Goal: Task Accomplishment & Management: Use online tool/utility

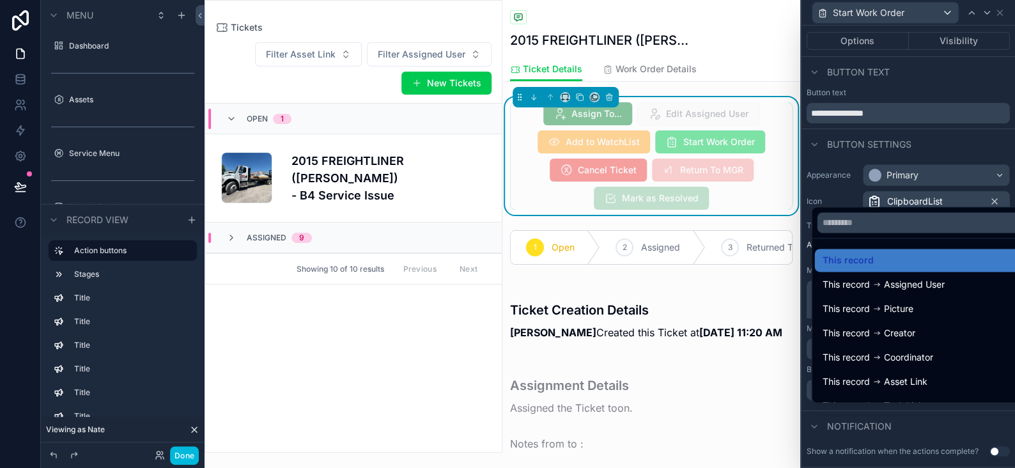
scroll to position [234, 0]
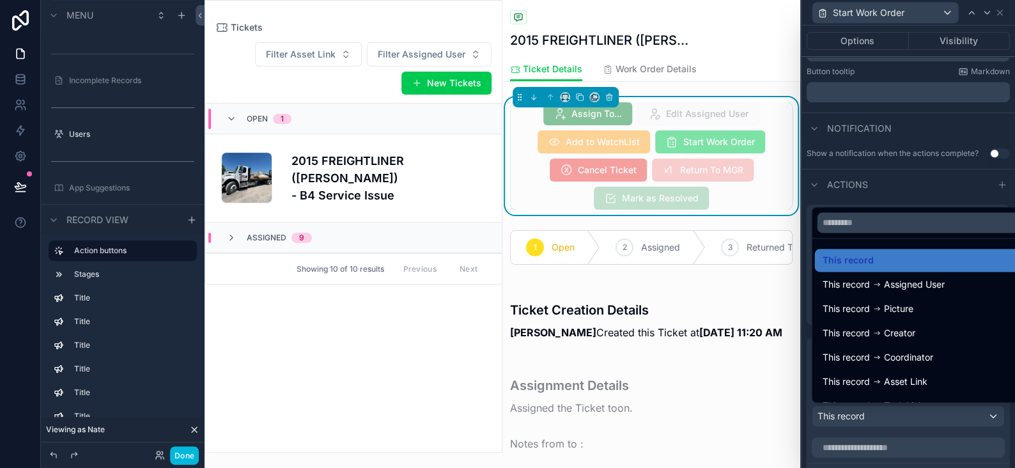
click at [180, 459] on button "Done" at bounding box center [184, 455] width 29 height 19
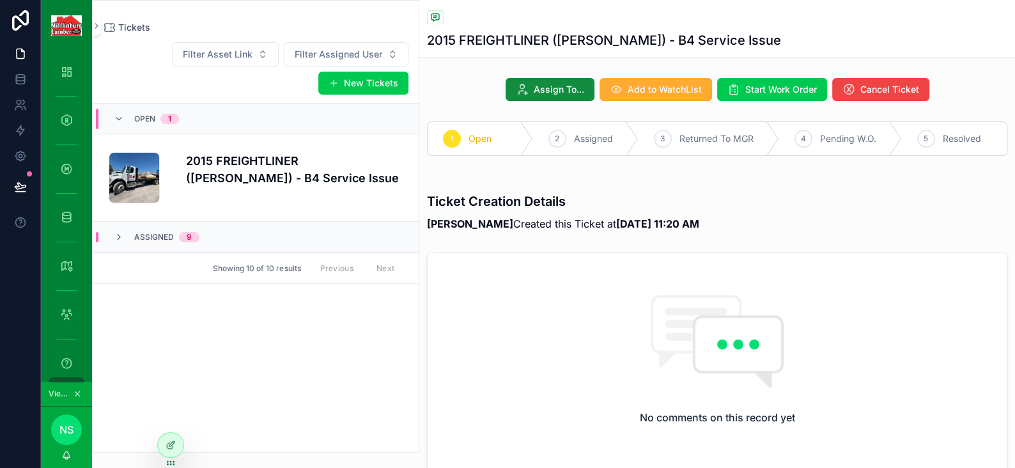
click at [168, 449] on icon at bounding box center [170, 446] width 6 height 6
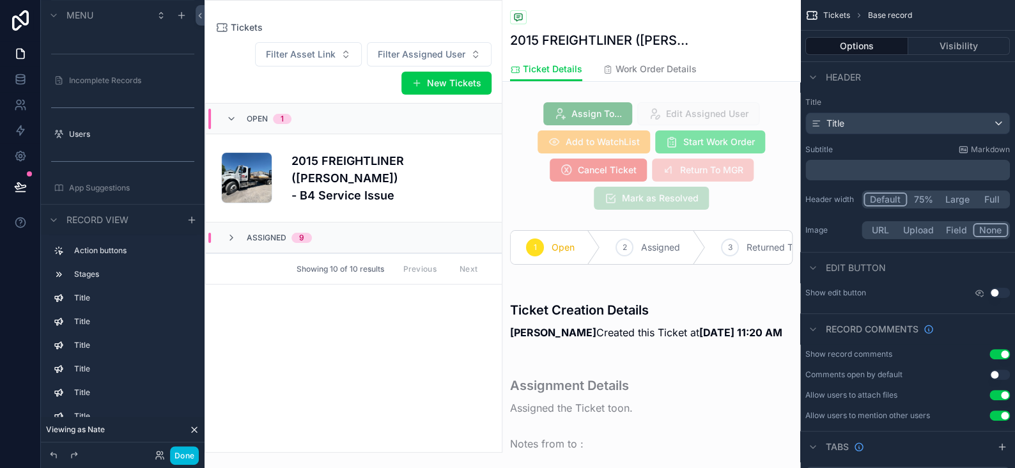
click at [185, 451] on button "Done" at bounding box center [184, 455] width 29 height 19
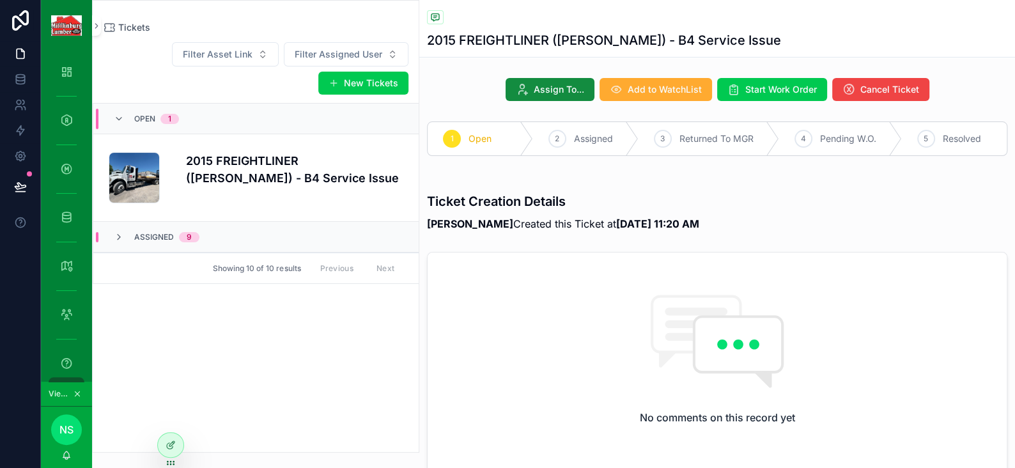
click at [179, 440] on div at bounding box center [171, 445] width 26 height 24
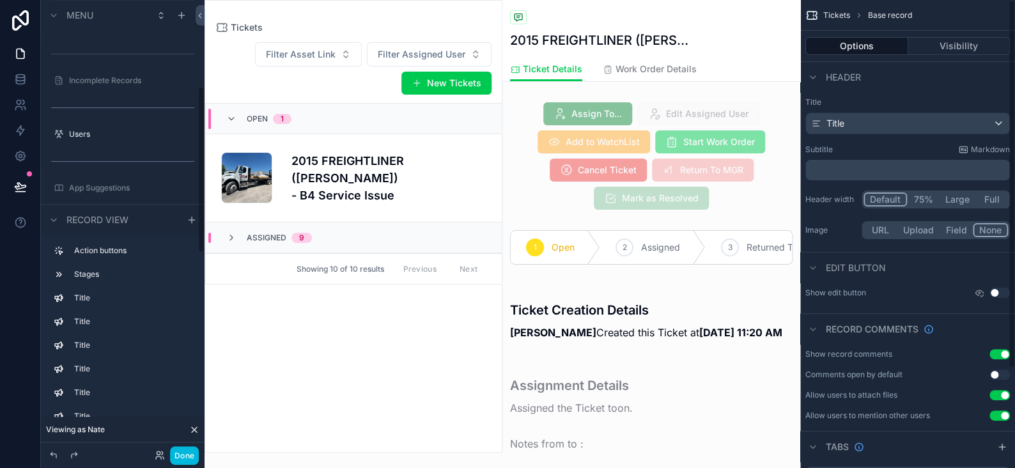
click at [179, 453] on button "Done" at bounding box center [184, 455] width 29 height 19
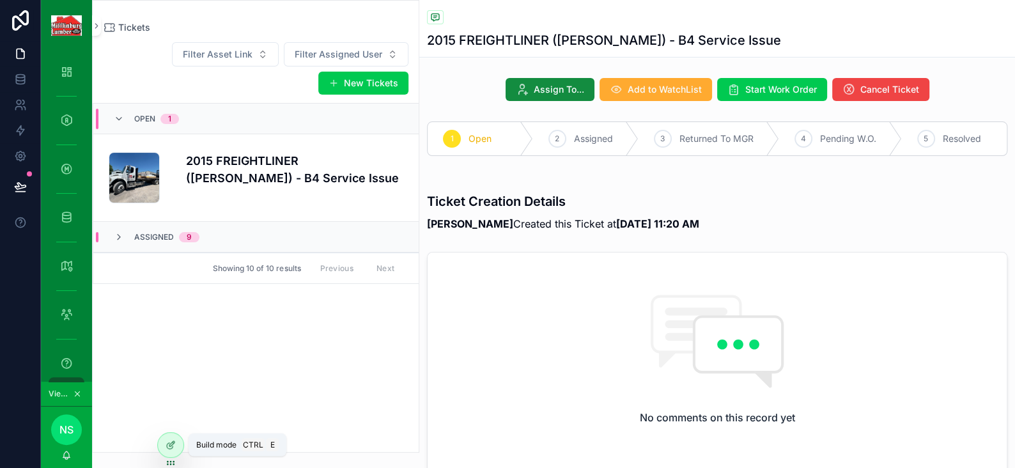
click at [171, 440] on icon at bounding box center [171, 445] width 10 height 10
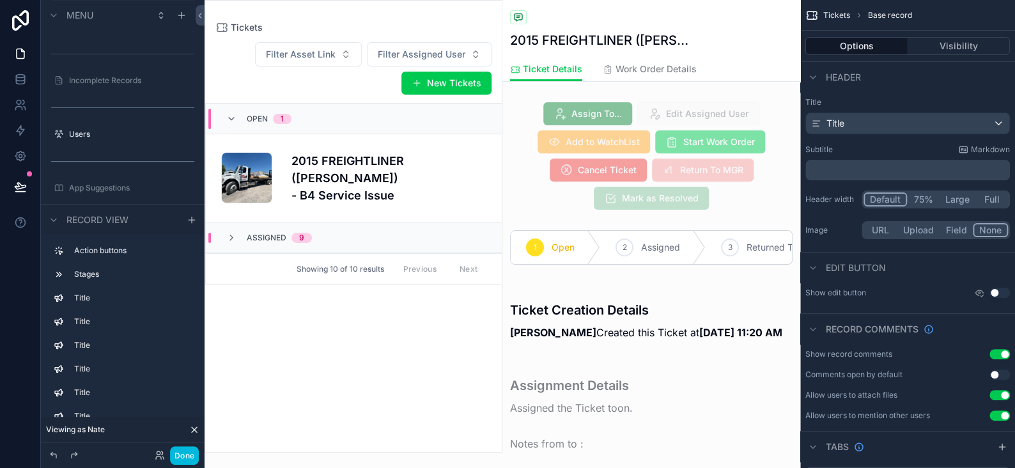
click at [614, 151] on div "scrollable content" at bounding box center [651, 156] width 298 height 118
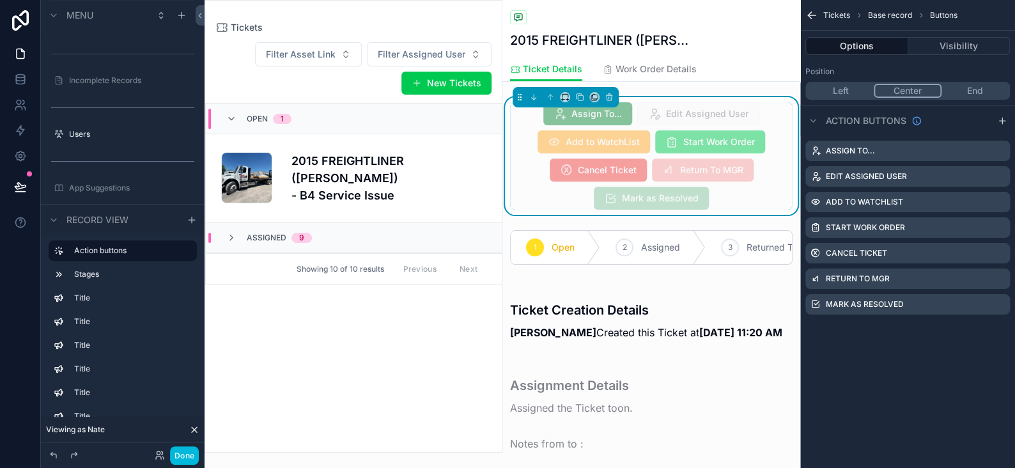
click at [0, 0] on icon "scrollable content" at bounding box center [0, 0] width 0 height 0
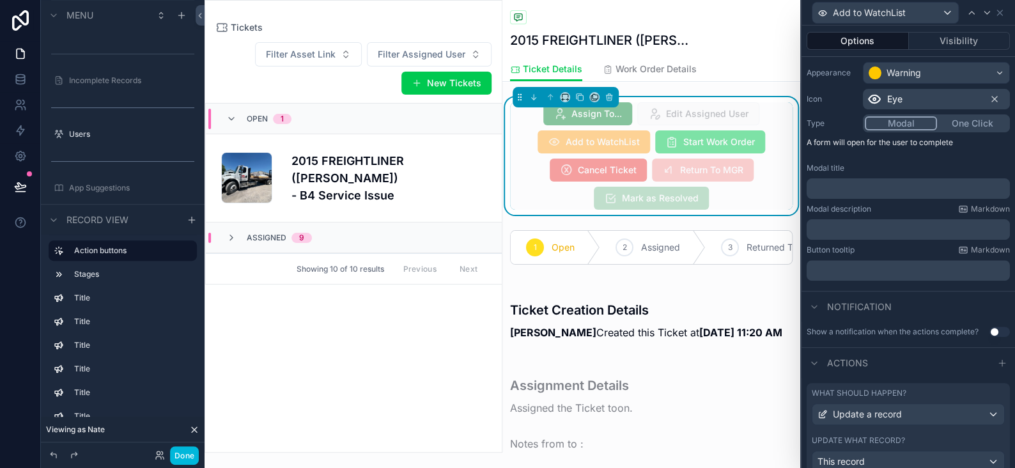
scroll to position [148, 0]
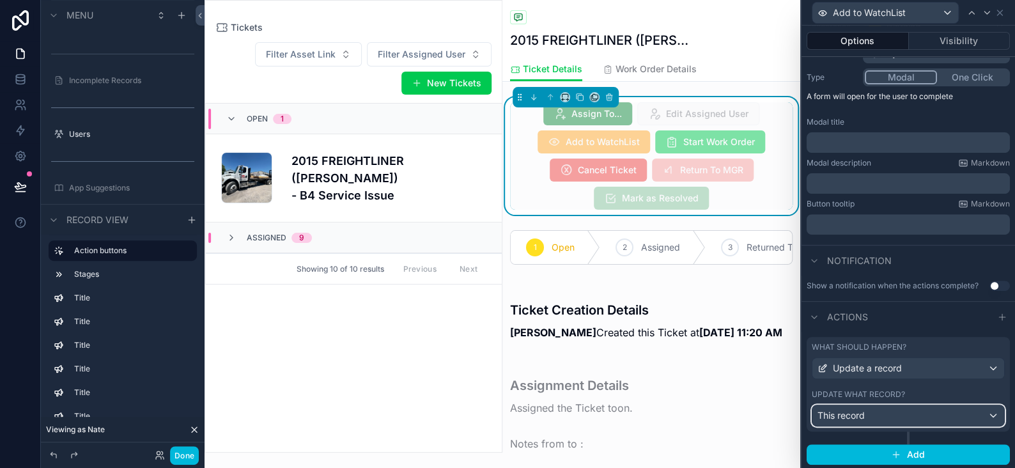
click at [873, 409] on div "This record" at bounding box center [908, 415] width 192 height 20
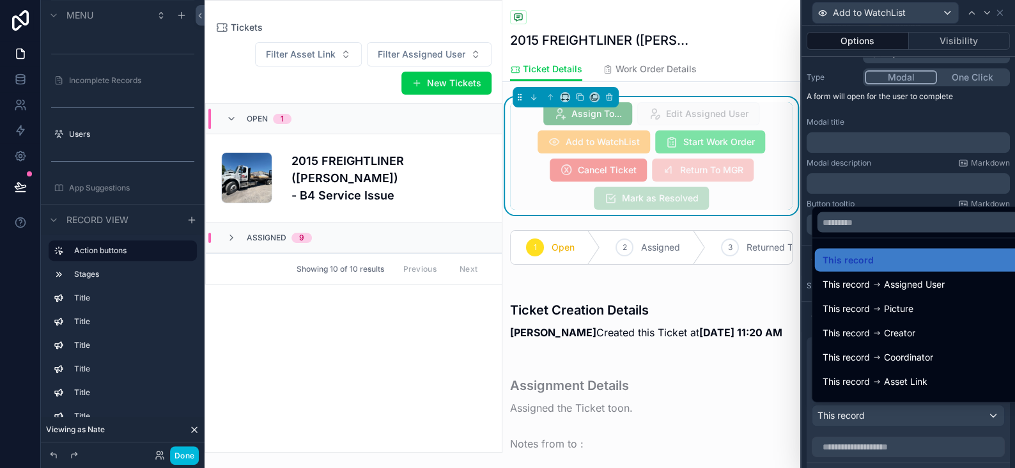
click at [873, 409] on div at bounding box center [907, 234] width 213 height 468
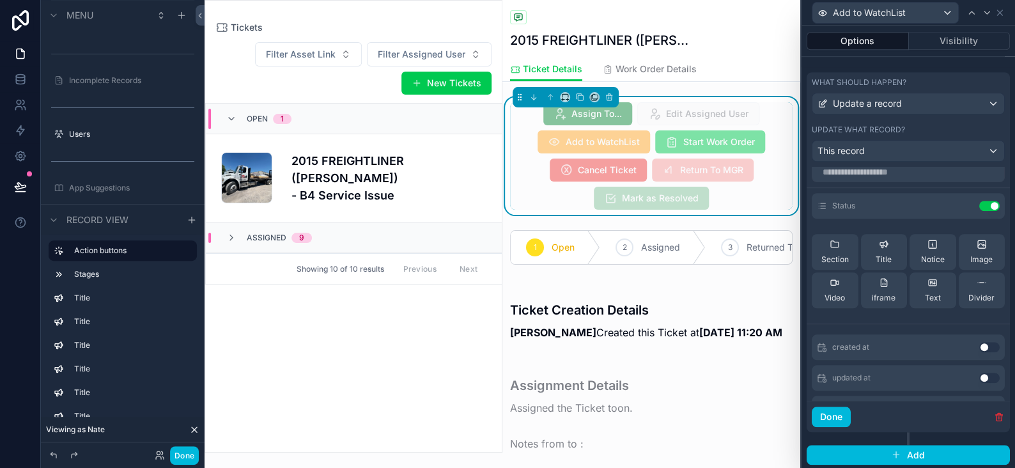
scroll to position [0, 0]
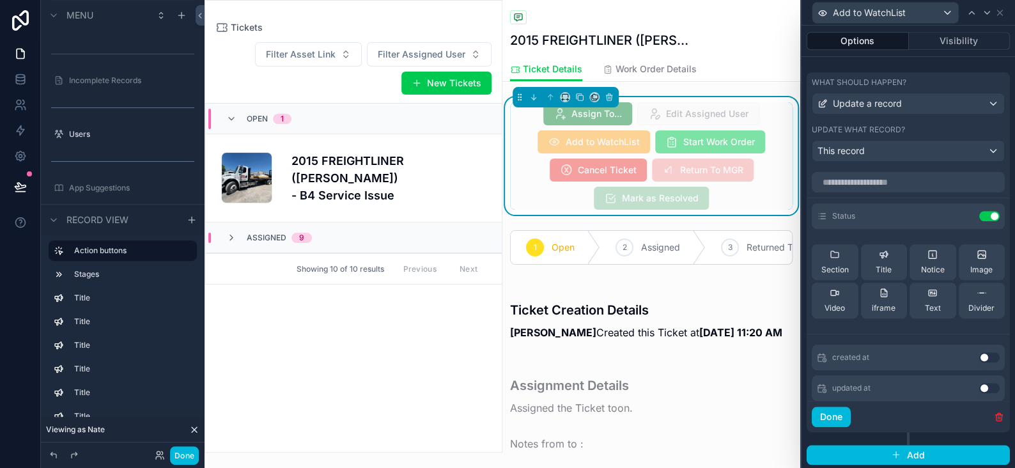
click at [830, 415] on button "Done" at bounding box center [831, 416] width 39 height 20
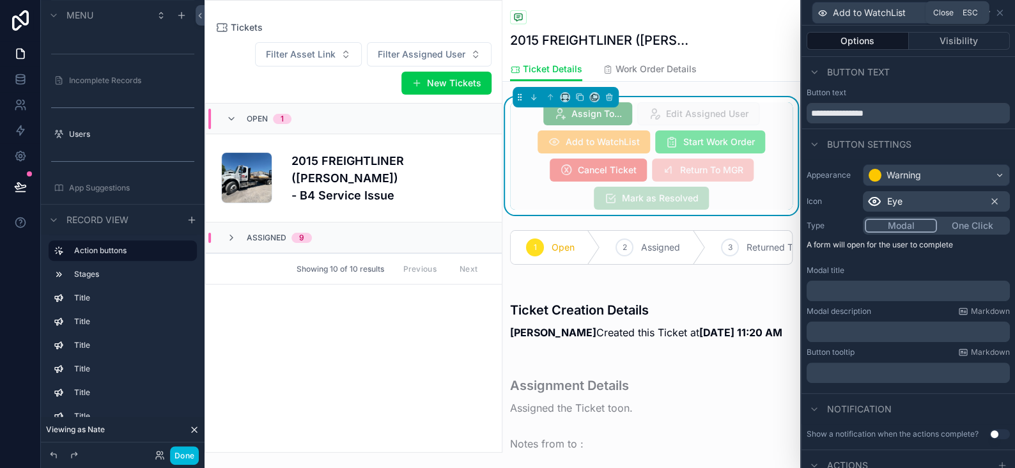
click at [1002, 10] on icon at bounding box center [1000, 13] width 10 height 10
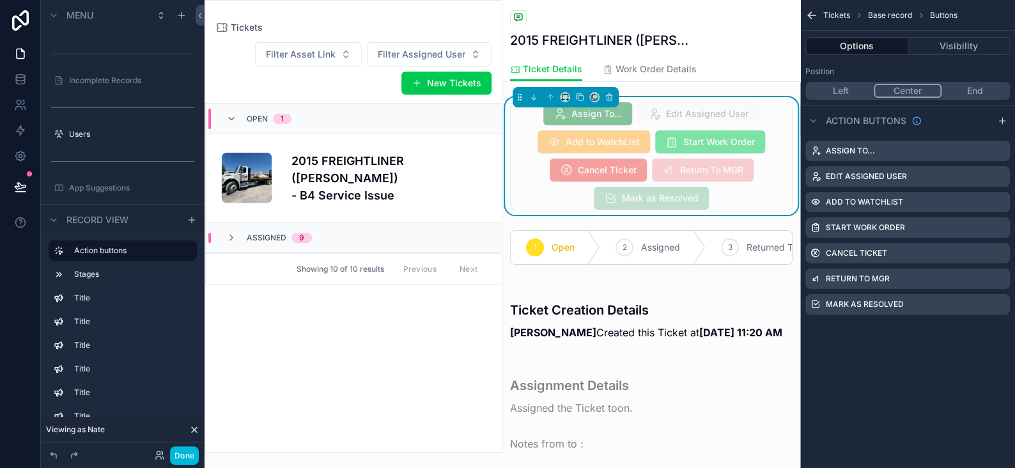
click at [1005, 119] on icon "scrollable content" at bounding box center [1002, 121] width 10 height 10
click at [0, 0] on icon "scrollable content" at bounding box center [0, 0] width 0 height 0
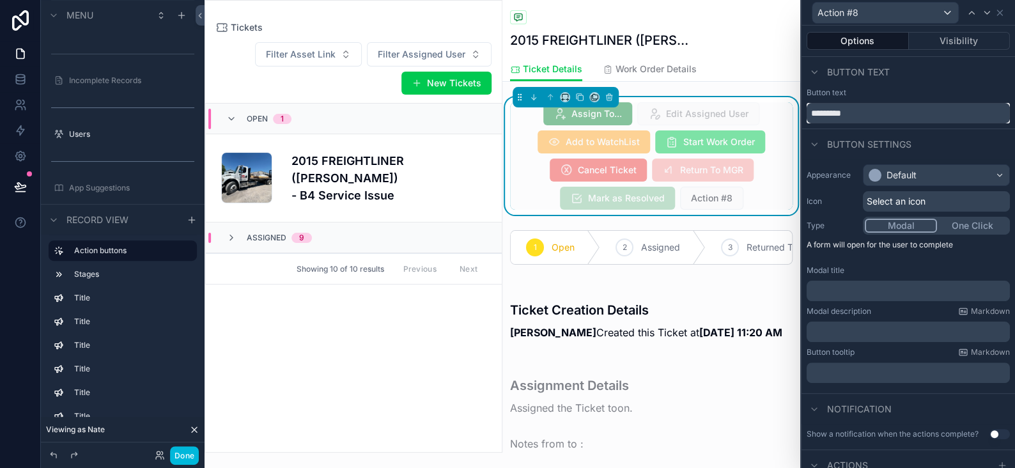
drag, startPoint x: 858, startPoint y: 104, endPoint x: 784, endPoint y: 109, distance: 74.3
click at [784, 109] on div "Action #8 Options Visibility Button text Button text ********* Button settings …" at bounding box center [507, 234] width 1015 height 468
type input "******"
click at [183, 451] on button "Done" at bounding box center [184, 455] width 29 height 19
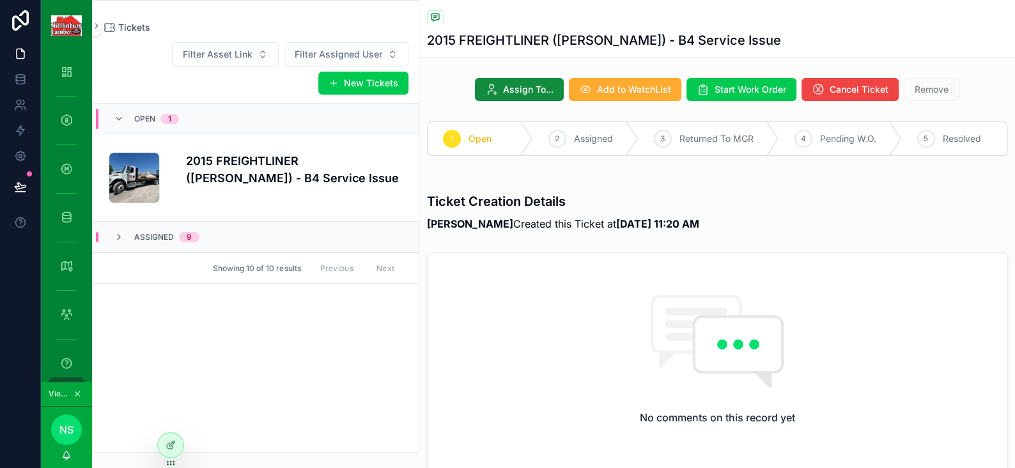
click at [530, 88] on span "Assign To..." at bounding box center [528, 89] width 50 height 13
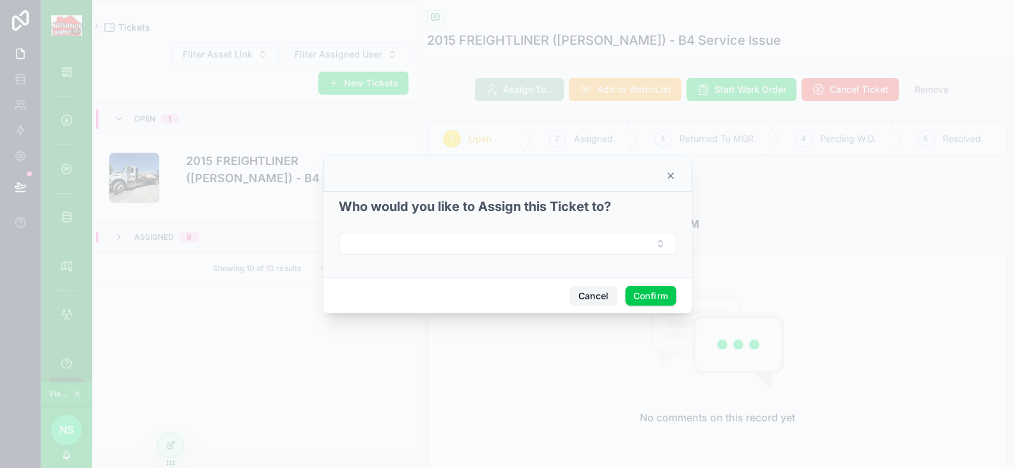
click at [596, 298] on button "Cancel" at bounding box center [592, 296] width 47 height 20
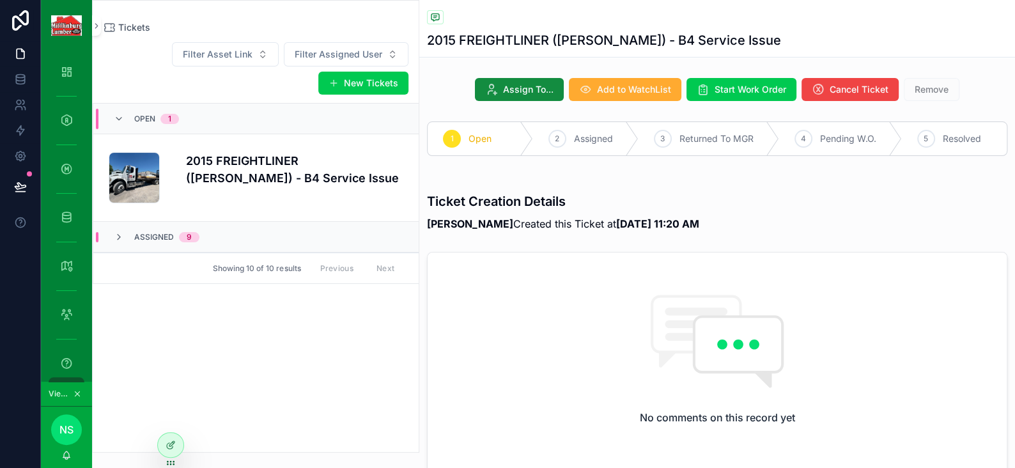
click at [162, 445] on div at bounding box center [171, 445] width 26 height 24
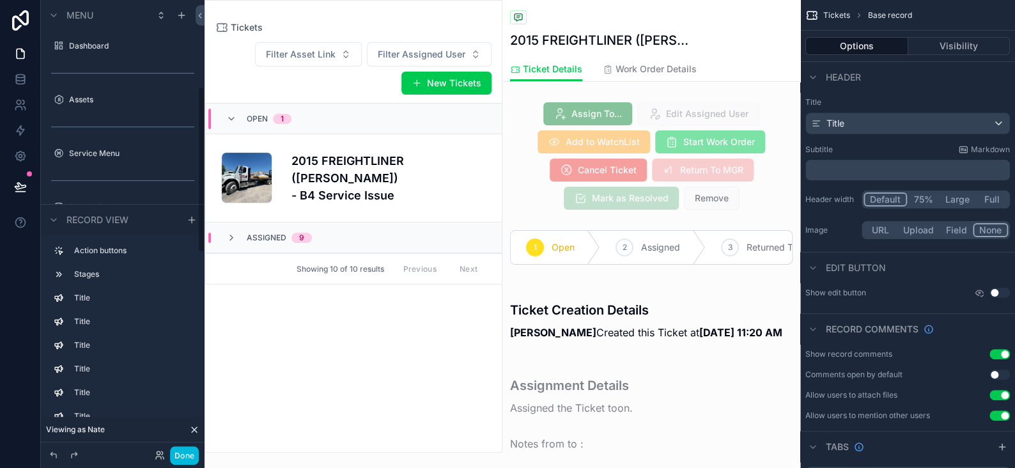
scroll to position [234, 0]
click at [662, 179] on div "scrollable content" at bounding box center [651, 156] width 298 height 118
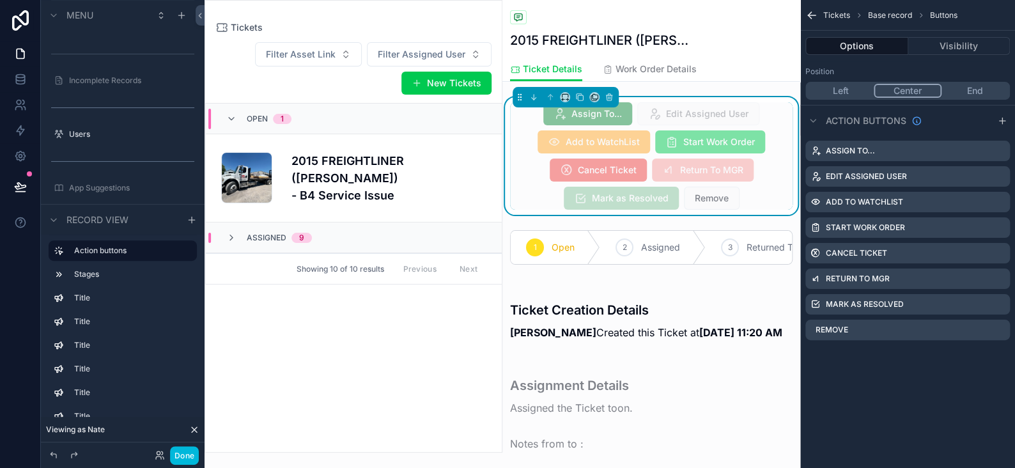
click at [0, 0] on icon "scrollable content" at bounding box center [0, 0] width 0 height 0
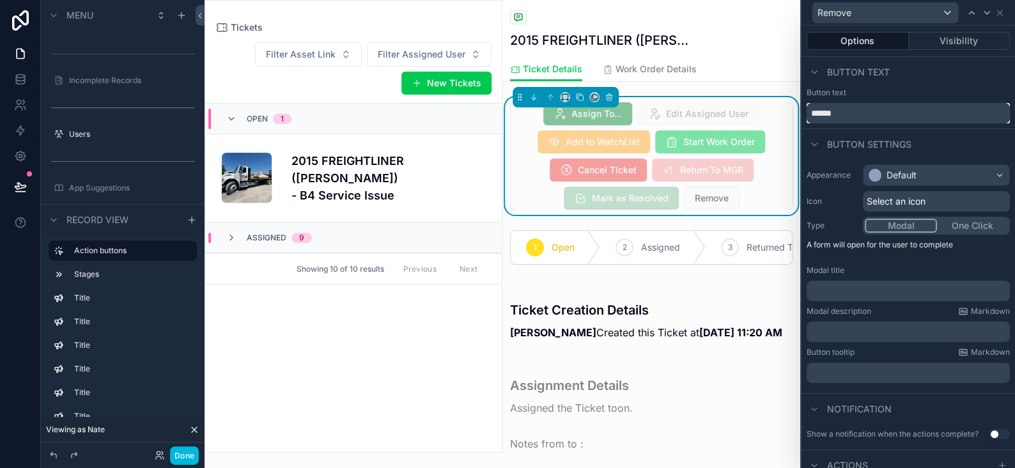
click at [855, 105] on input "******" at bounding box center [908, 113] width 203 height 20
type input "**********"
click at [882, 165] on div "Default" at bounding box center [936, 175] width 146 height 20
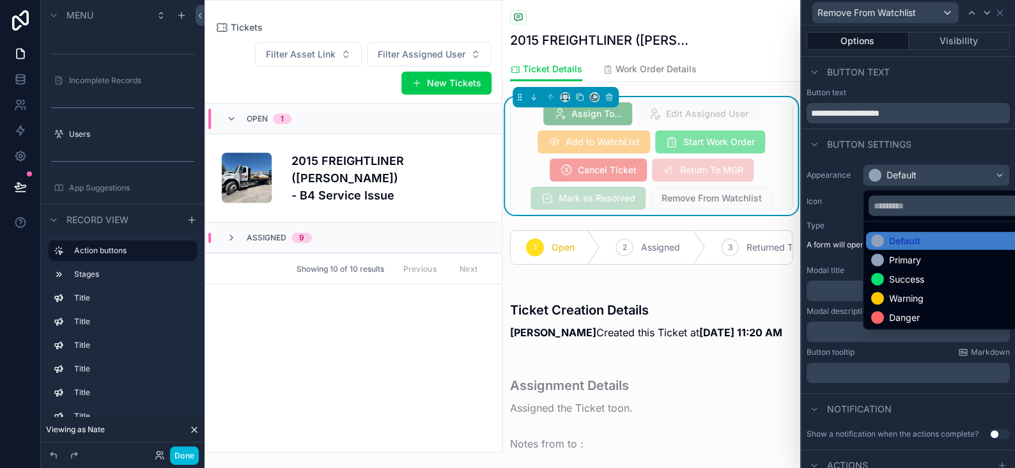
click at [884, 178] on div at bounding box center [907, 234] width 213 height 468
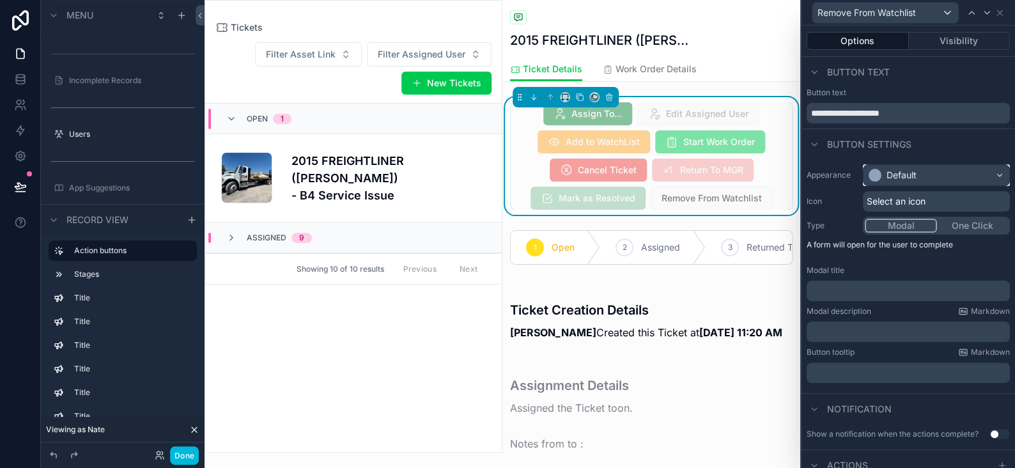
click at [889, 173] on div "Default" at bounding box center [901, 175] width 30 height 13
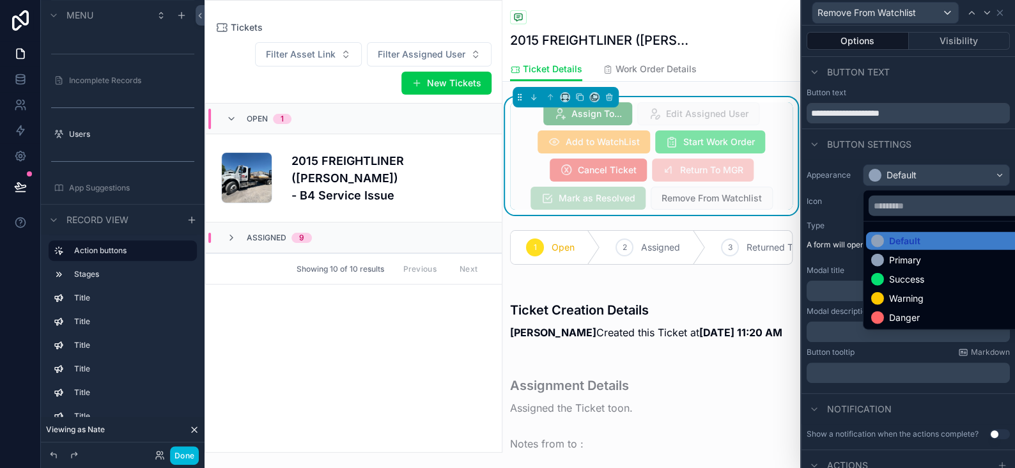
click at [892, 293] on div "Warning" at bounding box center [906, 298] width 35 height 13
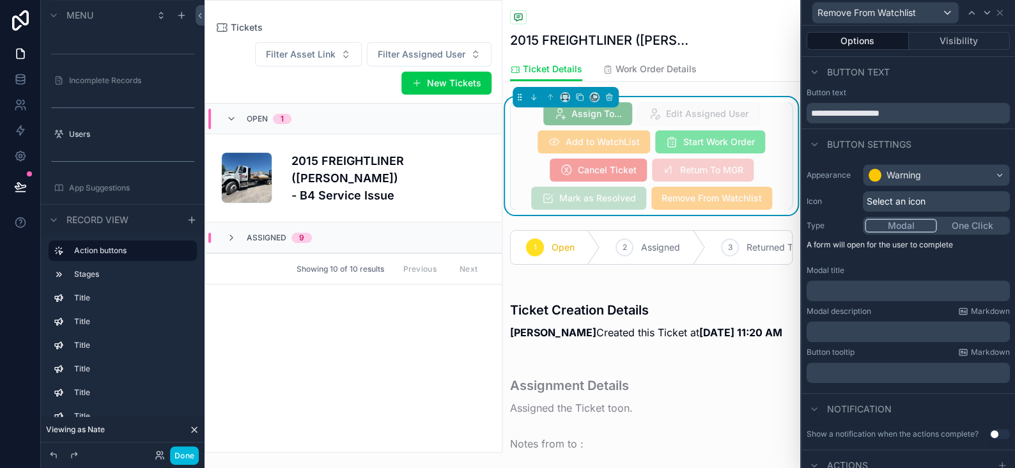
click at [885, 197] on span "Select an icon" at bounding box center [896, 201] width 59 height 13
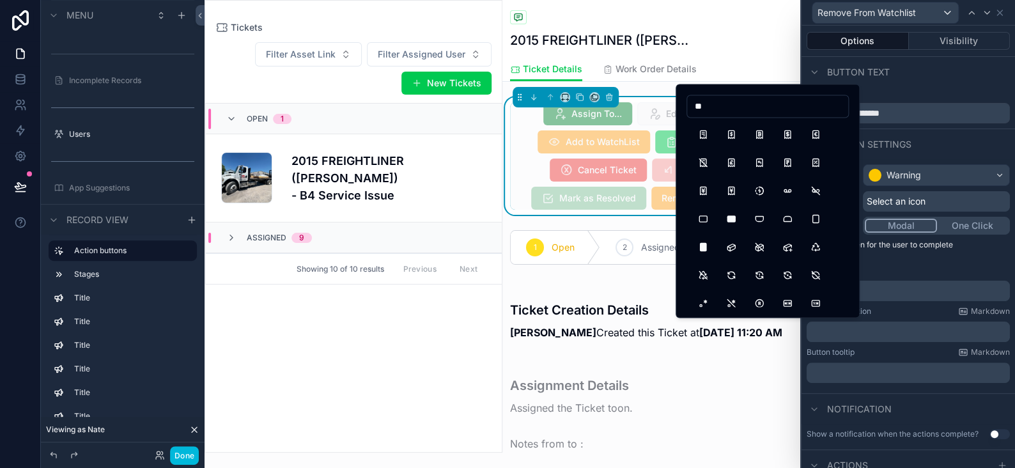
type input "*"
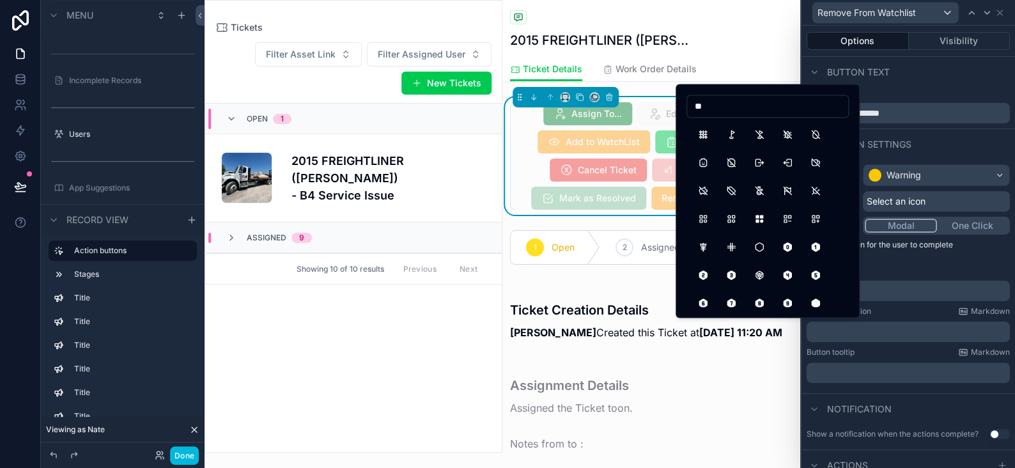
type input "*"
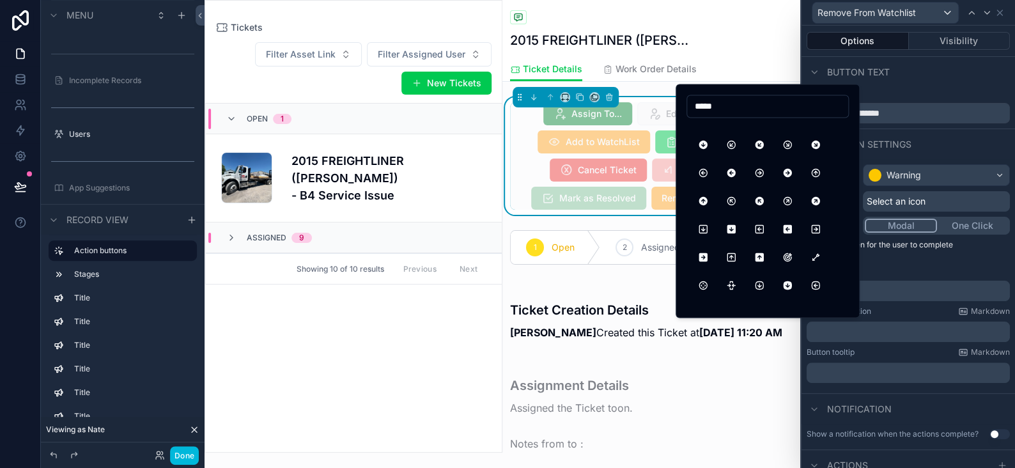
drag, startPoint x: 742, startPoint y: 106, endPoint x: 639, endPoint y: 107, distance: 102.9
click at [639, 107] on div "**********" at bounding box center [507, 234] width 1015 height 468
click at [739, 107] on input "*****" at bounding box center [767, 106] width 161 height 18
type input "*"
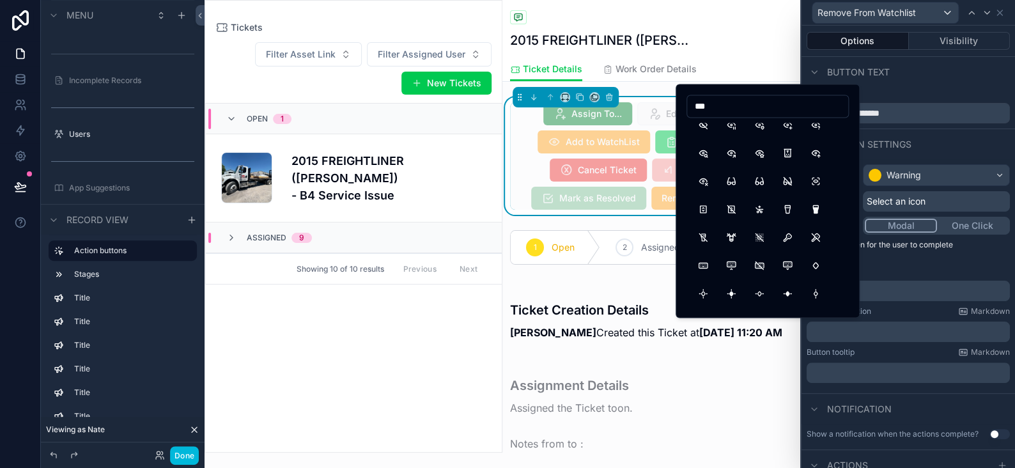
scroll to position [0, 0]
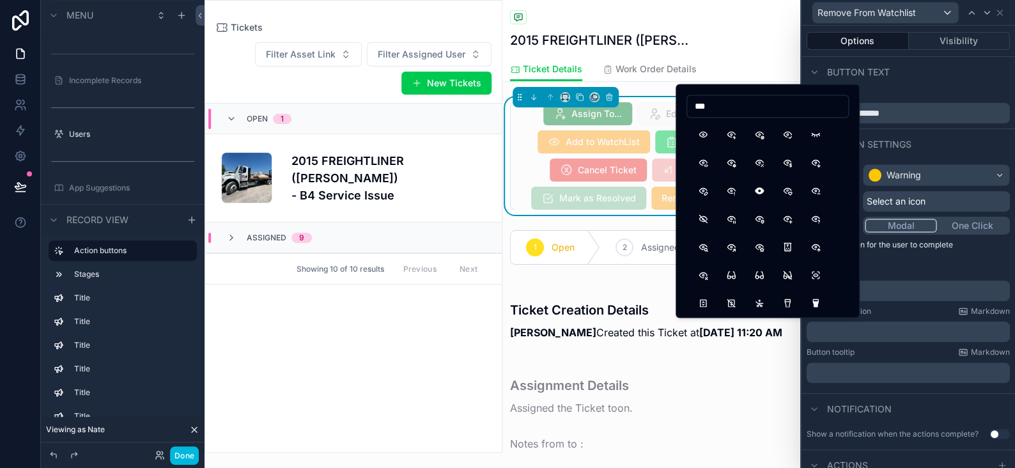
type input "***"
click at [702, 275] on button "EyeX" at bounding box center [703, 274] width 23 height 23
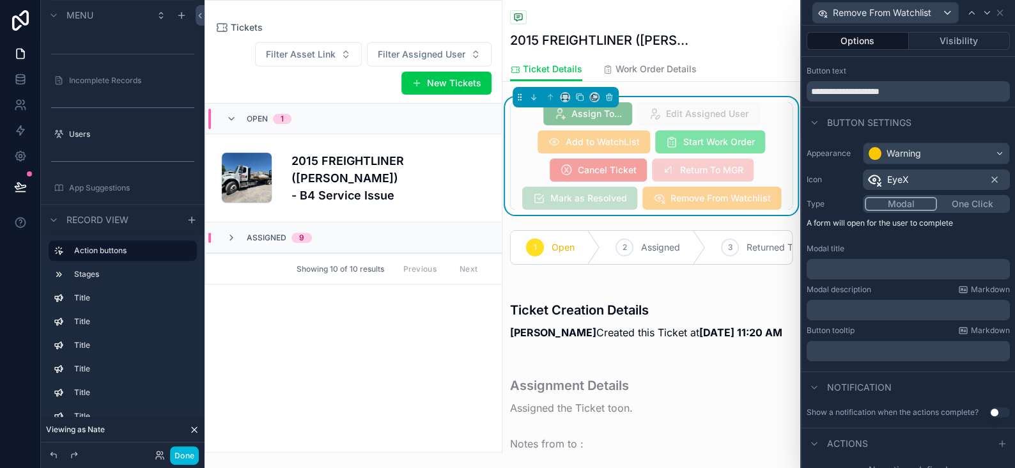
scroll to position [34, 0]
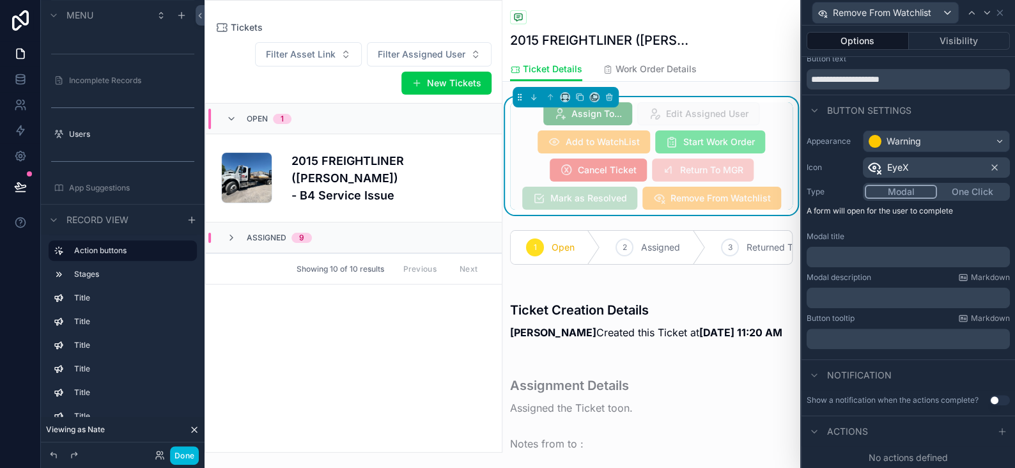
click at [997, 430] on icon at bounding box center [1002, 431] width 10 height 10
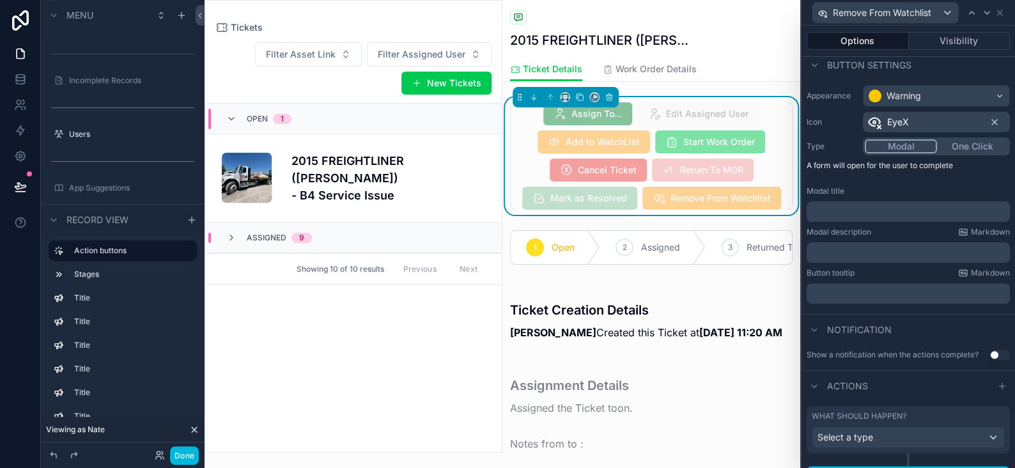
scroll to position [101, 0]
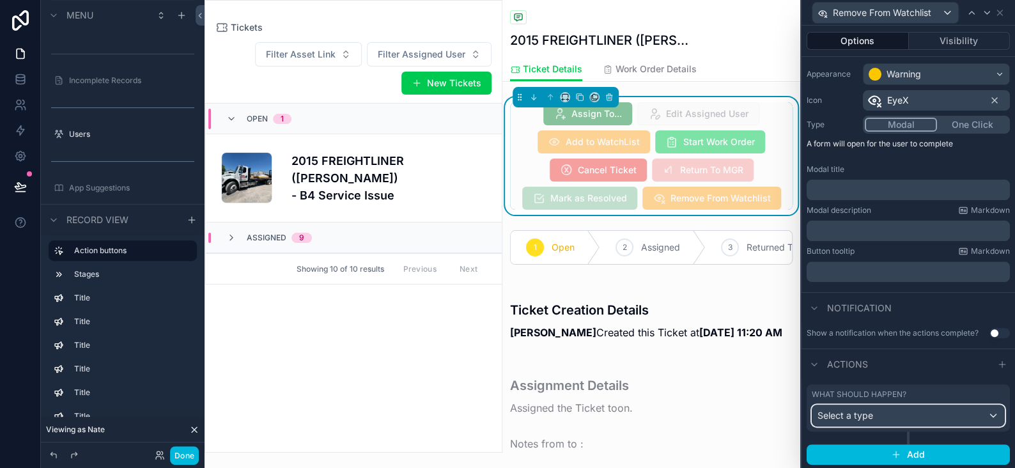
click at [852, 412] on span "Select a type" at bounding box center [845, 415] width 56 height 11
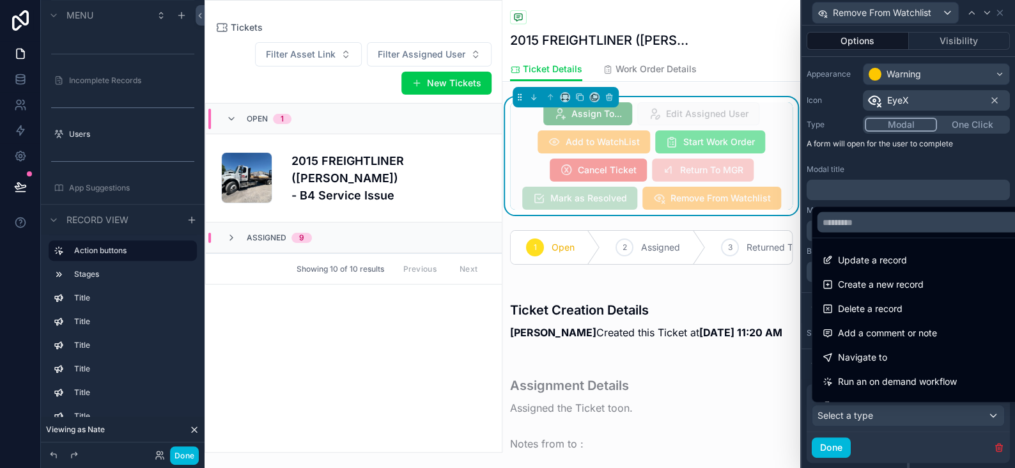
click at [873, 266] on span "Update a record" at bounding box center [871, 259] width 69 height 15
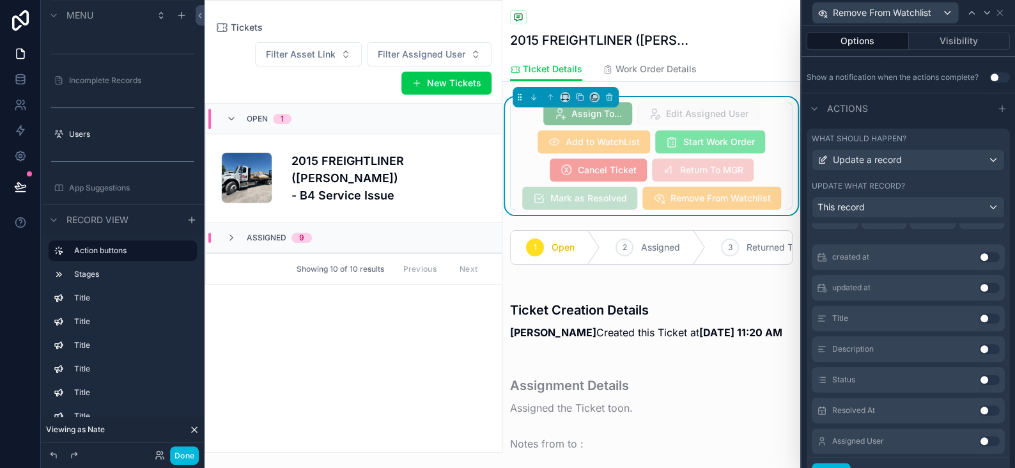
scroll to position [192, 0]
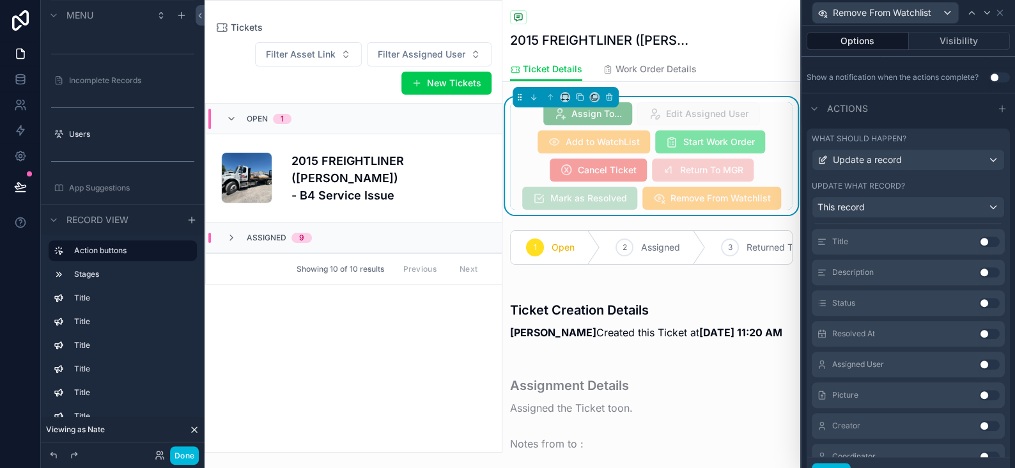
click at [979, 300] on button "Use setting" at bounding box center [989, 303] width 20 height 10
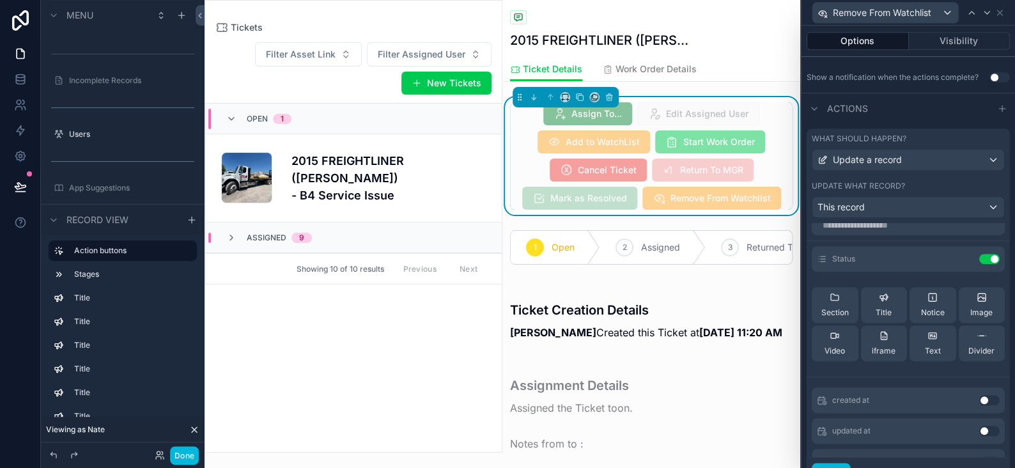
scroll to position [0, 0]
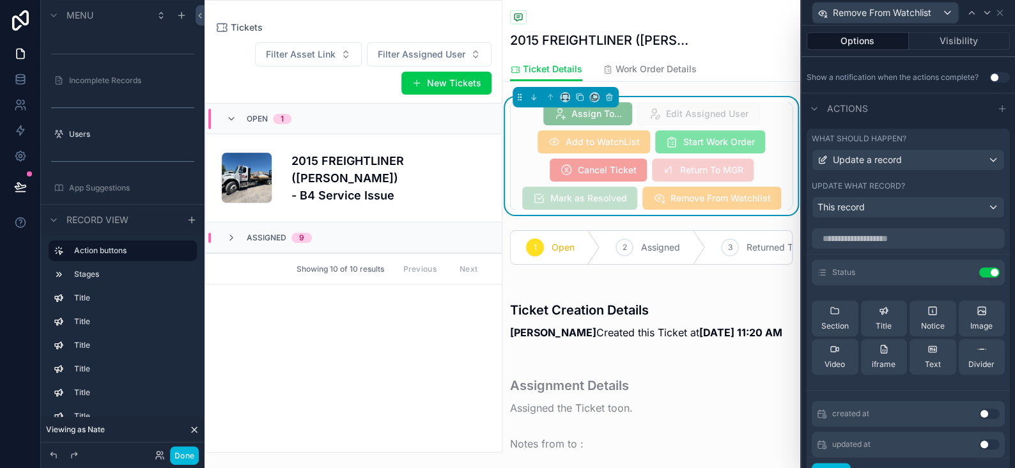
click at [0, 0] on icon at bounding box center [0, 0] width 0 height 0
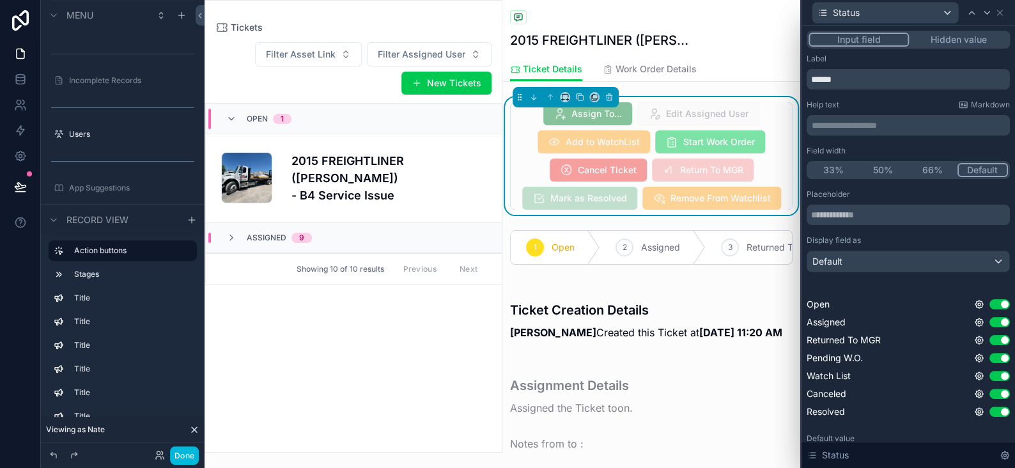
click at [962, 33] on button "Hidden value" at bounding box center [958, 40] width 99 height 14
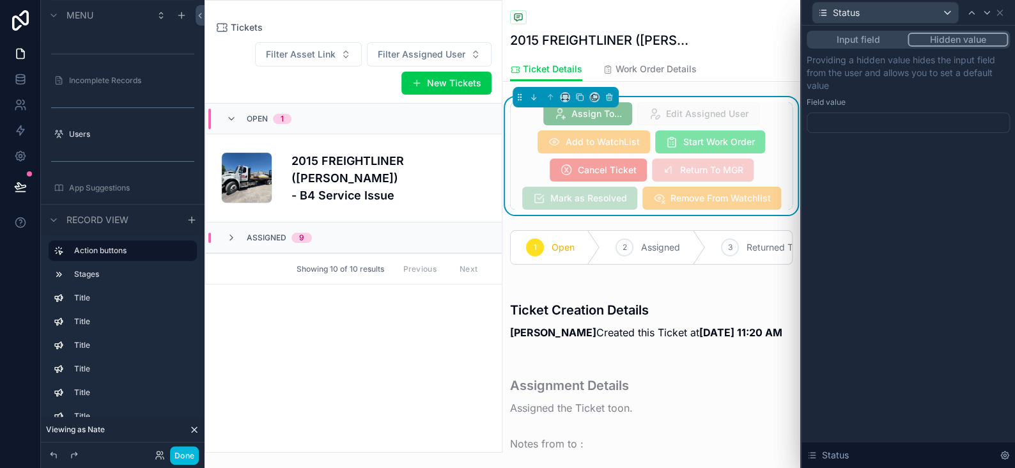
click at [816, 129] on div at bounding box center [908, 122] width 203 height 20
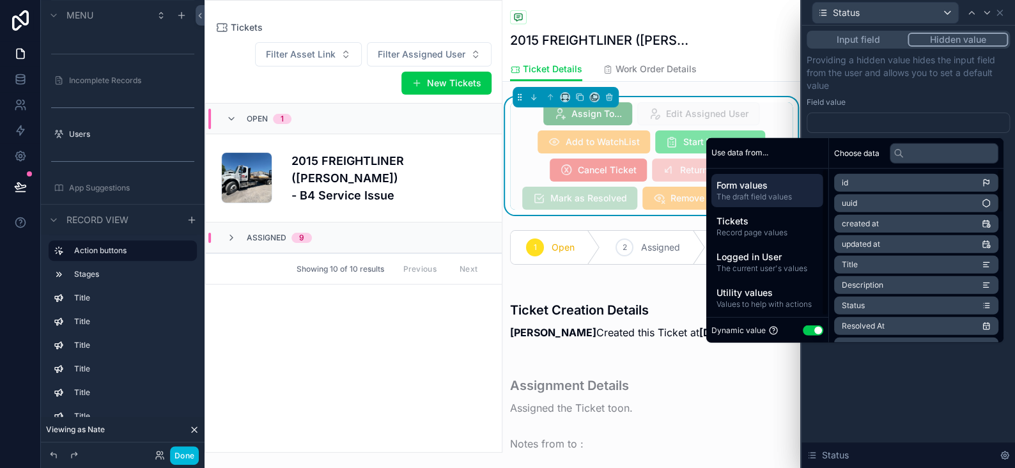
click at [876, 38] on button "Input field" at bounding box center [858, 40] width 99 height 14
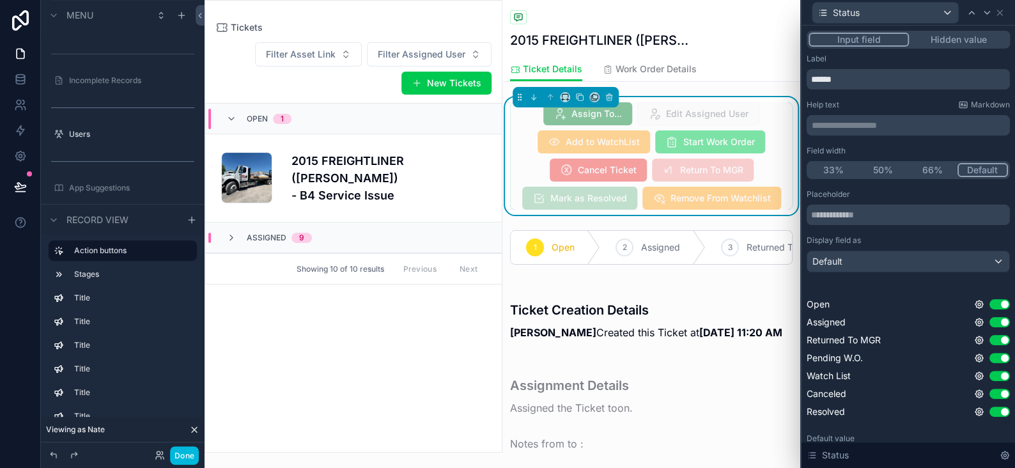
click at [989, 339] on button "Use setting" at bounding box center [999, 340] width 20 height 10
click at [993, 357] on button "Use setting" at bounding box center [999, 358] width 20 height 10
click at [989, 376] on button "Use setting" at bounding box center [999, 376] width 20 height 10
click at [994, 409] on button "Use setting" at bounding box center [999, 411] width 20 height 10
click at [993, 410] on button "Use setting" at bounding box center [999, 411] width 20 height 10
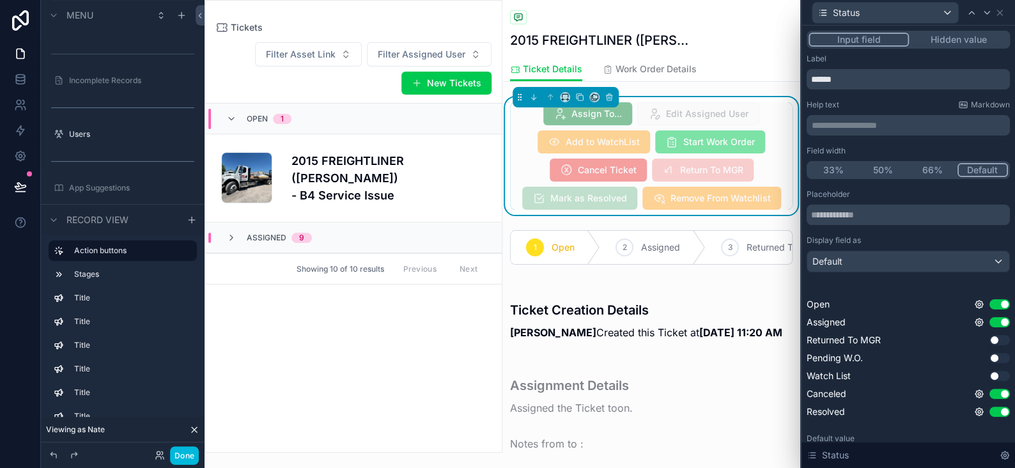
scroll to position [103, 0]
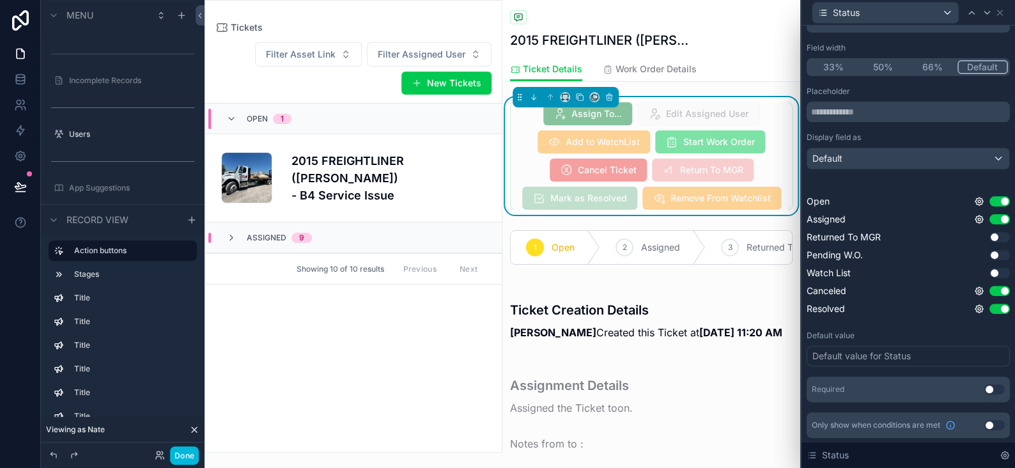
click at [984, 388] on button "Use setting" at bounding box center [994, 389] width 20 height 10
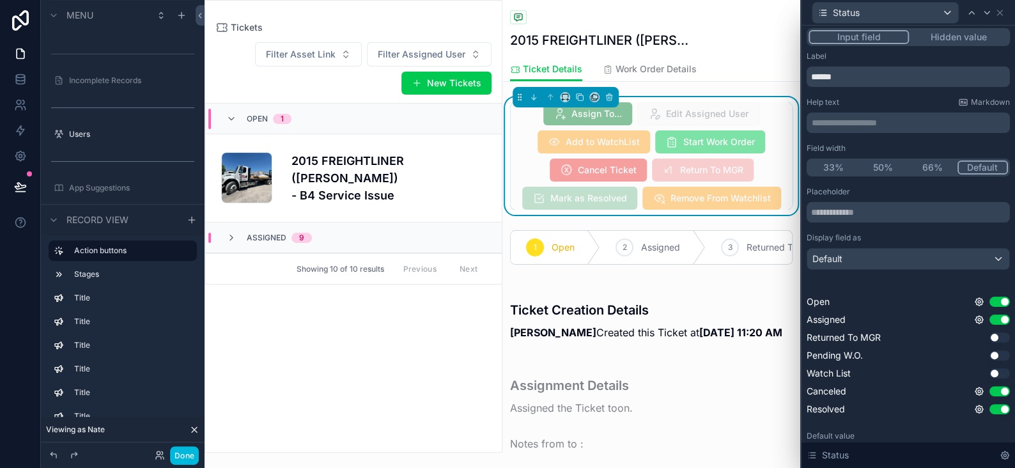
scroll to position [0, 0]
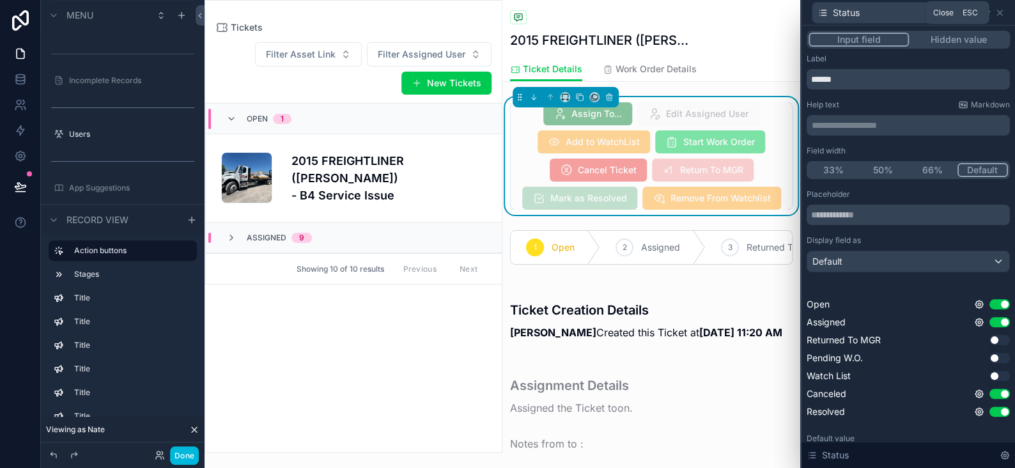
click at [998, 10] on icon at bounding box center [1000, 13] width 10 height 10
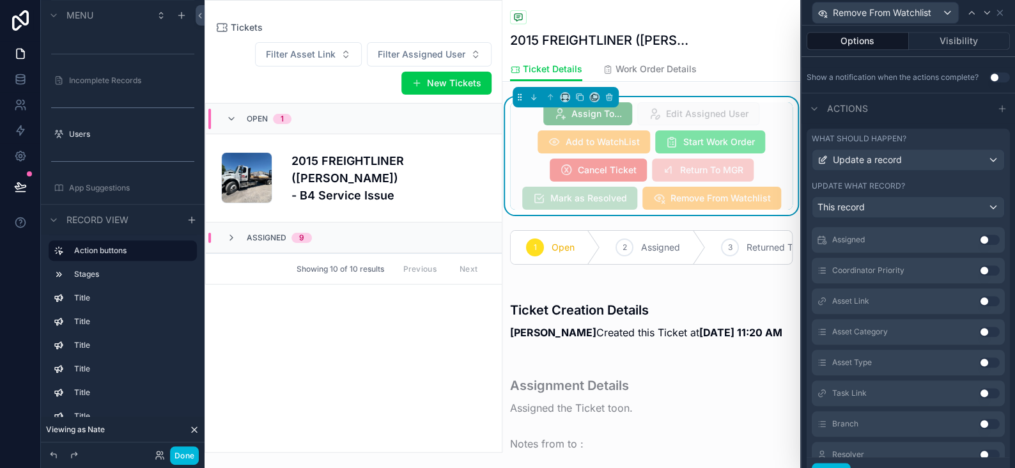
scroll to position [575, 0]
click at [979, 419] on button "Use setting" at bounding box center [989, 421] width 20 height 10
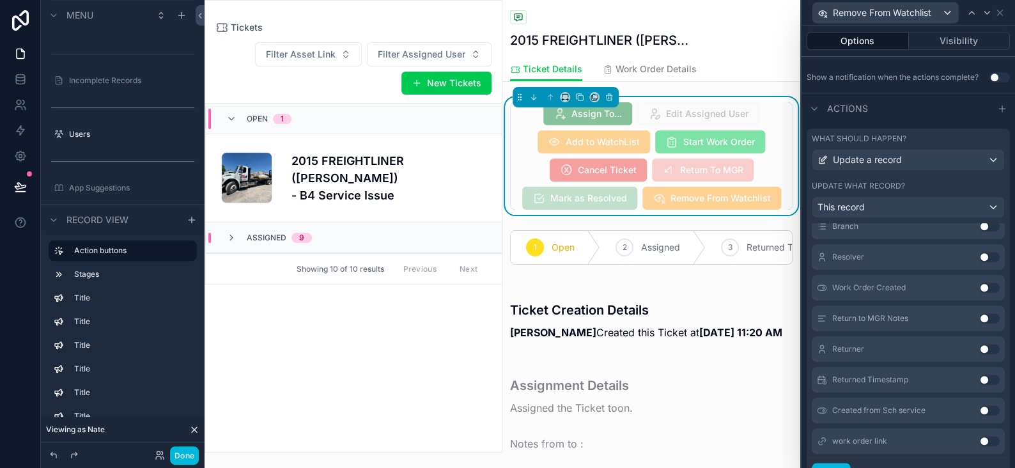
scroll to position [718, 0]
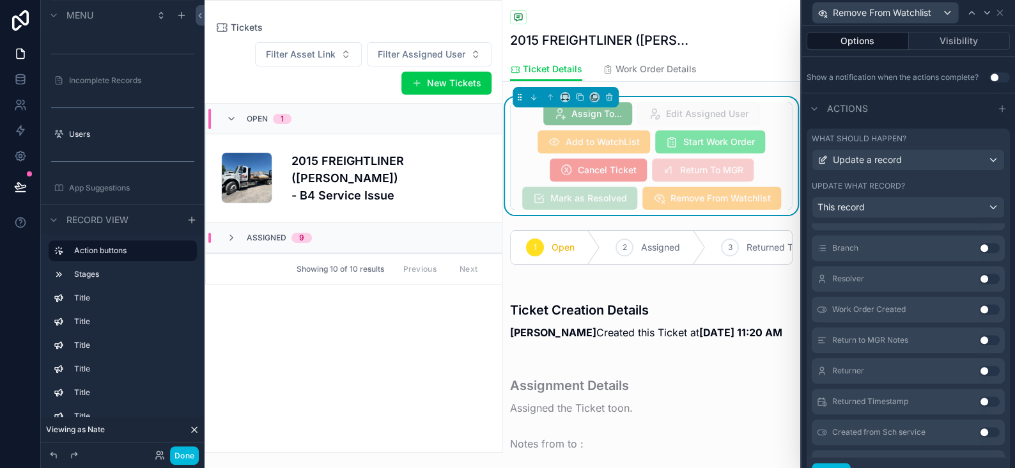
click at [979, 279] on button "Use setting" at bounding box center [989, 279] width 20 height 10
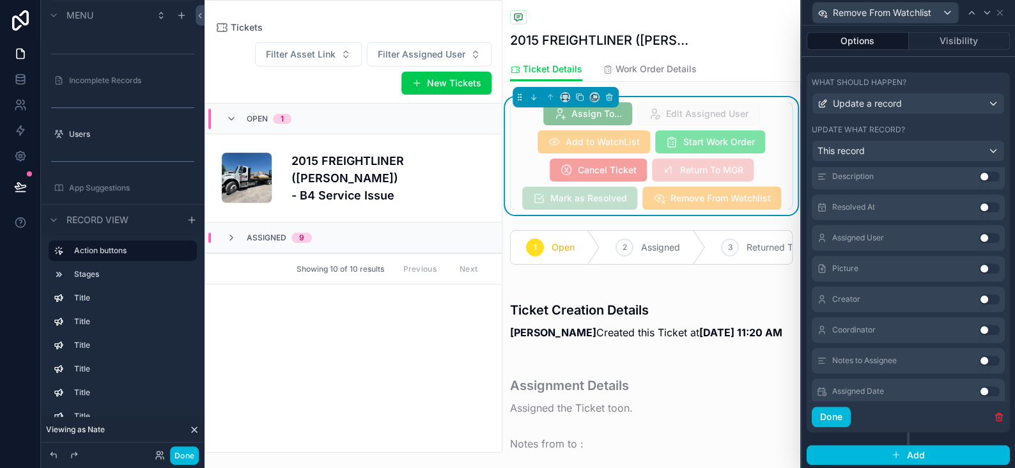
scroll to position [270, 0]
click at [979, 269] on button "Use setting" at bounding box center [989, 271] width 20 height 10
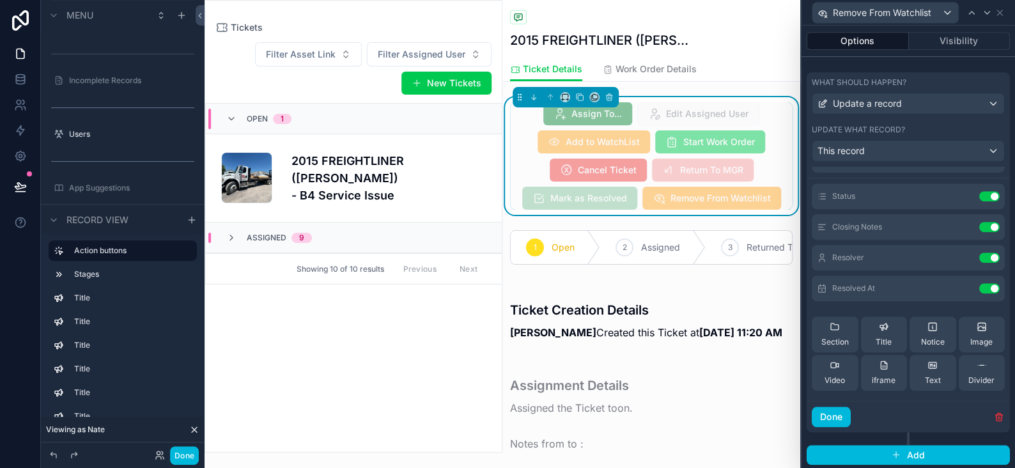
scroll to position [0, 0]
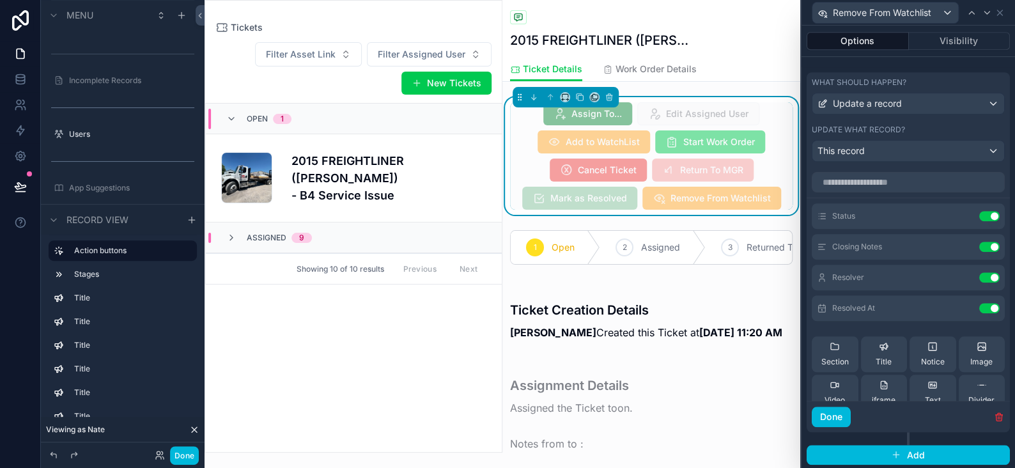
click at [0, 0] on button at bounding box center [0, 0] width 0 height 0
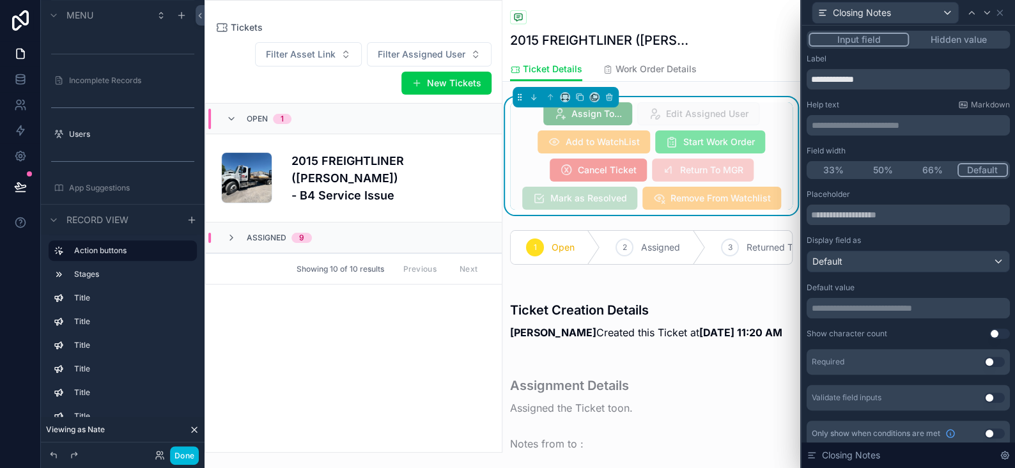
scroll to position [8, 0]
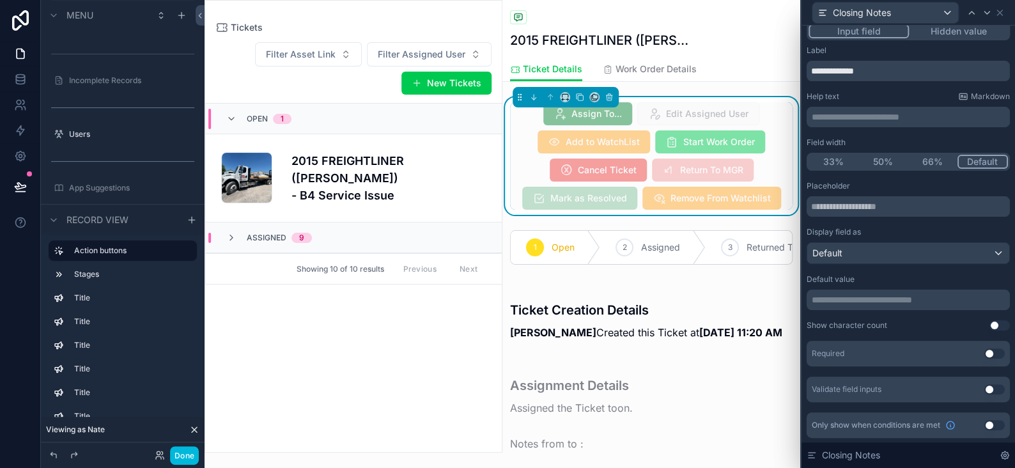
click at [984, 424] on button "Use setting" at bounding box center [994, 425] width 20 height 10
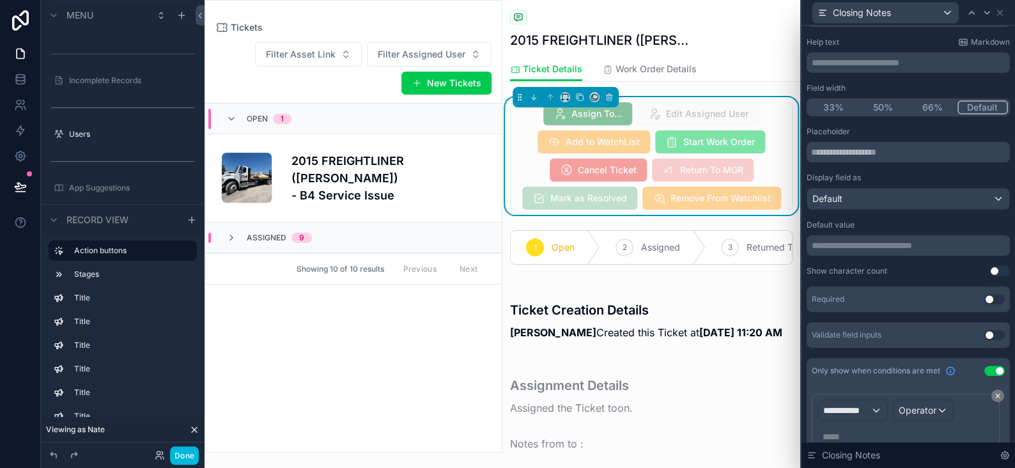
scroll to position [116, 0]
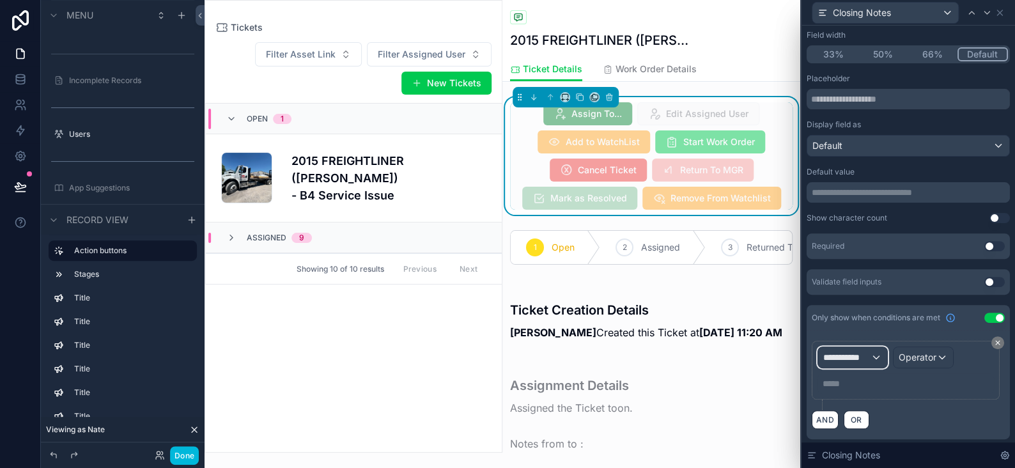
click at [881, 359] on div "**********" at bounding box center [852, 357] width 69 height 20
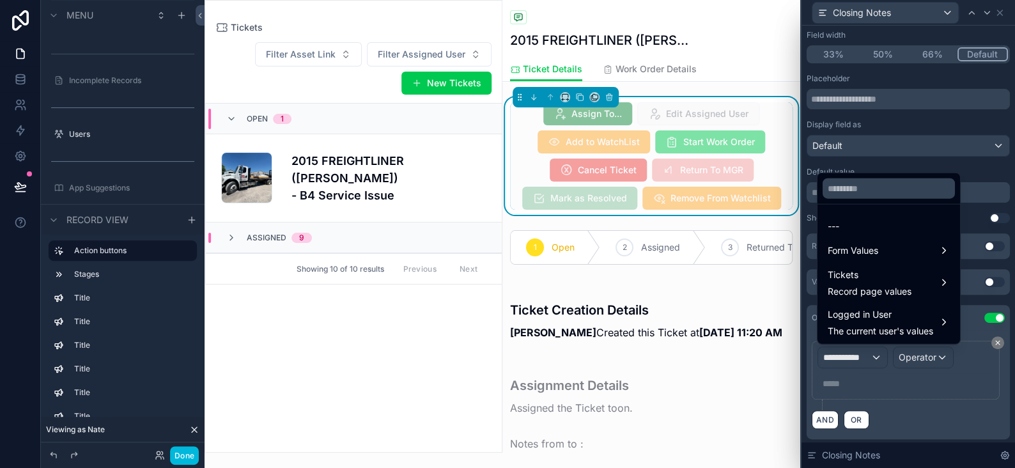
click at [863, 247] on span "Form Values" at bounding box center [853, 250] width 50 height 15
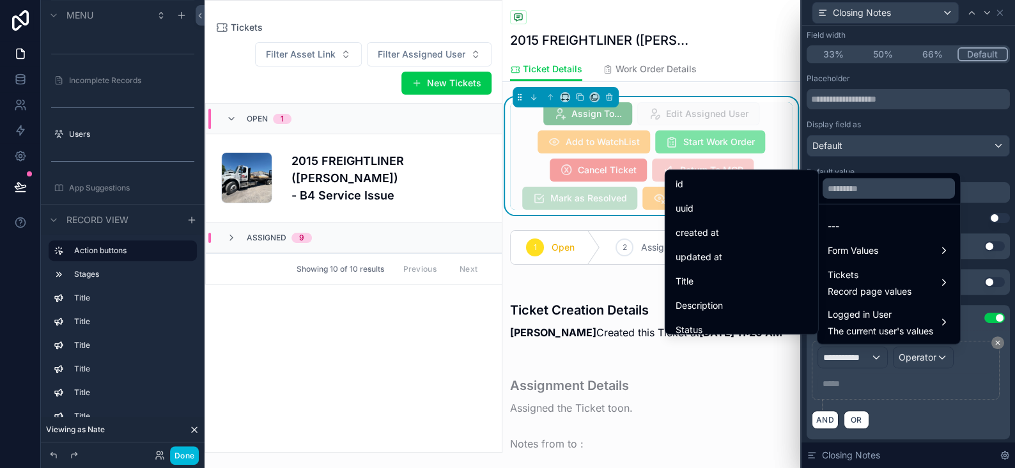
click at [698, 322] on div "Status" at bounding box center [742, 329] width 132 height 15
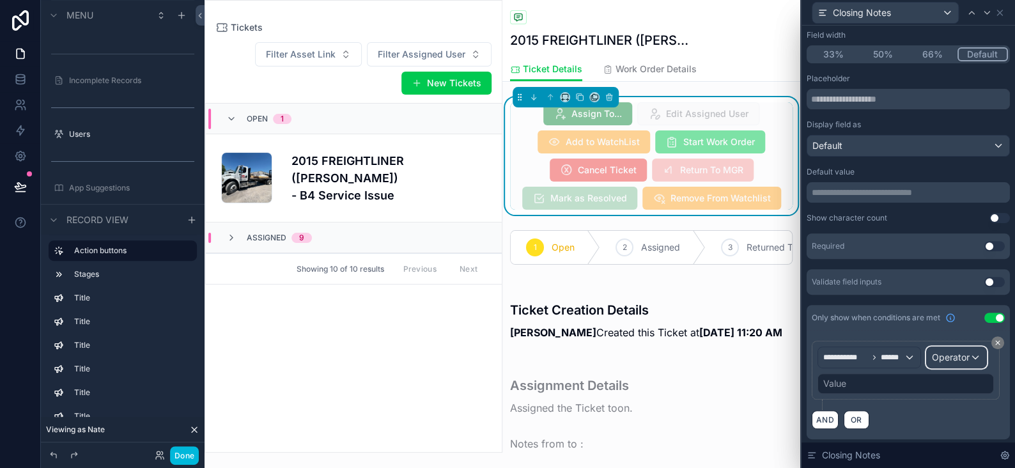
click at [927, 368] on div "Operator" at bounding box center [956, 357] width 59 height 20
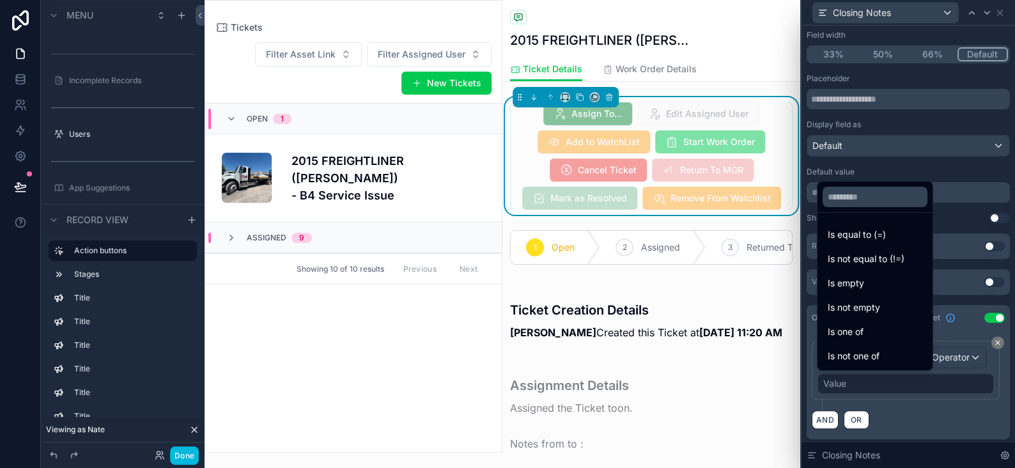
click at [848, 235] on span "Is equal to (=)" at bounding box center [857, 234] width 58 height 15
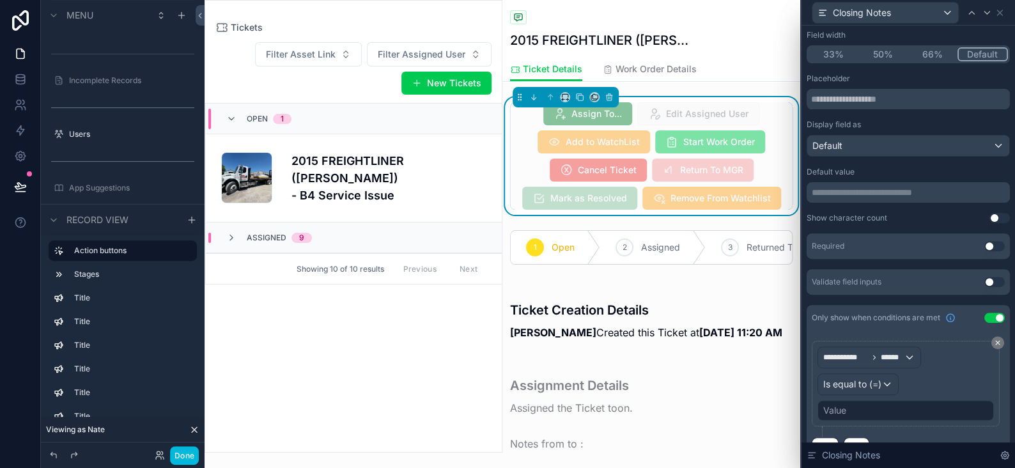
click at [883, 406] on div "Value" at bounding box center [905, 410] width 176 height 20
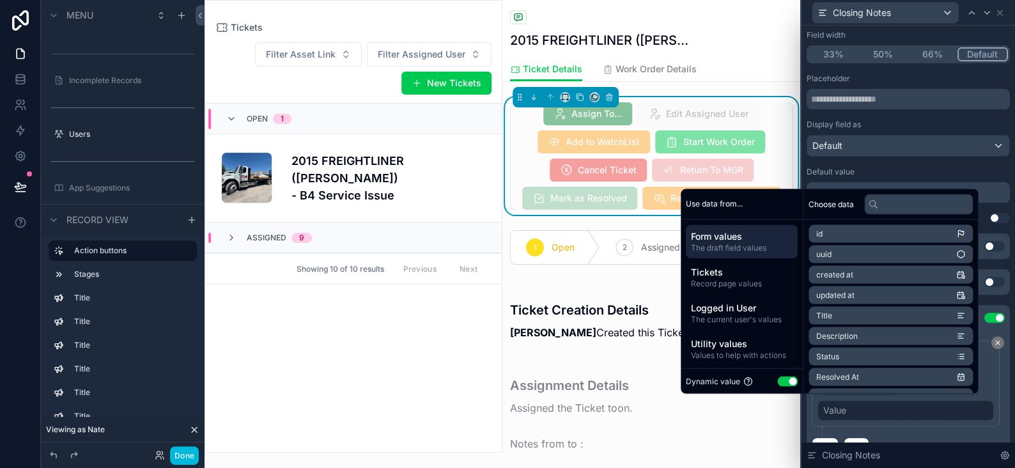
click at [786, 379] on button "Use setting" at bounding box center [787, 381] width 20 height 10
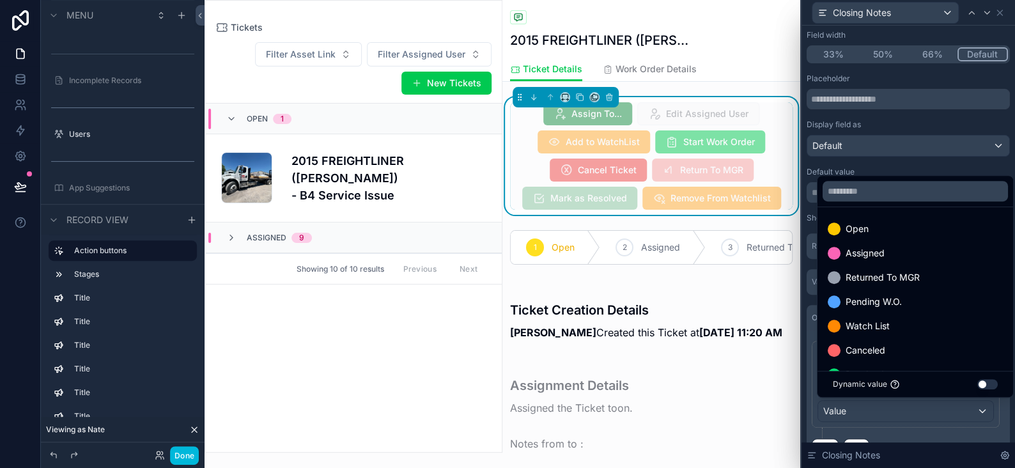
click at [865, 350] on span "Canceled" at bounding box center [866, 350] width 40 height 15
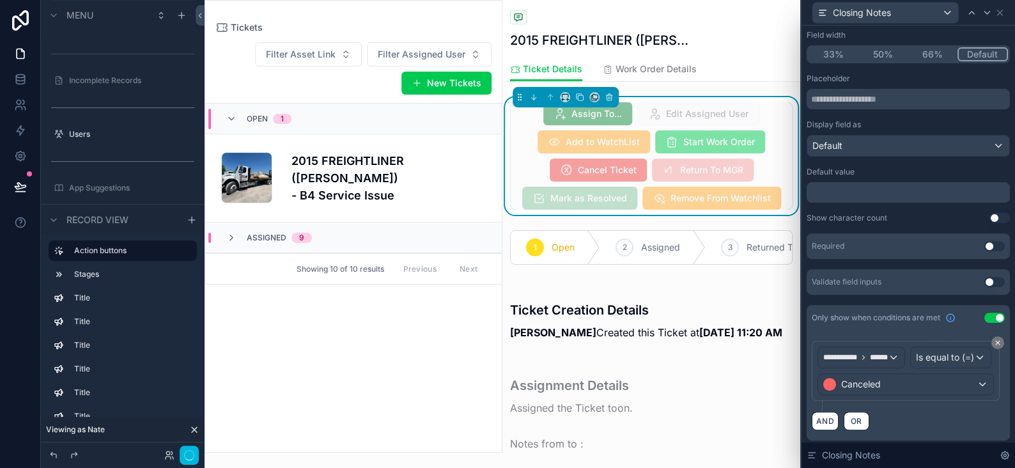
click at [980, 411] on div "**********" at bounding box center [908, 376] width 193 height 70
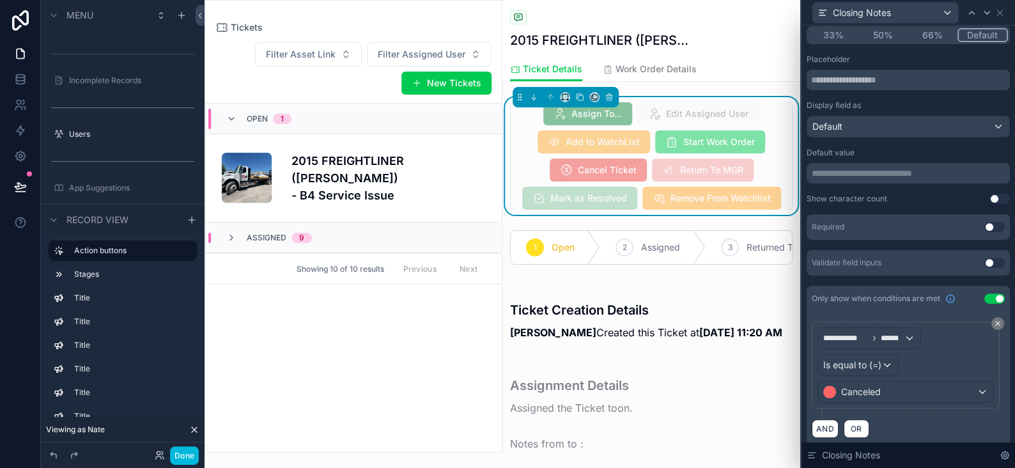
scroll to position [143, 0]
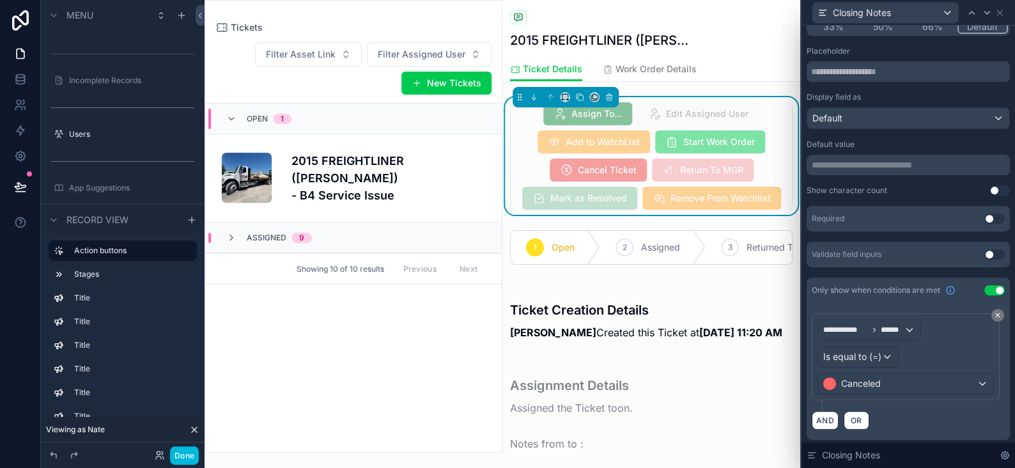
click at [984, 218] on button "Use setting" at bounding box center [994, 218] width 20 height 10
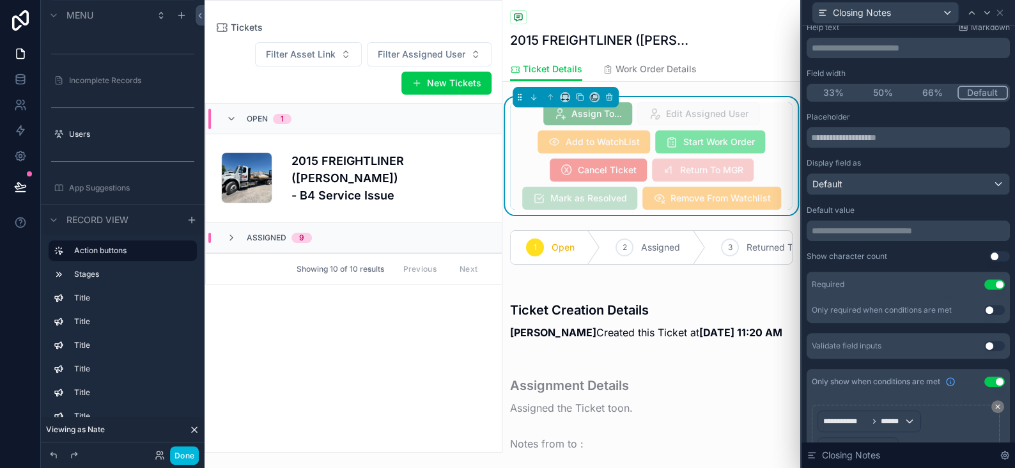
scroll to position [15, 0]
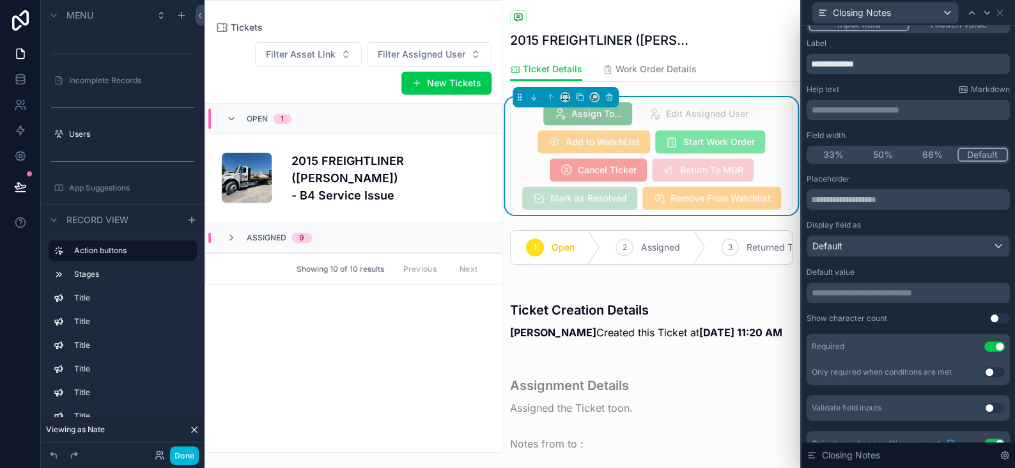
click at [848, 108] on p "**********" at bounding box center [910, 110] width 196 height 13
drag, startPoint x: 879, startPoint y: 58, endPoint x: 785, endPoint y: 61, distance: 94.0
click at [791, 65] on div "**********" at bounding box center [507, 234] width 1015 height 468
click at [849, 112] on p "**********" at bounding box center [910, 110] width 196 height 13
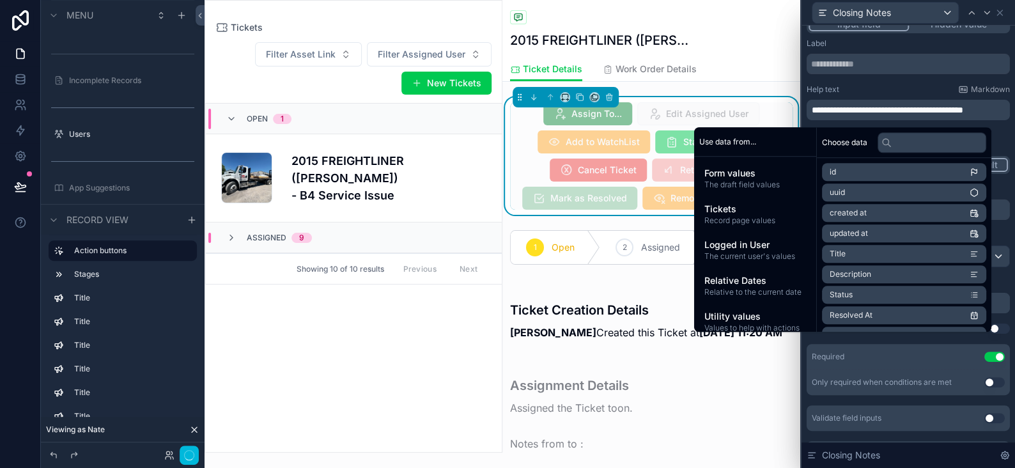
scroll to position [21, 0]
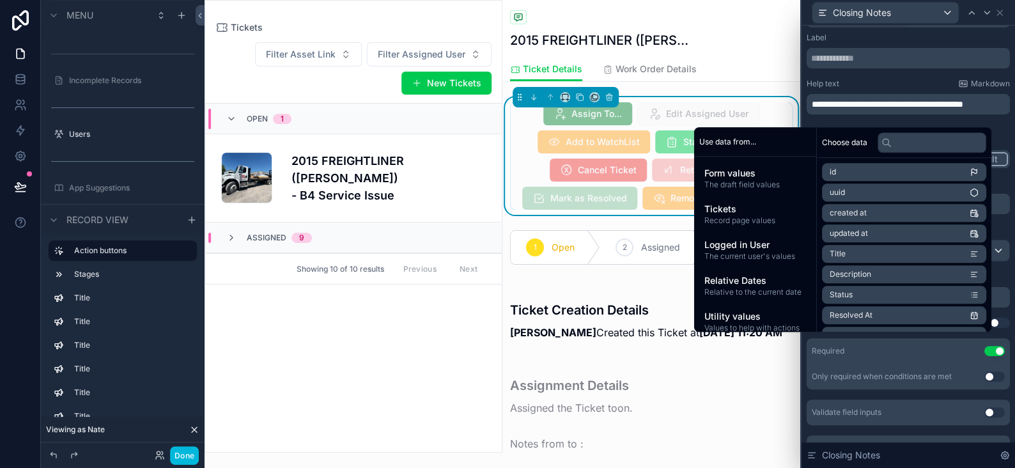
click at [812, 103] on span "**********" at bounding box center [887, 104] width 151 height 9
click at [986, 9] on icon at bounding box center [987, 13] width 10 height 10
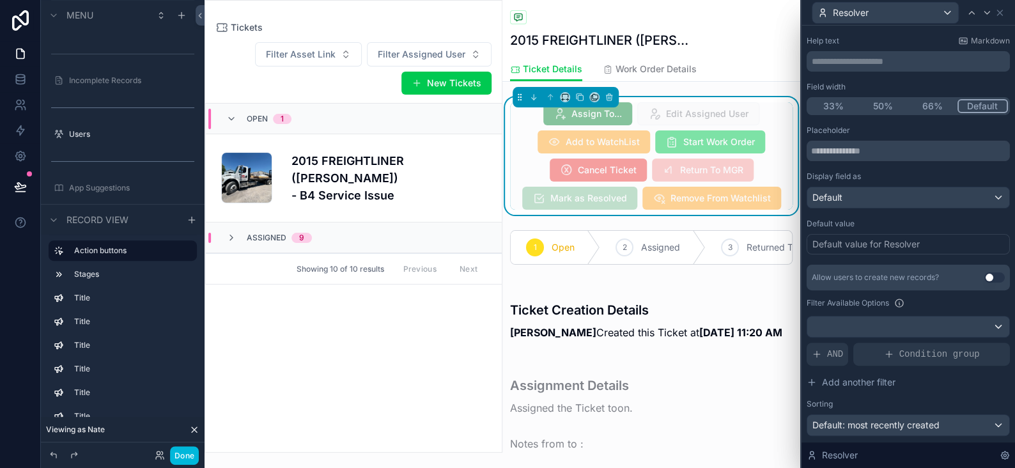
scroll to position [0, 0]
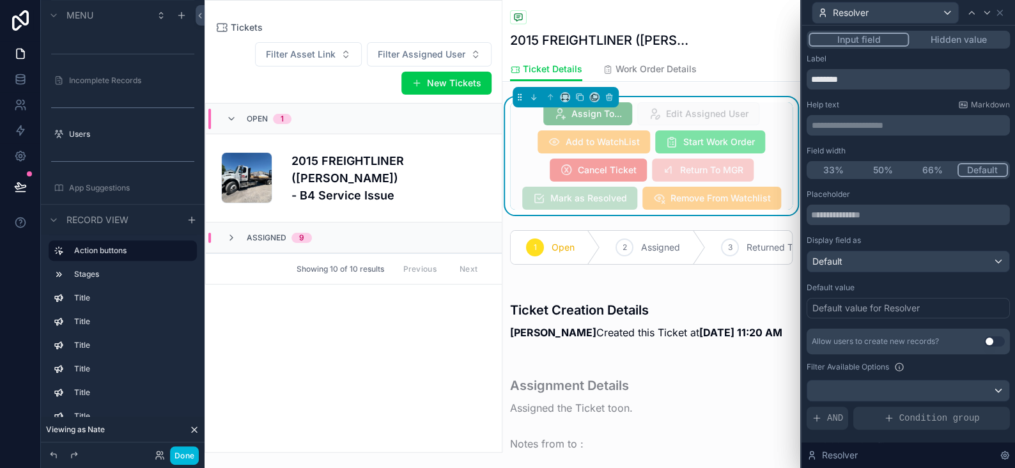
click at [961, 44] on button "Hidden value" at bounding box center [958, 40] width 99 height 14
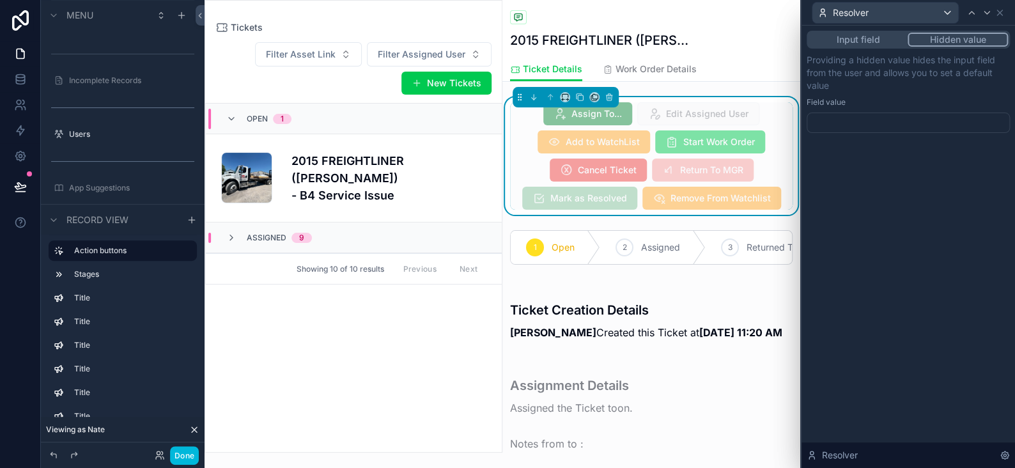
click at [848, 120] on div at bounding box center [908, 122] width 203 height 20
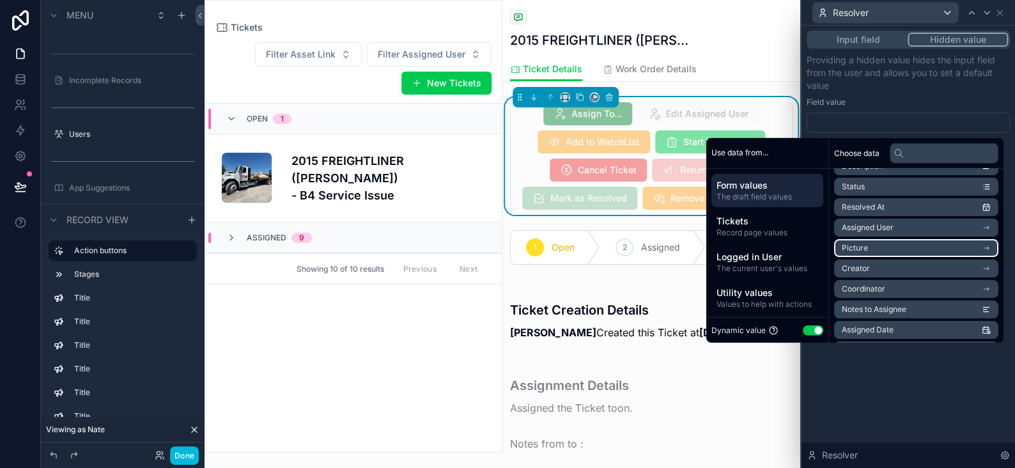
scroll to position [128, 0]
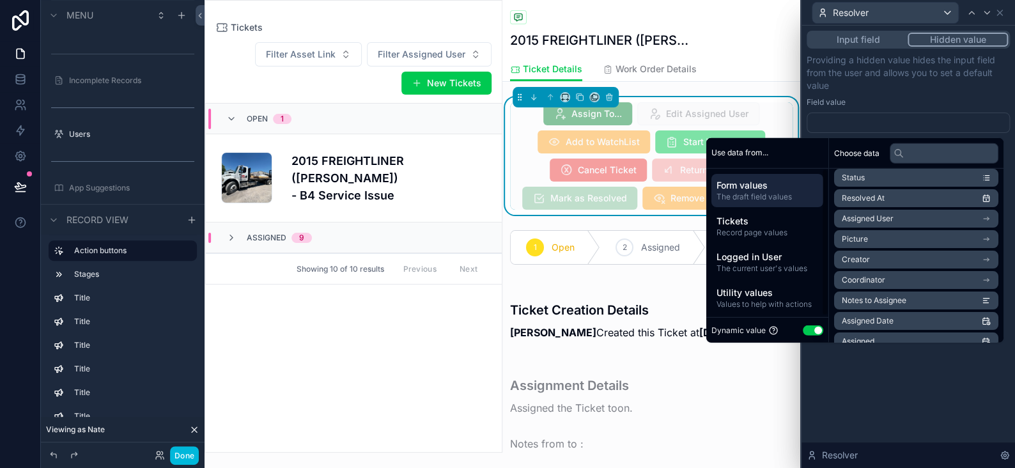
click at [749, 258] on span "Logged in User" at bounding box center [767, 256] width 102 height 13
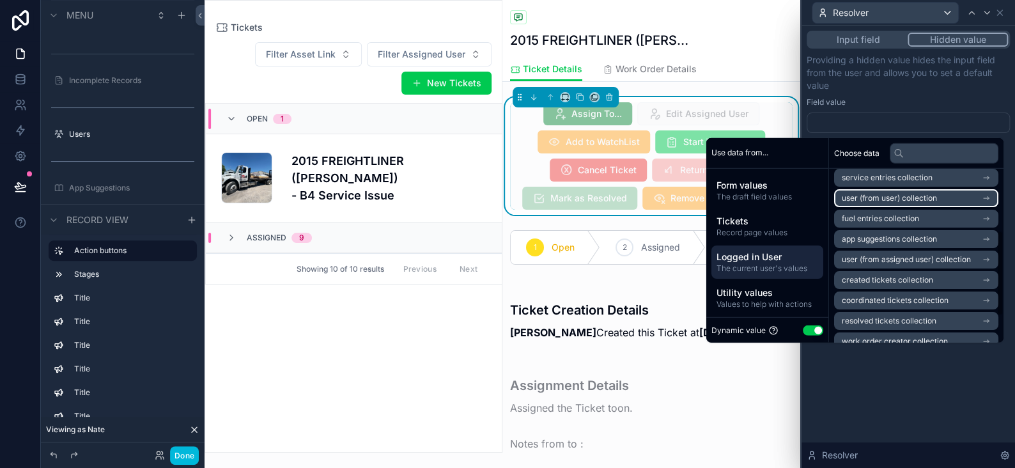
scroll to position [0, 0]
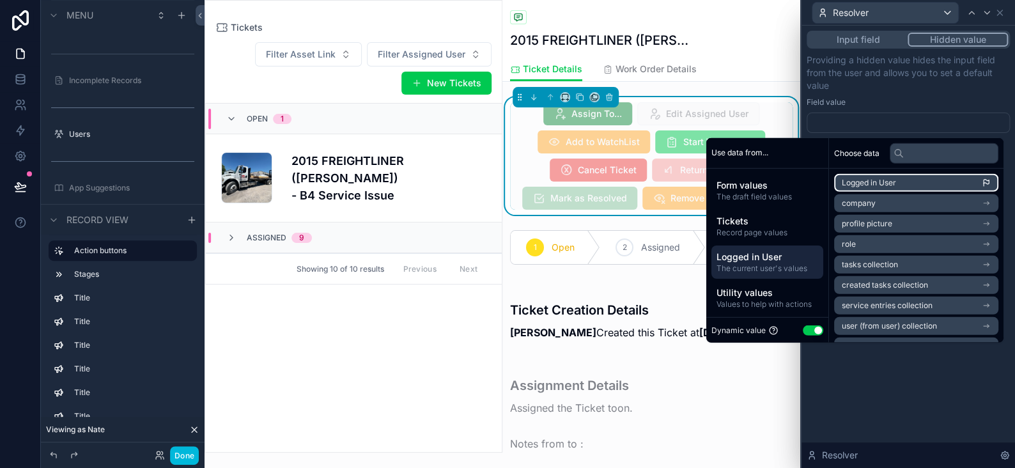
click at [862, 178] on span "Logged in User" at bounding box center [869, 183] width 54 height 10
click at [950, 388] on div "**********" at bounding box center [907, 247] width 213 height 442
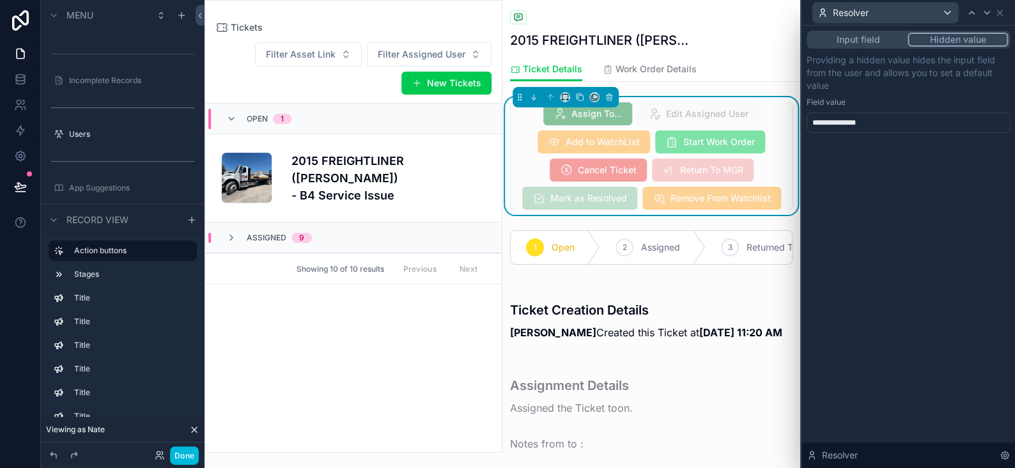
click at [887, 37] on button "Input field" at bounding box center [858, 40] width 99 height 14
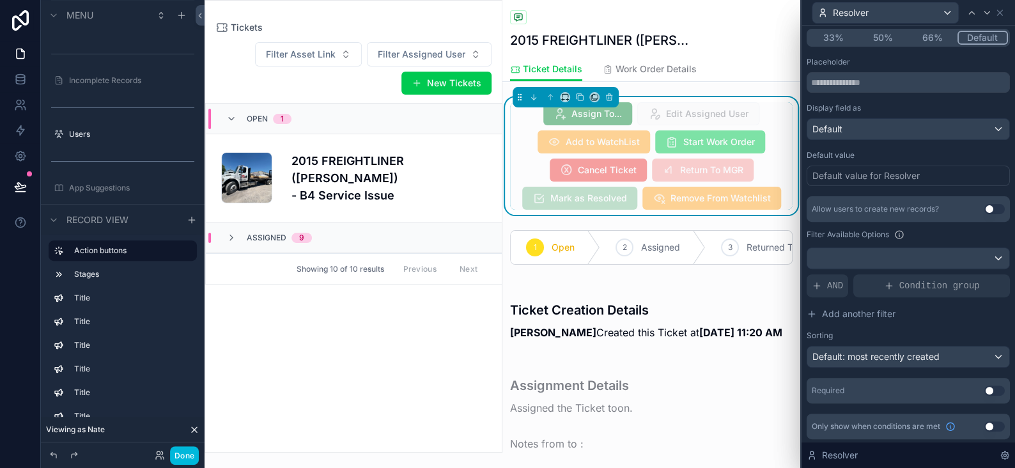
scroll to position [133, 0]
click at [984, 424] on button "Use setting" at bounding box center [994, 426] width 20 height 10
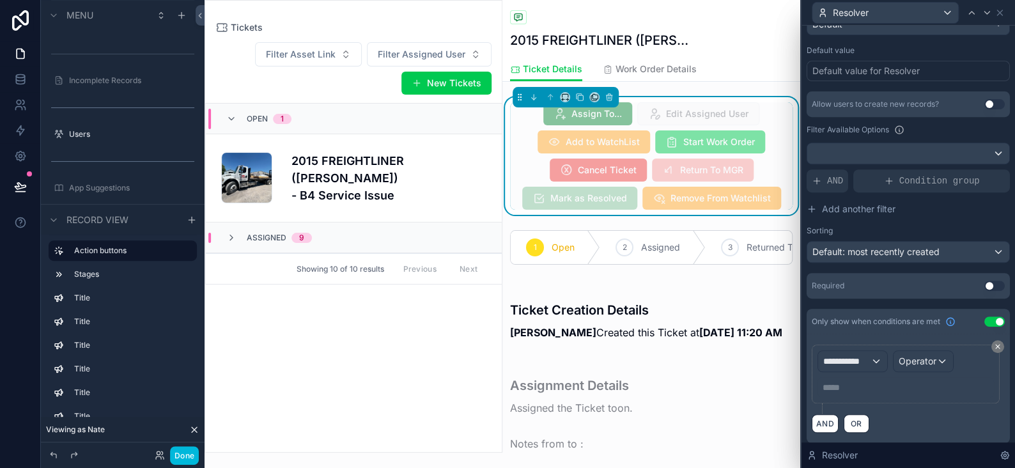
scroll to position [240, 0]
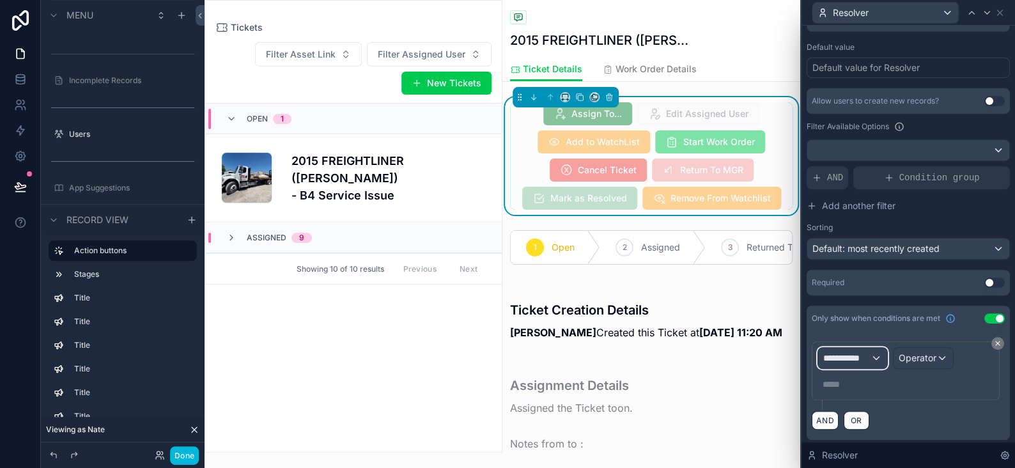
click at [874, 357] on div "**********" at bounding box center [852, 358] width 69 height 20
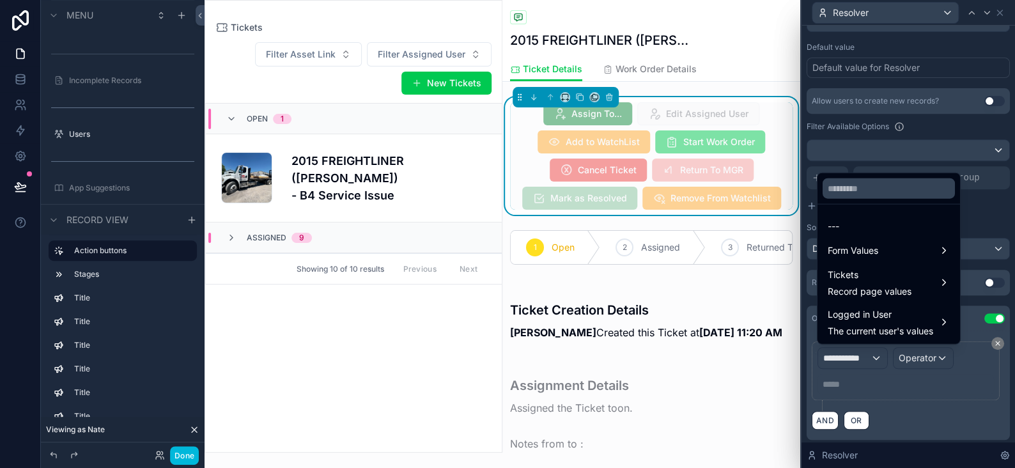
click at [862, 254] on span "Form Values" at bounding box center [853, 250] width 50 height 15
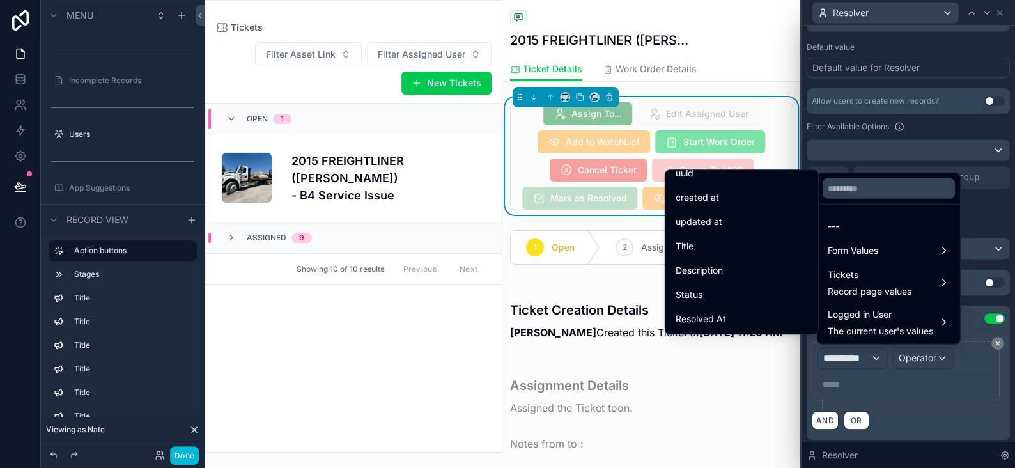
scroll to position [64, 0]
click at [693, 266] on div "Status" at bounding box center [742, 265] width 132 height 15
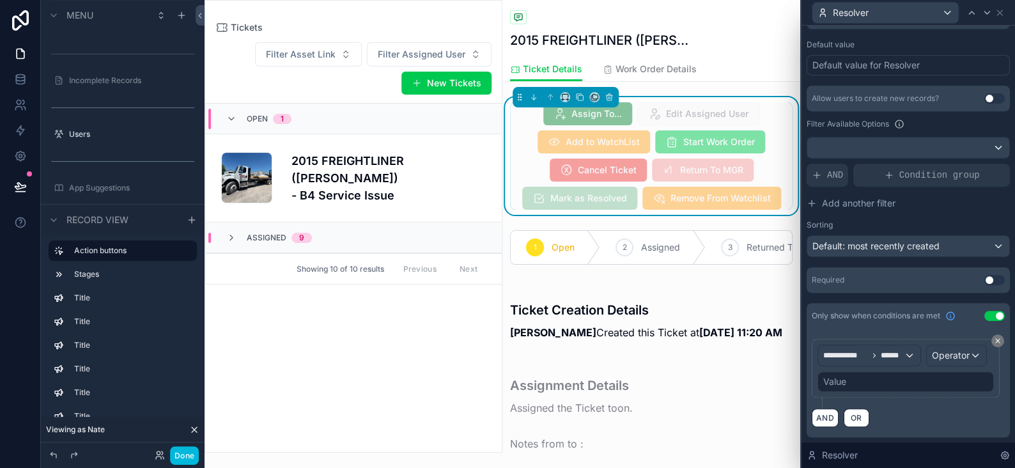
scroll to position [268, 0]
click at [932, 354] on span "Operator" at bounding box center [951, 355] width 38 height 11
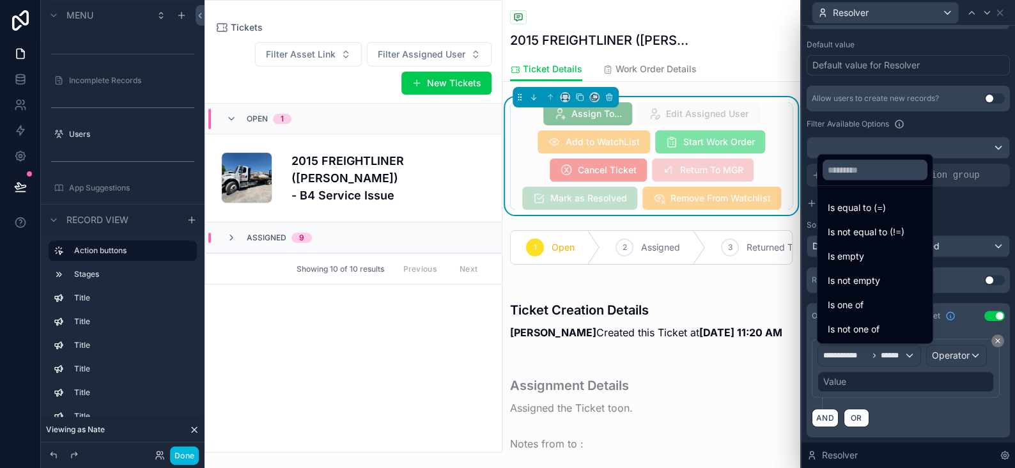
click at [855, 211] on span "Is equal to (=)" at bounding box center [857, 207] width 58 height 15
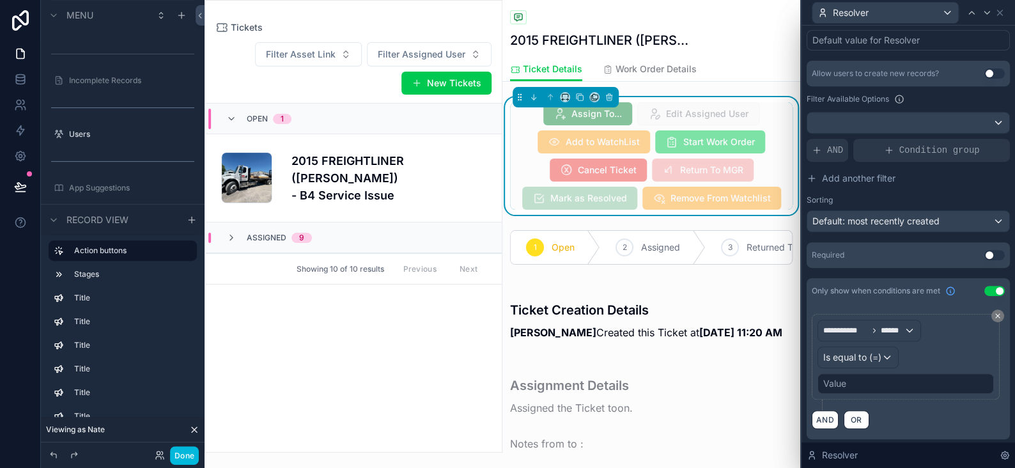
click at [855, 385] on div "Value" at bounding box center [905, 383] width 176 height 20
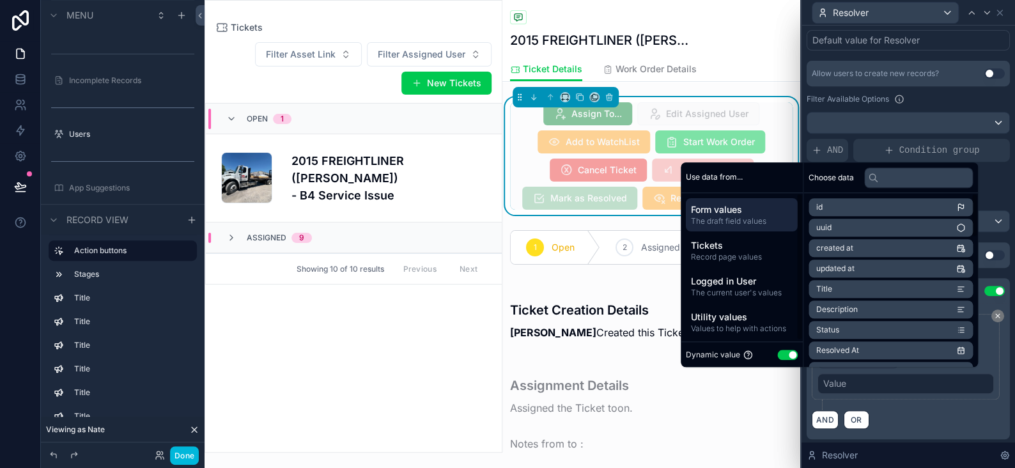
click at [786, 352] on button "Use setting" at bounding box center [787, 355] width 20 height 10
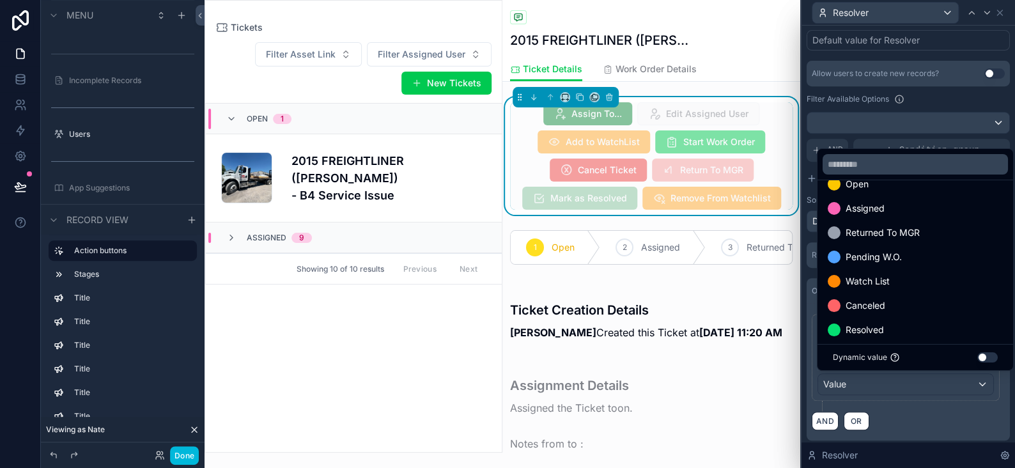
scroll to position [25, 0]
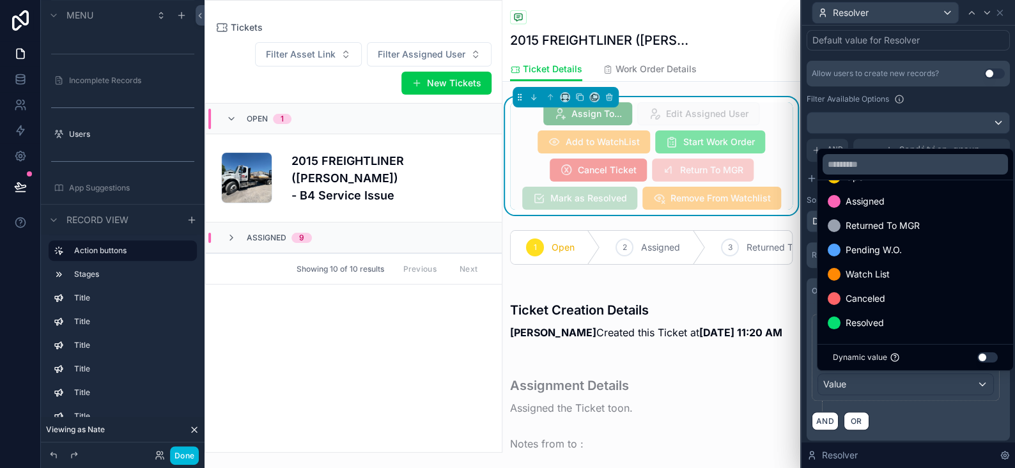
click at [872, 321] on span "Resolved" at bounding box center [865, 322] width 38 height 15
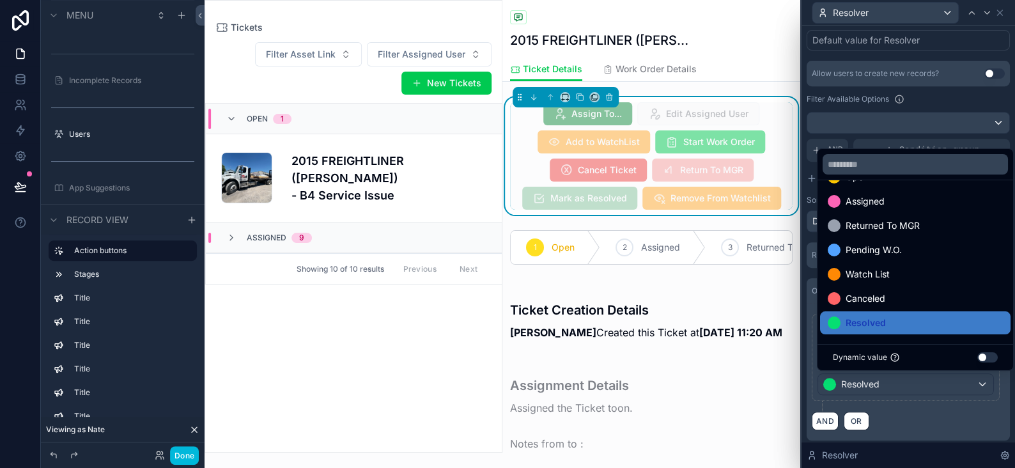
click at [930, 419] on div "AND OR" at bounding box center [908, 420] width 193 height 19
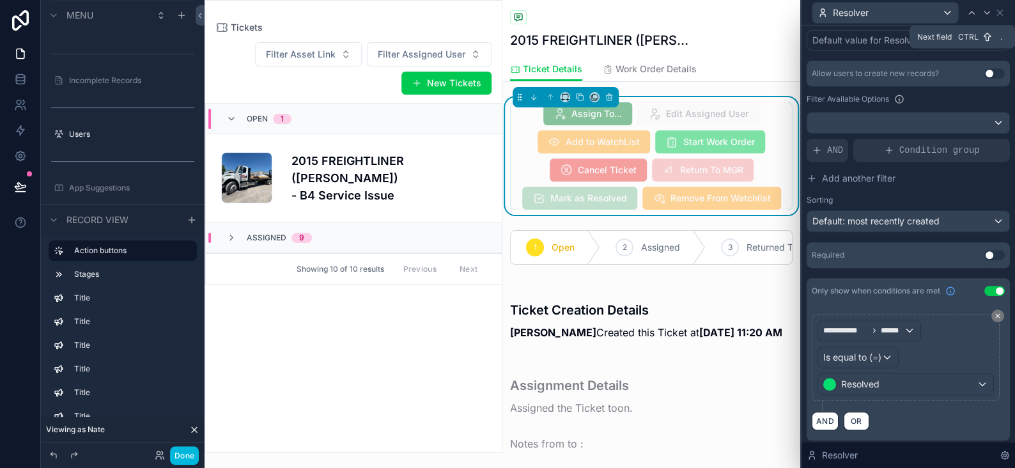
click at [986, 12] on icon at bounding box center [987, 13] width 10 height 10
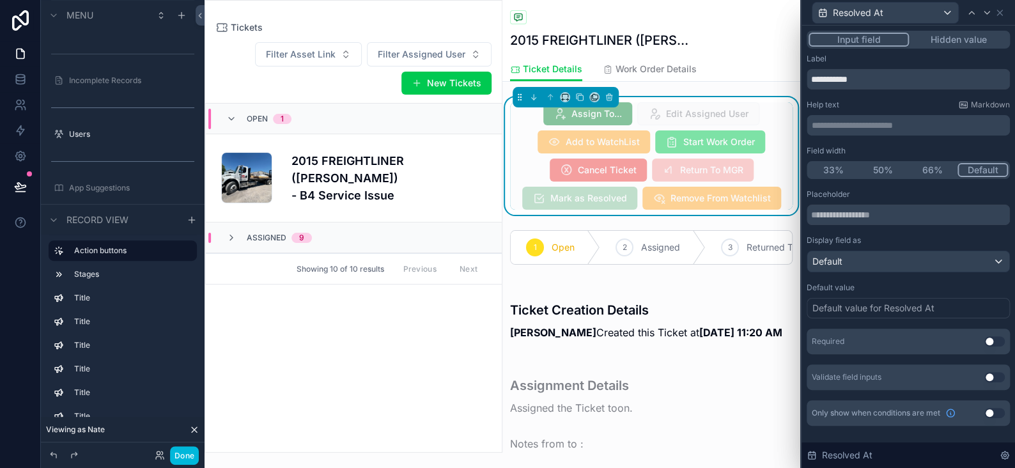
click at [948, 36] on button "Hidden value" at bounding box center [958, 40] width 99 height 14
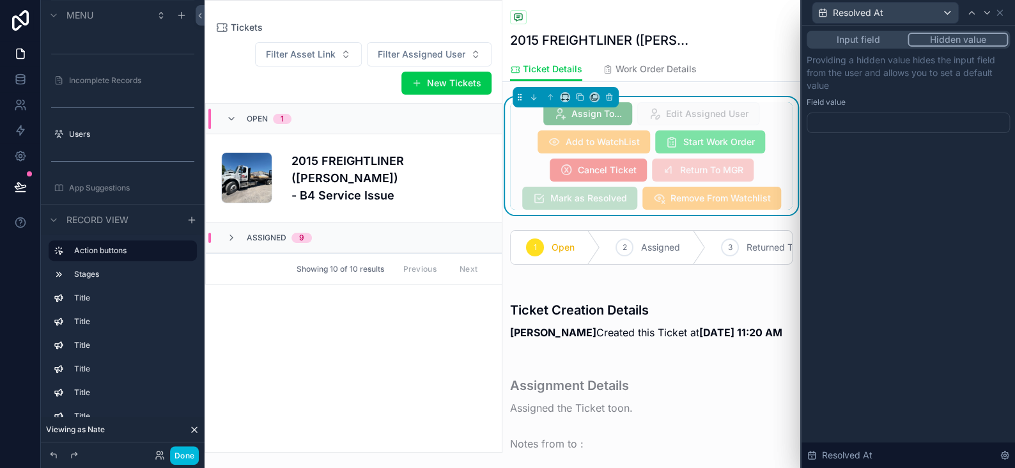
click at [845, 117] on div at bounding box center [908, 122] width 203 height 20
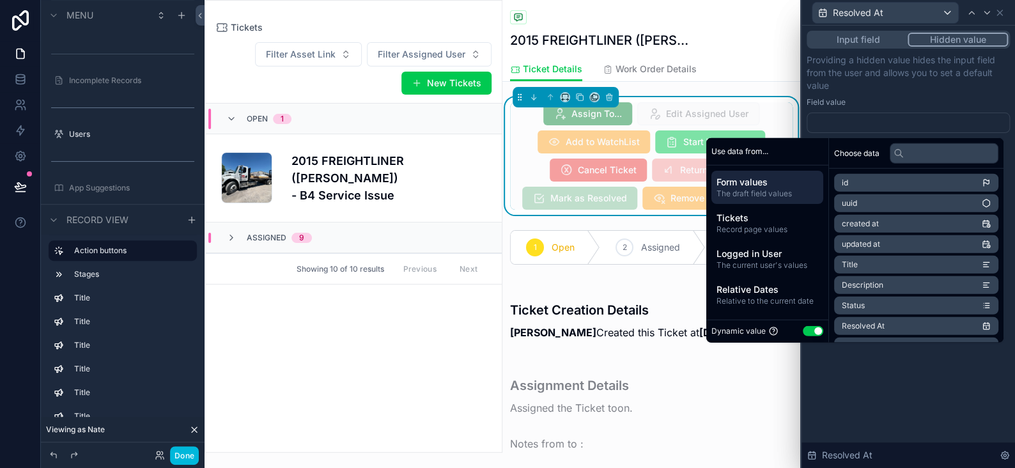
click at [750, 287] on span "Relative Dates" at bounding box center [767, 289] width 102 height 13
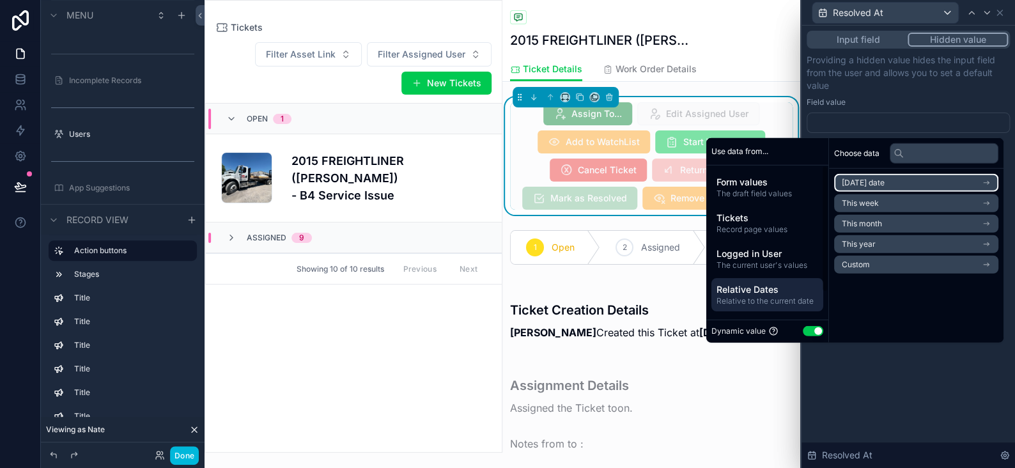
click at [849, 182] on span "[DATE] date" at bounding box center [863, 183] width 43 height 10
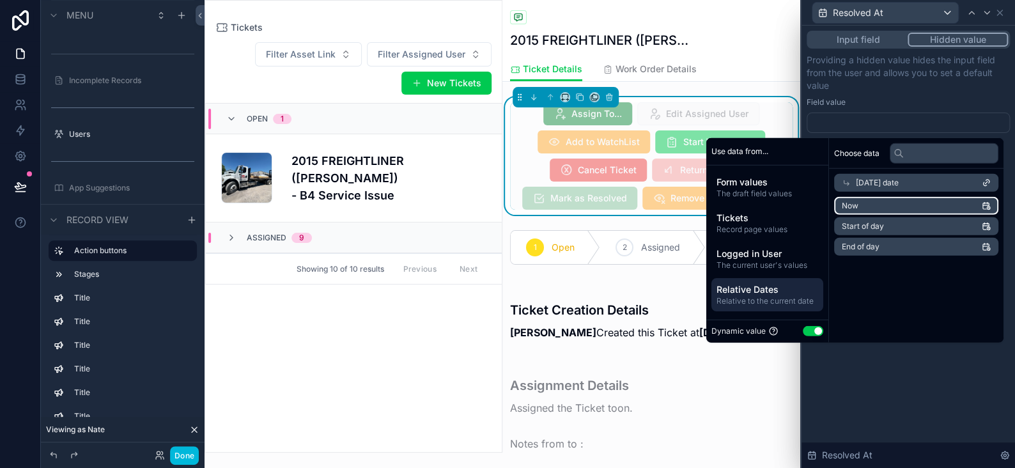
click at [848, 202] on span "Now" at bounding box center [850, 206] width 17 height 10
click at [910, 398] on div "Input field Hidden value Providing a hidden value hides the input field from th…" at bounding box center [907, 247] width 213 height 442
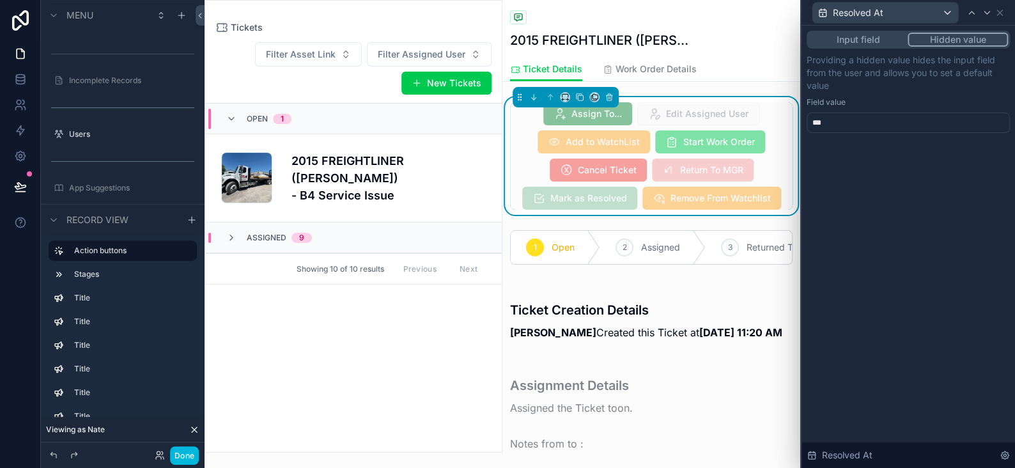
click at [865, 36] on button "Input field" at bounding box center [858, 40] width 99 height 14
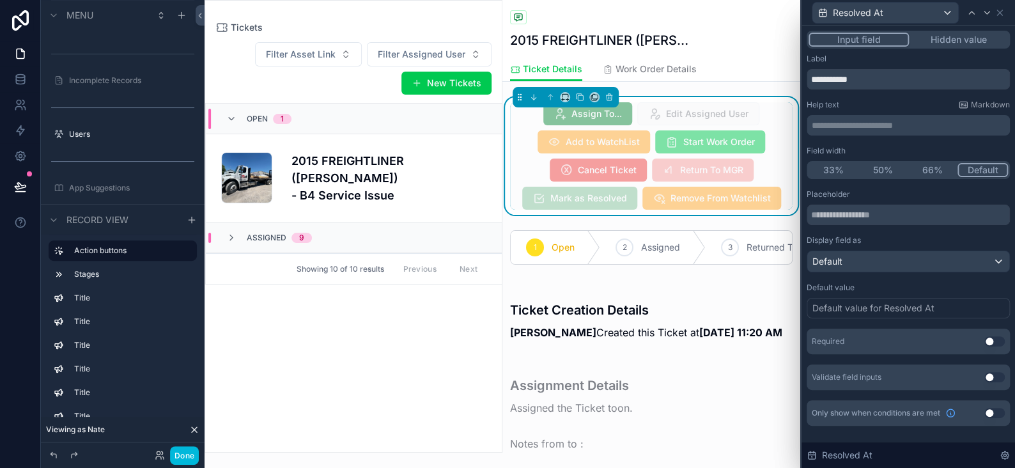
click at [990, 411] on button "Use setting" at bounding box center [994, 413] width 20 height 10
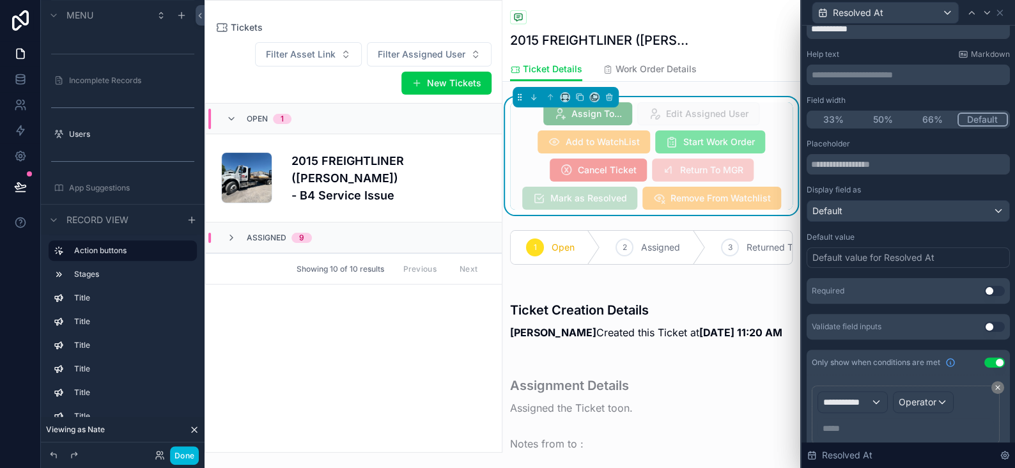
scroll to position [95, 0]
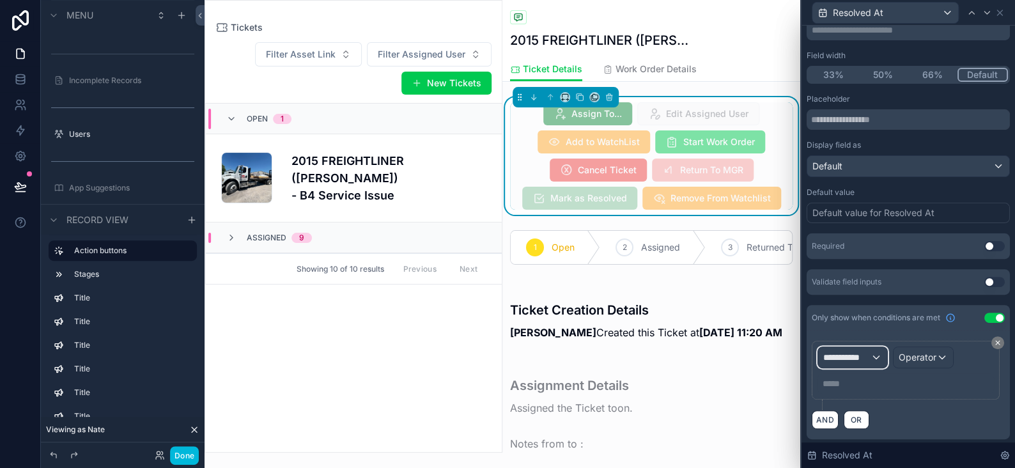
click at [861, 356] on span "**********" at bounding box center [846, 357] width 47 height 13
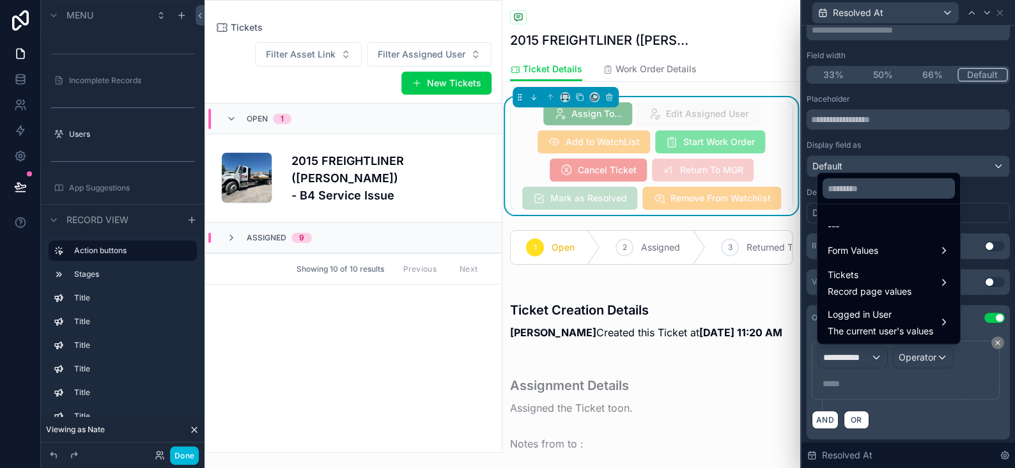
click at [867, 260] on div "Form Values" at bounding box center [888, 250] width 137 height 23
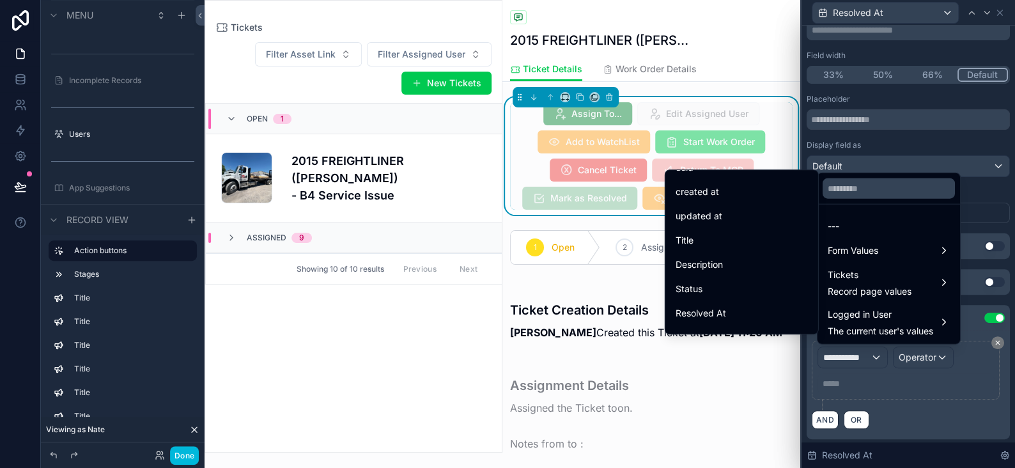
scroll to position [64, 0]
click at [688, 267] on span "Status" at bounding box center [689, 265] width 27 height 15
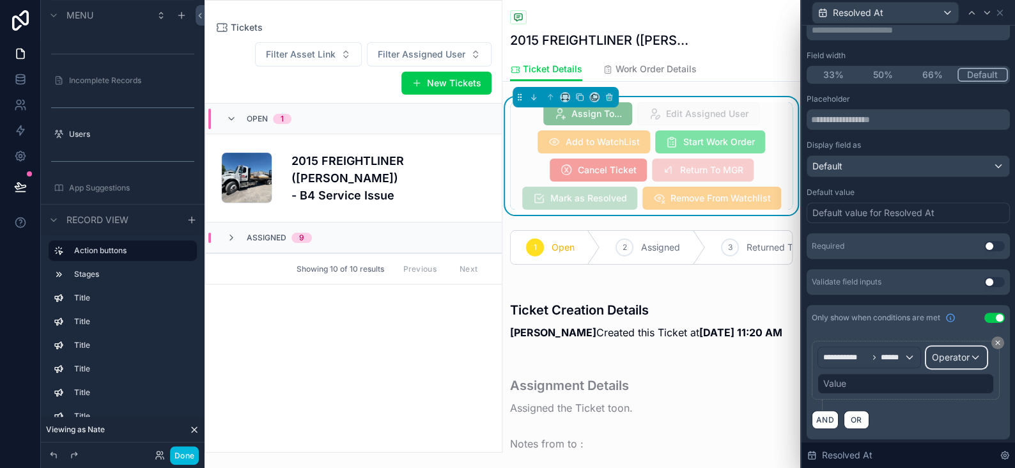
click at [932, 362] on span "Operator" at bounding box center [951, 357] width 38 height 11
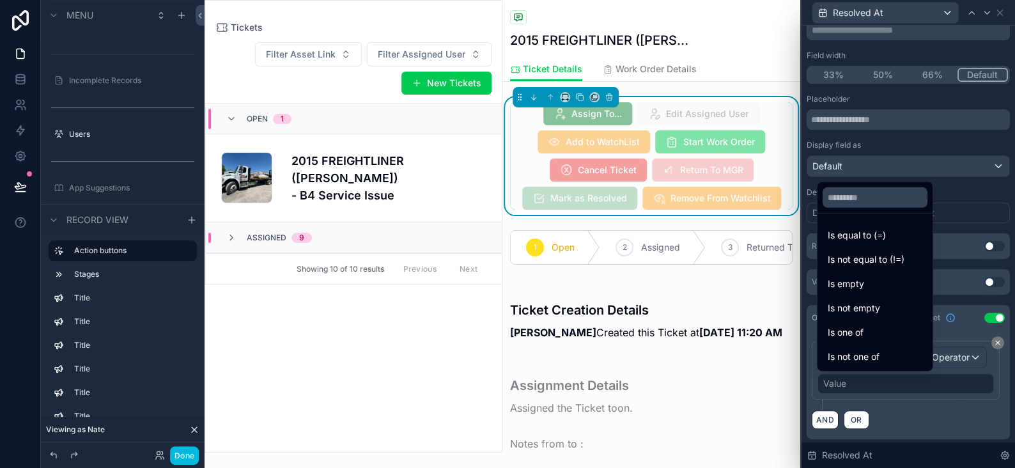
click at [863, 233] on span "Is equal to (=)" at bounding box center [857, 235] width 58 height 15
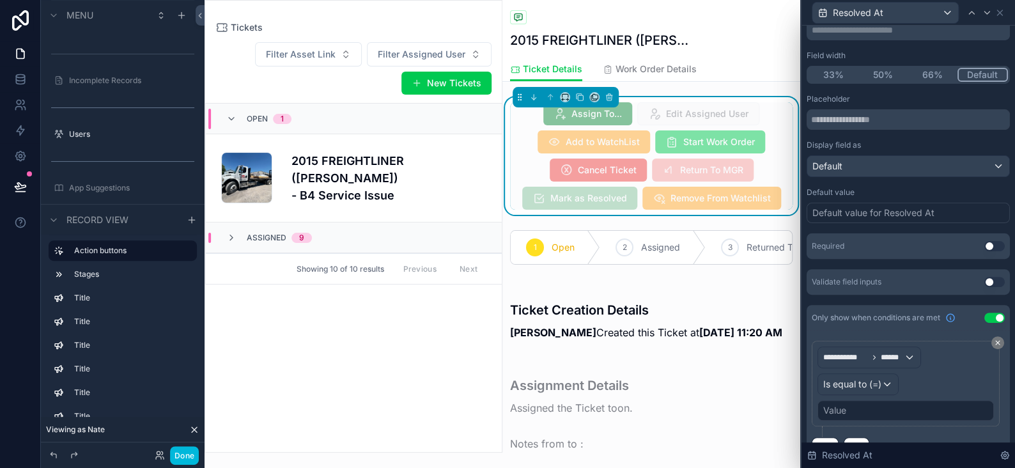
click at [840, 414] on div "Value" at bounding box center [834, 410] width 23 height 13
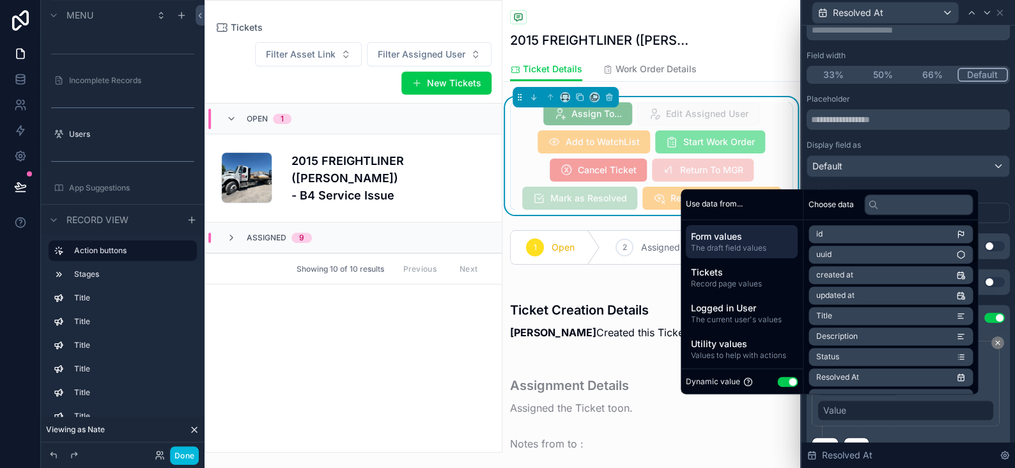
click at [785, 379] on button "Use setting" at bounding box center [787, 381] width 20 height 10
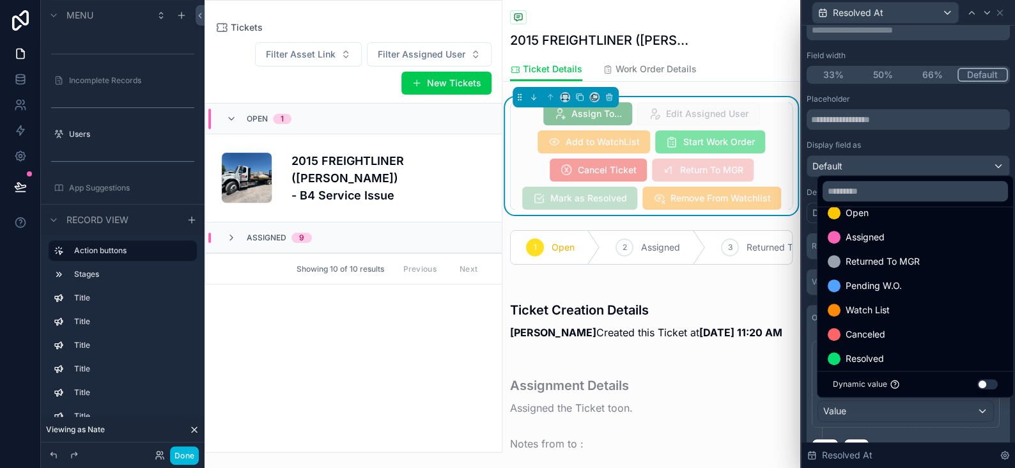
scroll to position [25, 0]
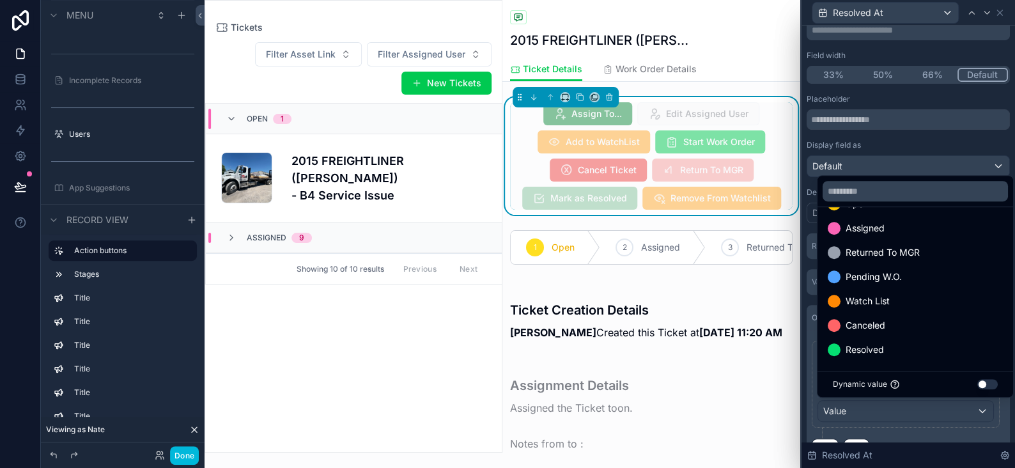
click at [867, 350] on span "Resolved" at bounding box center [865, 349] width 38 height 15
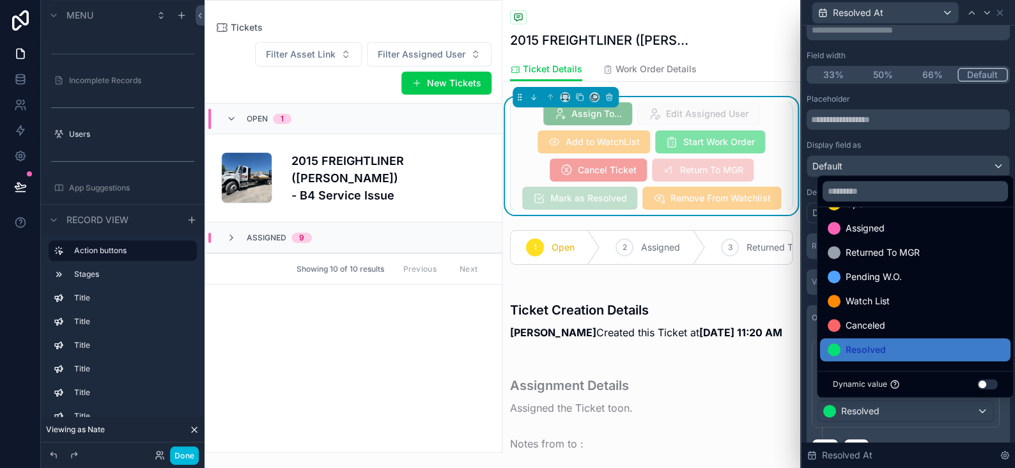
click at [922, 426] on div "**********" at bounding box center [908, 389] width 193 height 97
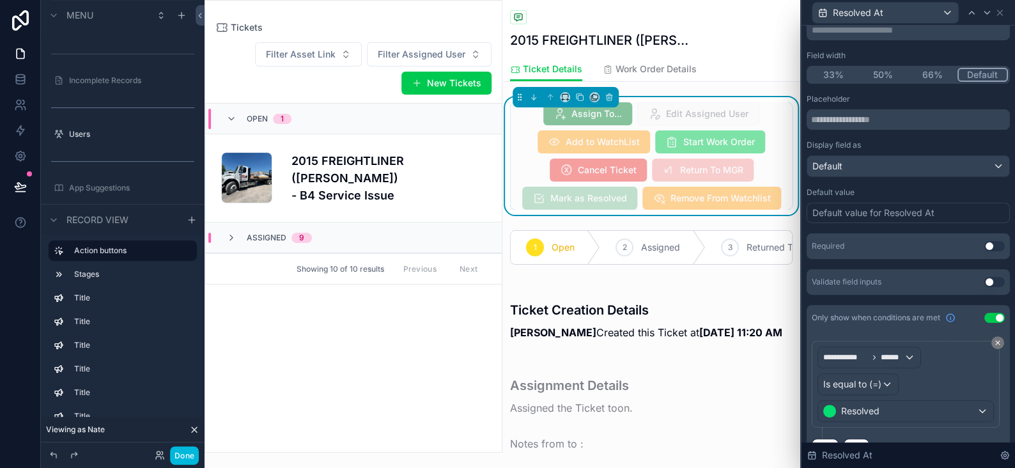
scroll to position [123, 0]
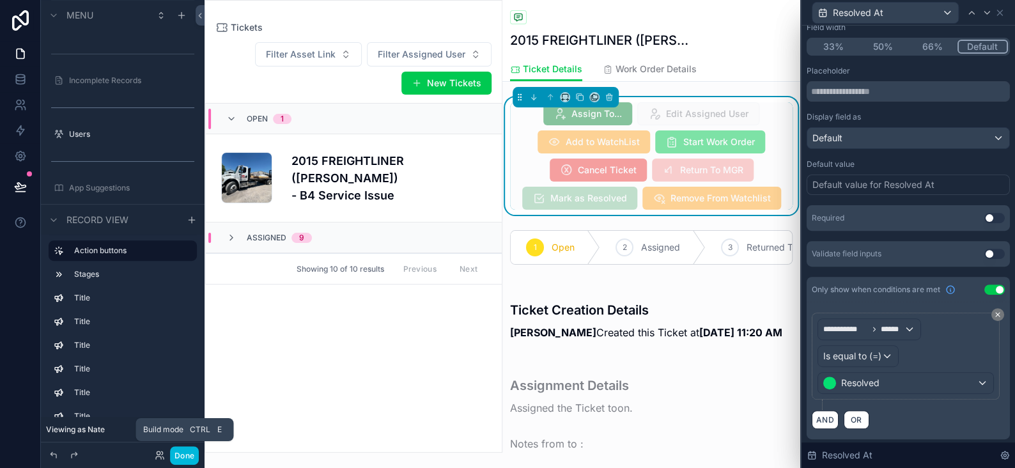
click at [193, 460] on button "Done" at bounding box center [184, 455] width 29 height 19
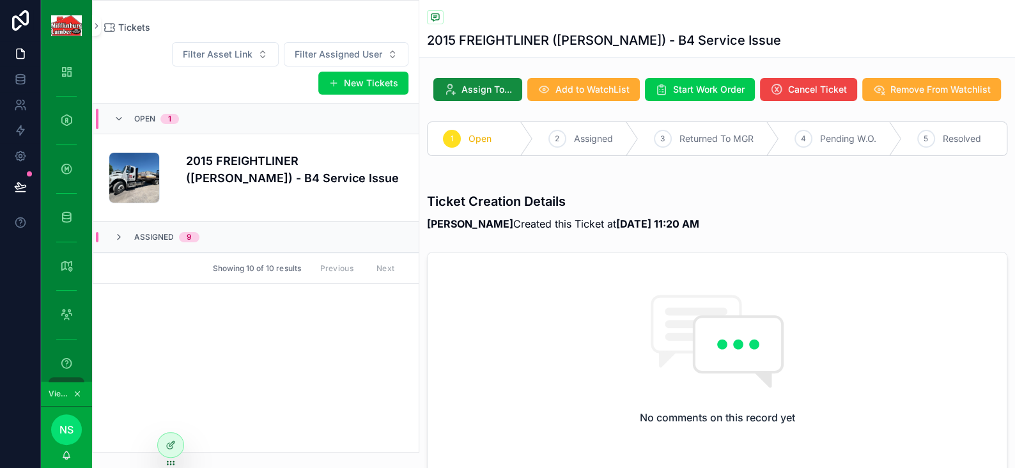
click at [171, 446] on icon at bounding box center [171, 445] width 10 height 10
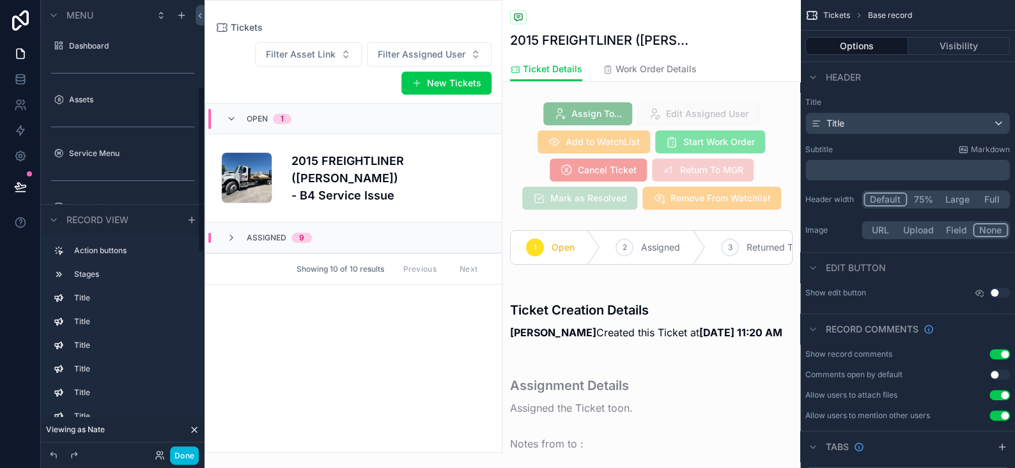
scroll to position [234, 0]
click at [718, 187] on div "scrollable content" at bounding box center [651, 156] width 298 height 118
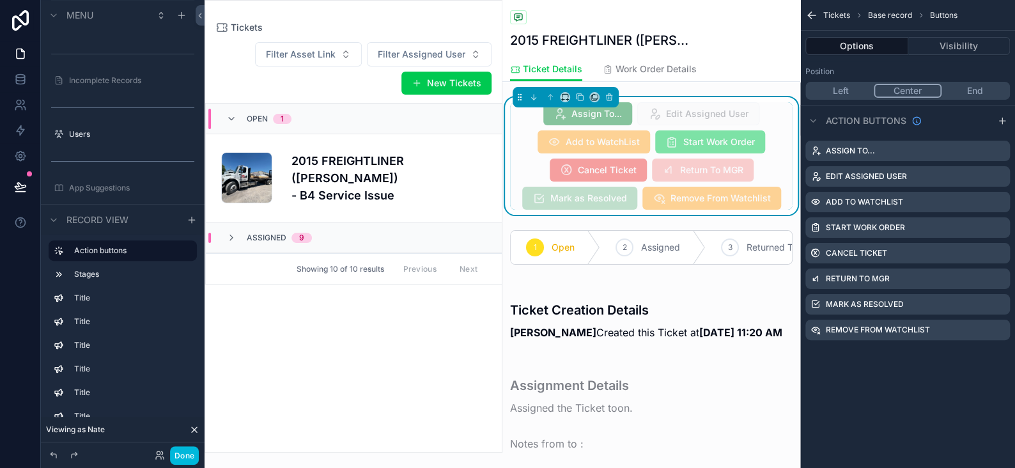
click at [0, 0] on icon "scrollable content" at bounding box center [0, 0] width 0 height 0
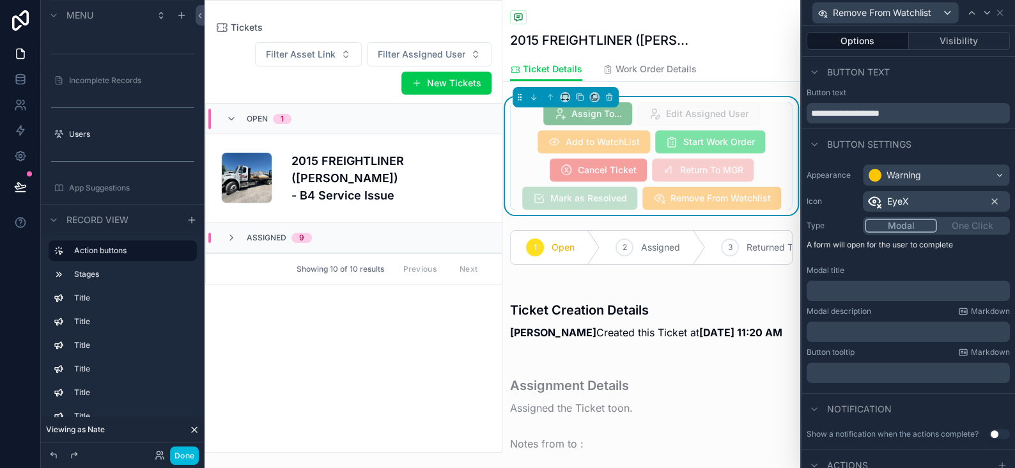
click at [934, 43] on button "Visibility" at bounding box center [960, 41] width 102 height 18
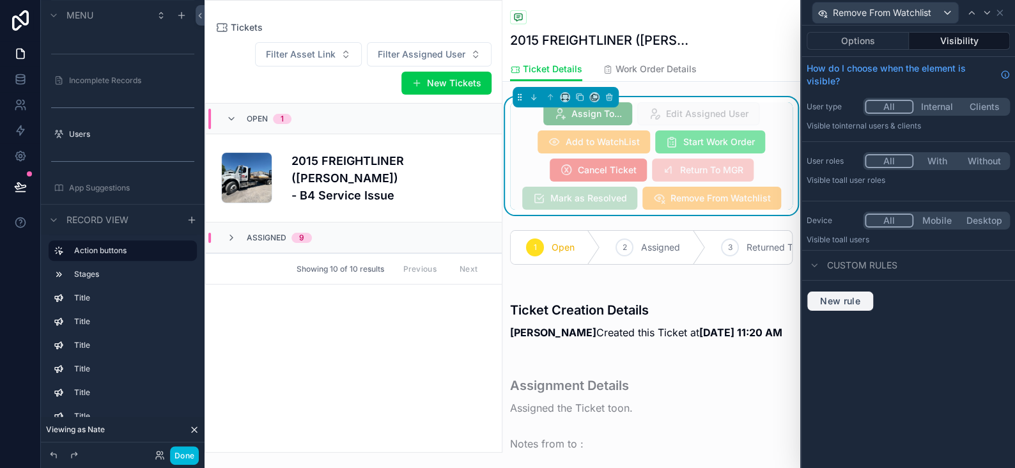
click at [855, 307] on button "New rule" at bounding box center [840, 301] width 67 height 20
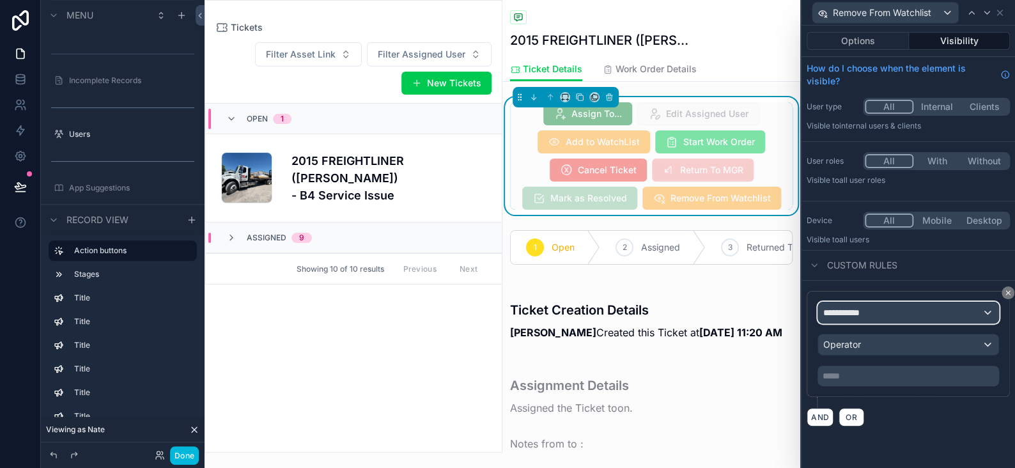
click at [862, 306] on span "**********" at bounding box center [846, 312] width 47 height 13
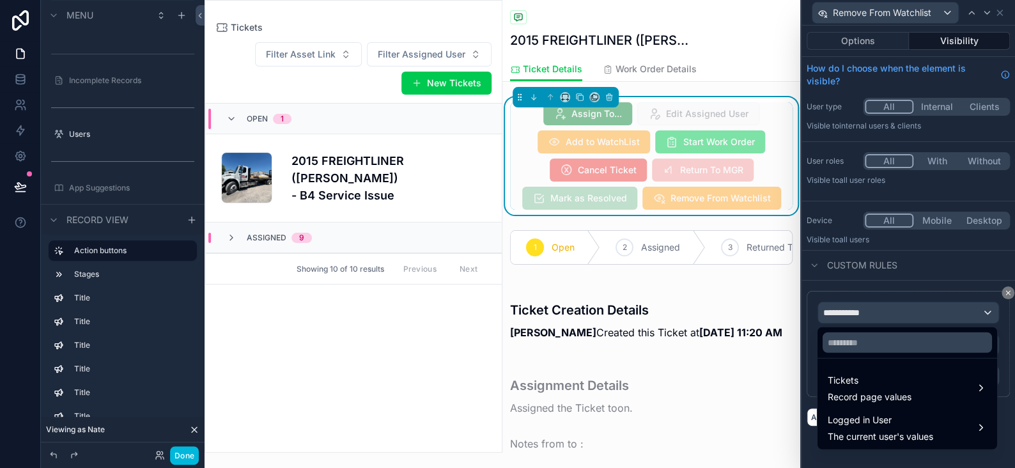
click at [849, 385] on span "Tickets" at bounding box center [870, 380] width 84 height 15
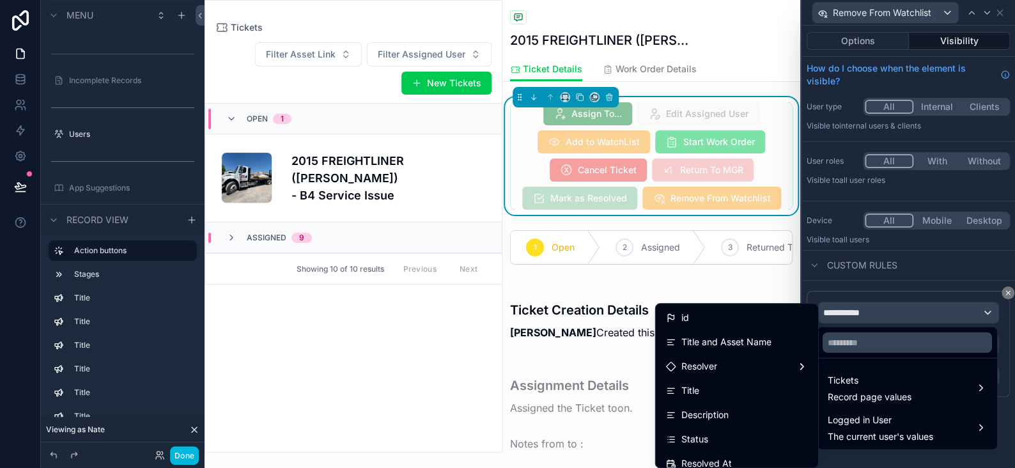
click at [689, 438] on span "Status" at bounding box center [694, 438] width 27 height 15
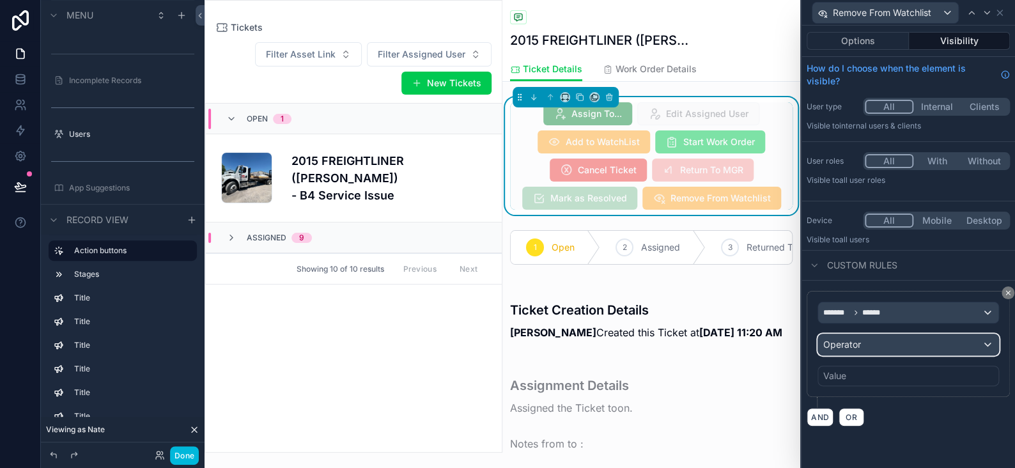
click at [851, 350] on div "Operator" at bounding box center [908, 344] width 180 height 20
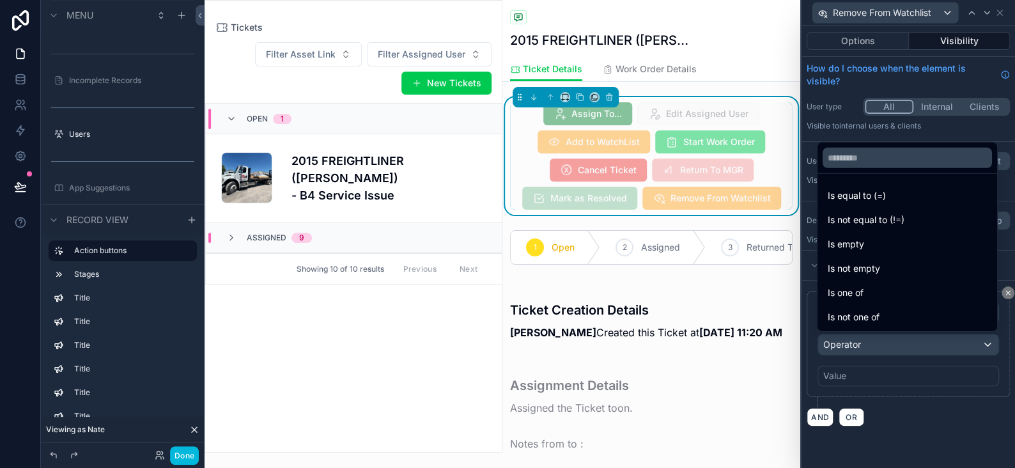
click at [861, 198] on span "Is equal to (=)" at bounding box center [857, 195] width 58 height 15
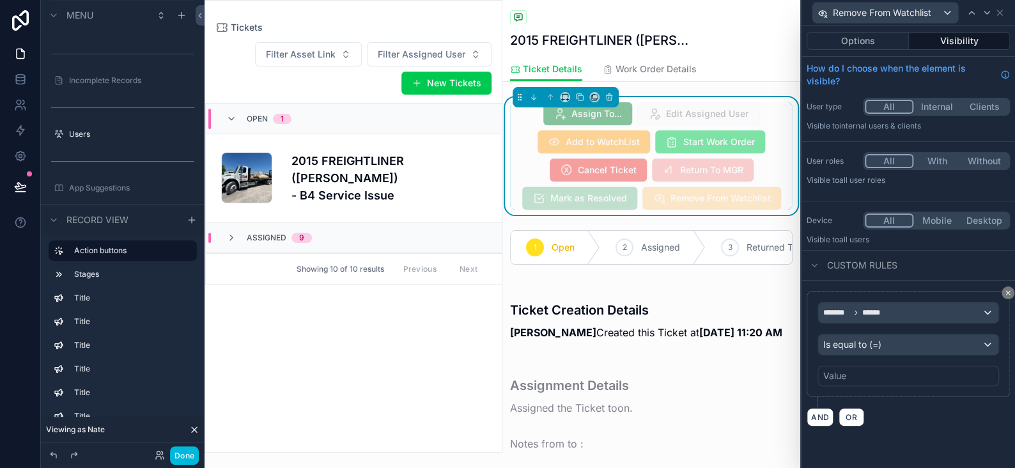
click at [843, 366] on div "Value" at bounding box center [908, 376] width 182 height 20
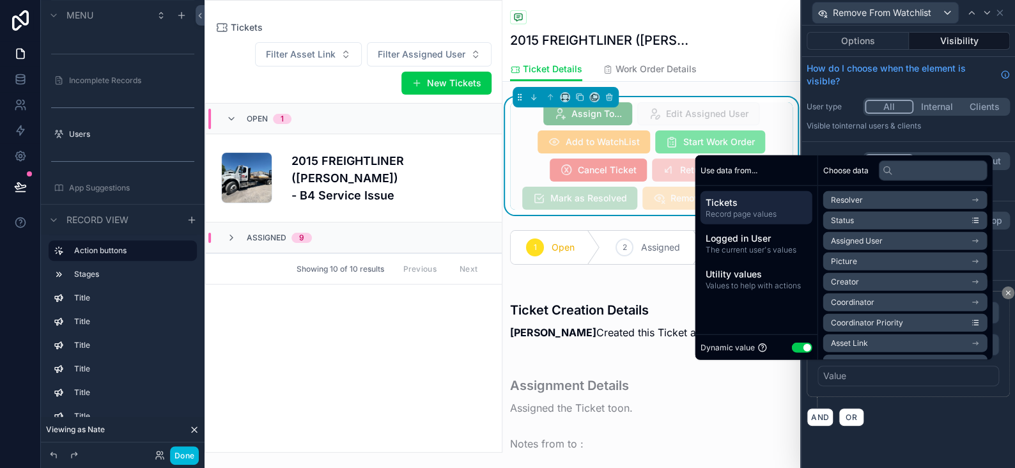
click at [794, 347] on button "Use setting" at bounding box center [801, 347] width 20 height 10
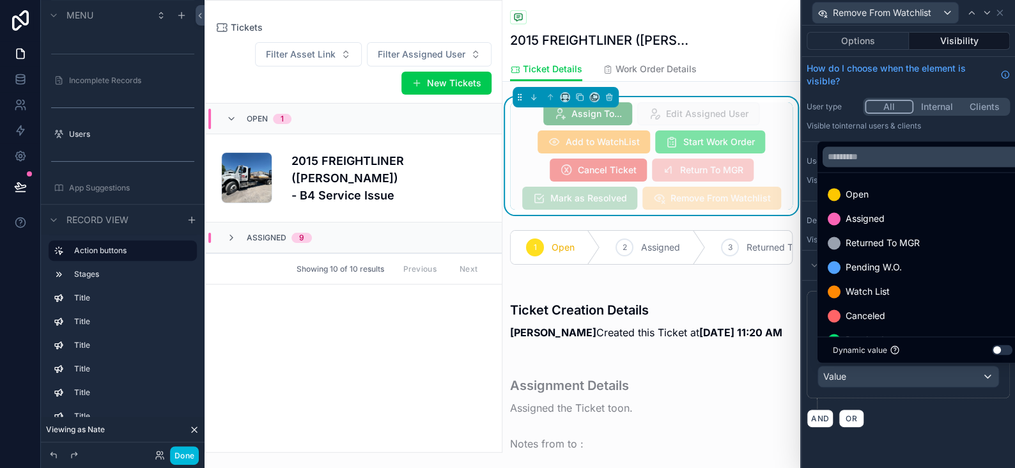
click at [862, 286] on span "Watch List" at bounding box center [868, 291] width 44 height 15
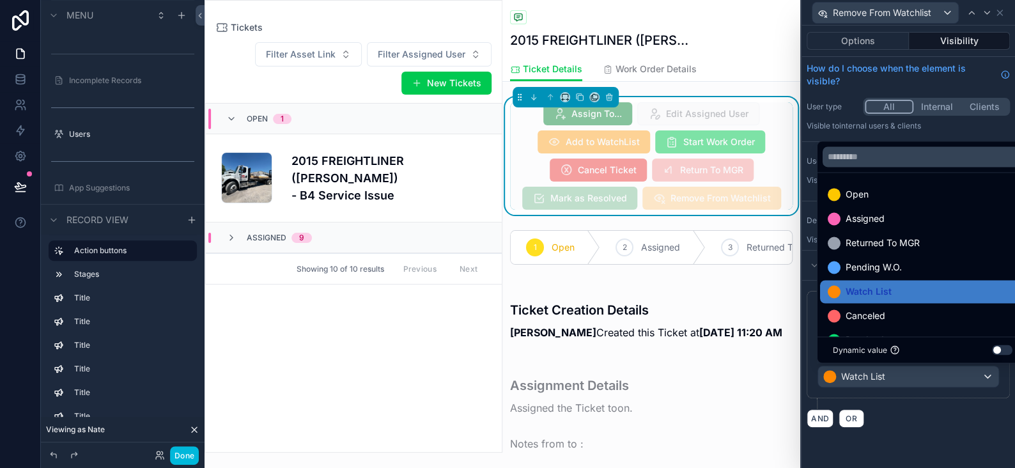
click at [925, 442] on div "Options Visibility How do I choose when the element is visible? User type All I…" at bounding box center [907, 247] width 213 height 442
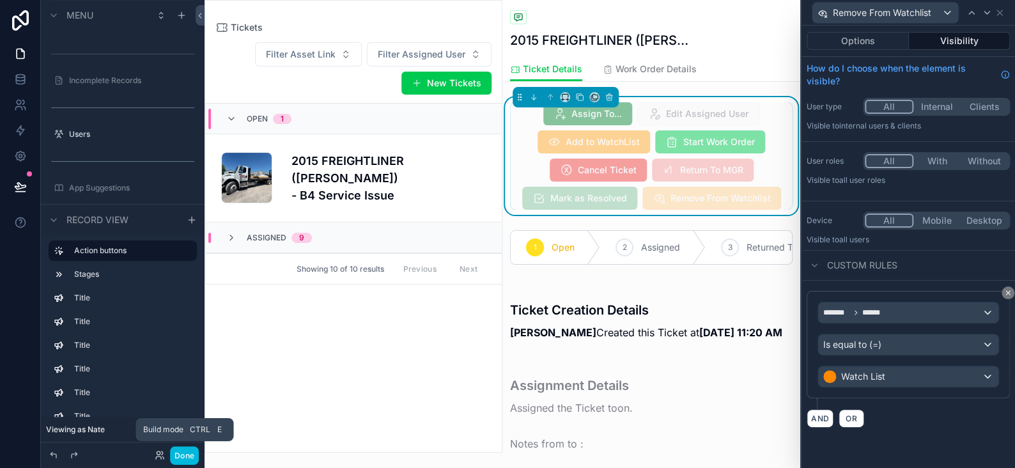
click at [185, 460] on button "Done" at bounding box center [184, 455] width 29 height 19
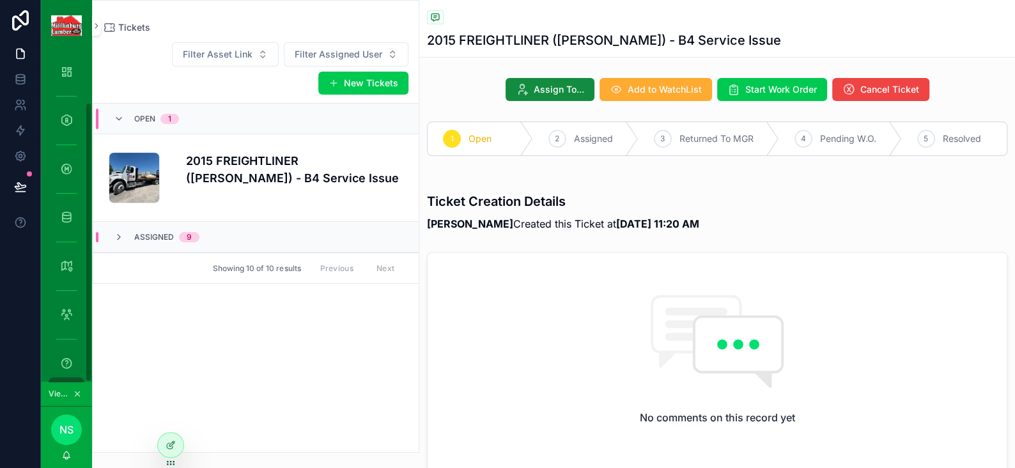
click at [368, 88] on button "New Tickets" at bounding box center [363, 83] width 90 height 23
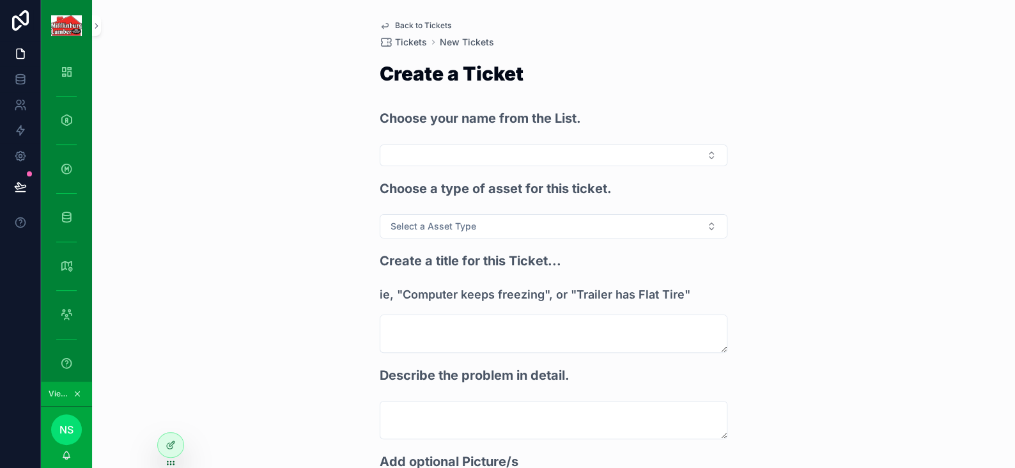
click at [405, 157] on button "Select Button" at bounding box center [554, 155] width 348 height 22
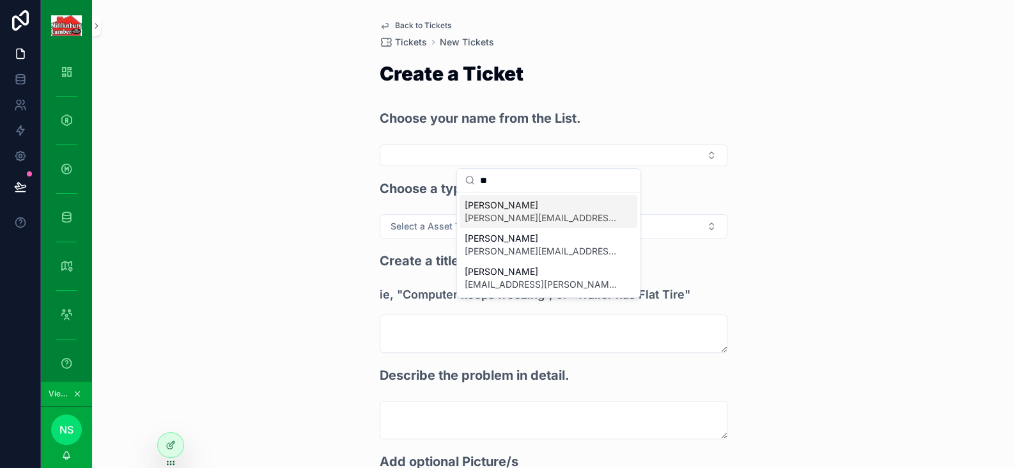
type input "*"
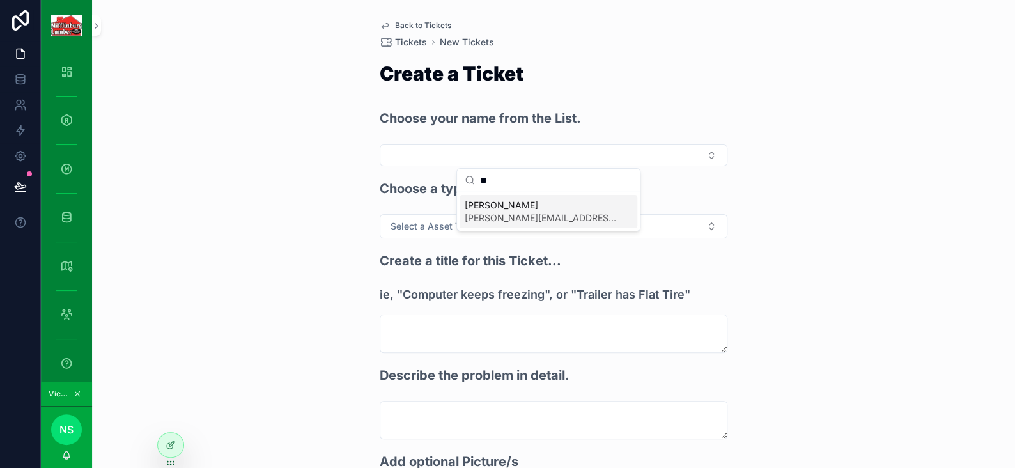
type input "**"
click at [498, 217] on span "[PERSON_NAME][EMAIL_ADDRESS][PERSON_NAME][DOMAIN_NAME]" at bounding box center [541, 218] width 152 height 13
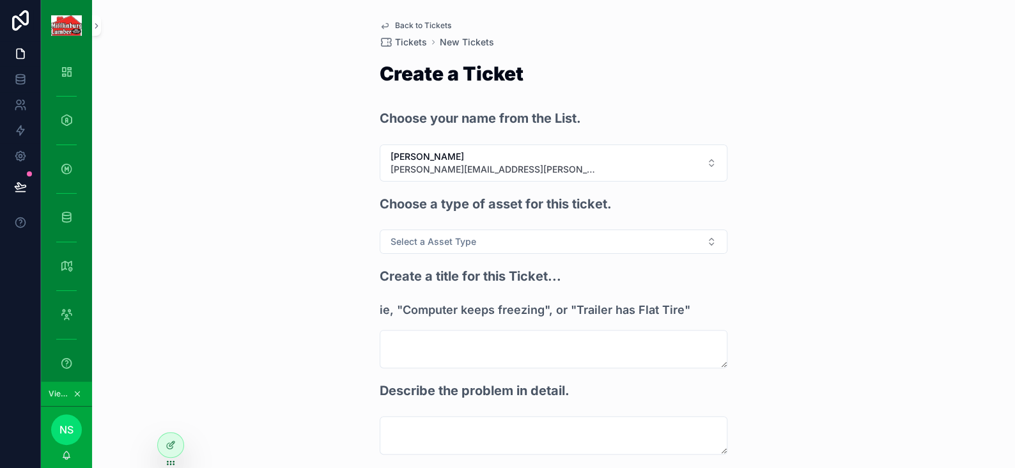
click at [450, 238] on span "Select a Asset Type" at bounding box center [434, 241] width 86 height 13
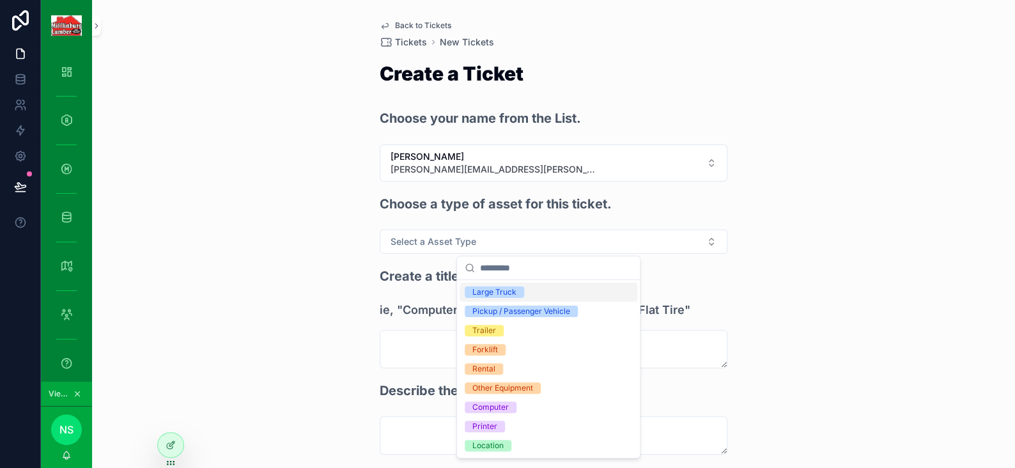
click at [486, 288] on div "Large Truck" at bounding box center [494, 292] width 44 height 12
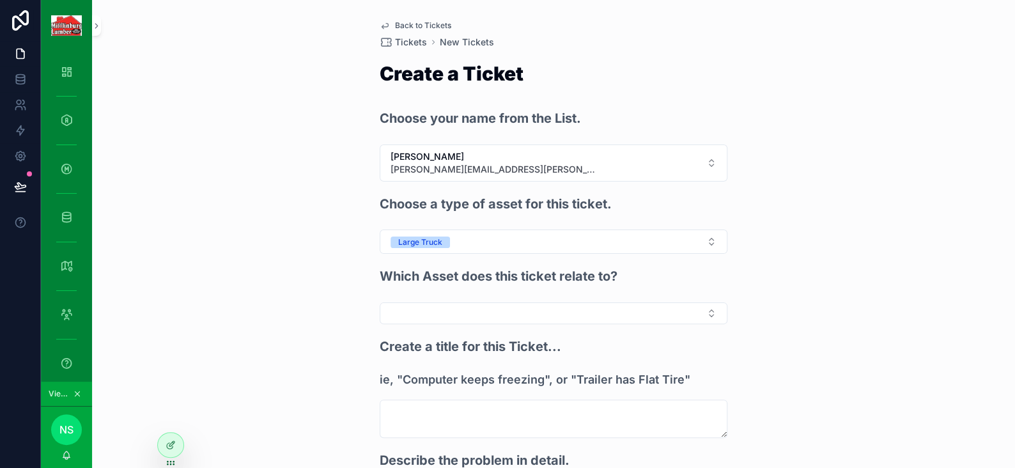
click at [441, 304] on button "Select Button" at bounding box center [554, 313] width 348 height 22
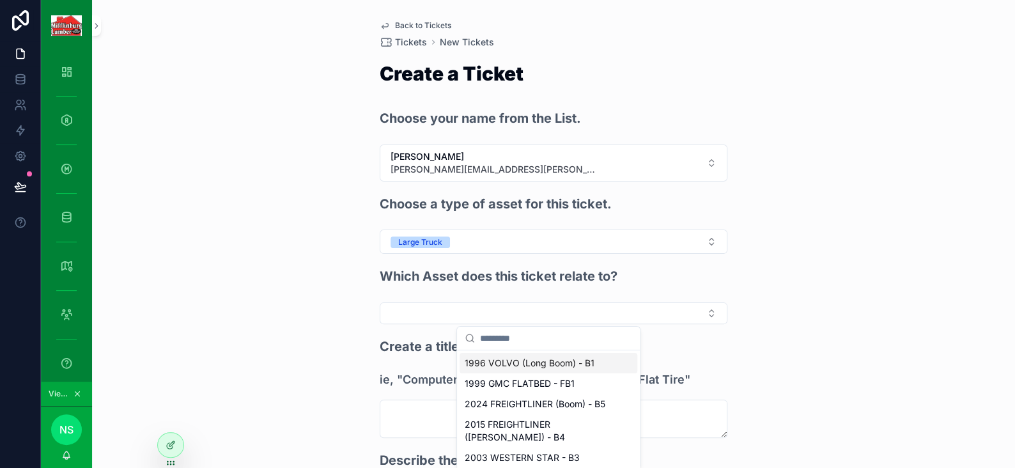
click at [481, 360] on span "1996 VOLVO (Long Boom) - B1" at bounding box center [530, 363] width 130 height 13
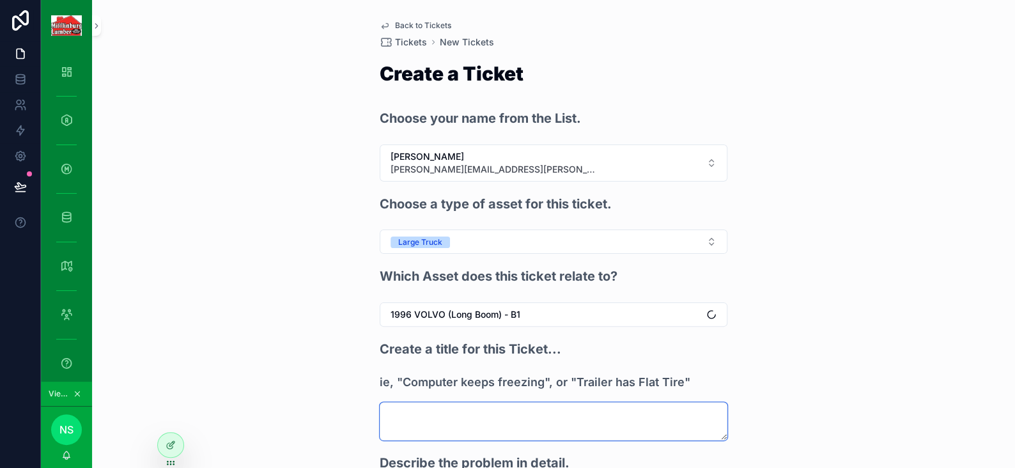
click at [412, 430] on textarea "scrollable content" at bounding box center [554, 421] width 348 height 38
drag, startPoint x: 439, startPoint y: 419, endPoint x: 318, endPoint y: 404, distance: 122.3
click at [323, 405] on div "Back to Tickets Tickets New Tickets Create a Ticket Choose your name from the L…" at bounding box center [553, 234] width 923 height 468
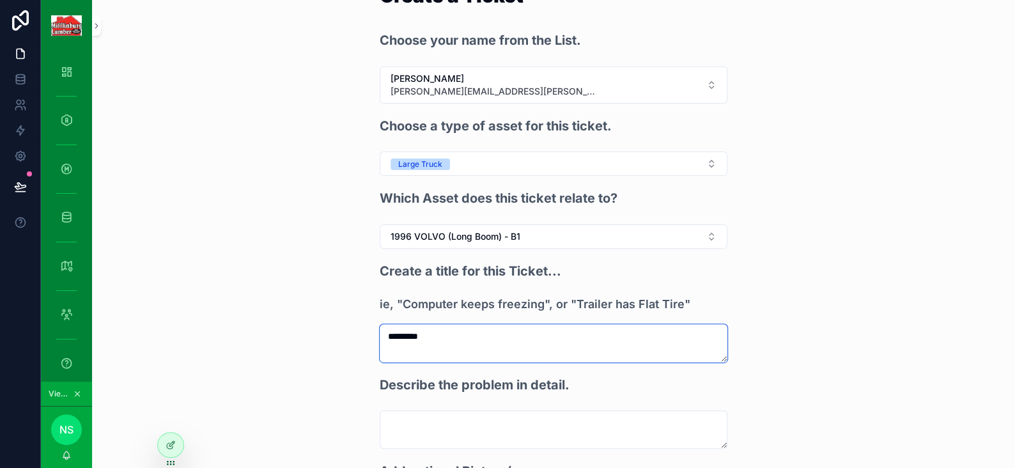
scroll to position [256, 0]
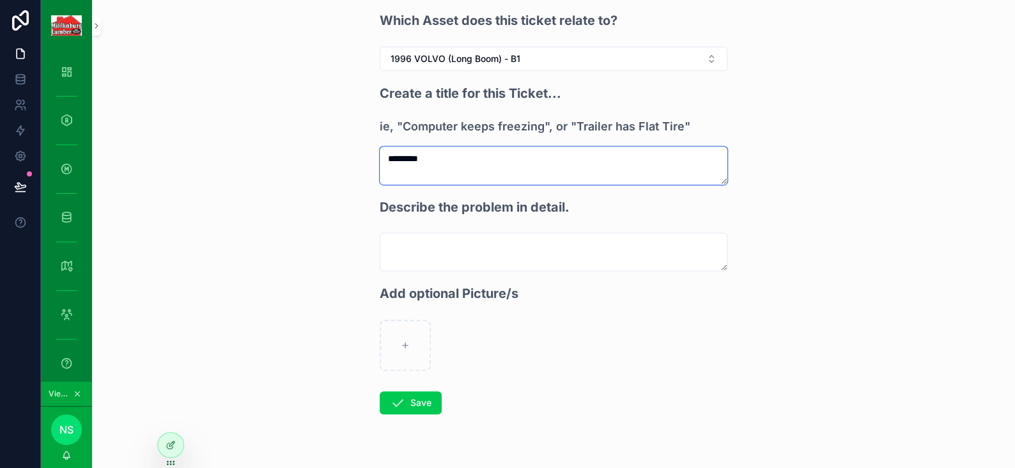
type textarea "*********"
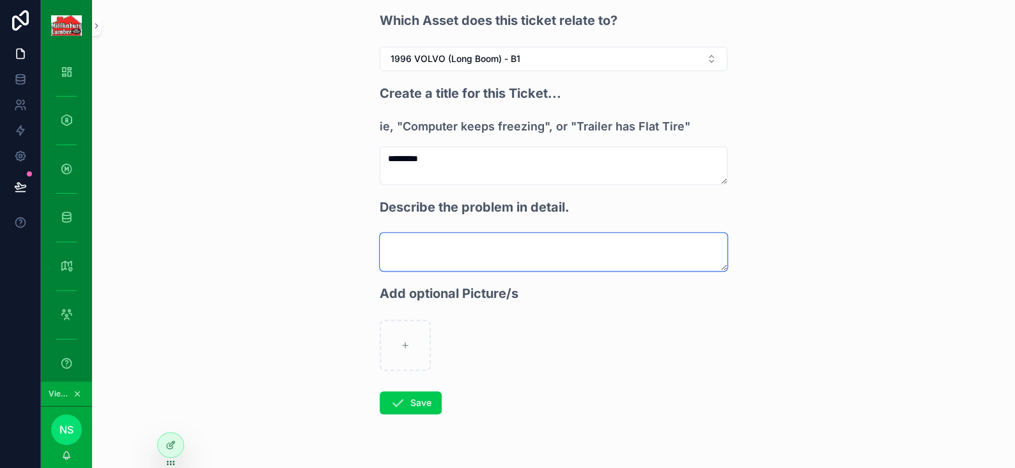
click at [417, 250] on textarea "scrollable content" at bounding box center [554, 252] width 348 height 38
paste textarea "*********"
type textarea "*********"
click at [422, 398] on button "Save" at bounding box center [411, 402] width 62 height 23
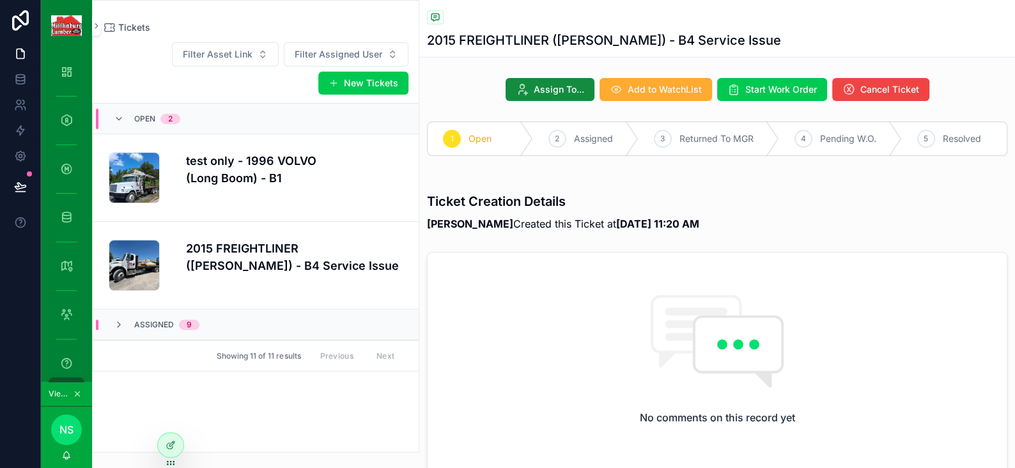
click at [337, 187] on div "test only - 1996 VOLVO (Long Boom) - B1" at bounding box center [294, 177] width 217 height 51
click at [647, 90] on span "Add to WatchList" at bounding box center [665, 89] width 74 height 13
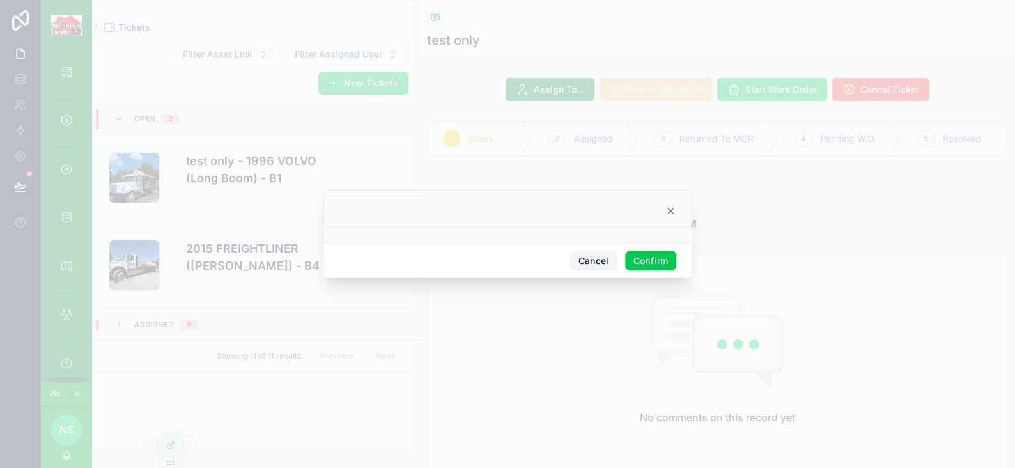
click at [584, 257] on button "Cancel" at bounding box center [592, 261] width 47 height 20
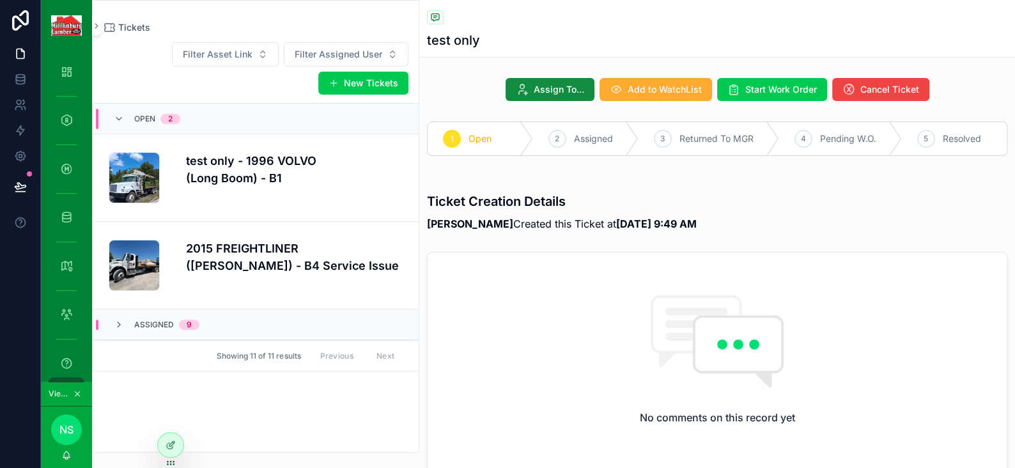
click at [167, 437] on div at bounding box center [171, 445] width 26 height 24
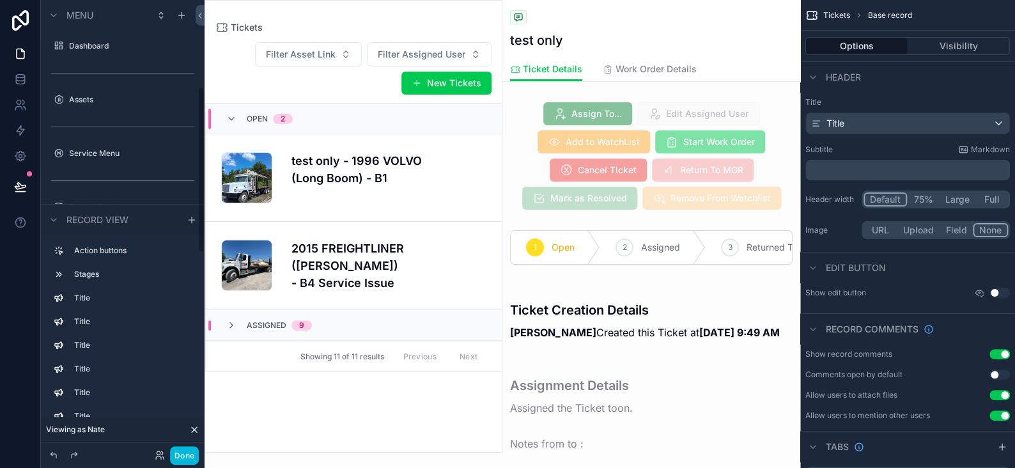
scroll to position [234, 0]
click at [545, 118] on div "scrollable content" at bounding box center [651, 156] width 298 height 118
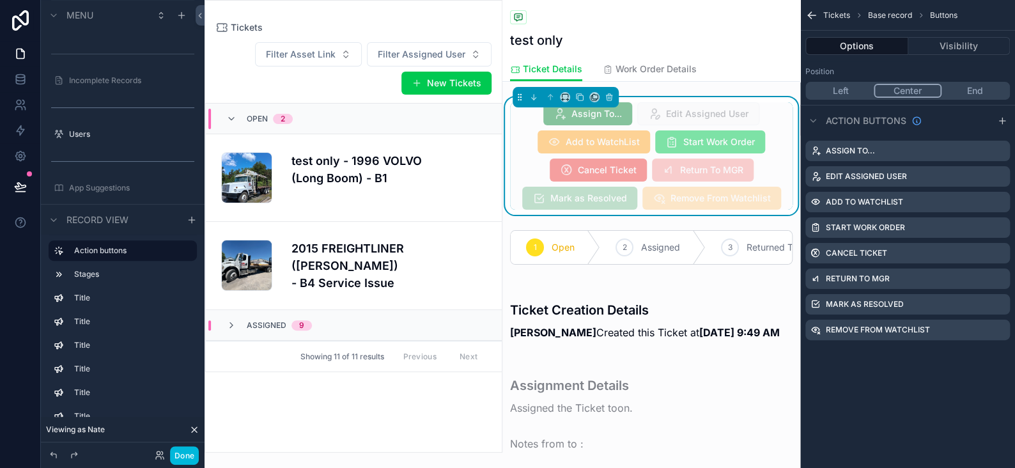
click at [0, 0] on icon "scrollable content" at bounding box center [0, 0] width 0 height 0
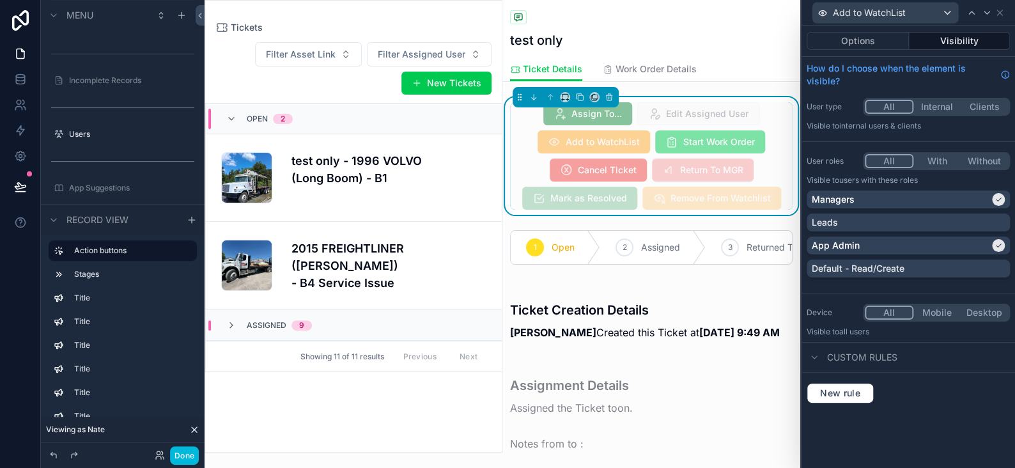
click at [885, 36] on button "Options" at bounding box center [858, 41] width 102 height 18
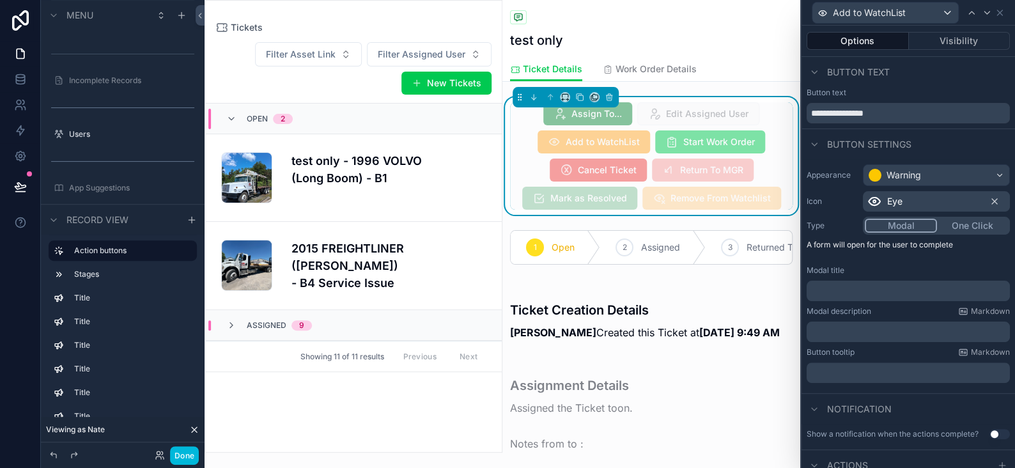
click at [958, 224] on button "One Click" at bounding box center [972, 226] width 71 height 14
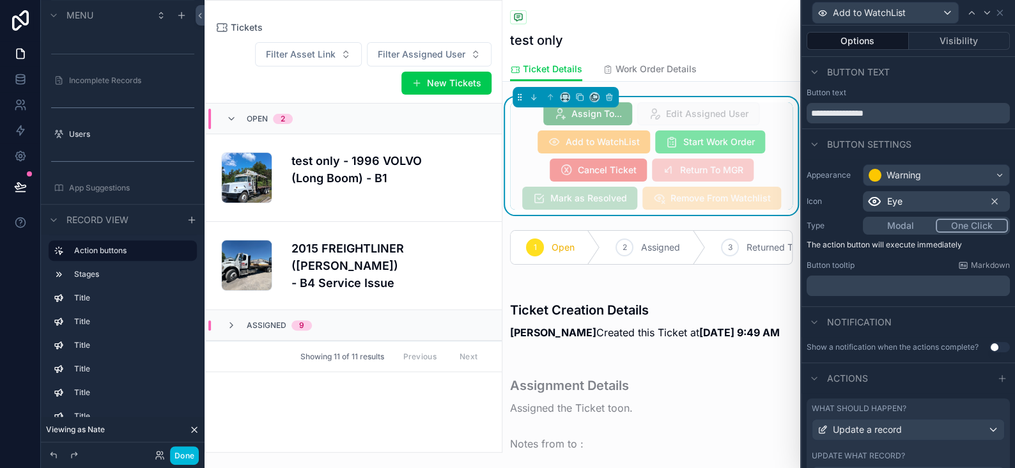
click at [188, 455] on button "Done" at bounding box center [184, 455] width 29 height 19
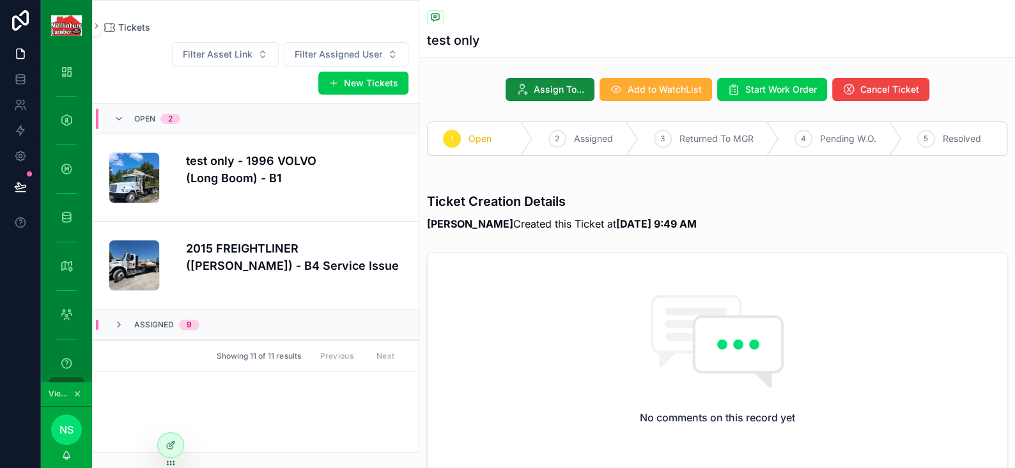
click at [281, 169] on h4 "test only - 1996 VOLVO (Long Boom) - B1" at bounding box center [294, 169] width 217 height 35
click at [660, 93] on span "Add to WatchList" at bounding box center [665, 89] width 74 height 13
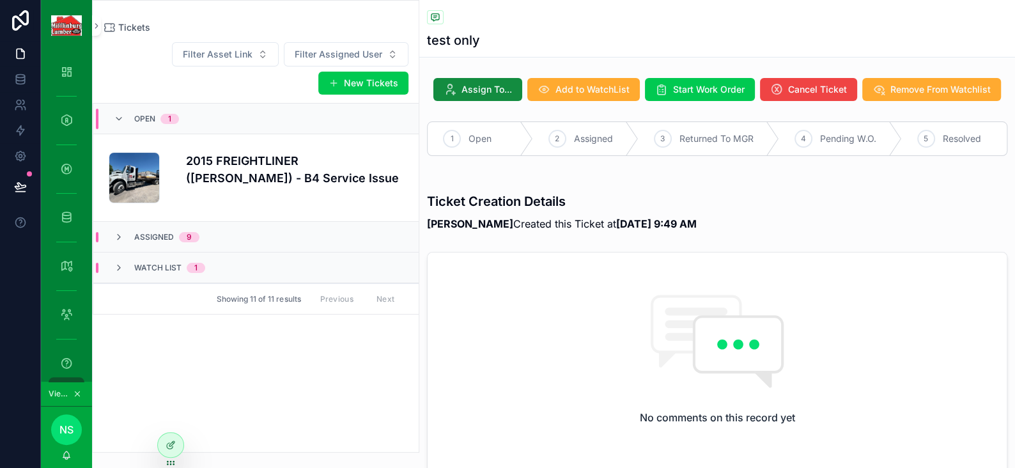
click at [167, 444] on icon at bounding box center [171, 445] width 10 height 10
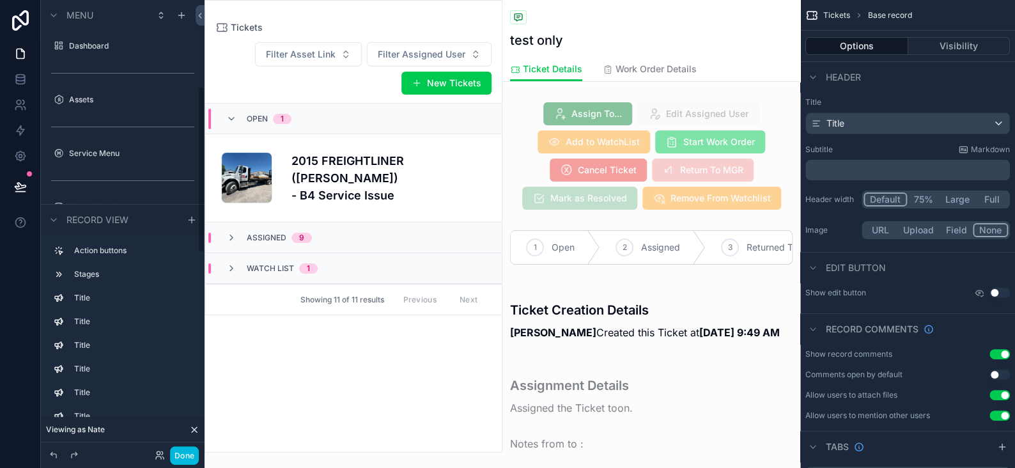
scroll to position [234, 0]
click at [606, 153] on div "scrollable content" at bounding box center [651, 156] width 298 height 118
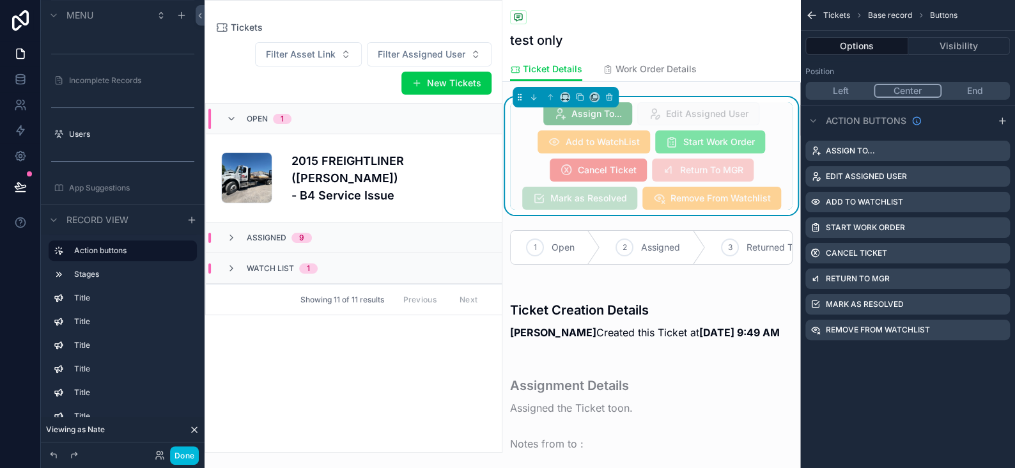
click at [0, 0] on icon "scrollable content" at bounding box center [0, 0] width 0 height 0
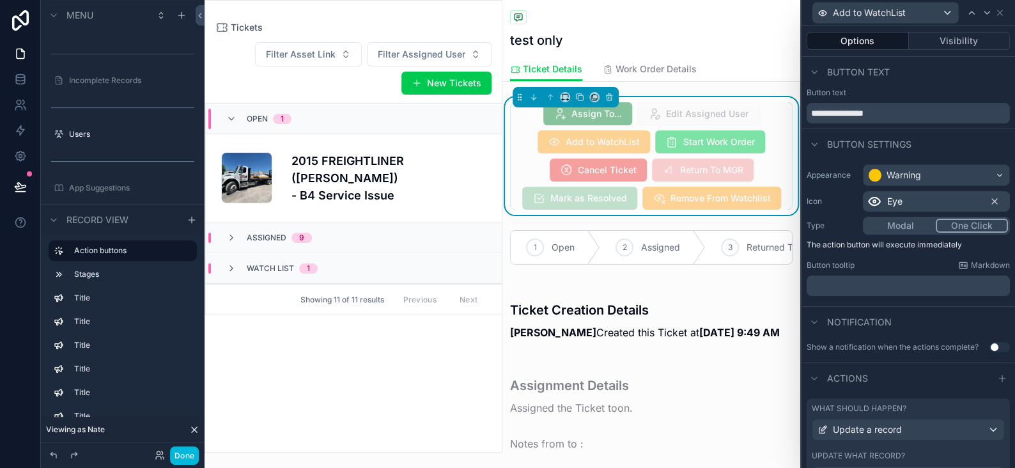
click at [953, 35] on button "Visibility" at bounding box center [960, 41] width 102 height 18
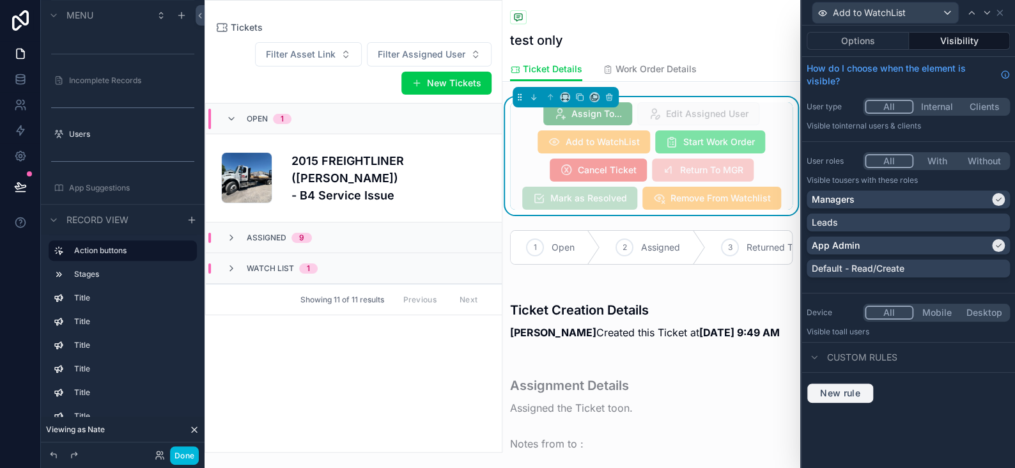
click at [861, 389] on span "New rule" at bounding box center [840, 393] width 50 height 12
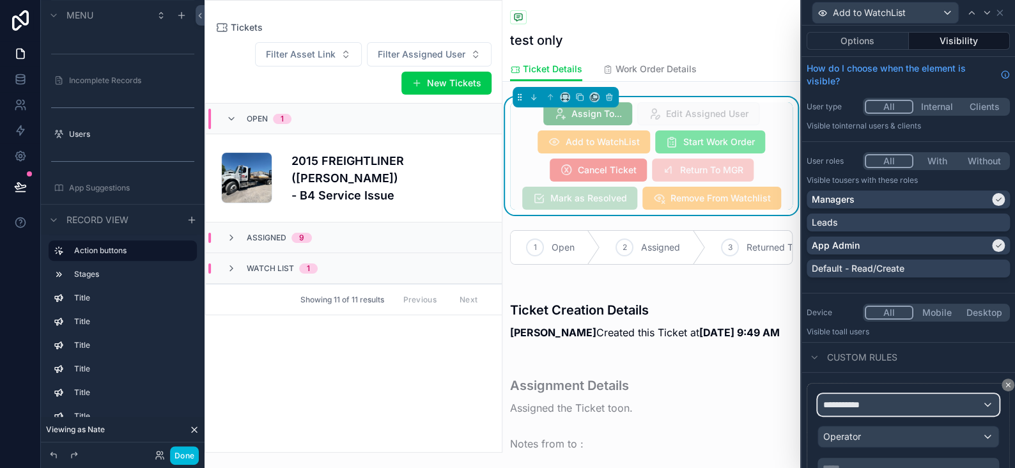
click at [861, 396] on div "**********" at bounding box center [908, 404] width 180 height 20
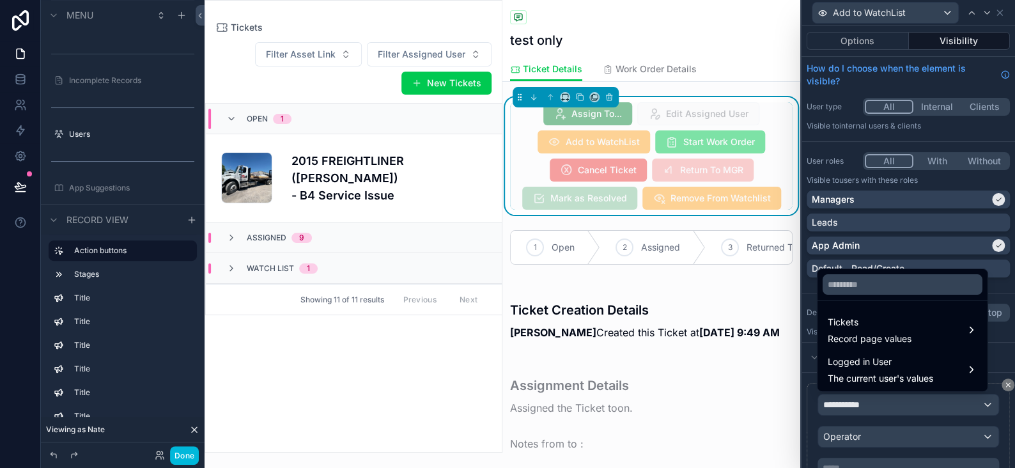
click at [851, 333] on span "Record page values" at bounding box center [870, 338] width 84 height 13
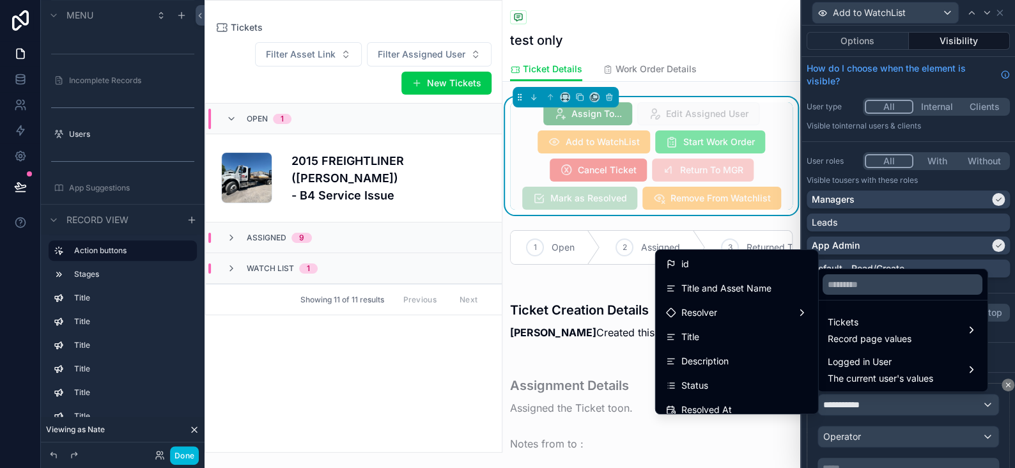
click at [705, 382] on div "Status" at bounding box center [737, 385] width 142 height 15
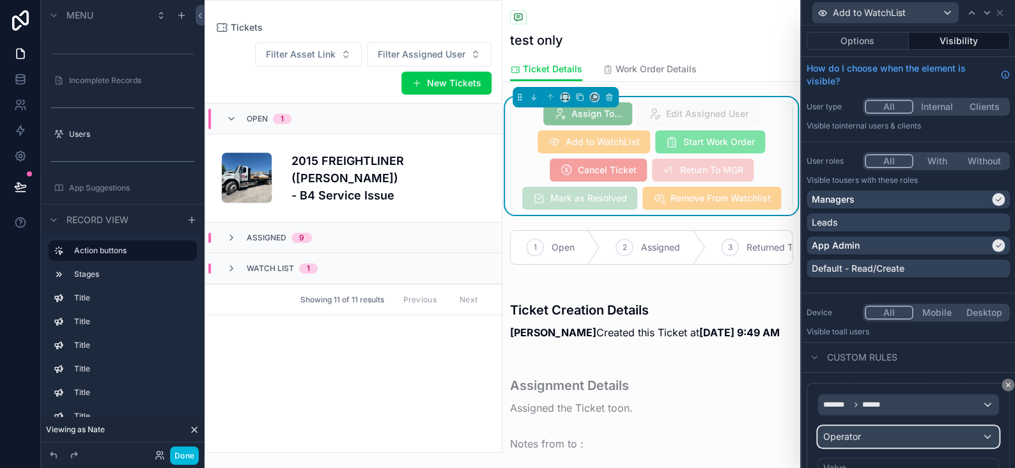
click at [868, 437] on div "Operator" at bounding box center [908, 436] width 180 height 20
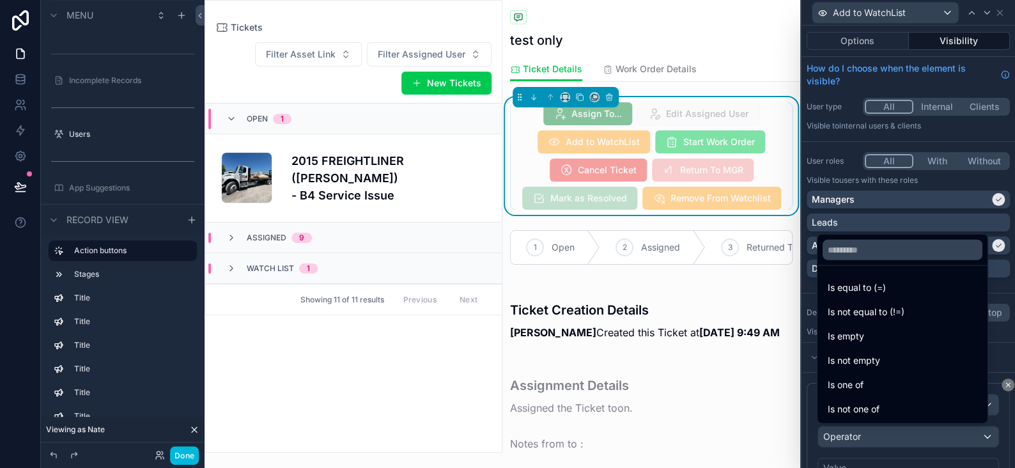
click at [862, 316] on span "Is not equal to (!=)" at bounding box center [866, 311] width 77 height 15
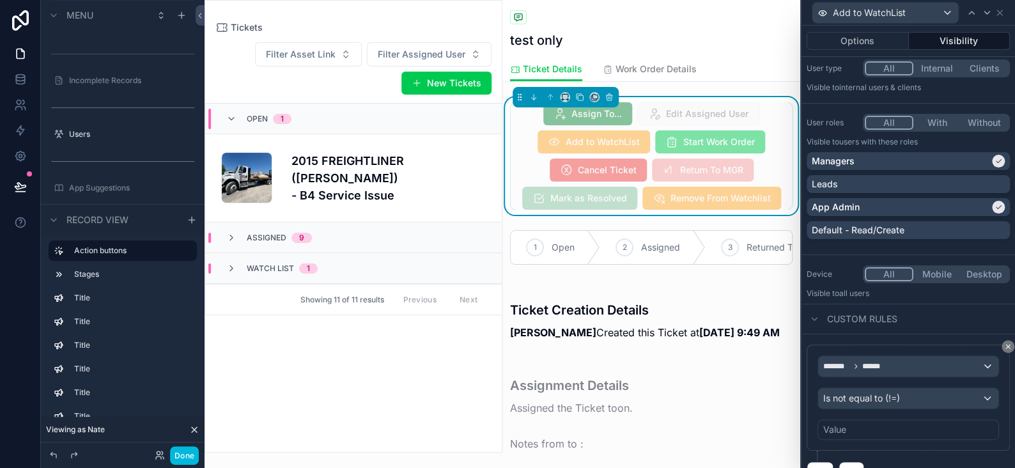
scroll to position [58, 0]
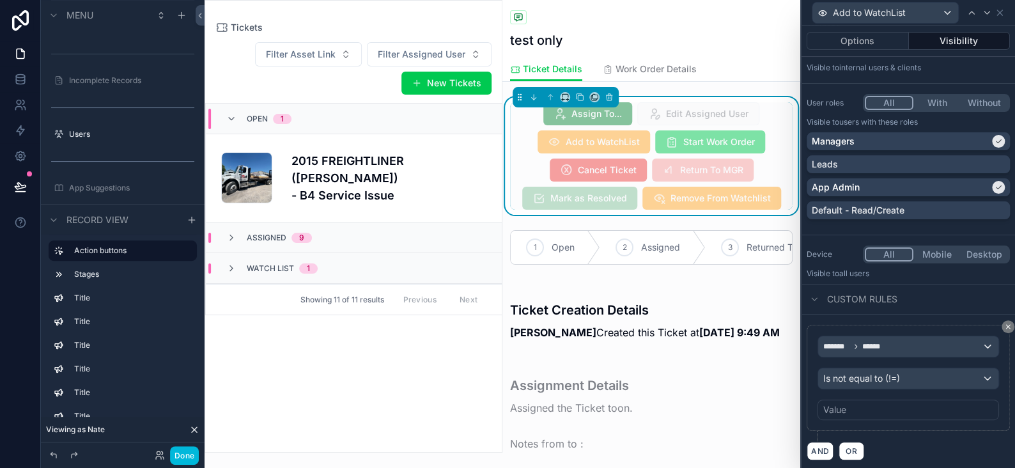
click at [857, 408] on div "Value" at bounding box center [908, 409] width 182 height 20
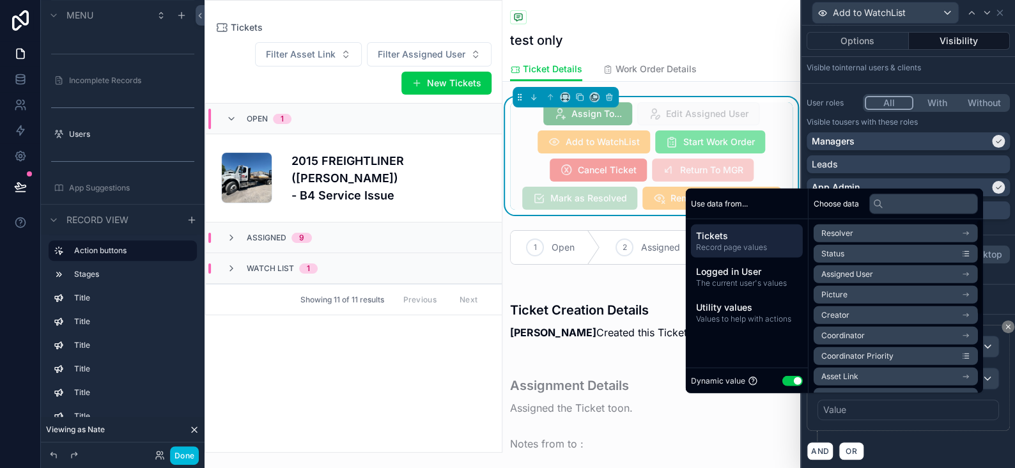
click at [784, 382] on button "Use setting" at bounding box center [792, 380] width 20 height 10
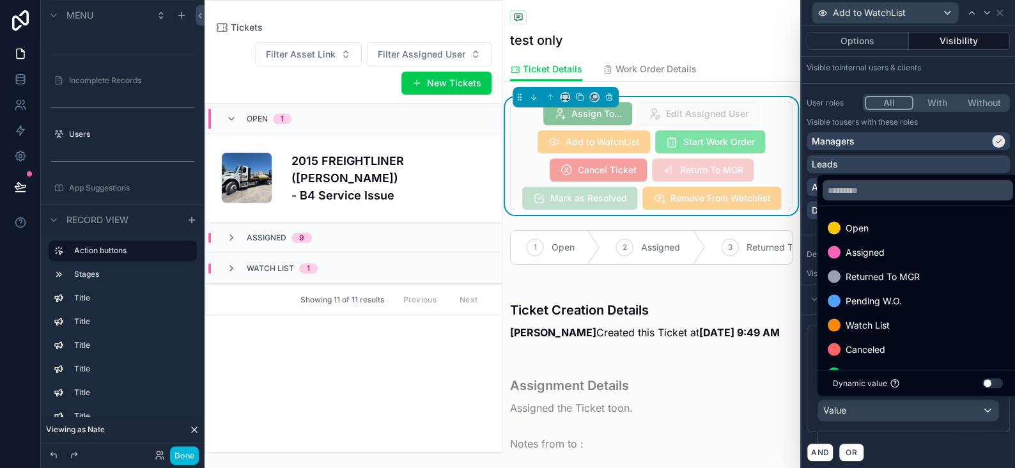
scroll to position [25, 0]
click at [876, 302] on span "Watch List" at bounding box center [868, 299] width 44 height 15
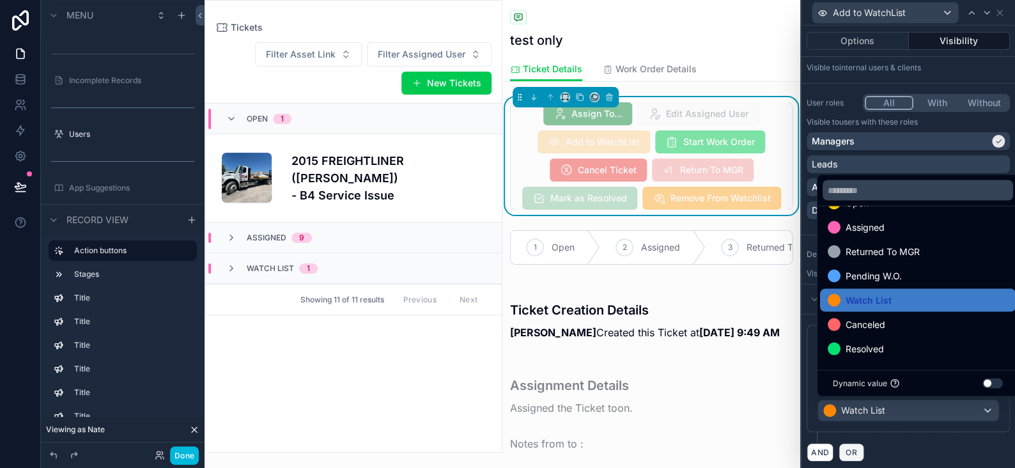
click at [852, 449] on span "OR" at bounding box center [851, 452] width 17 height 10
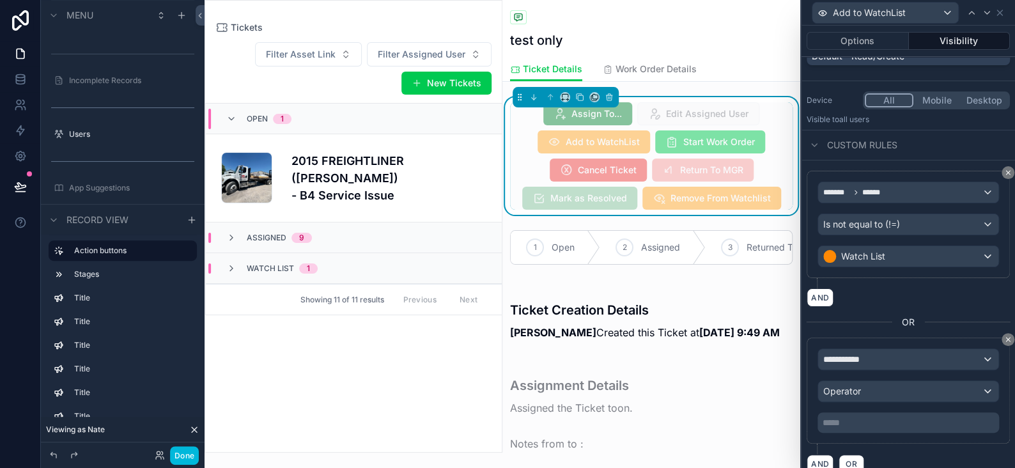
scroll to position [224, 0]
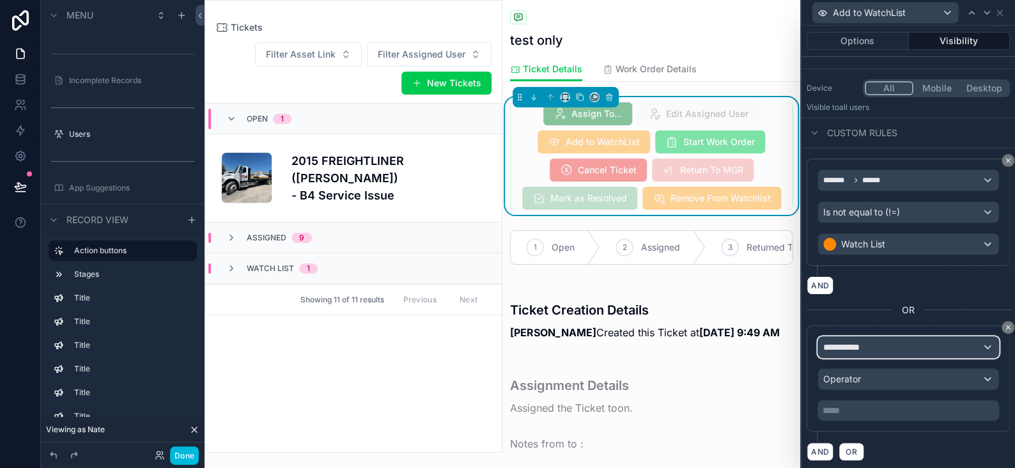
click at [868, 343] on span "**********" at bounding box center [846, 347] width 47 height 13
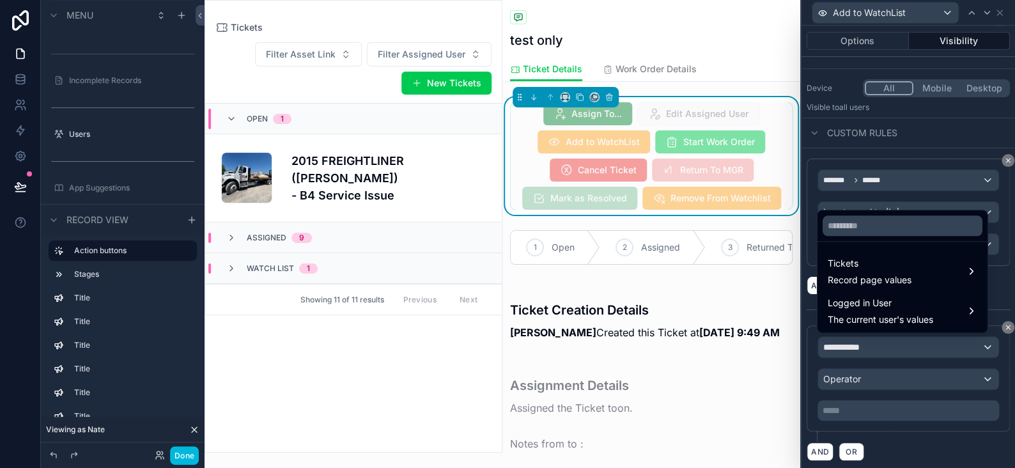
click at [876, 275] on span "Record page values" at bounding box center [870, 280] width 84 height 13
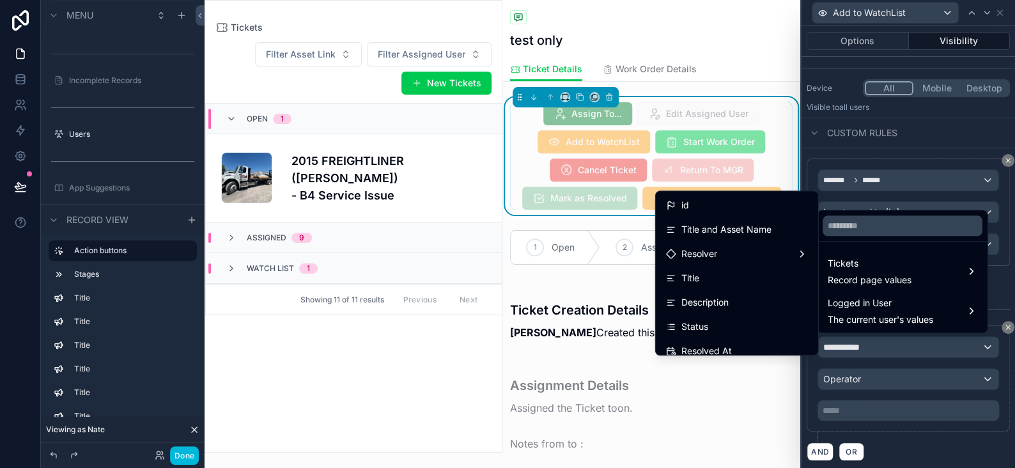
click at [711, 330] on div "Status" at bounding box center [737, 326] width 142 height 15
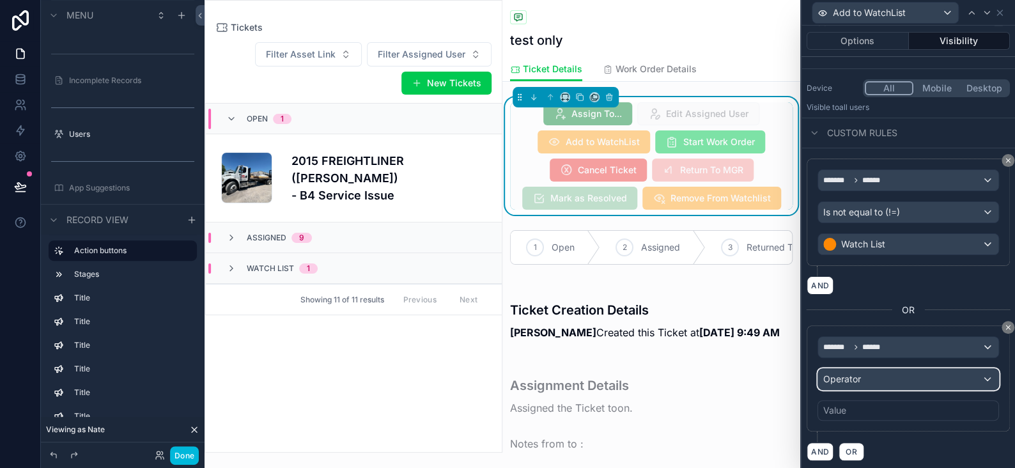
click at [862, 376] on div "Operator" at bounding box center [908, 379] width 180 height 20
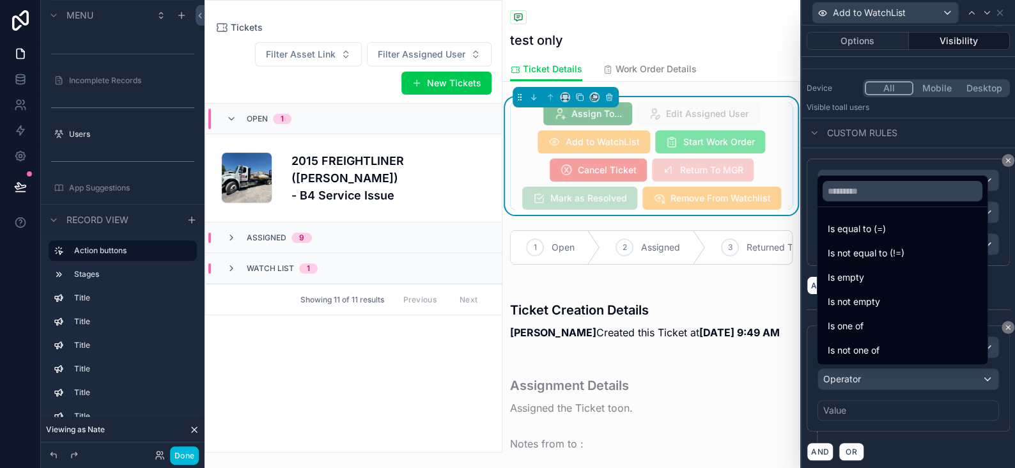
click at [870, 231] on span "Is equal to (=)" at bounding box center [857, 228] width 58 height 15
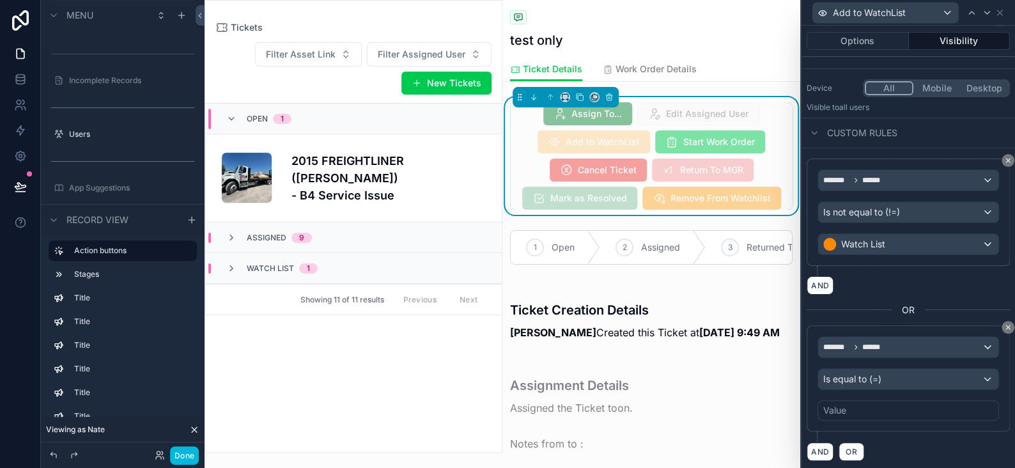
click at [862, 400] on div "Value" at bounding box center [908, 410] width 182 height 20
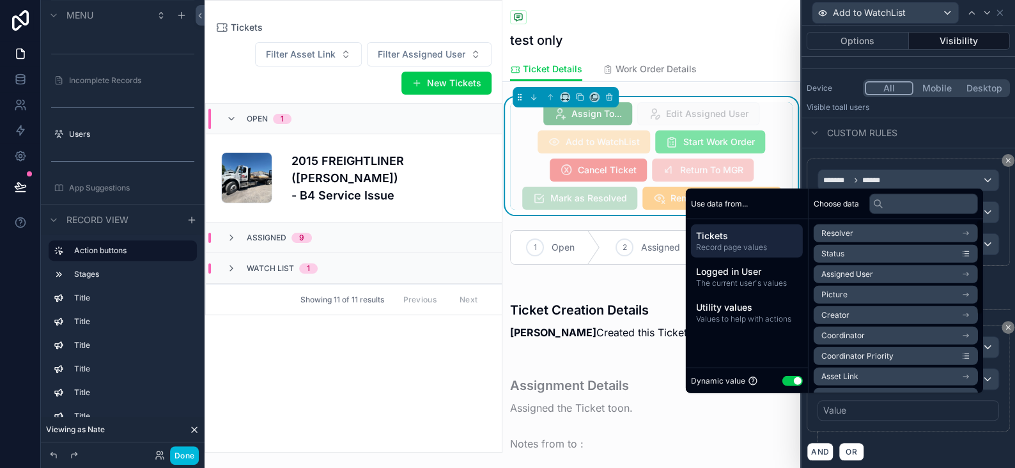
click at [790, 378] on button "Use setting" at bounding box center [792, 380] width 20 height 10
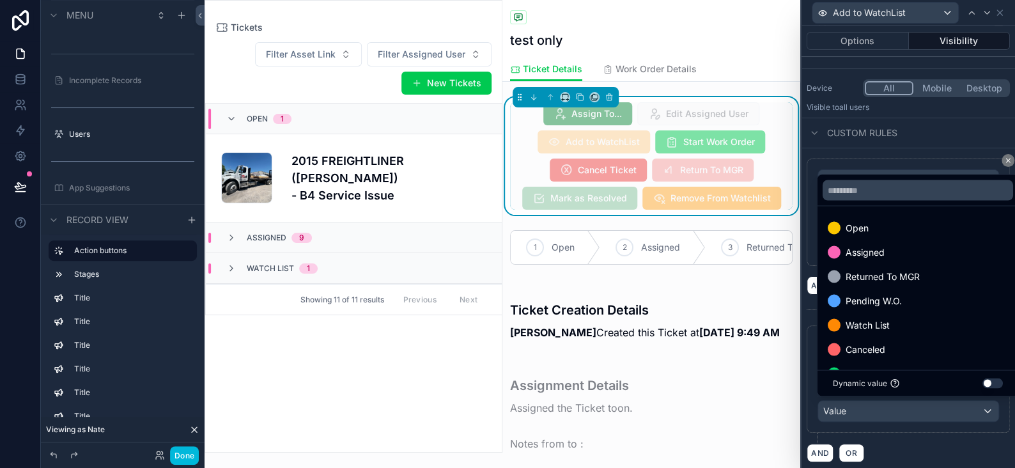
click at [855, 351] on span "Canceled" at bounding box center [866, 348] width 40 height 15
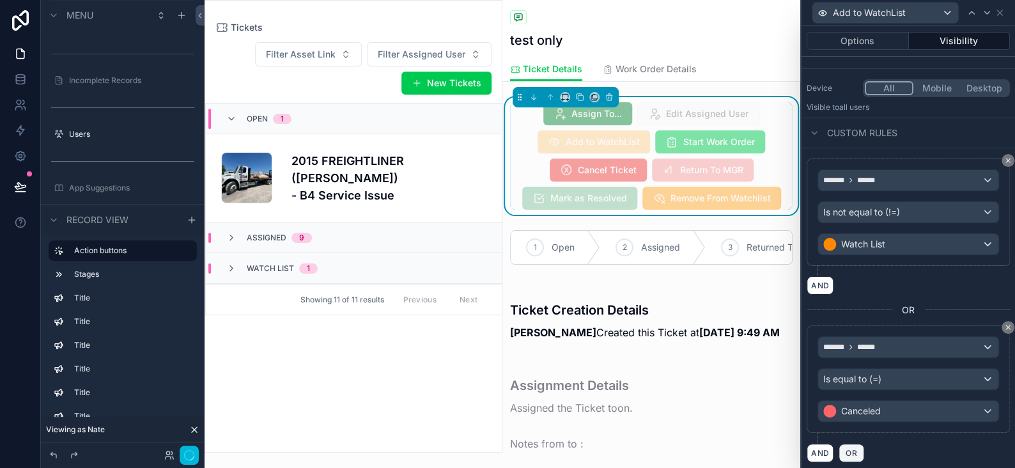
click at [856, 448] on span "OR" at bounding box center [851, 453] width 17 height 10
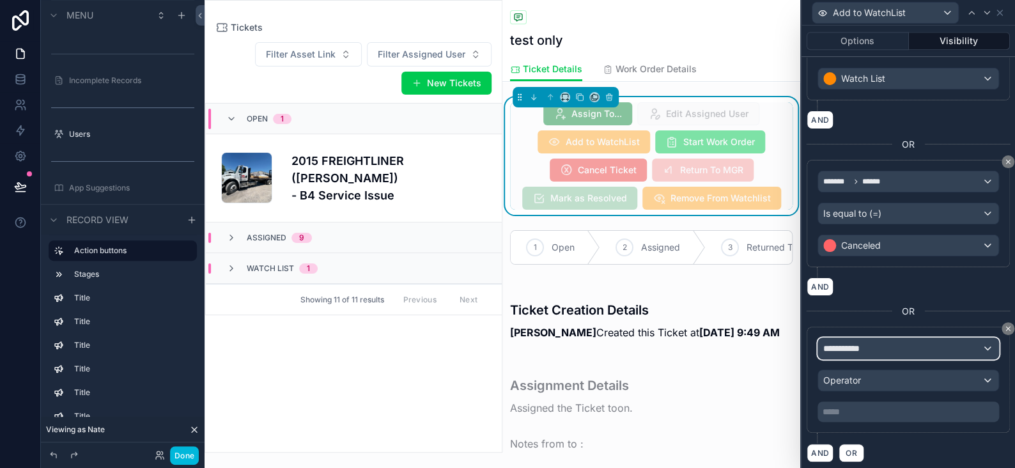
click at [846, 346] on span "**********" at bounding box center [846, 348] width 47 height 13
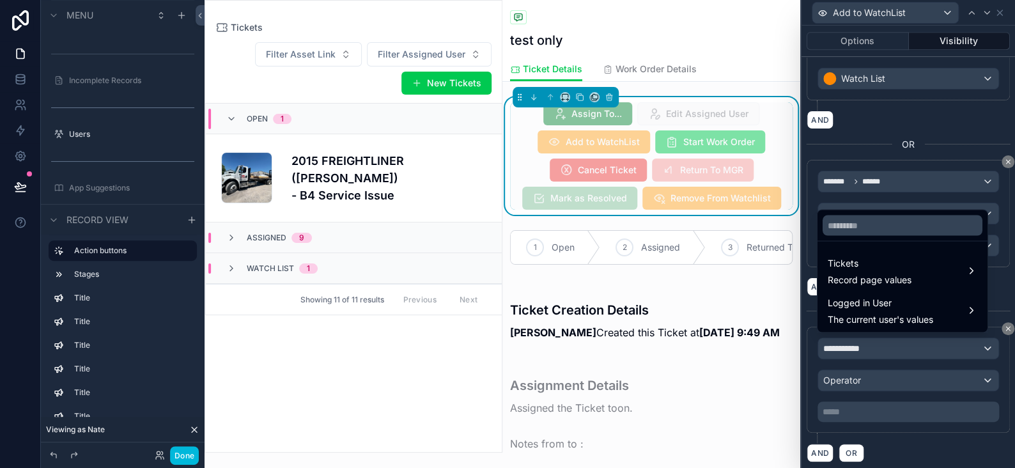
click at [848, 275] on span "Record page values" at bounding box center [870, 279] width 84 height 13
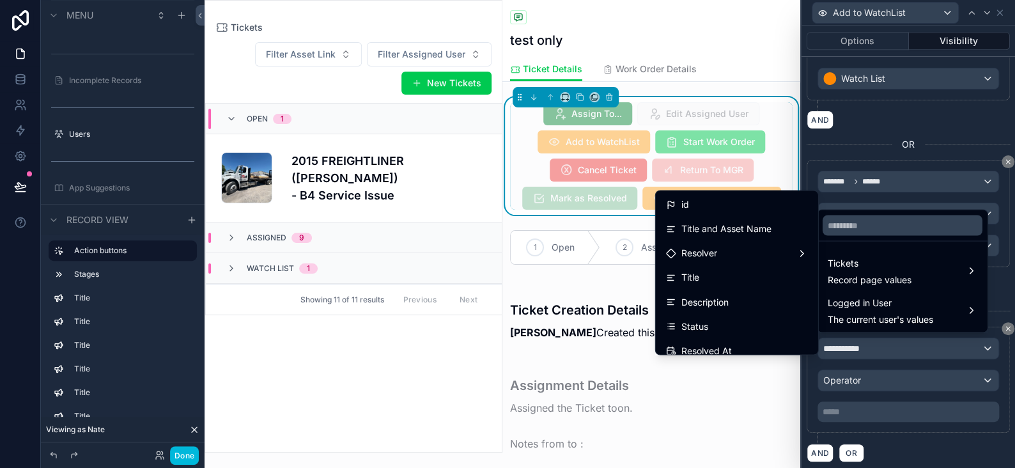
click at [690, 325] on span "Status" at bounding box center [694, 325] width 27 height 15
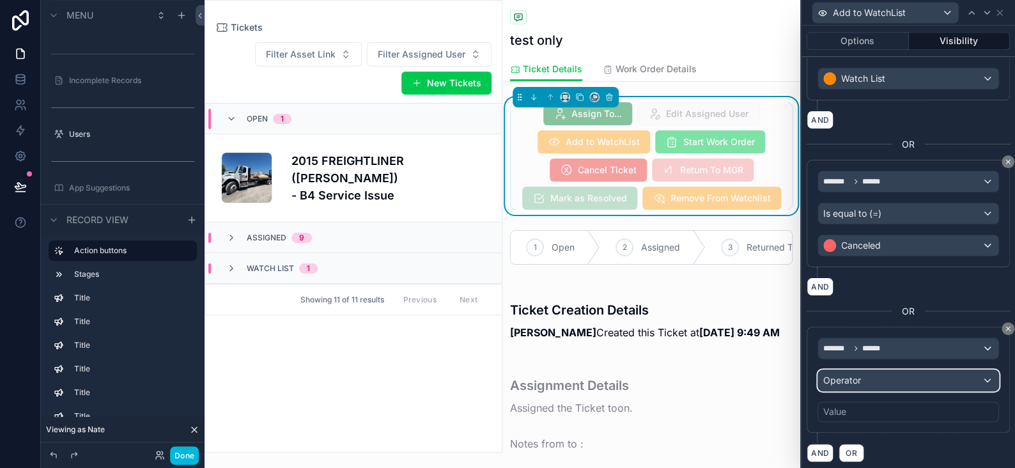
click at [843, 376] on span "Operator" at bounding box center [842, 380] width 38 height 11
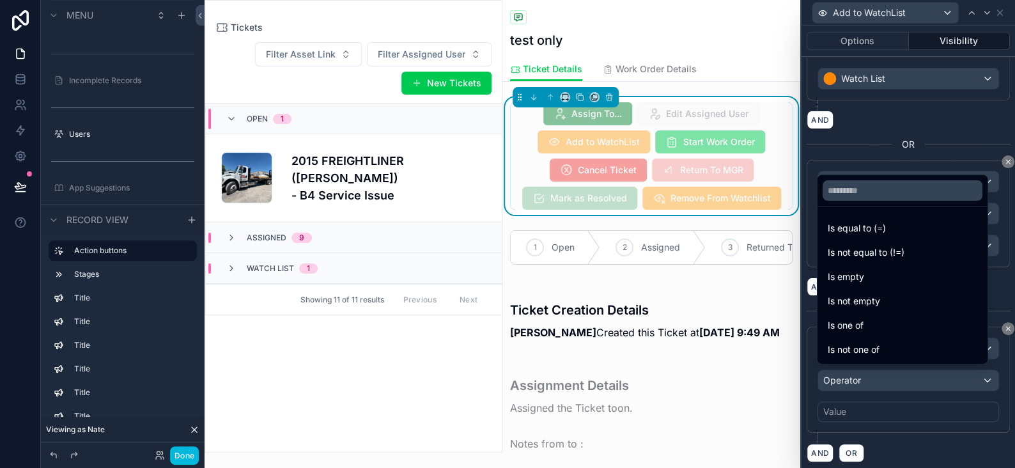
click at [864, 261] on div "Is not equal to (!=)" at bounding box center [902, 252] width 165 height 23
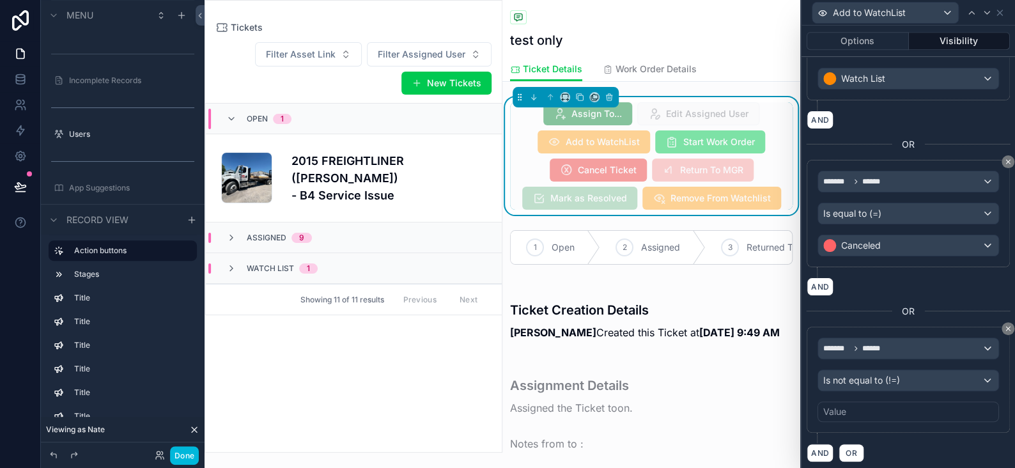
click at [855, 397] on div "******* ****** Is not equal to (!=) Value" at bounding box center [908, 379] width 182 height 84
click at [853, 401] on div "Value" at bounding box center [908, 411] width 182 height 20
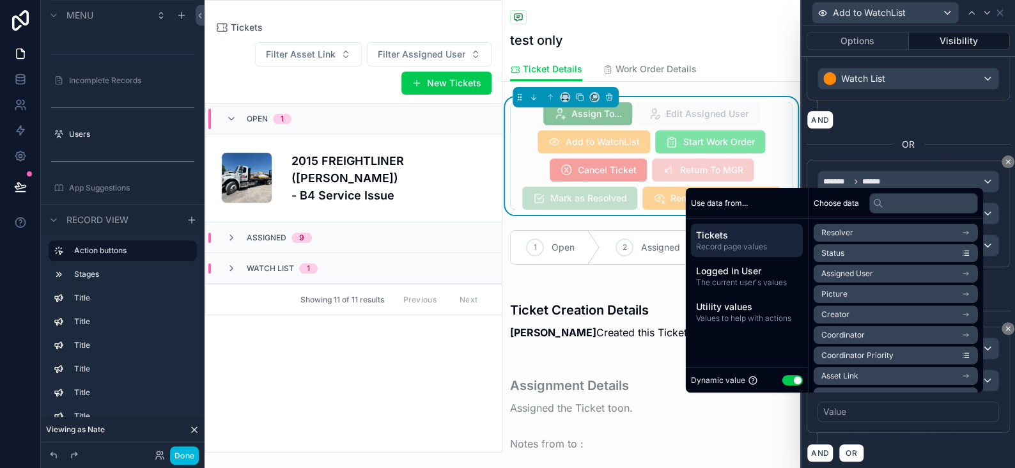
click at [784, 383] on button "Use setting" at bounding box center [792, 380] width 20 height 10
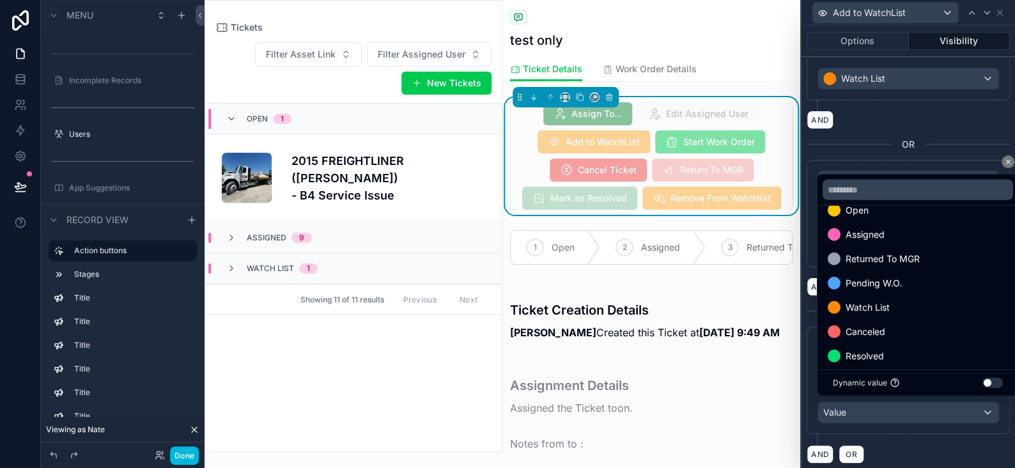
scroll to position [25, 0]
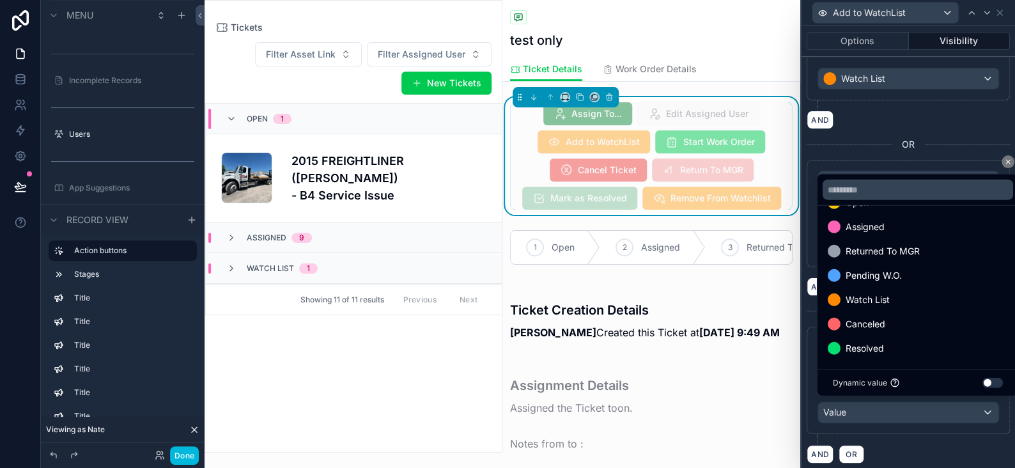
click at [855, 359] on div "Resolved" at bounding box center [918, 348] width 196 height 23
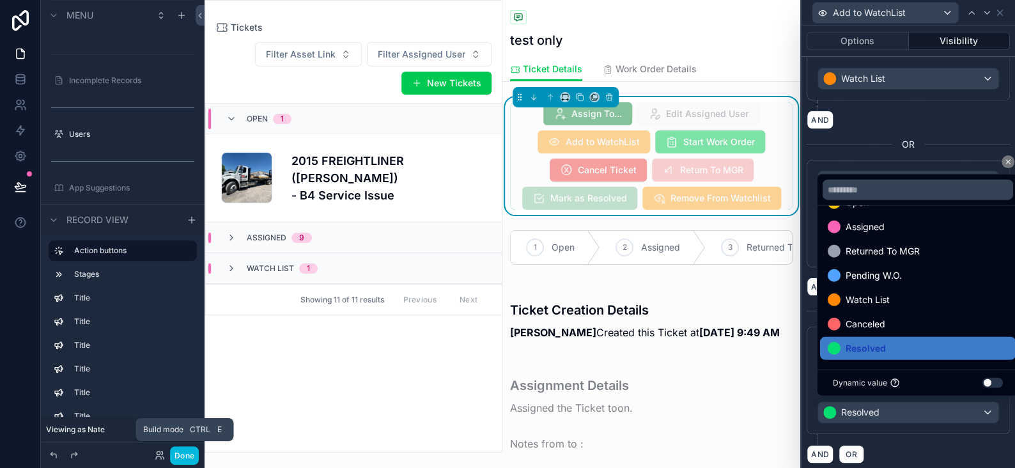
click at [192, 453] on button "Done" at bounding box center [184, 455] width 29 height 19
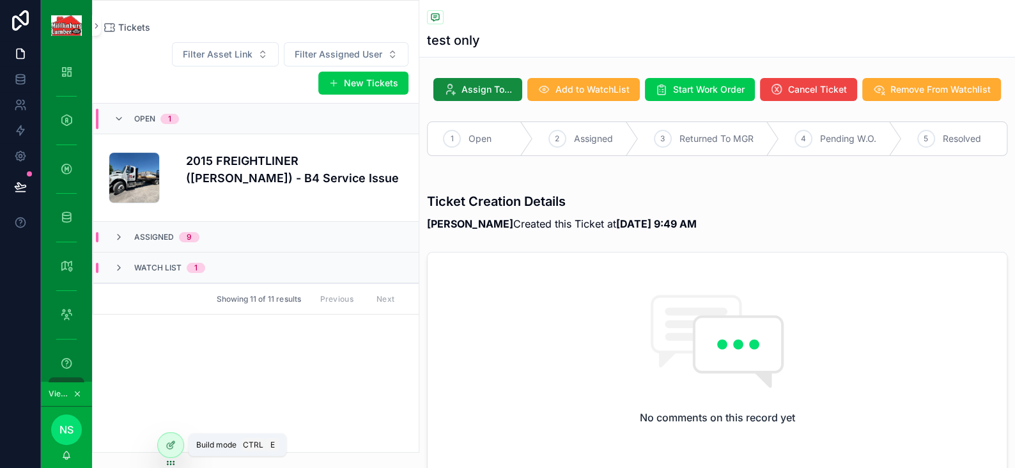
click at [169, 447] on icon at bounding box center [171, 445] width 10 height 10
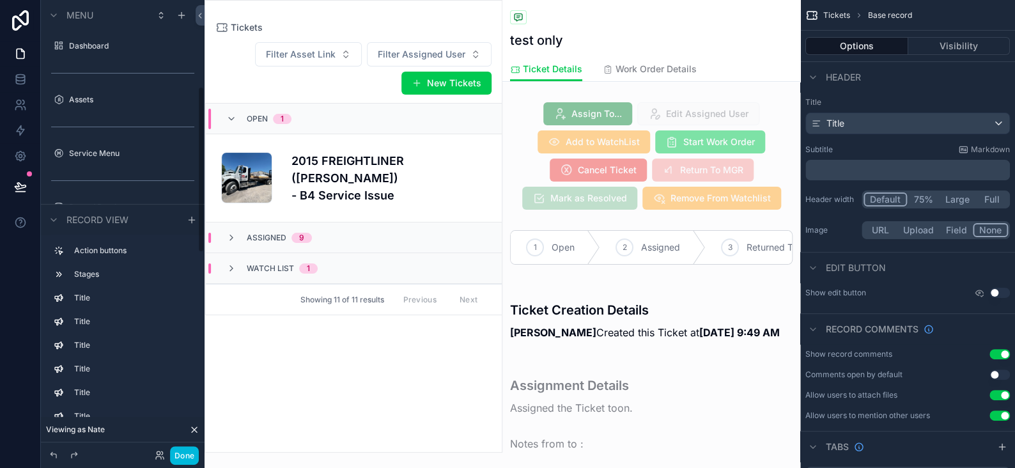
scroll to position [234, 0]
click at [627, 177] on div "scrollable content" at bounding box center [651, 156] width 298 height 118
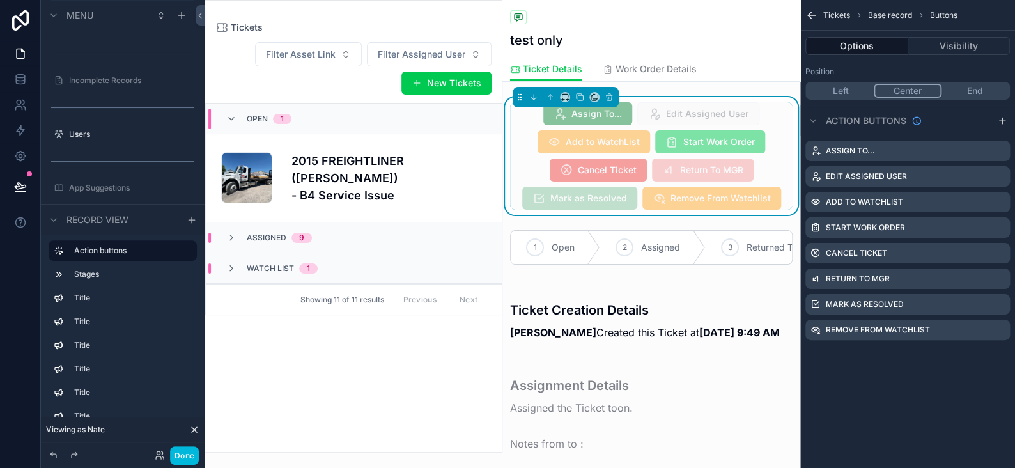
click at [0, 0] on icon "scrollable content" at bounding box center [0, 0] width 0 height 0
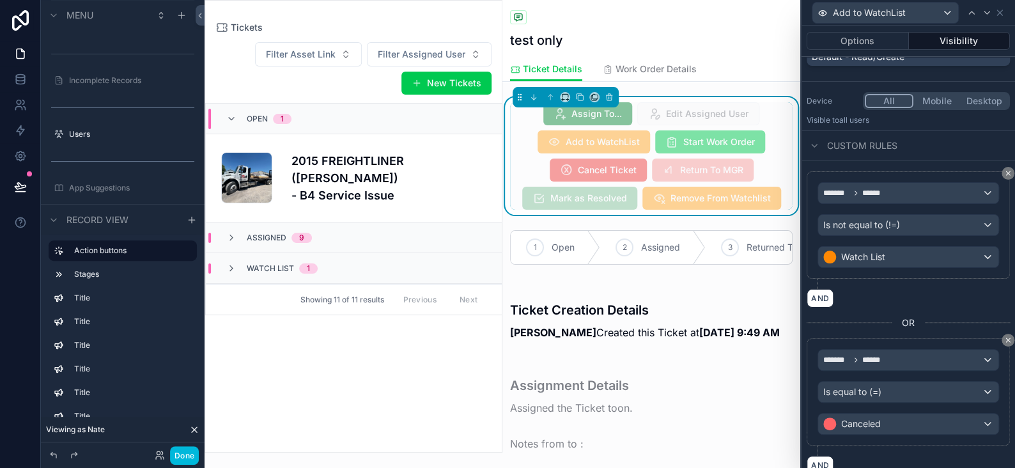
scroll to position [192, 0]
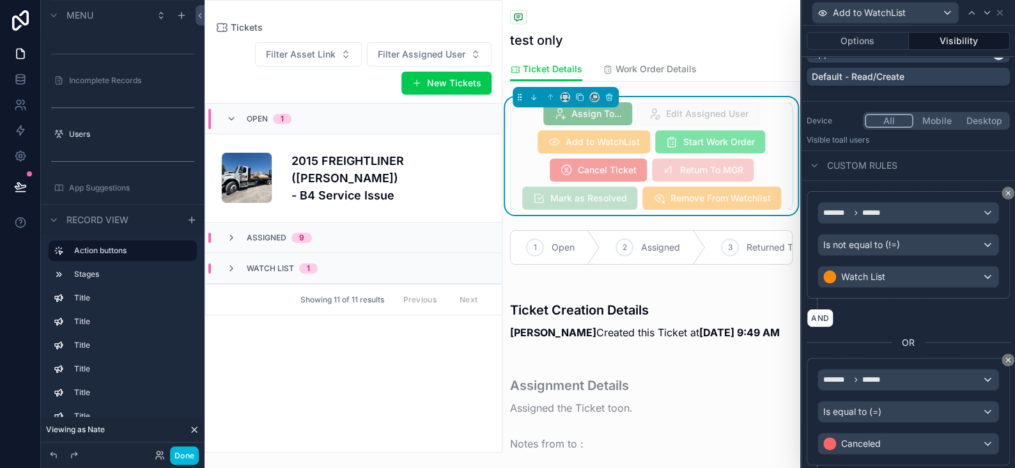
drag, startPoint x: 610, startPoint y: 268, endPoint x: 701, endPoint y: 265, distance: 91.5
click at [721, 265] on div "scrollable content" at bounding box center [651, 247] width 298 height 45
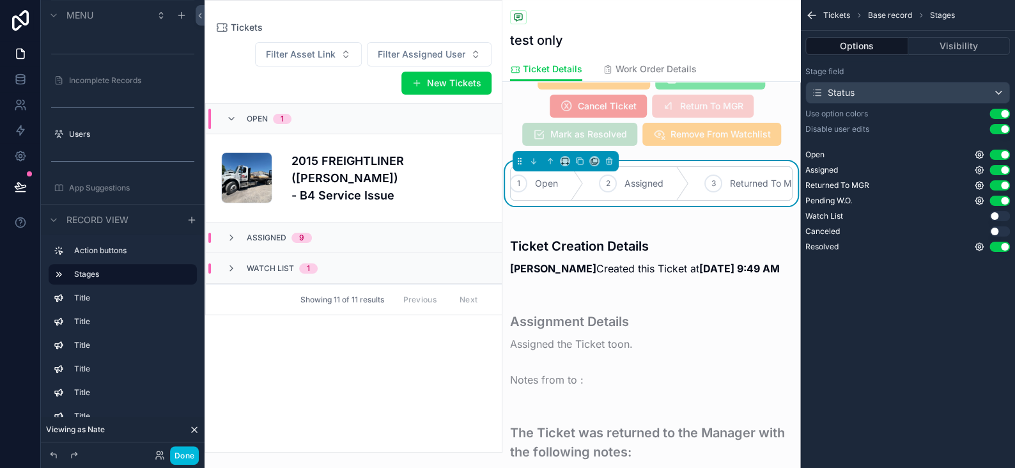
scroll to position [0, 0]
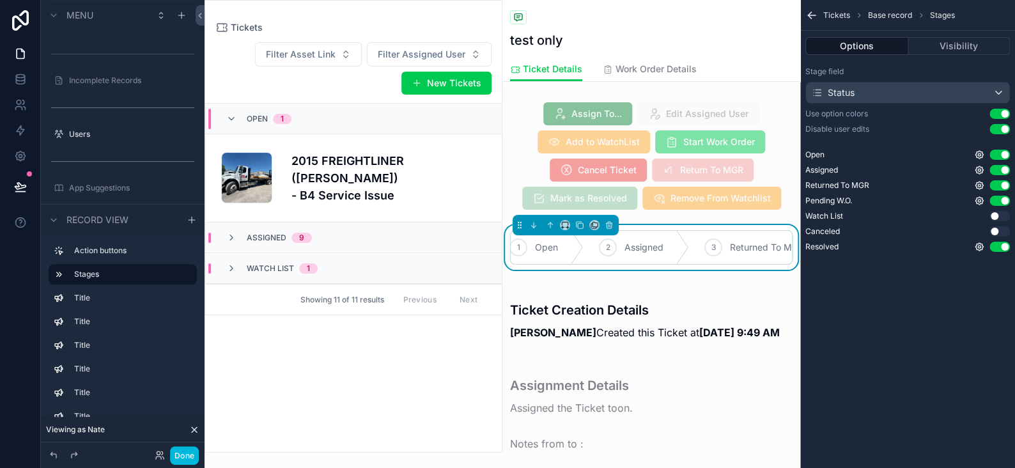
click at [968, 49] on button "Visibility" at bounding box center [959, 46] width 102 height 18
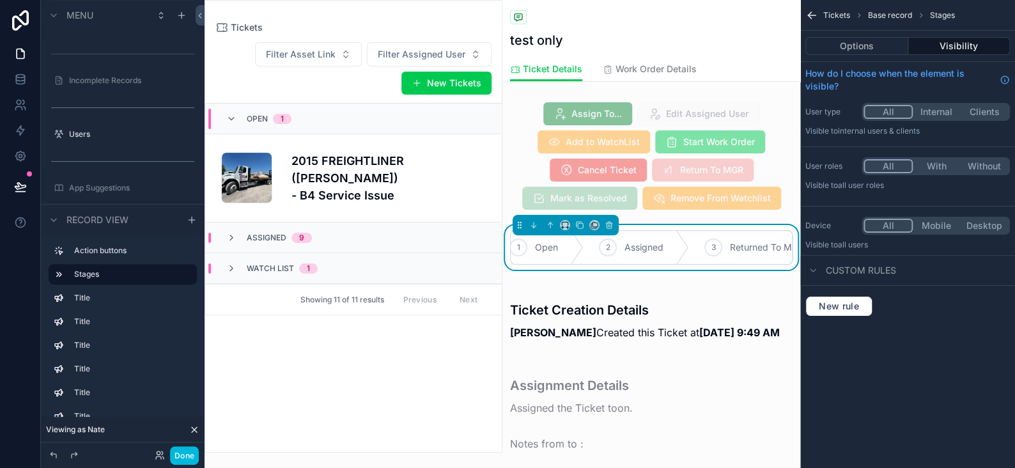
click at [852, 50] on button "Options" at bounding box center [856, 46] width 103 height 18
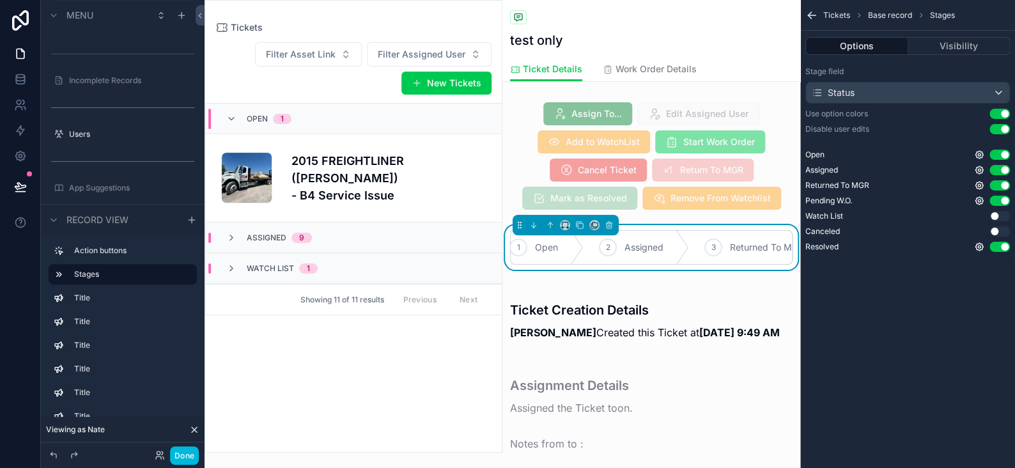
click at [816, 12] on icon "scrollable content" at bounding box center [811, 15] width 13 height 13
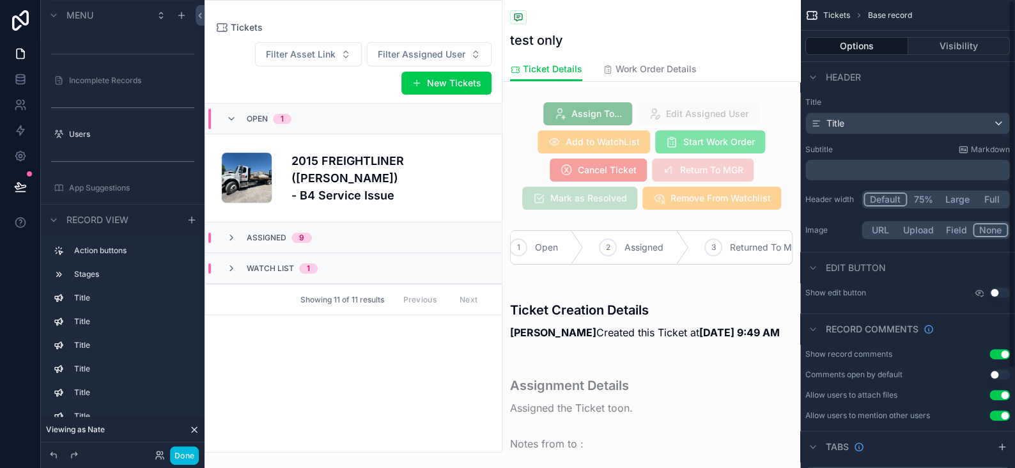
click at [543, 163] on div "scrollable content" at bounding box center [651, 156] width 298 height 118
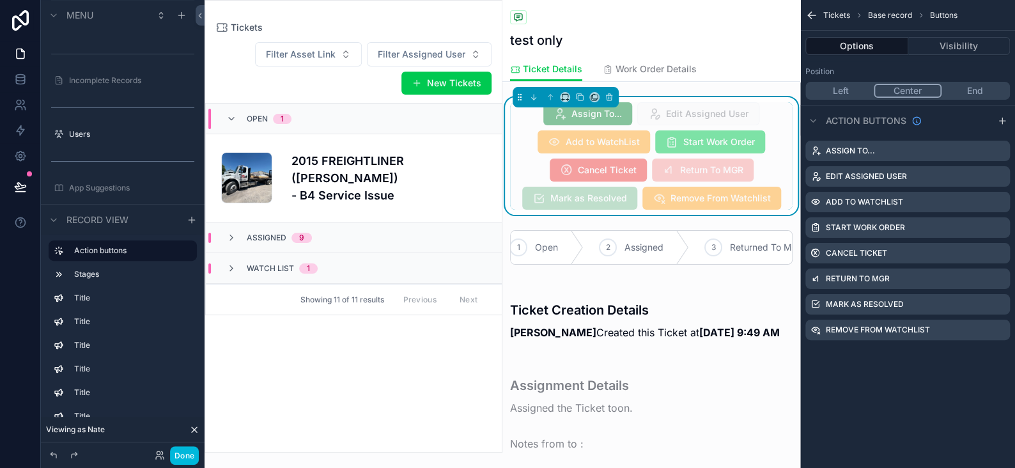
click at [0, 0] on icon "scrollable content" at bounding box center [0, 0] width 0 height 0
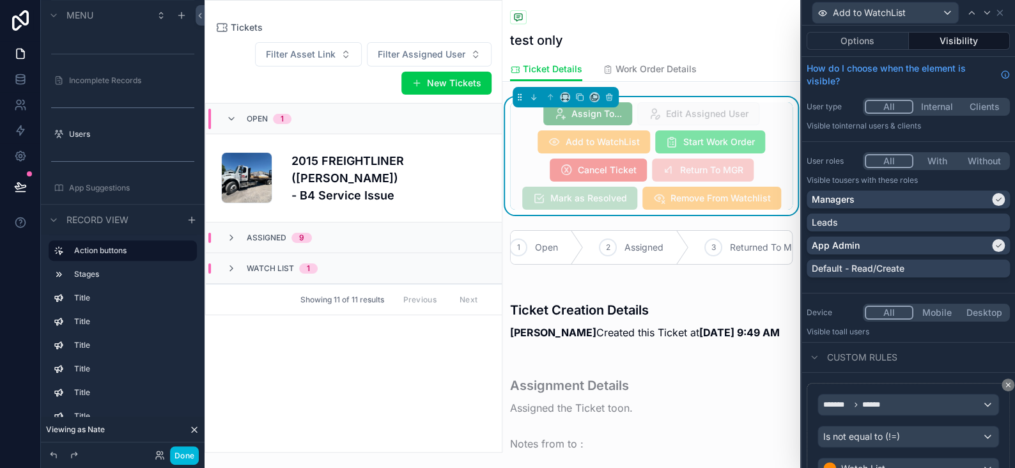
scroll to position [192, 0]
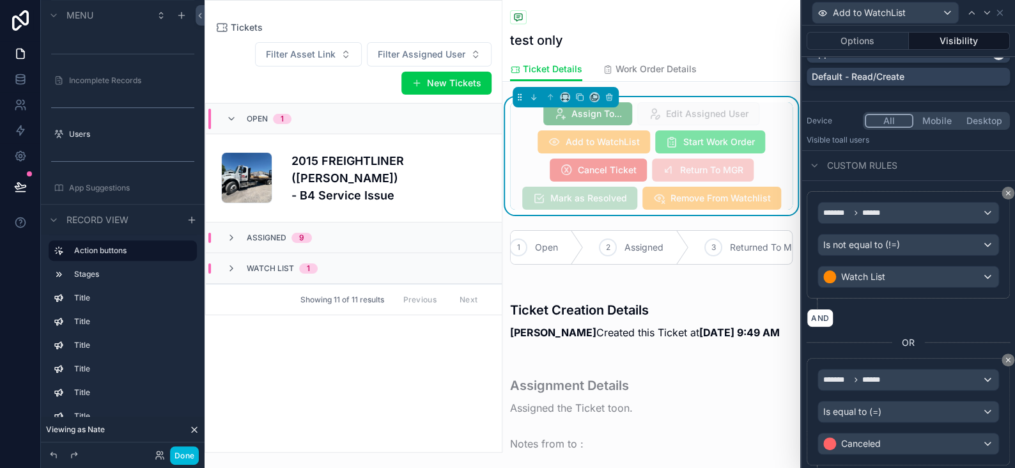
click at [176, 454] on button "Done" at bounding box center [184, 455] width 29 height 19
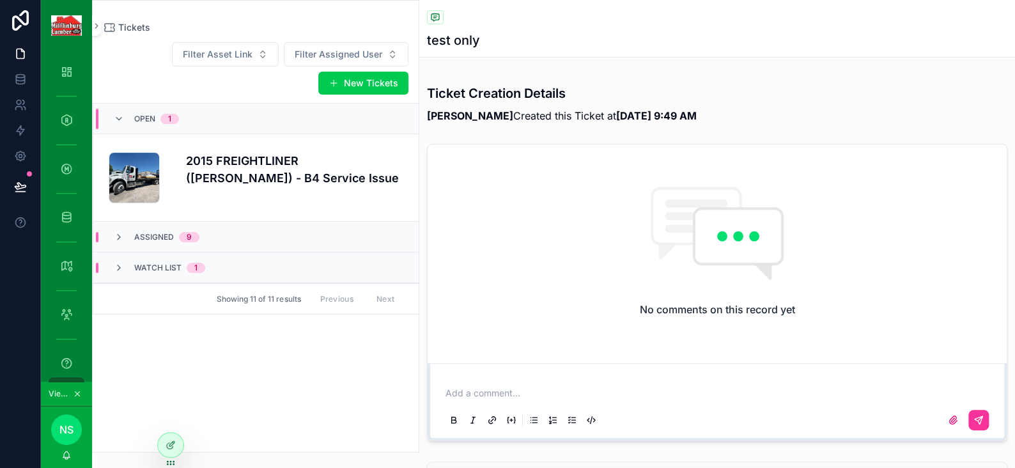
scroll to position [64, 0]
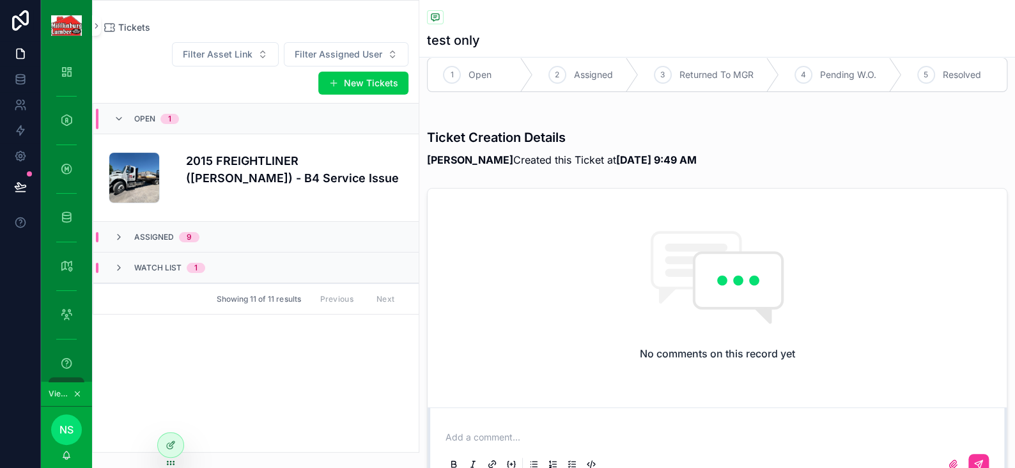
click at [159, 445] on div at bounding box center [171, 445] width 26 height 24
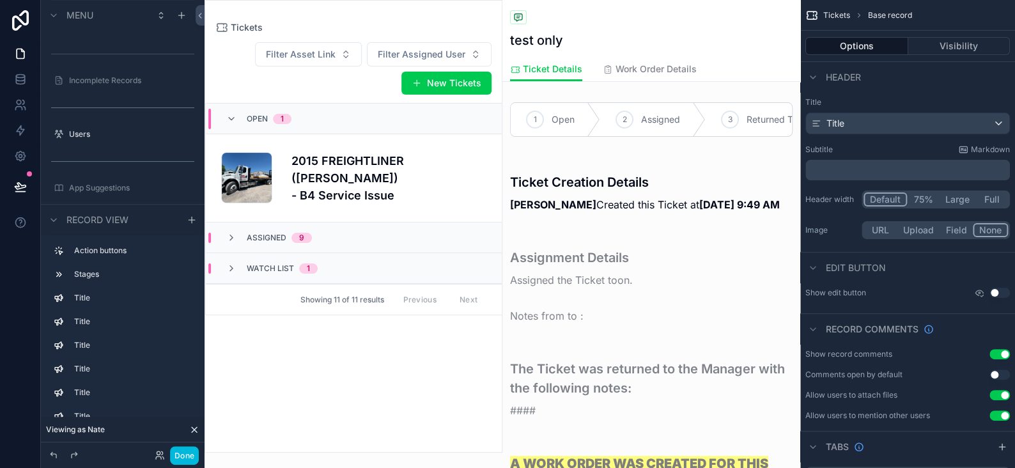
scroll to position [0, 0]
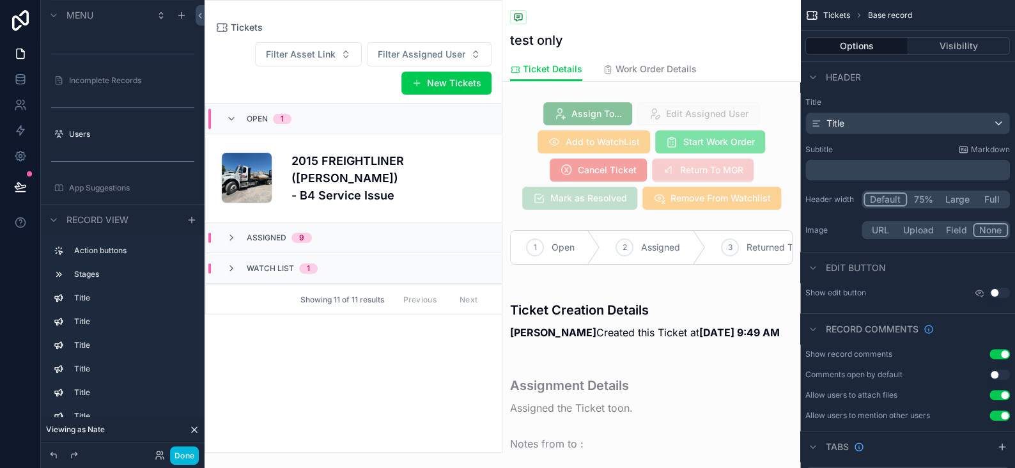
click at [600, 265] on div "scrollable content" at bounding box center [651, 247] width 298 height 45
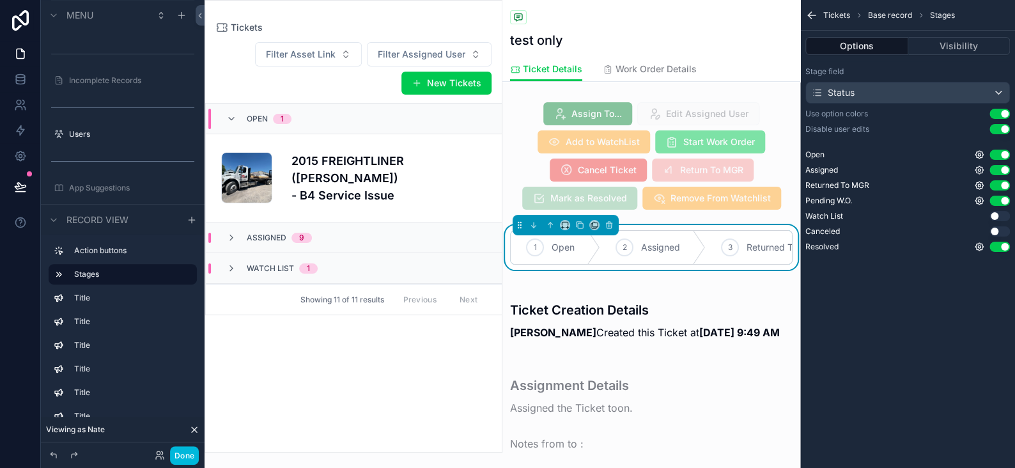
click at [993, 216] on button "Use setting" at bounding box center [999, 216] width 20 height 10
click at [175, 461] on button "Done" at bounding box center [184, 455] width 29 height 19
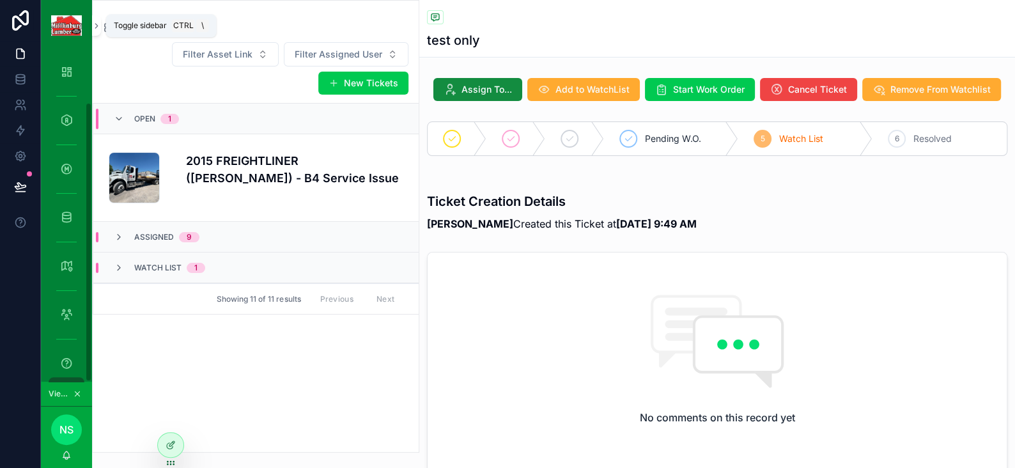
click at [94, 29] on icon "scrollable content" at bounding box center [96, 26] width 9 height 10
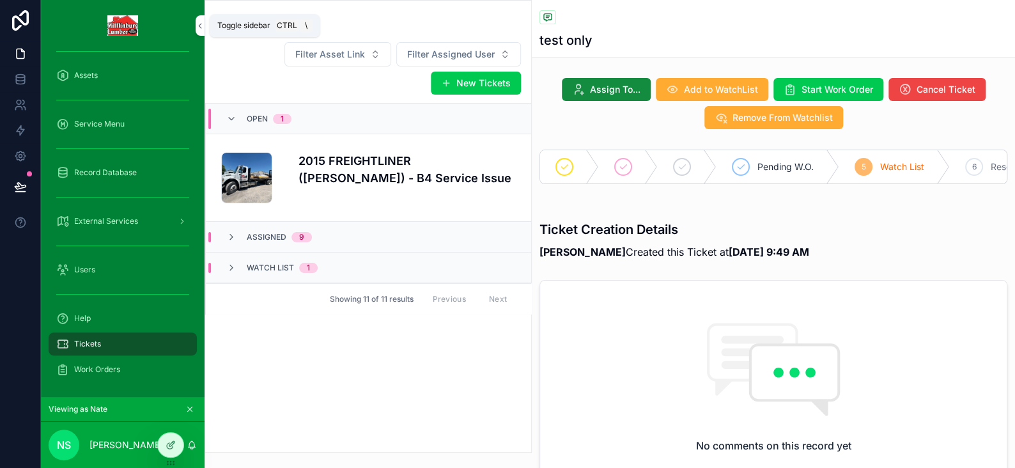
click at [198, 26] on icon "scrollable content" at bounding box center [200, 26] width 9 height 10
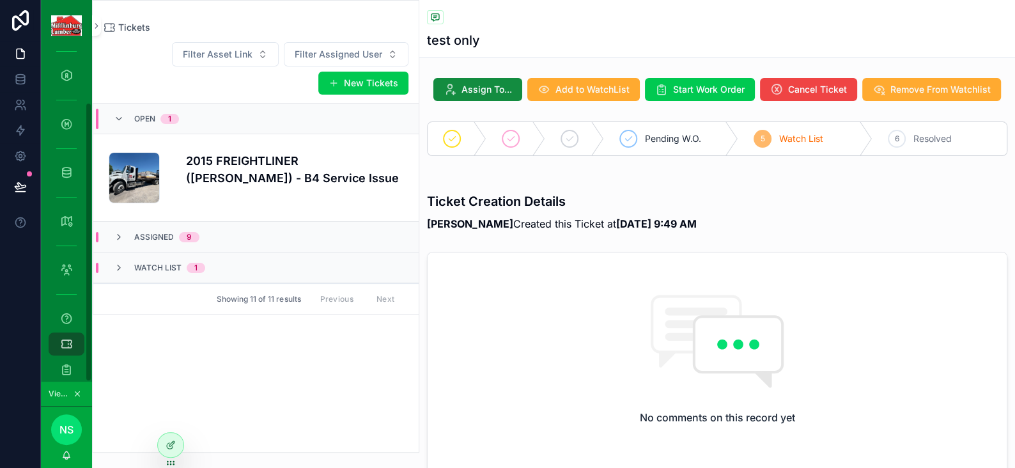
scroll to position [60, 0]
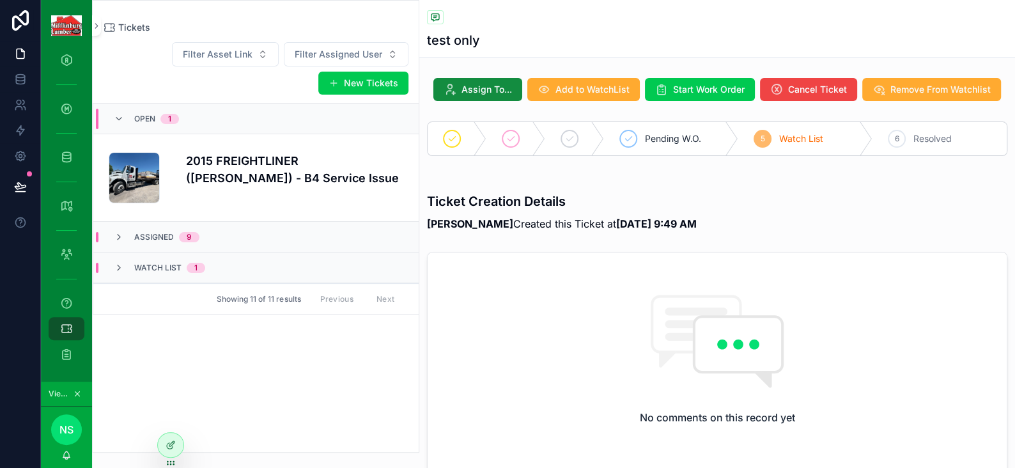
click at [173, 443] on icon at bounding box center [171, 443] width 5 height 5
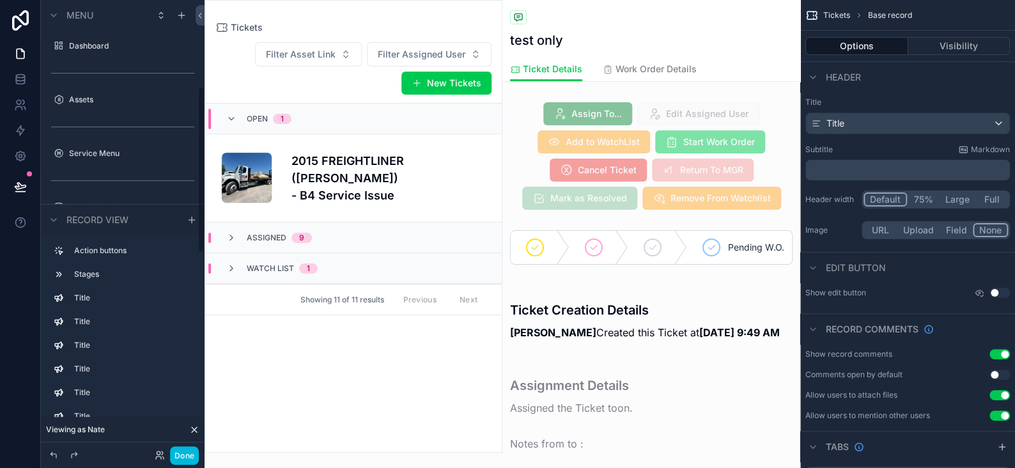
scroll to position [234, 0]
click at [676, 123] on div "scrollable content" at bounding box center [651, 156] width 298 height 118
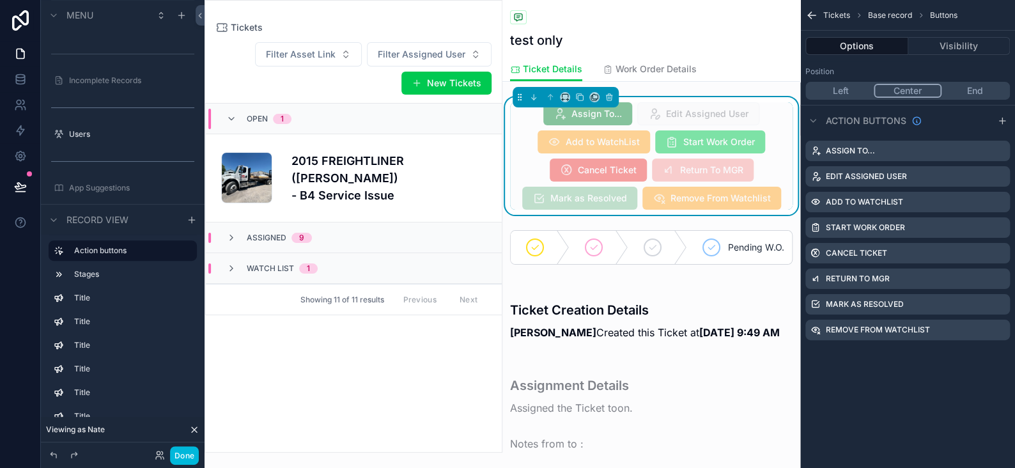
click at [1005, 202] on div "scrollable content" at bounding box center [1005, 202] width 0 height 0
click at [0, 0] on icon "scrollable content" at bounding box center [0, 0] width 0 height 0
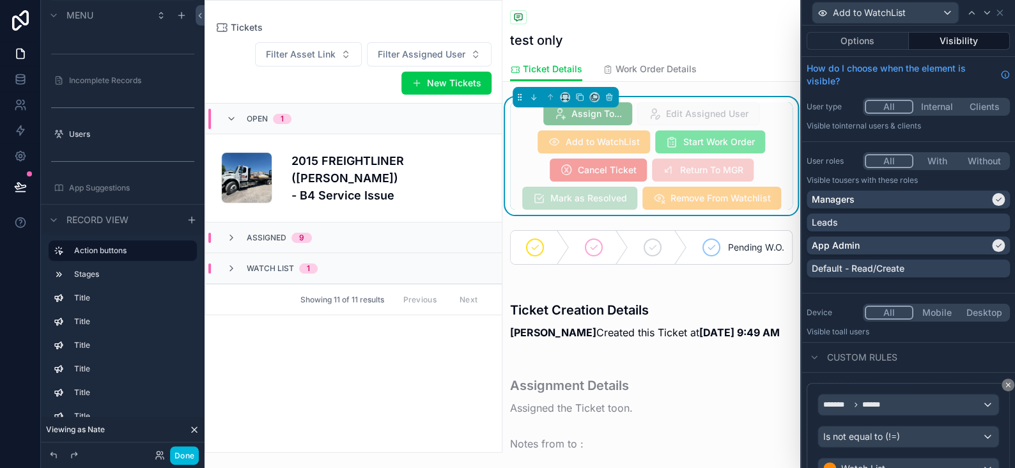
scroll to position [192, 0]
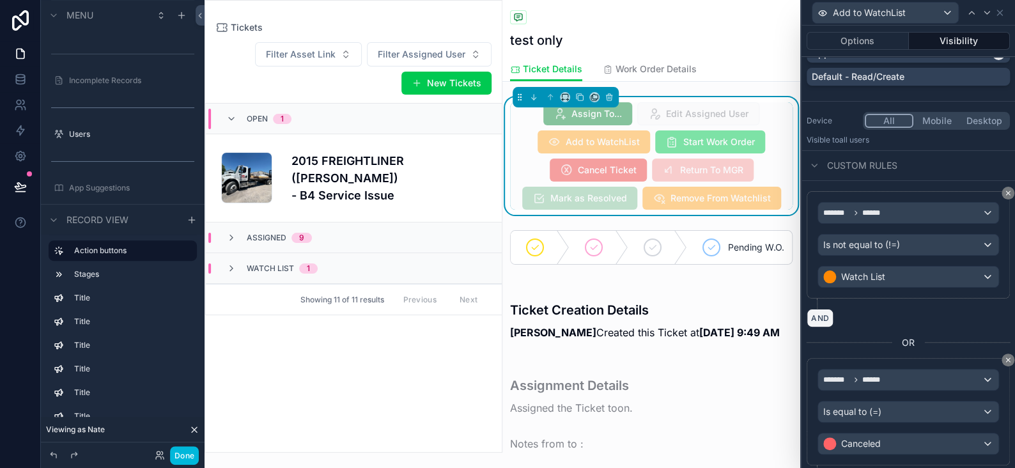
click at [814, 318] on button "AND" at bounding box center [820, 318] width 27 height 19
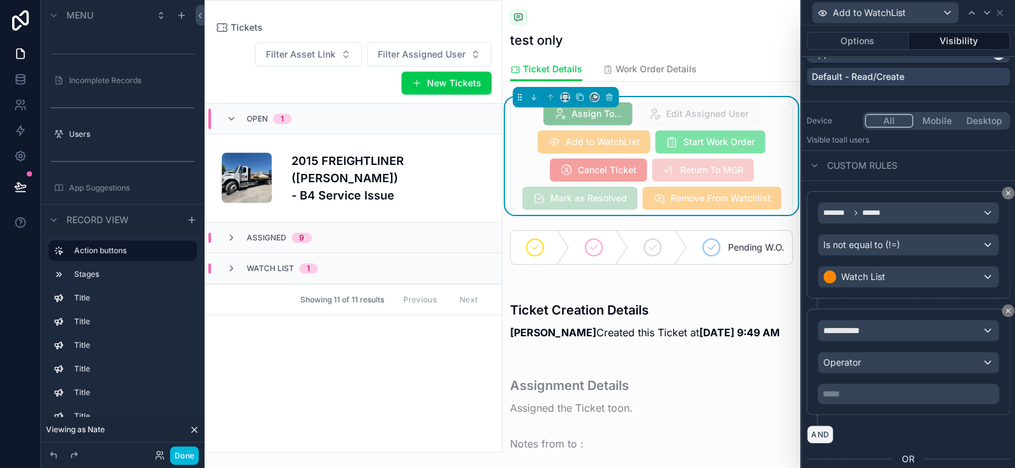
scroll to position [383, 0]
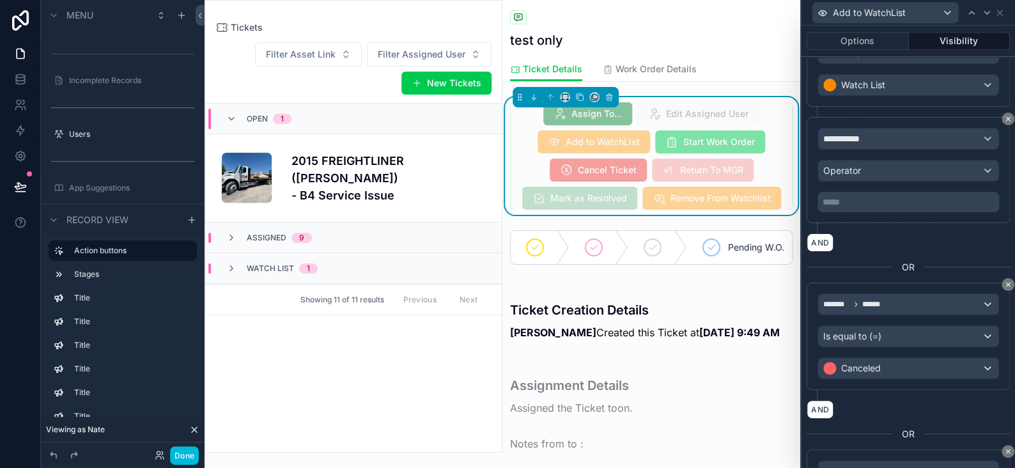
click at [1004, 284] on icon at bounding box center [1008, 285] width 8 height 8
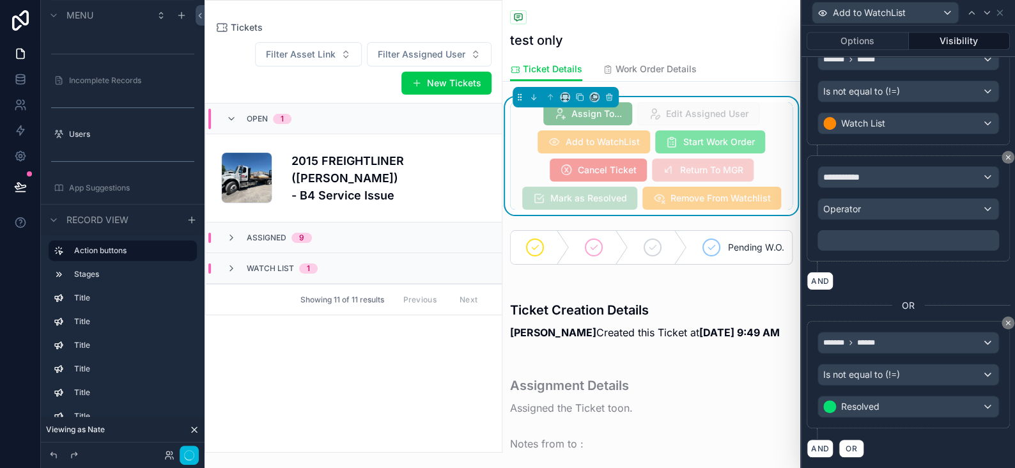
scroll to position [341, 0]
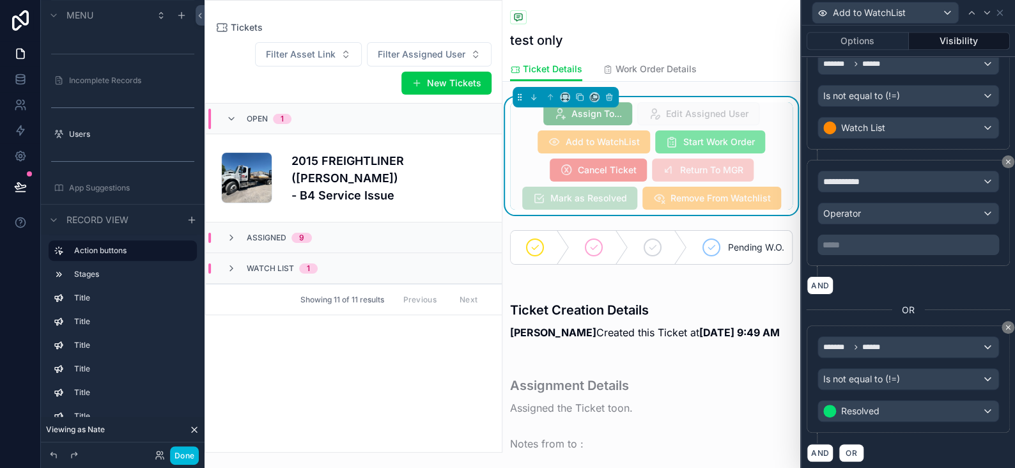
click at [1004, 323] on icon at bounding box center [1008, 327] width 8 height 8
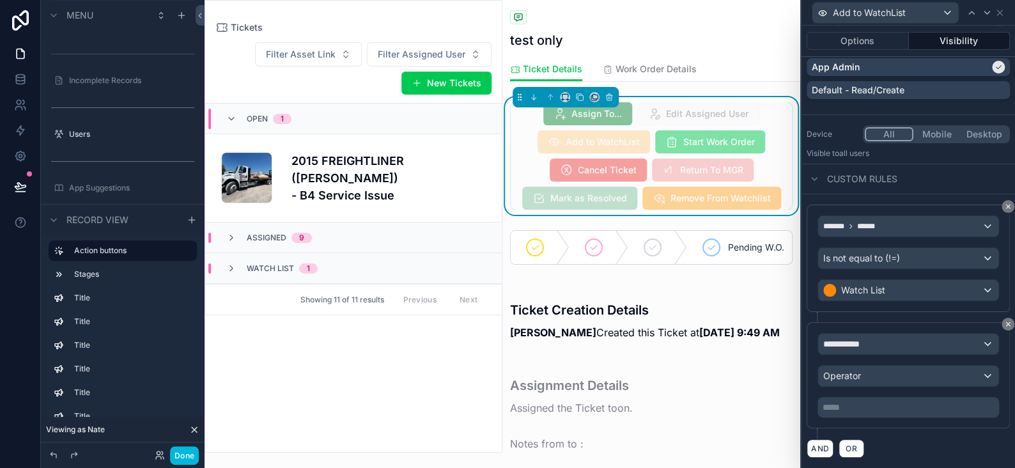
scroll to position [175, 0]
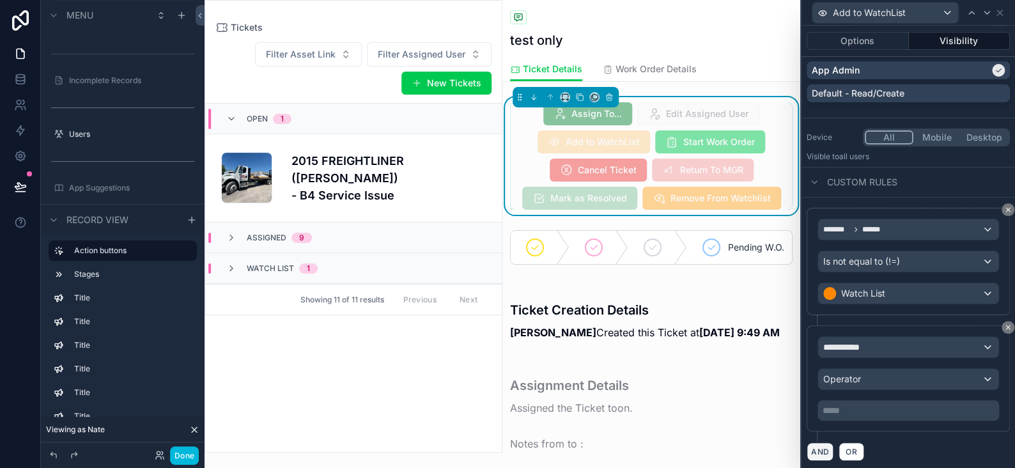
click at [820, 449] on button "AND" at bounding box center [820, 451] width 27 height 19
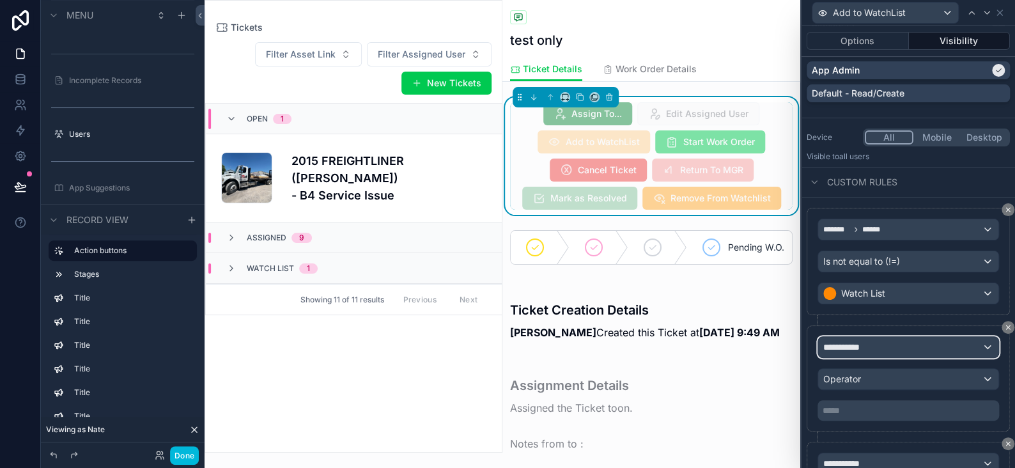
click at [869, 349] on span "**********" at bounding box center [846, 347] width 47 height 13
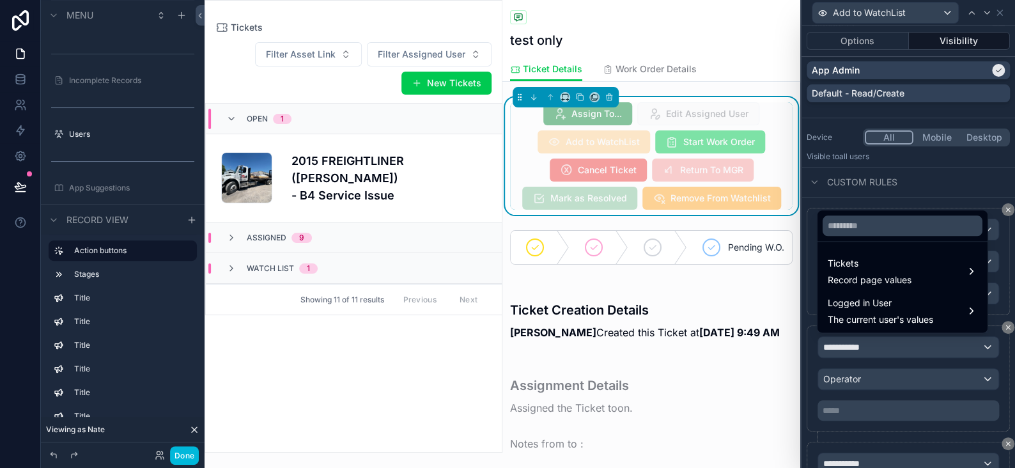
click at [854, 274] on span "Record page values" at bounding box center [870, 280] width 84 height 13
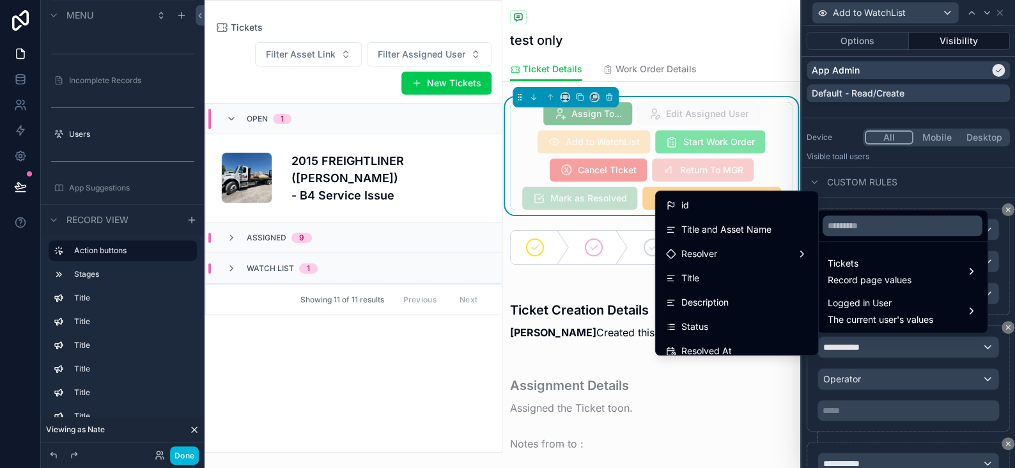
click at [683, 322] on span "Status" at bounding box center [694, 326] width 27 height 15
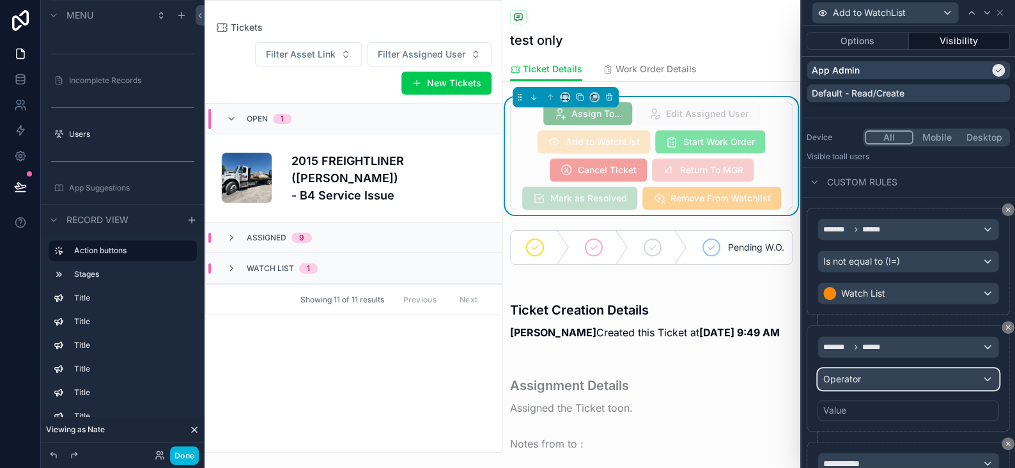
click at [851, 380] on span "Operator" at bounding box center [842, 378] width 38 height 11
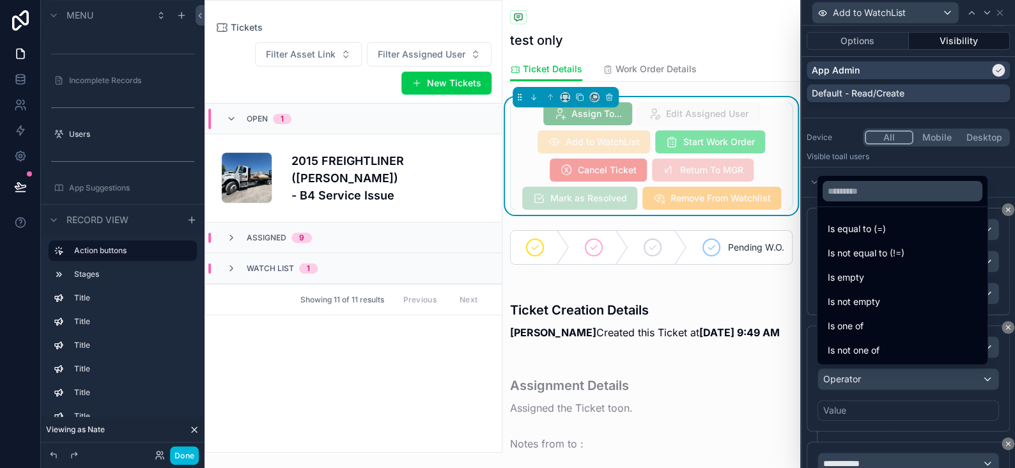
click at [855, 251] on span "Is not equal to (!=)" at bounding box center [866, 252] width 77 height 15
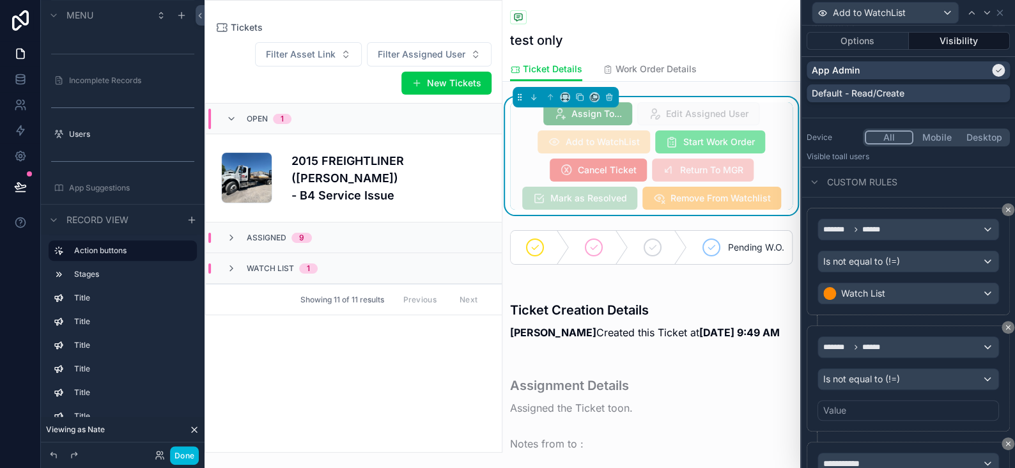
click at [837, 405] on div "Value" at bounding box center [834, 410] width 23 height 13
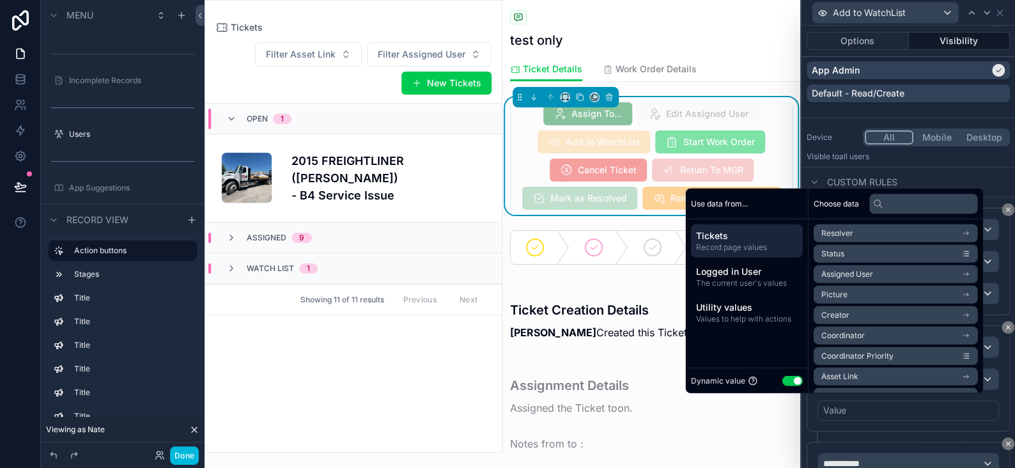
click at [784, 380] on button "Use setting" at bounding box center [792, 380] width 20 height 10
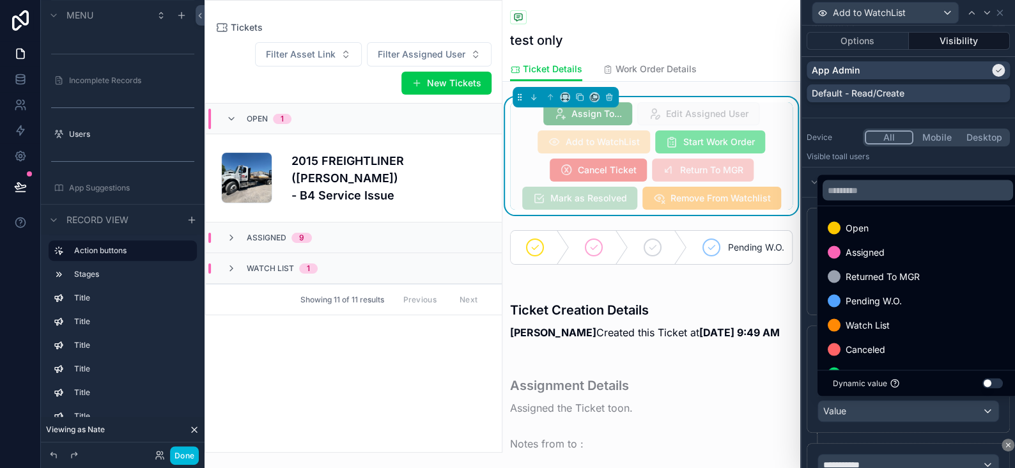
click at [858, 343] on span "Canceled" at bounding box center [866, 348] width 40 height 15
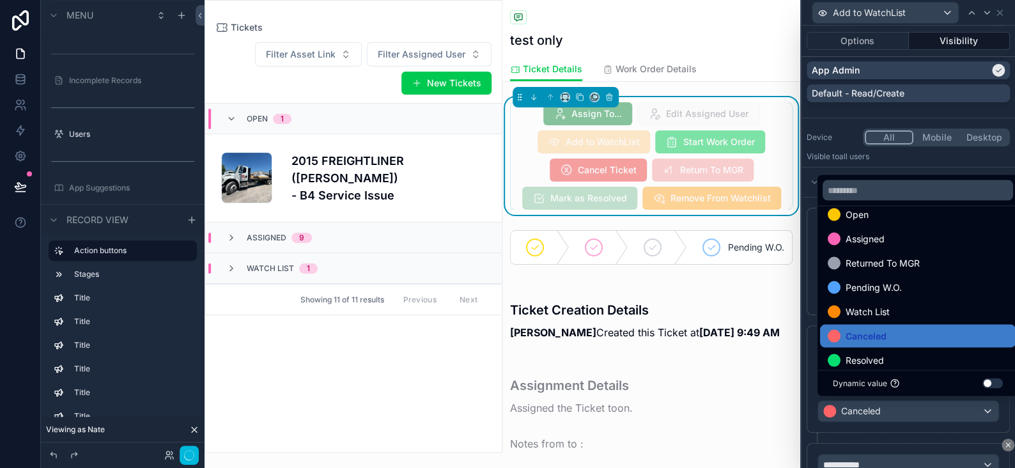
scroll to position [25, 0]
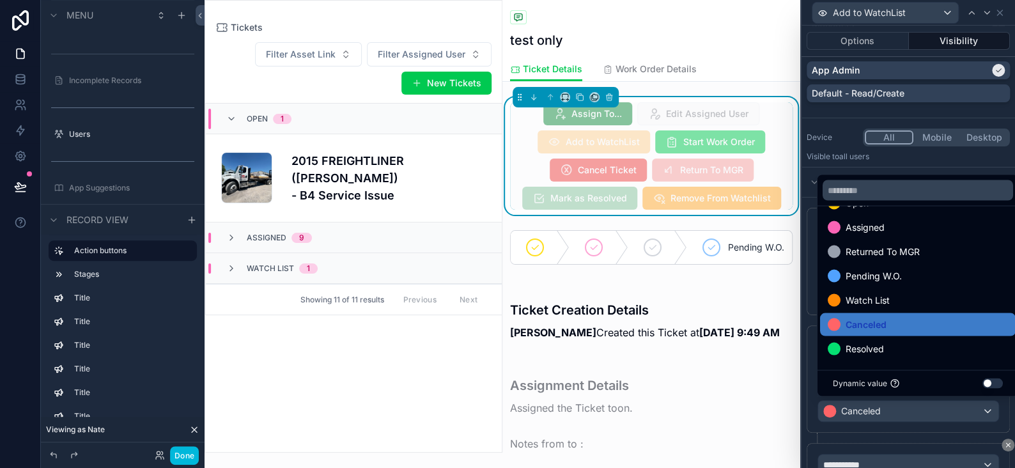
click at [865, 426] on div "******* ****** Is not equal to (!=) Canceled" at bounding box center [908, 378] width 203 height 107
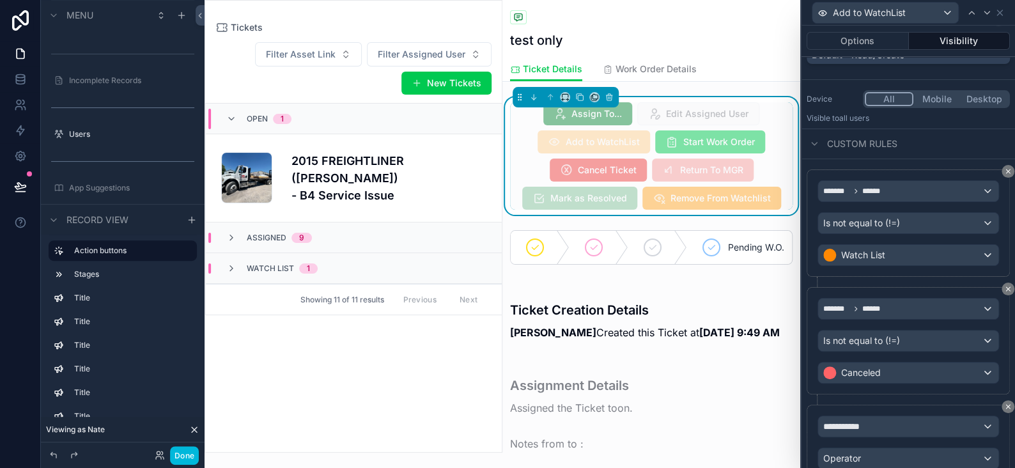
scroll to position [292, 0]
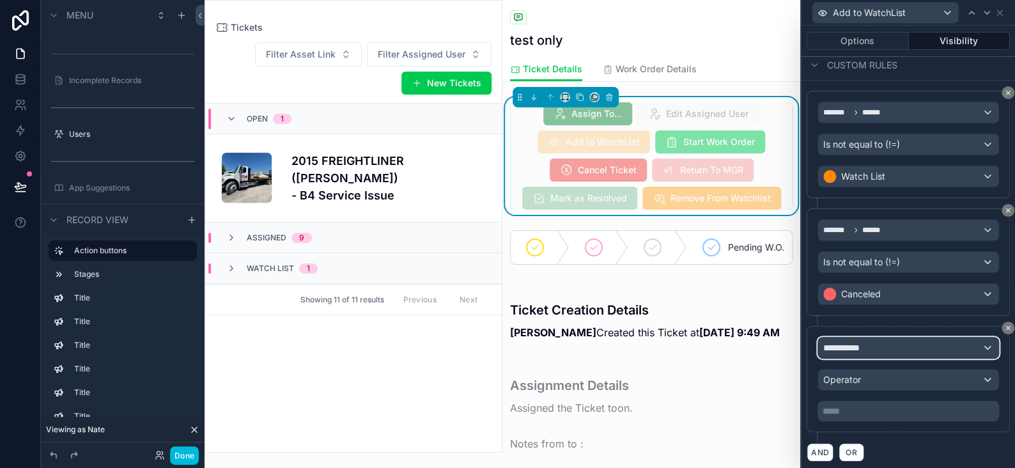
click at [850, 343] on span "**********" at bounding box center [846, 347] width 47 height 13
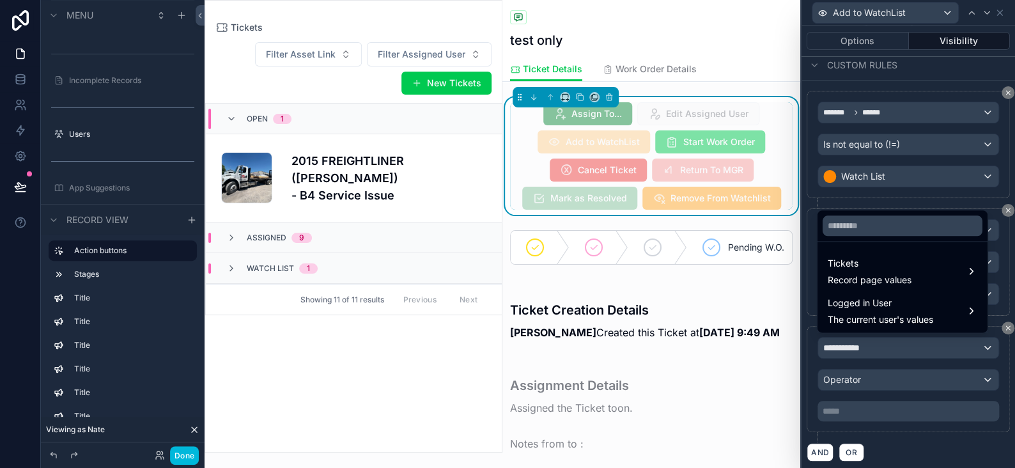
click at [846, 267] on span "Tickets" at bounding box center [870, 263] width 84 height 15
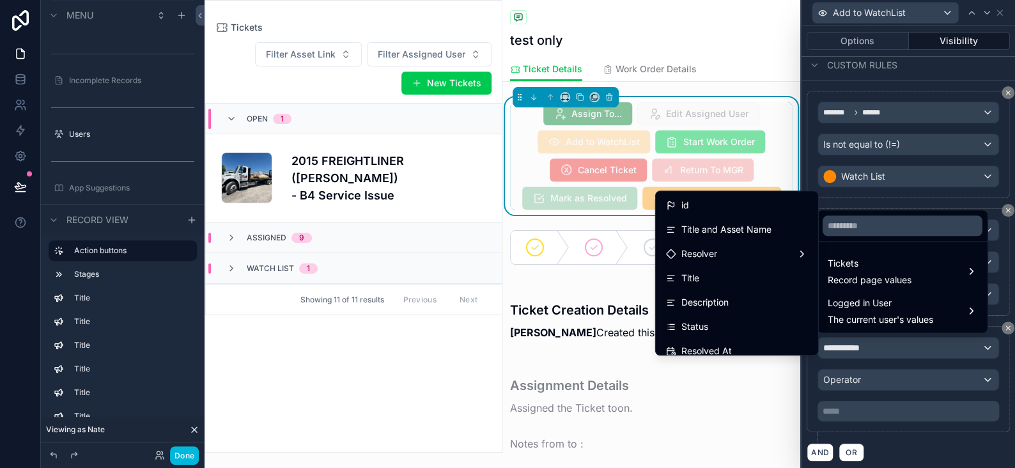
click at [715, 320] on div "Status" at bounding box center [737, 326] width 142 height 15
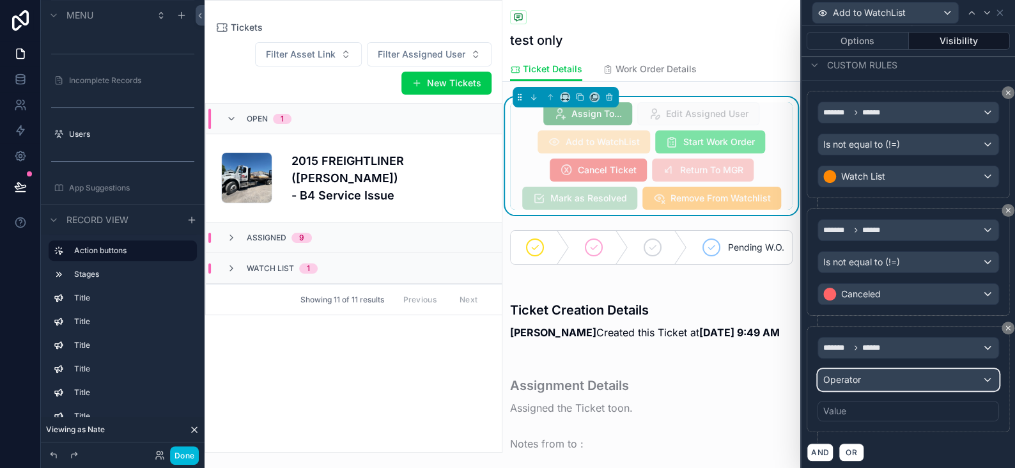
click at [863, 375] on div "Operator" at bounding box center [908, 379] width 180 height 20
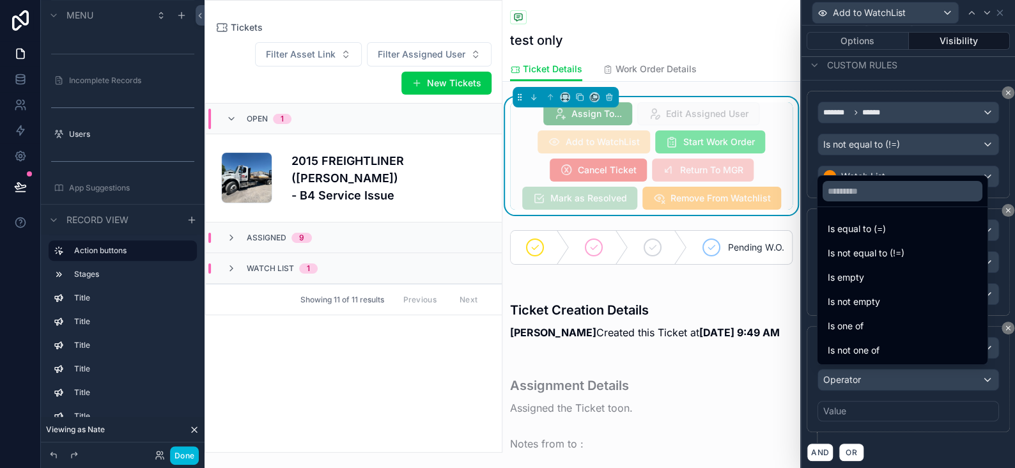
drag, startPoint x: 855, startPoint y: 254, endPoint x: 862, endPoint y: 319, distance: 65.0
click at [855, 254] on span "Is not equal to (!=)" at bounding box center [866, 252] width 77 height 15
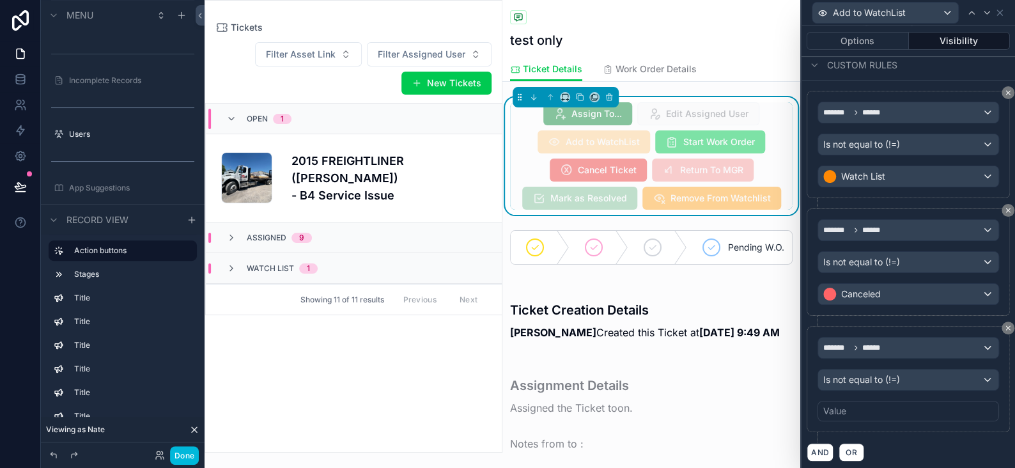
click at [864, 403] on div "Value" at bounding box center [908, 411] width 182 height 20
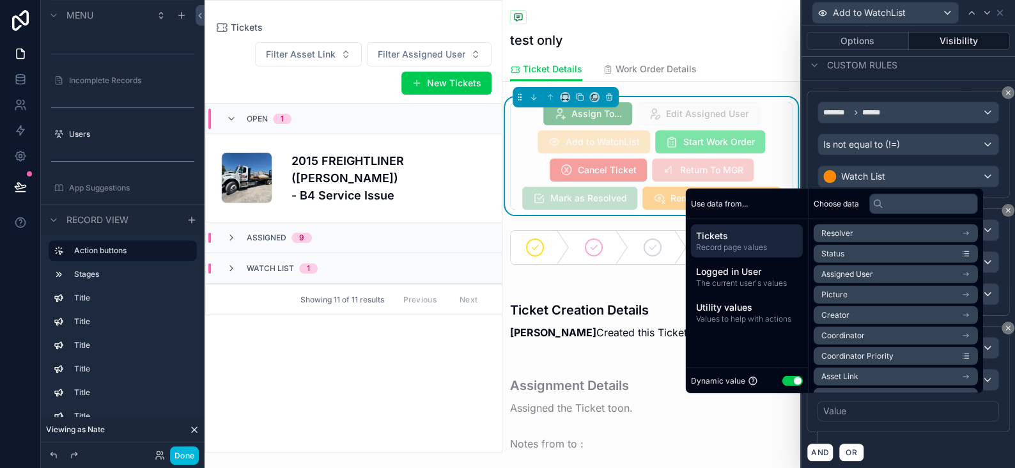
click at [791, 382] on button "Use setting" at bounding box center [792, 380] width 20 height 10
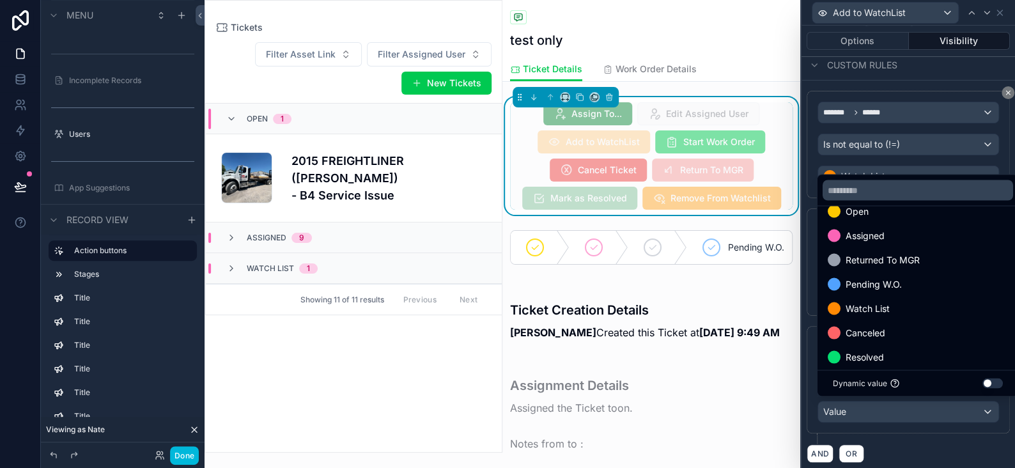
scroll to position [25, 0]
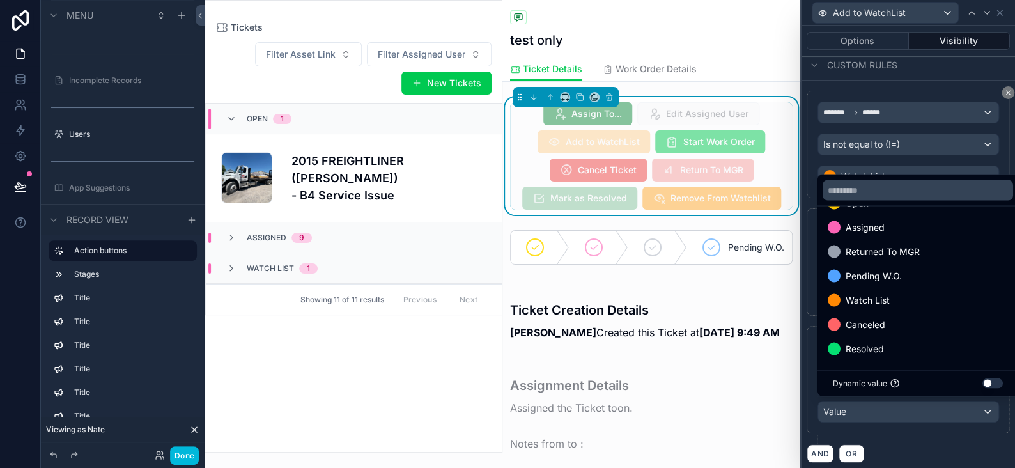
click at [856, 354] on span "Resolved" at bounding box center [865, 348] width 38 height 15
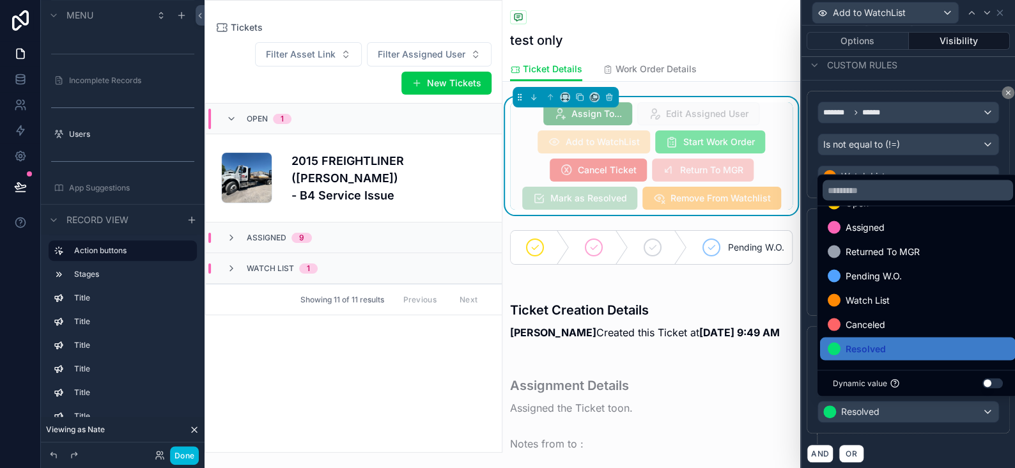
click at [916, 436] on div "******* ****** Is not equal to (!=) Resolved" at bounding box center [908, 385] width 203 height 118
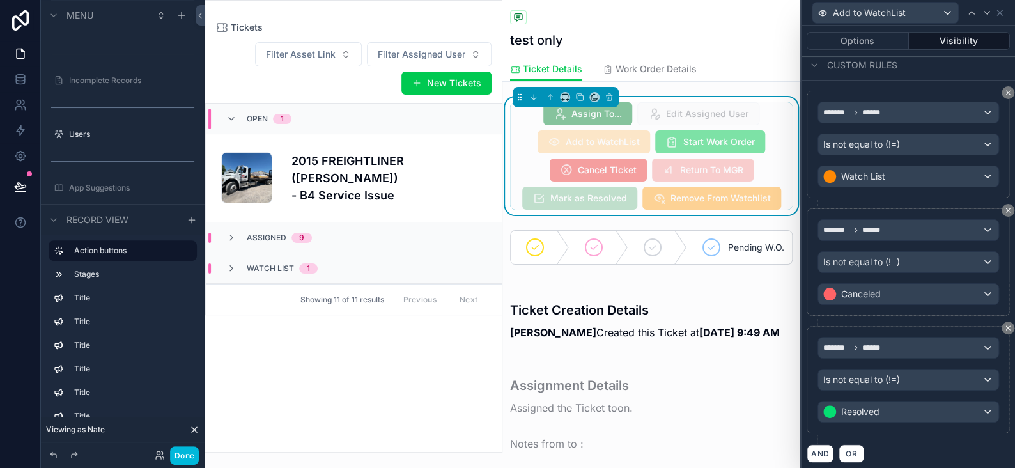
click at [191, 458] on button "Done" at bounding box center [184, 455] width 29 height 19
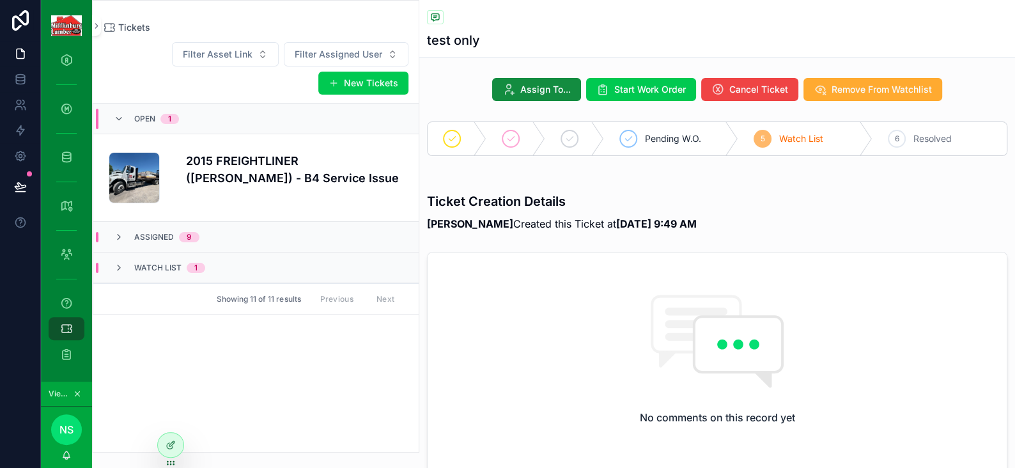
click at [858, 94] on span "Remove From Watchlist" at bounding box center [882, 89] width 100 height 13
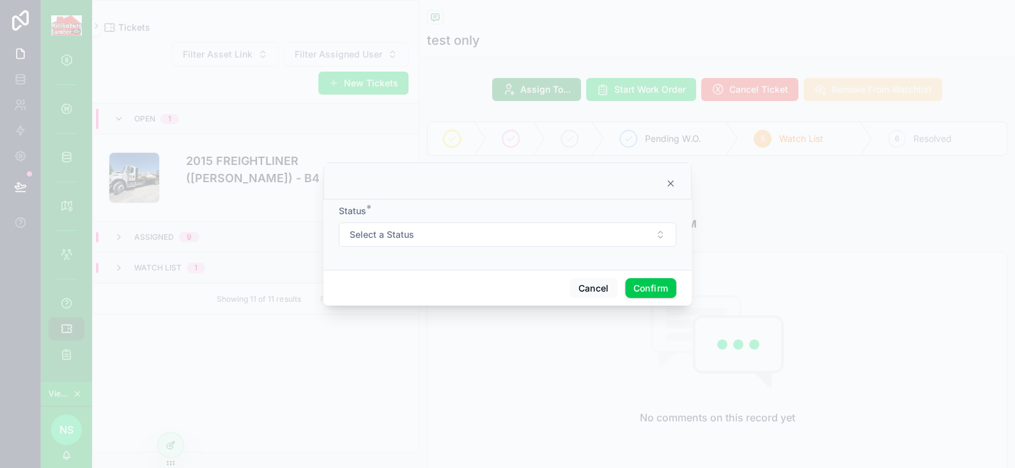
click at [412, 237] on span "Select a Status" at bounding box center [382, 234] width 65 height 13
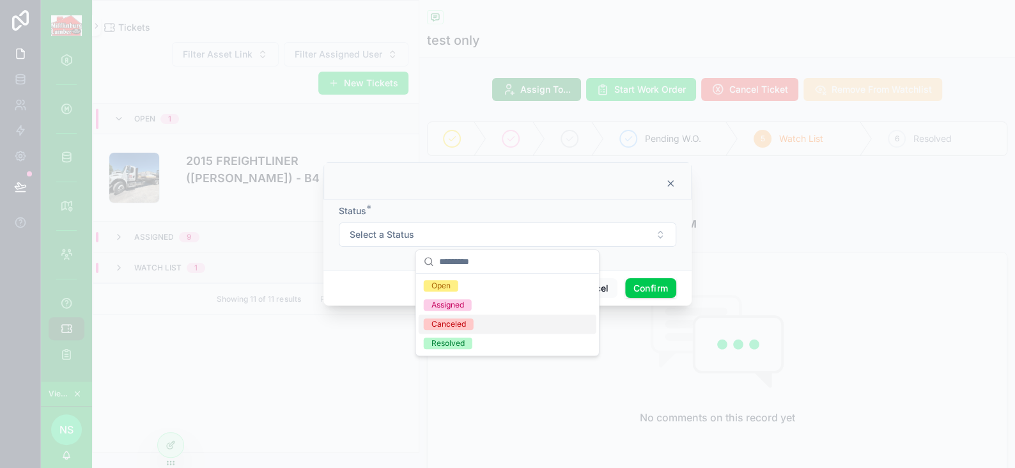
click at [461, 327] on div "Canceled" at bounding box center [448, 324] width 35 height 12
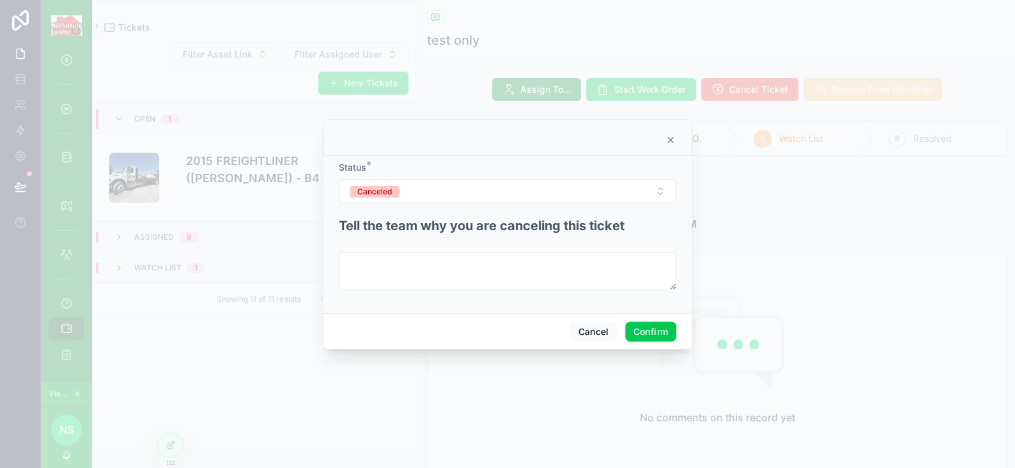
click at [596, 189] on button "Canceled" at bounding box center [507, 191] width 337 height 24
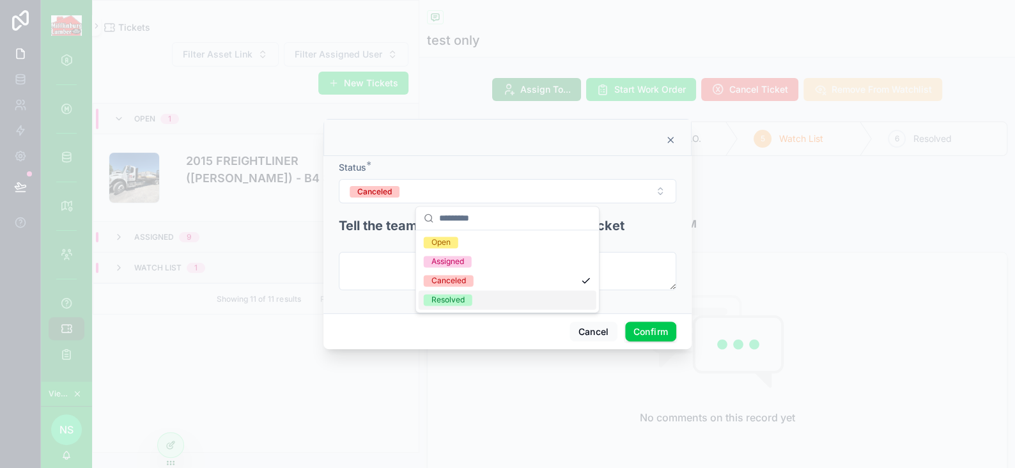
click at [447, 294] on div "Resolved" at bounding box center [447, 300] width 33 height 12
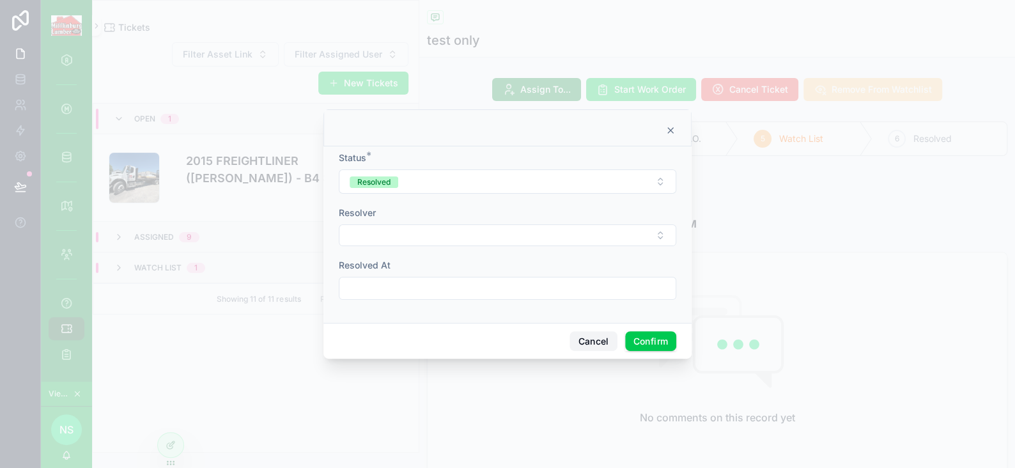
click at [582, 337] on button "Cancel" at bounding box center [592, 341] width 47 height 20
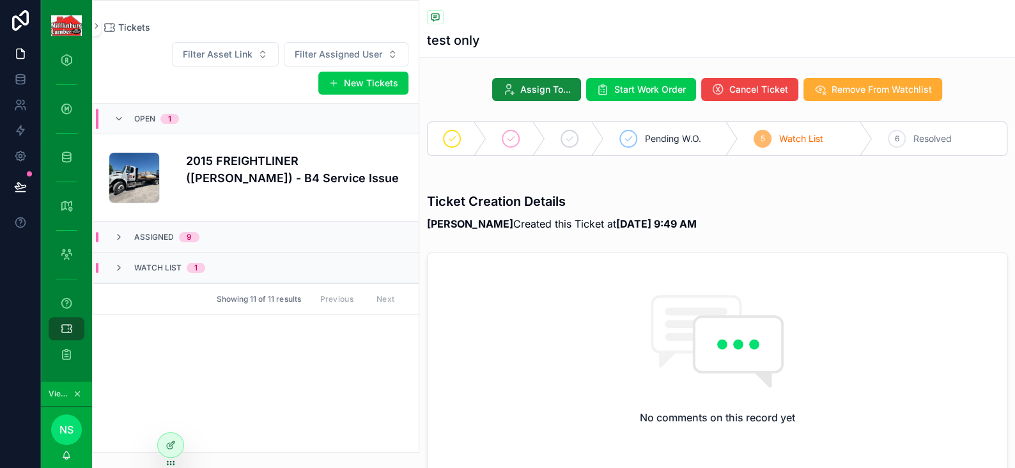
click at [176, 440] on div at bounding box center [171, 445] width 26 height 24
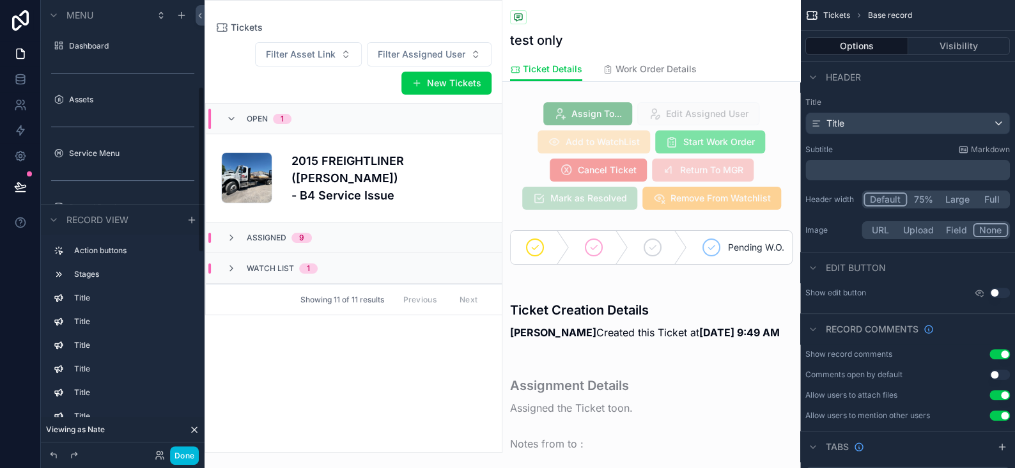
scroll to position [234, 0]
click at [739, 135] on div "scrollable content" at bounding box center [651, 156] width 298 height 118
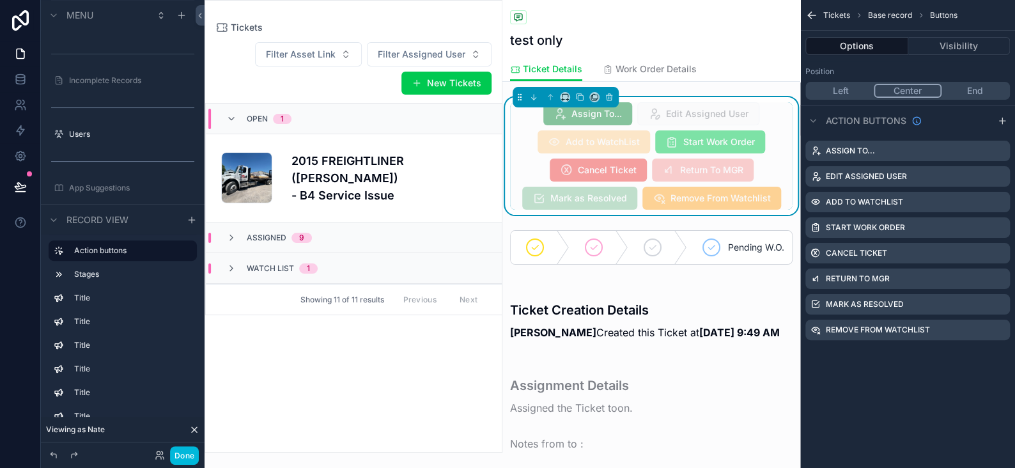
click at [0, 0] on icon "scrollable content" at bounding box center [0, 0] width 0 height 0
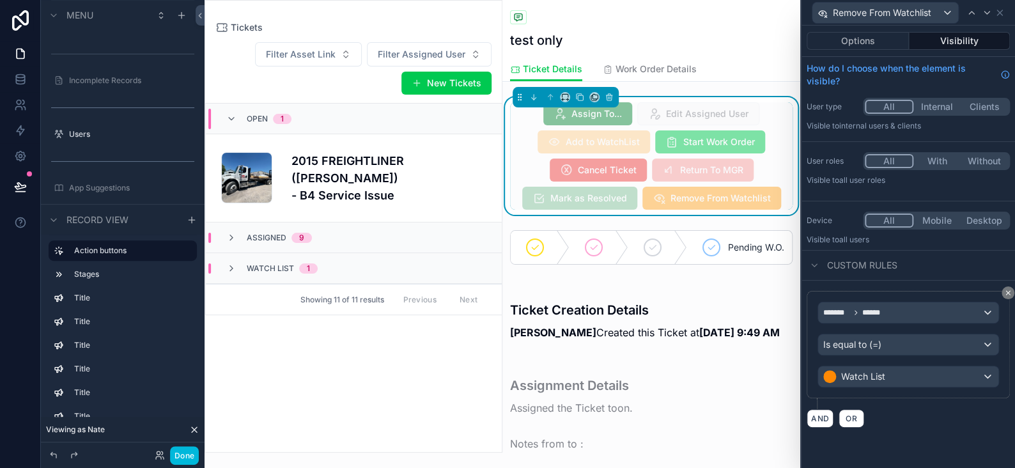
click at [865, 37] on button "Options" at bounding box center [858, 41] width 102 height 18
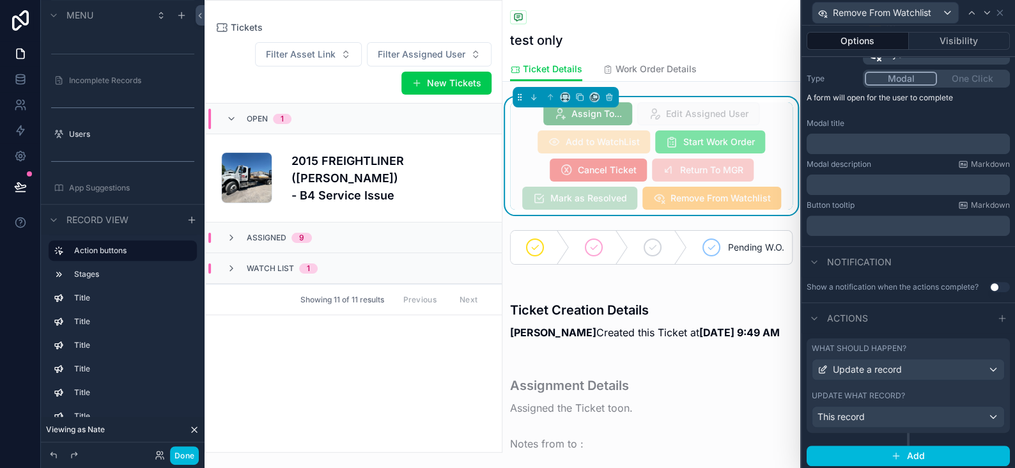
scroll to position [148, 0]
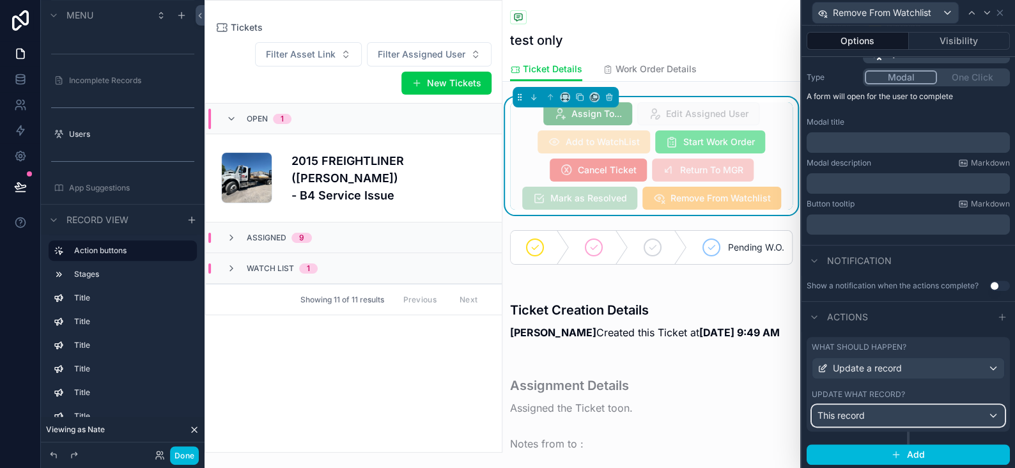
click at [870, 407] on div "This record" at bounding box center [908, 415] width 192 height 20
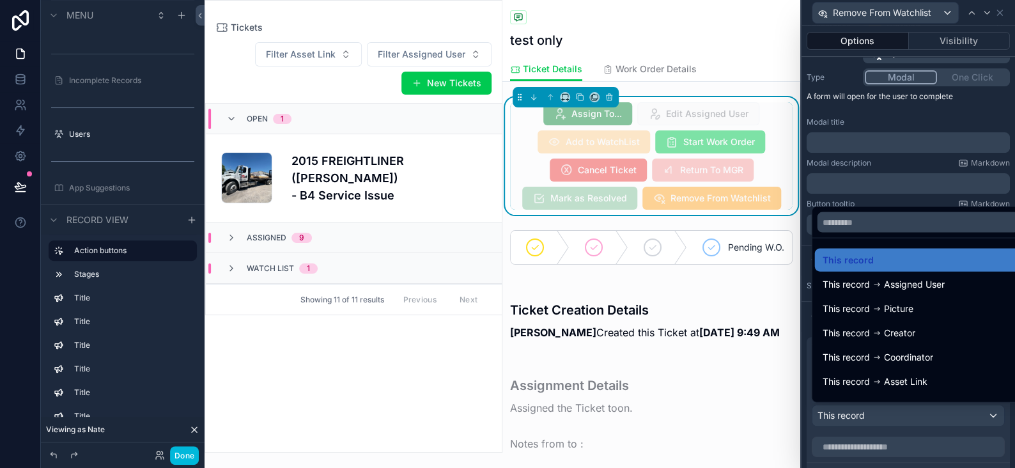
click at [870, 407] on div at bounding box center [907, 234] width 213 height 468
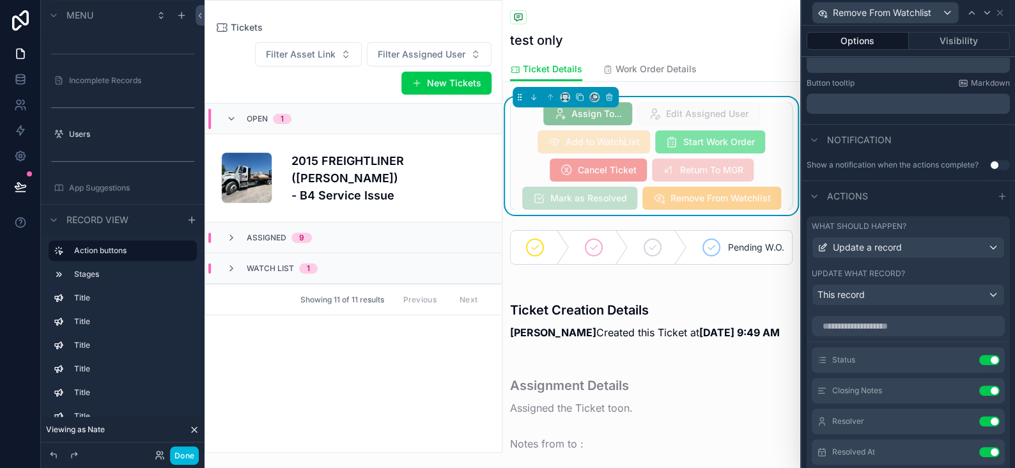
scroll to position [413, 0]
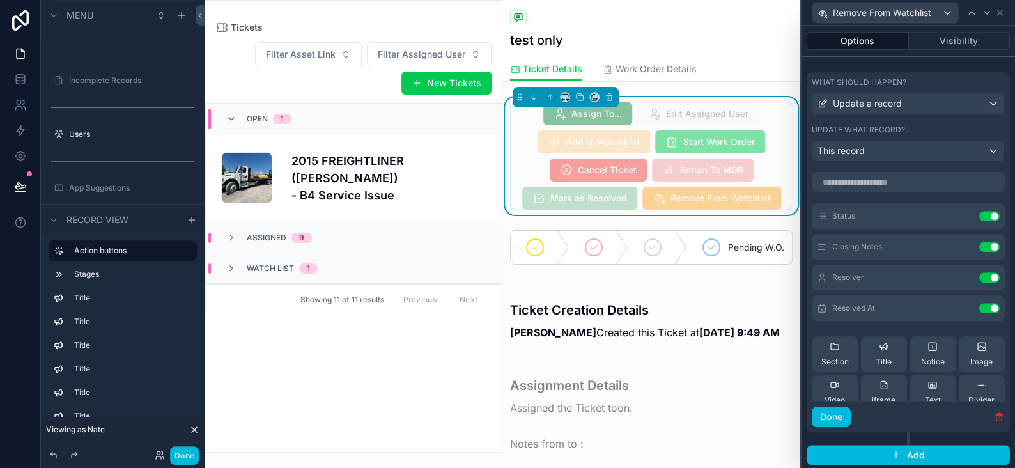
click at [0, 0] on icon at bounding box center [0, 0] width 0 height 0
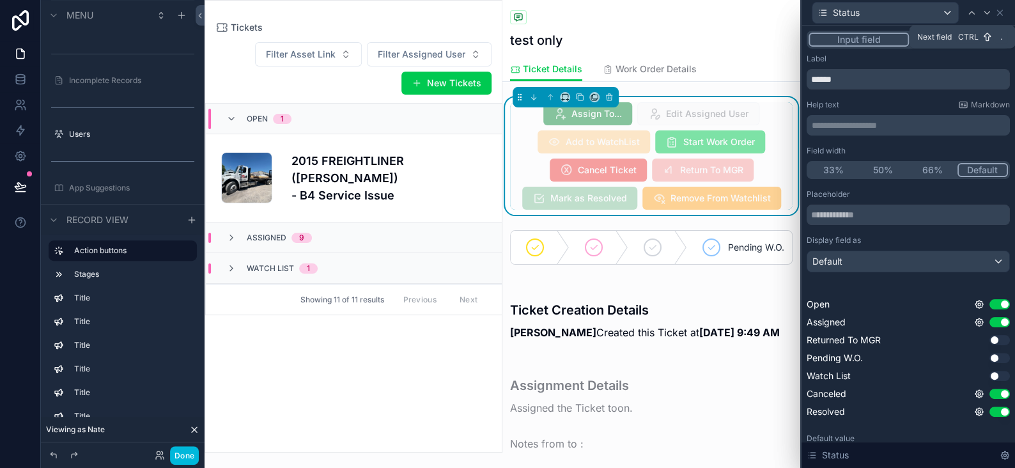
click at [984, 12] on icon at bounding box center [987, 13] width 10 height 10
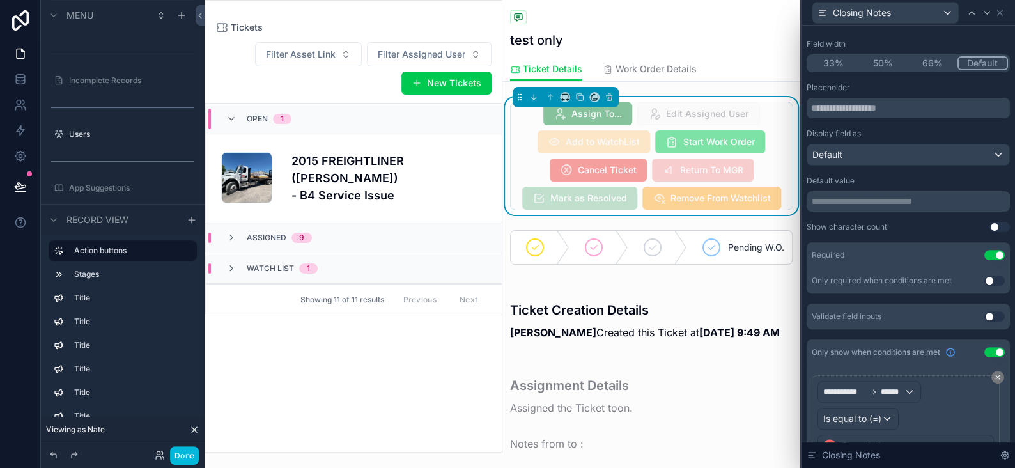
scroll to position [179, 0]
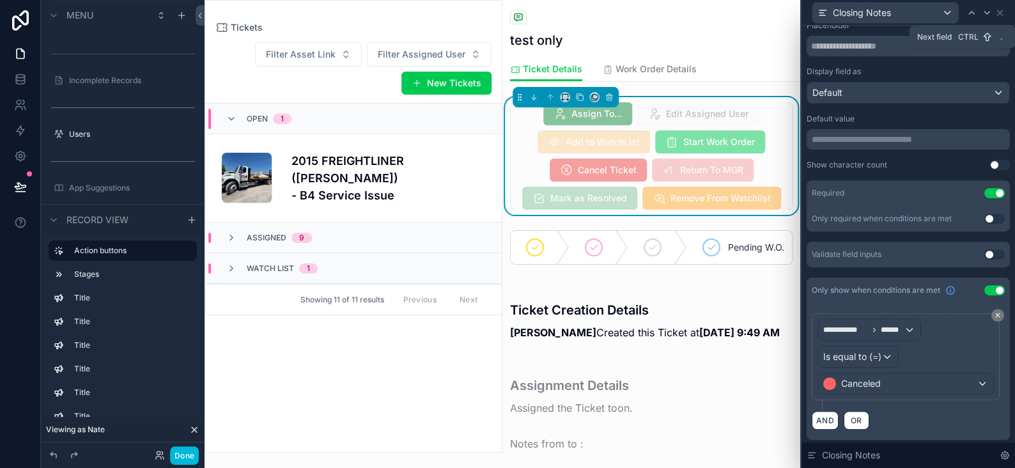
click at [982, 10] on icon at bounding box center [987, 13] width 10 height 10
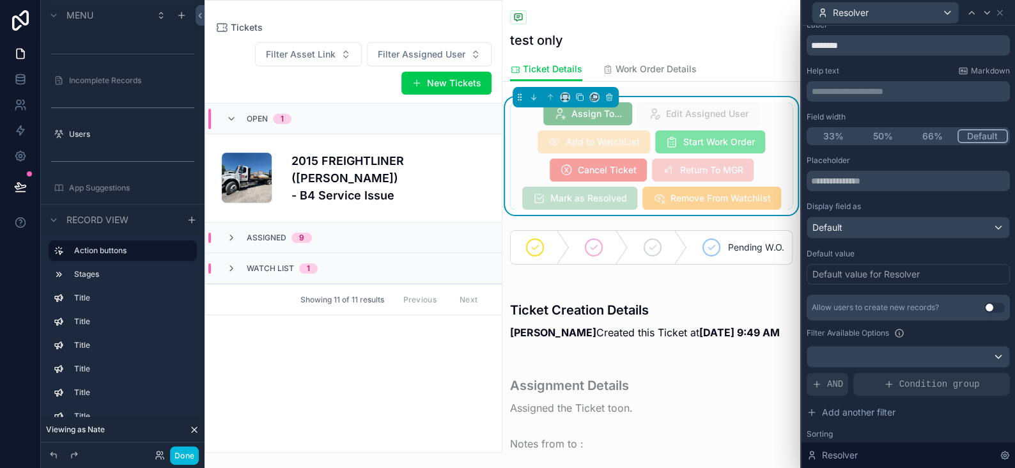
scroll to position [0, 0]
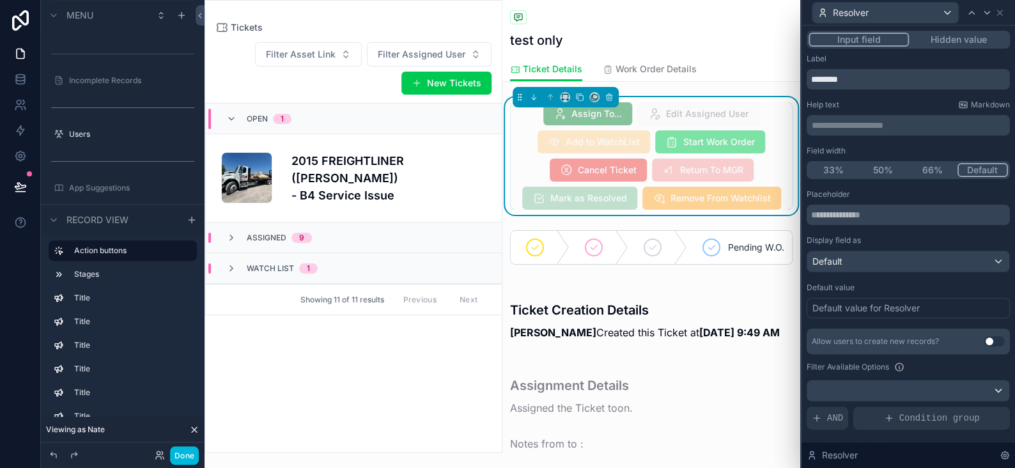
click at [939, 36] on button "Hidden value" at bounding box center [958, 40] width 99 height 14
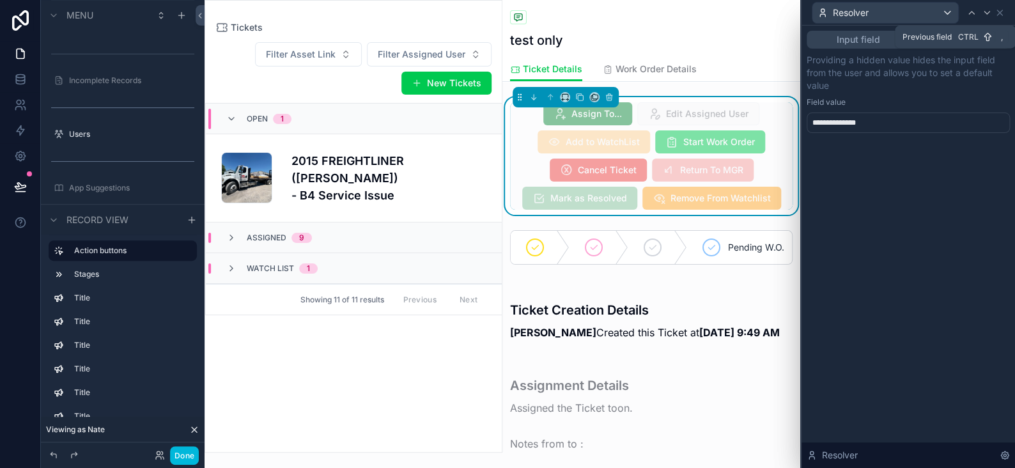
click at [971, 15] on icon at bounding box center [971, 13] width 10 height 10
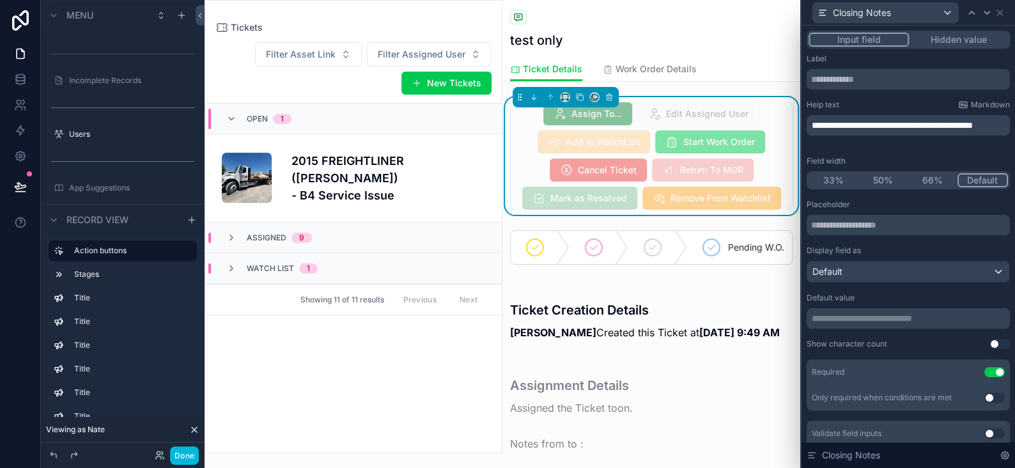
click at [943, 43] on button "Hidden value" at bounding box center [958, 40] width 99 height 14
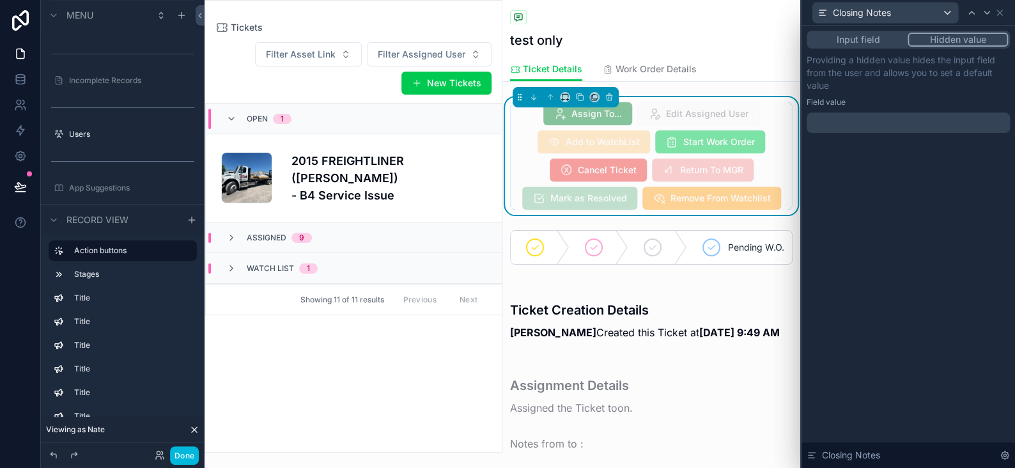
click at [867, 39] on button "Input field" at bounding box center [858, 40] width 99 height 14
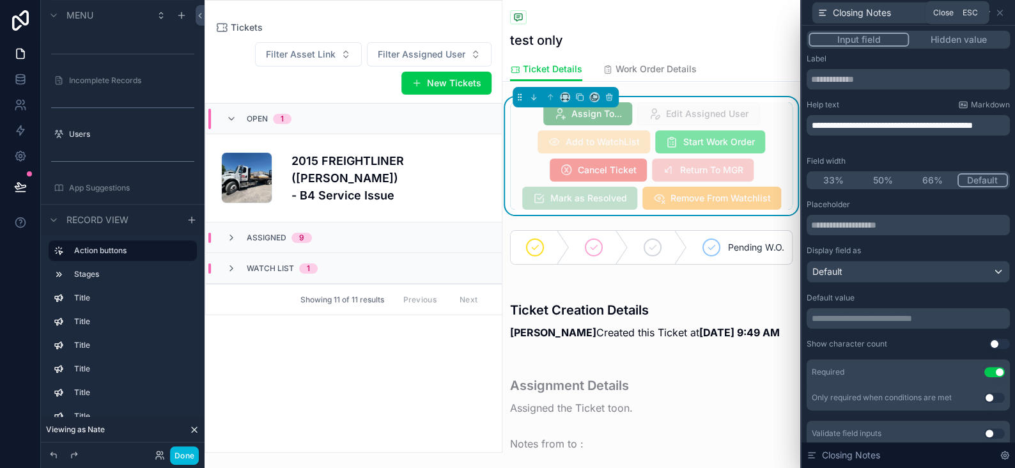
click at [999, 11] on icon at bounding box center [1000, 13] width 10 height 10
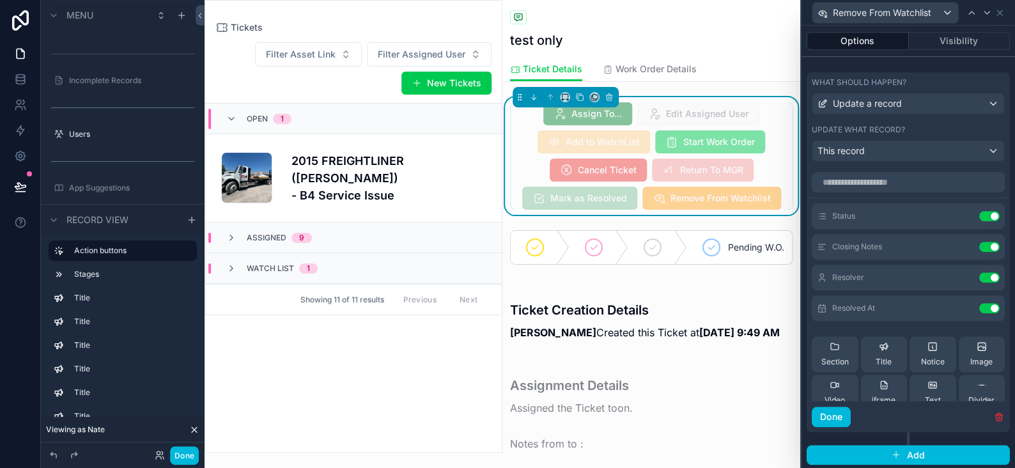
click at [979, 246] on button "Use setting" at bounding box center [989, 247] width 20 height 10
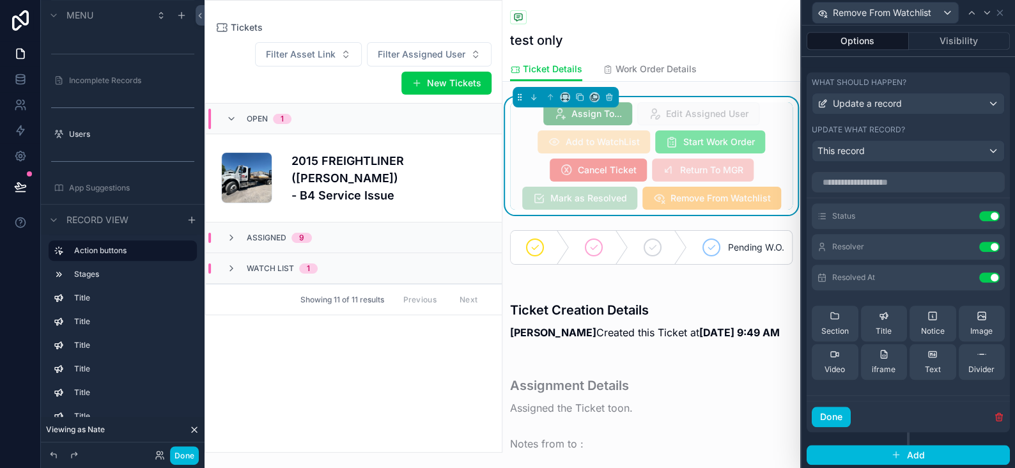
click at [979, 245] on button "Use setting" at bounding box center [989, 247] width 20 height 10
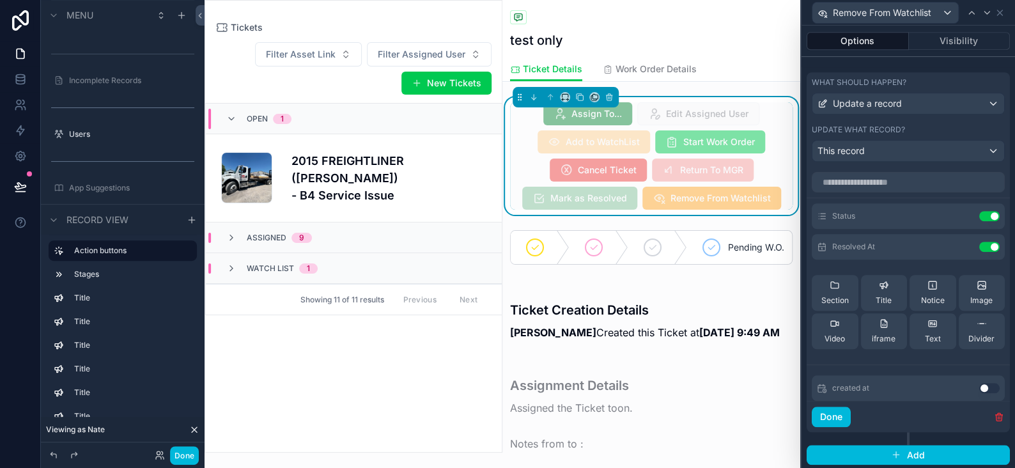
click at [979, 248] on button "Use setting" at bounding box center [989, 247] width 20 height 10
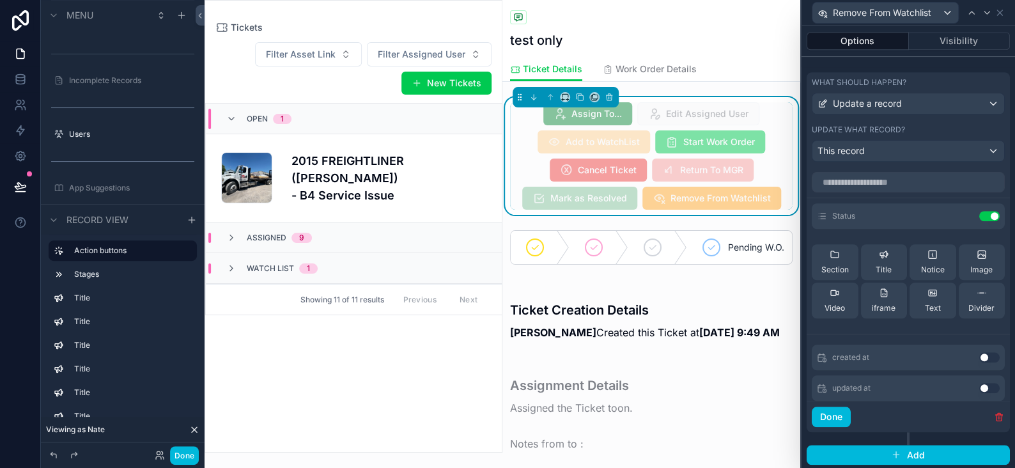
click at [842, 412] on button "Done" at bounding box center [831, 416] width 39 height 20
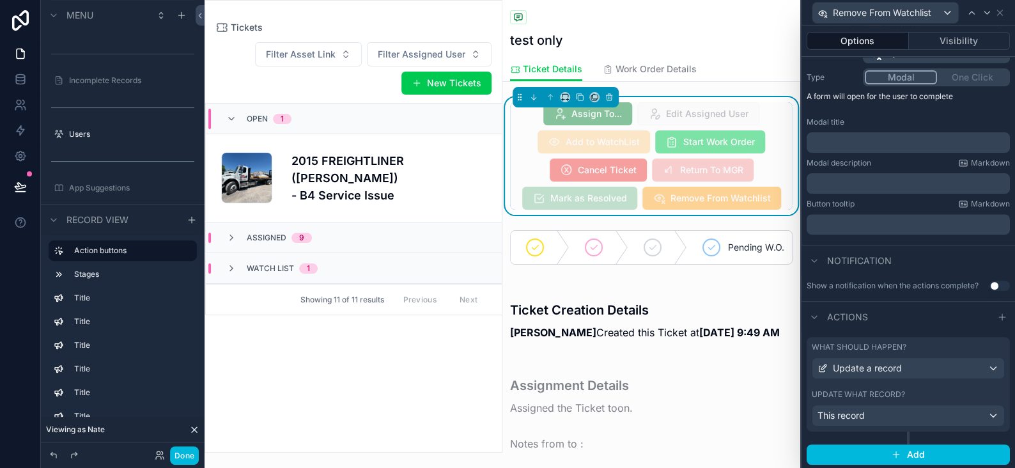
click at [194, 458] on button "Done" at bounding box center [184, 455] width 29 height 19
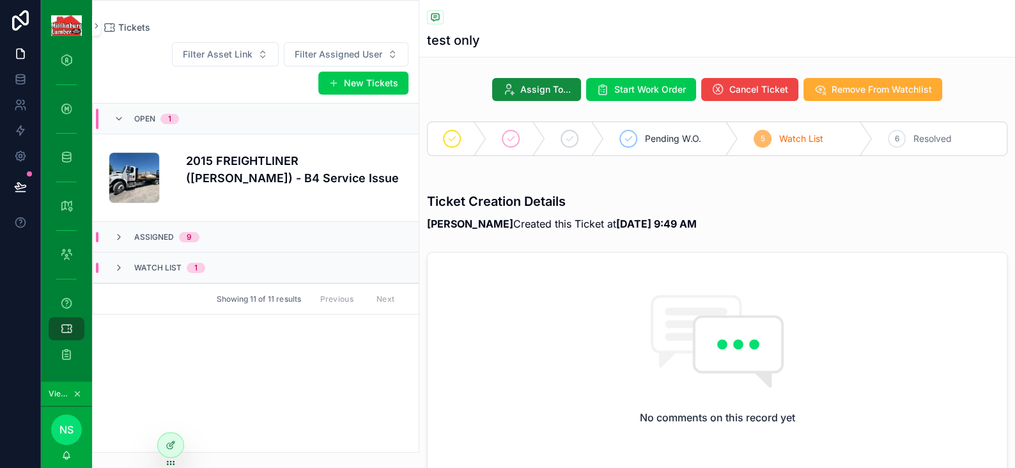
click at [865, 88] on span "Remove From Watchlist" at bounding box center [882, 89] width 100 height 13
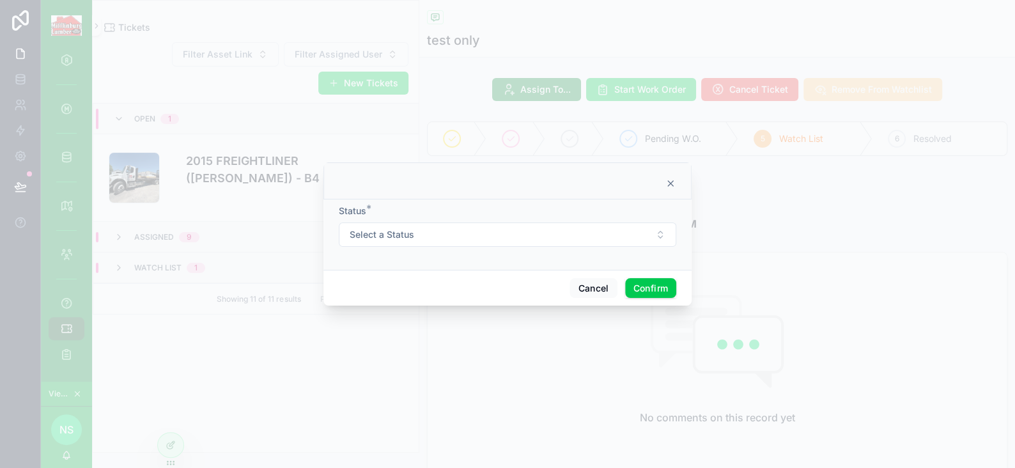
click at [568, 236] on button "Select a Status" at bounding box center [507, 234] width 337 height 24
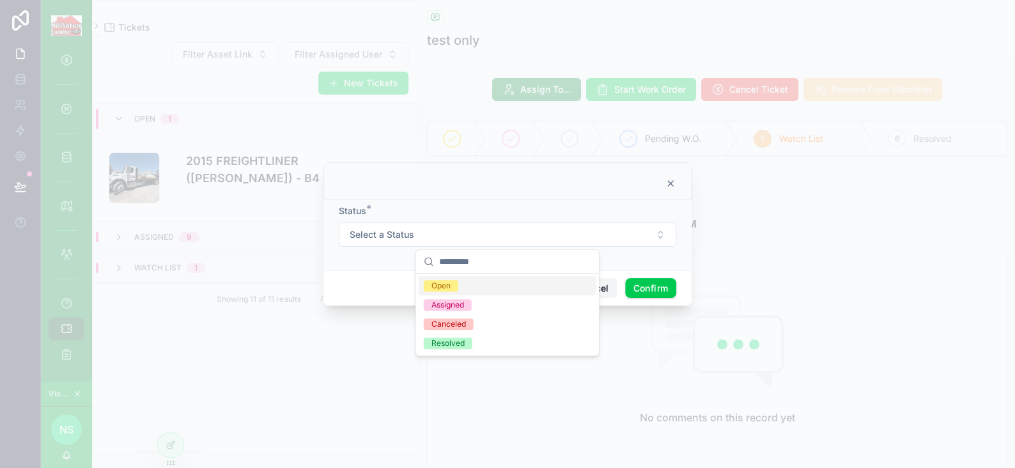
click at [604, 285] on button "Cancel" at bounding box center [592, 288] width 47 height 20
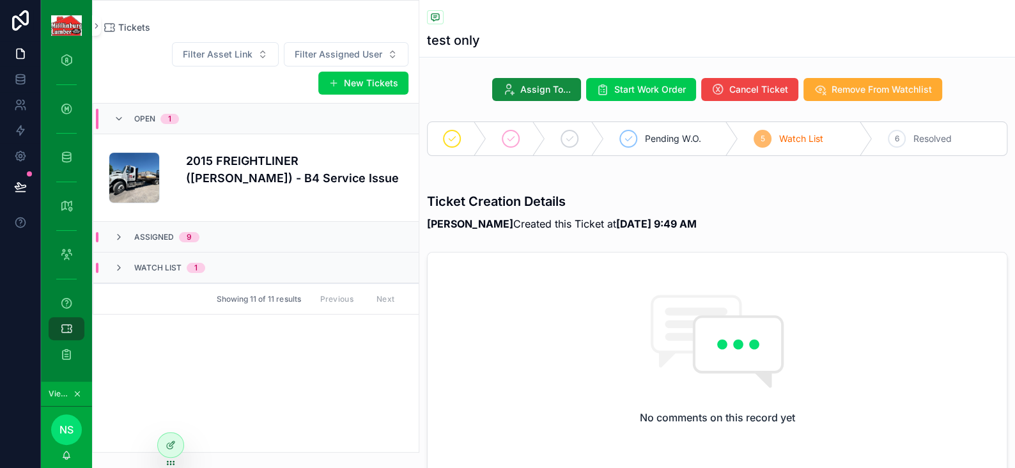
click at [178, 447] on div at bounding box center [171, 445] width 26 height 24
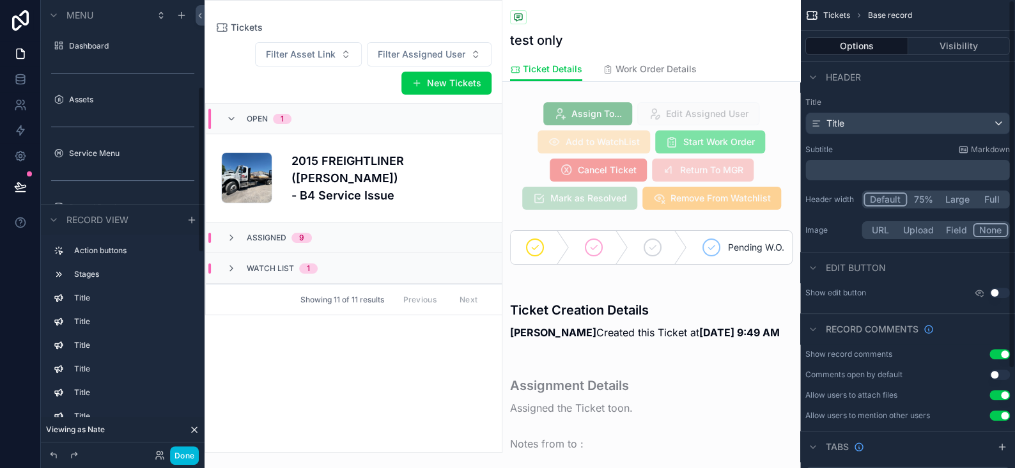
scroll to position [234, 0]
click at [737, 165] on div "scrollable content" at bounding box center [651, 156] width 298 height 118
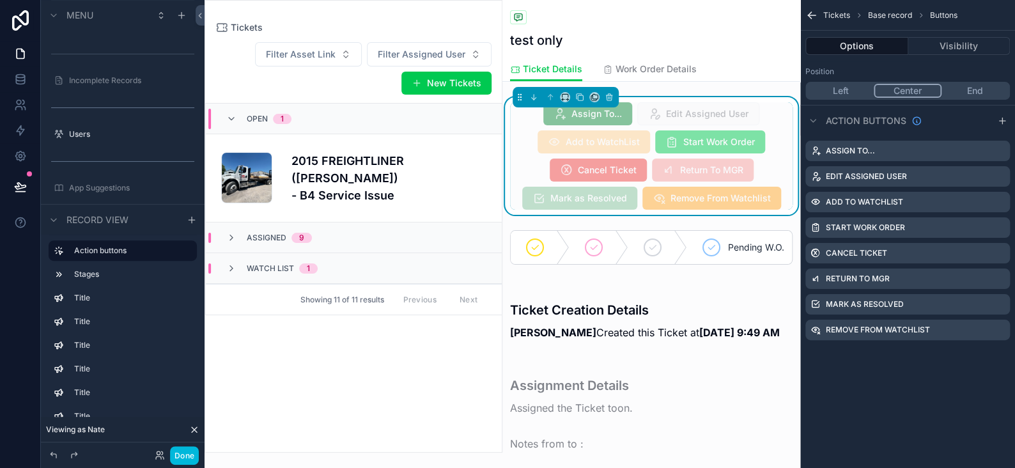
click at [759, 153] on div "Assign To... Edit Assigned User Add to WatchList Start Work Order Cancel Ticket…" at bounding box center [651, 155] width 283 height 107
click at [0, 0] on icon "scrollable content" at bounding box center [0, 0] width 0 height 0
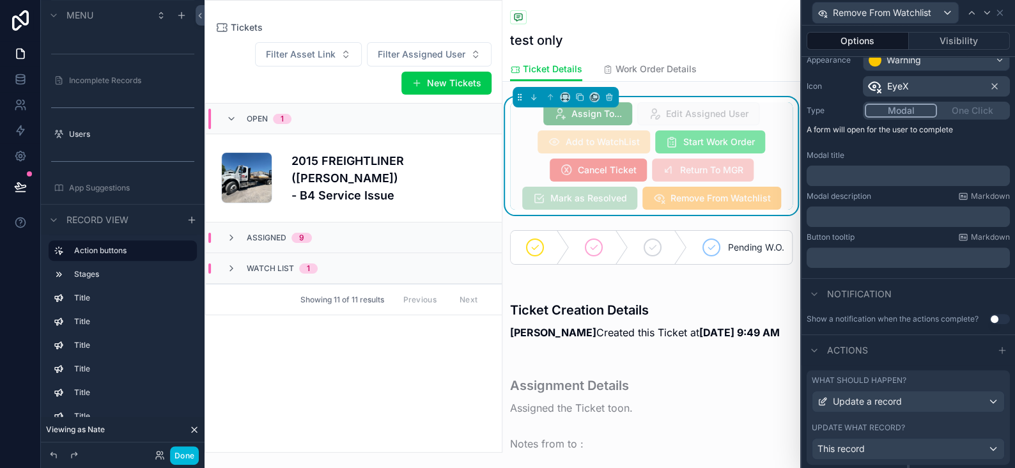
scroll to position [148, 0]
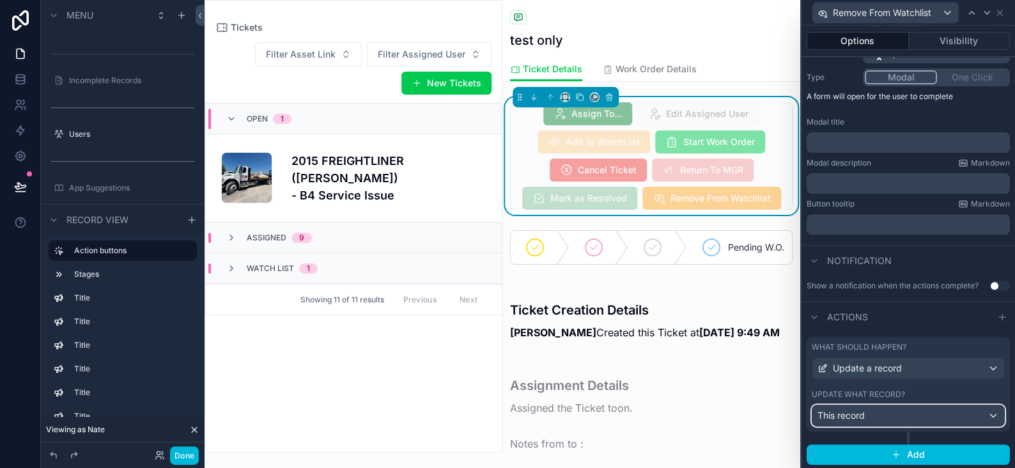
click at [878, 409] on div "This record" at bounding box center [908, 415] width 192 height 20
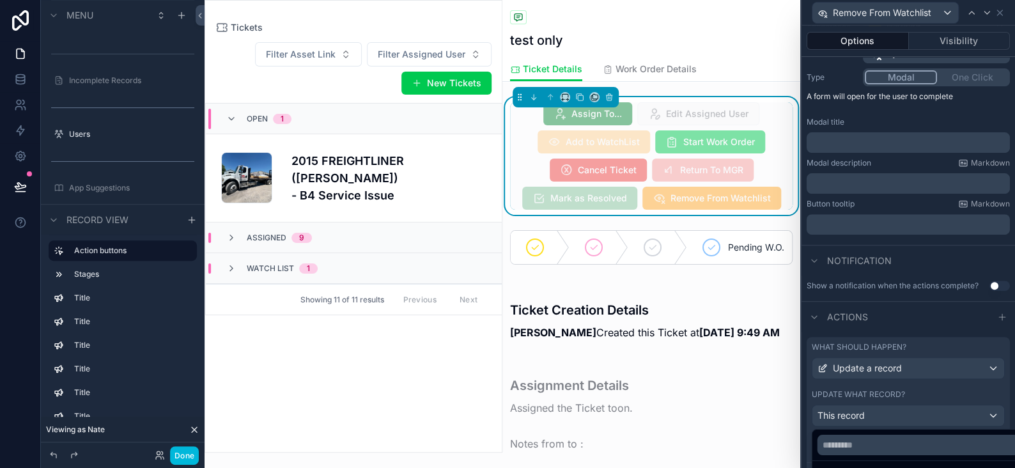
click at [878, 409] on div at bounding box center [907, 234] width 213 height 468
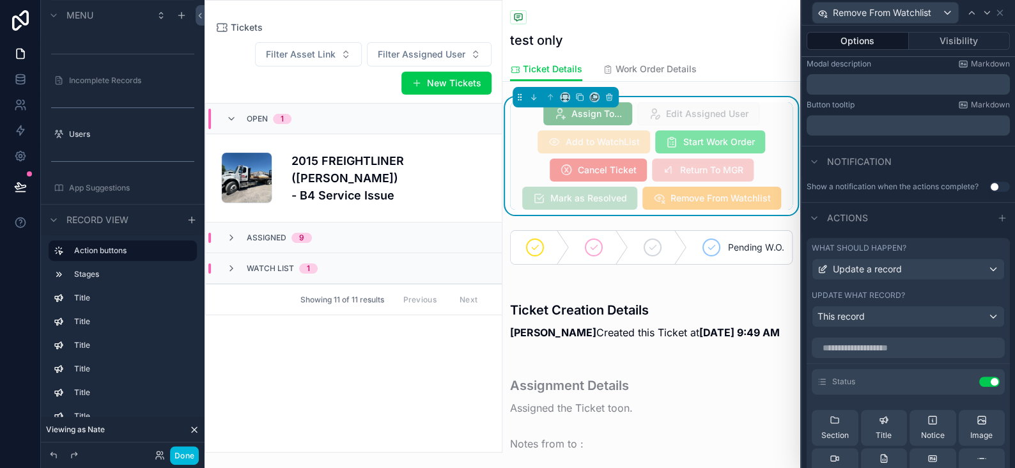
scroll to position [404, 0]
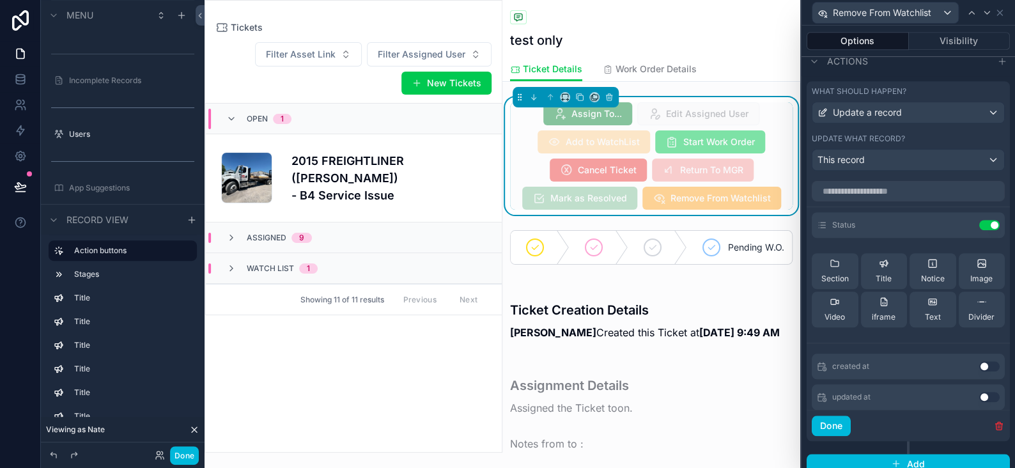
click at [0, 0] on icon at bounding box center [0, 0] width 0 height 0
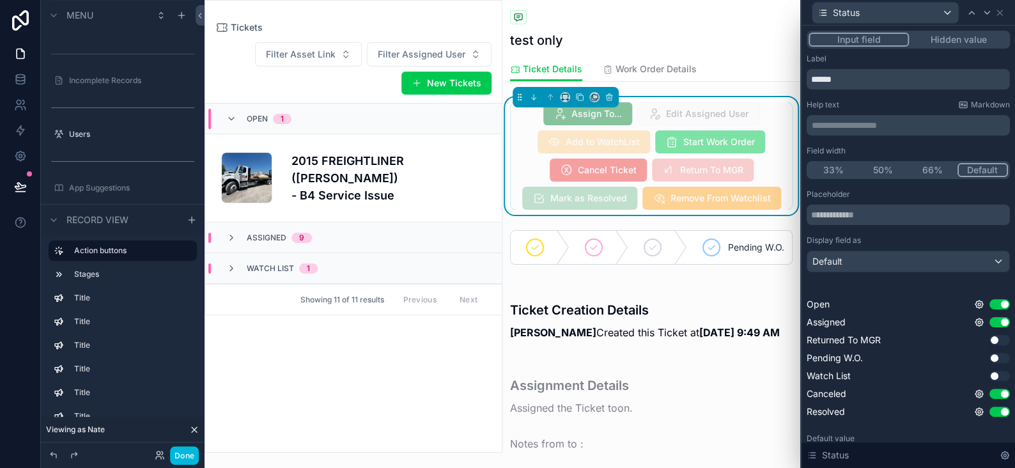
click at [948, 42] on button "Hidden value" at bounding box center [958, 40] width 99 height 14
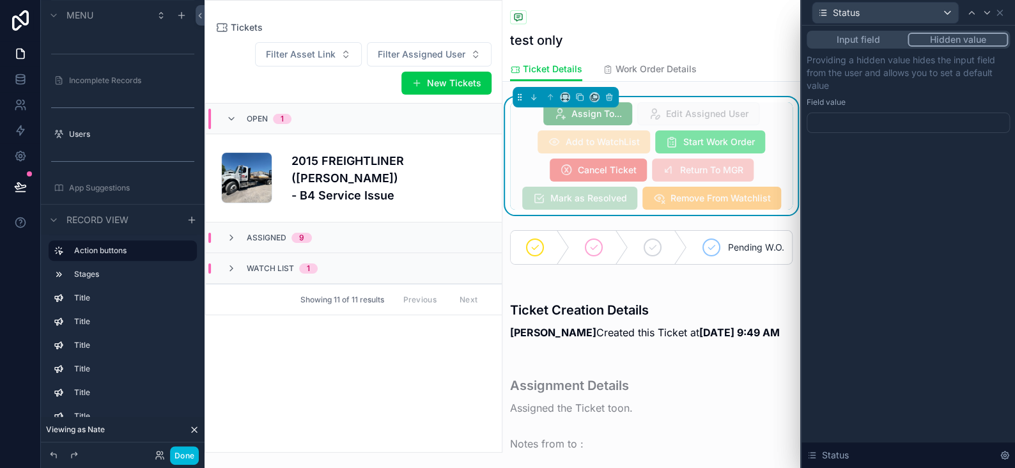
click at [882, 127] on div at bounding box center [908, 122] width 203 height 20
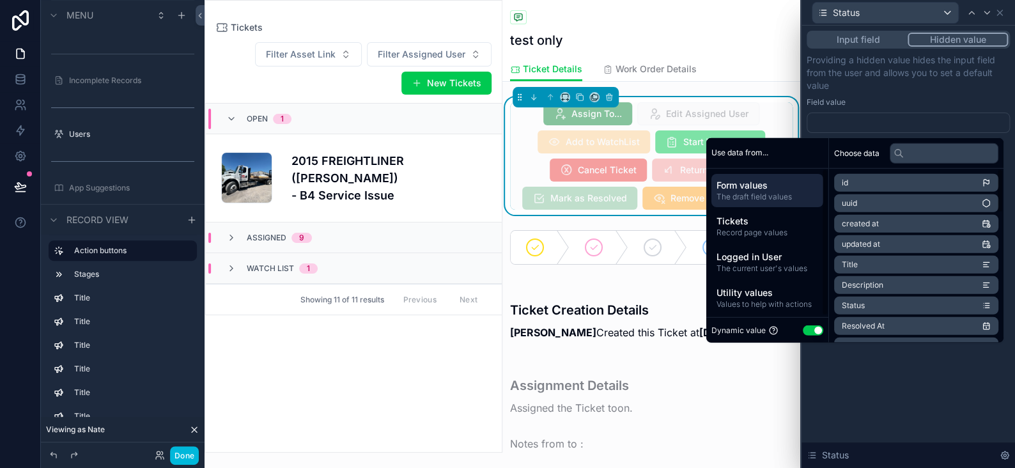
click at [809, 329] on button "Use setting" at bounding box center [813, 330] width 20 height 10
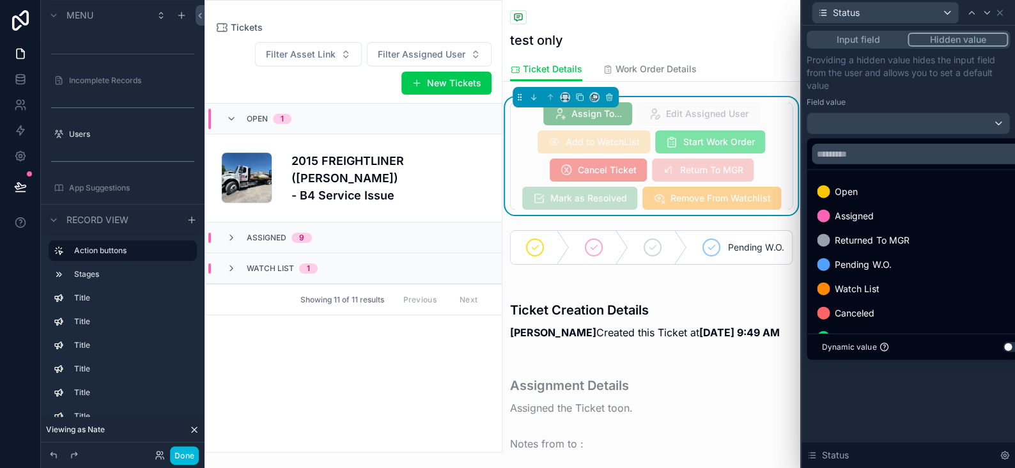
click at [835, 189] on span "Open" at bounding box center [846, 191] width 23 height 15
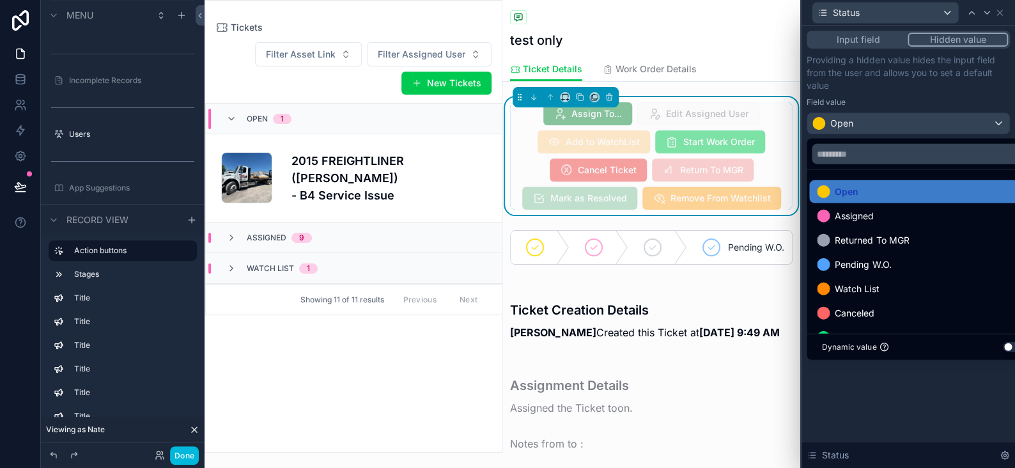
click at [892, 396] on div "Input field Hidden value Providing a hidden value hides the input field from th…" at bounding box center [907, 247] width 213 height 442
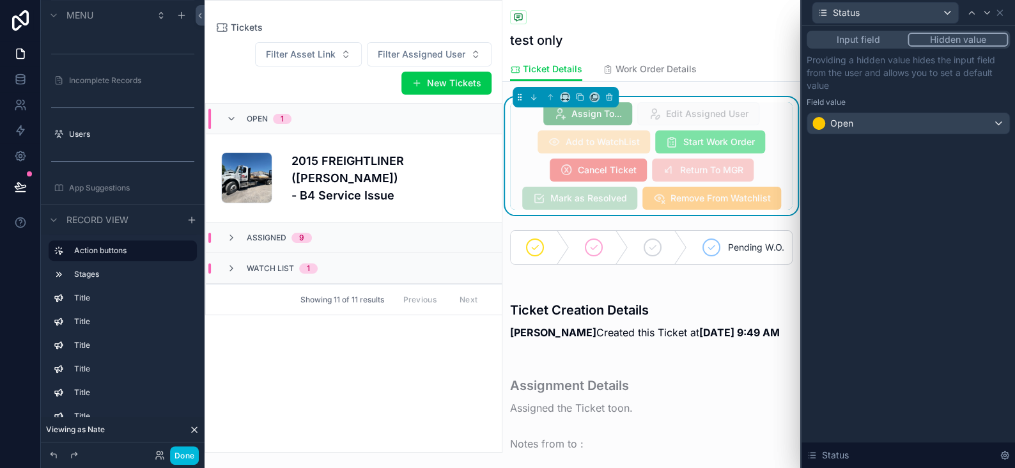
click at [186, 449] on button "Done" at bounding box center [184, 455] width 29 height 19
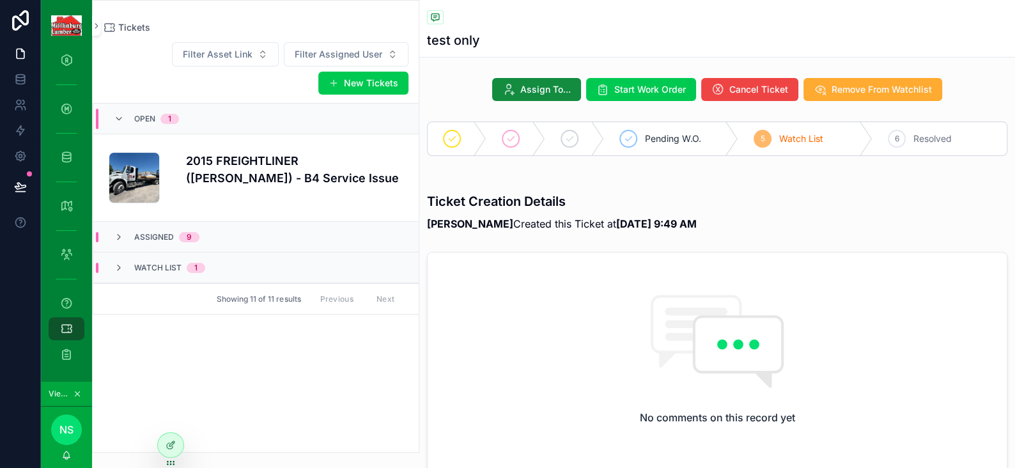
click at [562, 89] on span "Assign To..." at bounding box center [545, 89] width 50 height 13
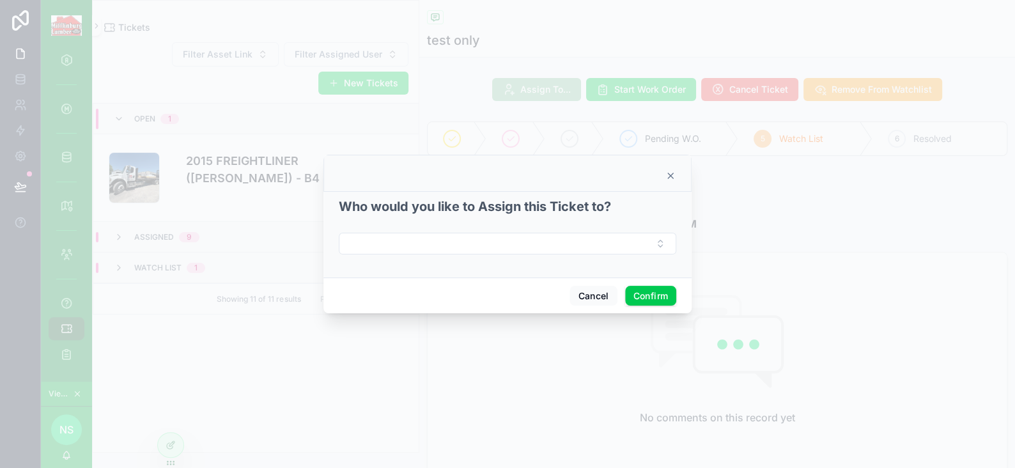
drag, startPoint x: 481, startPoint y: 230, endPoint x: 481, endPoint y: 244, distance: 13.4
click at [481, 233] on div "Who would you like to Assign this Ticket to?" at bounding box center [507, 226] width 337 height 58
click at [481, 244] on button "Select Button" at bounding box center [507, 244] width 337 height 22
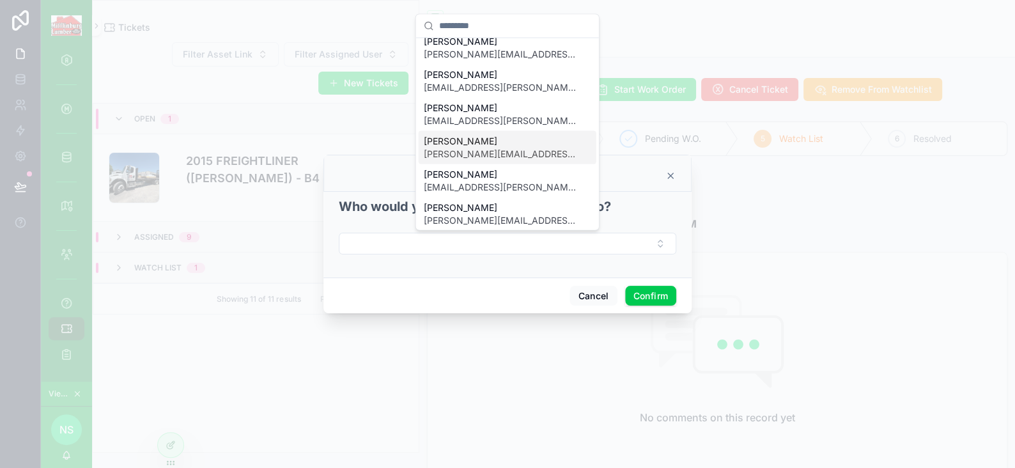
scroll to position [64, 0]
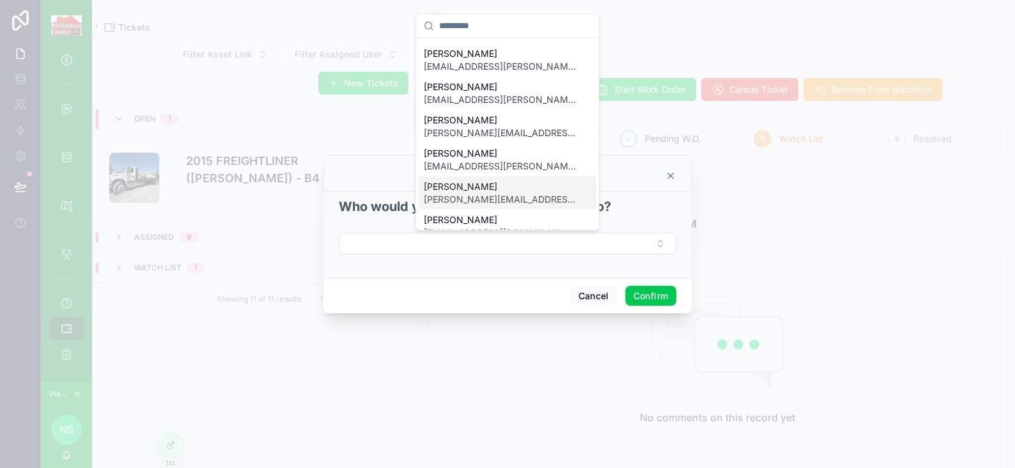
click at [468, 191] on span "Derek Pettengill" at bounding box center [500, 186] width 152 height 13
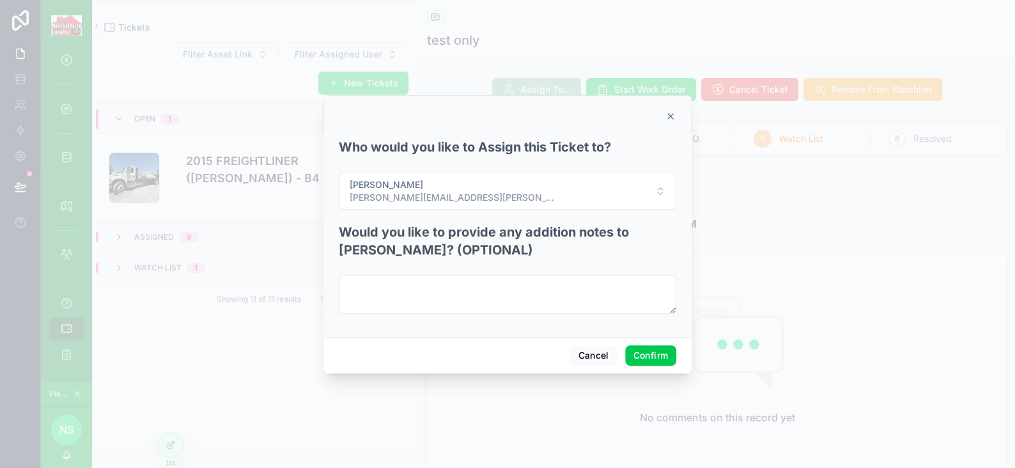
click at [656, 357] on button "Confirm" at bounding box center [650, 355] width 51 height 20
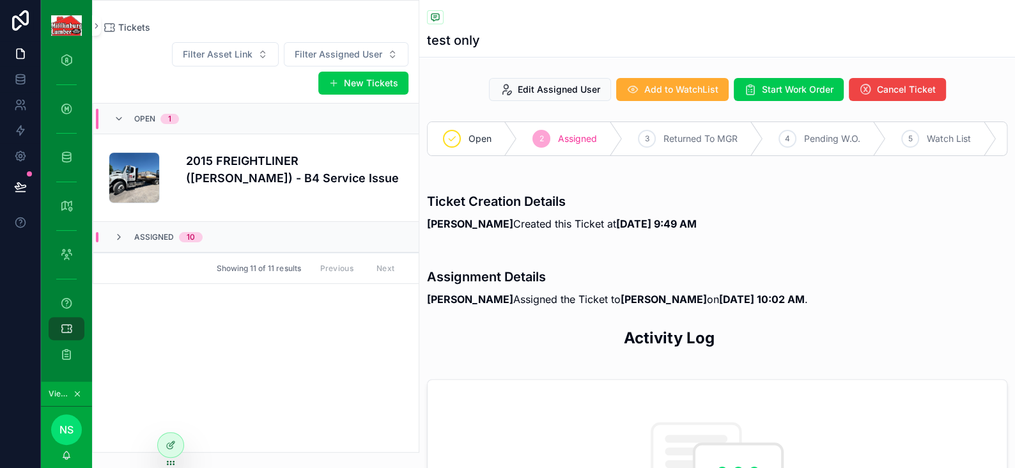
click at [644, 89] on span "Add to WatchList" at bounding box center [681, 89] width 74 height 13
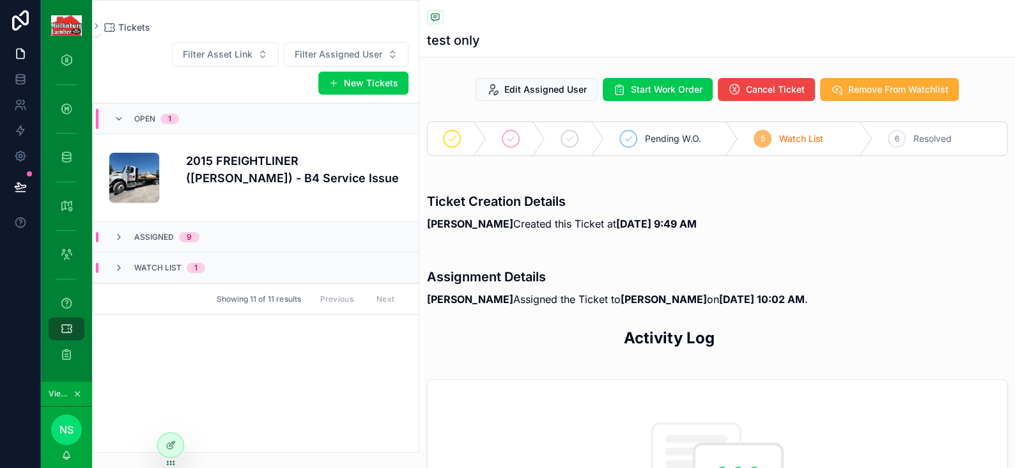
click at [839, 89] on button "Remove From Watchlist" at bounding box center [889, 89] width 139 height 23
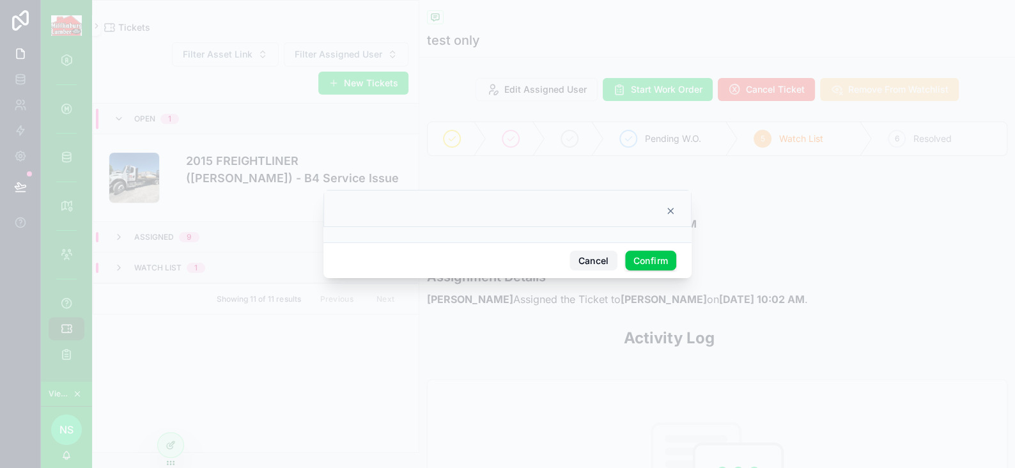
click at [590, 262] on button "Cancel" at bounding box center [592, 261] width 47 height 20
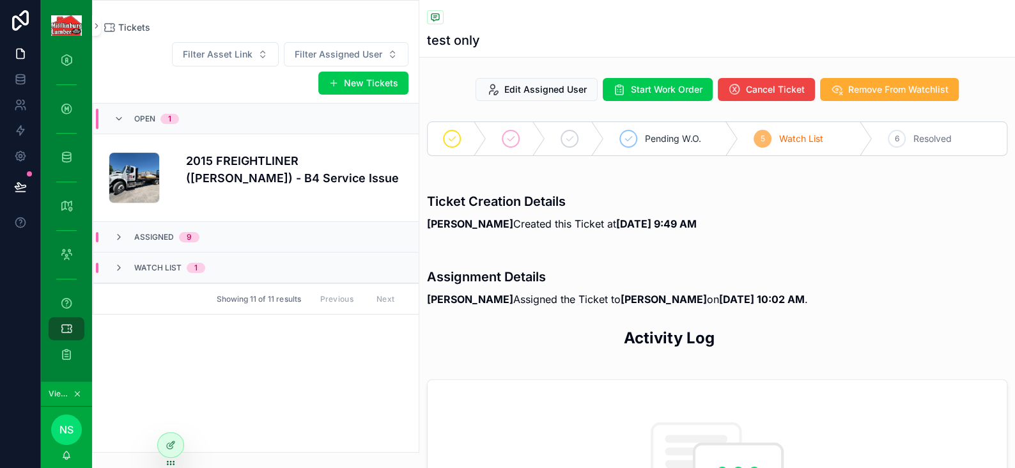
click at [176, 441] on div at bounding box center [171, 445] width 26 height 24
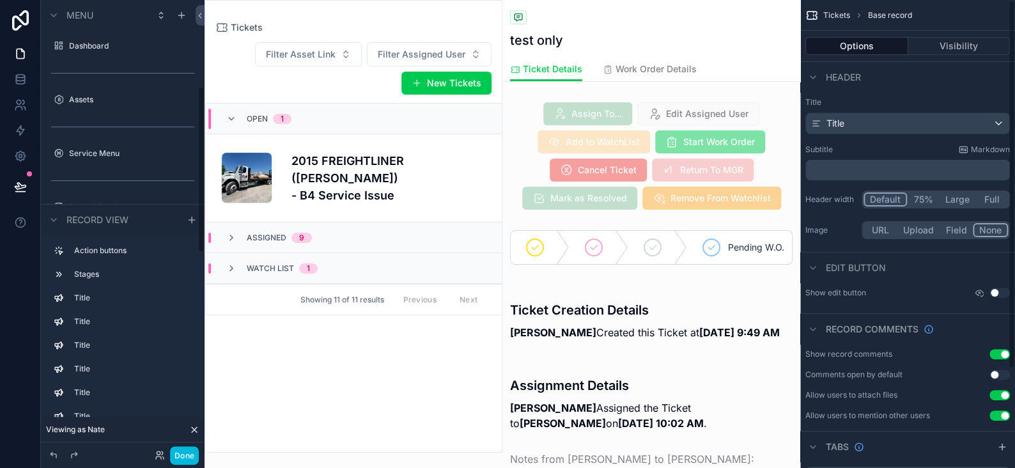
scroll to position [234, 0]
click at [747, 205] on div "scrollable content" at bounding box center [651, 156] width 298 height 118
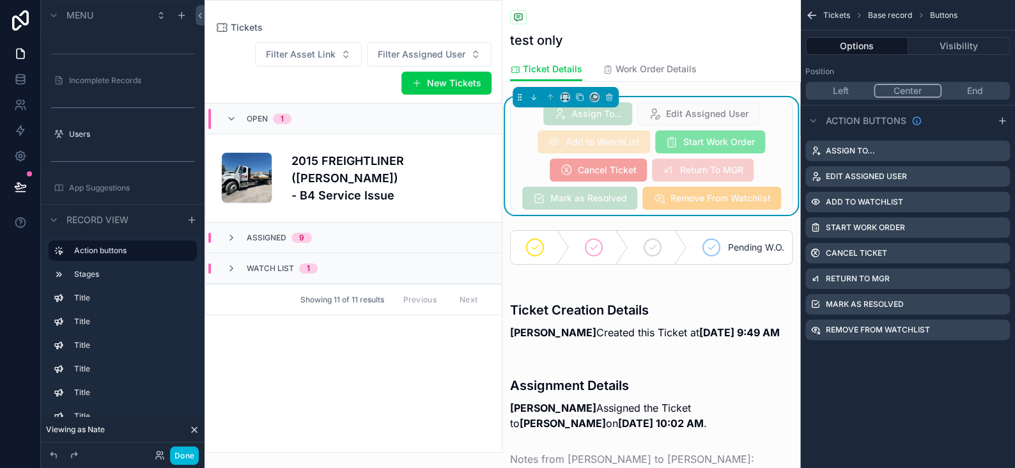
click at [0, 0] on icon "scrollable content" at bounding box center [0, 0] width 0 height 0
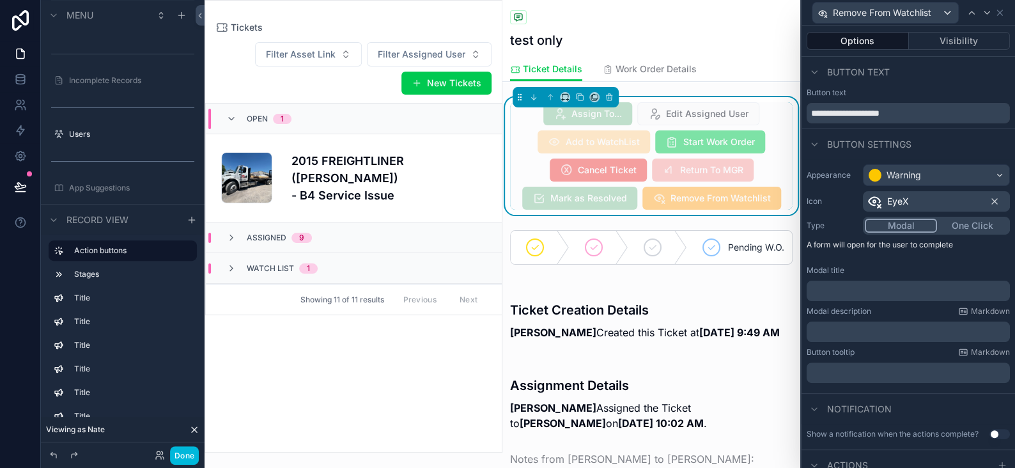
click at [964, 225] on button "One Click" at bounding box center [972, 226] width 71 height 14
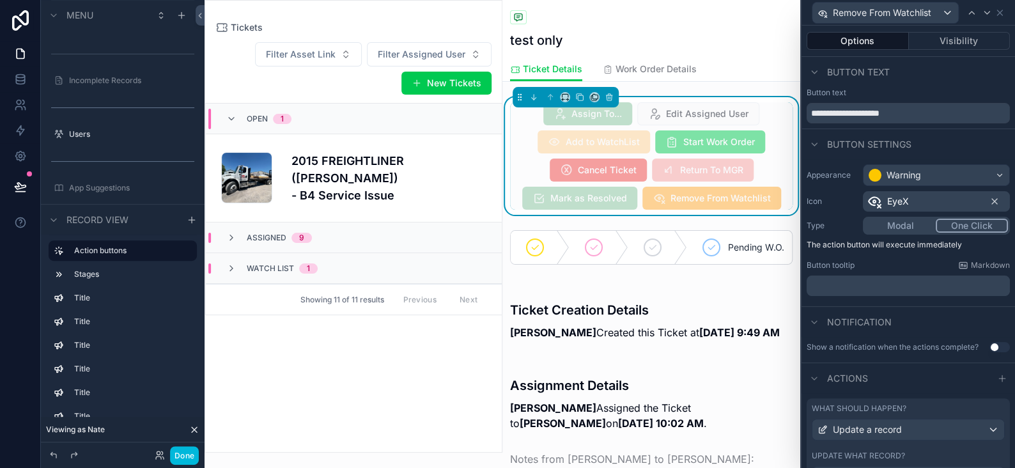
click at [192, 460] on button "Done" at bounding box center [184, 455] width 29 height 19
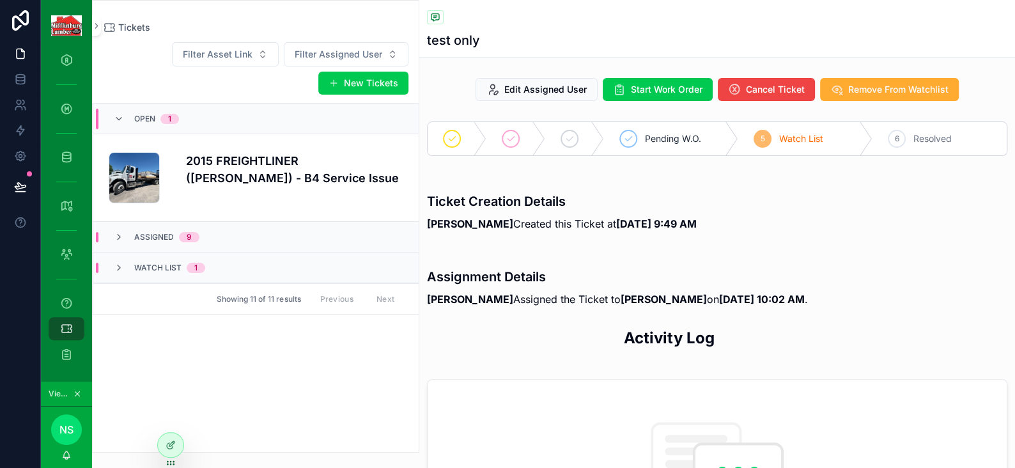
click at [860, 91] on span "Remove From Watchlist" at bounding box center [898, 89] width 100 height 13
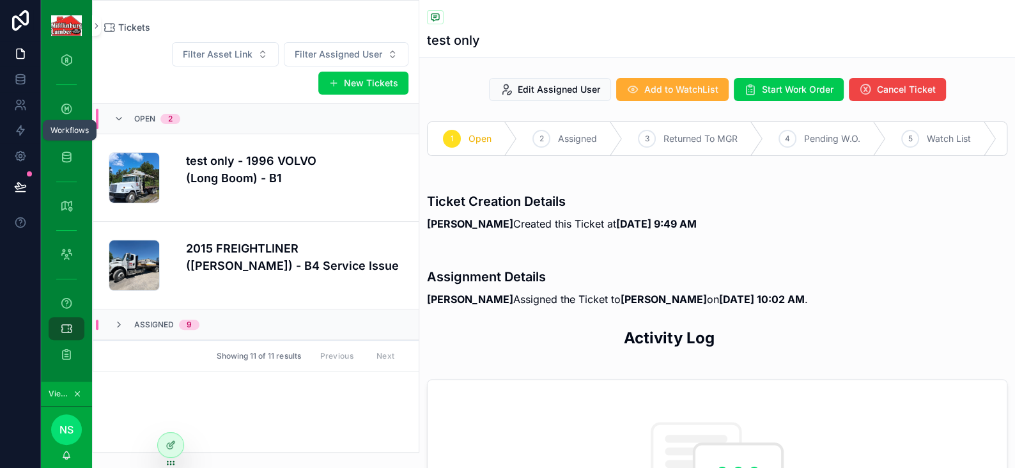
click at [21, 132] on icon at bounding box center [21, 131] width 8 height 10
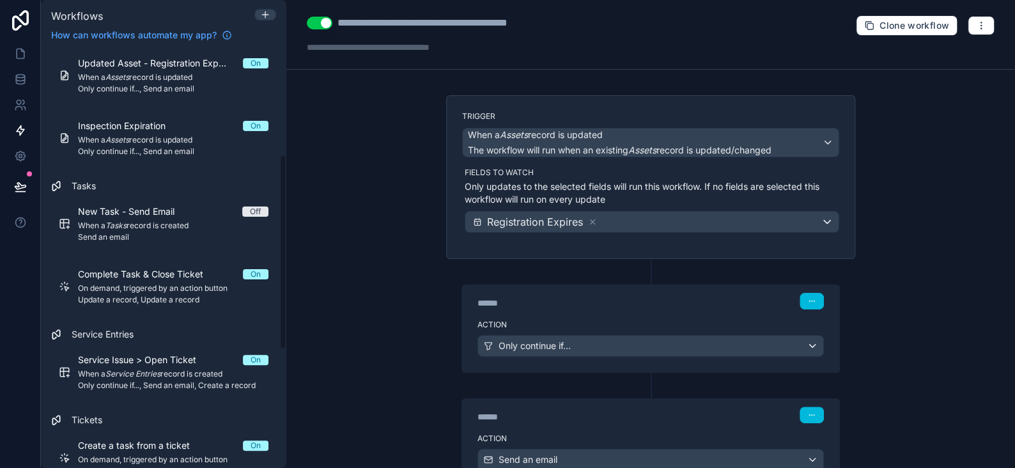
scroll to position [383, 0]
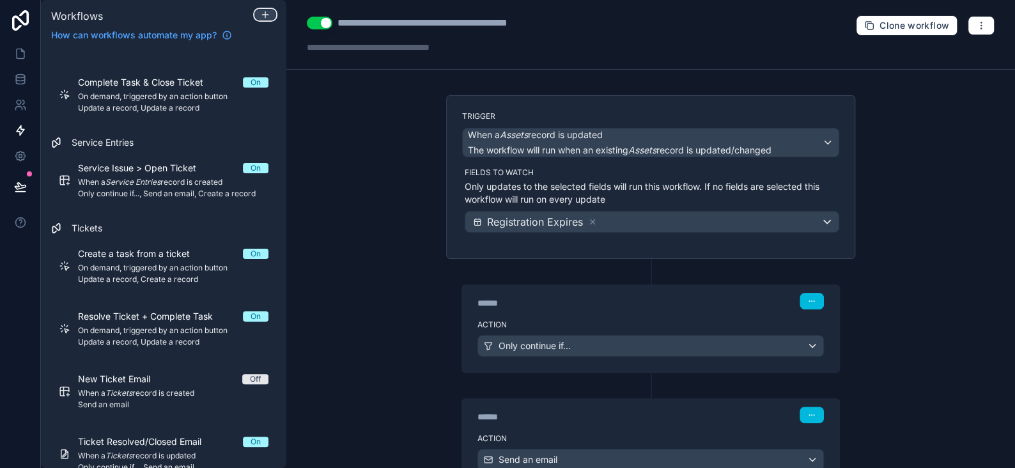
click at [274, 14] on div at bounding box center [265, 15] width 20 height 10
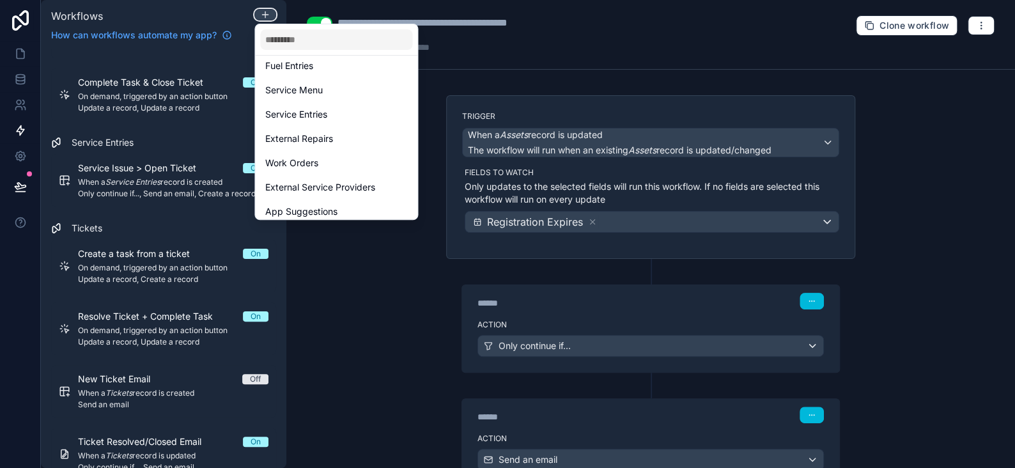
scroll to position [182, 0]
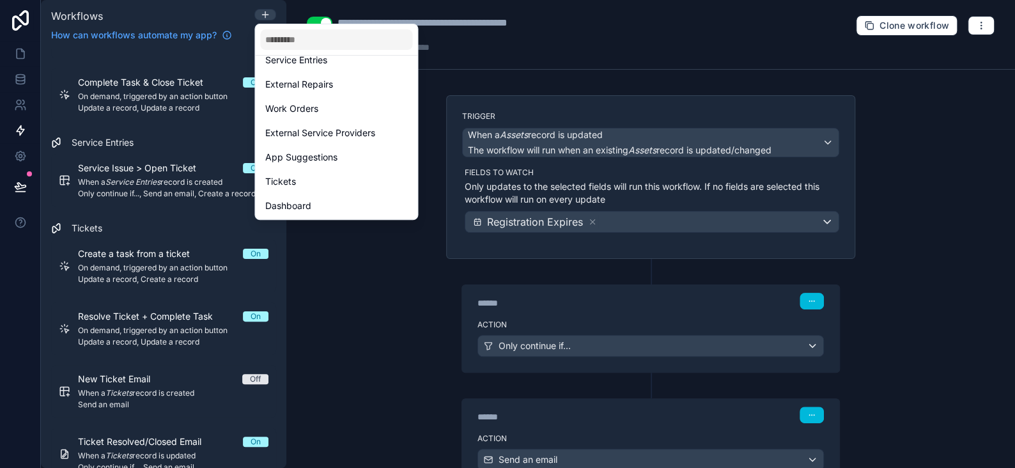
click at [297, 182] on div "Tickets" at bounding box center [336, 181] width 142 height 15
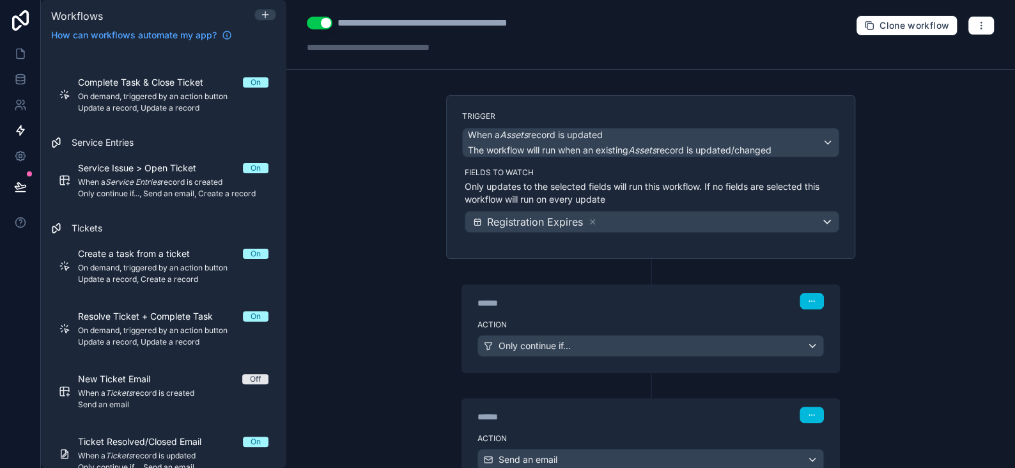
click at [355, 29] on div "**********" at bounding box center [448, 22] width 222 height 15
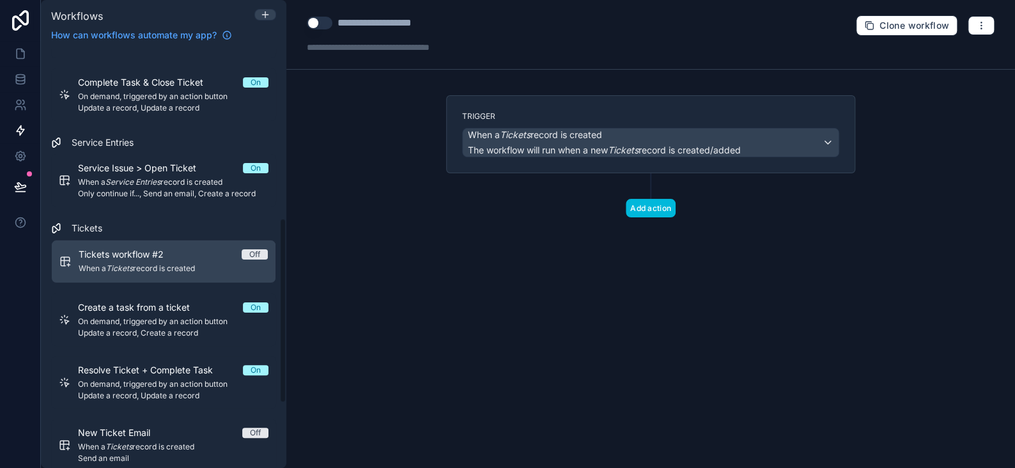
click at [390, 24] on div "**********" at bounding box center [391, 22] width 108 height 15
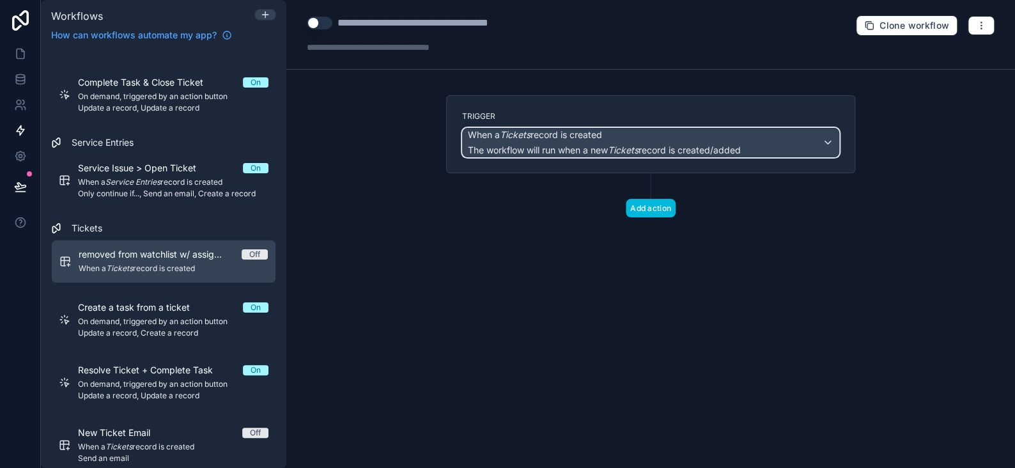
click at [591, 141] on div "When a Tickets record is created The workflow will run when a new Tickets recor…" at bounding box center [604, 142] width 273 height 28
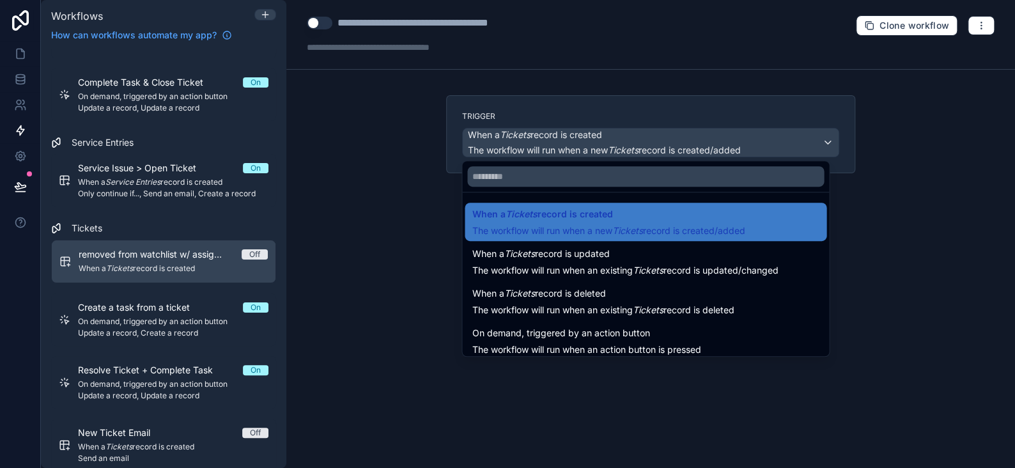
click at [541, 253] on span "When a Tickets record is updated" at bounding box center [540, 253] width 137 height 15
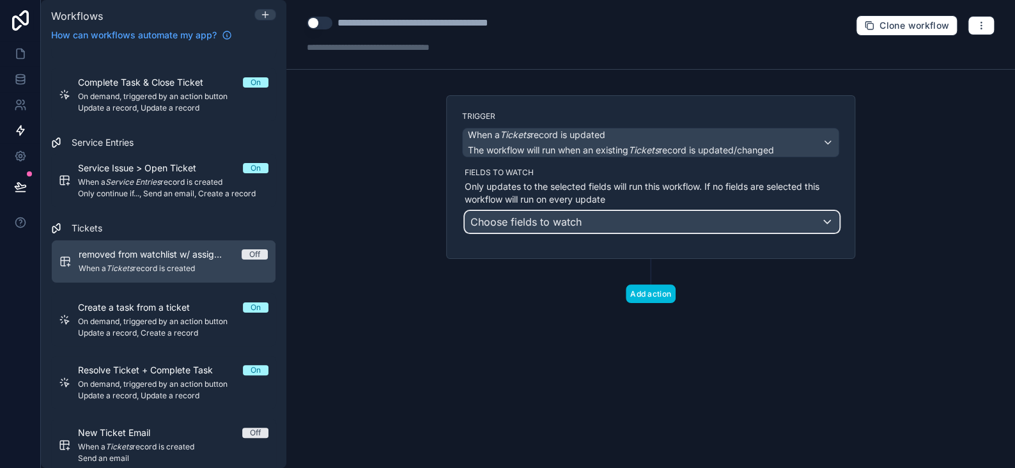
click at [559, 222] on span "Choose fields to watch" at bounding box center [525, 221] width 111 height 13
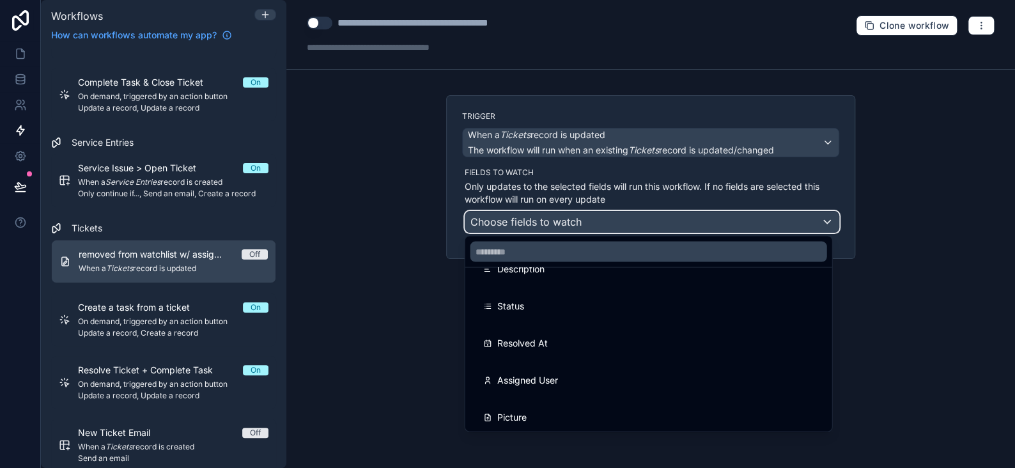
scroll to position [0, 0]
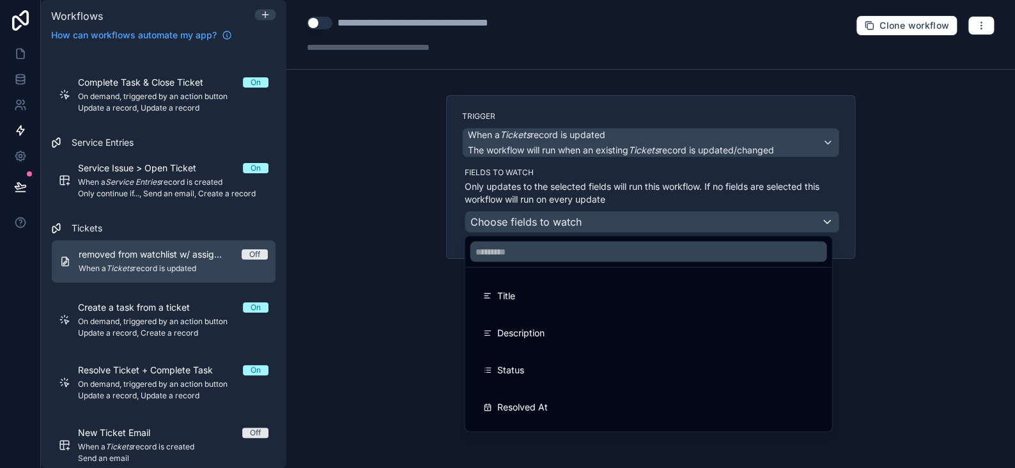
click at [522, 364] on span "Status" at bounding box center [510, 369] width 27 height 15
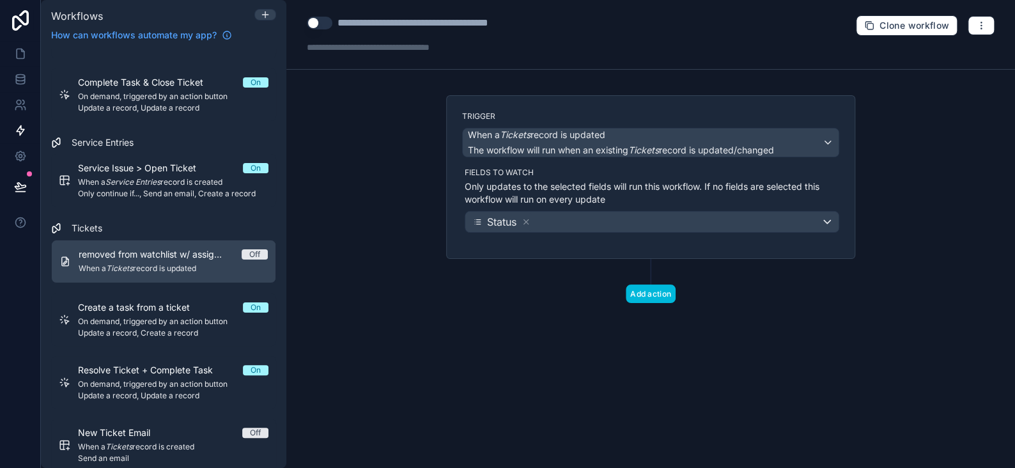
click at [637, 291] on button "Add action" at bounding box center [651, 293] width 50 height 19
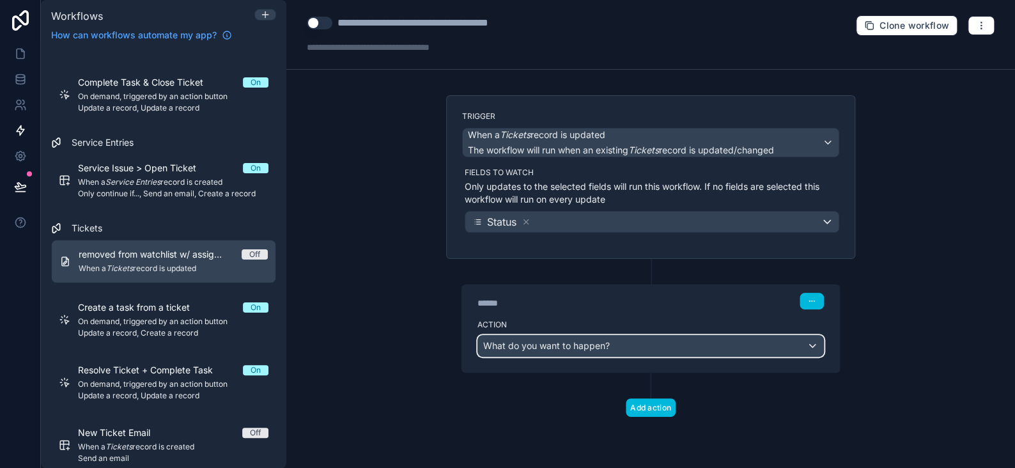
click at [533, 345] on span "What do you want to happen?" at bounding box center [546, 345] width 127 height 11
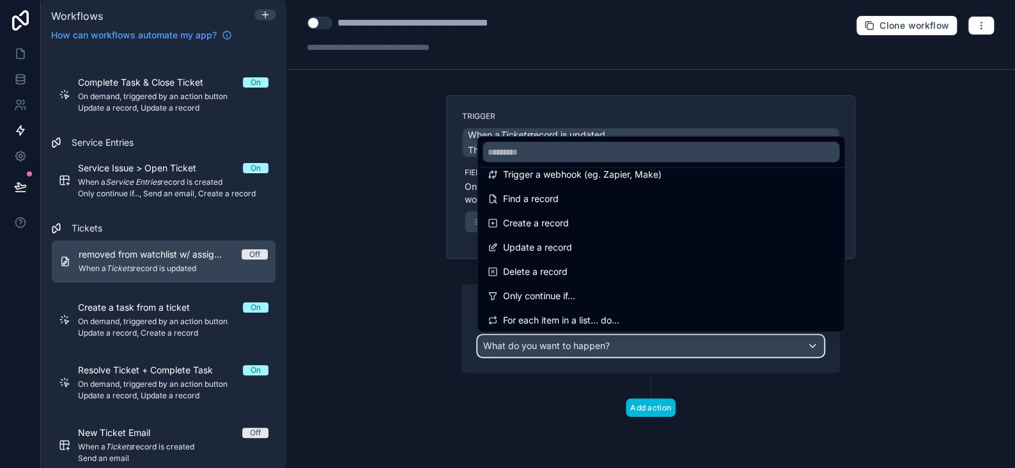
scroll to position [128, 0]
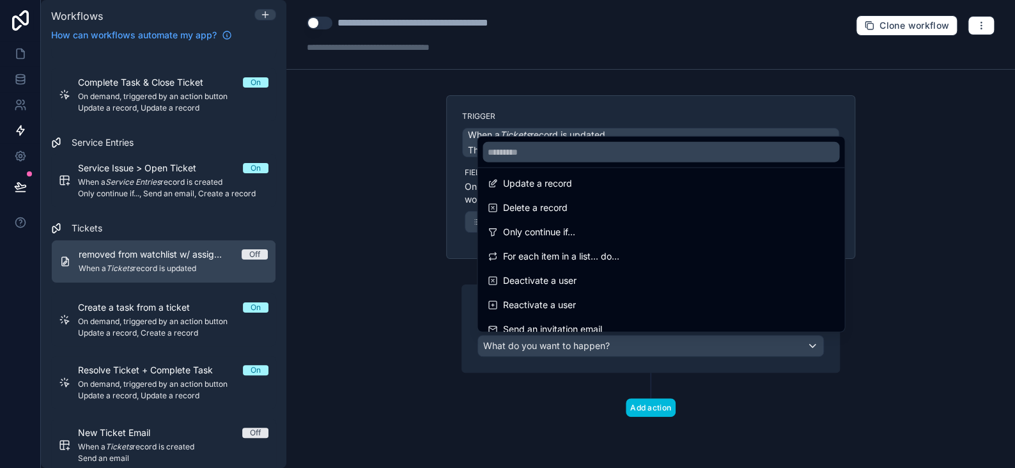
click at [541, 227] on span "Only continue if..." at bounding box center [539, 231] width 72 height 15
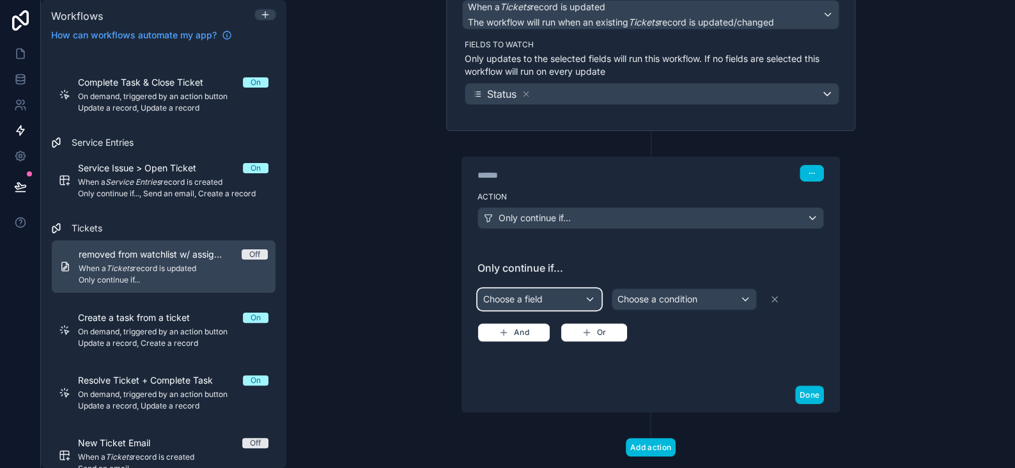
click at [538, 302] on div "Choose a field" at bounding box center [539, 299] width 123 height 20
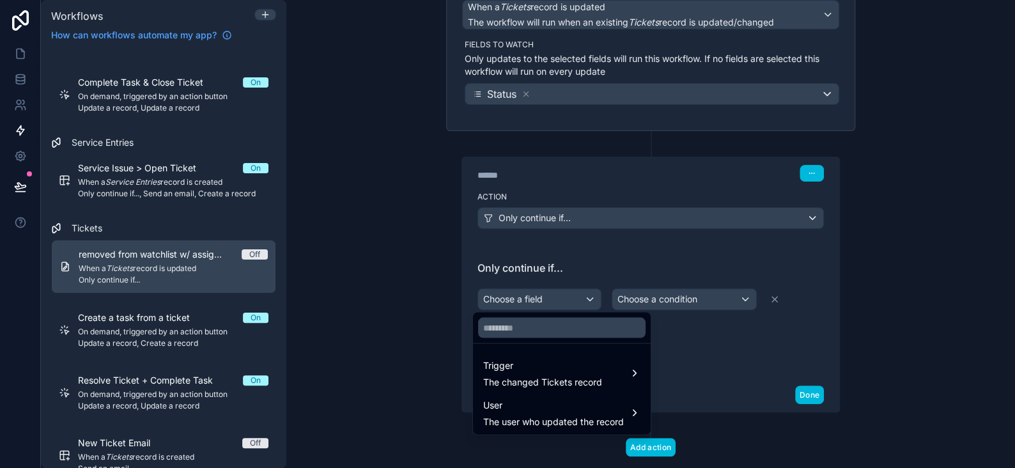
click at [518, 378] on span "The changed Tickets record" at bounding box center [542, 381] width 119 height 13
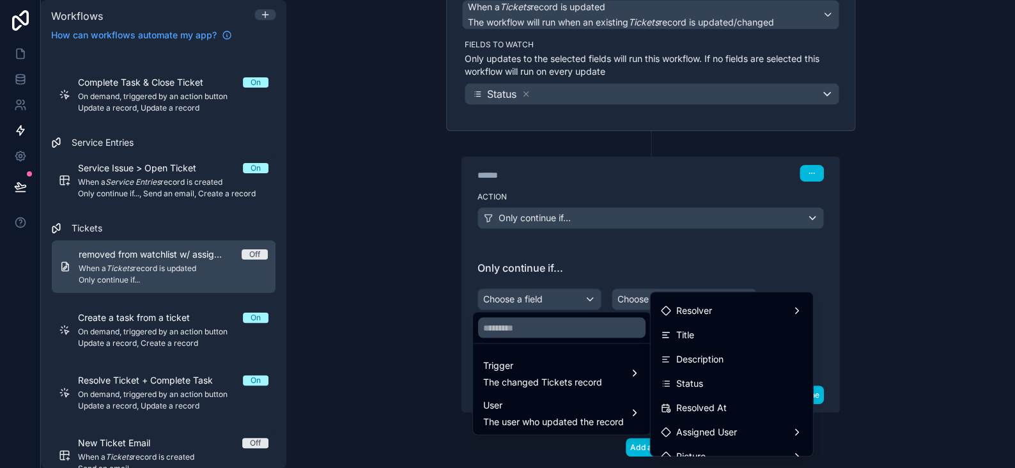
scroll to position [64, 0]
click at [675, 368] on div "Status" at bounding box center [682, 363] width 42 height 15
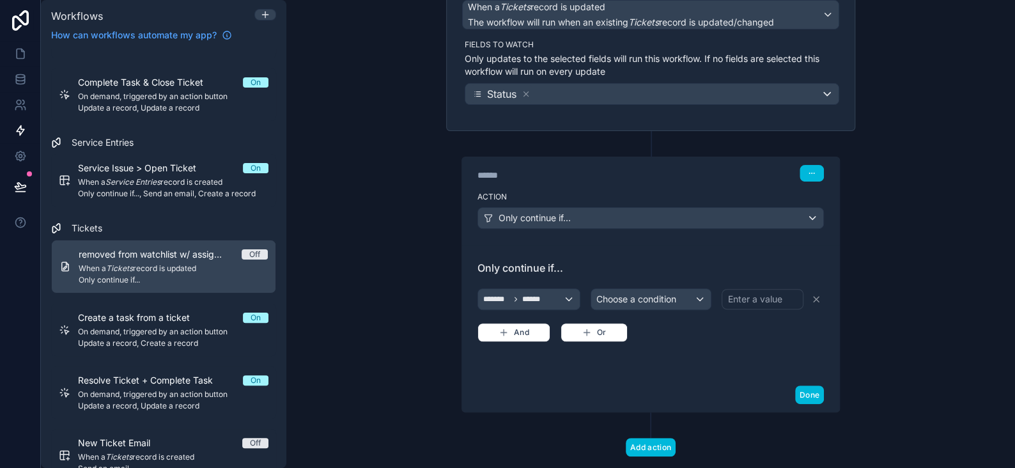
click at [616, 309] on div "******* ****** Choose a condition Enter a value And Or" at bounding box center [650, 314] width 346 height 56
click at [624, 300] on span "Choose a condition" at bounding box center [636, 298] width 80 height 11
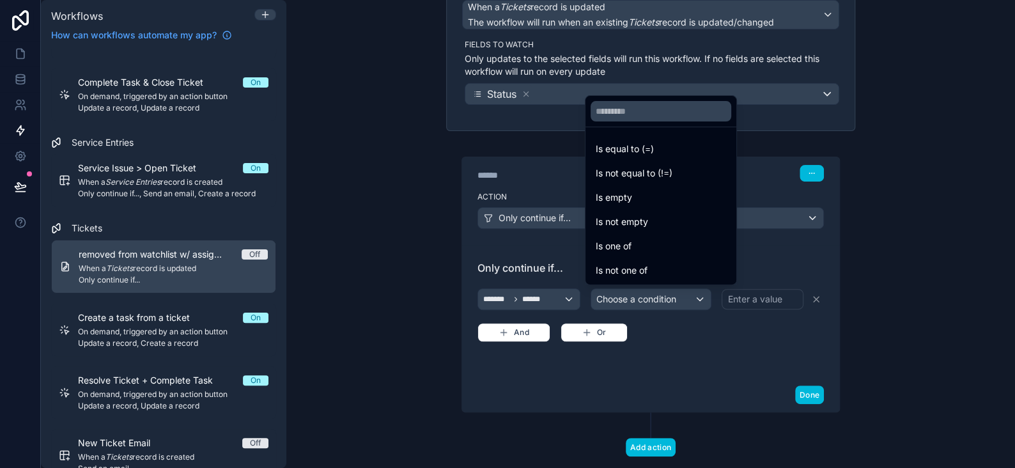
click at [608, 153] on span "Is equal to (=)" at bounding box center [625, 148] width 58 height 15
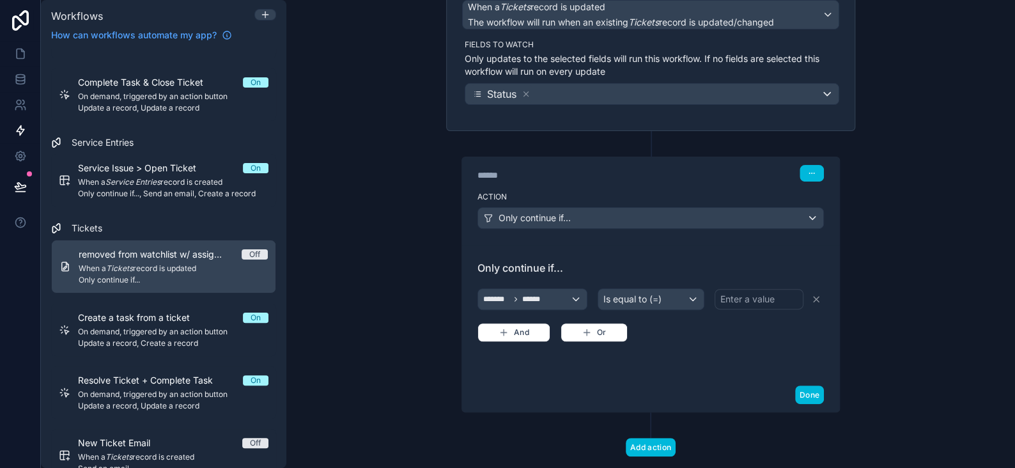
click at [738, 293] on div "Enter a value" at bounding box center [747, 299] width 54 height 13
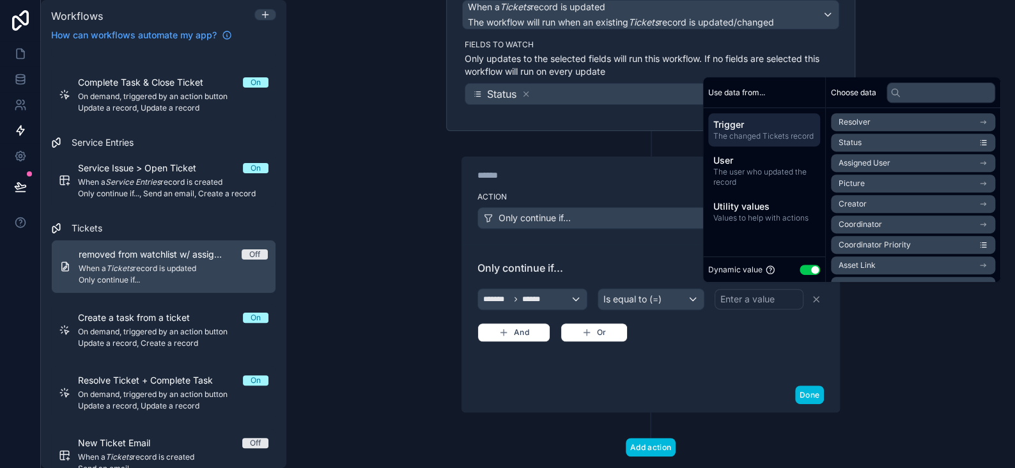
click at [805, 267] on button "Use setting" at bounding box center [810, 270] width 20 height 10
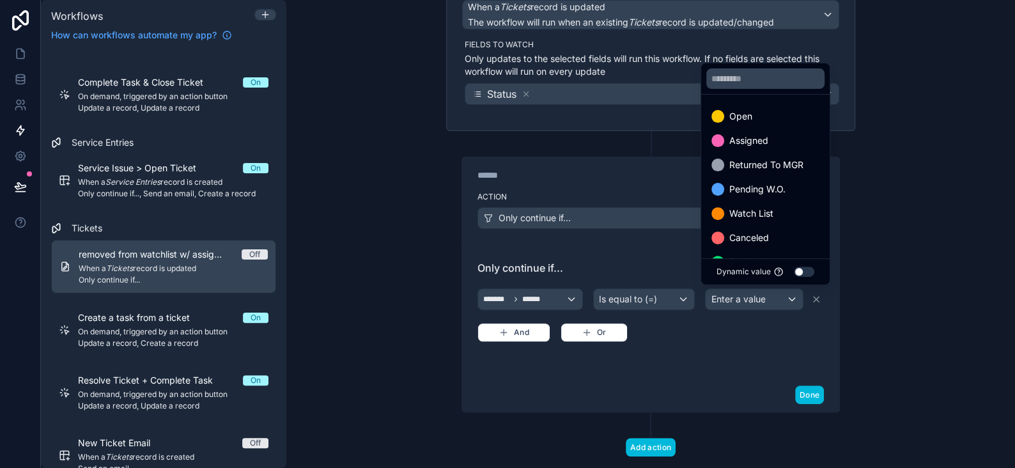
click at [722, 107] on div "Open" at bounding box center [765, 116] width 123 height 23
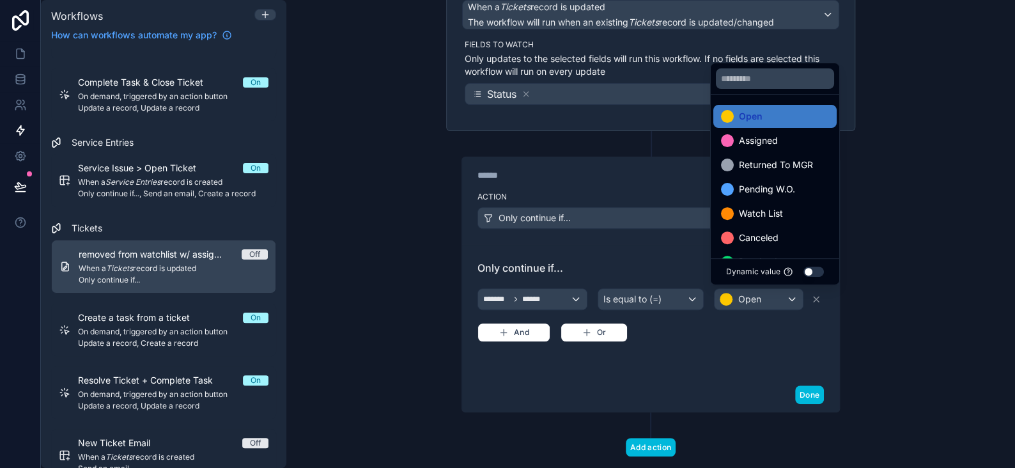
click at [736, 347] on div "Only continue if... ******* ****** Is equal to (=) Open And Or" at bounding box center [650, 311] width 346 height 102
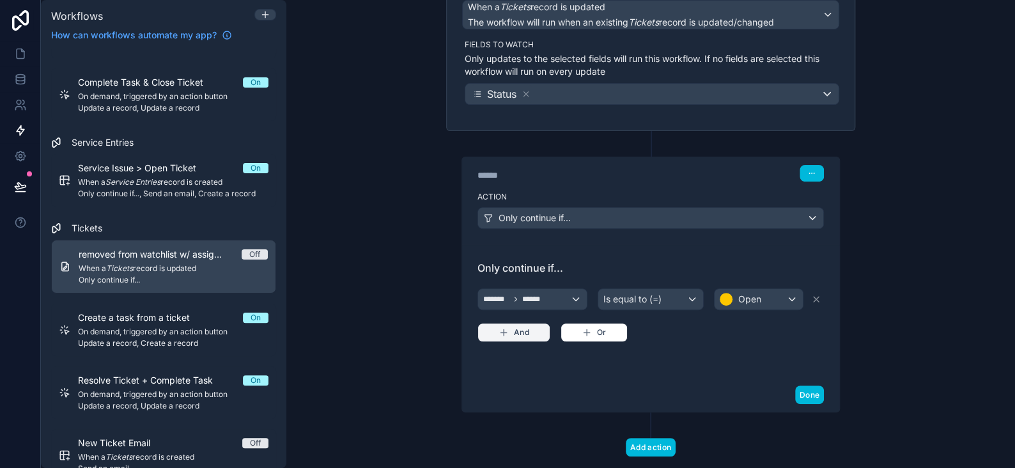
click at [490, 327] on button "And" at bounding box center [513, 332] width 73 height 19
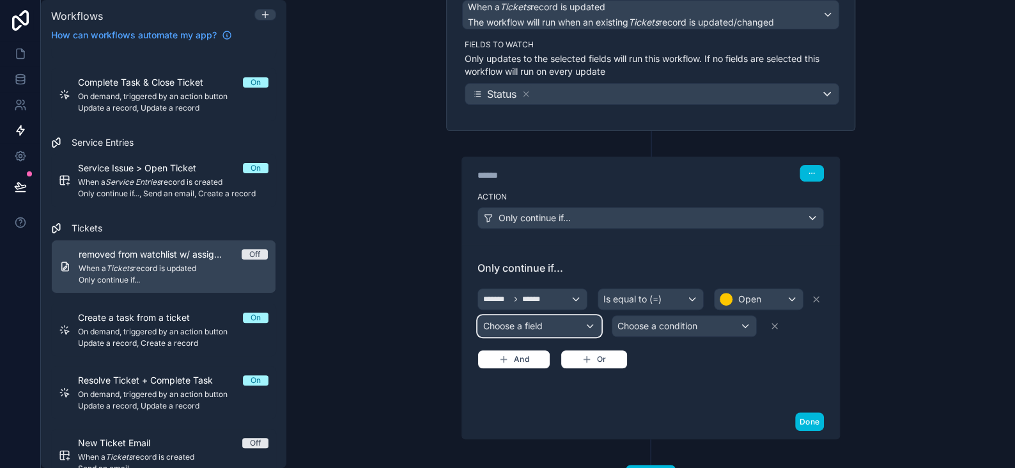
click at [500, 325] on div "Choose a field" at bounding box center [539, 326] width 123 height 20
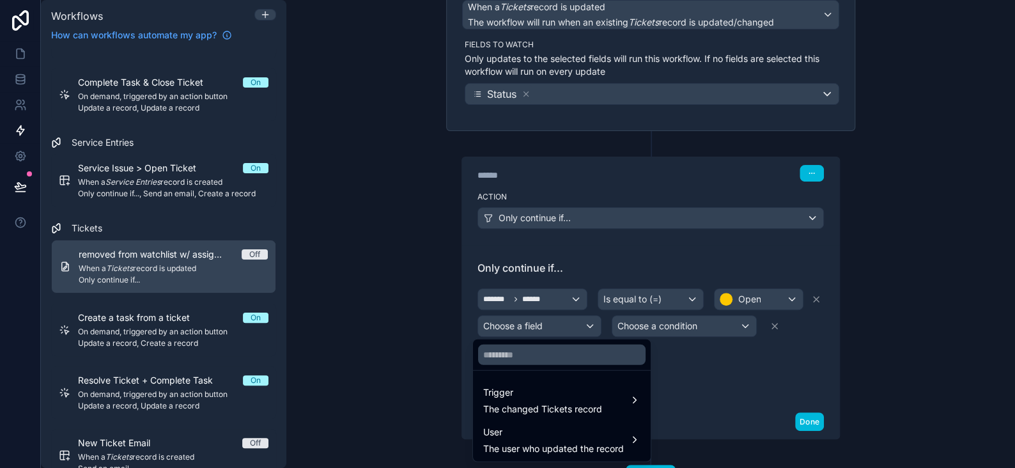
click at [520, 392] on span "Trigger" at bounding box center [542, 392] width 119 height 15
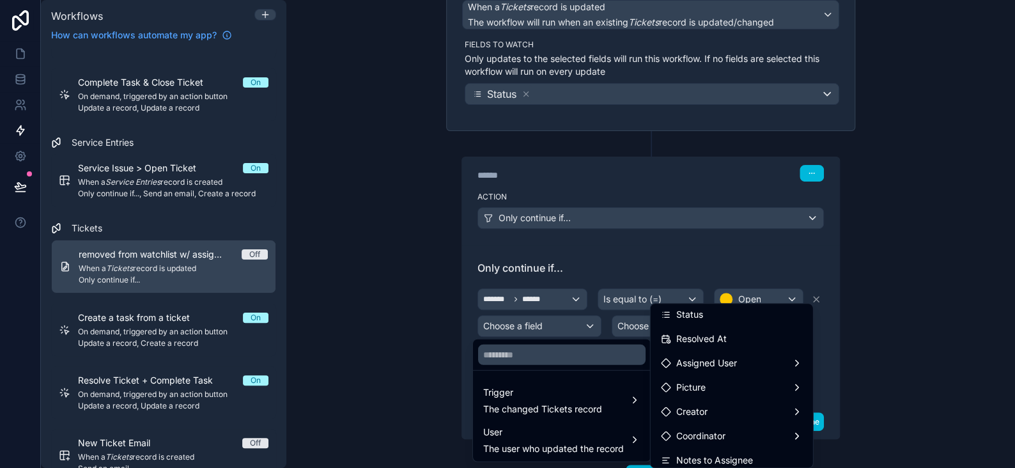
scroll to position [128, 0]
click at [732, 358] on span "Assigned User" at bounding box center [706, 359] width 61 height 15
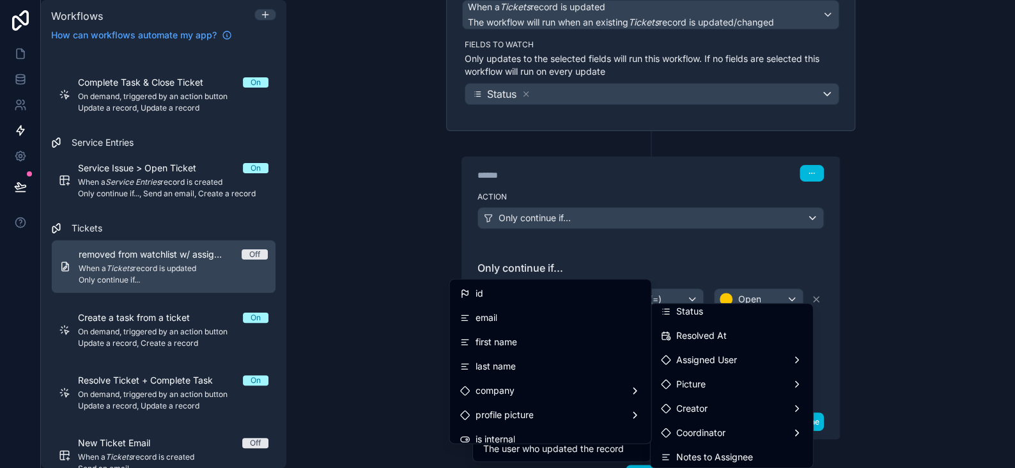
click at [481, 295] on div "id" at bounding box center [550, 293] width 181 height 15
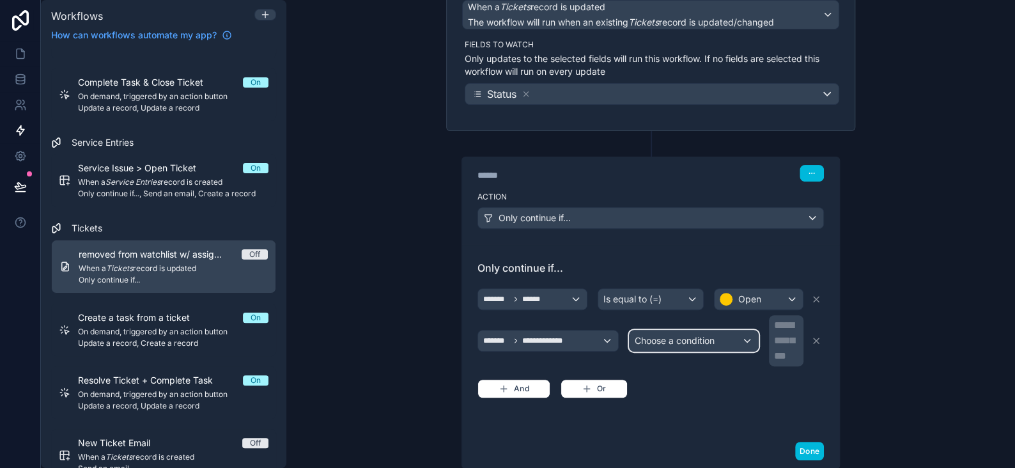
click at [708, 346] on div "Choose a condition" at bounding box center [694, 340] width 128 height 20
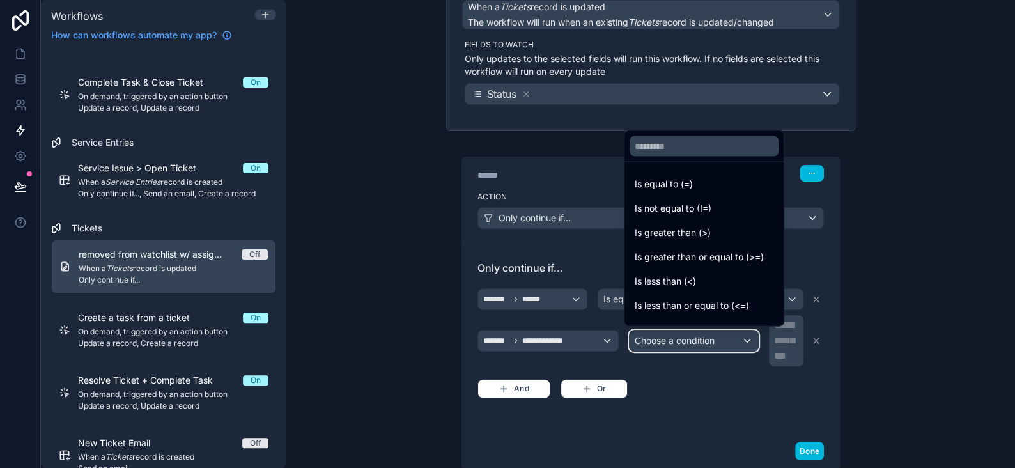
scroll to position [64, 0]
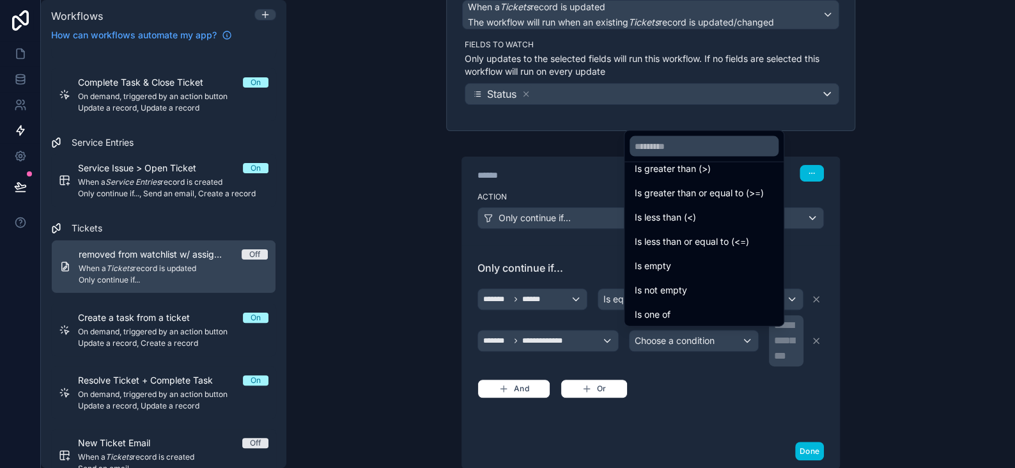
click at [670, 290] on span "Is not empty" at bounding box center [661, 290] width 52 height 15
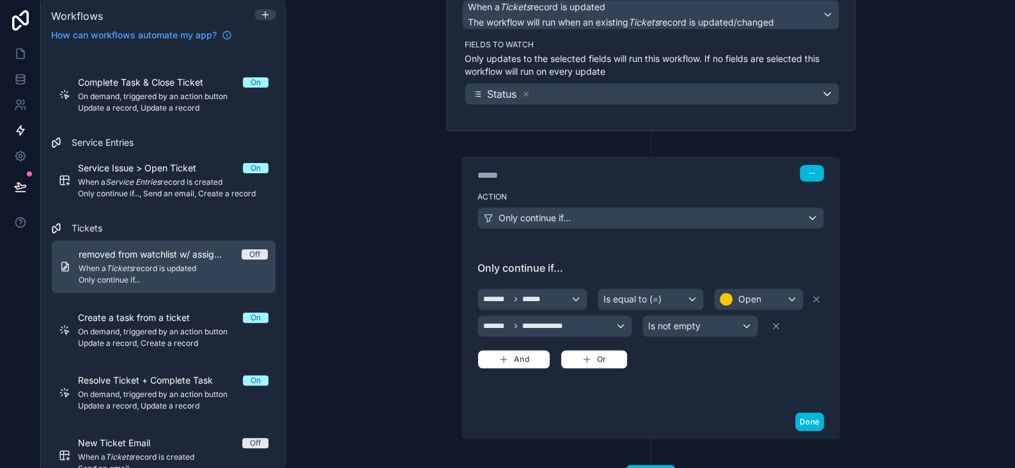
click at [690, 391] on div "**********" at bounding box center [650, 324] width 377 height 160
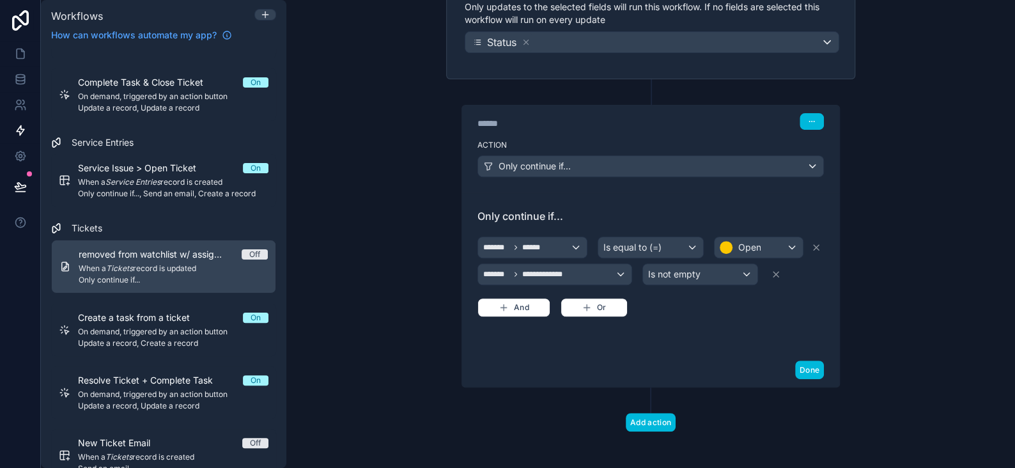
scroll to position [180, 0]
click at [656, 414] on button "Add action" at bounding box center [651, 421] width 50 height 19
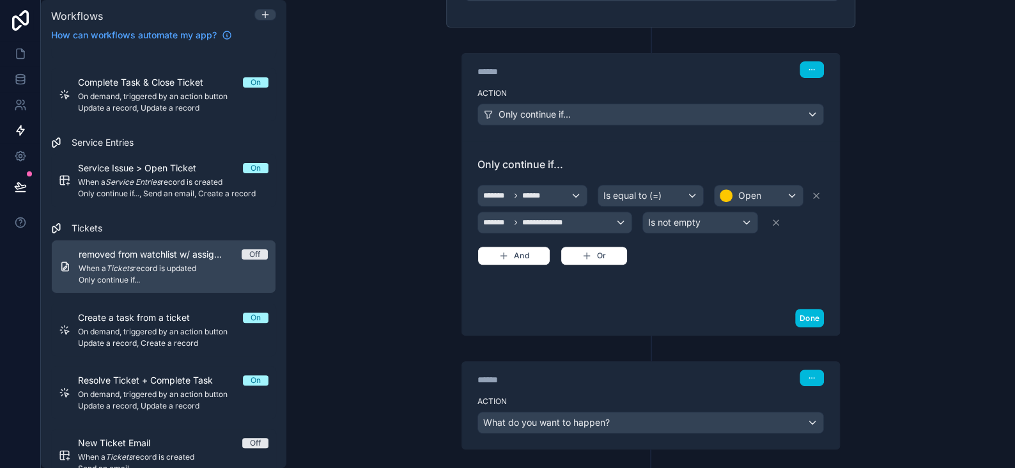
scroll to position [293, 0]
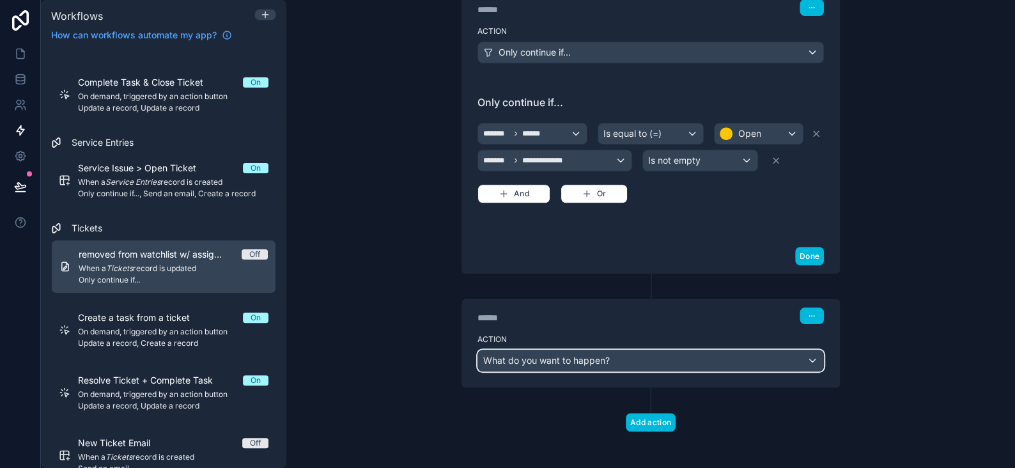
click at [543, 355] on span "What do you want to happen?" at bounding box center [546, 360] width 127 height 11
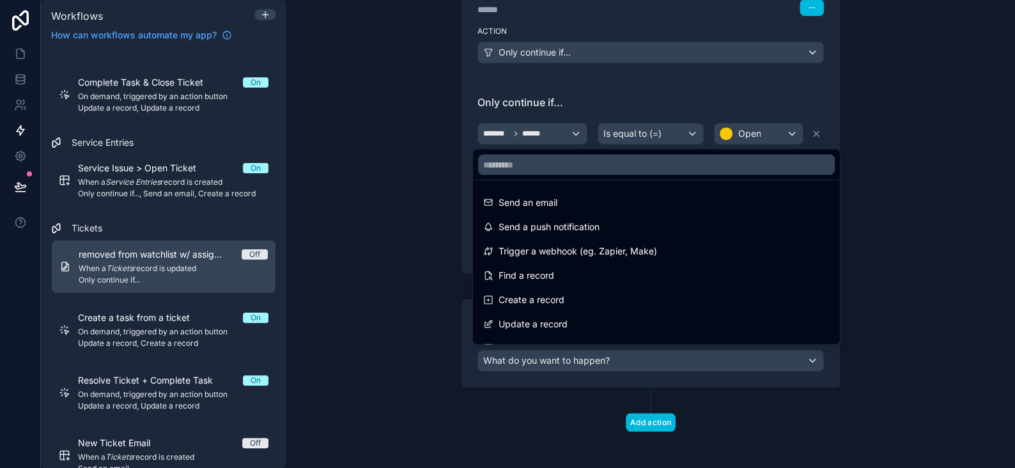
click at [538, 311] on ul "Send an email Send a push notification Trigger a webhook (eg. Zapier, Make) Fin…" at bounding box center [656, 262] width 367 height 164
click at [536, 320] on span "Update a record" at bounding box center [533, 323] width 69 height 15
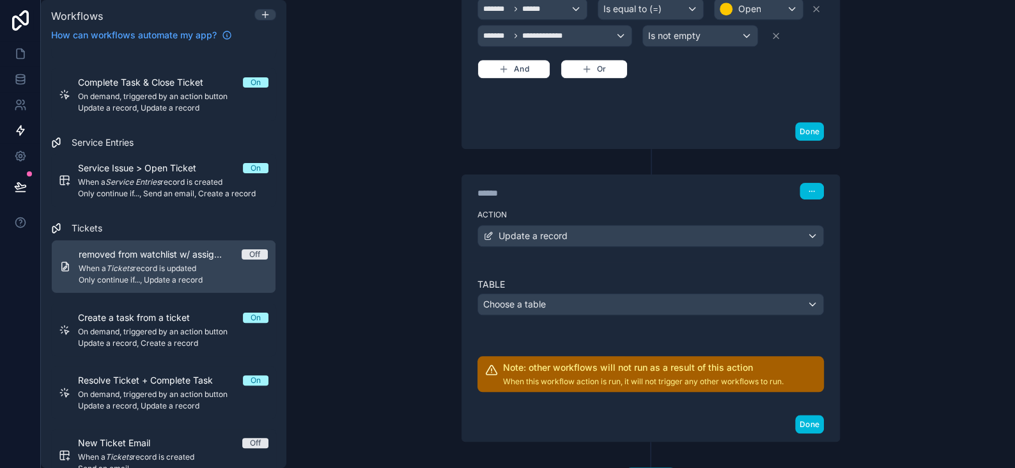
scroll to position [421, 0]
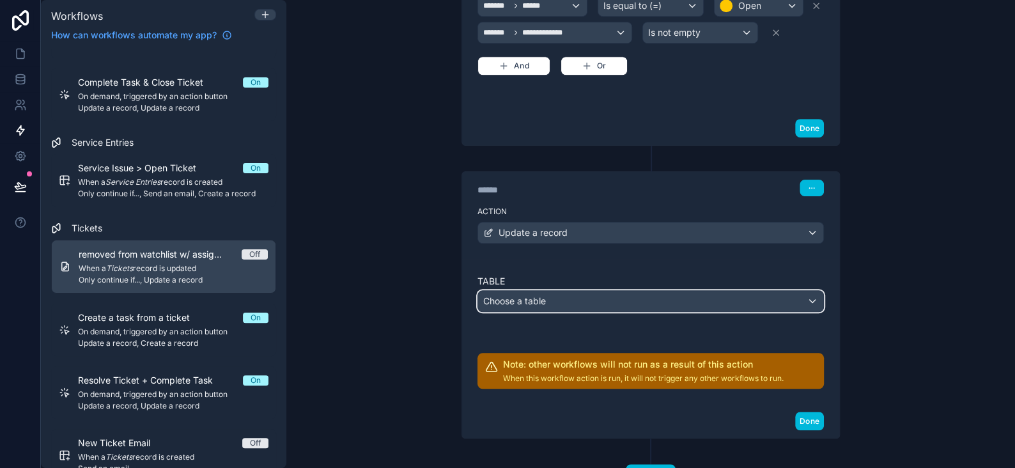
click at [515, 295] on span "Choose a table" at bounding box center [514, 300] width 63 height 11
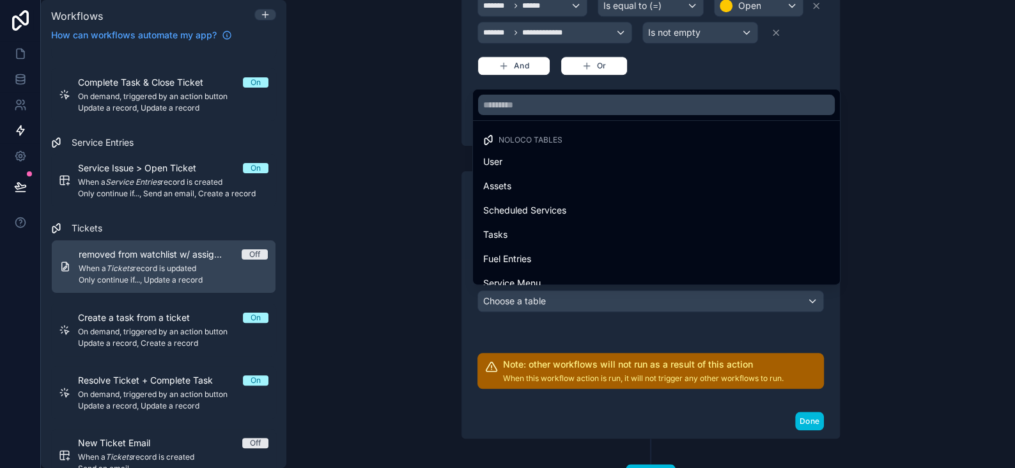
click at [564, 327] on div at bounding box center [507, 234] width 1015 height 468
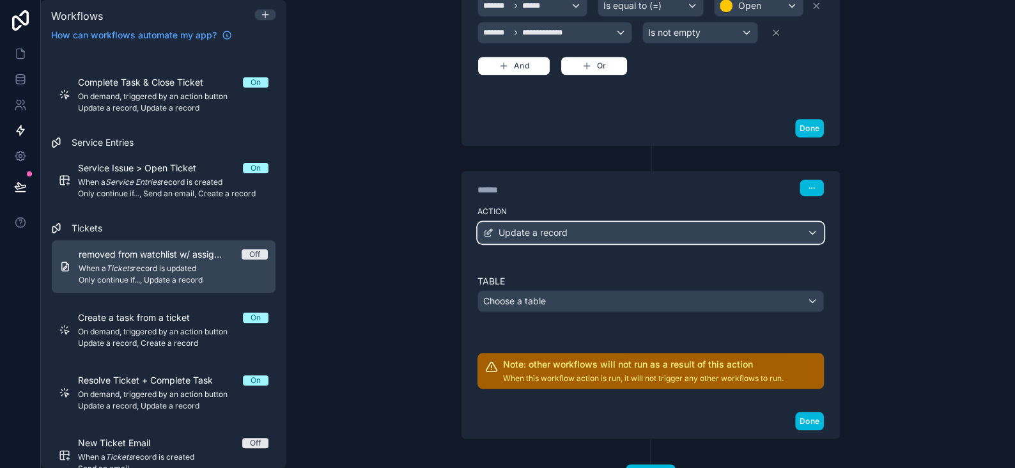
click at [544, 233] on span "Update a record" at bounding box center [533, 232] width 69 height 13
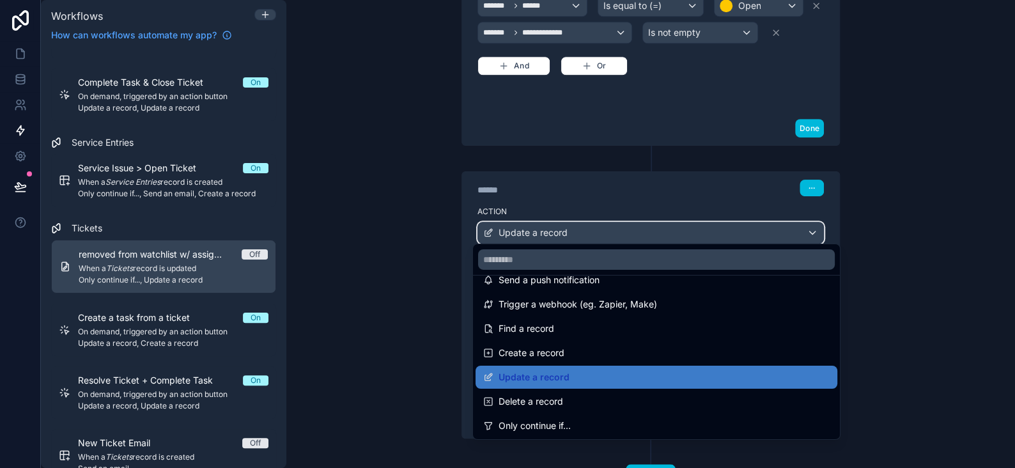
scroll to position [64, 0]
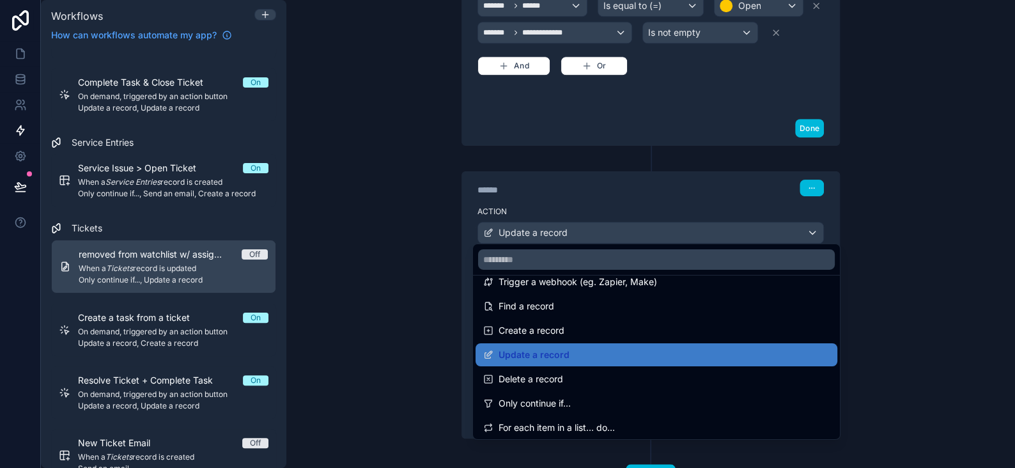
click at [536, 357] on span "Update a record" at bounding box center [534, 354] width 71 height 15
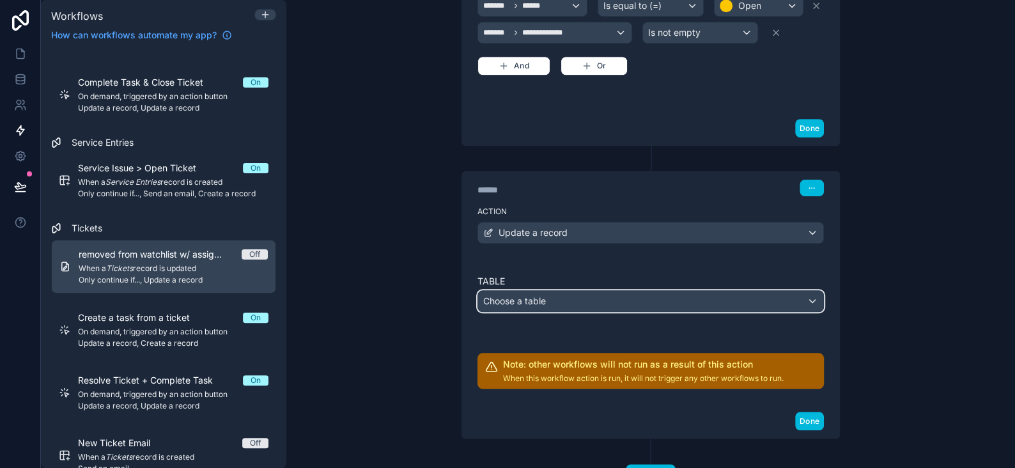
click at [540, 297] on span "Choose a table" at bounding box center [514, 300] width 63 height 11
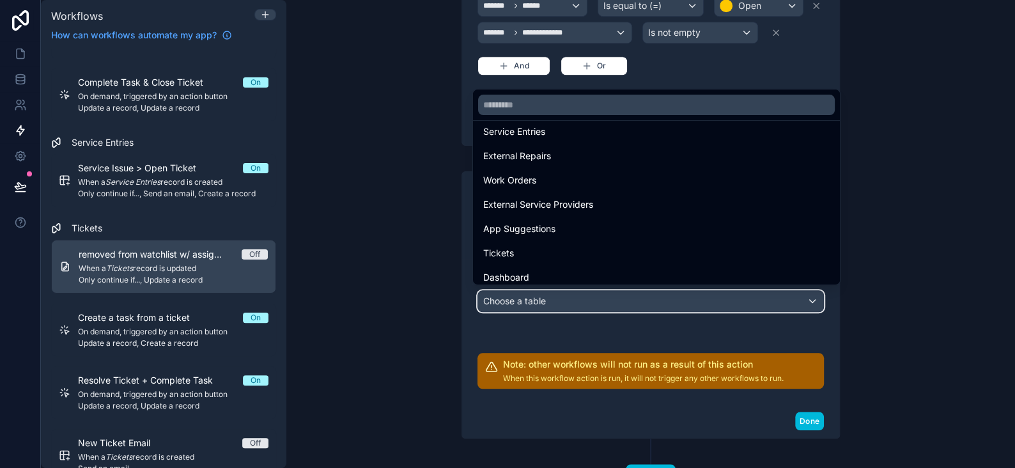
scroll to position [182, 0]
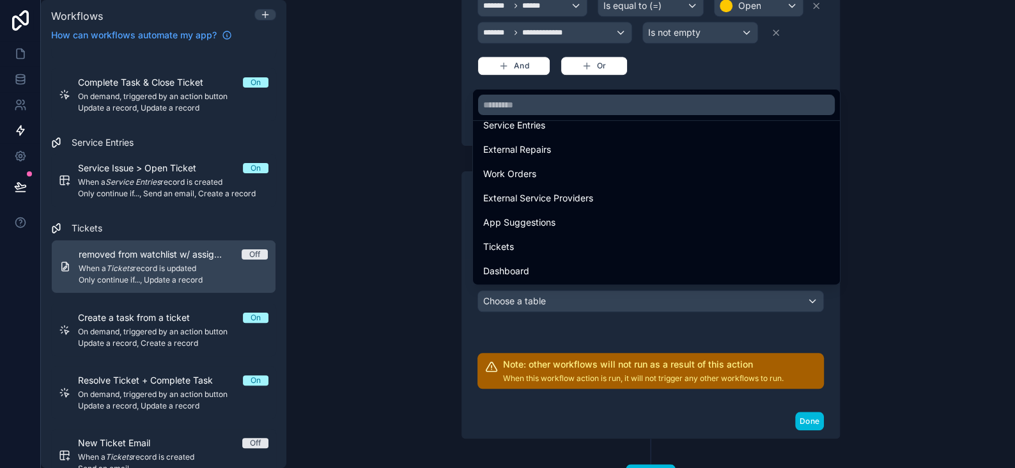
click at [507, 248] on span "Tickets" at bounding box center [498, 246] width 31 height 15
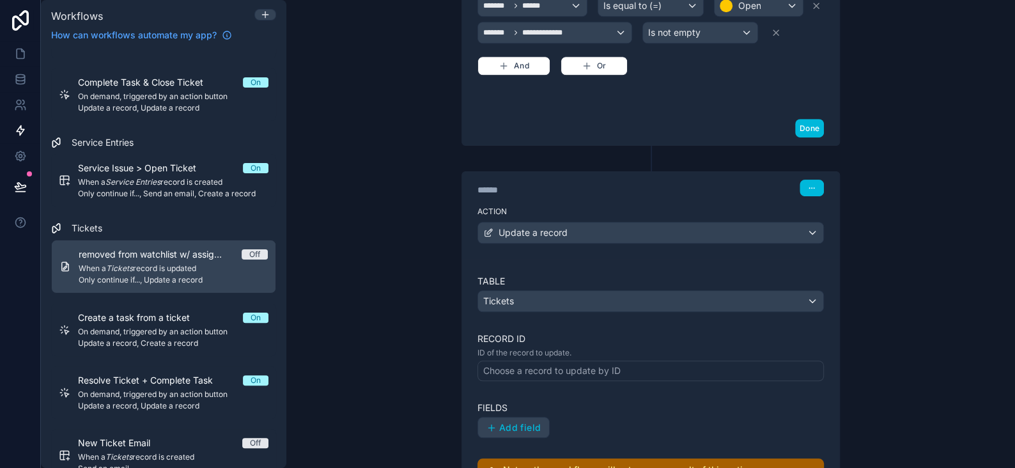
click at [532, 352] on p "ID of the record to update." at bounding box center [650, 353] width 346 height 10
click at [530, 360] on div "Choose a record to update by ID" at bounding box center [650, 370] width 346 height 20
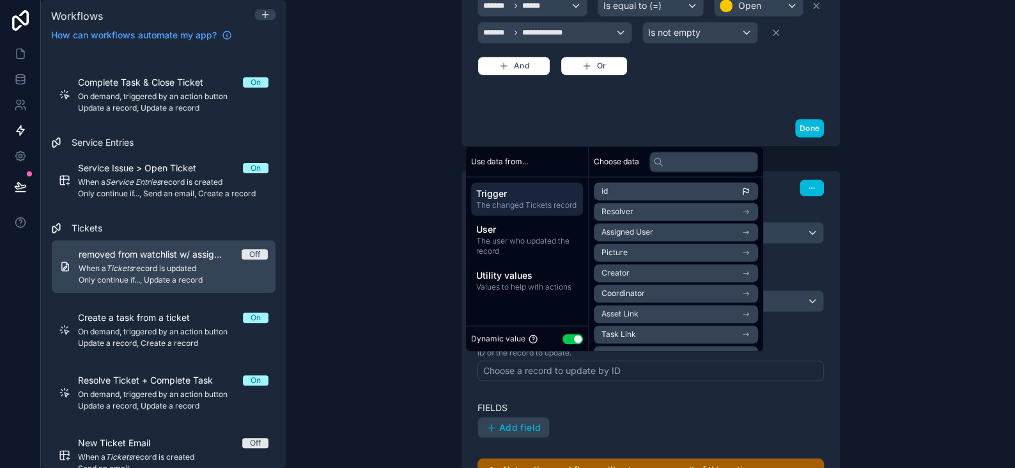
click at [574, 341] on button "Use setting" at bounding box center [572, 339] width 20 height 10
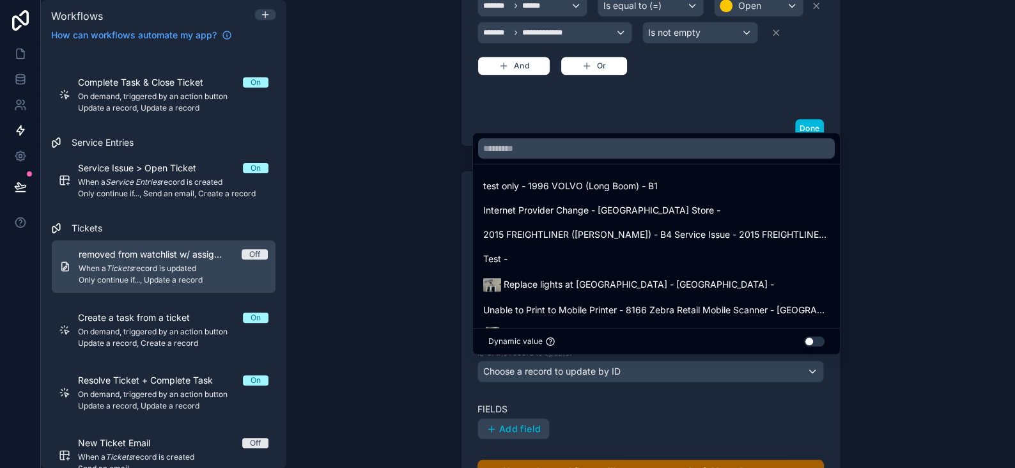
click at [812, 341] on button "Use setting" at bounding box center [814, 341] width 20 height 10
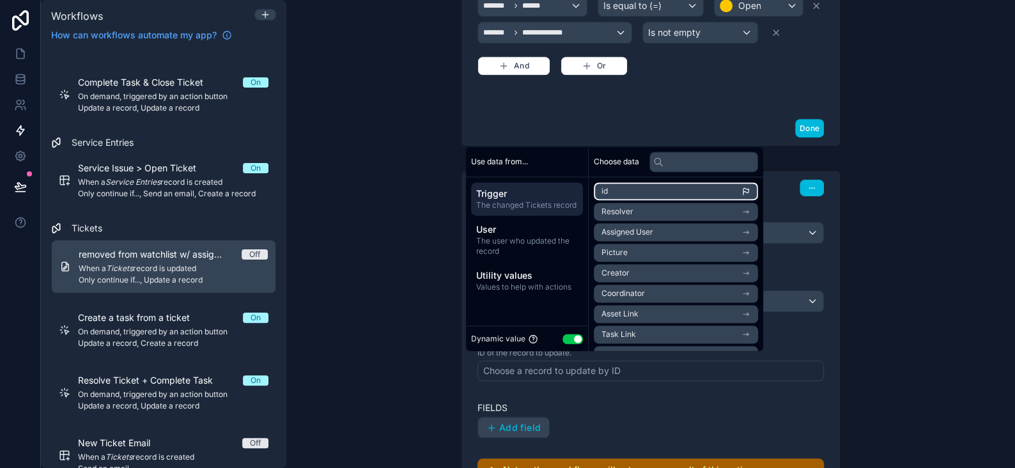
click at [609, 187] on li "id" at bounding box center [676, 191] width 164 height 18
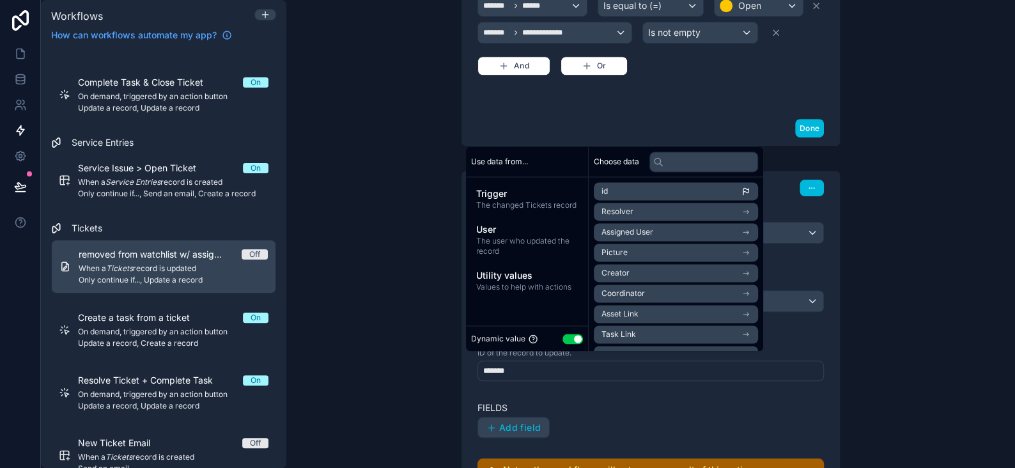
click at [828, 400] on div "Table Tickets Record ID ID of the record to update. ******* Fields Add field No…" at bounding box center [650, 384] width 377 height 251
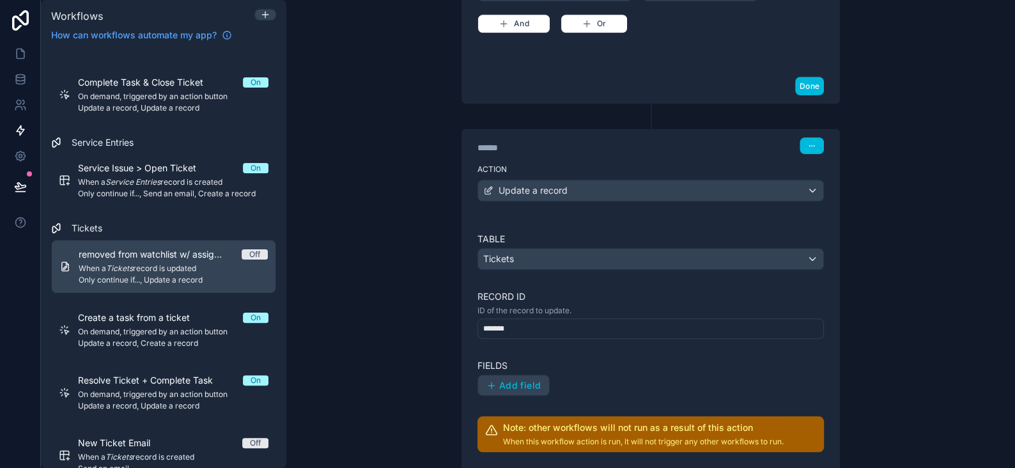
scroll to position [485, 0]
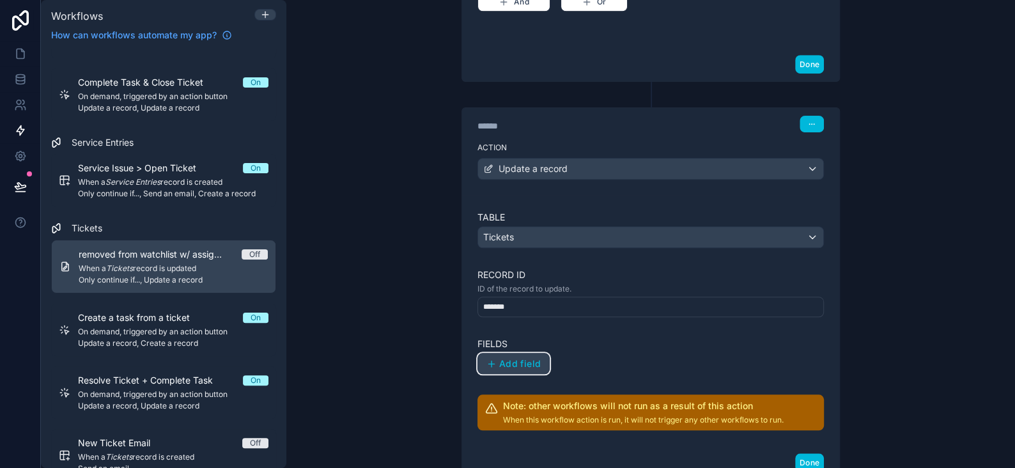
click at [496, 369] on button "Add field" at bounding box center [513, 364] width 72 height 22
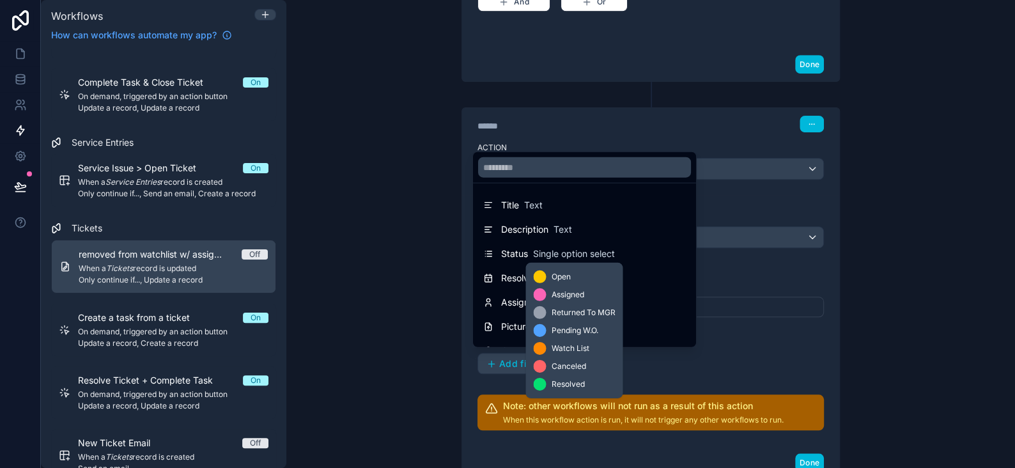
click at [541, 251] on span "Single option select" at bounding box center [574, 253] width 82 height 13
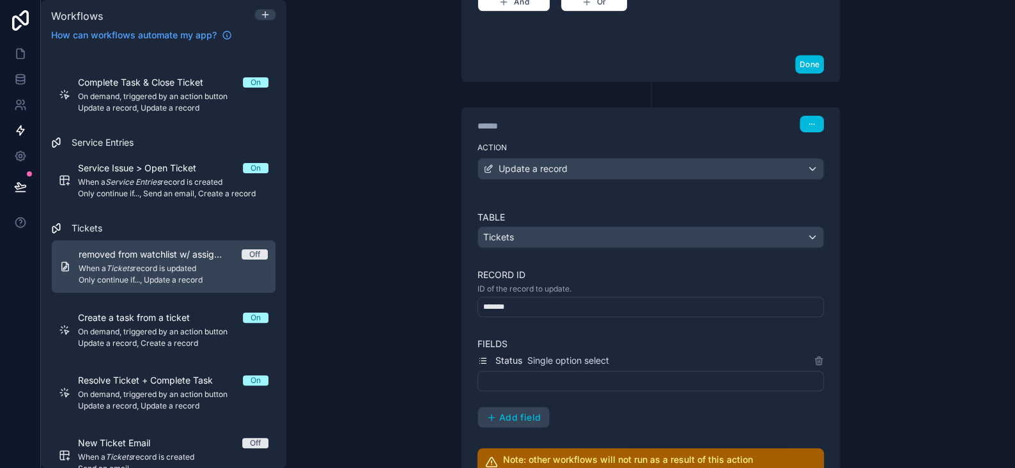
click at [517, 373] on div at bounding box center [650, 381] width 346 height 20
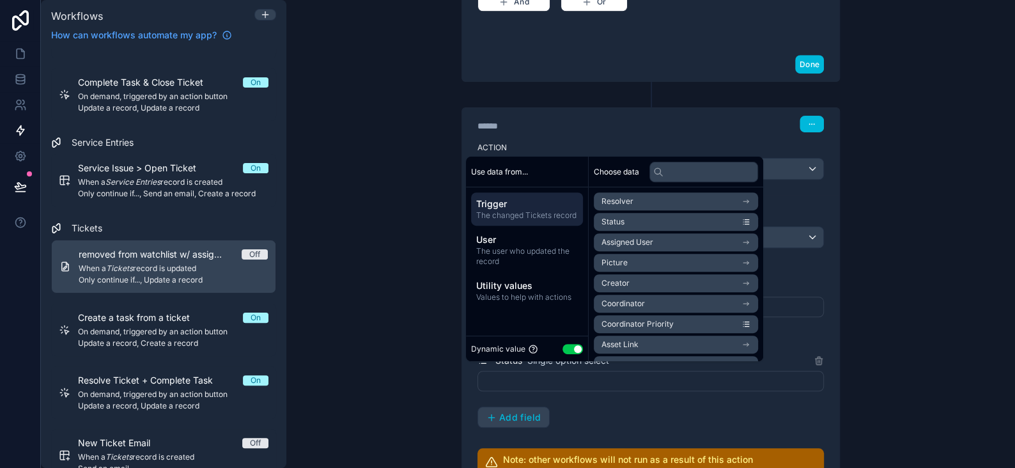
click at [566, 349] on button "Use setting" at bounding box center [572, 349] width 20 height 10
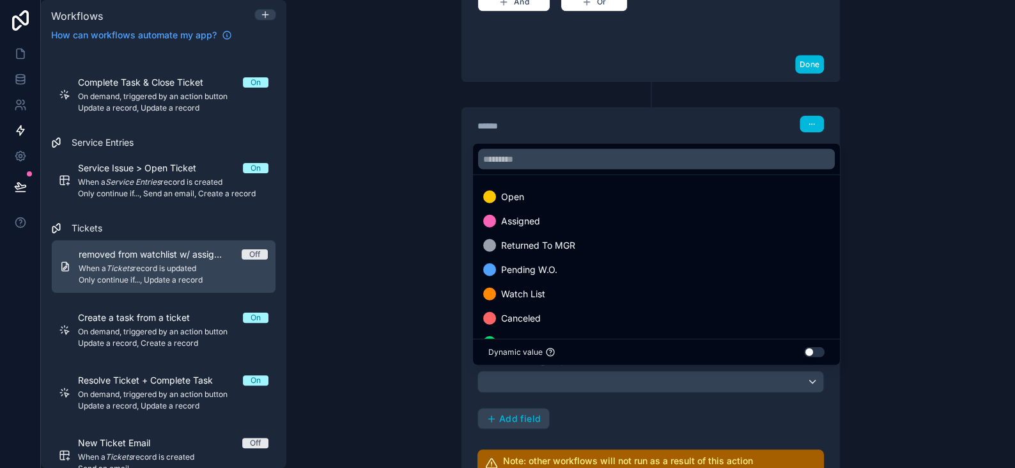
click at [516, 225] on span "Assigned" at bounding box center [520, 220] width 39 height 15
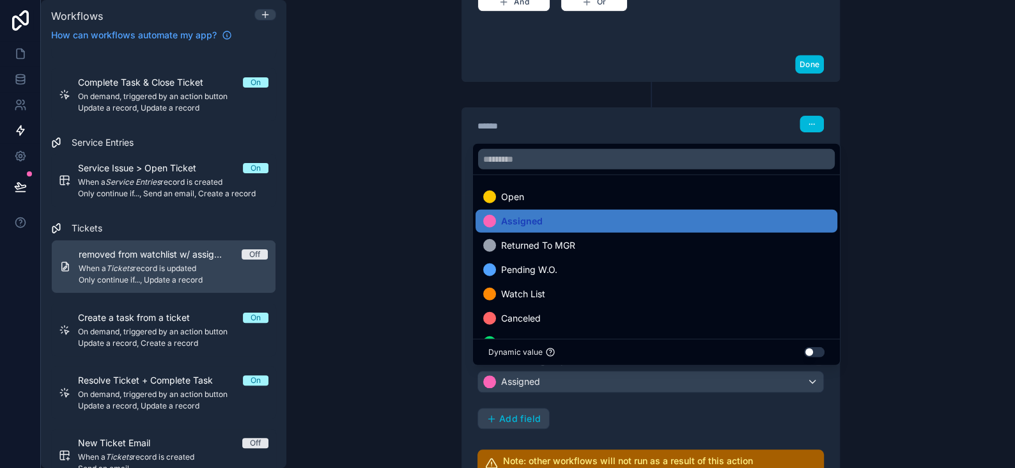
click at [741, 414] on div "Status Single option select Assigned Add field" at bounding box center [650, 391] width 346 height 77
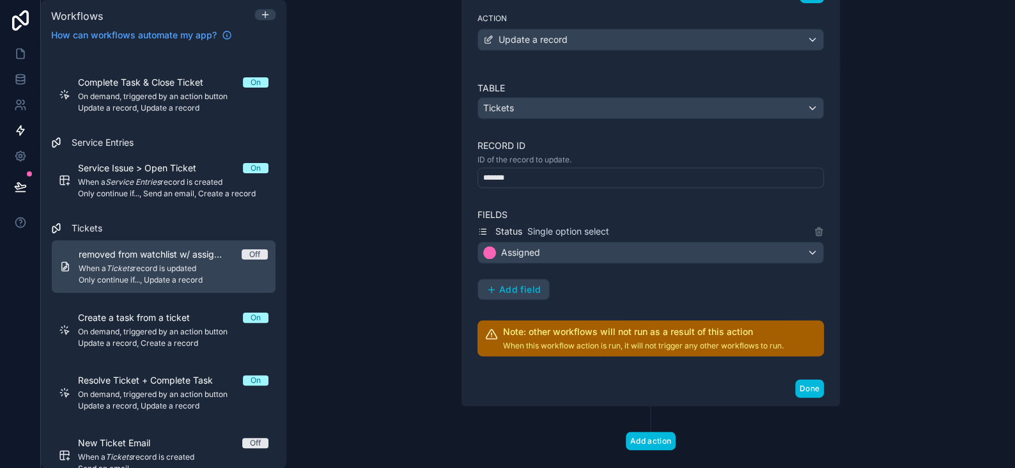
scroll to position [632, 0]
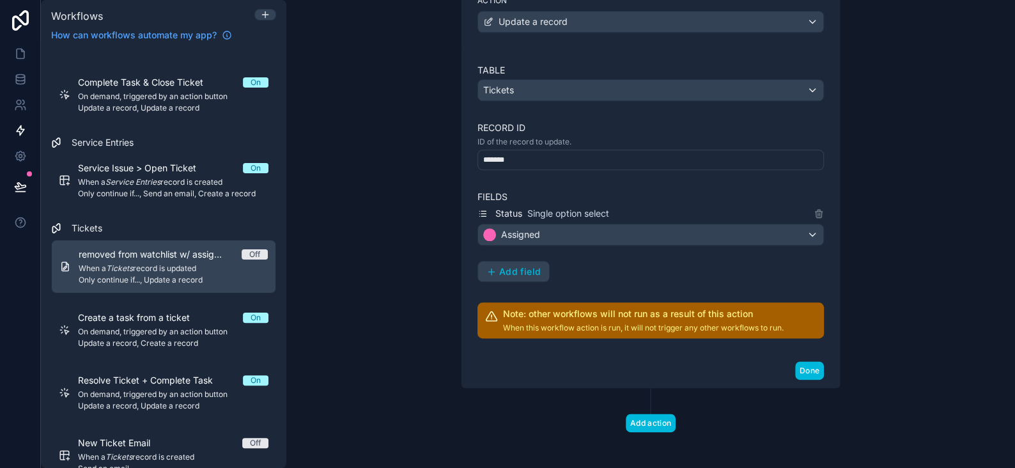
click at [812, 369] on button "Done" at bounding box center [809, 370] width 29 height 19
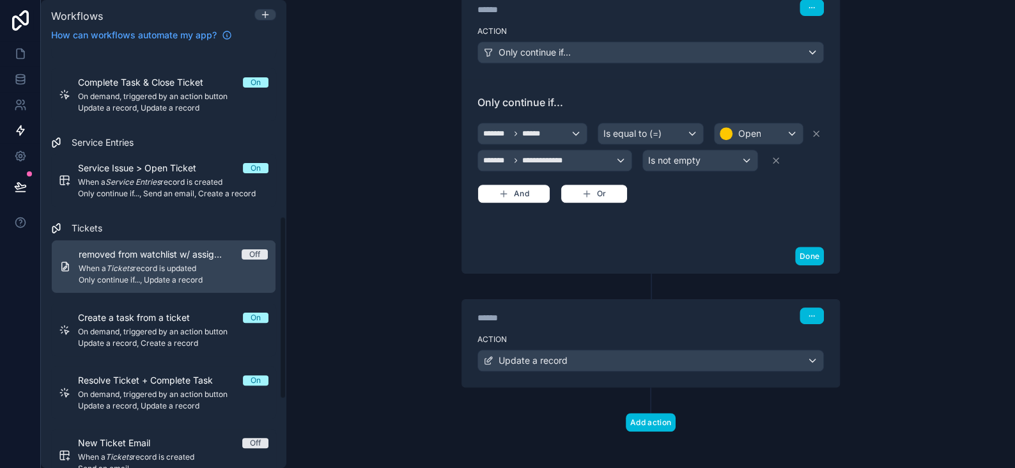
scroll to position [0, 0]
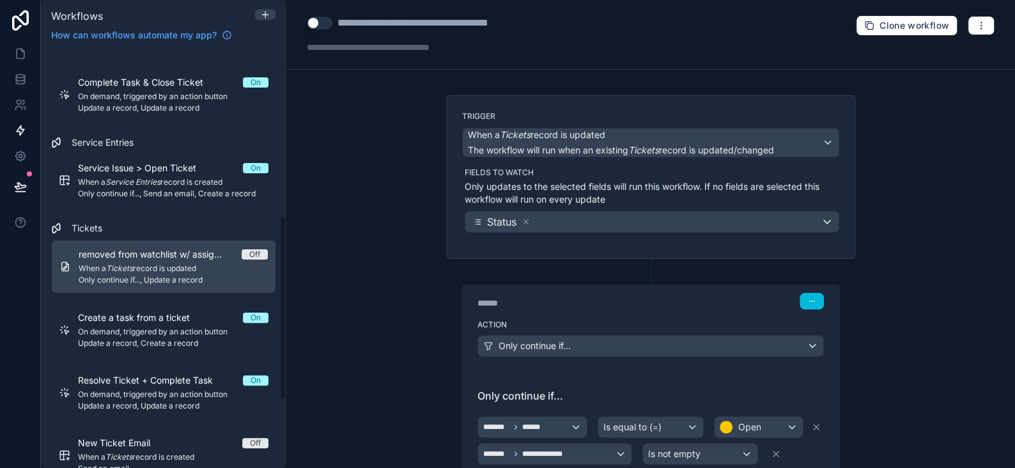
click at [318, 26] on button "Use setting" at bounding box center [320, 23] width 26 height 13
click at [341, 25] on div "**********" at bounding box center [441, 22] width 209 height 15
type div "**********"
click at [21, 49] on icon at bounding box center [21, 54] width 8 height 10
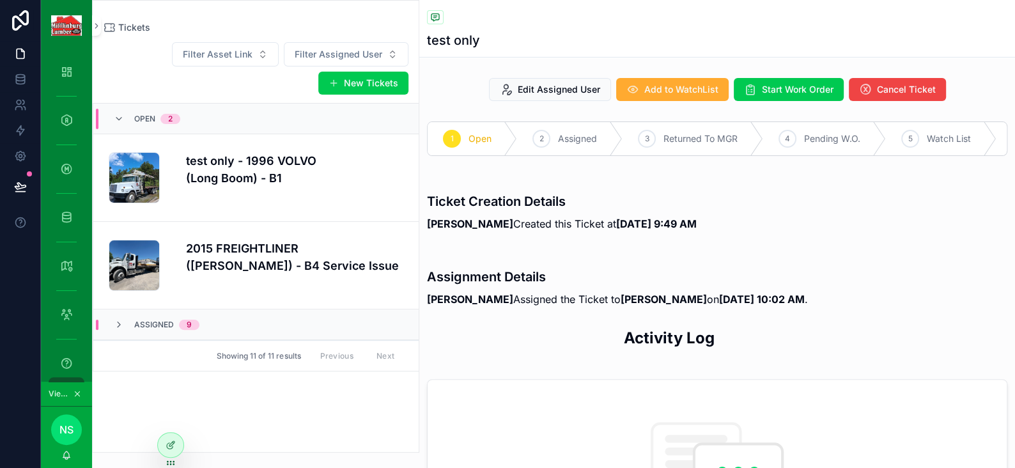
click at [644, 91] on span "Add to WatchList" at bounding box center [681, 89] width 74 height 13
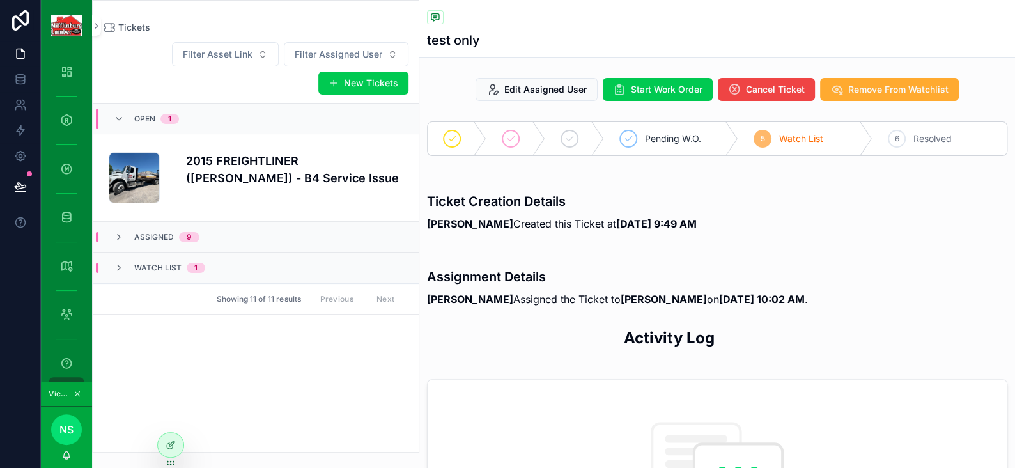
click at [852, 95] on span "Remove From Watchlist" at bounding box center [898, 89] width 100 height 13
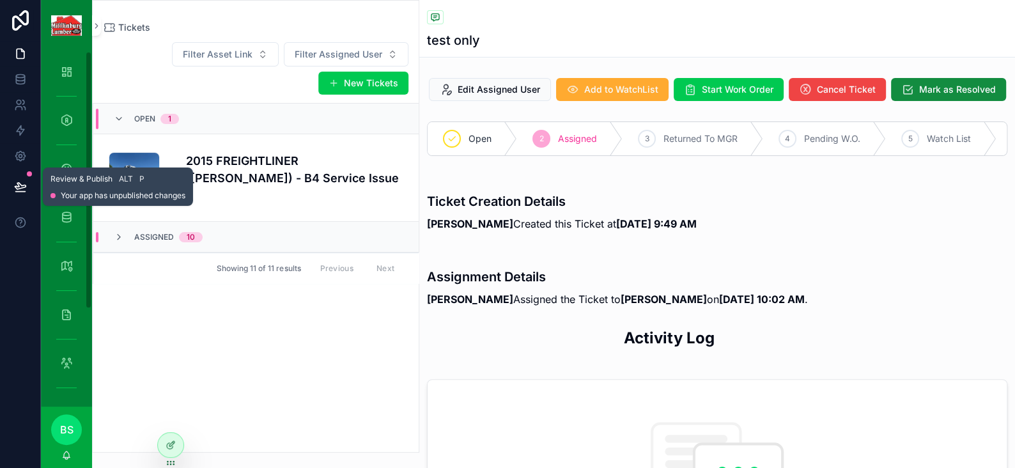
click at [20, 180] on icon at bounding box center [20, 186] width 13 height 13
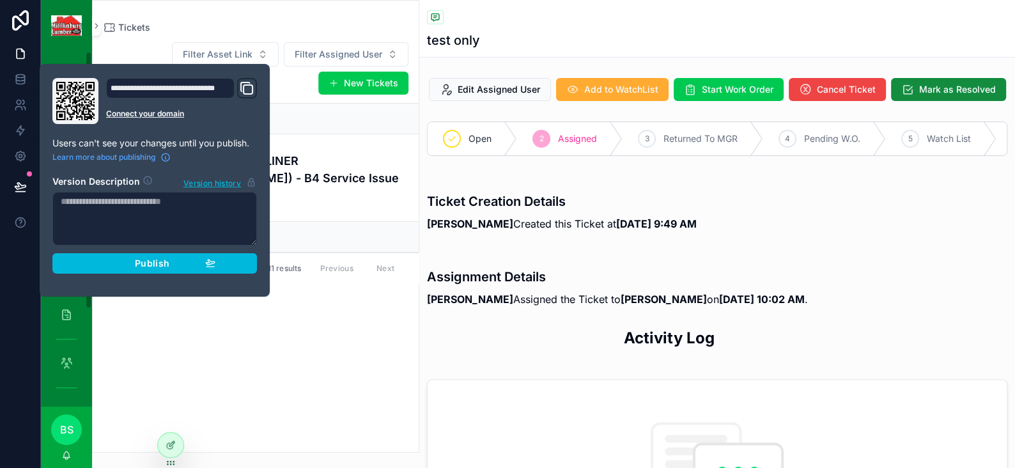
click at [151, 268] on button "Publish" at bounding box center [154, 263] width 205 height 20
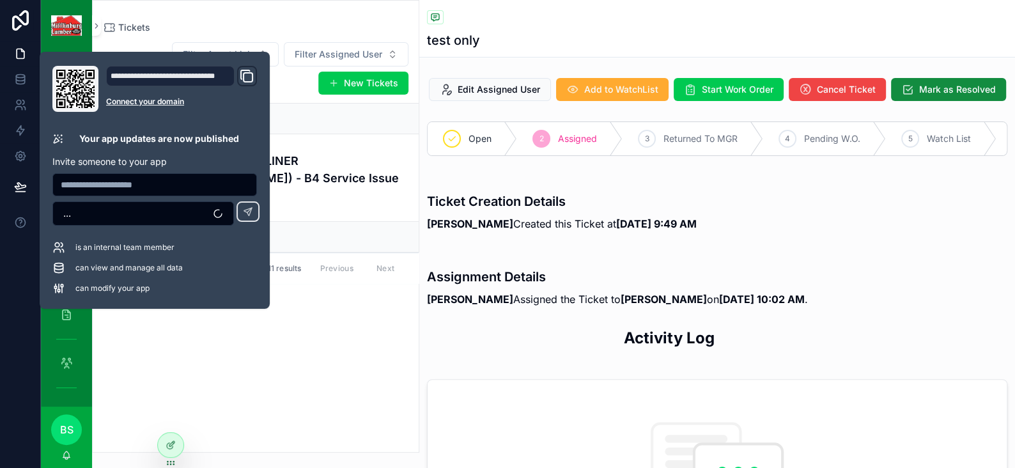
click at [345, 373] on div "Filter Asset Link Filter Assigned User New Tickets Open 1 image .jpg 2015 FREIG…" at bounding box center [256, 243] width 326 height 418
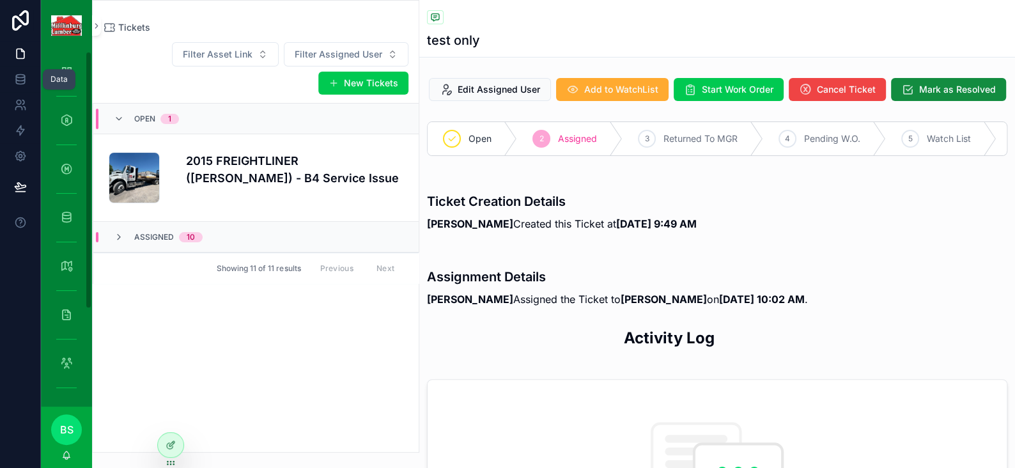
click at [18, 76] on icon at bounding box center [20, 79] width 13 height 13
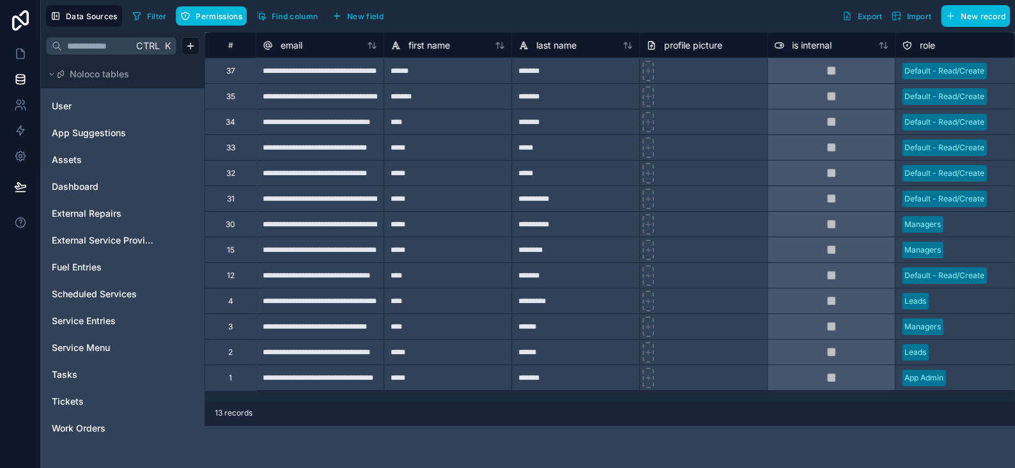
click at [72, 394] on div "Tickets" at bounding box center [122, 401] width 153 height 20
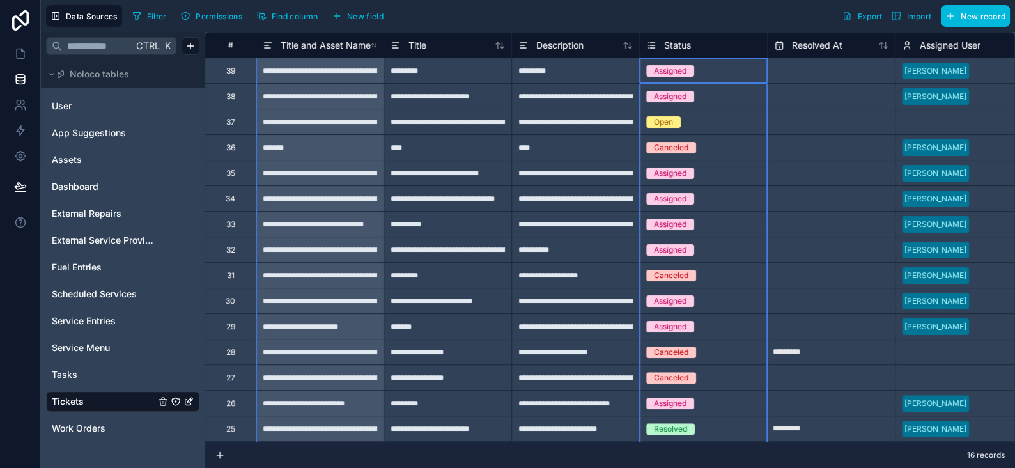
click at [689, 44] on span "Status" at bounding box center [677, 45] width 27 height 13
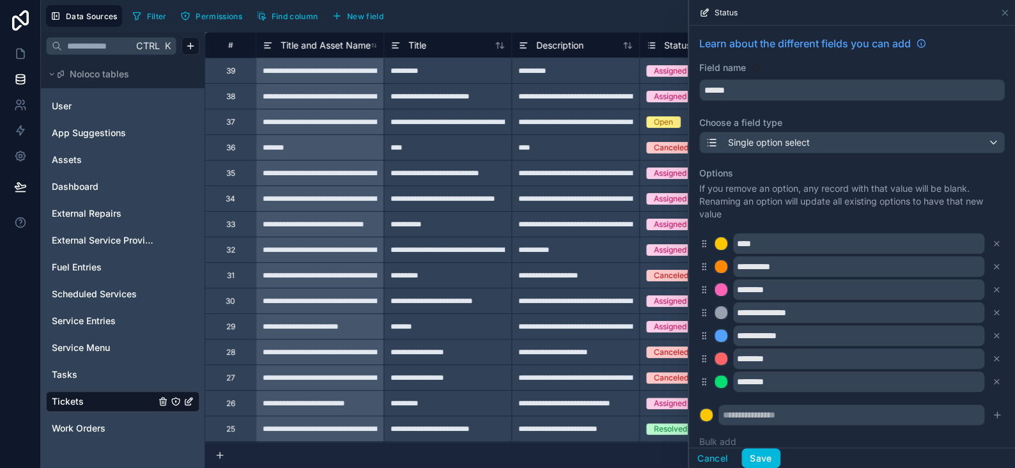
click at [766, 461] on button "Save" at bounding box center [760, 458] width 38 height 20
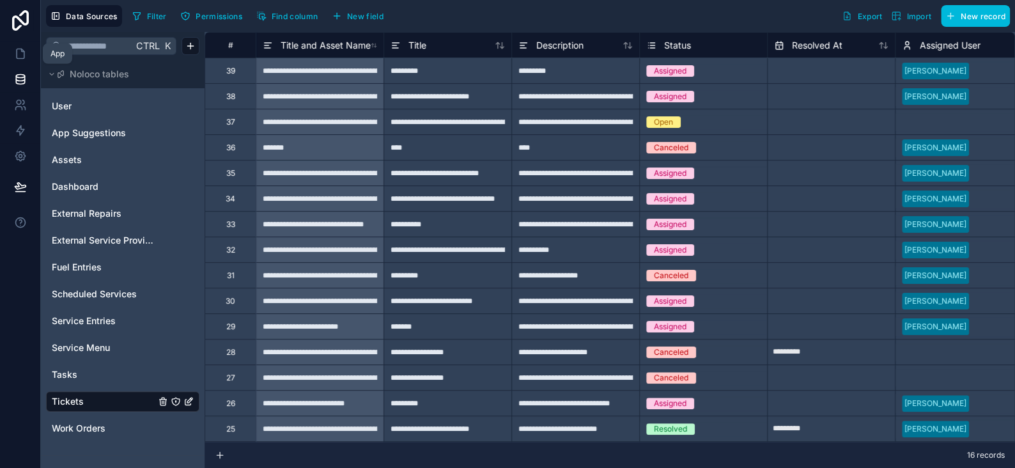
click at [19, 52] on icon at bounding box center [20, 53] width 13 height 13
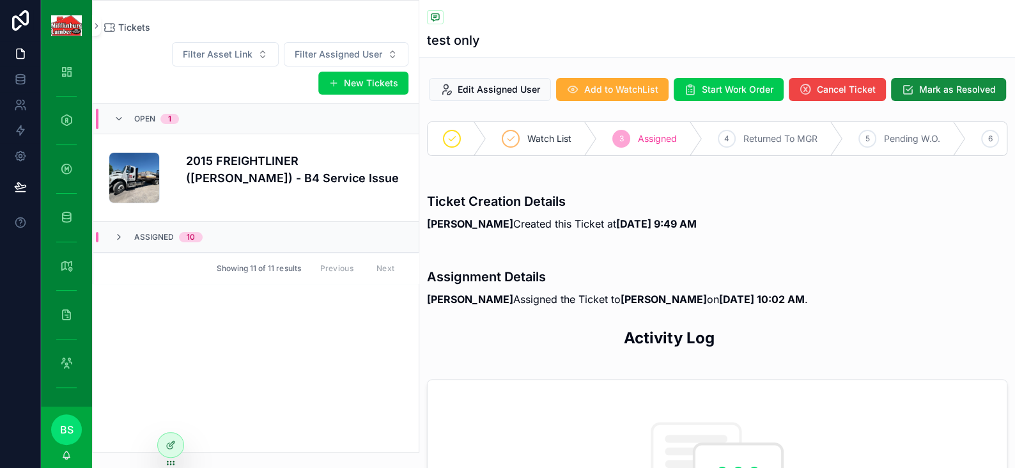
click at [169, 451] on div at bounding box center [171, 445] width 26 height 24
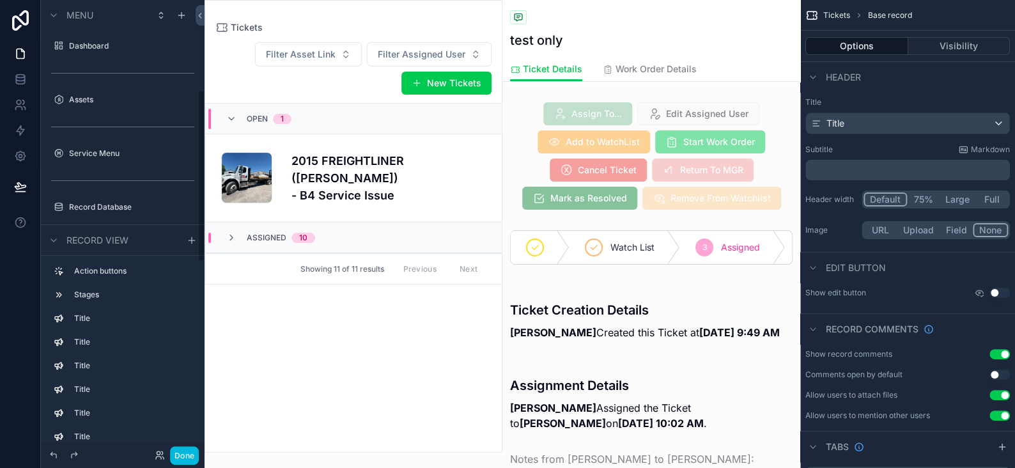
scroll to position [234, 0]
click at [635, 260] on div "scrollable content" at bounding box center [651, 247] width 298 height 45
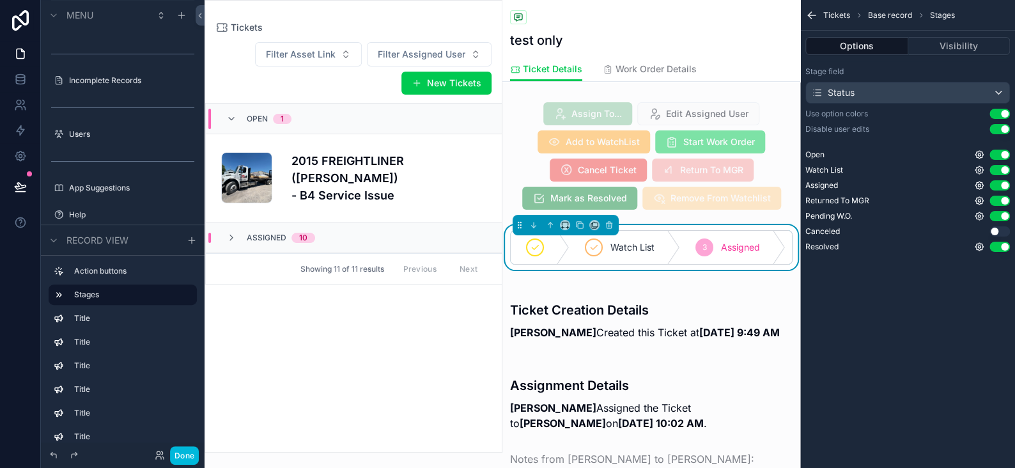
click at [1001, 169] on button "Use setting" at bounding box center [999, 170] width 20 height 10
click at [971, 42] on button "Visibility" at bounding box center [959, 46] width 102 height 18
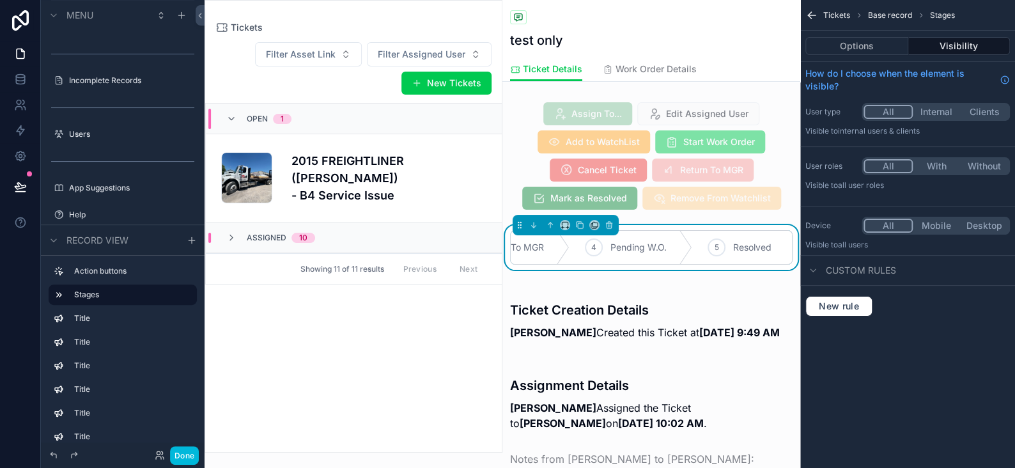
scroll to position [0, 292]
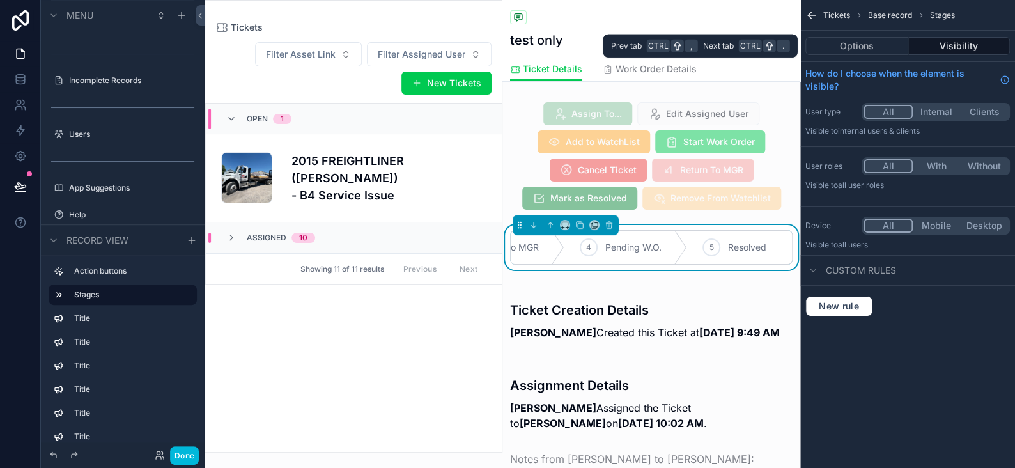
click at [876, 50] on button "Options" at bounding box center [856, 46] width 103 height 18
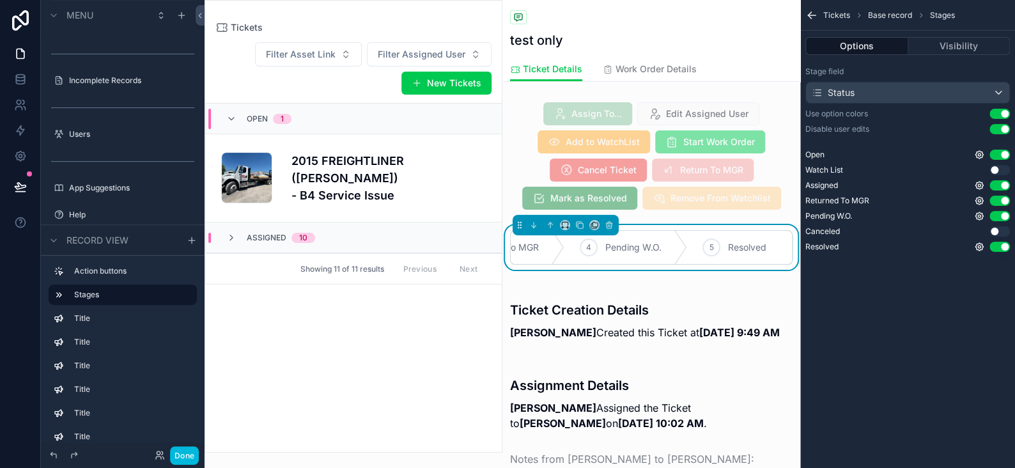
click at [933, 42] on button "Visibility" at bounding box center [959, 46] width 102 height 18
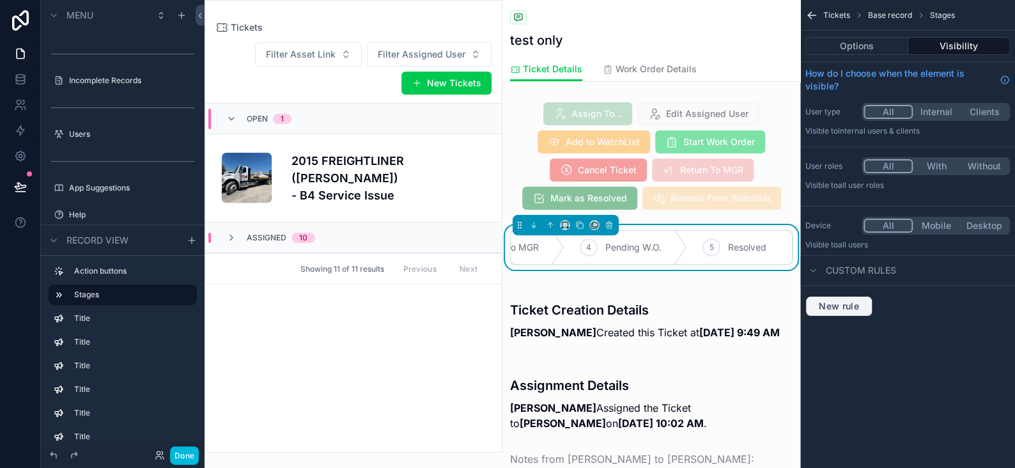
click at [837, 305] on span "New rule" at bounding box center [839, 306] width 50 height 12
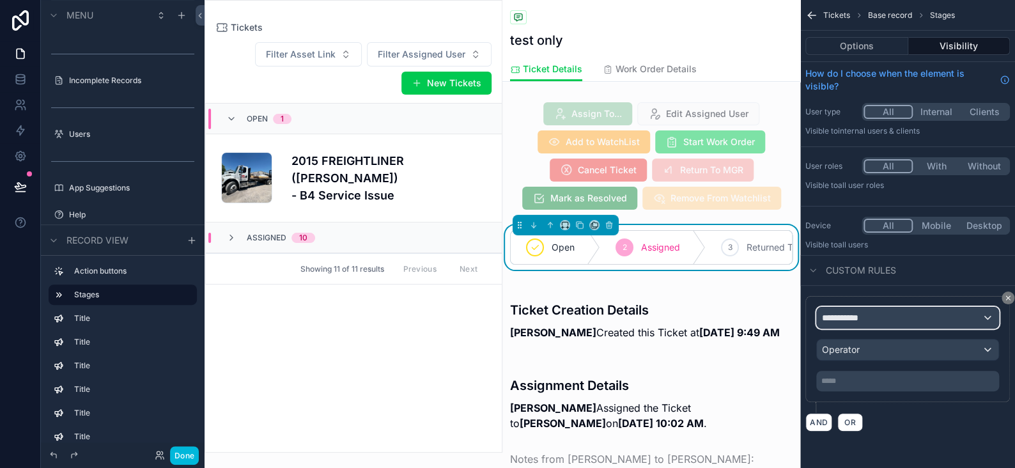
click at [861, 317] on span "**********" at bounding box center [845, 317] width 47 height 13
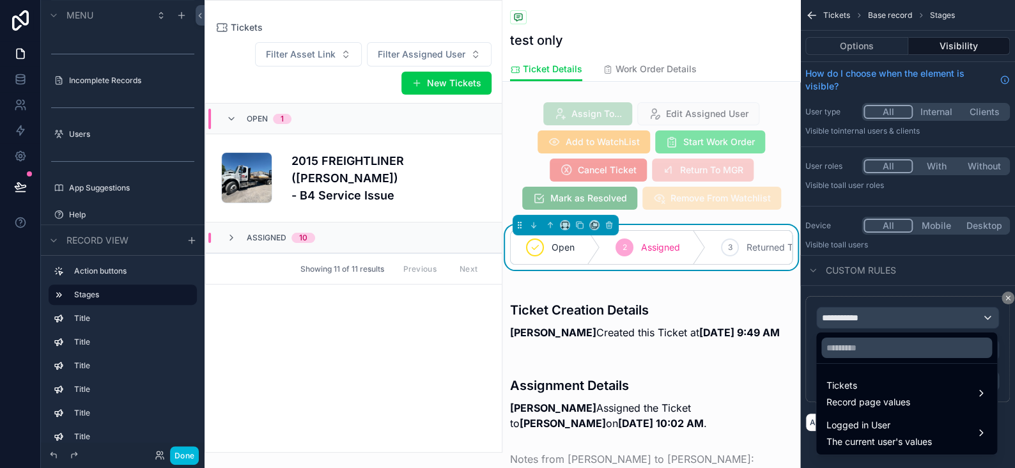
click at [856, 389] on span "Tickets" at bounding box center [868, 385] width 84 height 15
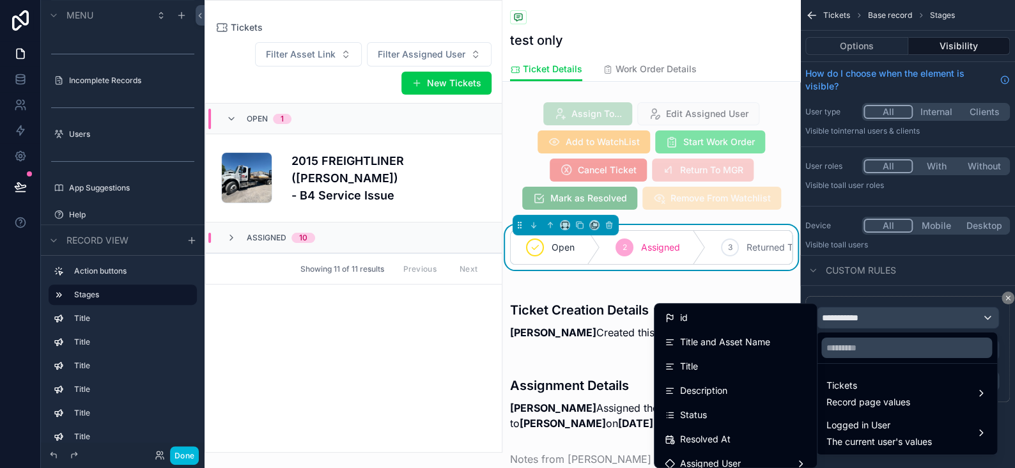
click at [681, 409] on span "Status" at bounding box center [693, 414] width 27 height 15
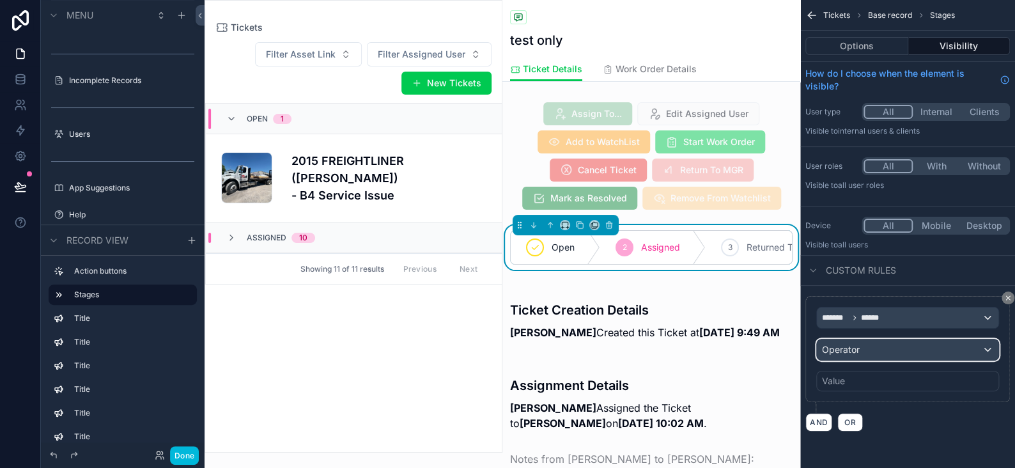
click at [867, 351] on div "Operator" at bounding box center [908, 349] width 182 height 20
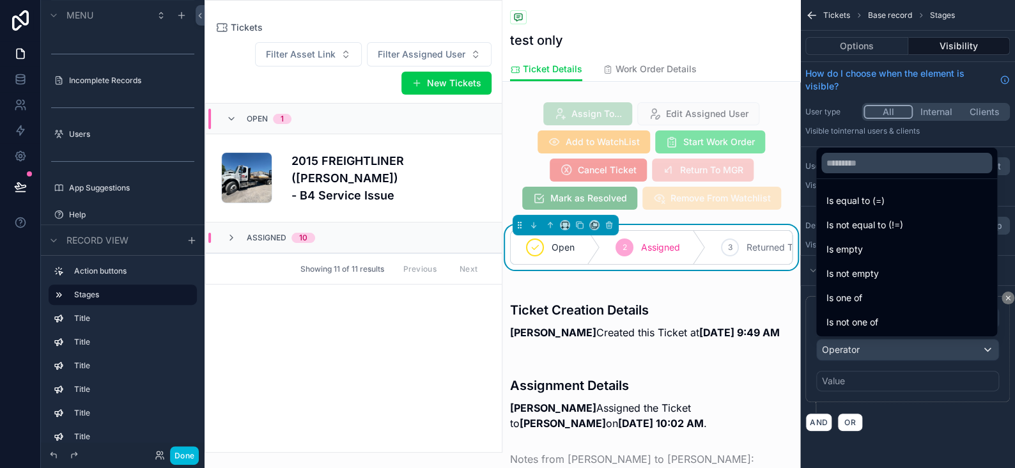
click at [872, 203] on span "Is equal to (=)" at bounding box center [855, 200] width 58 height 15
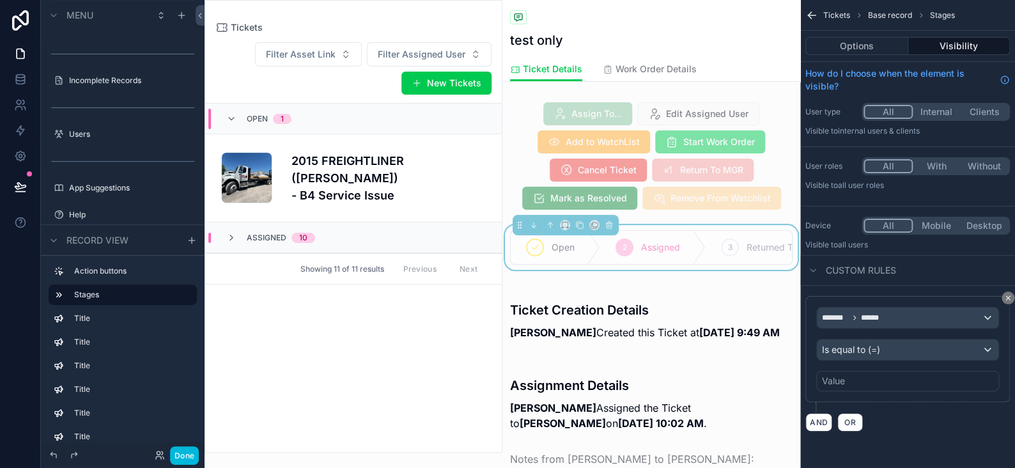
click at [836, 376] on div "Value" at bounding box center [833, 381] width 23 height 13
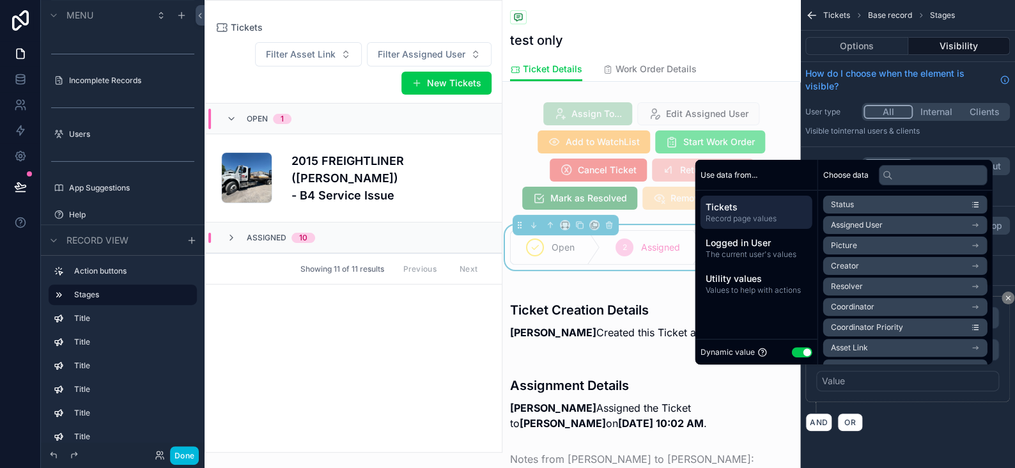
click at [794, 353] on button "Use setting" at bounding box center [801, 352] width 20 height 10
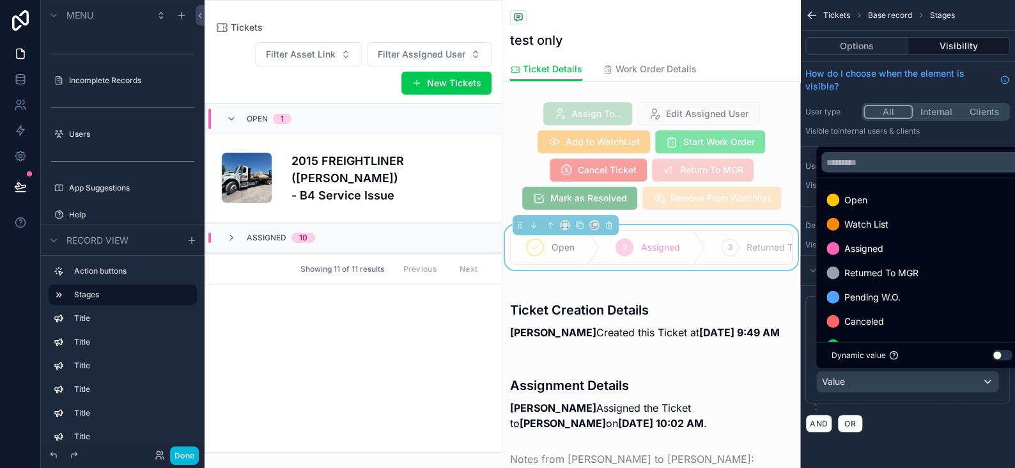
click at [855, 323] on span "Canceled" at bounding box center [864, 321] width 40 height 15
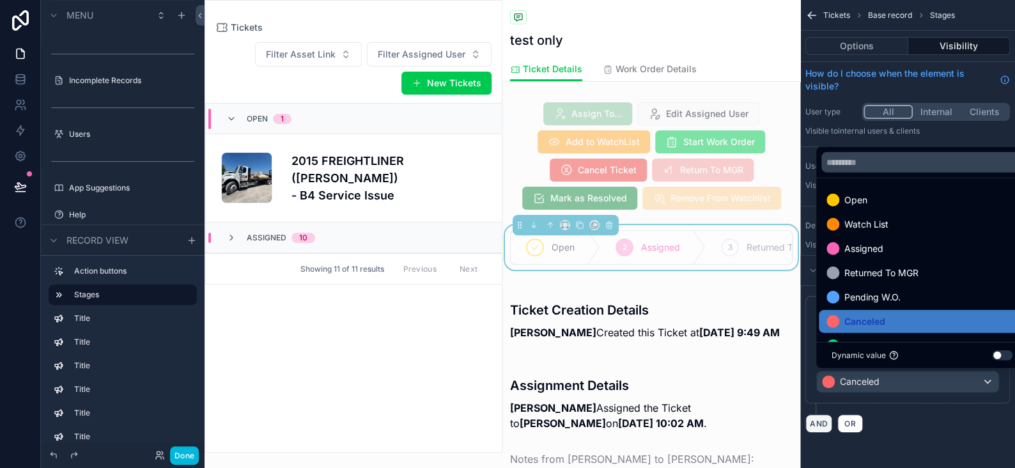
click at [821, 418] on button "AND" at bounding box center [818, 423] width 27 height 19
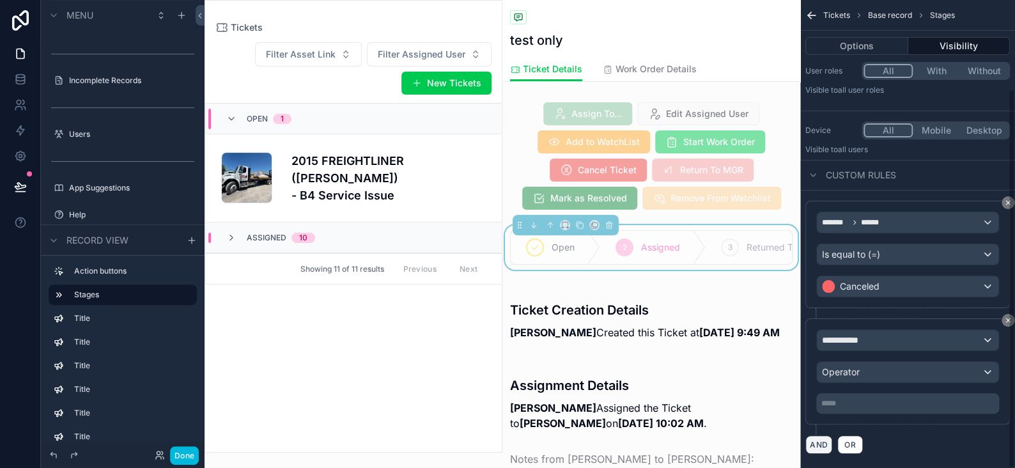
scroll to position [109, 0]
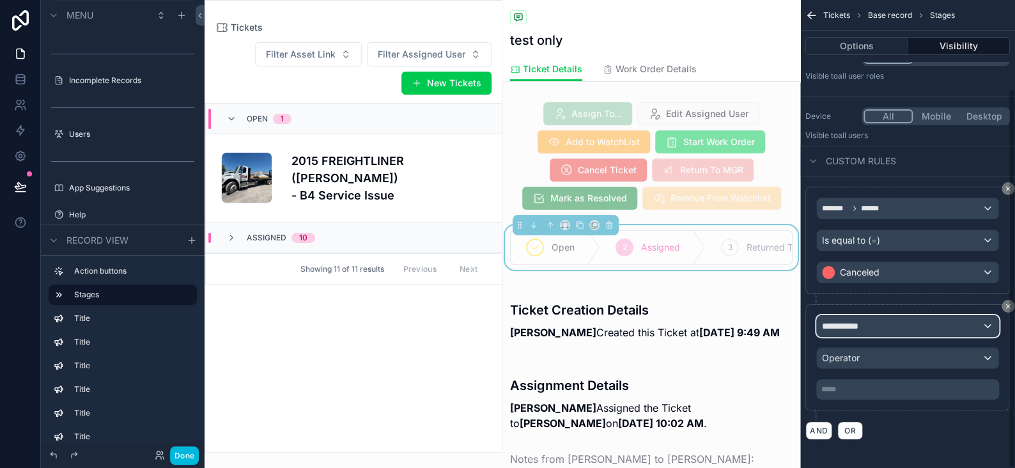
click at [843, 322] on span "**********" at bounding box center [845, 326] width 47 height 13
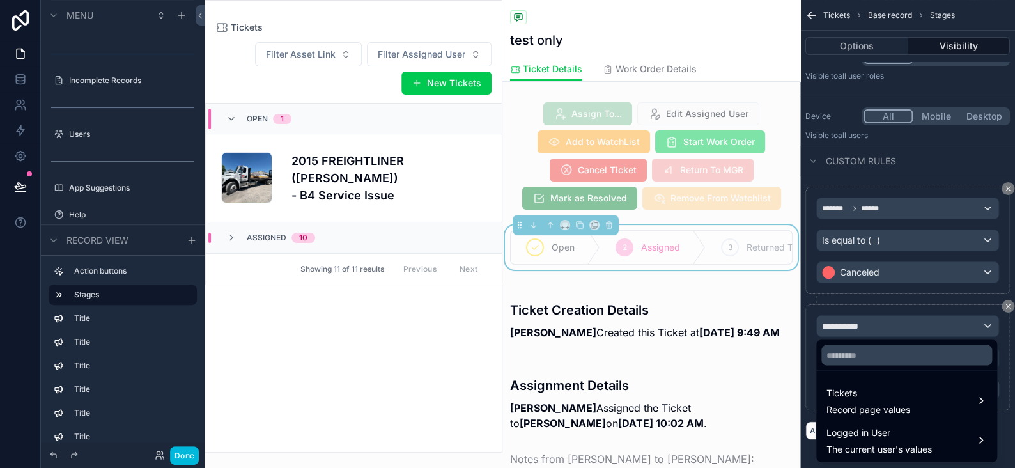
click at [838, 389] on span "Tickets" at bounding box center [868, 392] width 84 height 15
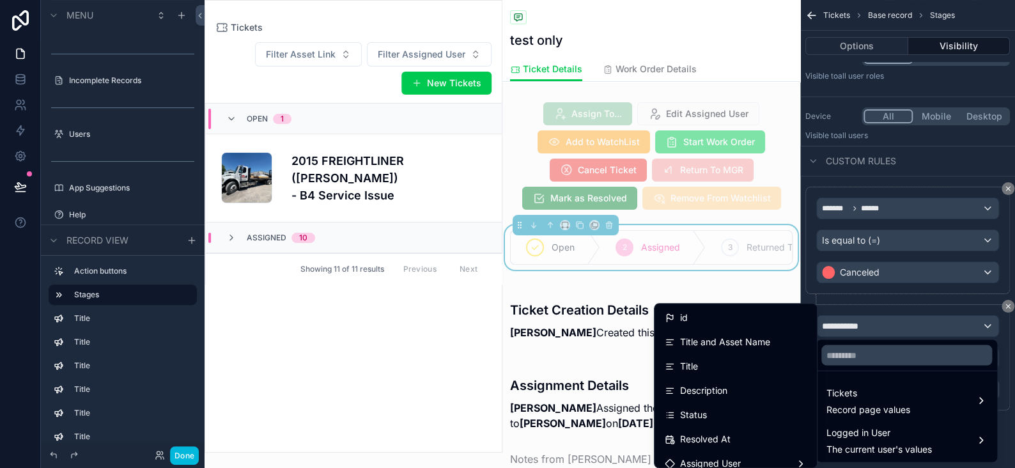
click at [688, 417] on span "Status" at bounding box center [693, 414] width 27 height 15
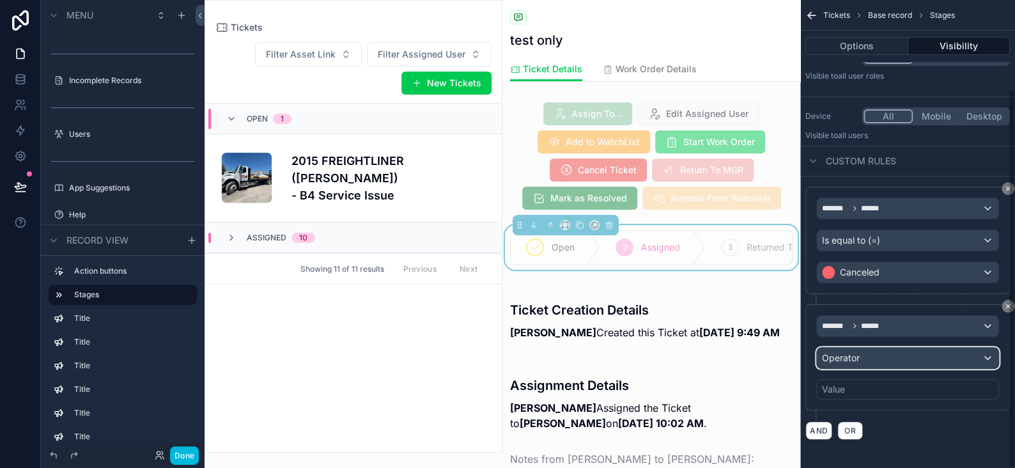
click at [851, 358] on span "Operator" at bounding box center [841, 357] width 38 height 11
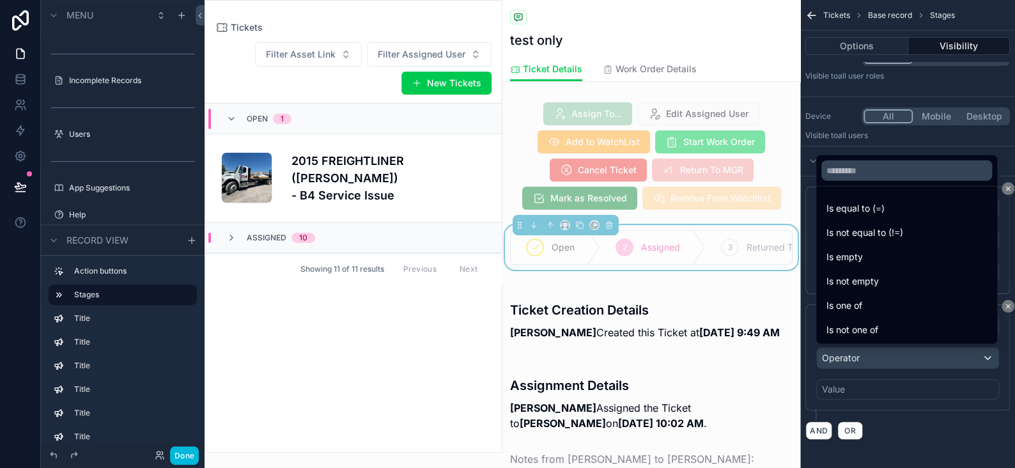
click at [871, 229] on span "Is not equal to (!=)" at bounding box center [864, 232] width 77 height 15
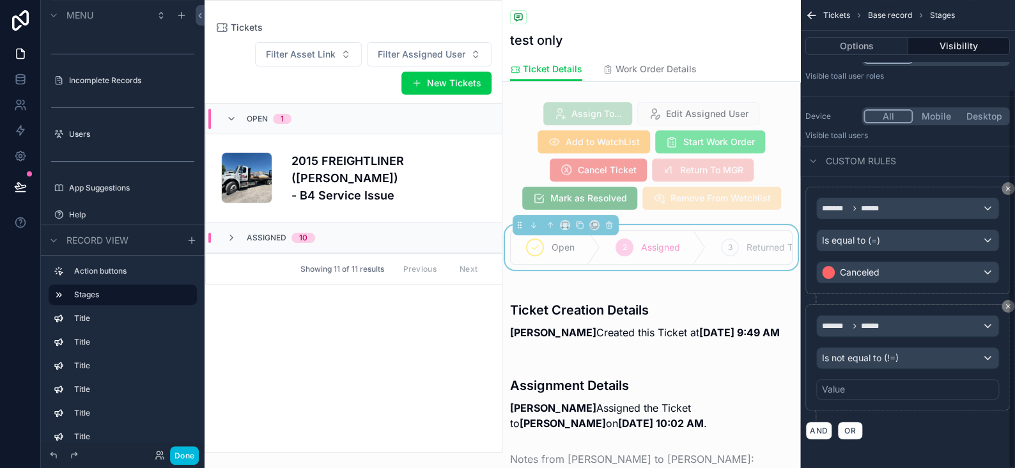
click at [855, 388] on div "Value" at bounding box center [907, 389] width 183 height 20
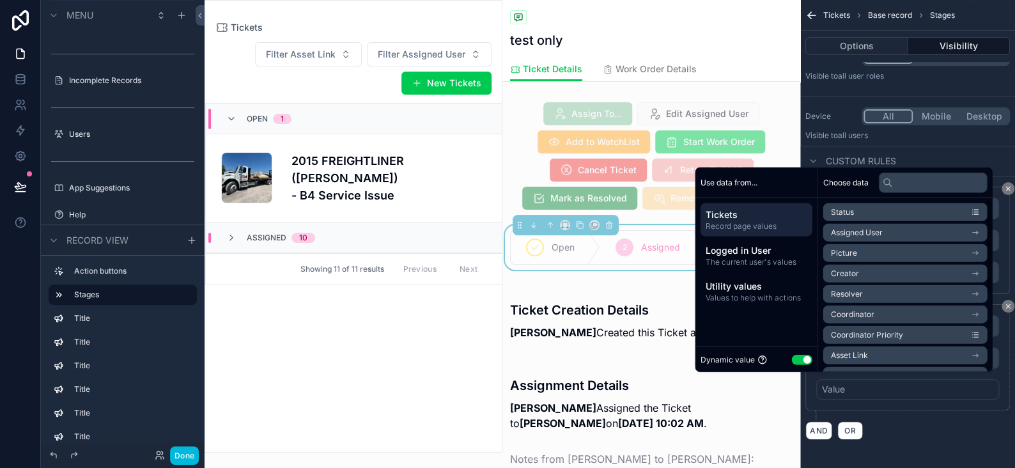
click at [791, 364] on button "Use setting" at bounding box center [801, 359] width 20 height 10
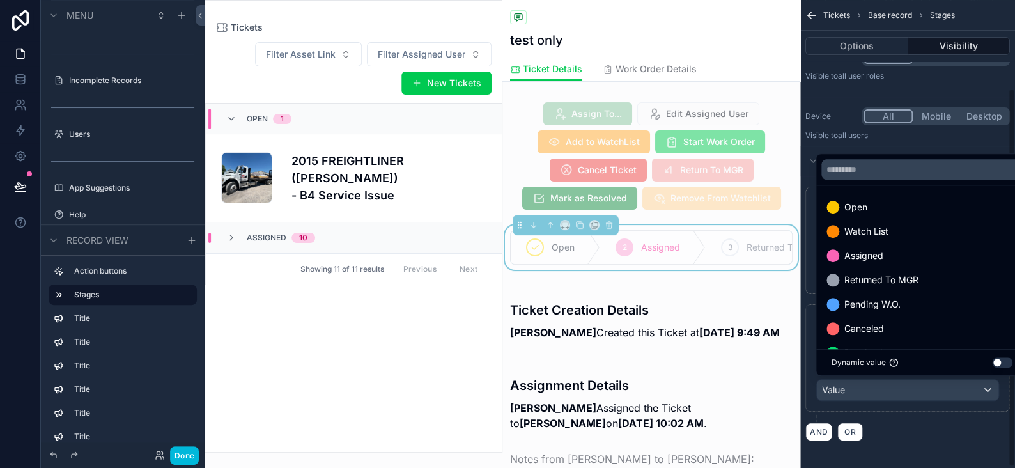
scroll to position [25, 0]
click at [870, 205] on span "Watch List" at bounding box center [866, 206] width 44 height 15
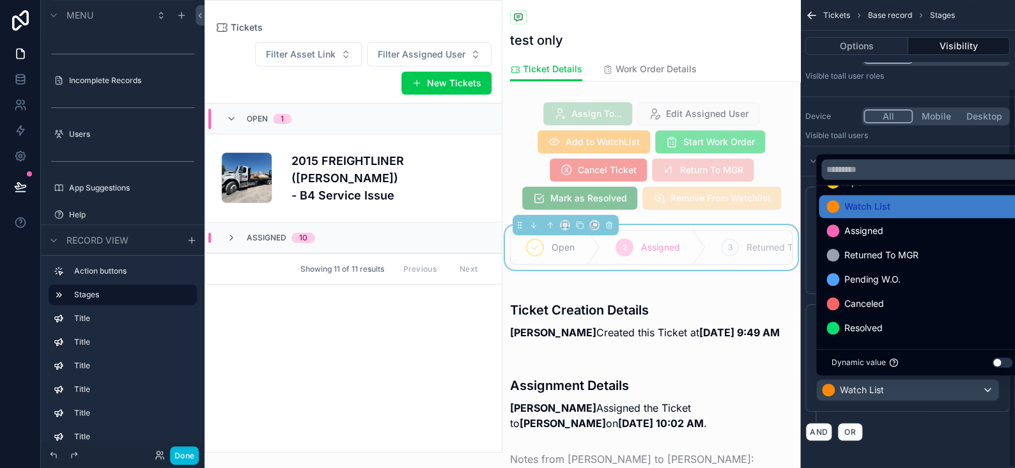
click at [922, 438] on div "******* ****** Is equal to (=) Canceled ******* ****** Is not equal to (!=) Wat…" at bounding box center [907, 313] width 215 height 275
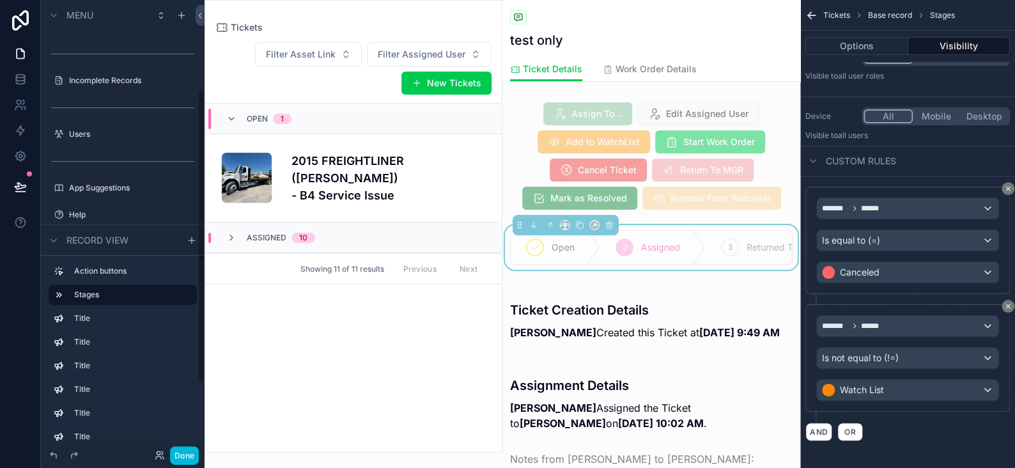
click at [195, 452] on button "Done" at bounding box center [184, 455] width 29 height 19
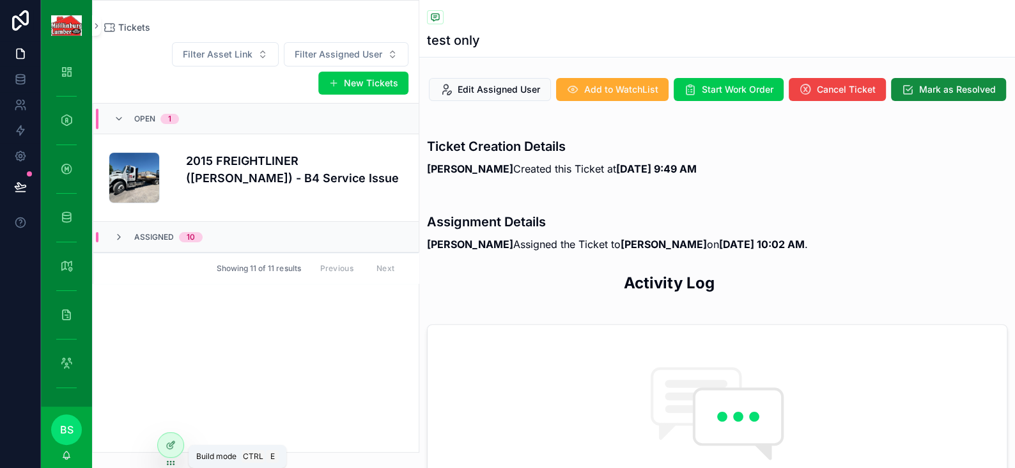
click at [168, 443] on icon at bounding box center [170, 446] width 6 height 6
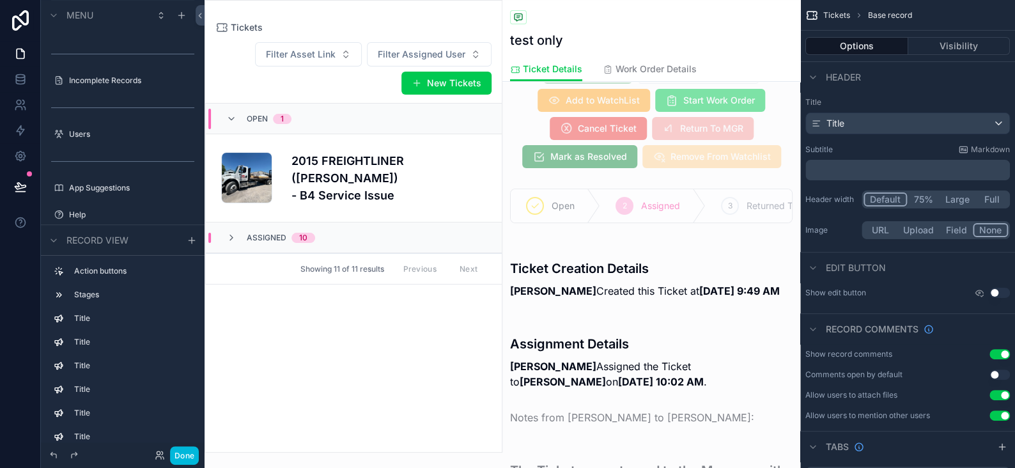
scroll to position [64, 0]
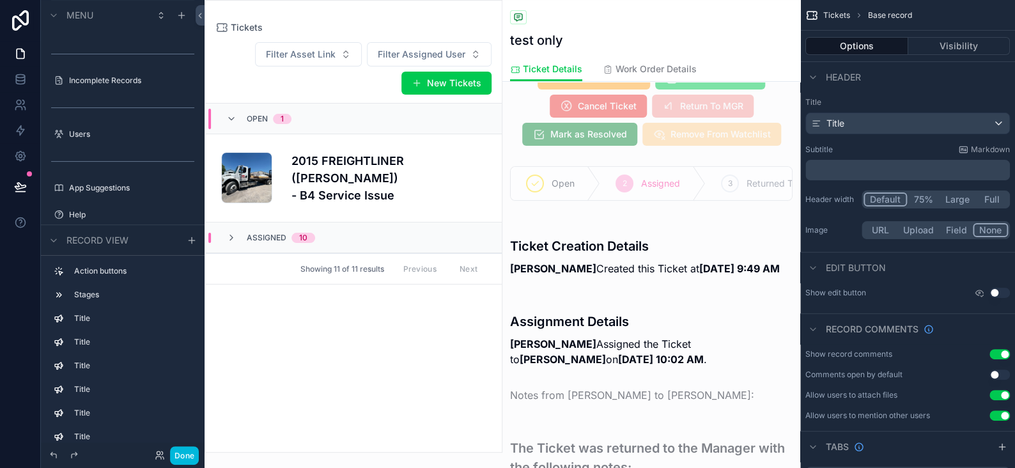
click at [646, 257] on div "scrollable content" at bounding box center [651, 248] width 298 height 65
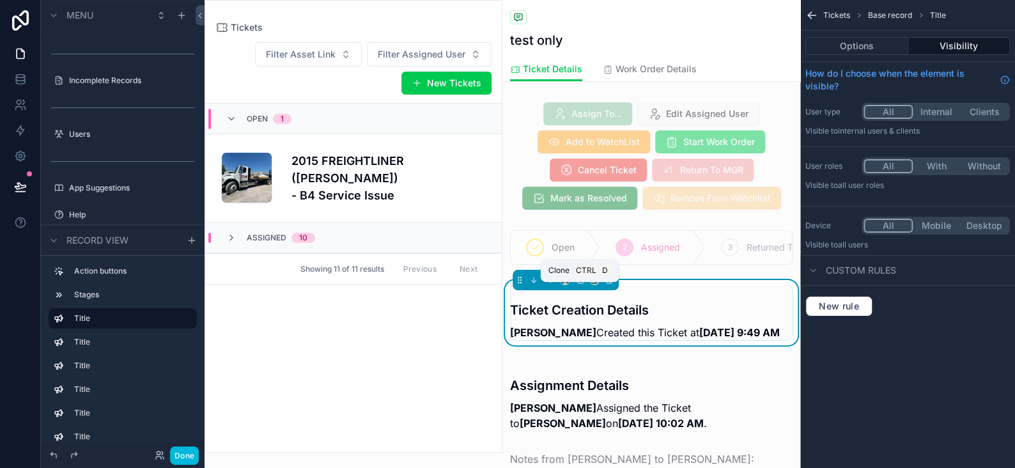
click at [578, 283] on icon "scrollable content" at bounding box center [580, 280] width 5 height 5
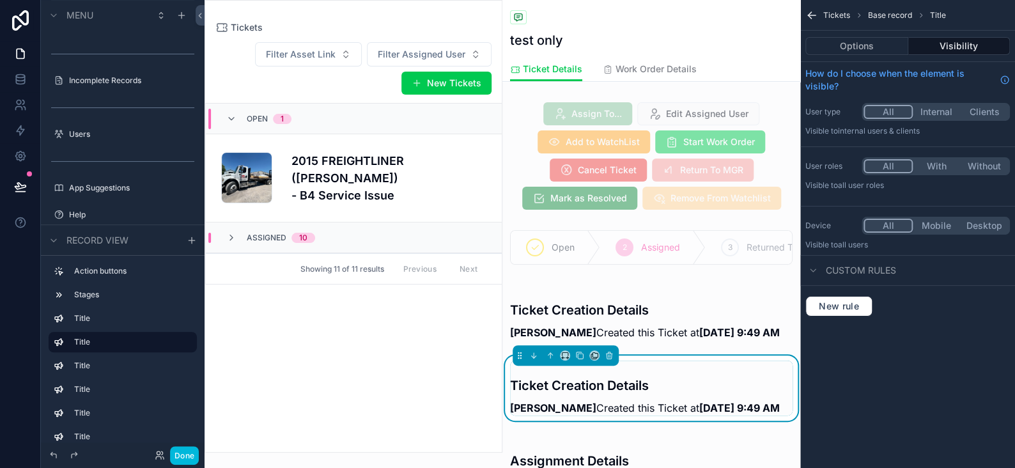
click at [601, 336] on div "scrollable content" at bounding box center [651, 312] width 298 height 65
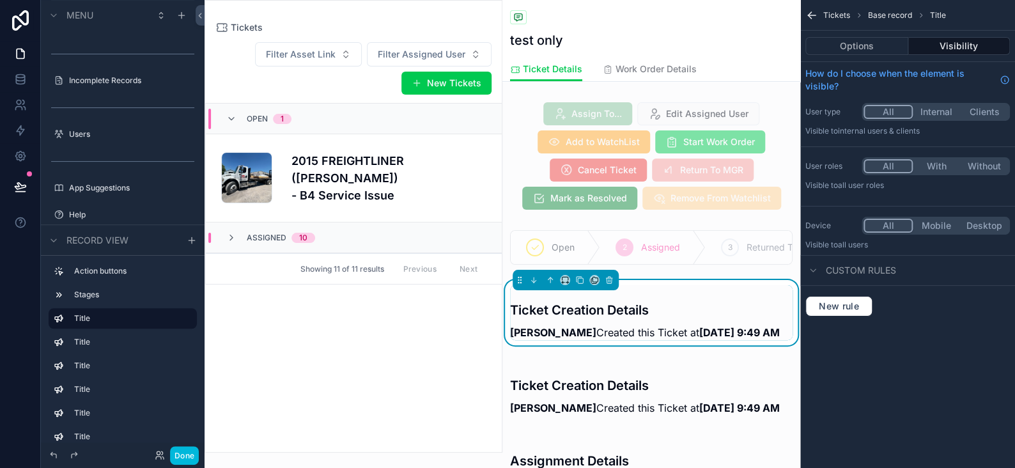
click at [860, 44] on button "Options" at bounding box center [856, 46] width 103 height 18
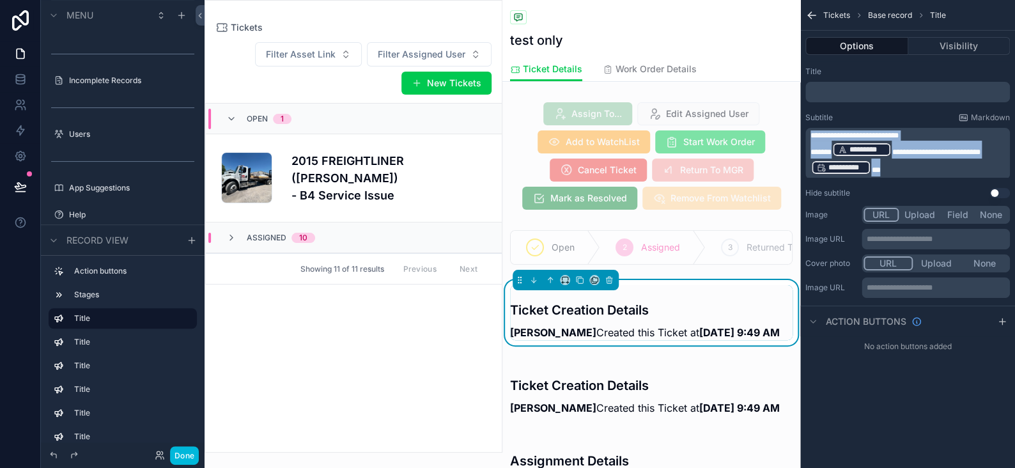
drag, startPoint x: 895, startPoint y: 171, endPoint x: 811, endPoint y: 137, distance: 90.3
click at [811, 137] on div "**********" at bounding box center [908, 153] width 197 height 46
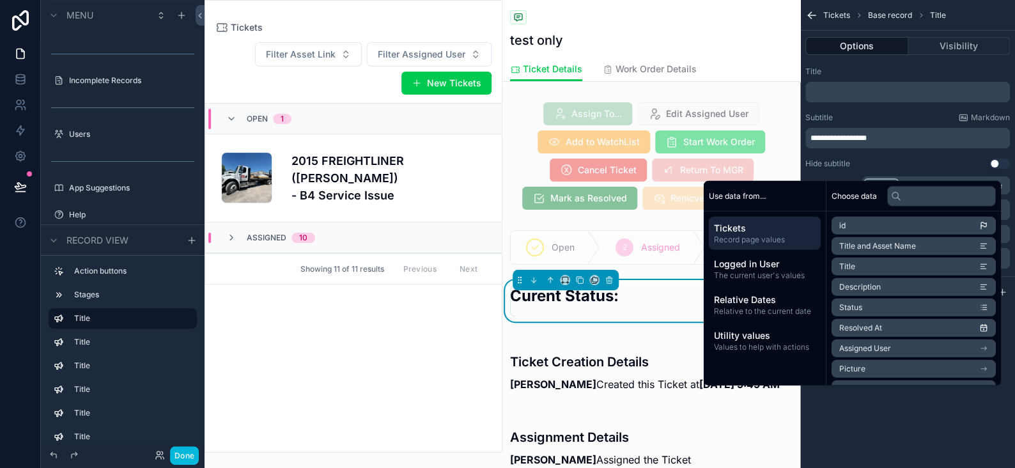
click at [833, 139] on span "**********" at bounding box center [838, 138] width 56 height 8
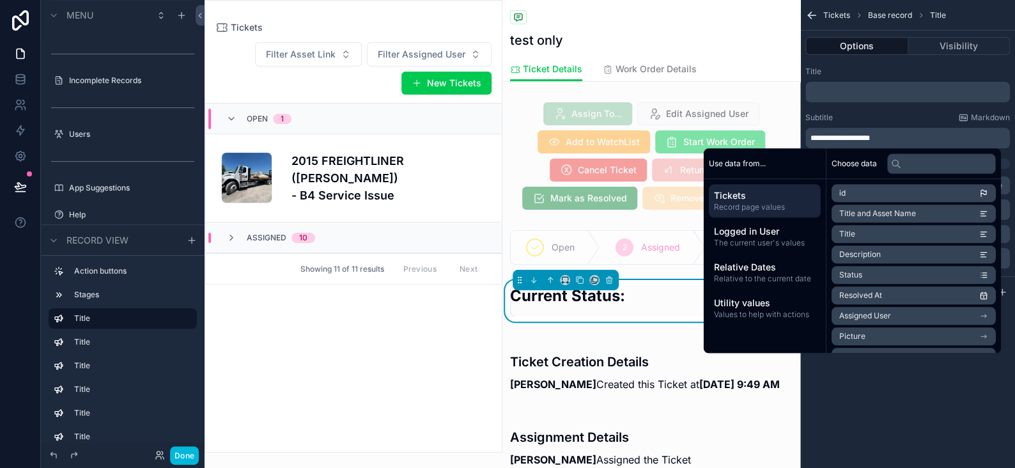
click at [888, 144] on div "**********" at bounding box center [907, 138] width 205 height 20
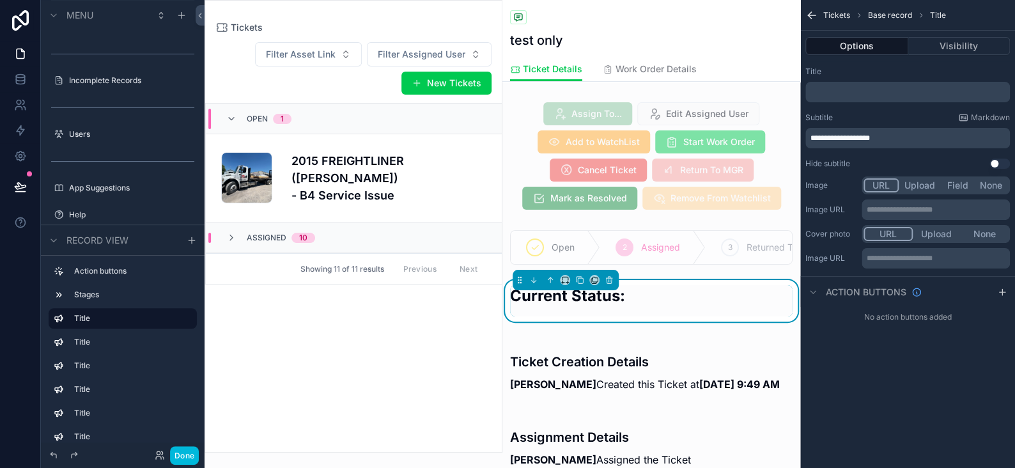
click at [892, 142] on p "**********" at bounding box center [908, 138] width 197 height 10
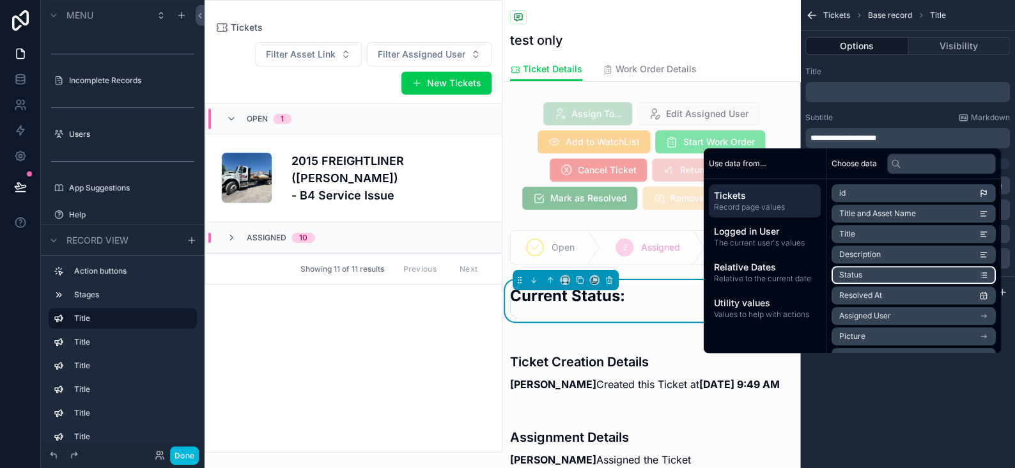
click at [862, 272] on li "Status" at bounding box center [914, 275] width 164 height 18
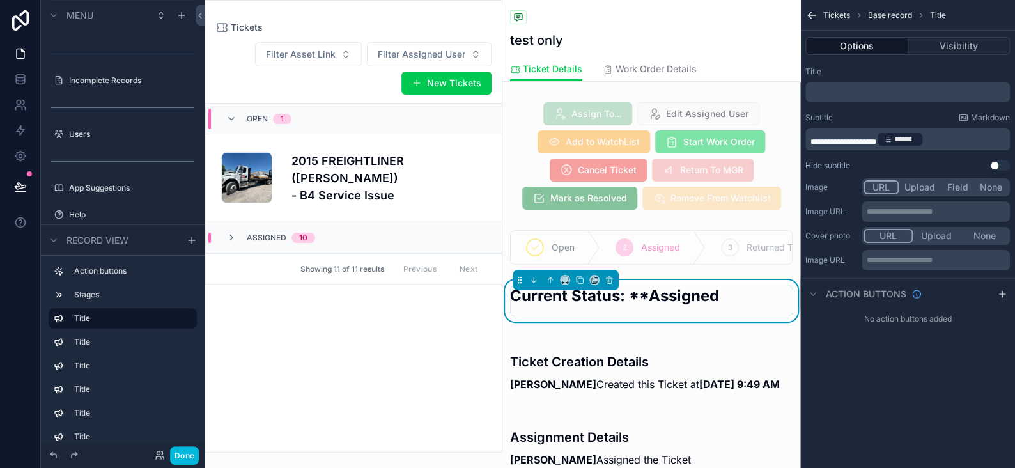
click at [940, 142] on p "**********" at bounding box center [908, 139] width 197 height 18
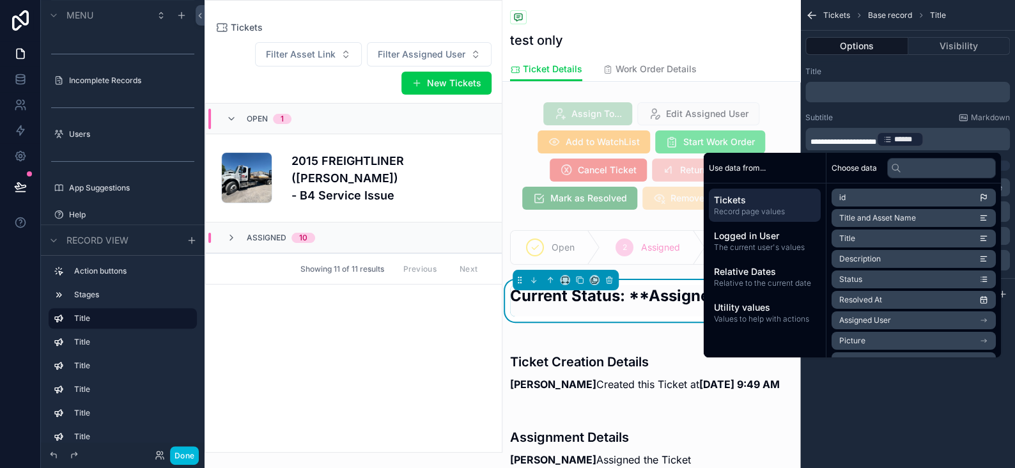
click at [941, 138] on p "**********" at bounding box center [908, 139] width 197 height 18
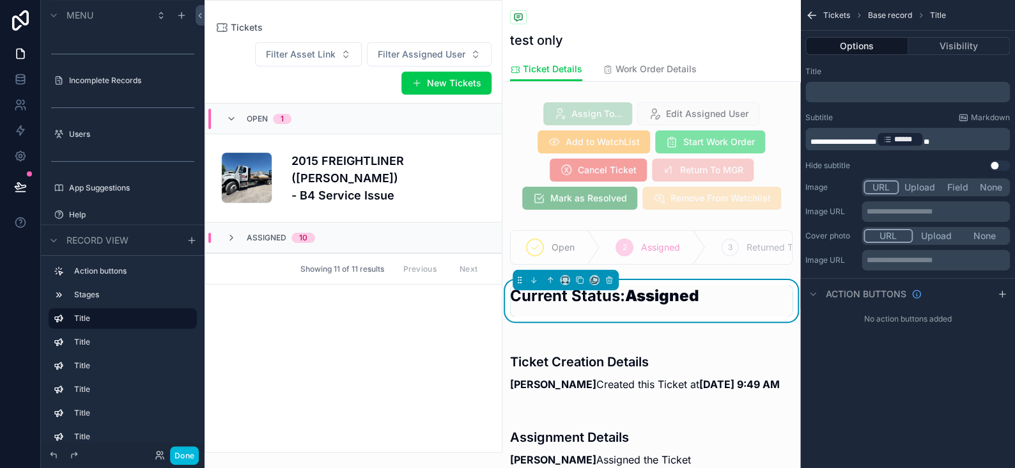
click at [961, 114] on icon "scrollable content" at bounding box center [963, 117] width 10 height 10
click at [876, 139] on span "**********" at bounding box center [843, 142] width 66 height 8
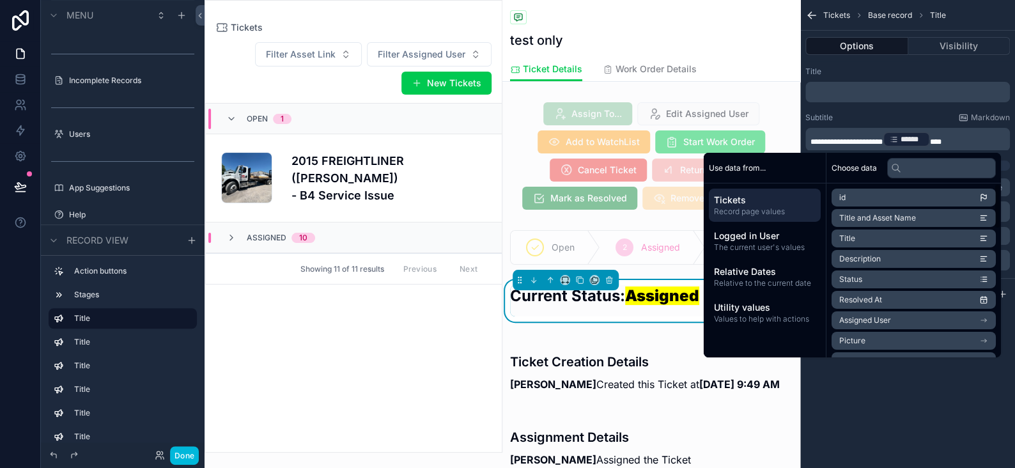
click at [892, 397] on div "**********" at bounding box center [907, 234] width 215 height 468
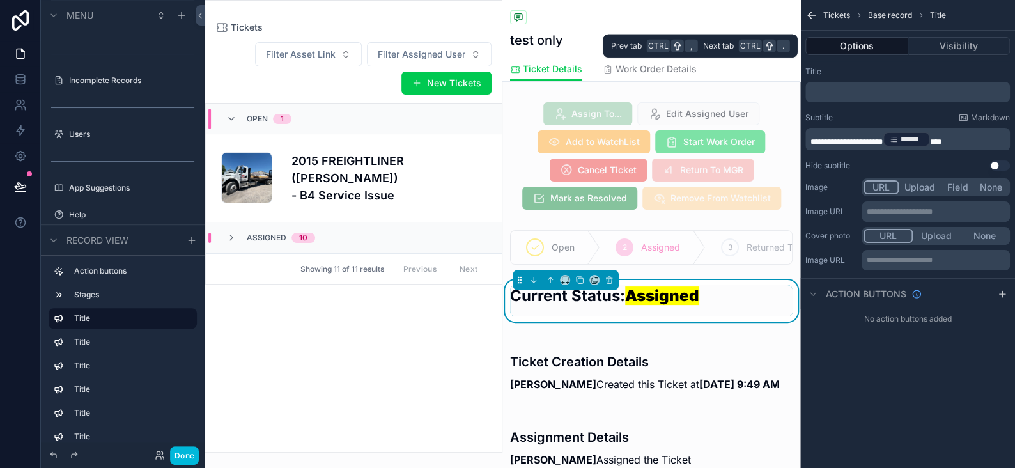
click at [966, 43] on button "Visibility" at bounding box center [959, 46] width 102 height 18
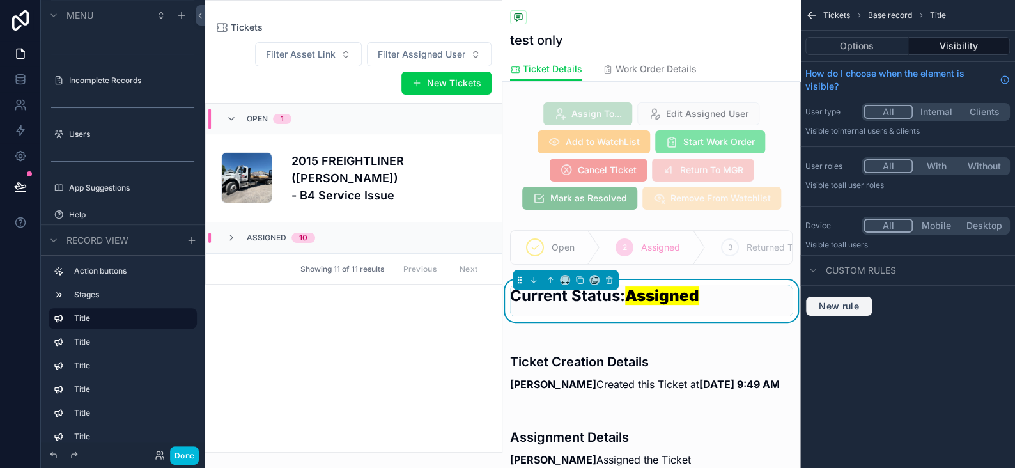
click at [869, 303] on button "New rule" at bounding box center [838, 306] width 67 height 20
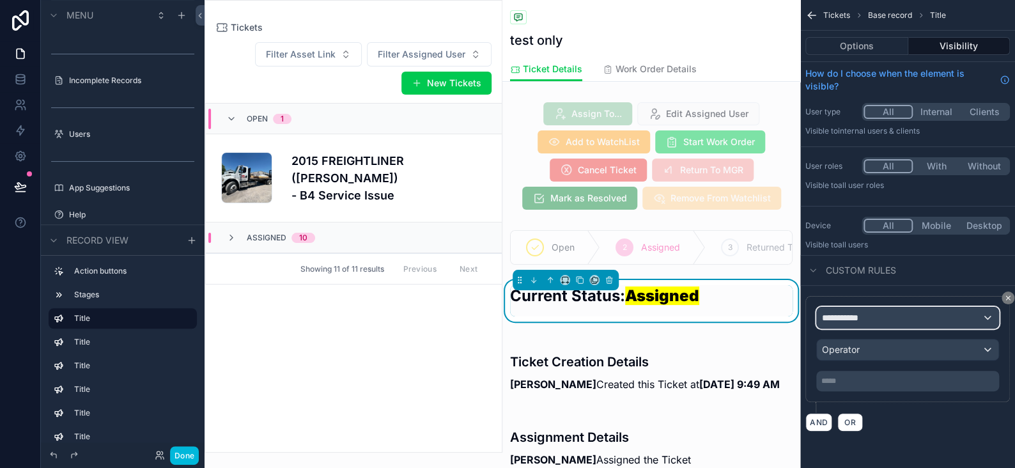
click at [871, 307] on div "**********" at bounding box center [908, 317] width 182 height 20
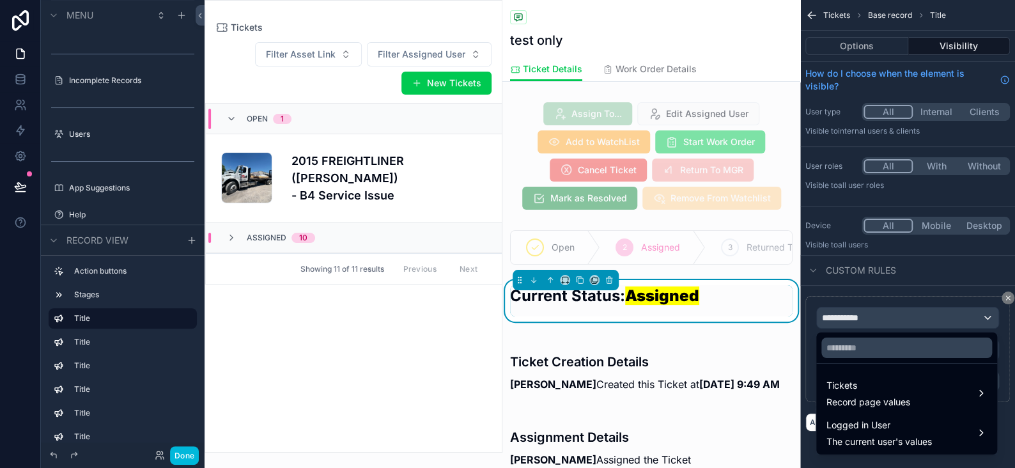
click at [871, 392] on span "Tickets" at bounding box center [868, 385] width 84 height 15
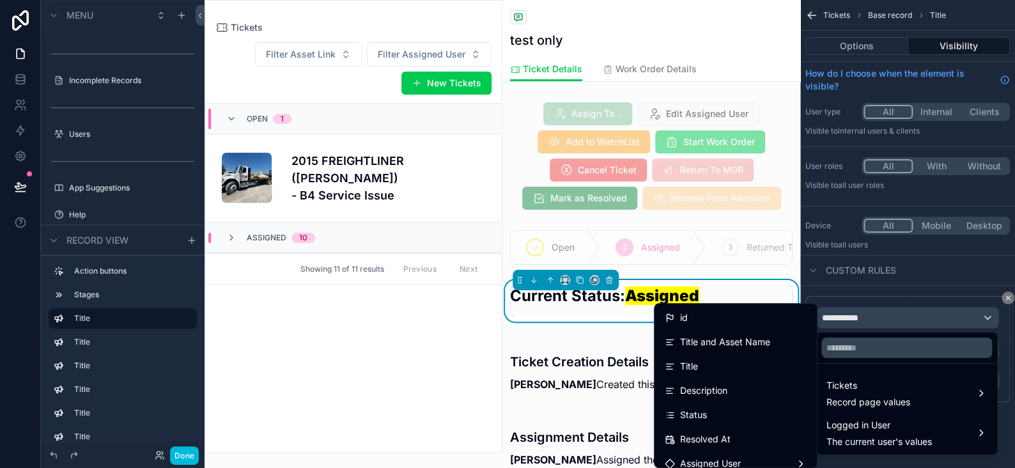
click at [680, 415] on span "Status" at bounding box center [693, 414] width 27 height 15
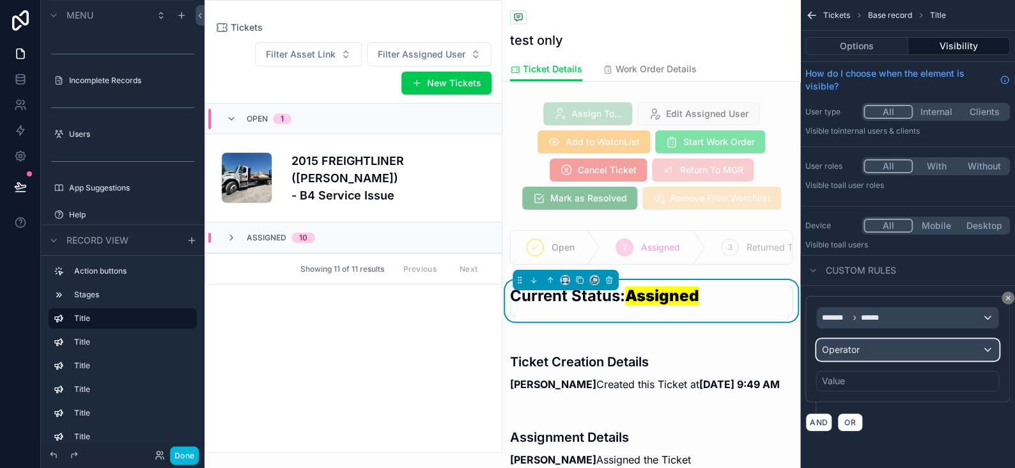
click at [871, 346] on div "Operator" at bounding box center [908, 349] width 182 height 20
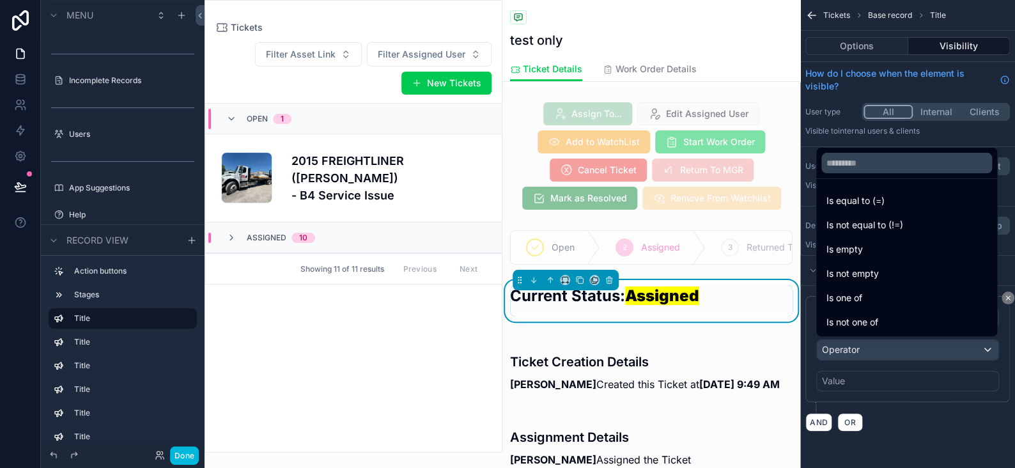
click at [859, 203] on span "Is equal to (=)" at bounding box center [855, 200] width 58 height 15
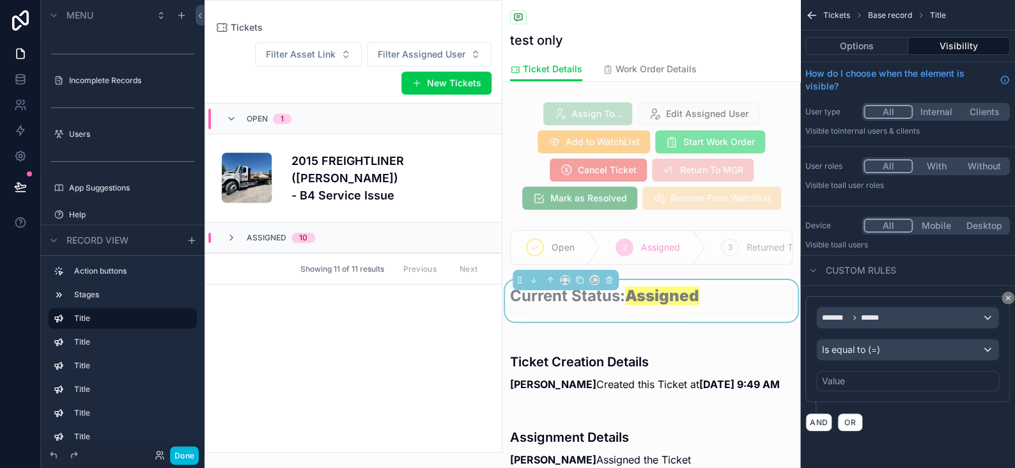
click at [838, 379] on div "Value" at bounding box center [833, 381] width 23 height 13
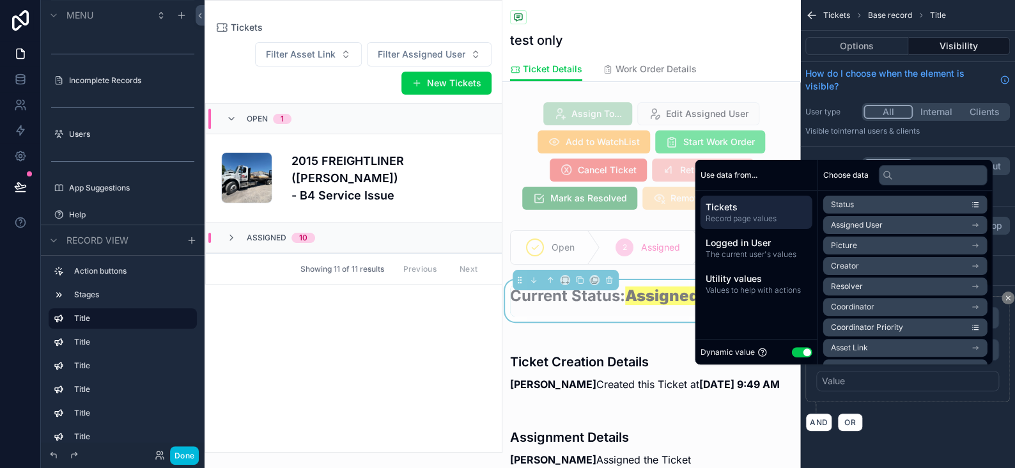
click at [795, 357] on div "Dynamic value Use setting" at bounding box center [756, 352] width 112 height 15
click at [796, 349] on button "Use setting" at bounding box center [801, 352] width 20 height 10
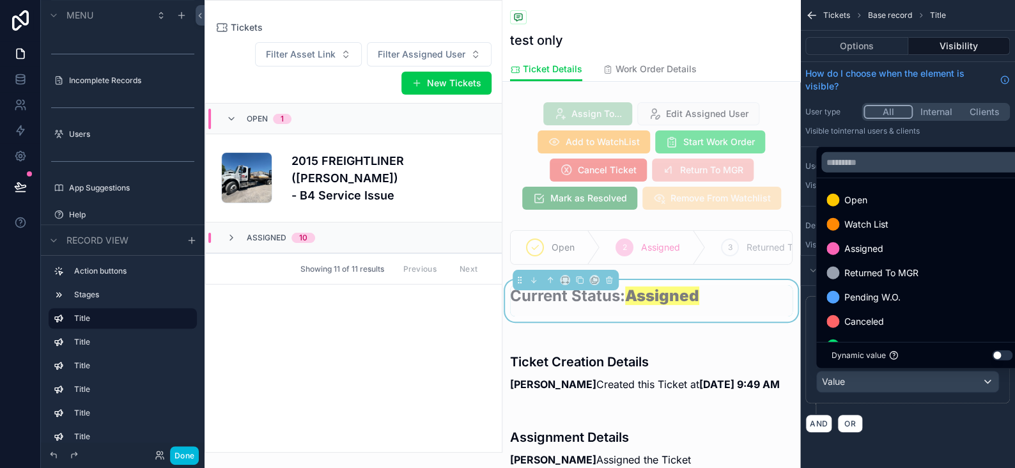
click at [863, 219] on span "Watch List" at bounding box center [866, 224] width 44 height 15
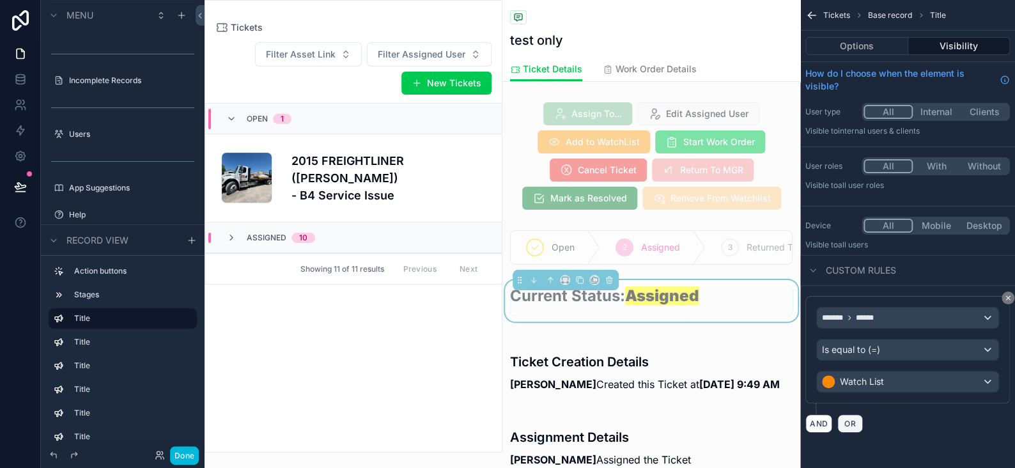
click at [847, 421] on span "OR" at bounding box center [850, 424] width 17 height 10
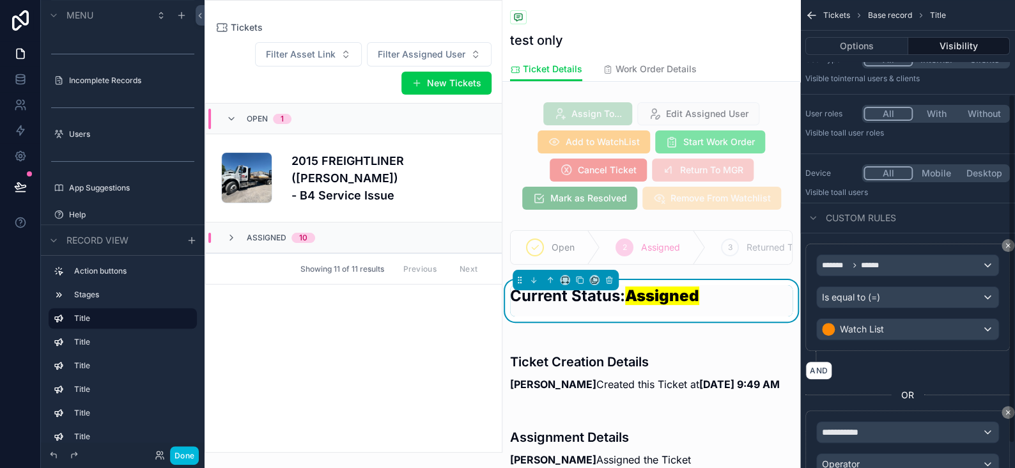
scroll to position [128, 0]
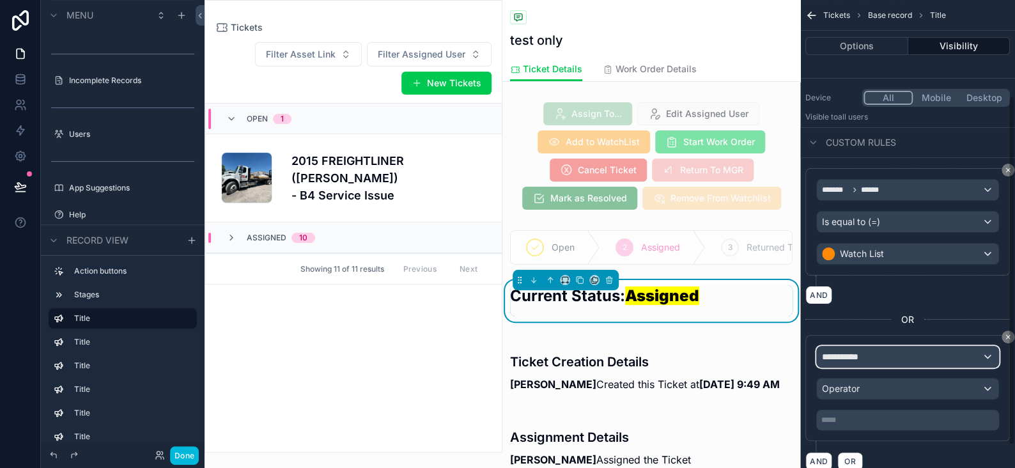
click at [849, 352] on span "**********" at bounding box center [845, 356] width 47 height 13
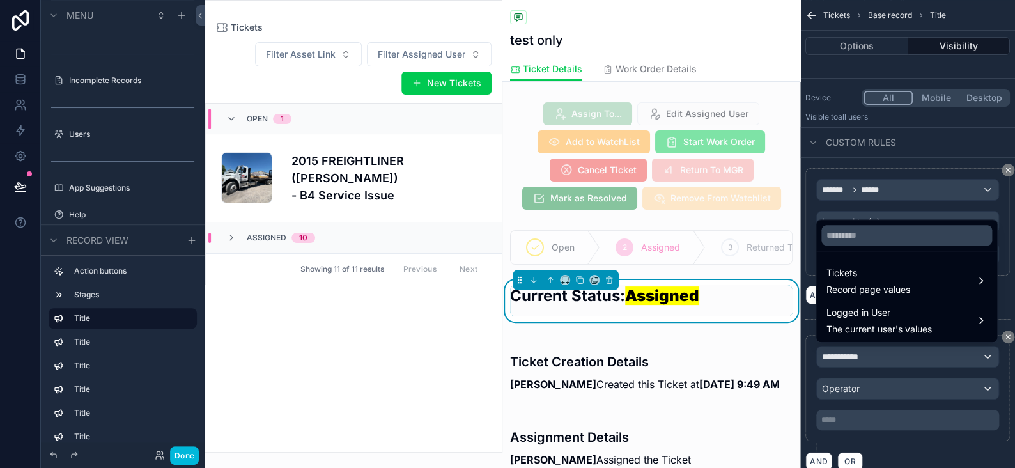
click at [846, 270] on span "Tickets" at bounding box center [868, 272] width 84 height 15
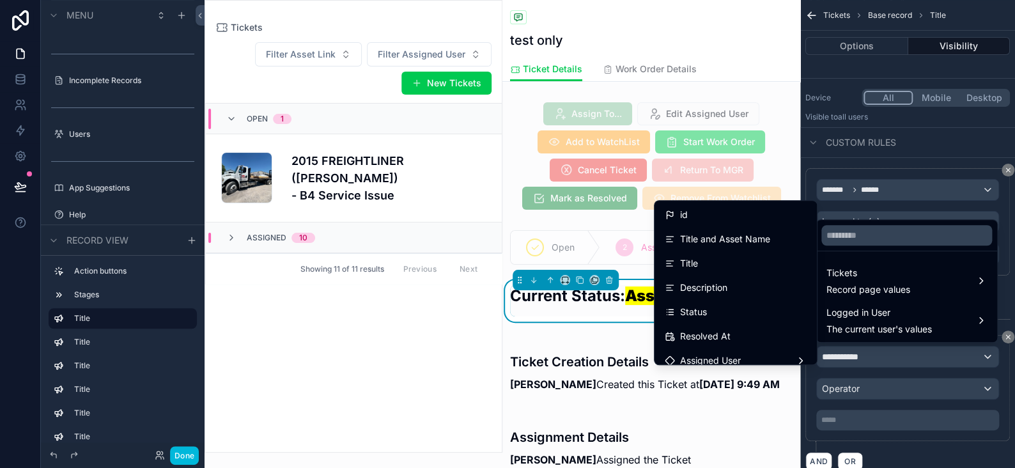
click at [706, 313] on div "Status" at bounding box center [736, 311] width 142 height 15
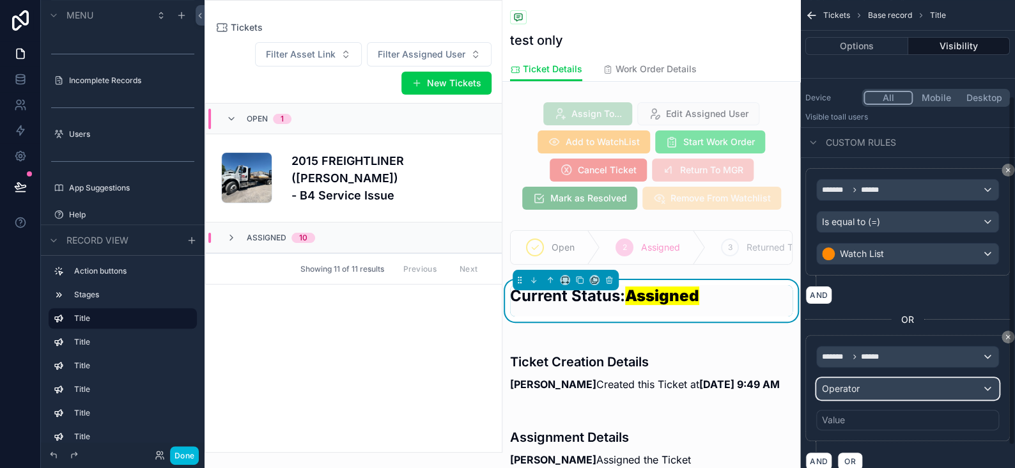
click at [871, 386] on div "Operator" at bounding box center [908, 388] width 182 height 20
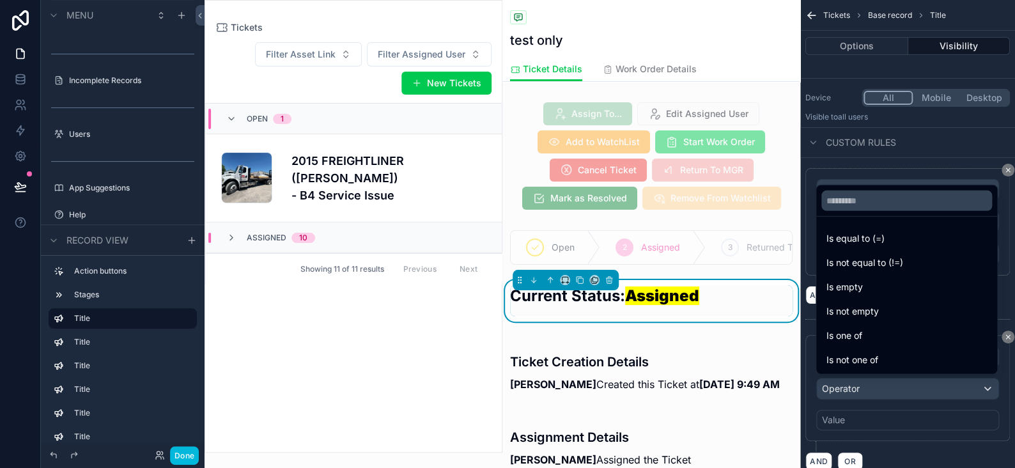
click at [869, 244] on span "Is equal to (=)" at bounding box center [855, 238] width 58 height 15
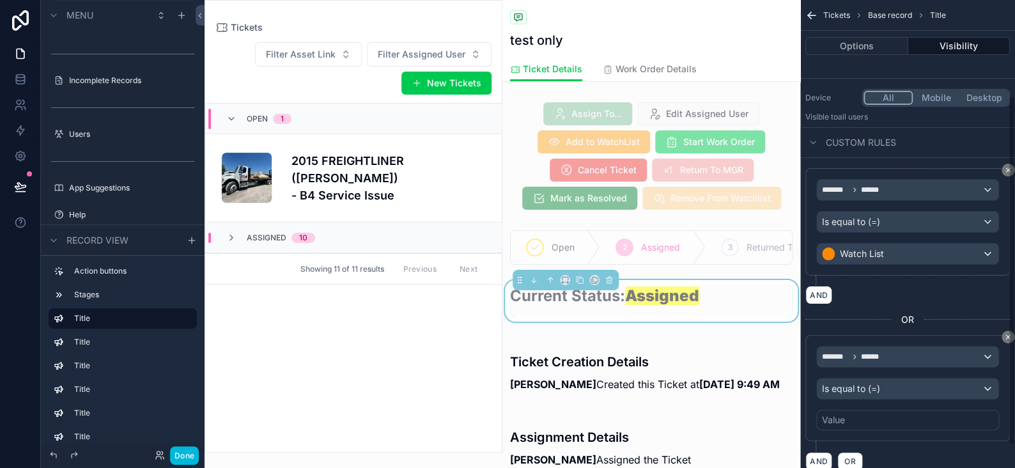
click at [853, 415] on div "Value" at bounding box center [907, 420] width 183 height 20
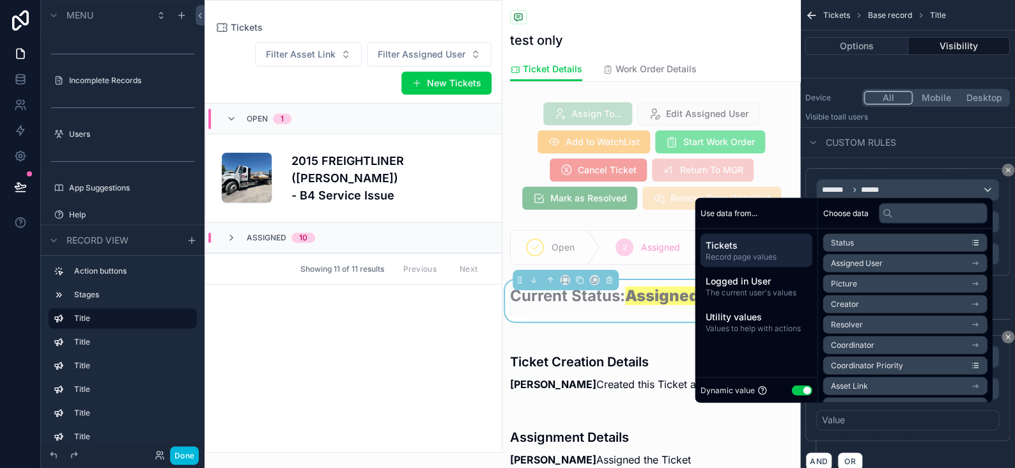
click at [802, 389] on button "Use setting" at bounding box center [801, 390] width 20 height 10
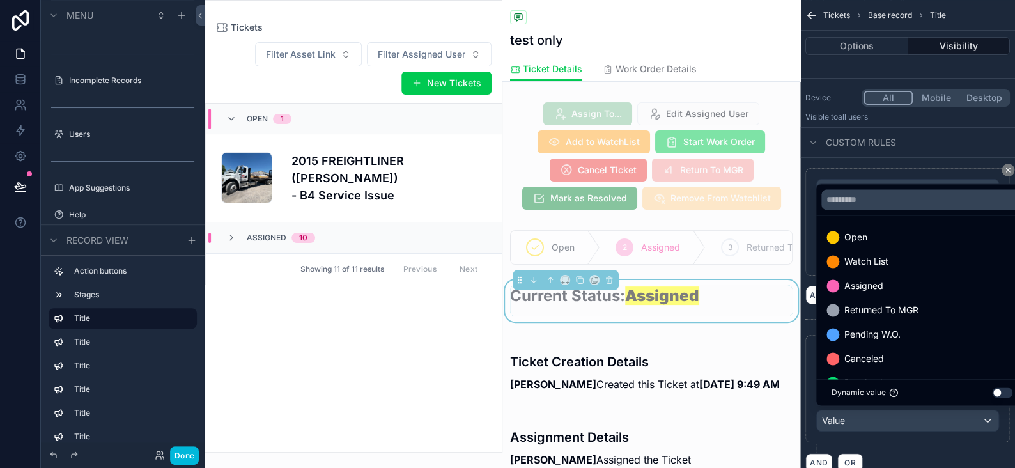
click at [848, 361] on span "Canceled" at bounding box center [864, 358] width 40 height 15
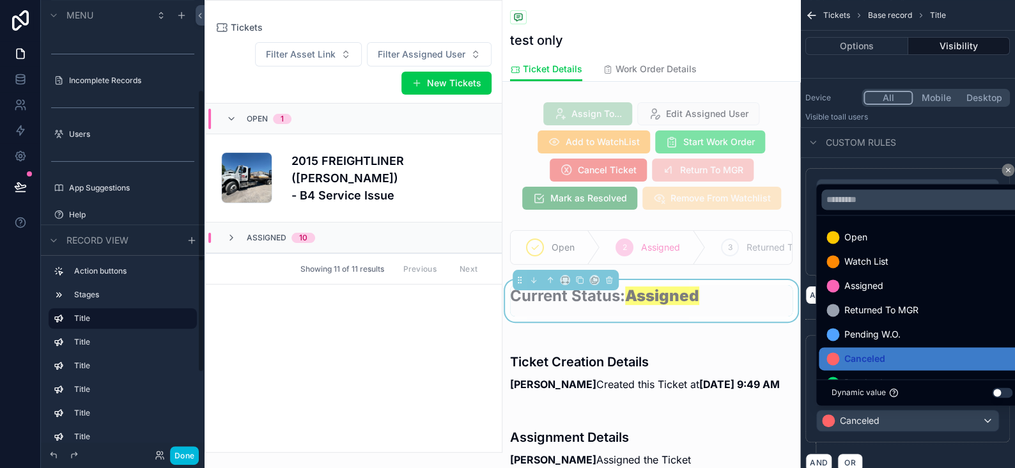
click at [189, 454] on button "Done" at bounding box center [184, 455] width 29 height 19
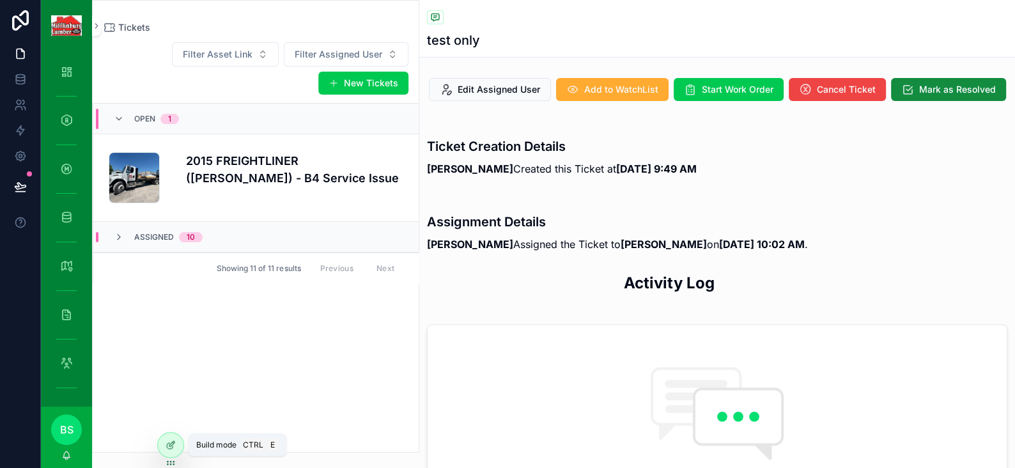
click at [171, 438] on div at bounding box center [171, 445] width 26 height 24
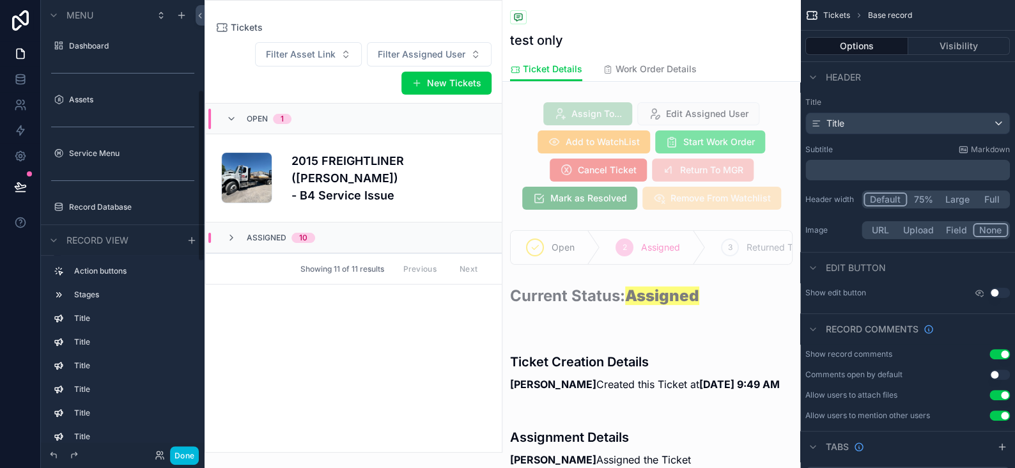
scroll to position [234, 0]
click at [638, 267] on div "scrollable content" at bounding box center [651, 247] width 298 height 45
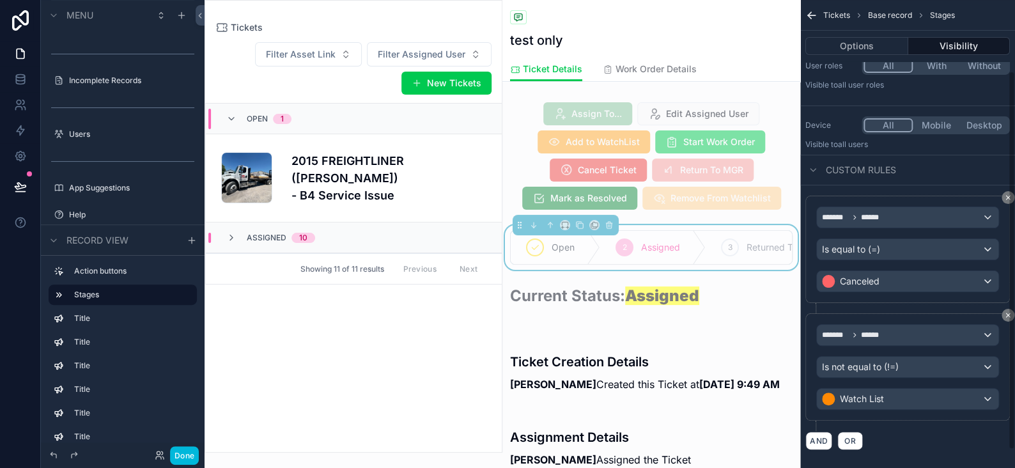
scroll to position [110, 0]
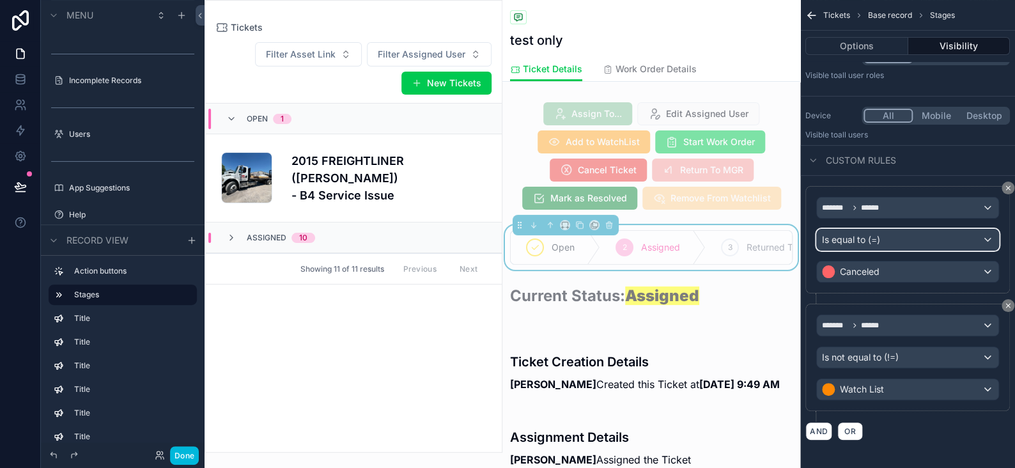
click at [846, 235] on span "Is equal to (=)" at bounding box center [851, 239] width 58 height 13
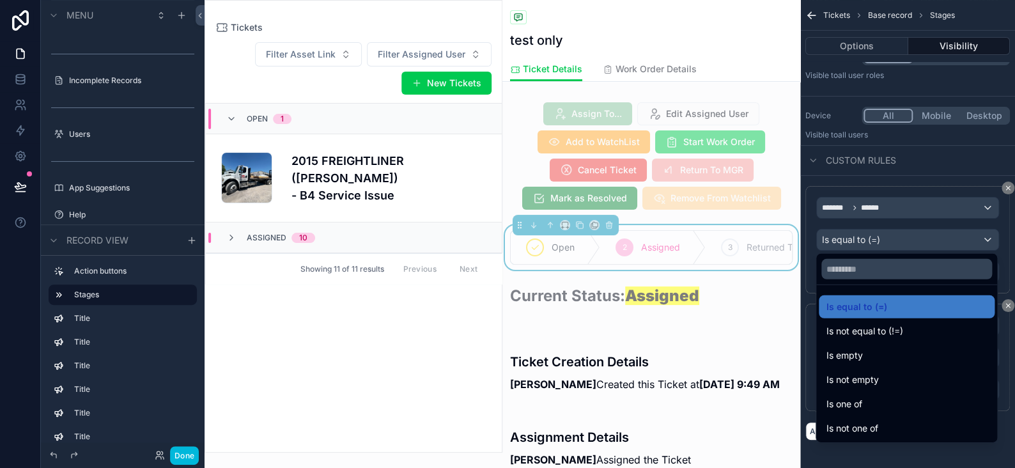
click at [858, 326] on span "Is not equal to (!=)" at bounding box center [864, 330] width 77 height 15
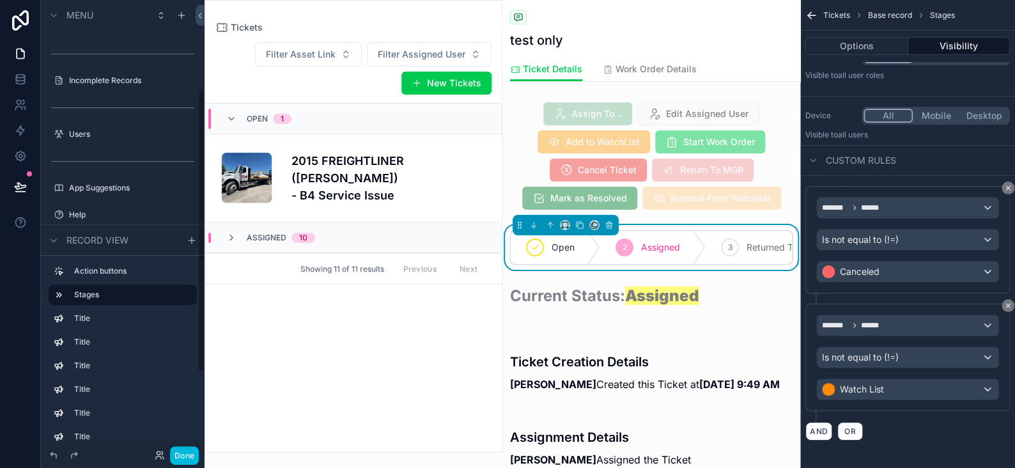
click at [180, 458] on button "Done" at bounding box center [184, 455] width 29 height 19
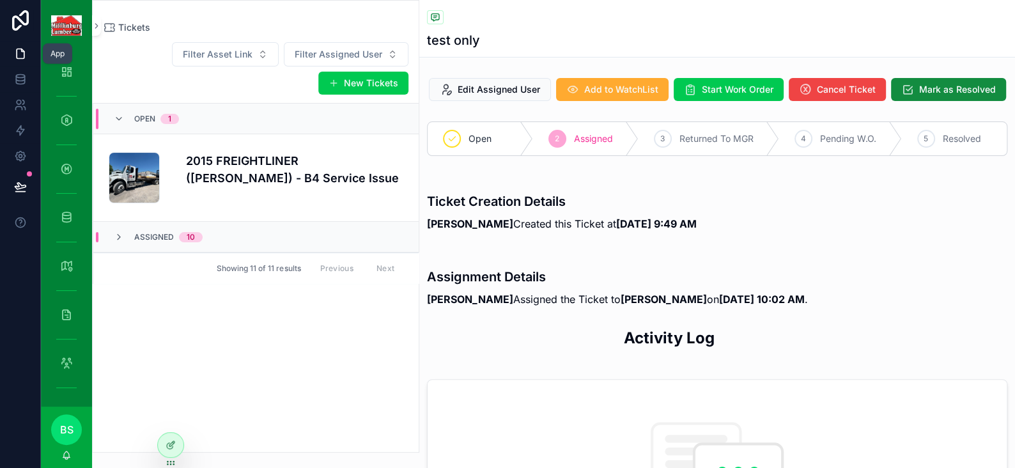
click at [20, 55] on icon at bounding box center [20, 53] width 13 height 13
click at [61, 70] on icon "scrollable content" at bounding box center [66, 71] width 13 height 13
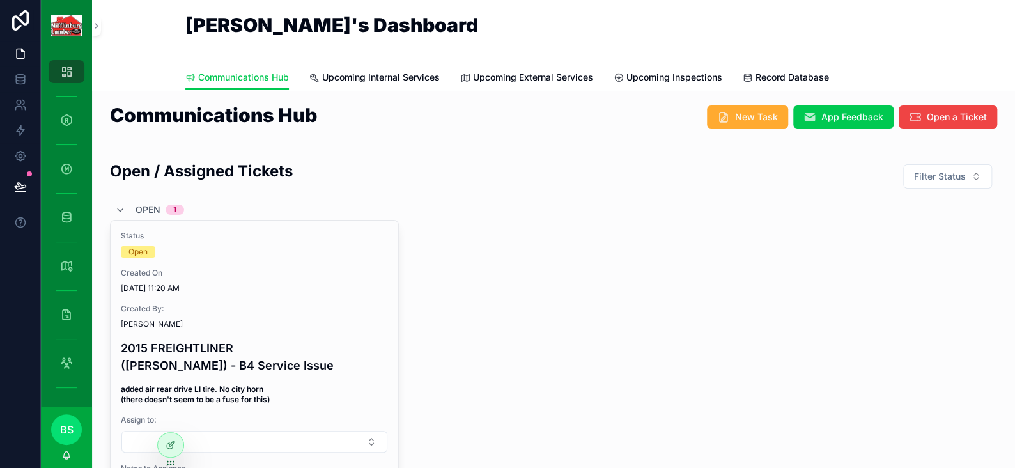
click at [167, 447] on icon at bounding box center [170, 446] width 6 height 6
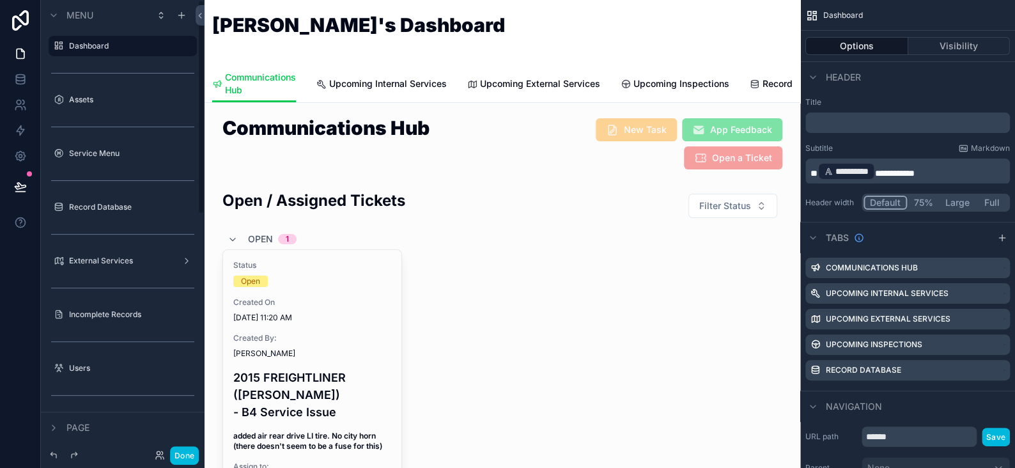
click at [180, 460] on button "Done" at bounding box center [184, 455] width 29 height 19
click at [188, 451] on button "Done" at bounding box center [184, 455] width 29 height 19
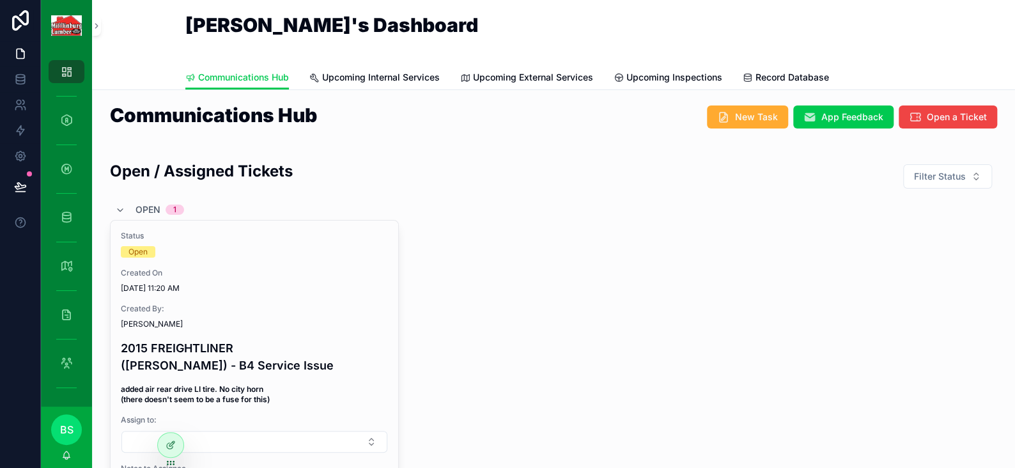
click at [0, 0] on icon at bounding box center [0, 0] width 0 height 0
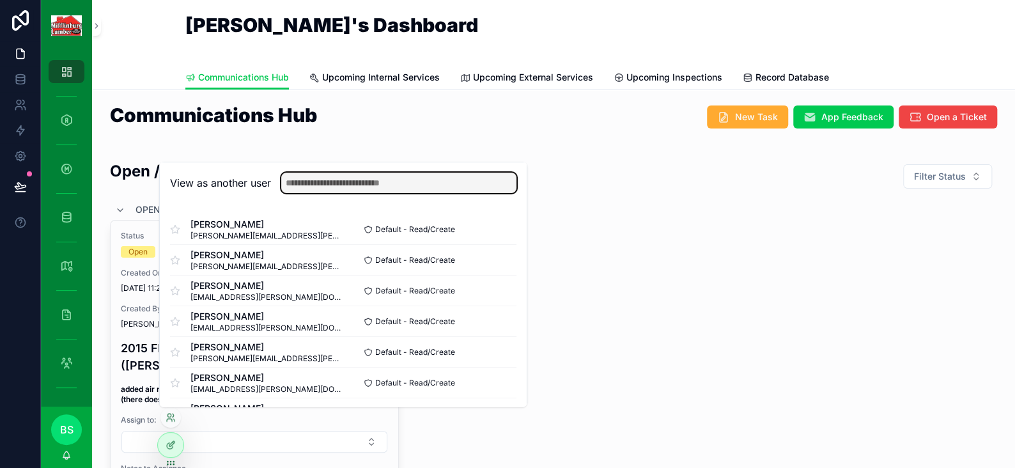
click at [341, 183] on input "text" at bounding box center [398, 183] width 235 height 20
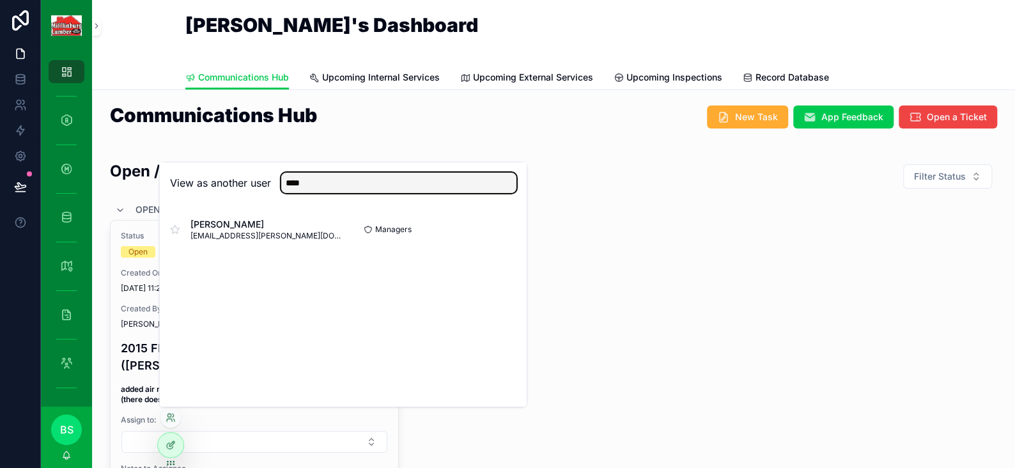
type input "****"
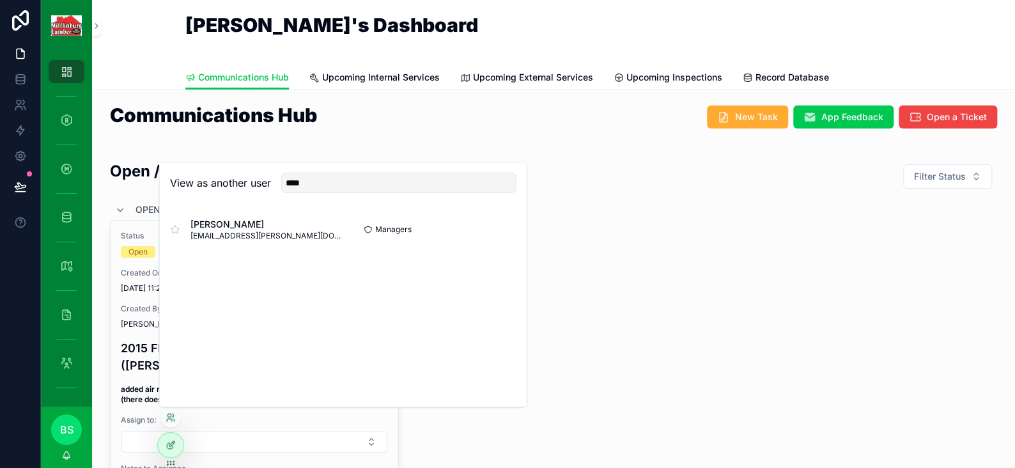
click at [0, 0] on button "Select" at bounding box center [0, 0] width 0 height 0
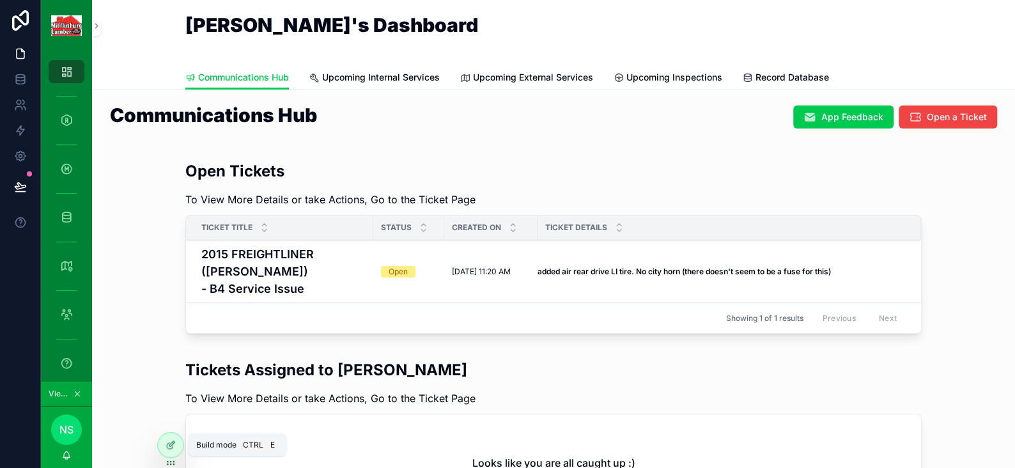
click at [172, 440] on icon at bounding box center [171, 445] width 10 height 10
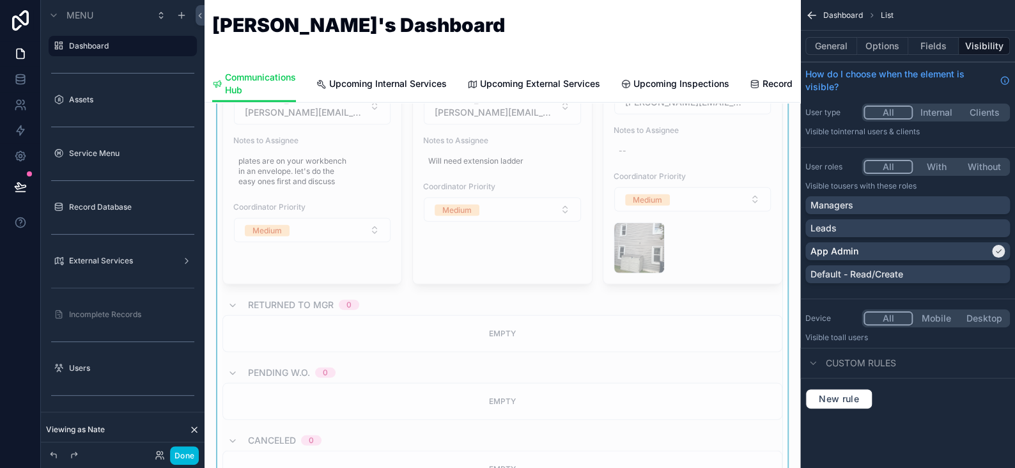
scroll to position [1917, 0]
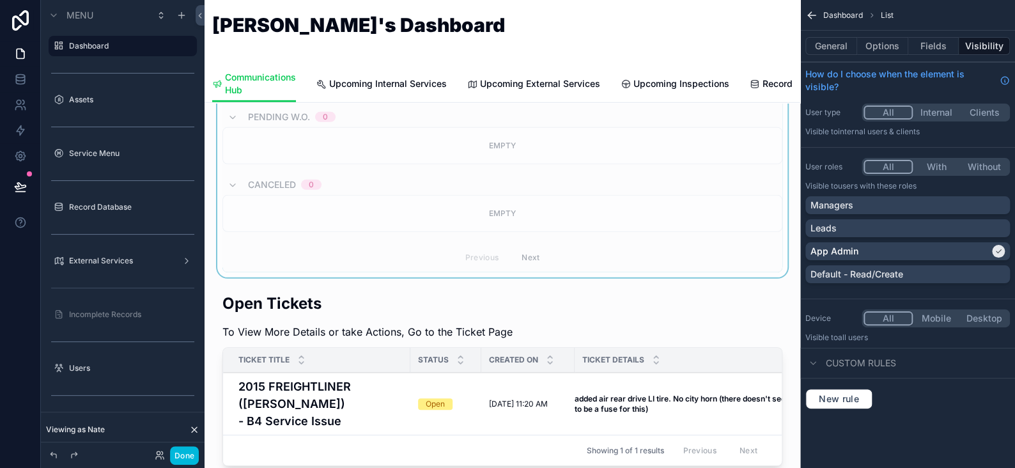
click at [334, 288] on div "scrollable content" at bounding box center [502, 382] width 575 height 189
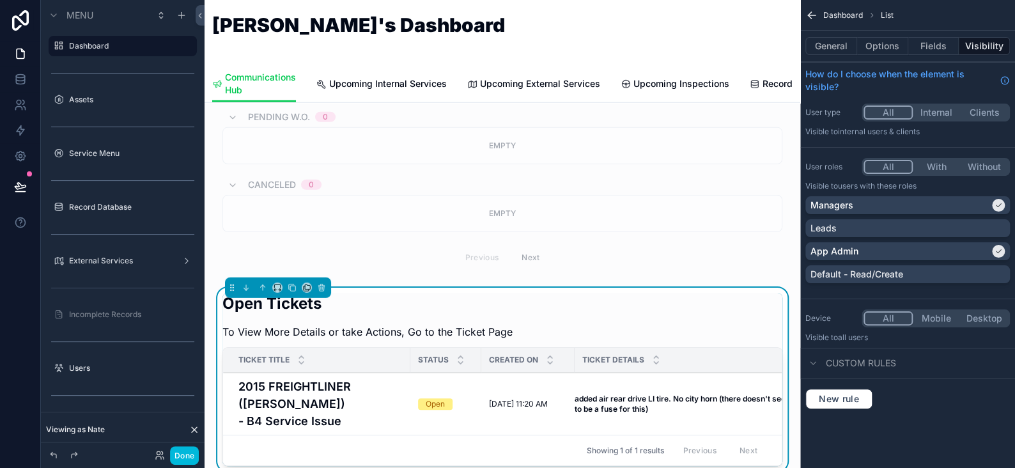
click at [493, 293] on h2 "Open Tickets" at bounding box center [367, 303] width 290 height 21
click at [833, 45] on button "General" at bounding box center [831, 46] width 52 height 18
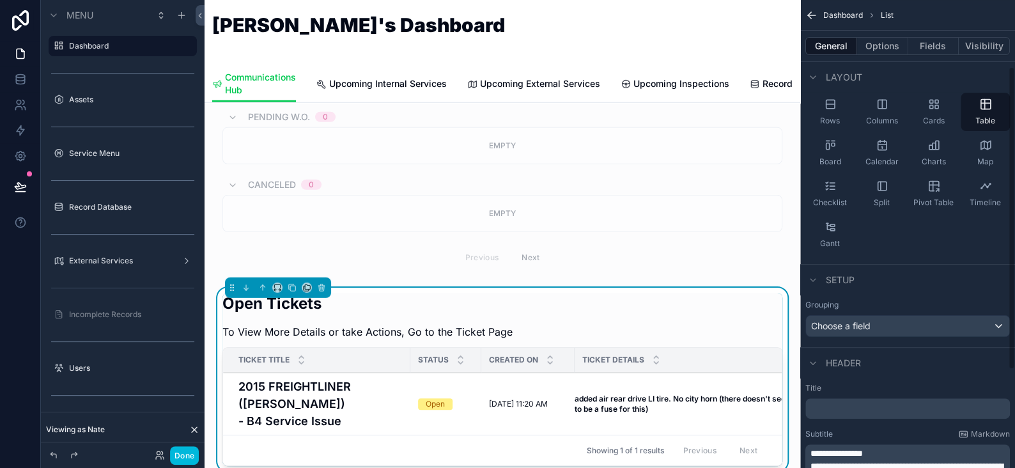
scroll to position [254, 0]
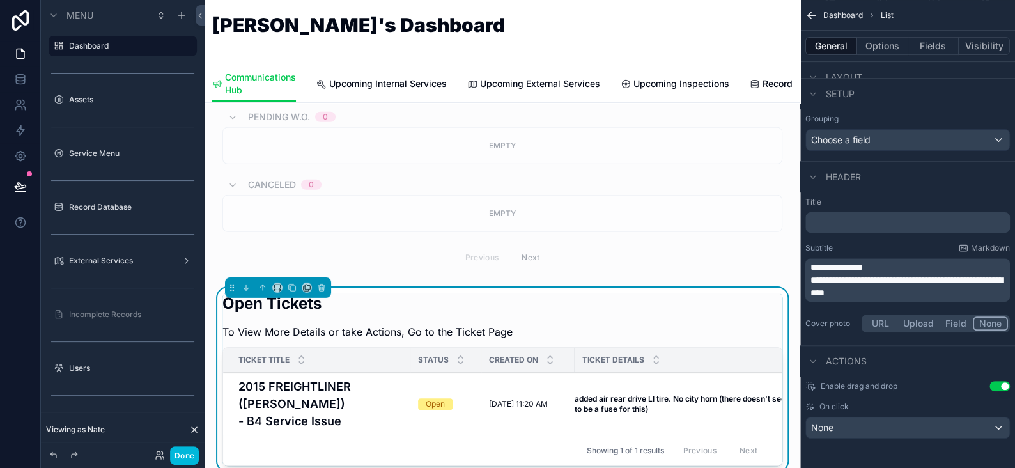
click at [851, 265] on span "**********" at bounding box center [836, 267] width 52 height 9
click at [192, 455] on button "Done" at bounding box center [184, 455] width 29 height 19
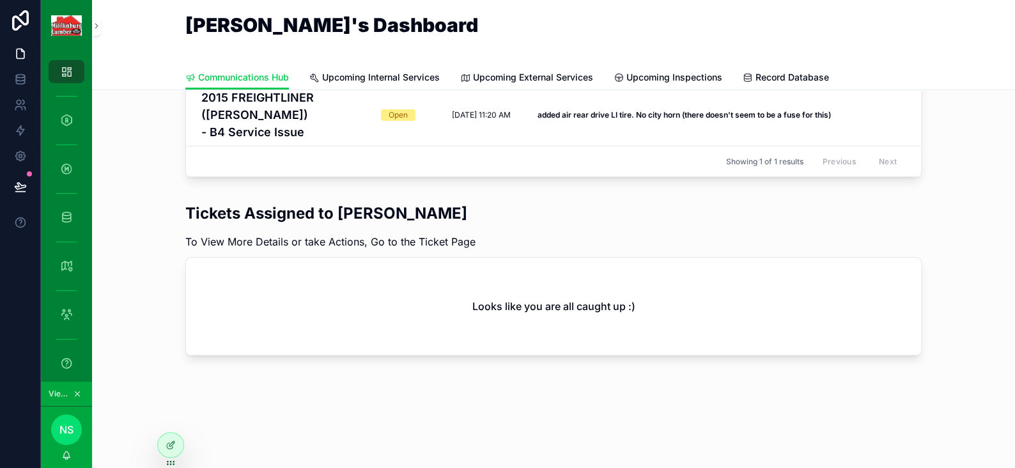
scroll to position [137, 0]
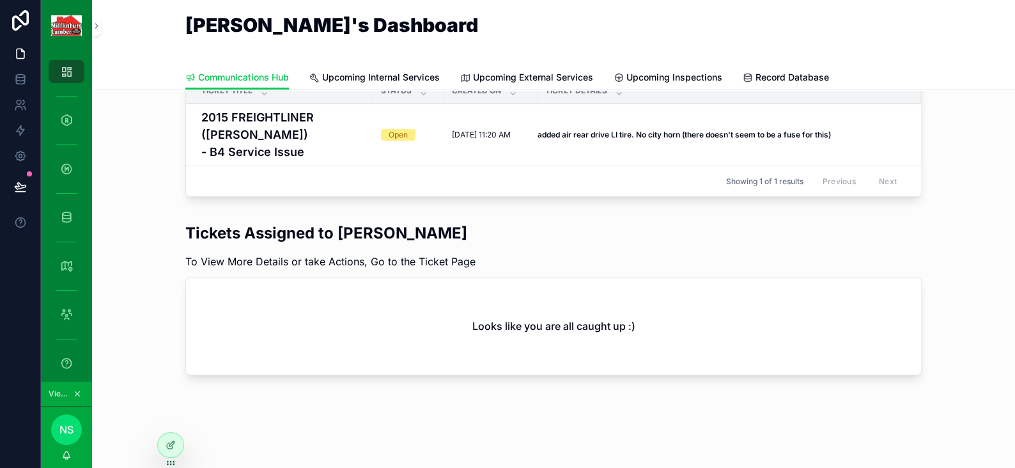
click at [171, 449] on icon at bounding box center [171, 445] width 10 height 10
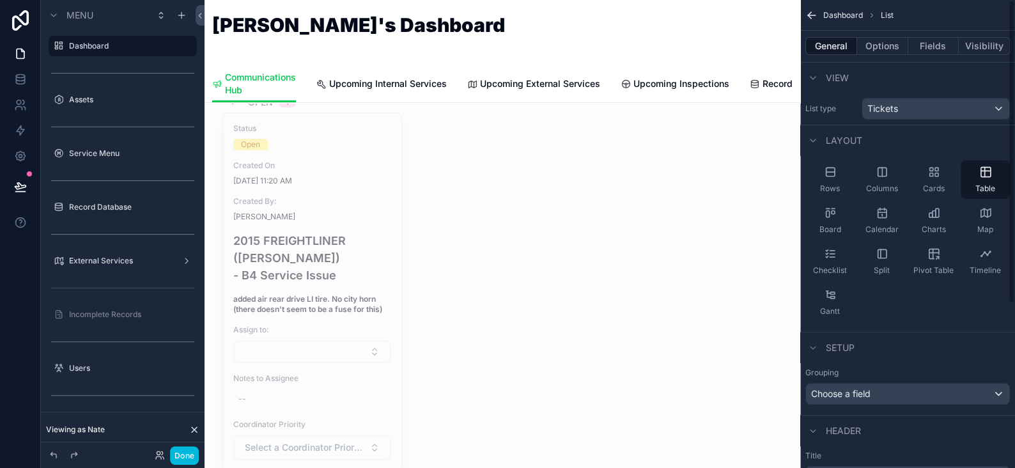
scroll to position [1917, 0]
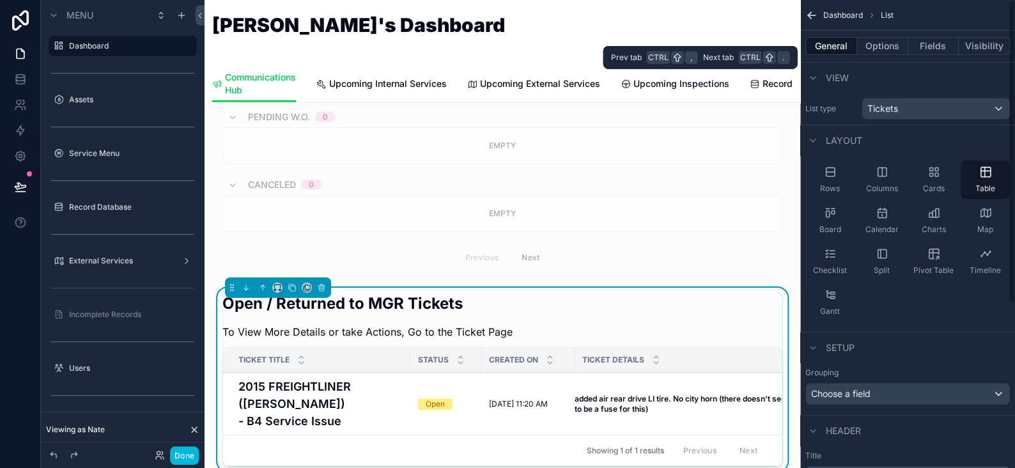
click at [874, 47] on button "Options" at bounding box center [882, 46] width 51 height 18
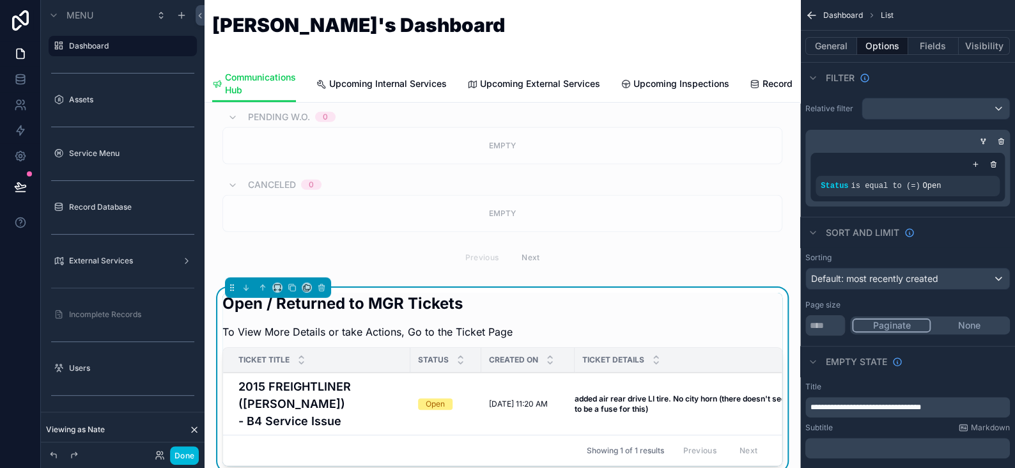
click at [986, 137] on icon "scrollable content" at bounding box center [983, 141] width 8 height 8
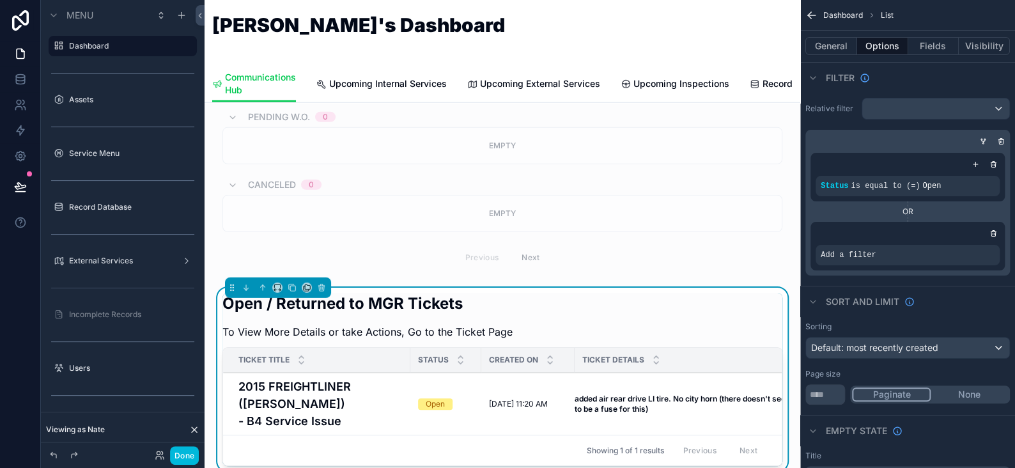
click at [886, 251] on div "Add a filter" at bounding box center [908, 255] width 184 height 20
click at [0, 0] on icon "scrollable content" at bounding box center [0, 0] width 0 height 0
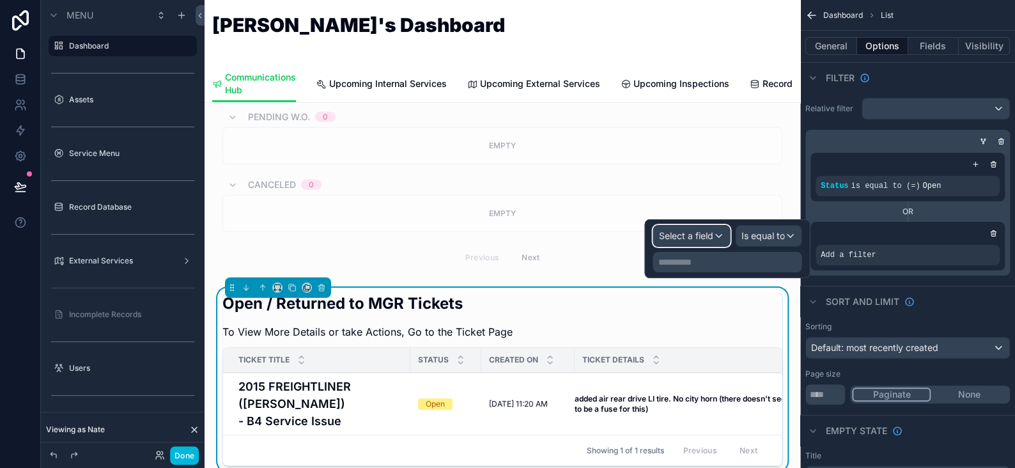
click at [718, 241] on div "Select a field" at bounding box center [691, 236] width 76 height 20
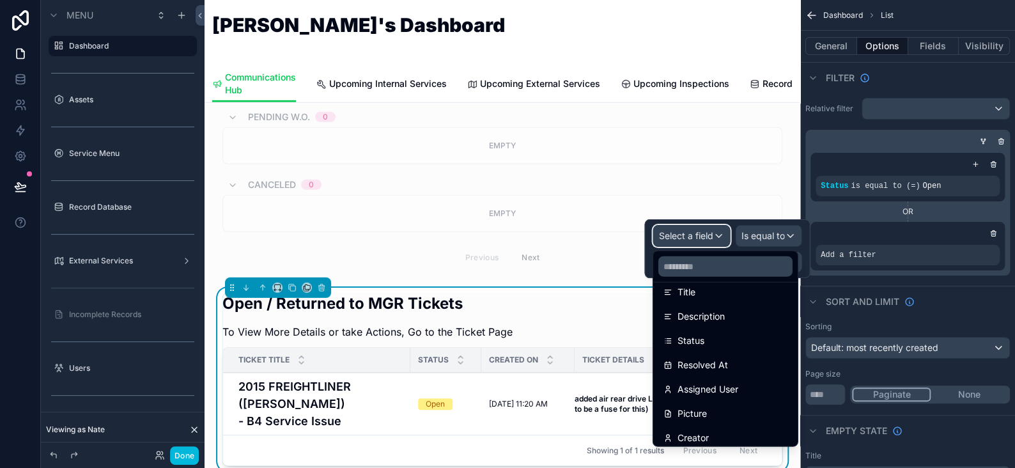
scroll to position [128, 0]
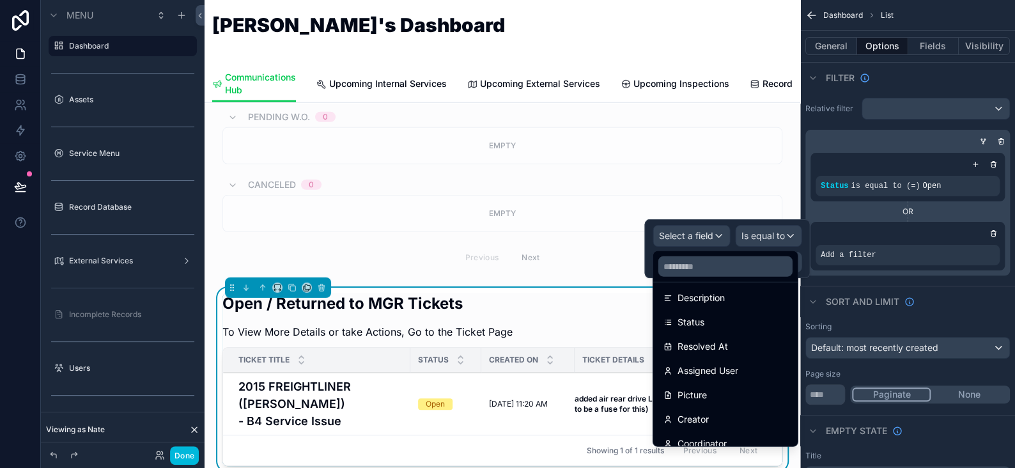
click at [703, 320] on span "Status" at bounding box center [690, 321] width 27 height 15
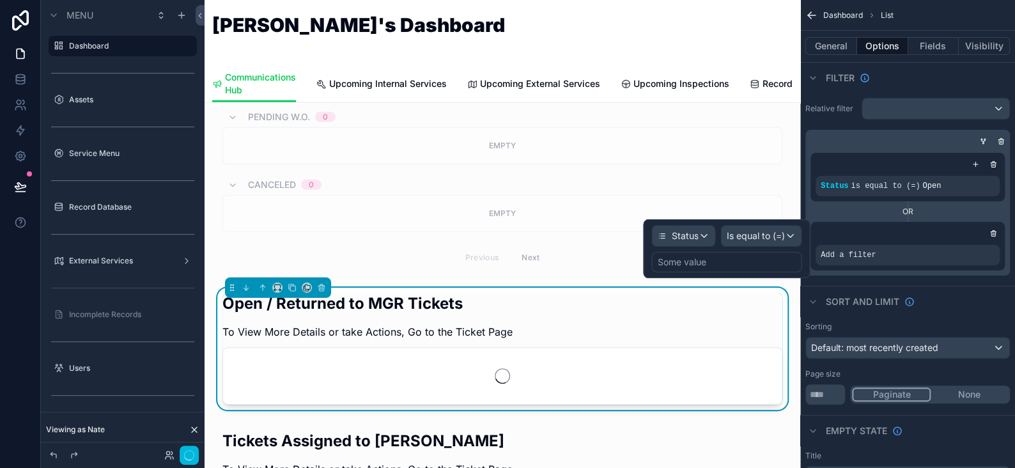
click at [720, 259] on div "Some value" at bounding box center [726, 262] width 150 height 20
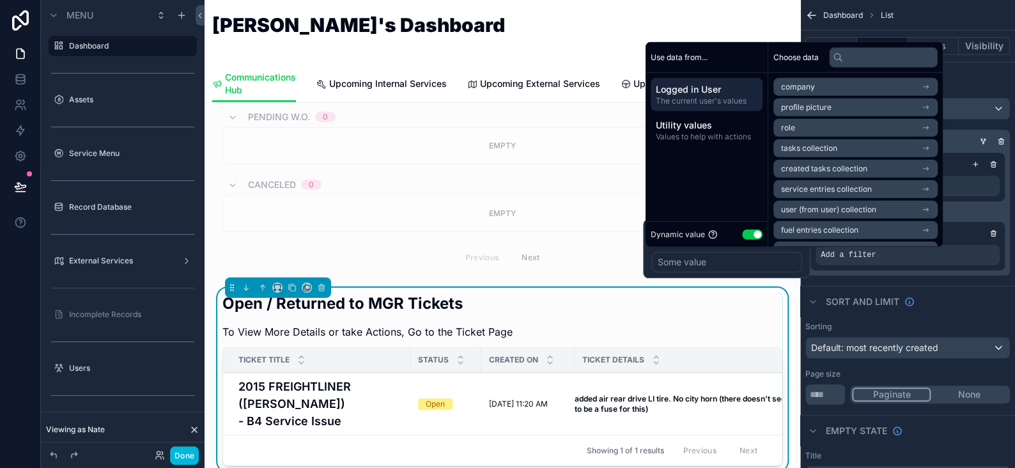
click at [752, 236] on button "Use setting" at bounding box center [752, 234] width 20 height 10
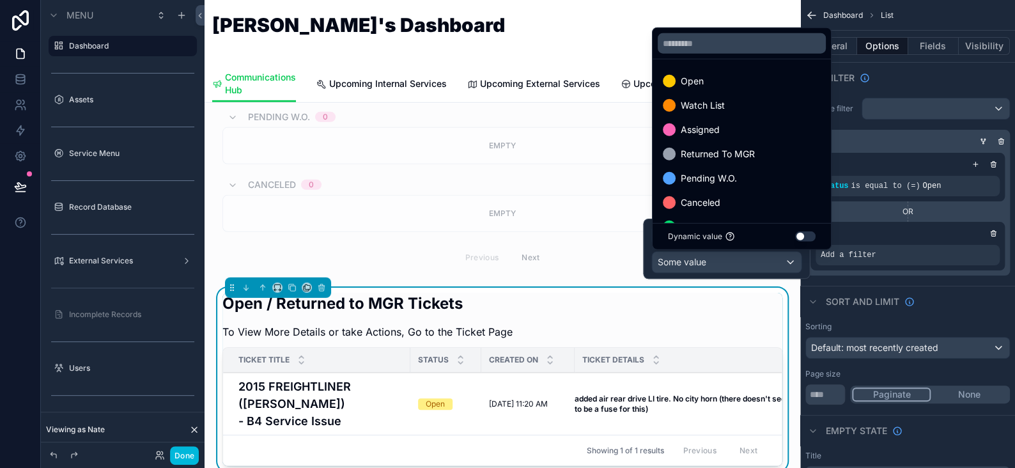
click at [717, 161] on span "Returned To MGR" at bounding box center [718, 153] width 74 height 15
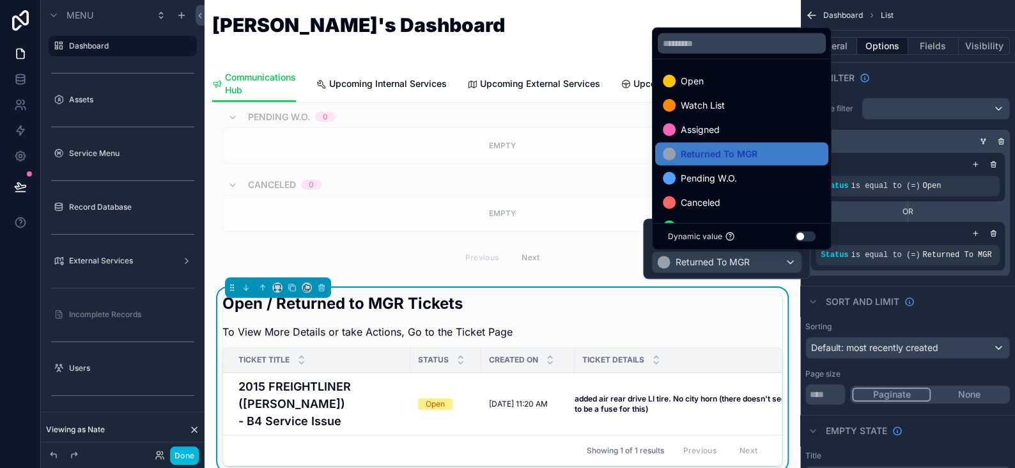
click at [189, 454] on button "Done" at bounding box center [184, 455] width 29 height 19
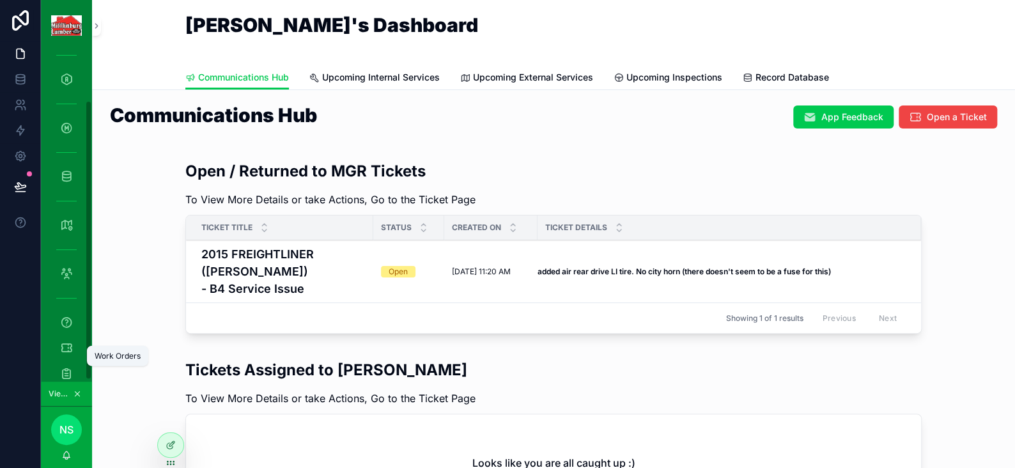
scroll to position [60, 0]
click at [65, 327] on icon "scrollable content" at bounding box center [66, 328] width 13 height 13
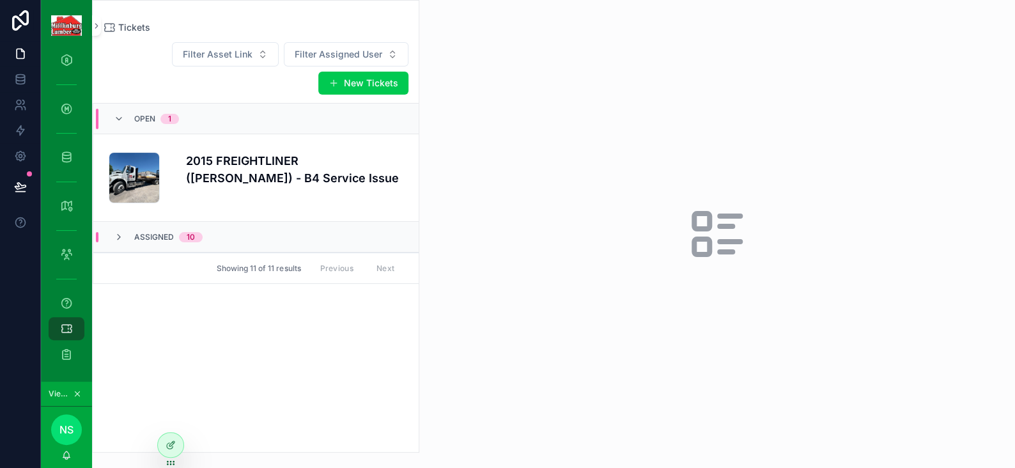
click at [119, 235] on icon "scrollable content" at bounding box center [119, 237] width 10 height 10
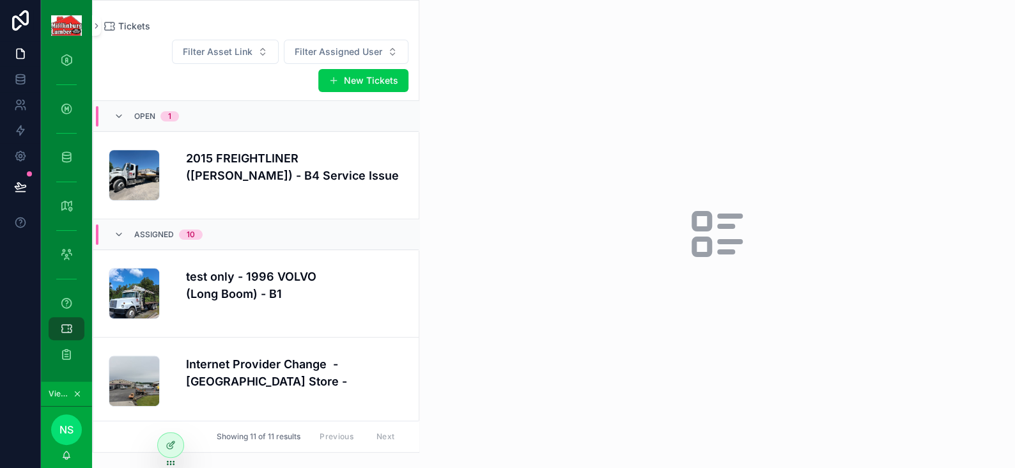
click at [236, 285] on h4 "test only - 1996 VOLVO (Long Boom) - B1" at bounding box center [294, 285] width 217 height 35
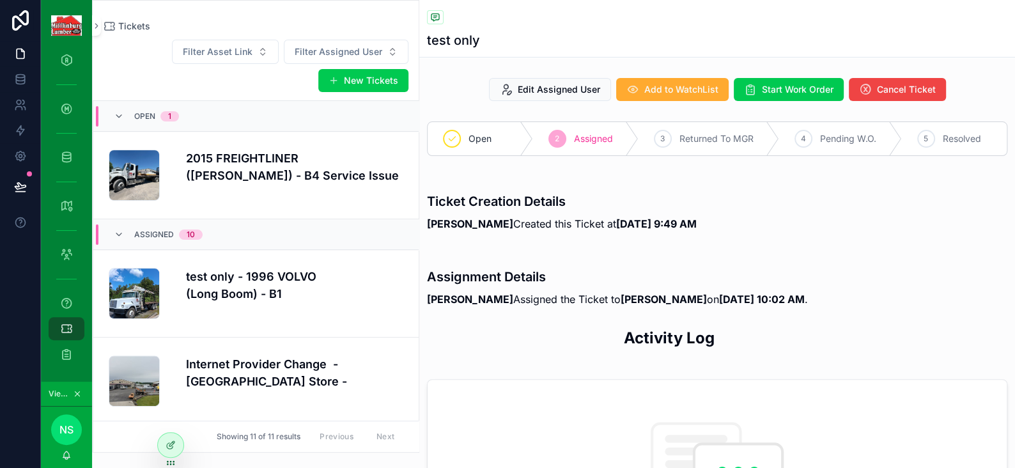
click at [679, 89] on span "Add to WatchList" at bounding box center [681, 89] width 74 height 13
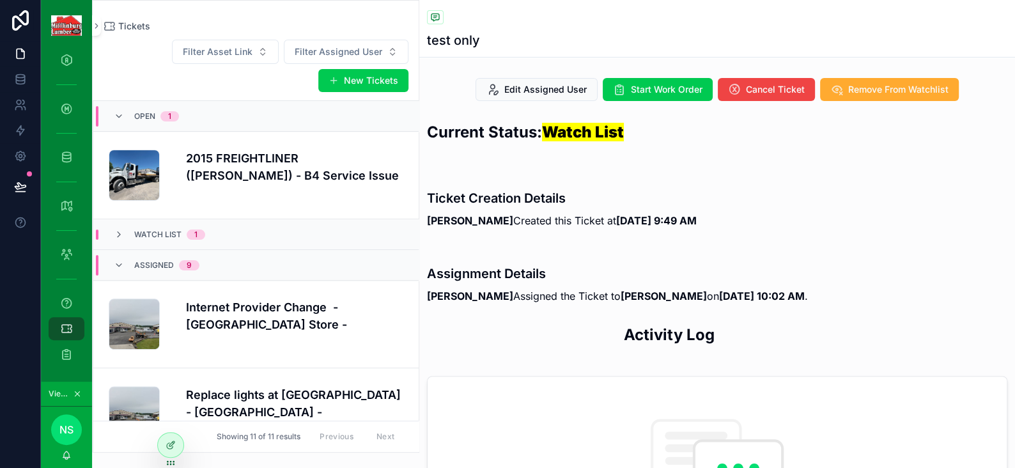
click at [914, 91] on span "Remove From Watchlist" at bounding box center [898, 89] width 100 height 13
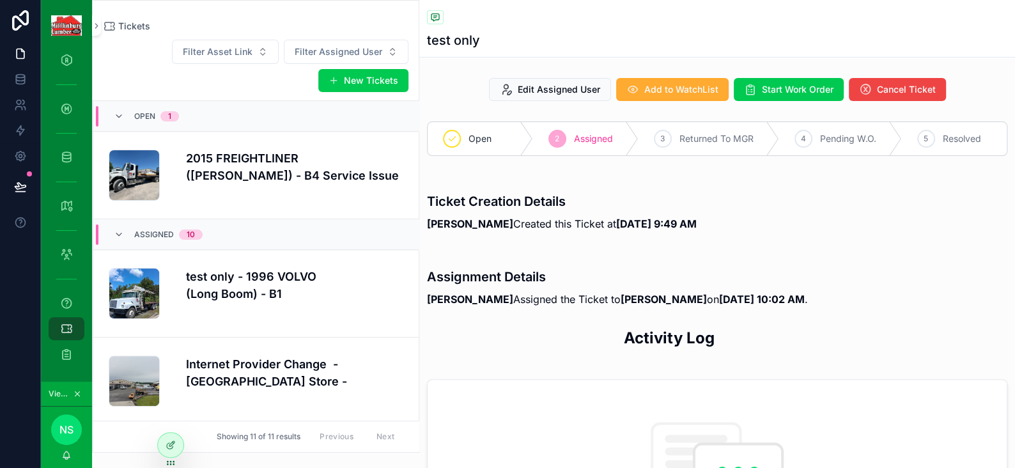
click at [171, 452] on div at bounding box center [171, 445] width 26 height 24
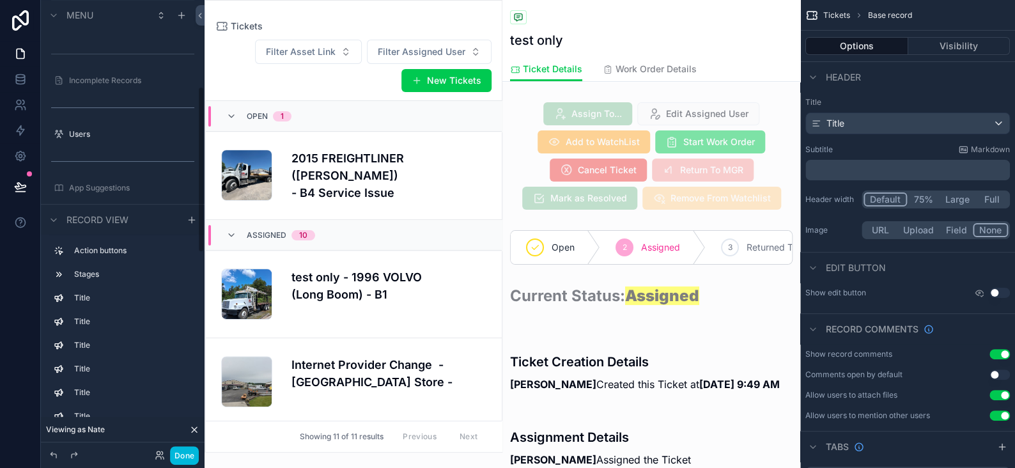
scroll to position [149, 0]
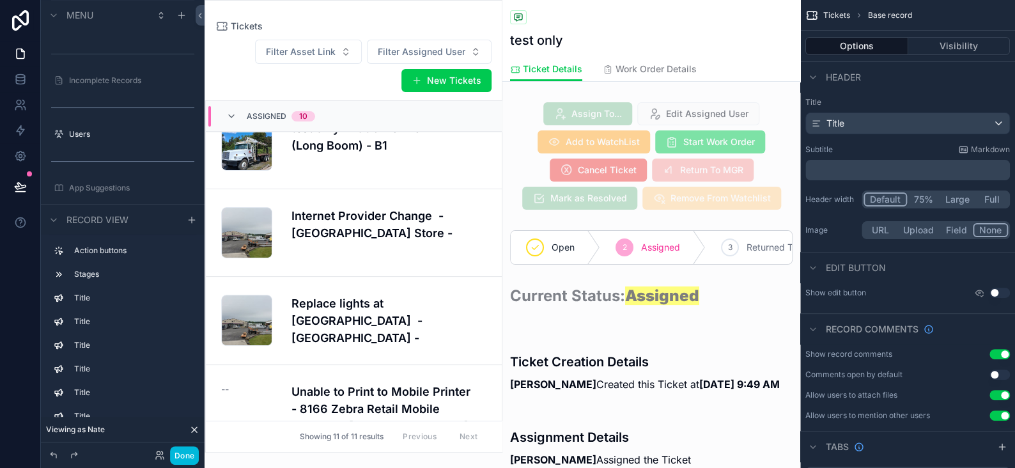
click at [189, 458] on button "Done" at bounding box center [184, 455] width 29 height 19
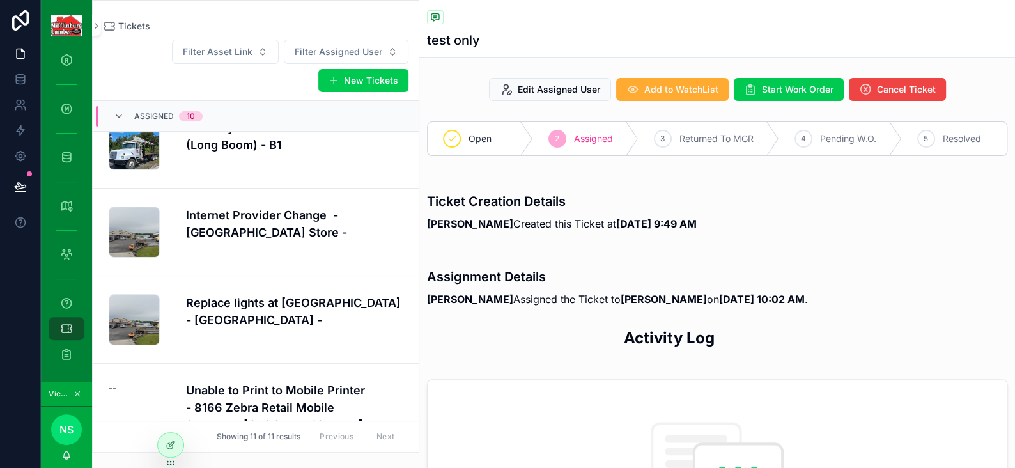
click at [561, 87] on span "Edit Assigned User" at bounding box center [559, 89] width 82 height 13
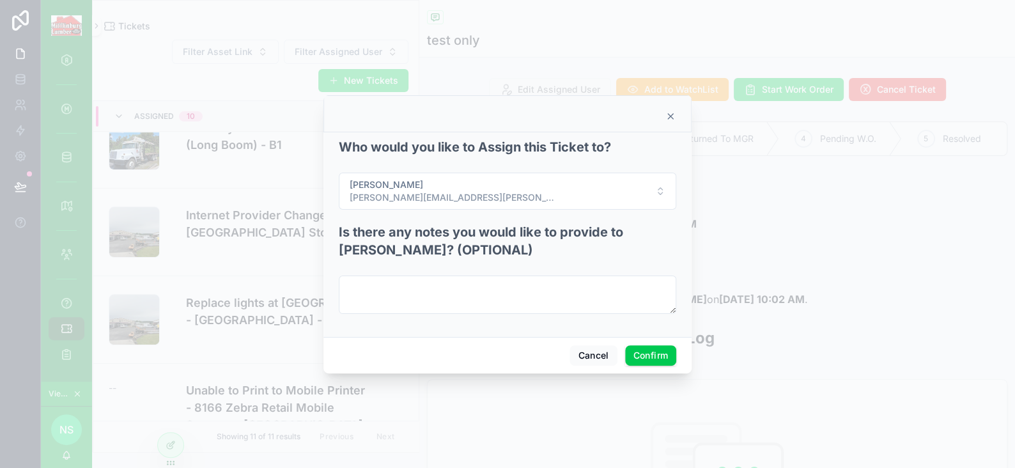
click at [450, 201] on span "[PERSON_NAME][EMAIL_ADDRESS][PERSON_NAME][DOMAIN_NAME]" at bounding box center [452, 197] width 205 height 13
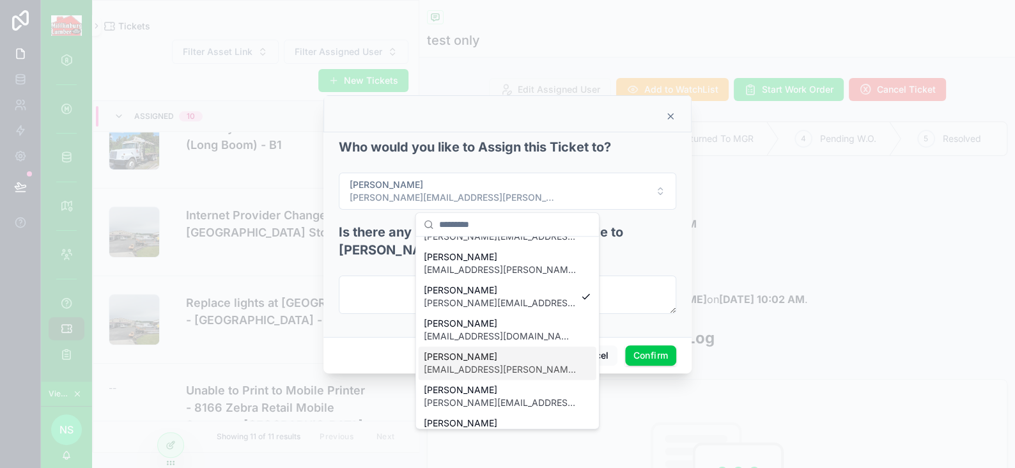
scroll to position [265, 0]
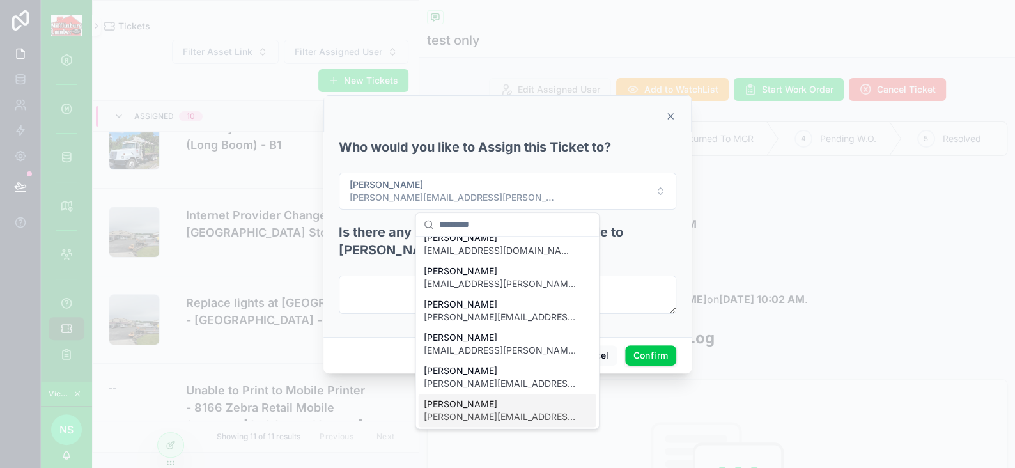
click at [454, 403] on span "[PERSON_NAME]" at bounding box center [500, 404] width 152 height 13
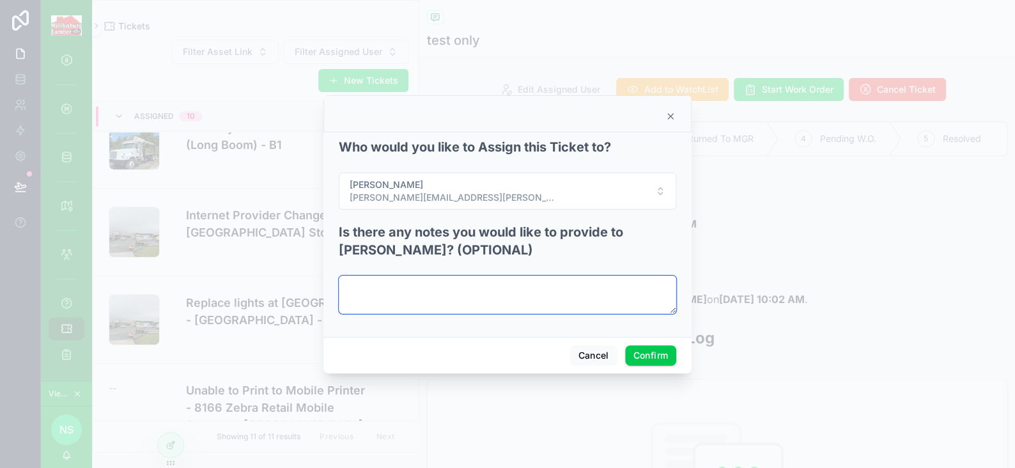
click at [454, 303] on textarea at bounding box center [507, 294] width 337 height 38
type textarea "*"
type textarea "**********"
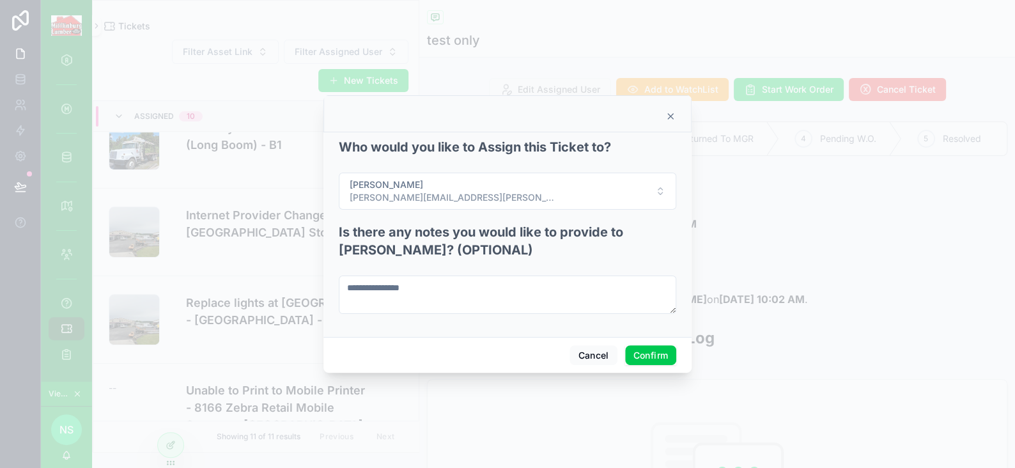
click at [659, 353] on button "Confirm" at bounding box center [650, 355] width 51 height 20
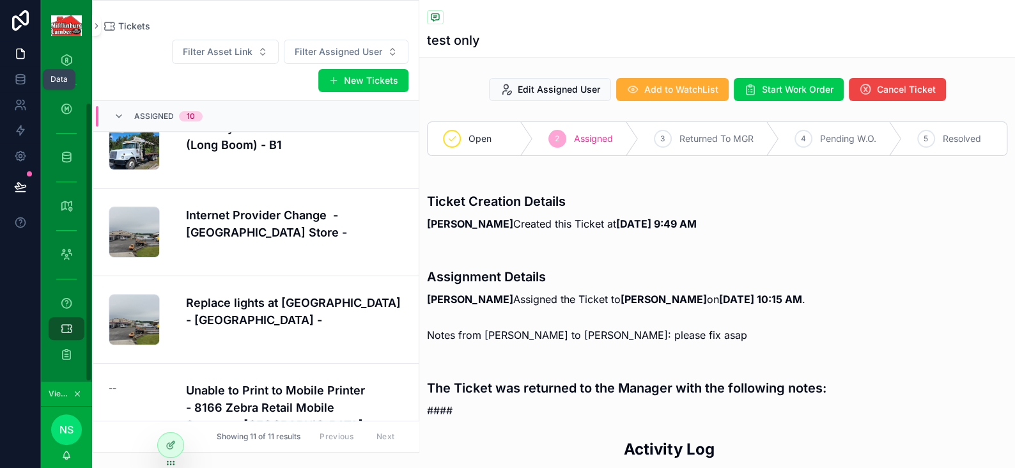
click at [14, 78] on icon at bounding box center [20, 79] width 13 height 13
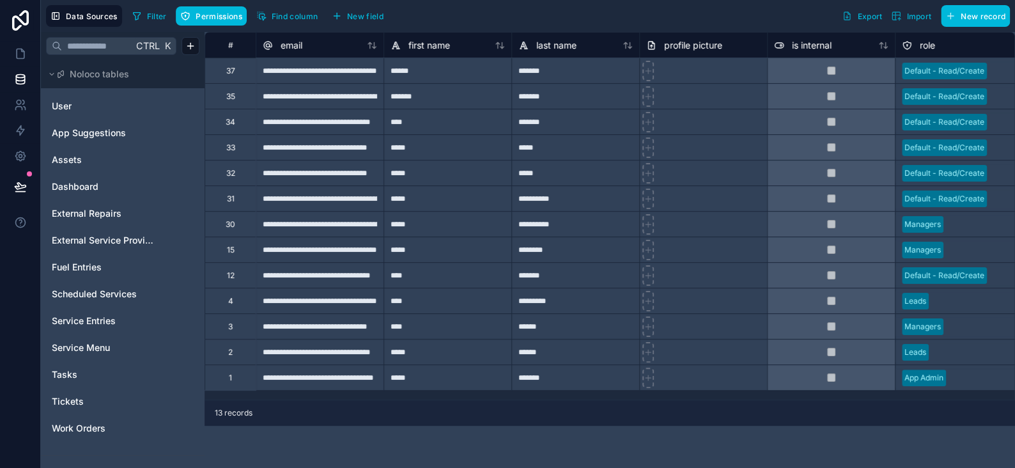
click at [91, 403] on link "Tickets" at bounding box center [104, 401] width 104 height 13
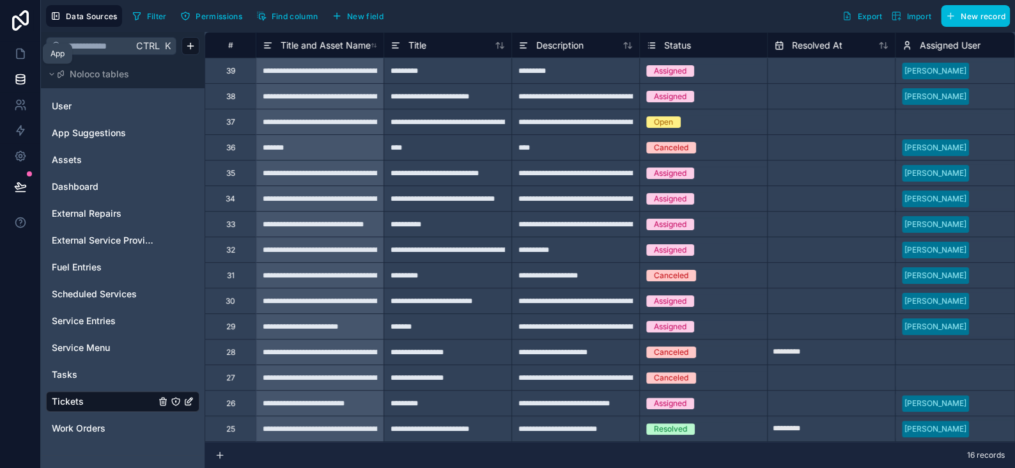
click at [24, 56] on icon at bounding box center [21, 54] width 8 height 10
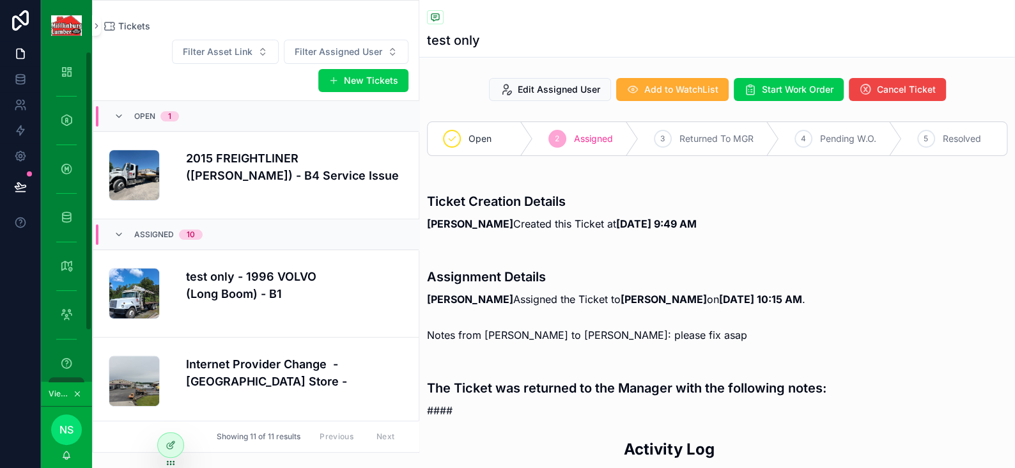
scroll to position [149, 0]
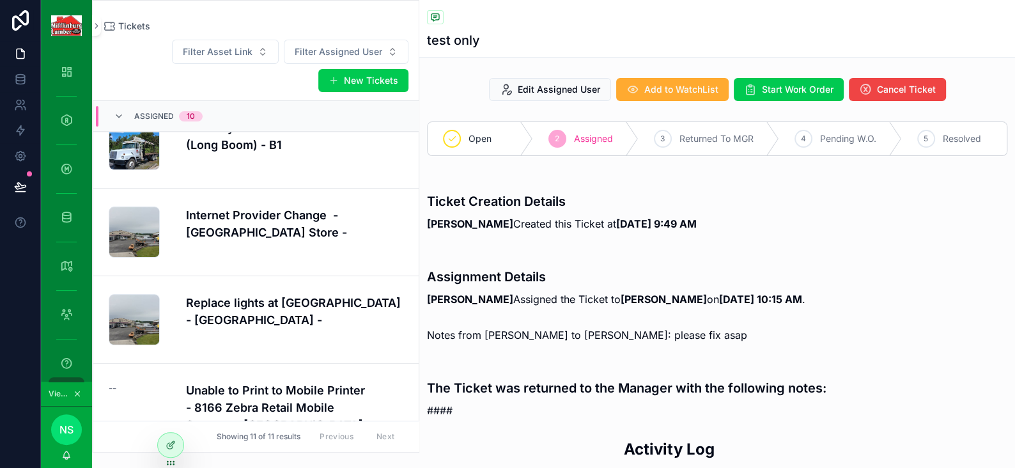
click at [719, 303] on strong "10/7/2025 10:15 AM" at bounding box center [760, 299] width 83 height 13
click at [167, 438] on div at bounding box center [171, 445] width 26 height 24
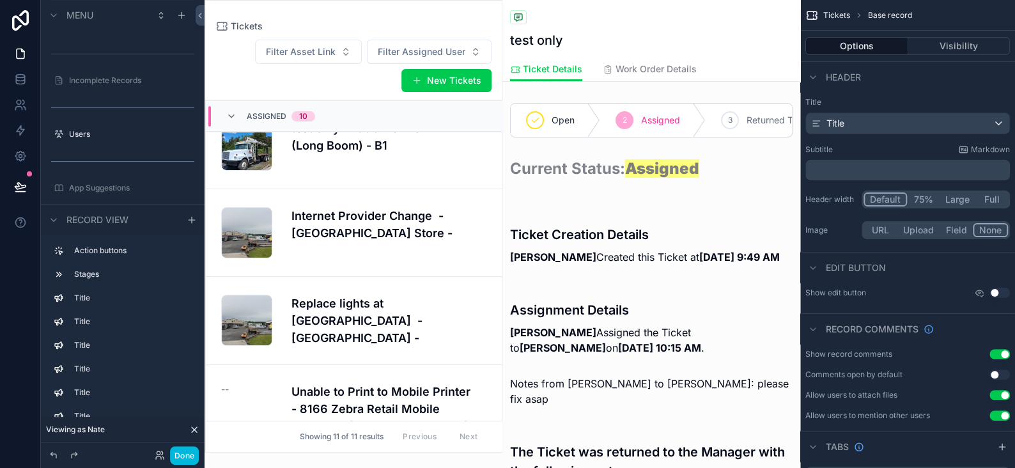
scroll to position [128, 0]
click at [612, 350] on div "scrollable content" at bounding box center [651, 319] width 298 height 81
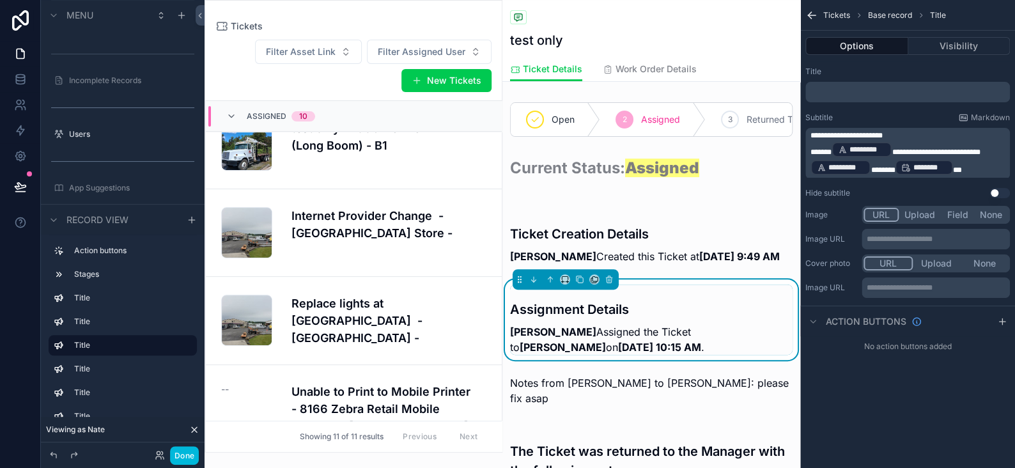
click at [871, 169] on span "********" at bounding box center [883, 170] width 24 height 8
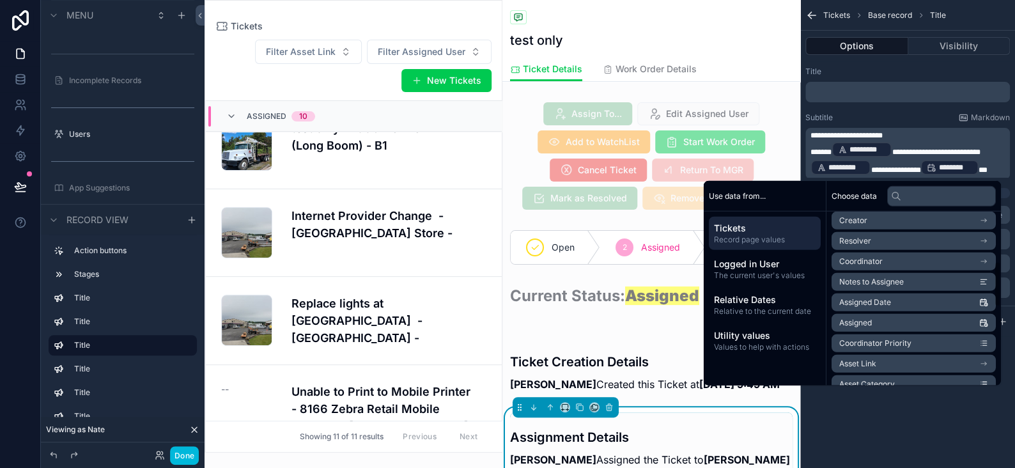
scroll to position [192, 0]
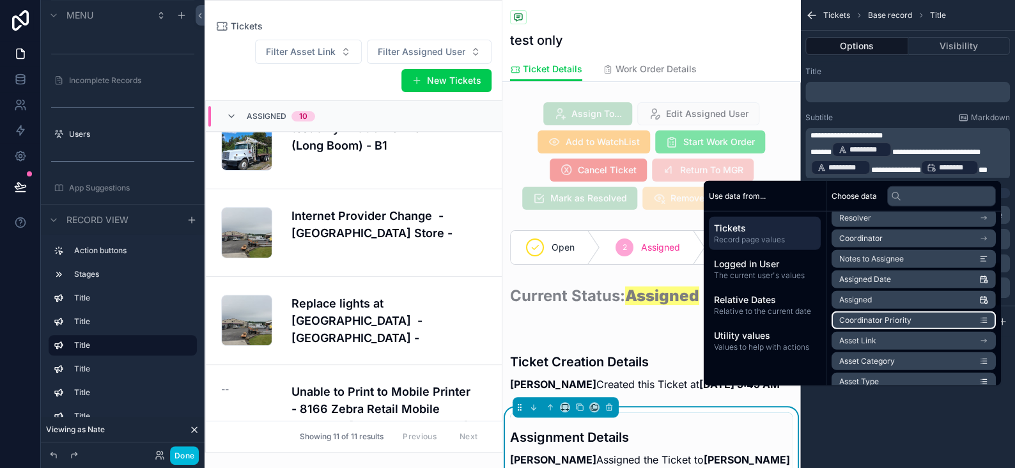
click at [869, 315] on span "Coordinator Priority" at bounding box center [875, 320] width 72 height 10
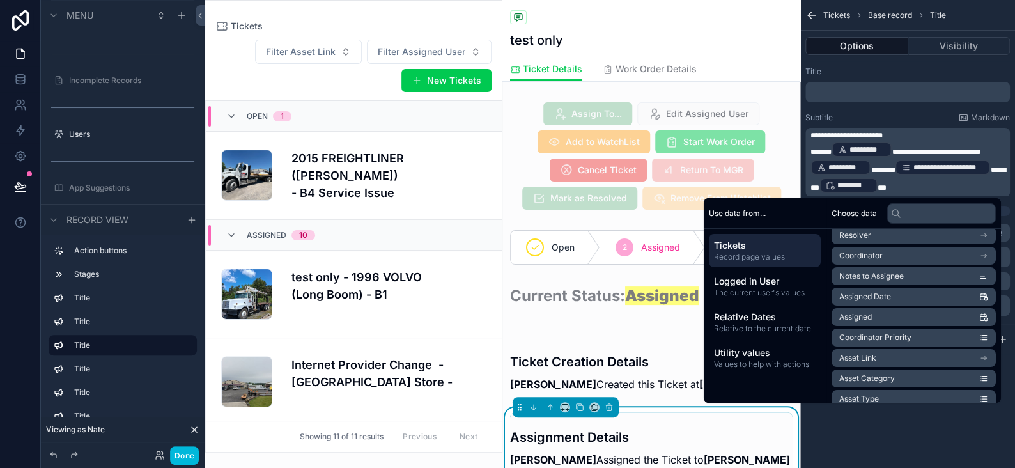
scroll to position [149, 0]
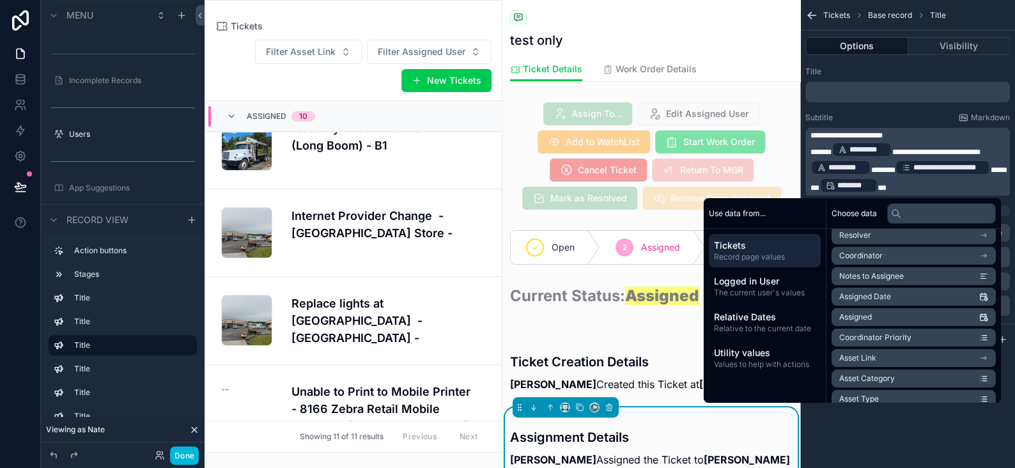
click at [991, 163] on p "**********" at bounding box center [908, 168] width 197 height 54
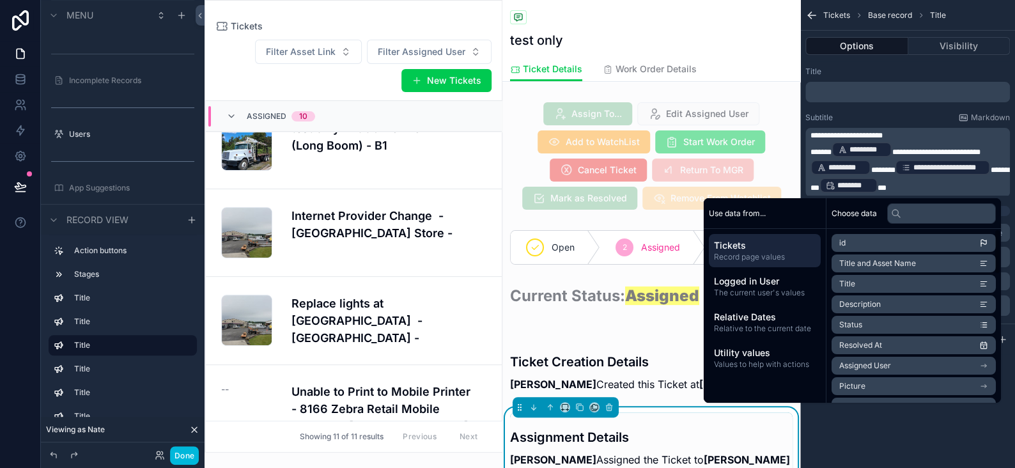
click at [185, 446] on button "Done" at bounding box center [184, 455] width 29 height 19
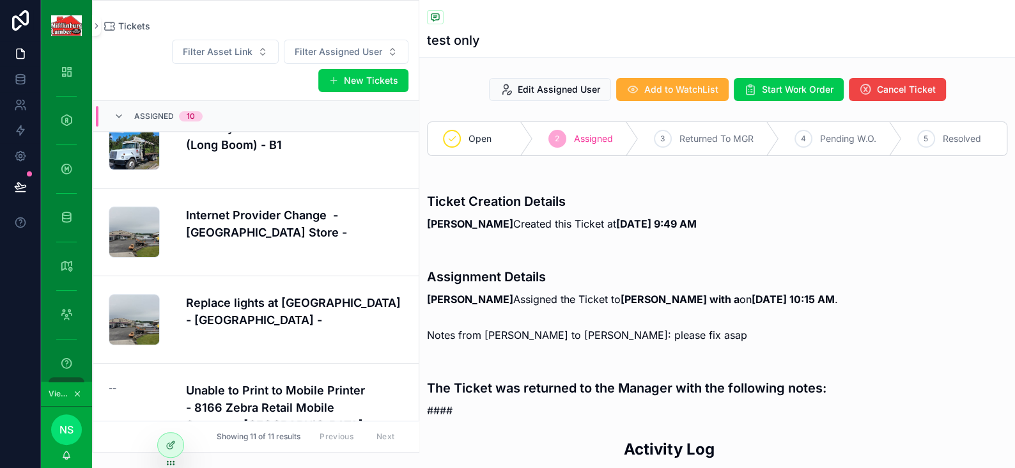
click at [164, 444] on div at bounding box center [171, 445] width 26 height 24
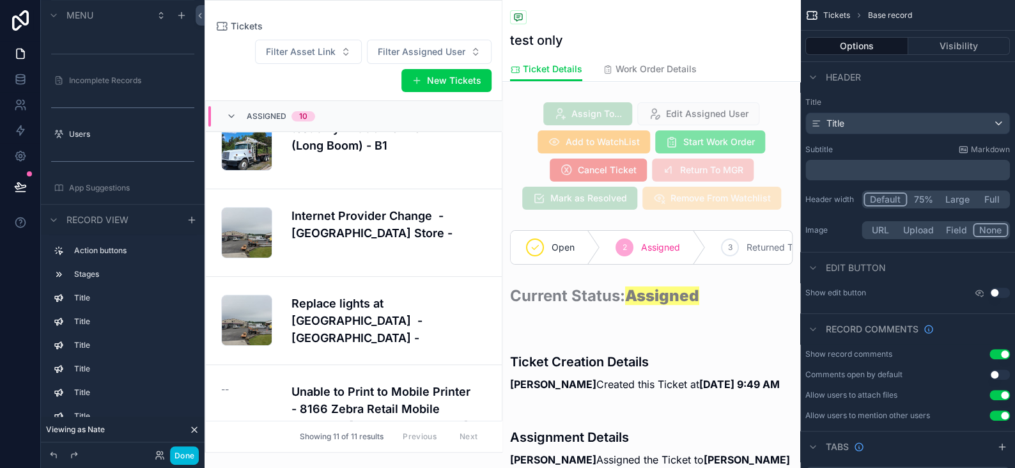
scroll to position [64, 0]
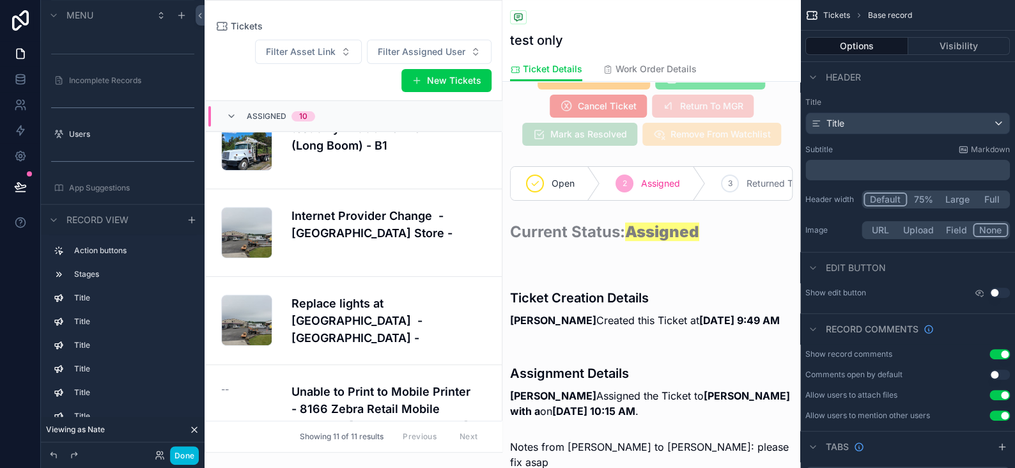
click at [643, 402] on div "scrollable content" at bounding box center [651, 383] width 298 height 81
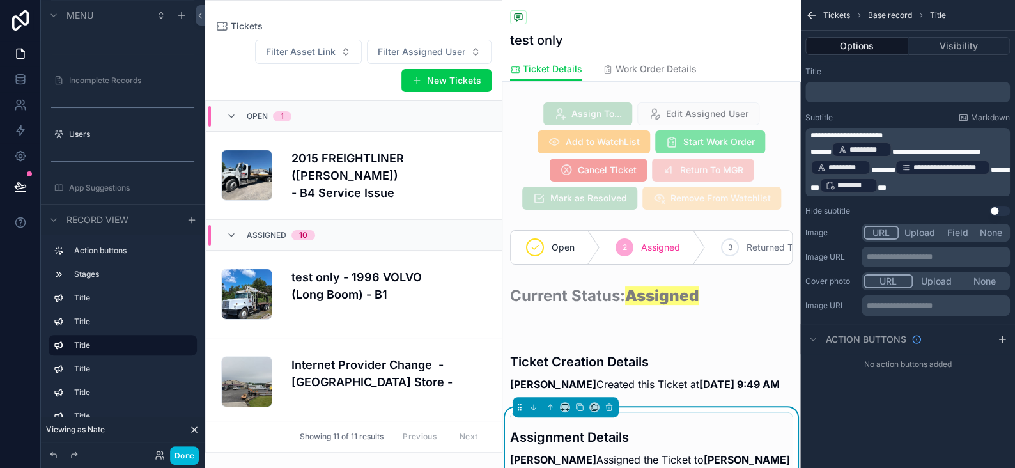
scroll to position [149, 0]
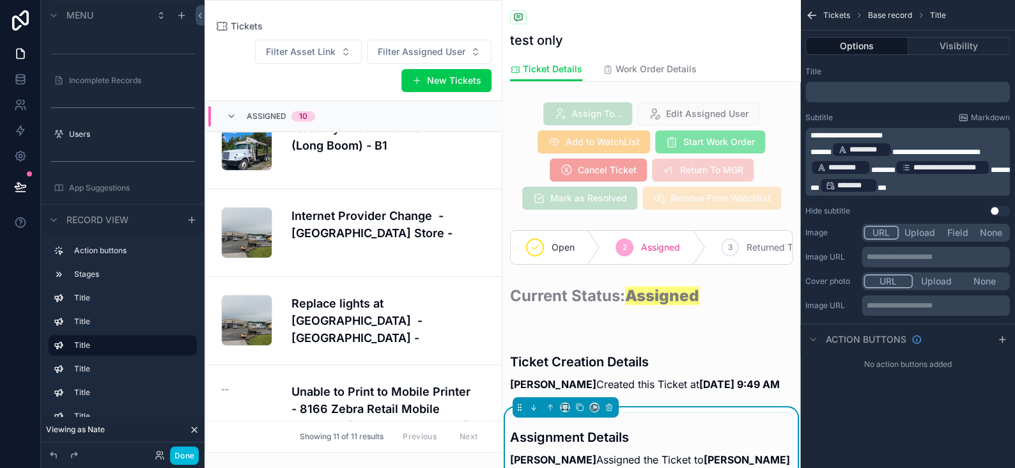
click at [1001, 163] on p "**********" at bounding box center [908, 168] width 197 height 54
click at [871, 166] on span "******" at bounding box center [883, 170] width 24 height 8
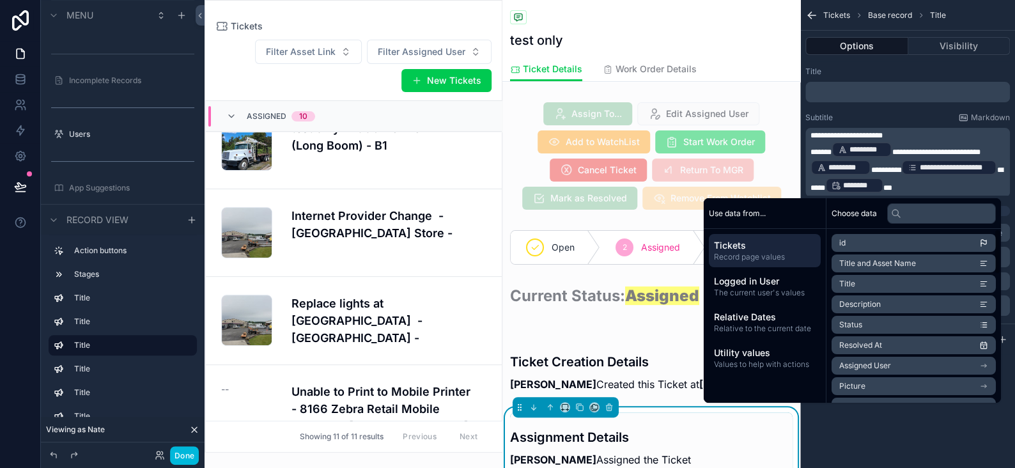
click at [885, 433] on div "**********" at bounding box center [907, 234] width 215 height 468
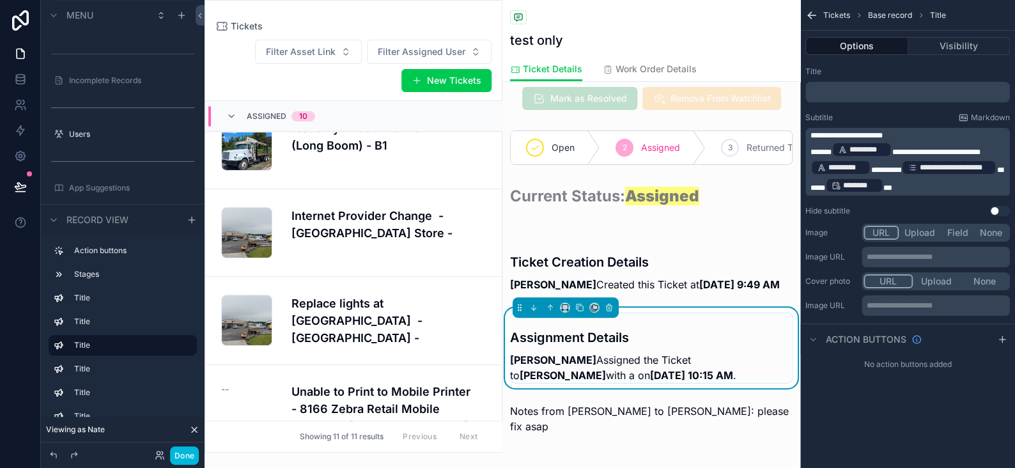
scroll to position [128, 0]
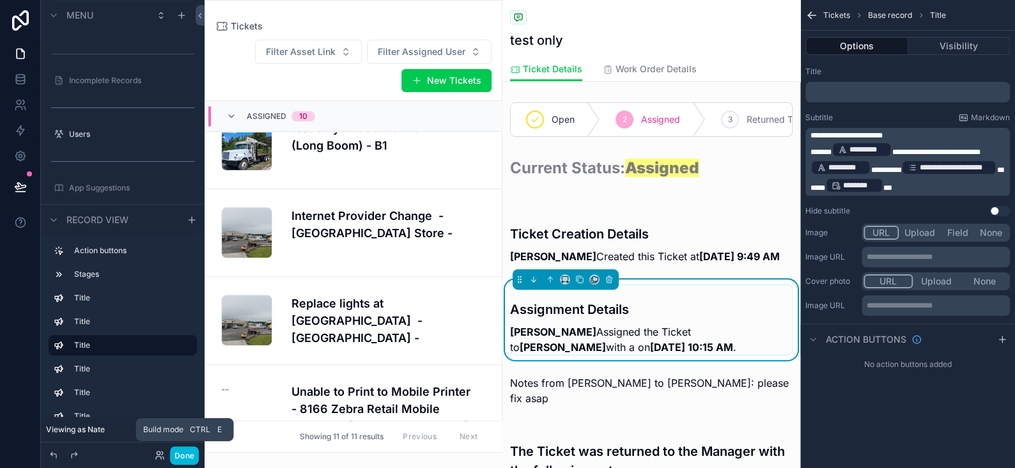
click at [173, 458] on button "Done" at bounding box center [184, 455] width 29 height 19
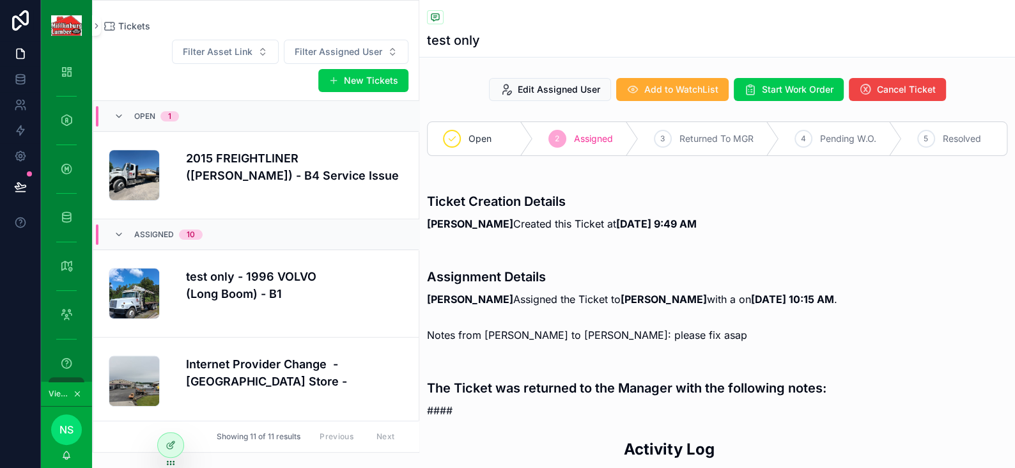
scroll to position [149, 0]
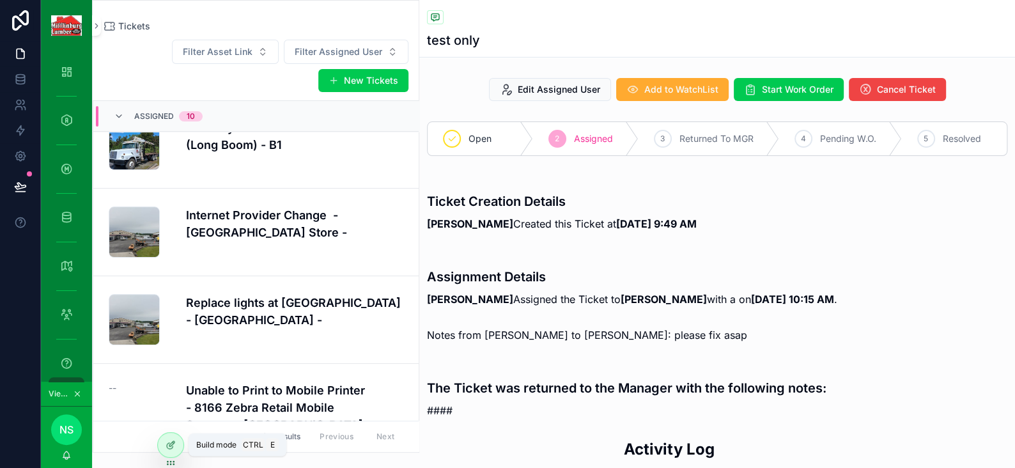
click at [167, 447] on icon at bounding box center [170, 446] width 6 height 6
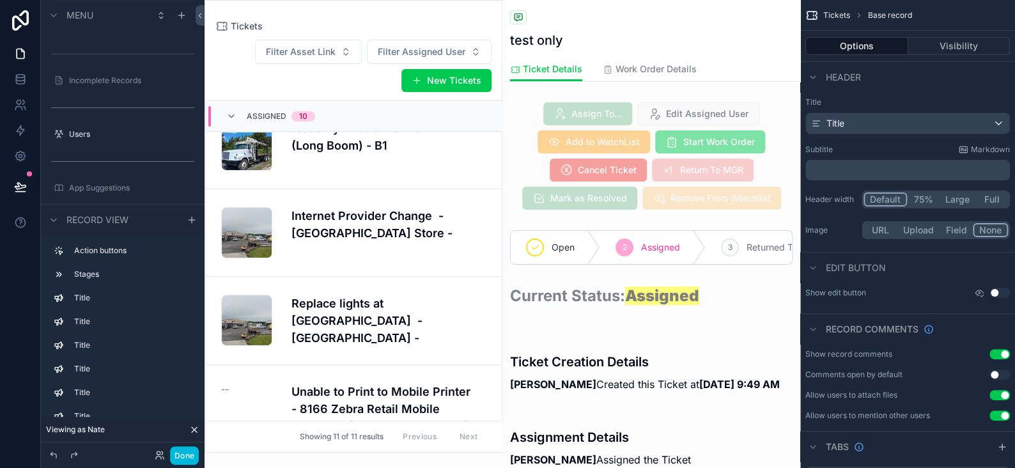
click at [678, 111] on div "scrollable content" at bounding box center [651, 156] width 298 height 118
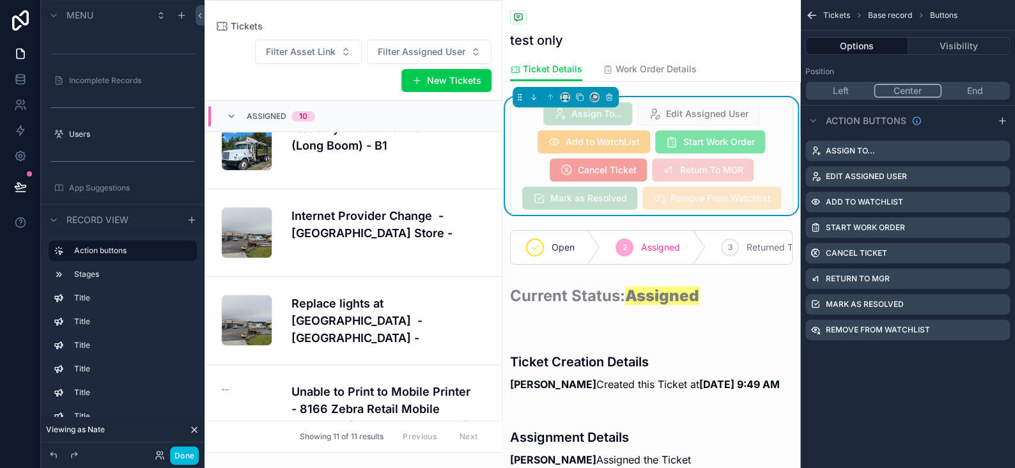
click at [0, 0] on icon "scrollable content" at bounding box center [0, 0] width 0 height 0
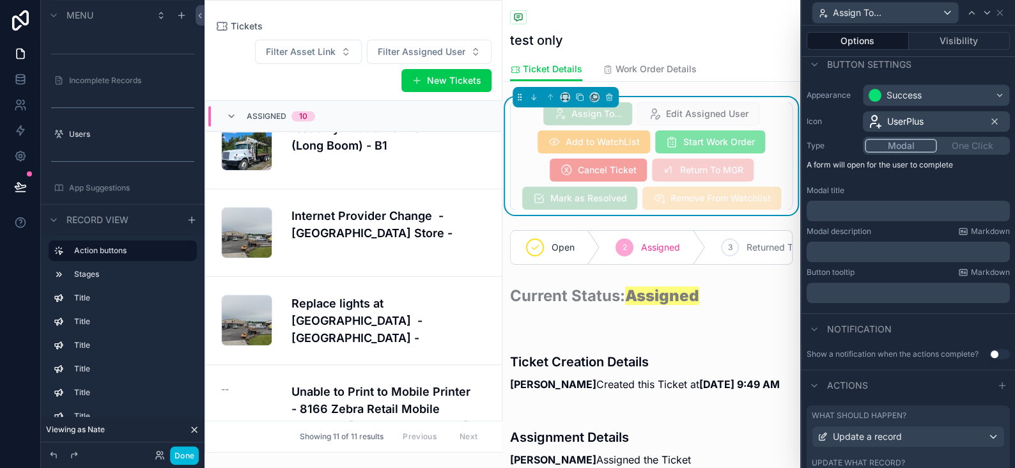
scroll to position [148, 0]
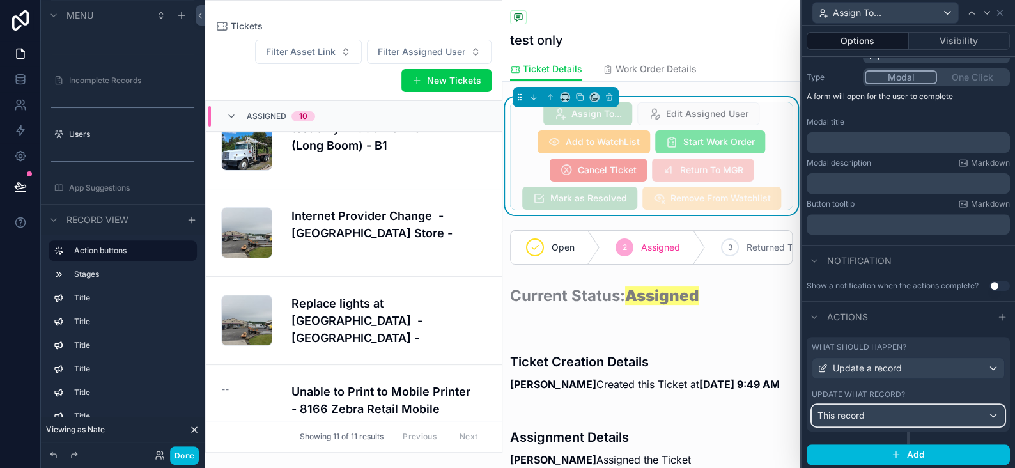
click at [876, 410] on div "This record" at bounding box center [908, 415] width 192 height 20
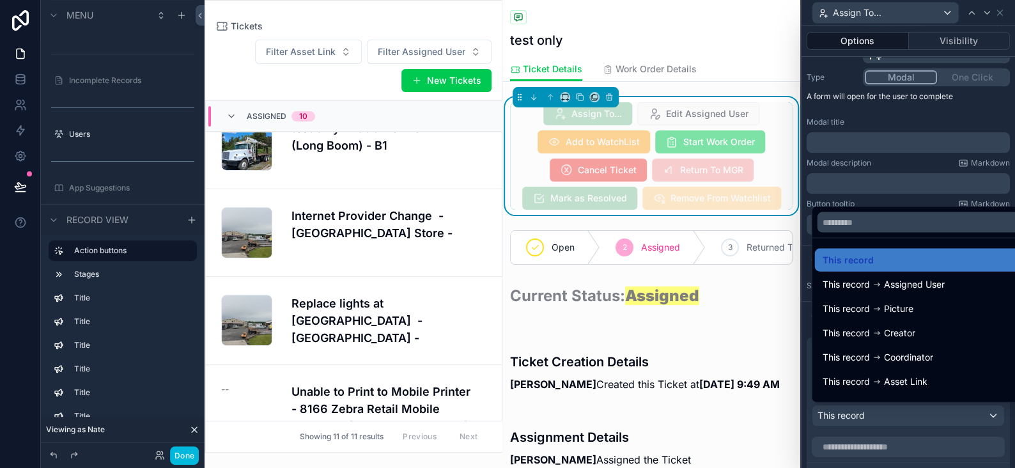
click at [876, 411] on div at bounding box center [907, 234] width 213 height 468
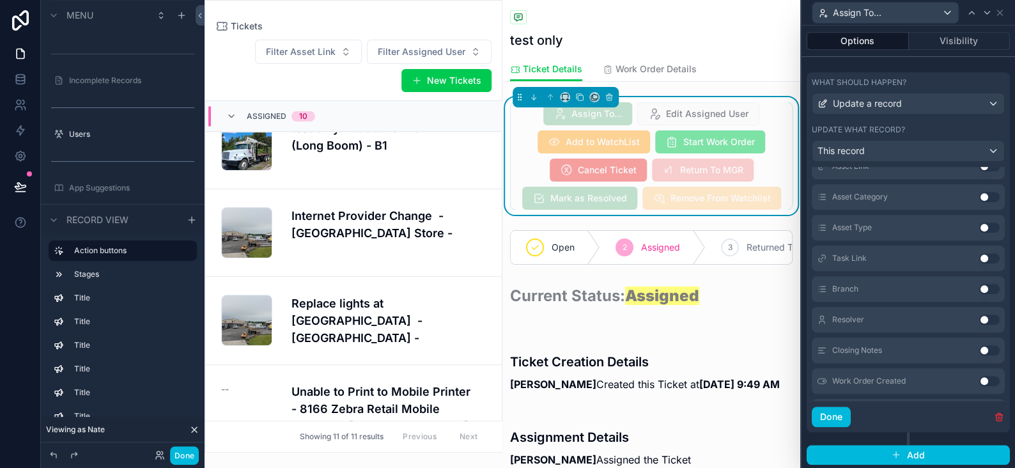
scroll to position [526, 0]
click at [979, 196] on button "Use setting" at bounding box center [989, 199] width 20 height 10
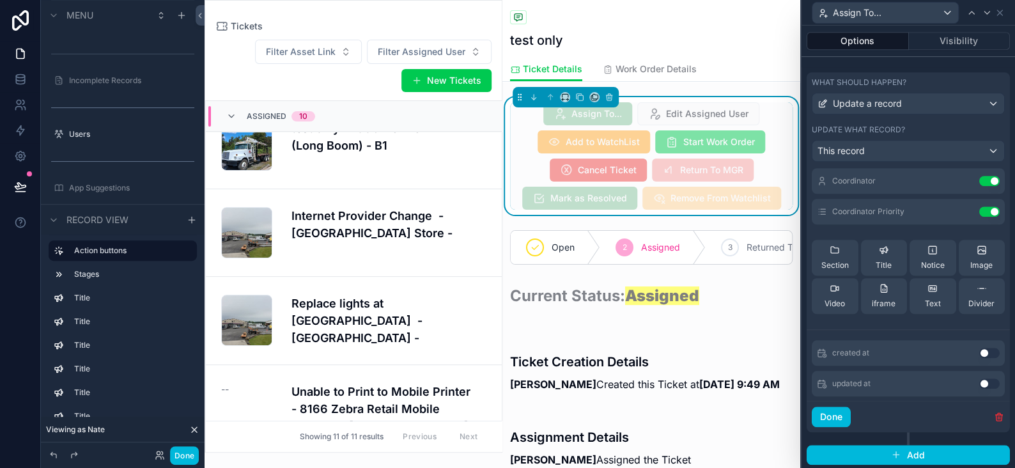
scroll to position [45, 0]
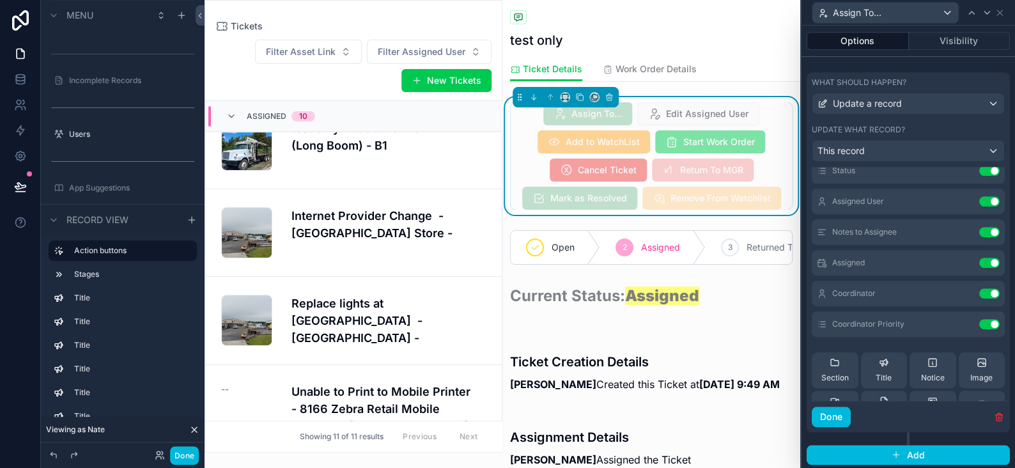
click at [0, 0] on icon at bounding box center [0, 0] width 0 height 0
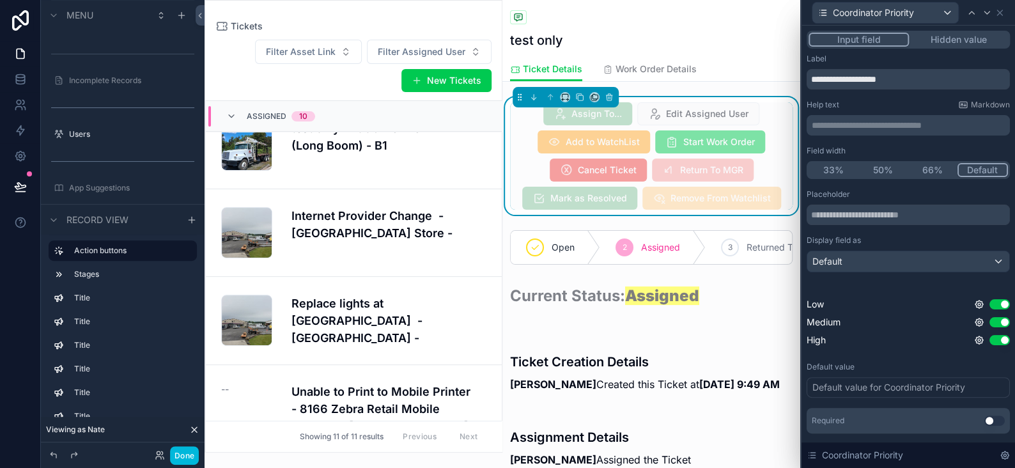
click at [984, 419] on button "Use setting" at bounding box center [994, 420] width 20 height 10
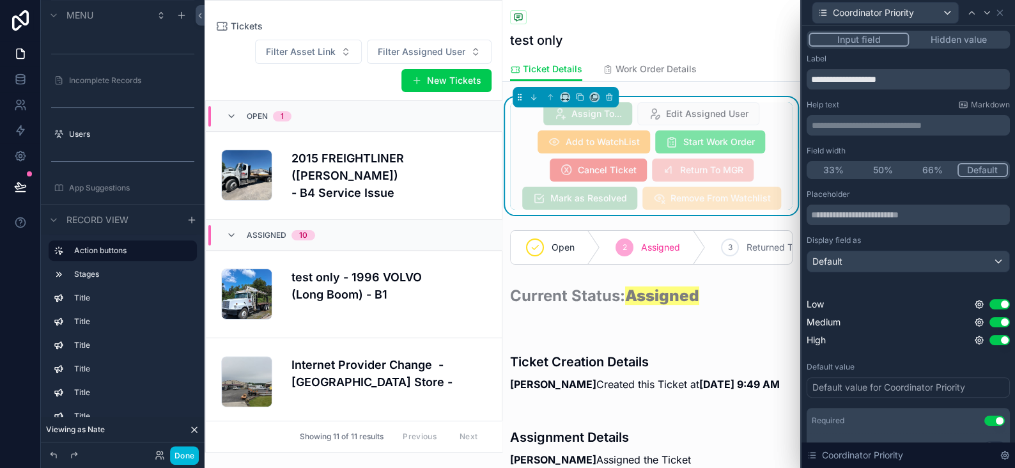
scroll to position [149, 0]
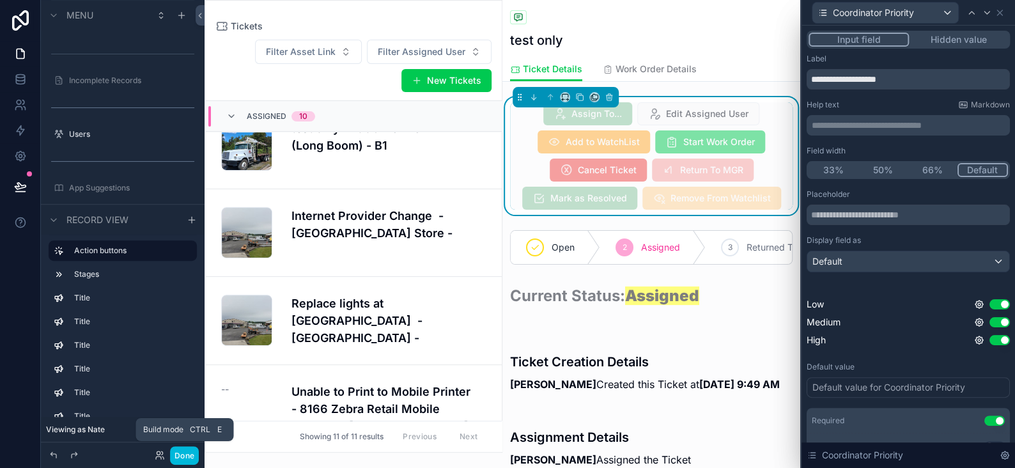
click at [190, 455] on button "Done" at bounding box center [184, 455] width 29 height 19
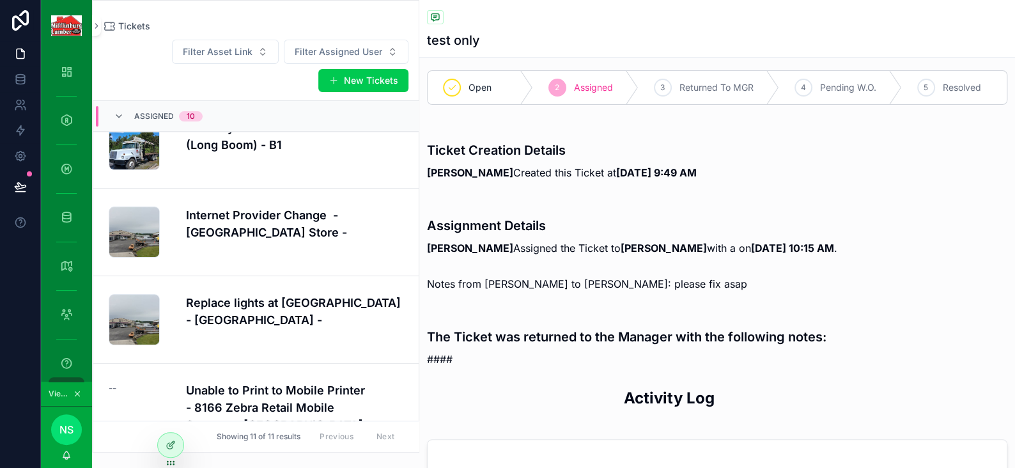
scroll to position [128, 0]
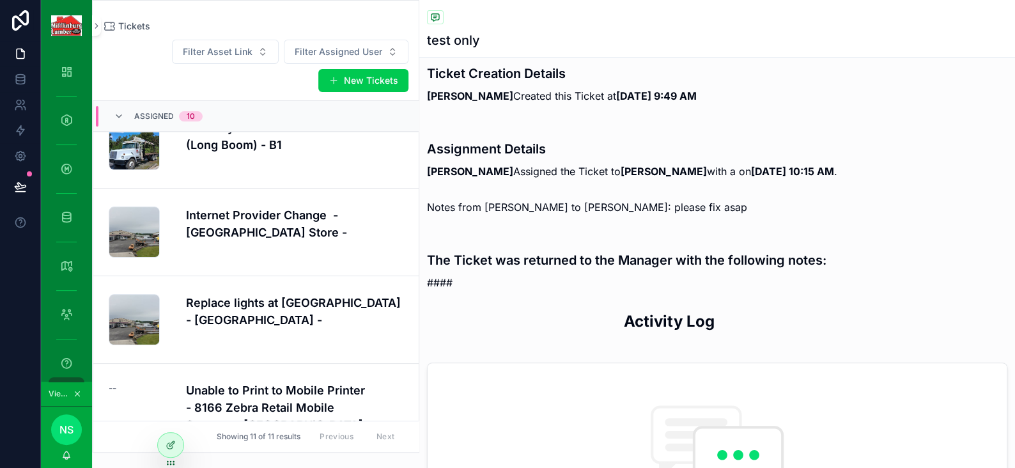
click at [587, 191] on div "Edit Assigned User Add to WatchList Start Work Order Cancel Ticket Open 2 Assig…" at bounding box center [717, 392] width 596 height 894
click at [166, 446] on icon at bounding box center [171, 445] width 10 height 10
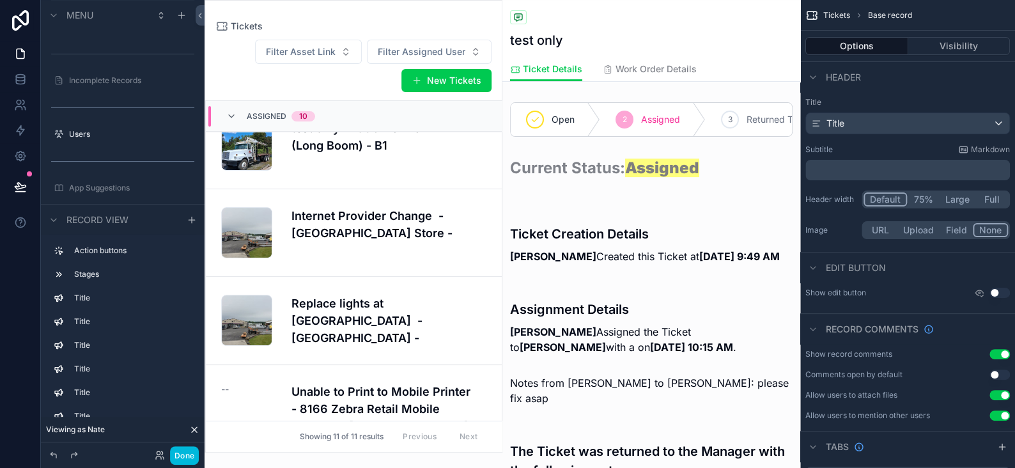
click at [614, 355] on div "scrollable content" at bounding box center [651, 319] width 298 height 81
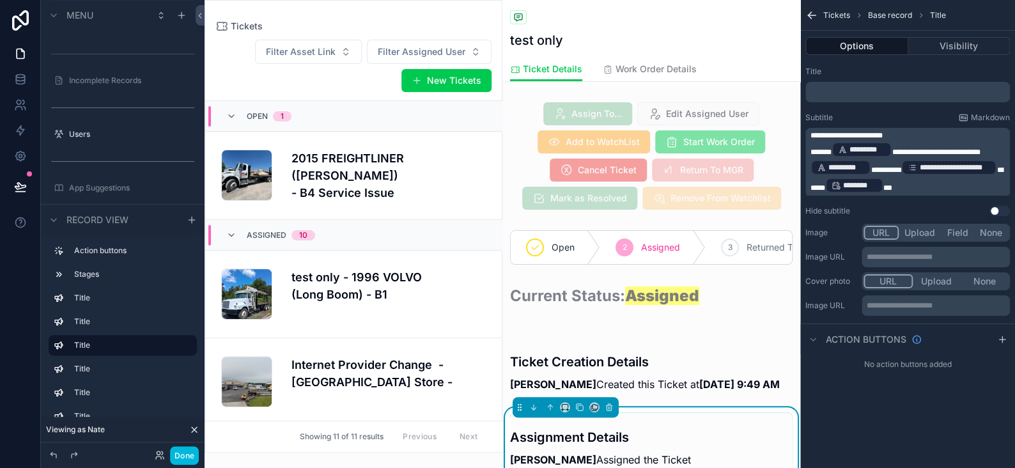
scroll to position [149, 0]
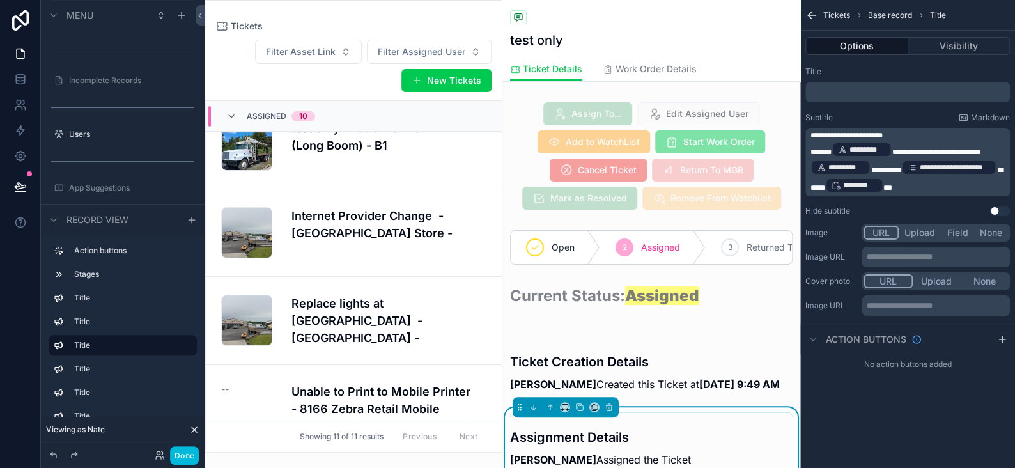
click at [904, 170] on div "**********" at bounding box center [948, 167] width 95 height 15
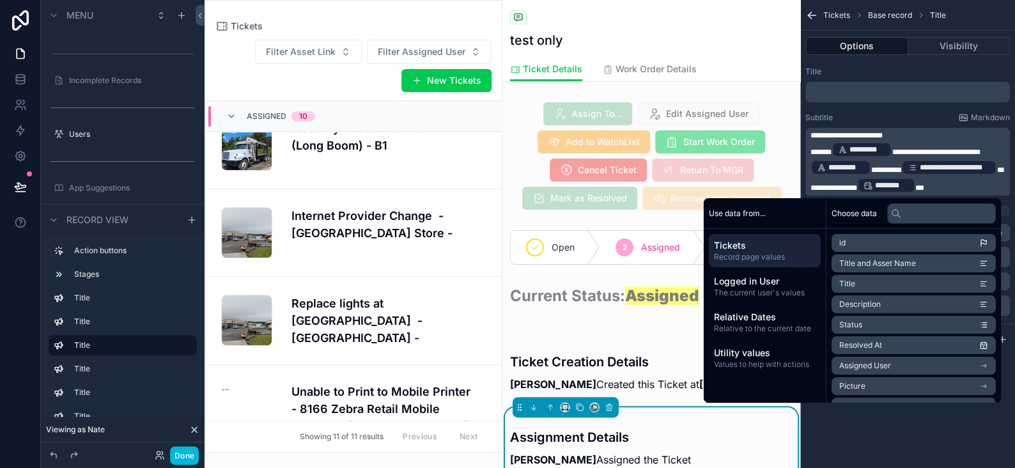
click at [901, 166] on span "*********" at bounding box center [886, 170] width 31 height 8
click at [834, 185] on span "**********" at bounding box center [835, 188] width 50 height 8
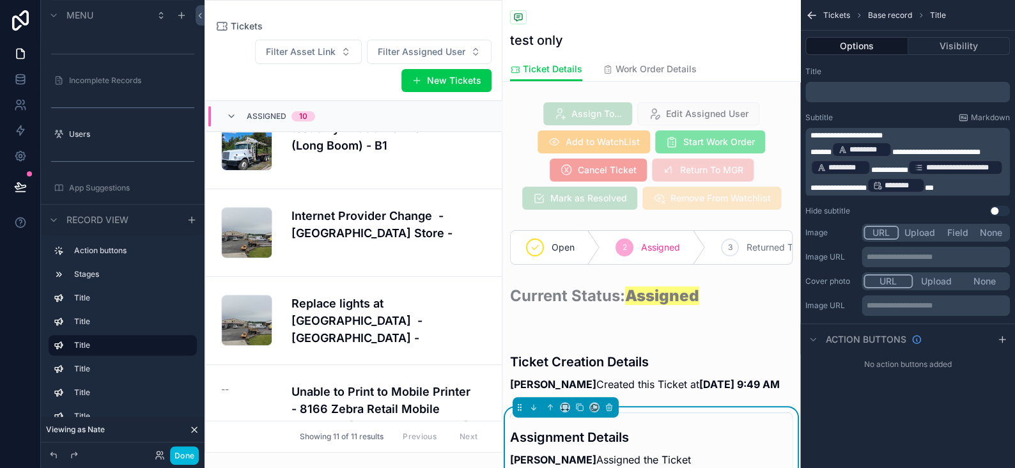
click at [182, 453] on button "Done" at bounding box center [184, 455] width 29 height 19
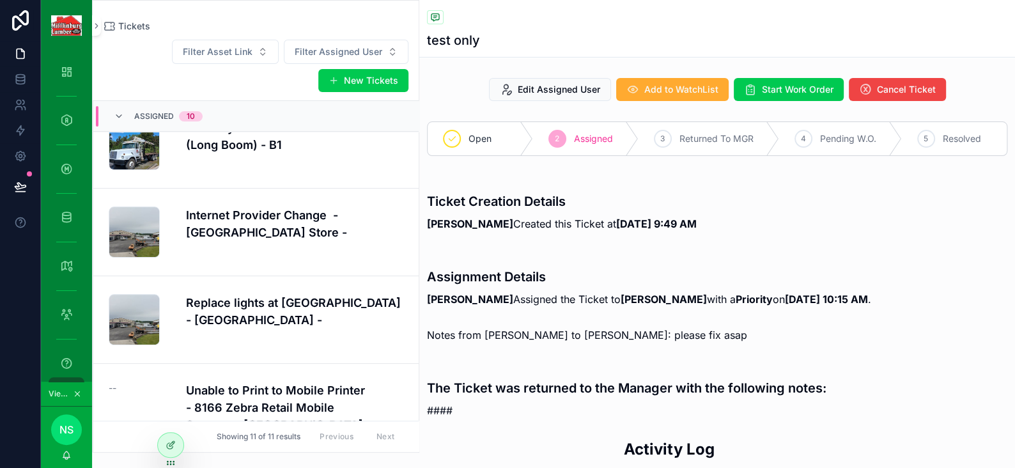
click at [162, 447] on div at bounding box center [171, 445] width 26 height 24
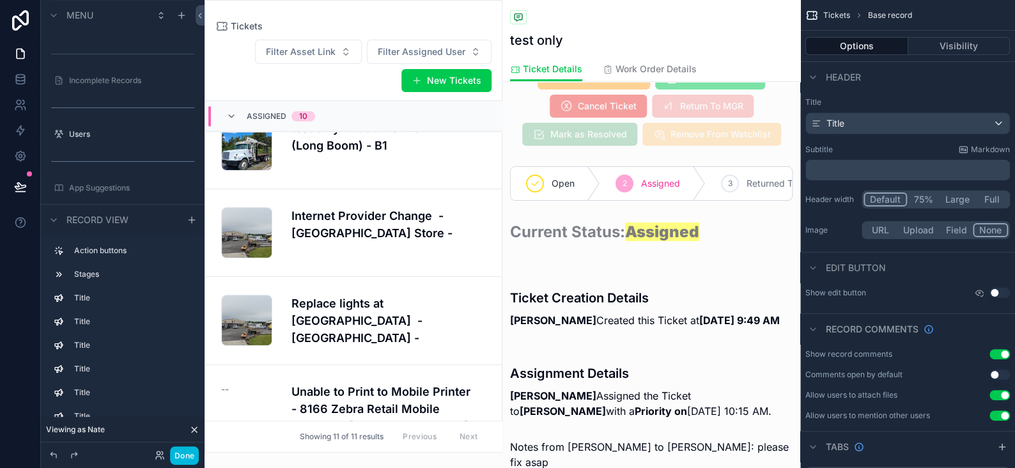
scroll to position [0, 0]
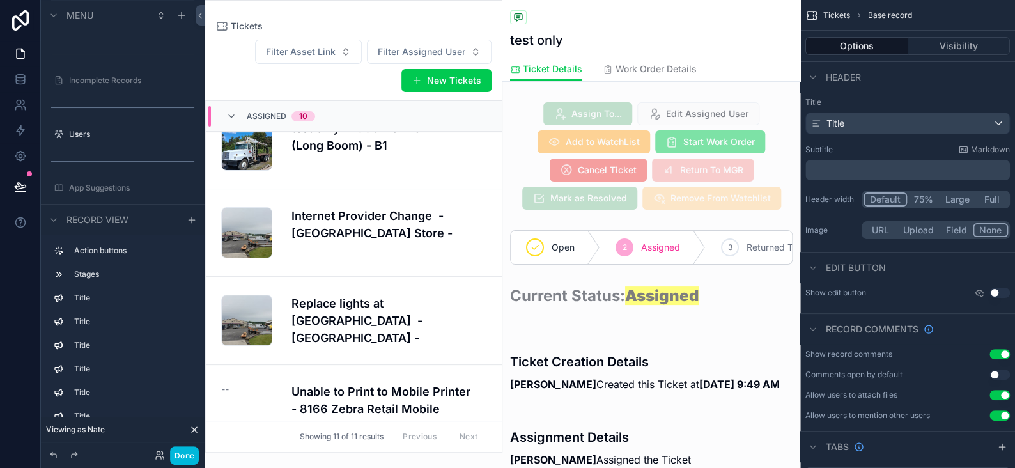
click at [596, 148] on div "scrollable content" at bounding box center [651, 156] width 298 height 118
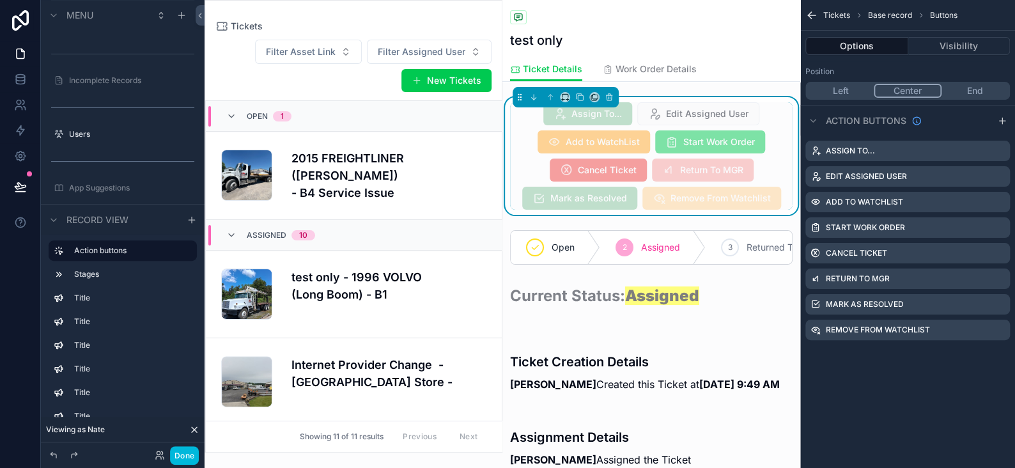
scroll to position [149, 0]
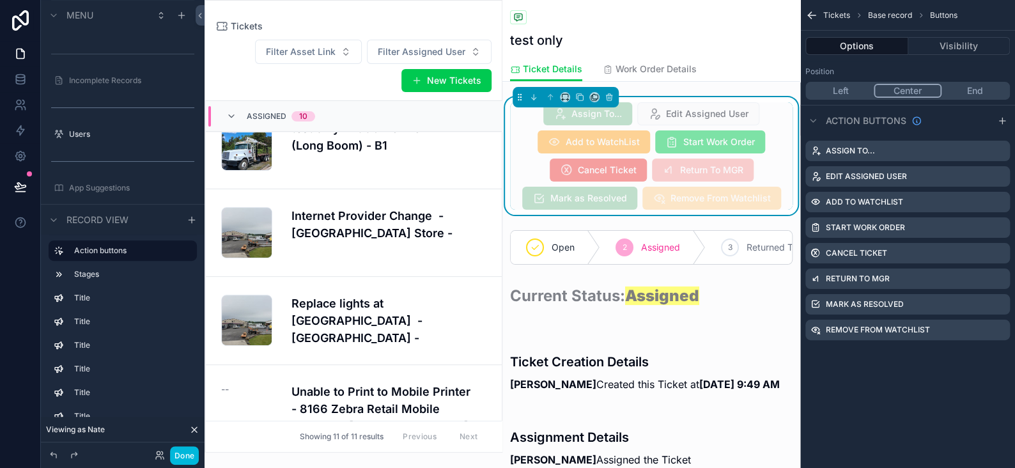
click at [0, 0] on icon "scrollable content" at bounding box center [0, 0] width 0 height 0
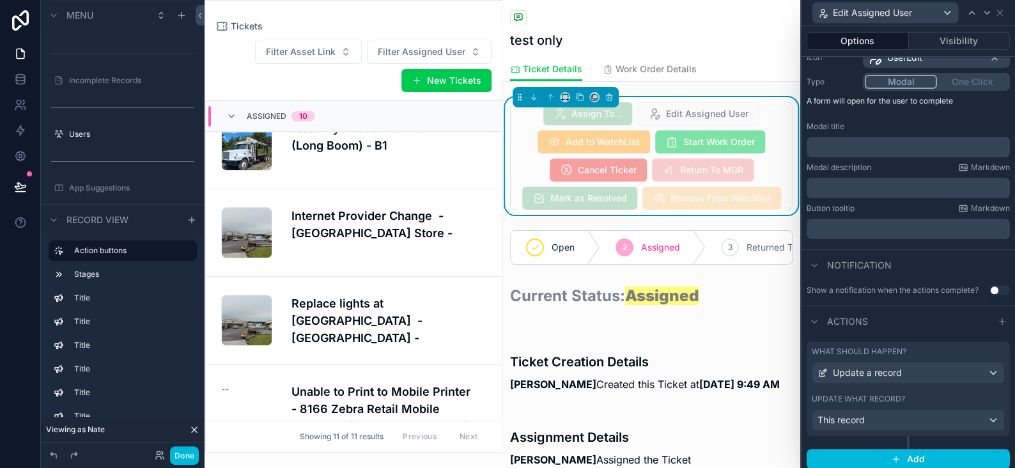
scroll to position [148, 0]
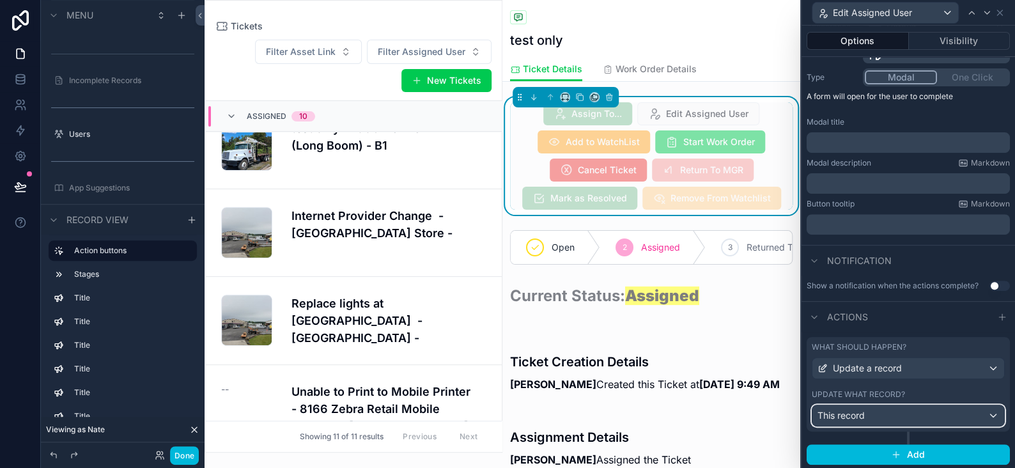
click at [886, 412] on div "This record" at bounding box center [908, 415] width 192 height 20
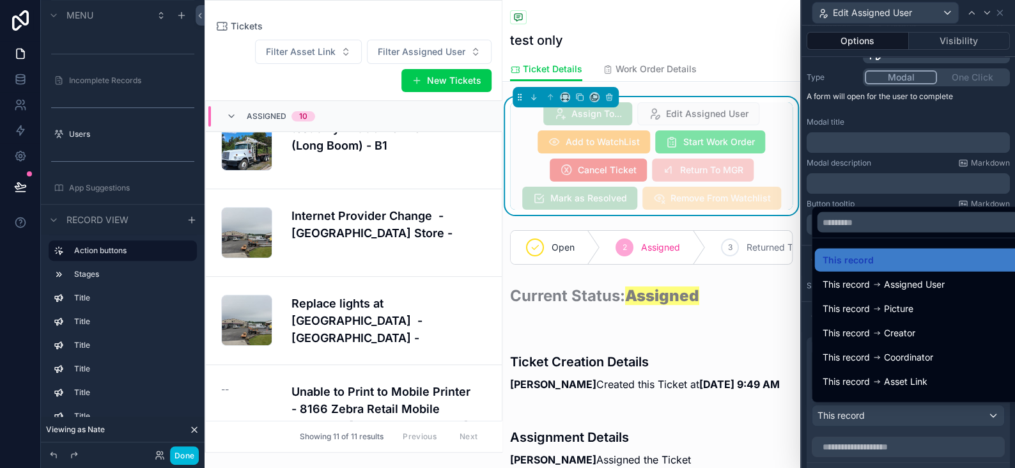
click at [886, 412] on div at bounding box center [907, 234] width 213 height 468
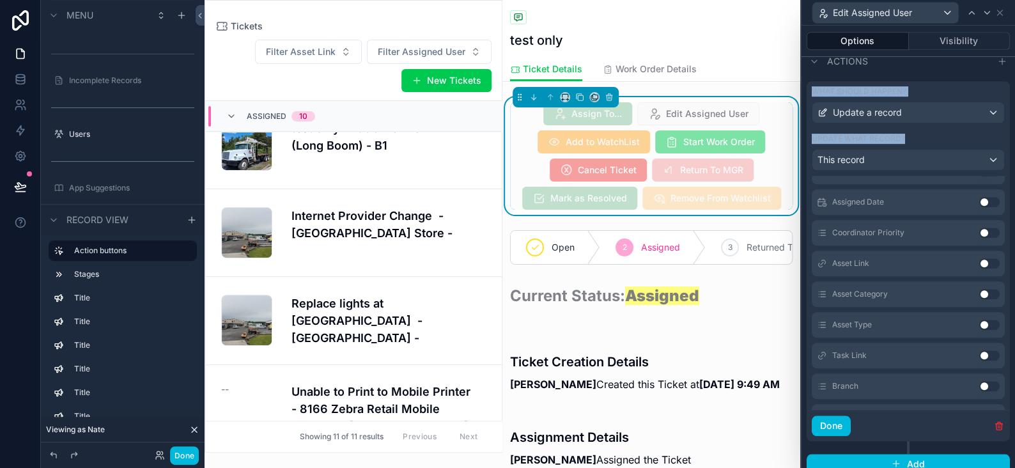
scroll to position [511, 0]
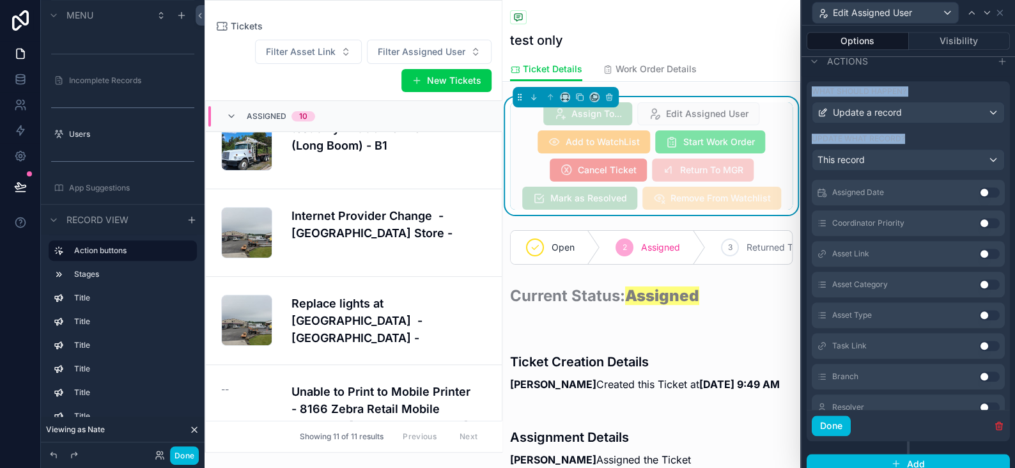
click at [979, 218] on button "Use setting" at bounding box center [989, 223] width 20 height 10
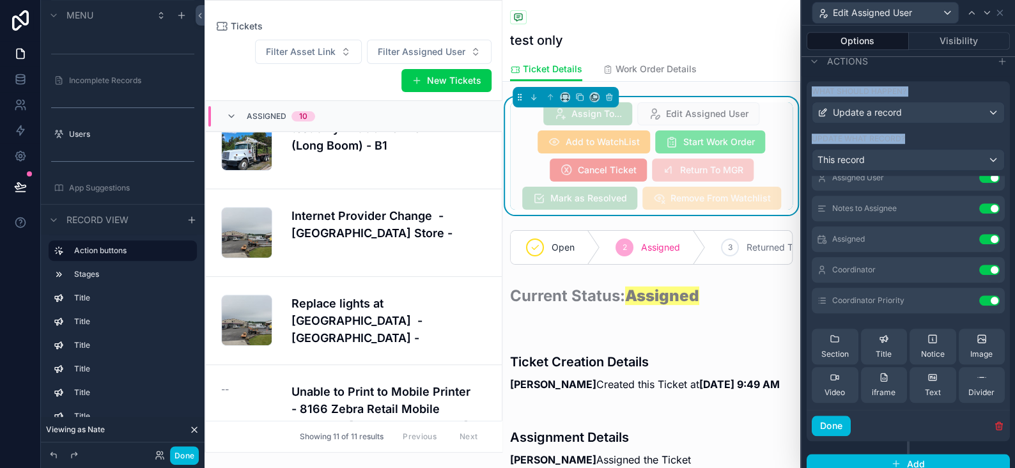
scroll to position [0, 0]
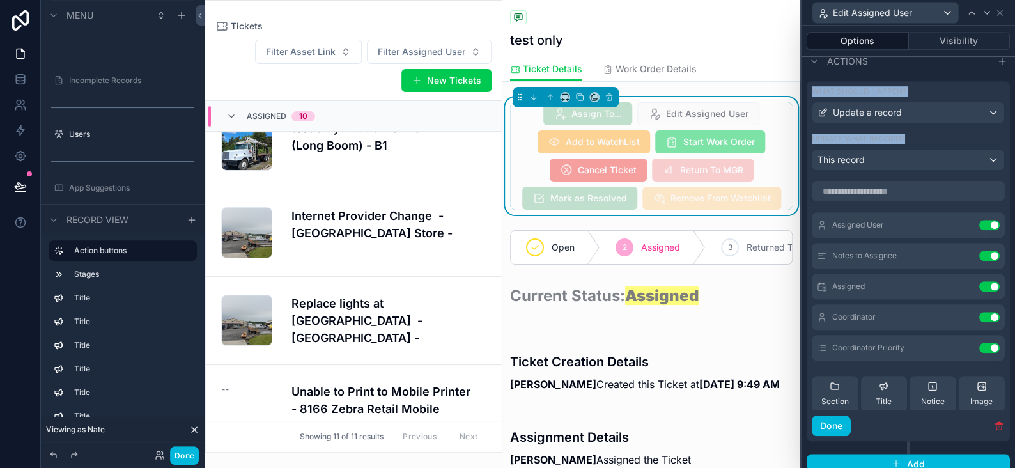
click at [0, 0] on icon at bounding box center [0, 0] width 0 height 0
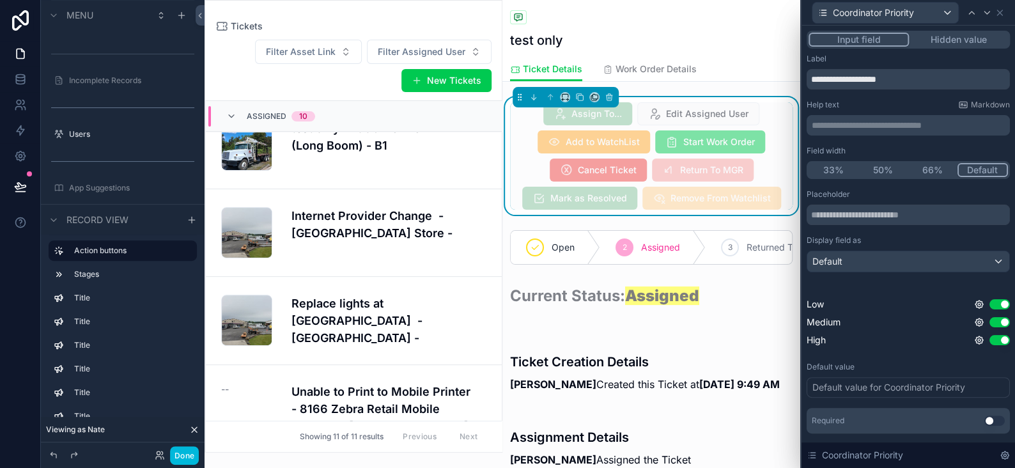
click at [984, 418] on button "Use setting" at bounding box center [994, 420] width 20 height 10
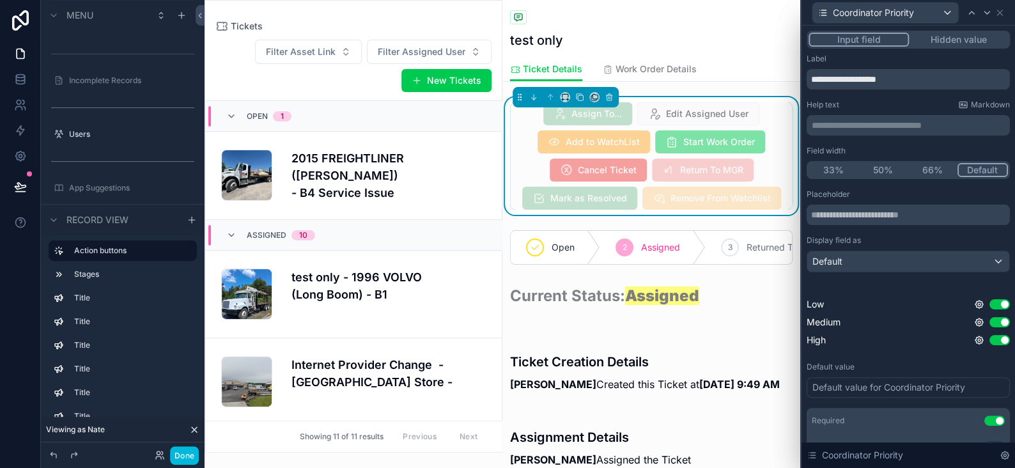
scroll to position [149, 0]
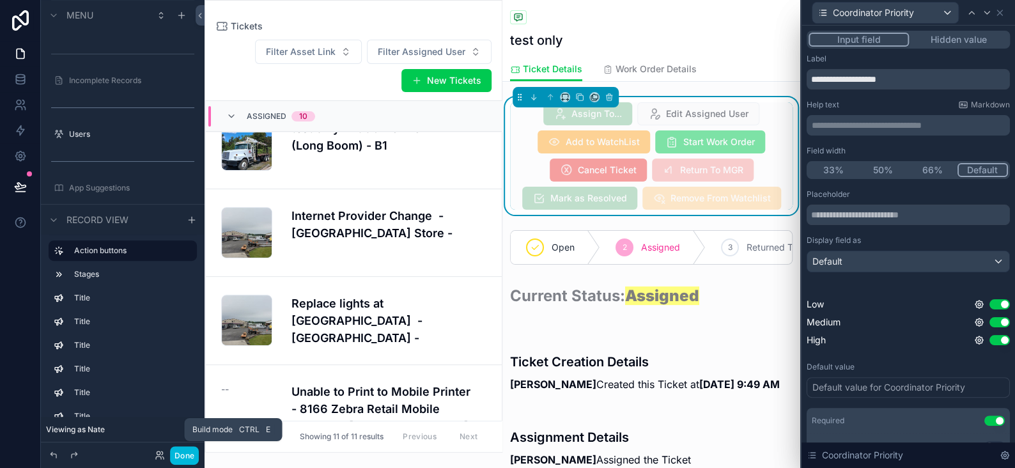
click at [192, 456] on button "Done" at bounding box center [184, 455] width 29 height 19
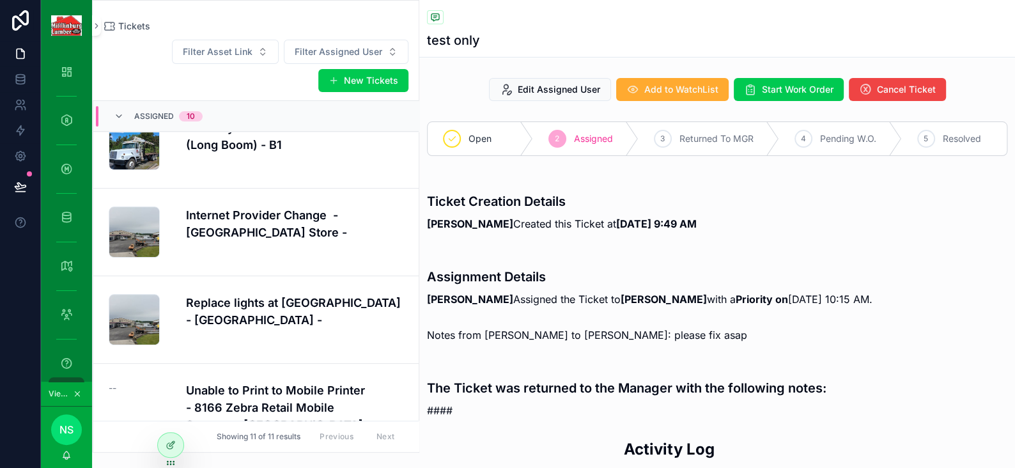
click at [544, 89] on span "Edit Assigned User" at bounding box center [559, 89] width 82 height 13
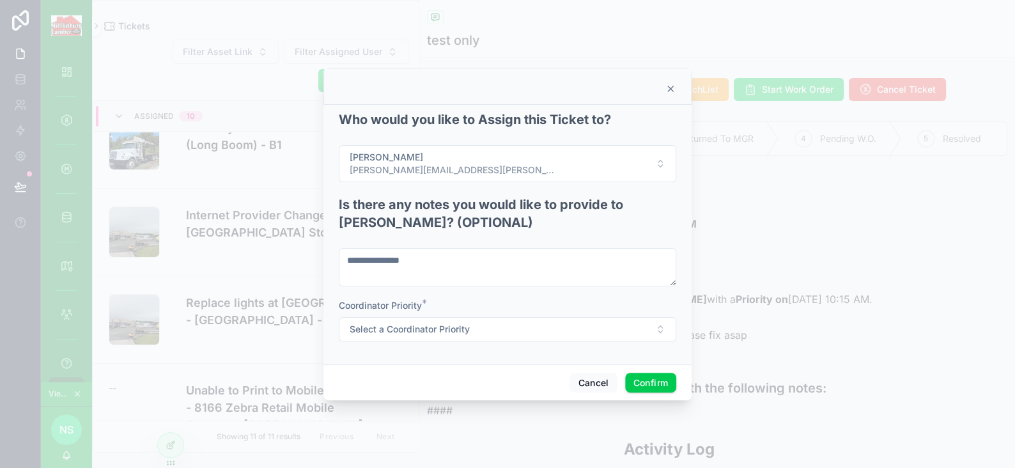
click at [435, 330] on span "Select a Coordinator Priority" at bounding box center [410, 329] width 120 height 13
click at [462, 382] on div "Low" at bounding box center [508, 380] width 178 height 19
click at [638, 380] on button "Confirm" at bounding box center [650, 383] width 51 height 20
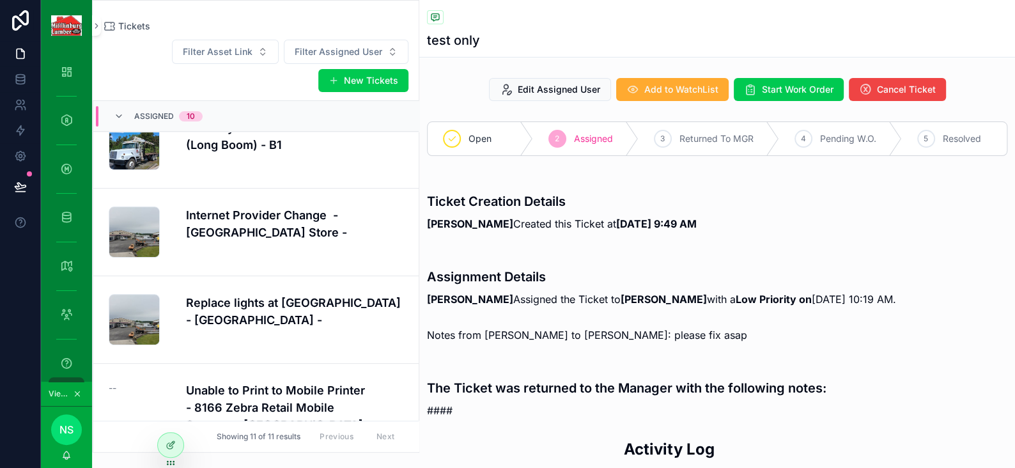
click at [162, 446] on div at bounding box center [171, 445] width 26 height 24
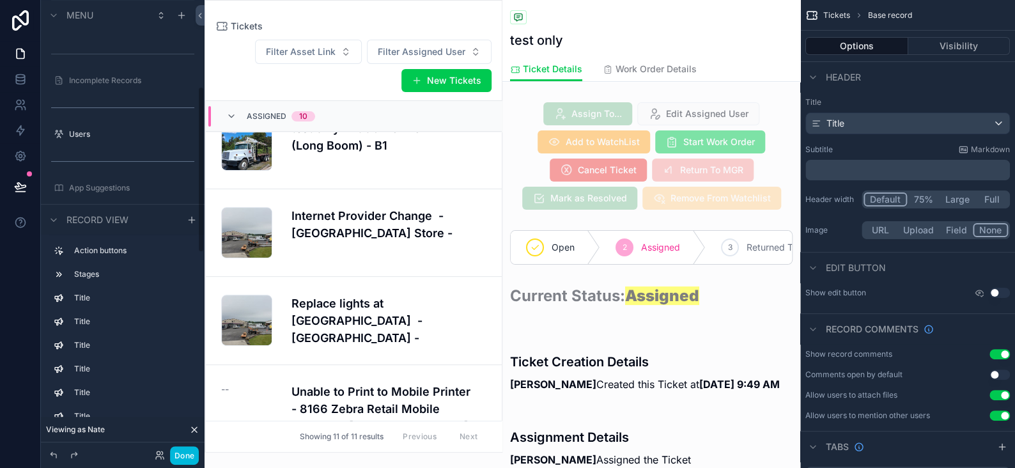
click at [593, 373] on div "scrollable content" at bounding box center [651, 364] width 298 height 65
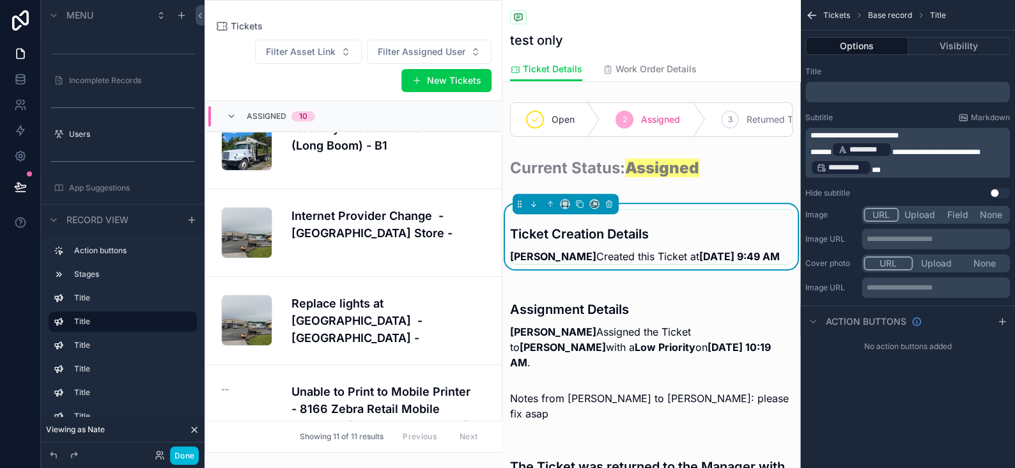
scroll to position [192, 0]
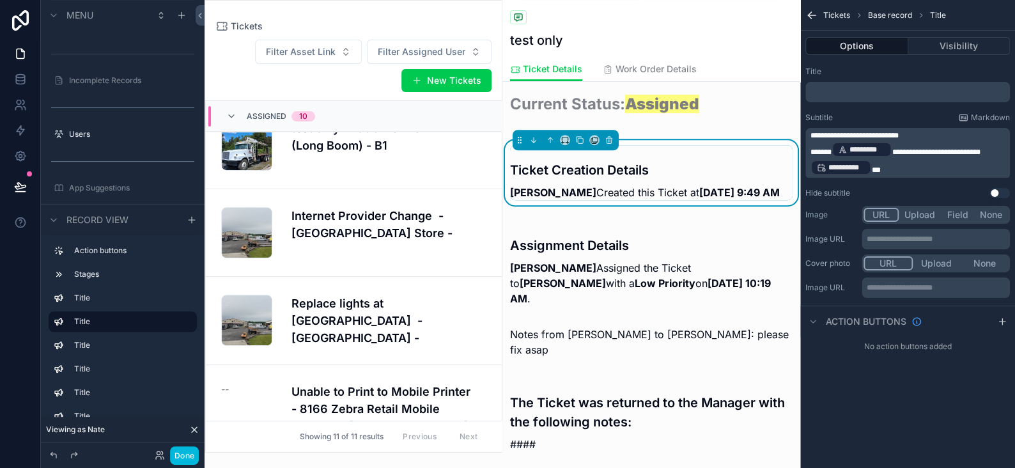
click at [599, 348] on div "scrollable content" at bounding box center [651, 341] width 298 height 41
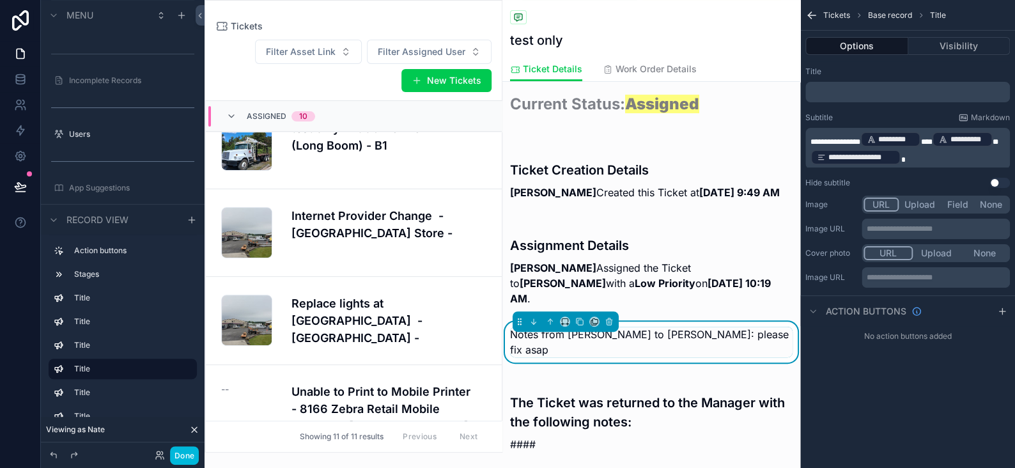
click at [993, 146] on span "*" at bounding box center [996, 142] width 6 height 8
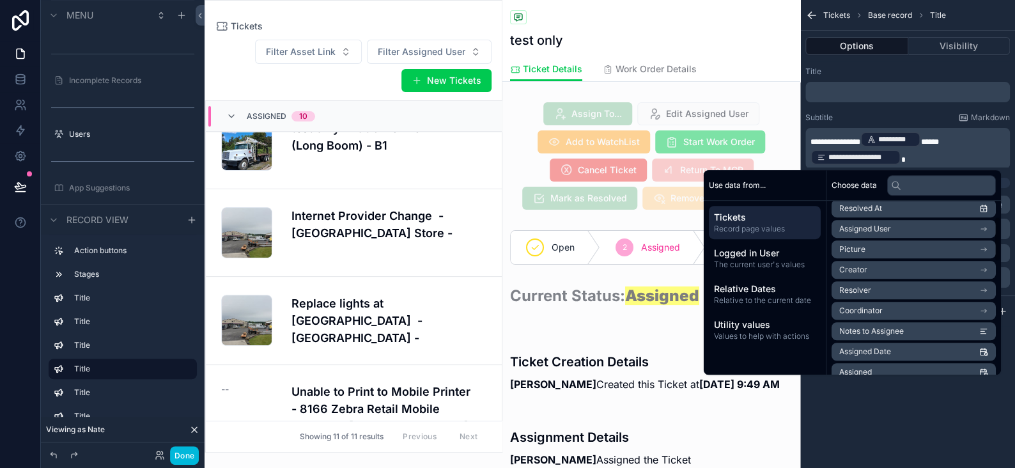
scroll to position [128, 0]
click at [885, 213] on li "Assigned User" at bounding box center [914, 210] width 164 height 18
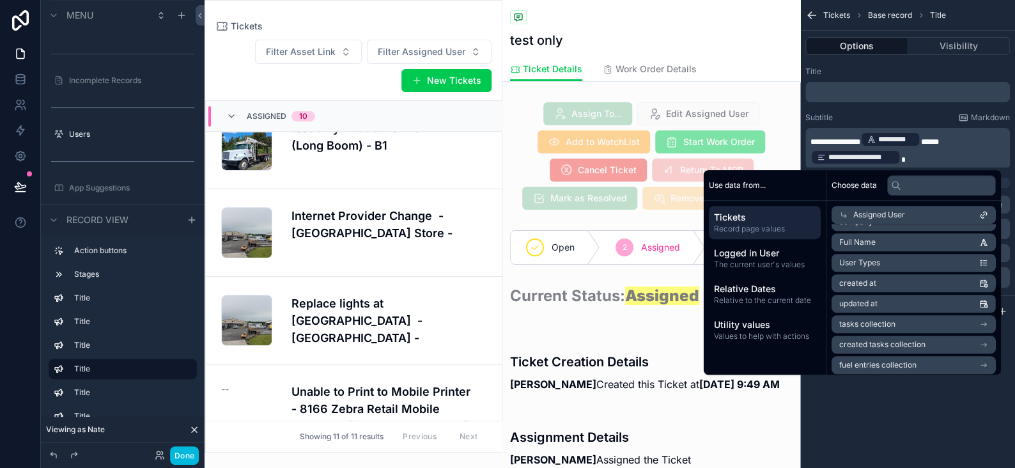
scroll to position [256, 0]
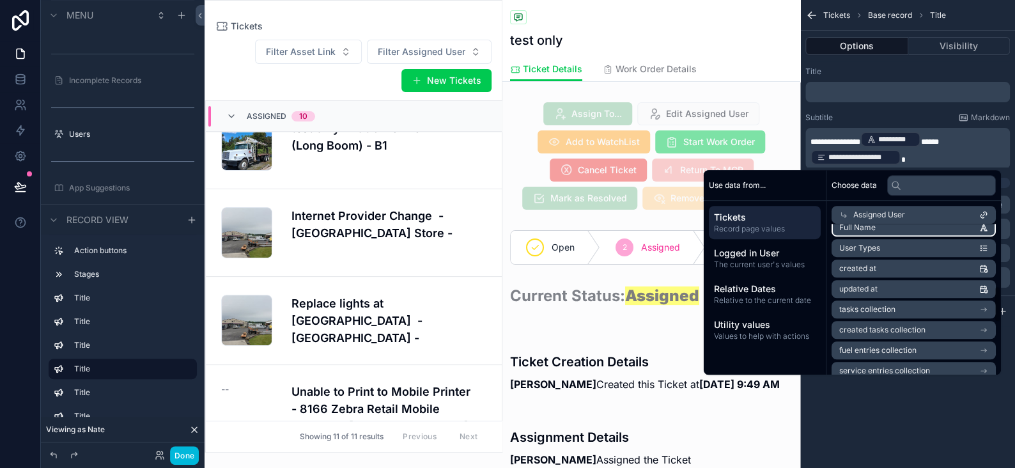
click at [850, 226] on span "Full Name" at bounding box center [857, 227] width 36 height 10
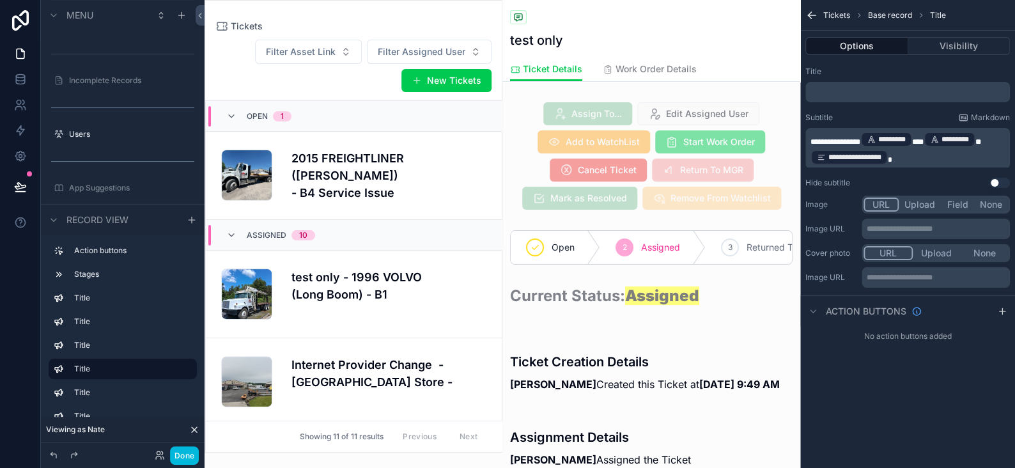
click at [882, 406] on div "**********" at bounding box center [907, 234] width 215 height 468
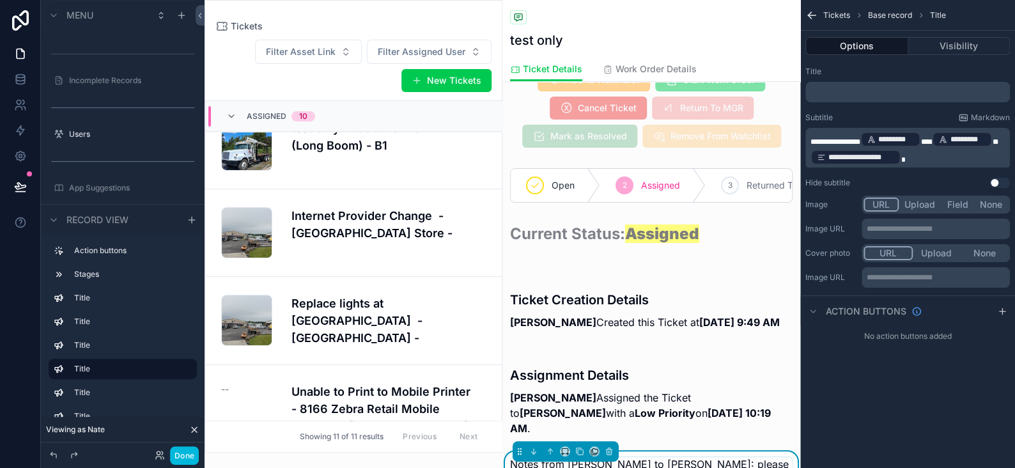
scroll to position [192, 0]
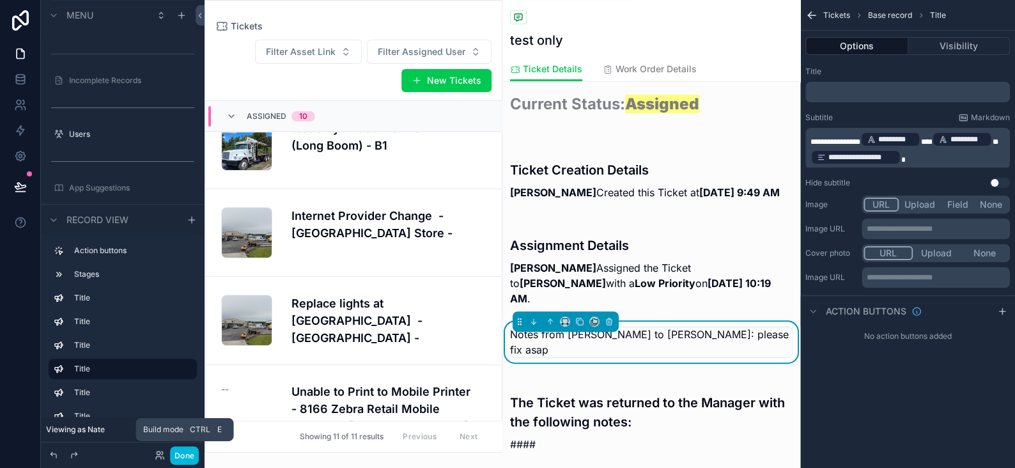
click at [186, 453] on button "Done" at bounding box center [184, 455] width 29 height 19
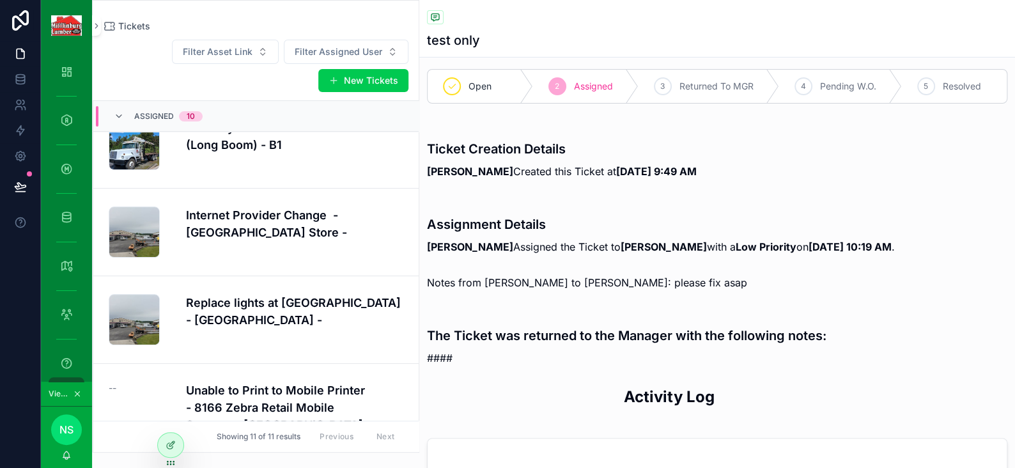
scroll to position [0, 0]
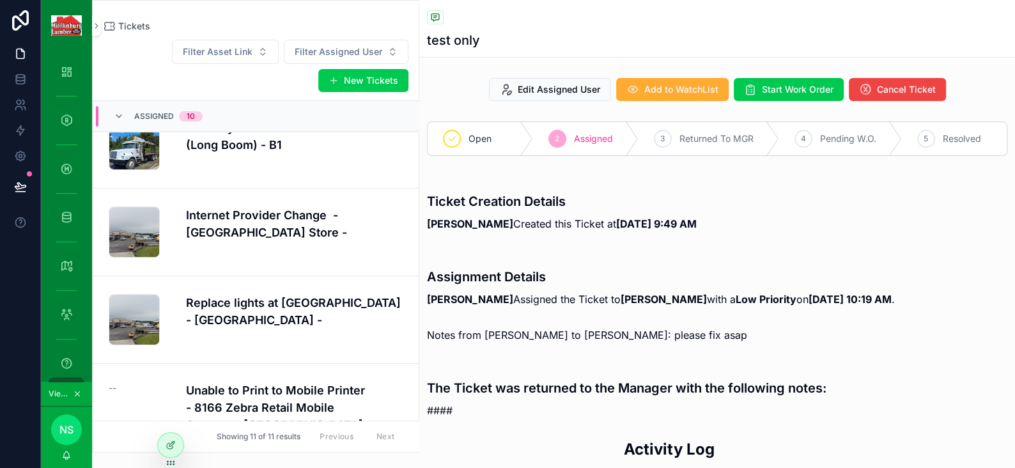
click at [169, 435] on div at bounding box center [171, 445] width 26 height 24
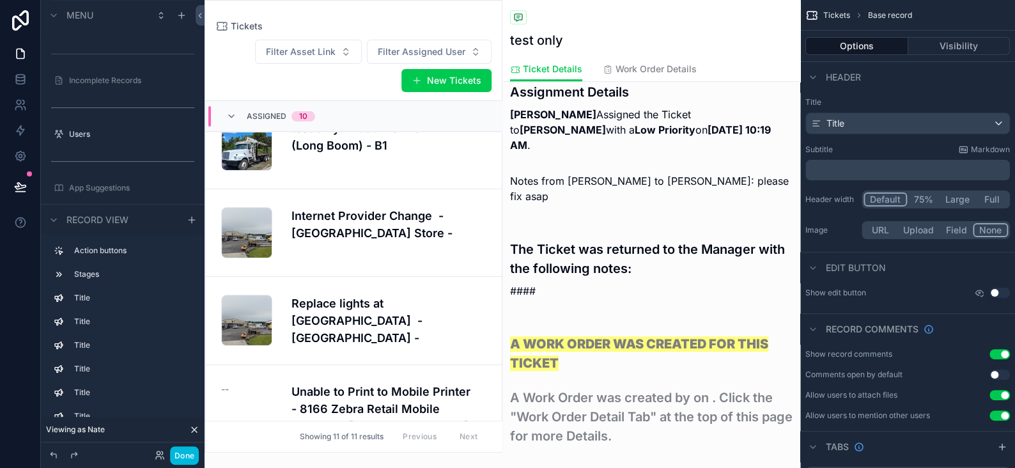
scroll to position [383, 0]
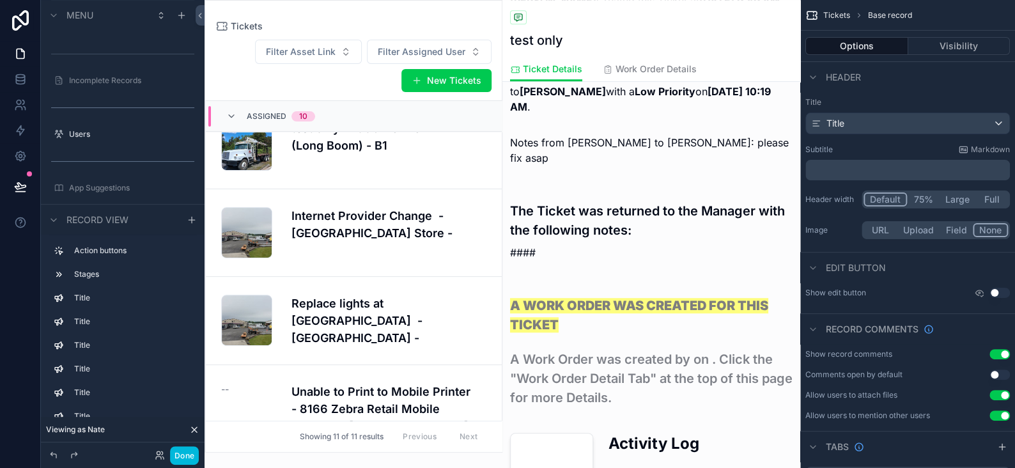
click at [582, 246] on div "scrollable content" at bounding box center [651, 223] width 298 height 84
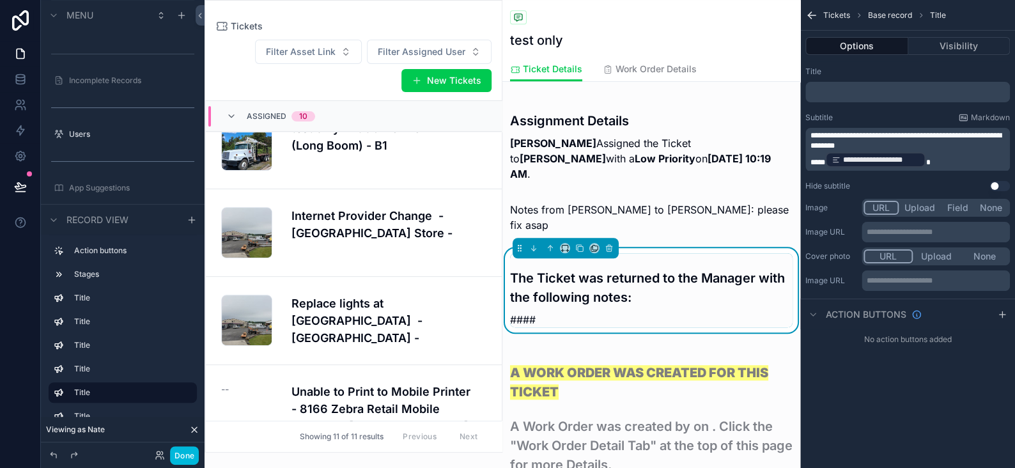
scroll to position [319, 0]
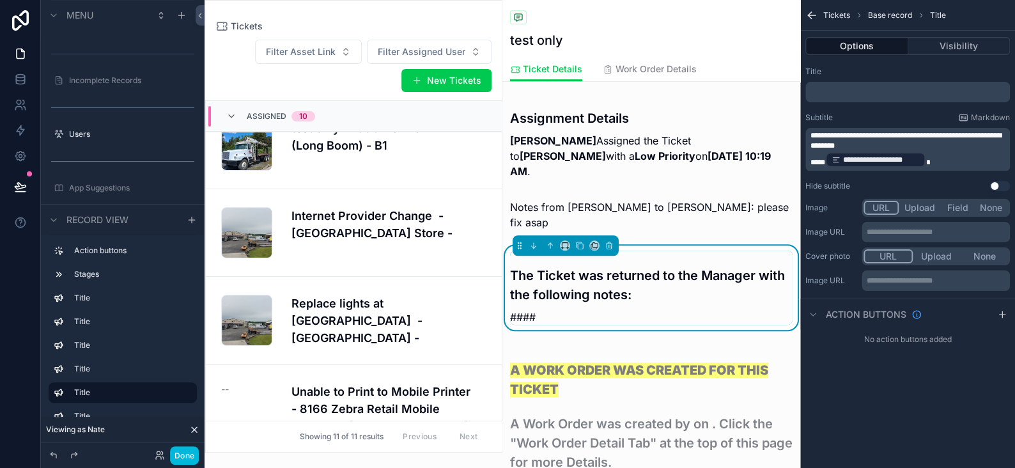
click at [948, 47] on button "Visibility" at bounding box center [959, 46] width 102 height 18
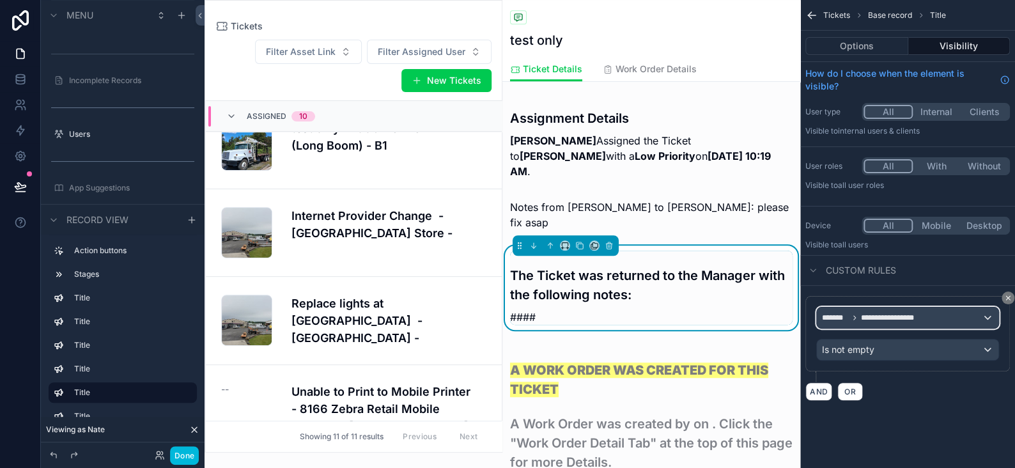
click at [893, 318] on span "**********" at bounding box center [894, 318] width 66 height 10
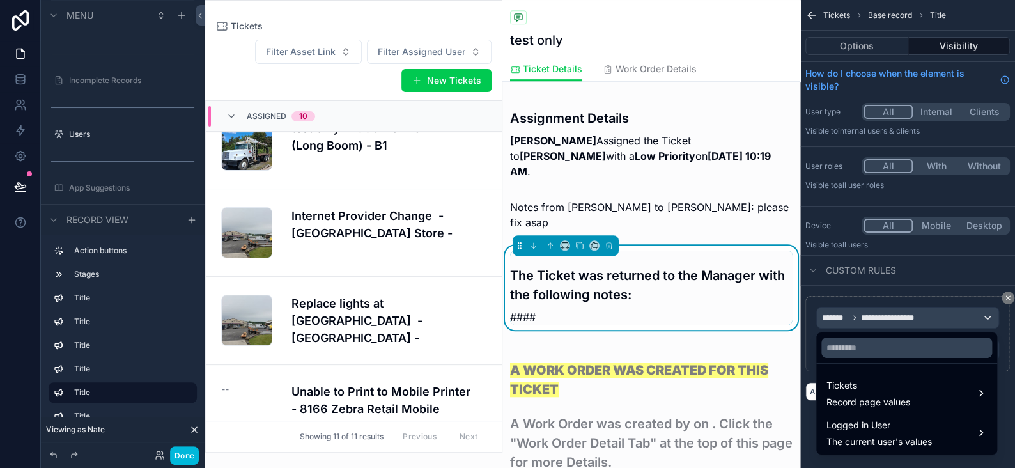
click at [878, 396] on span "Record page values" at bounding box center [868, 402] width 84 height 13
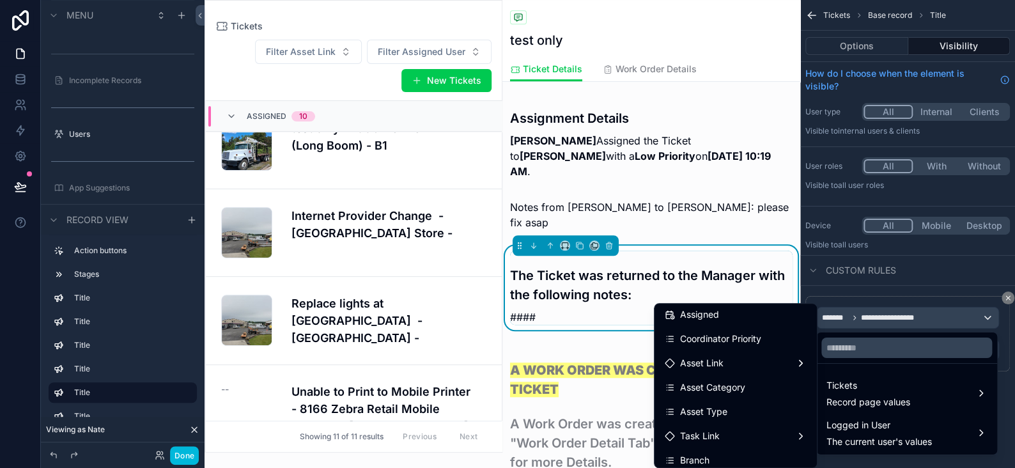
scroll to position [447, 0]
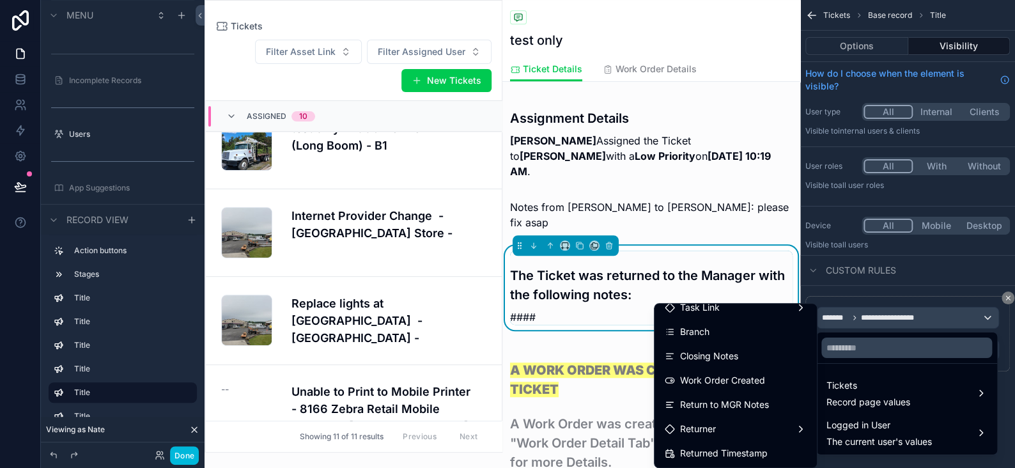
click at [715, 401] on span "Return to MGR Notes" at bounding box center [724, 404] width 89 height 15
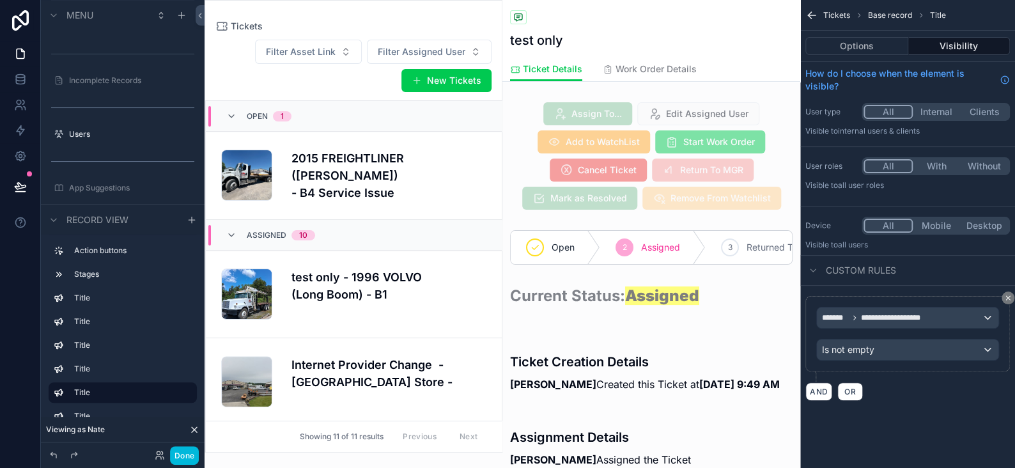
scroll to position [149, 0]
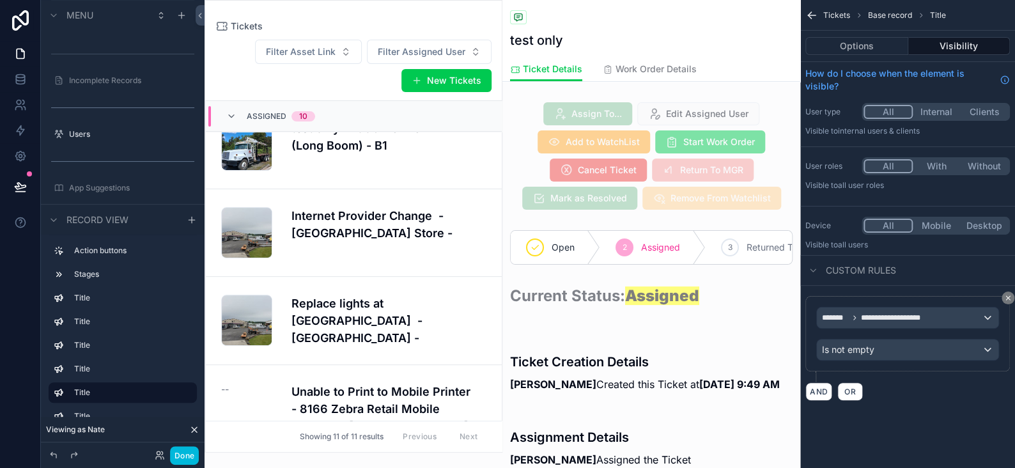
click at [189, 456] on button "Done" at bounding box center [184, 455] width 29 height 19
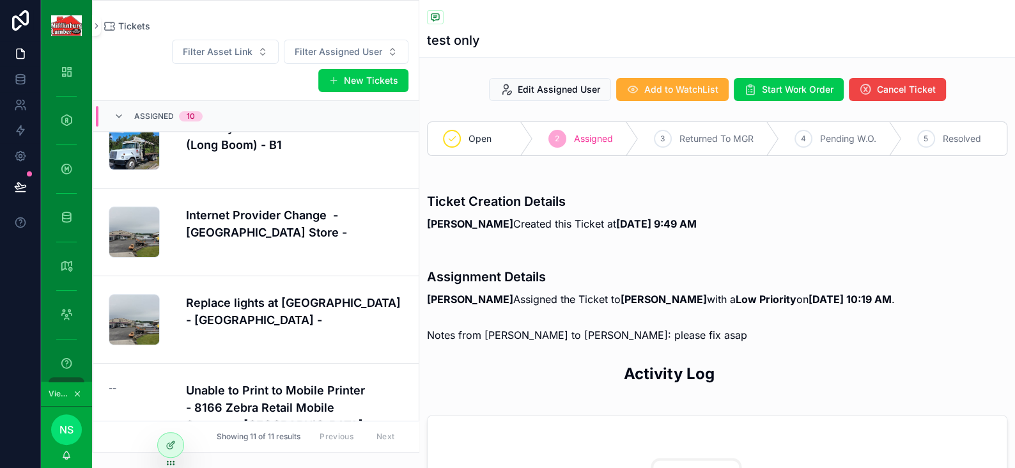
click at [77, 396] on icon "scrollable content" at bounding box center [77, 393] width 9 height 9
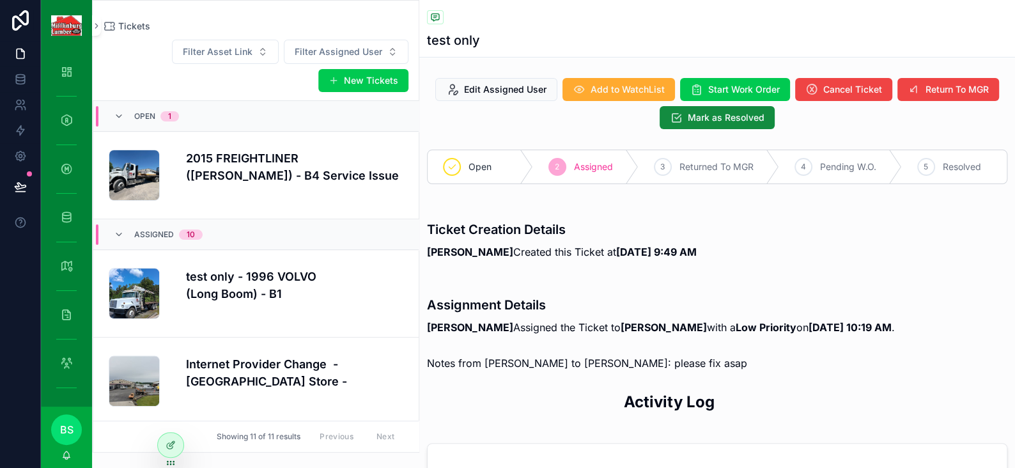
click at [176, 446] on div at bounding box center [171, 445] width 26 height 24
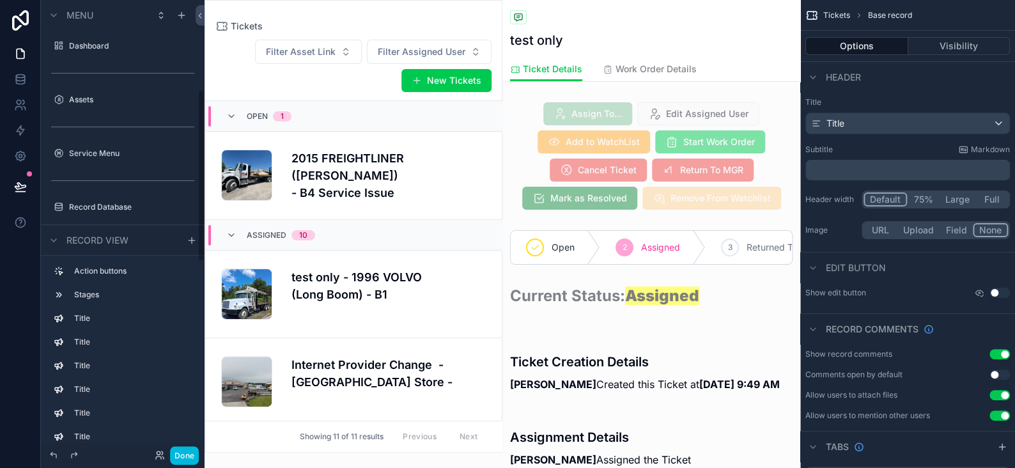
scroll to position [149, 0]
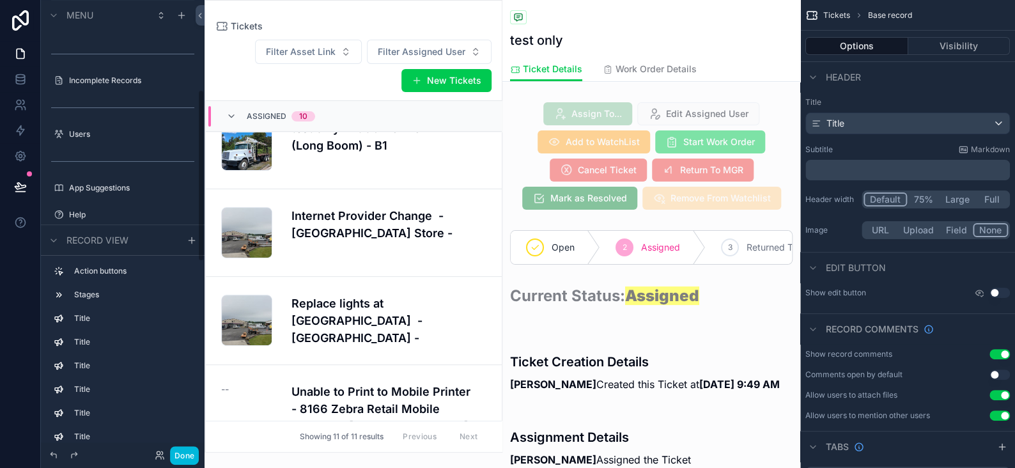
click at [593, 149] on div "scrollable content" at bounding box center [651, 156] width 298 height 118
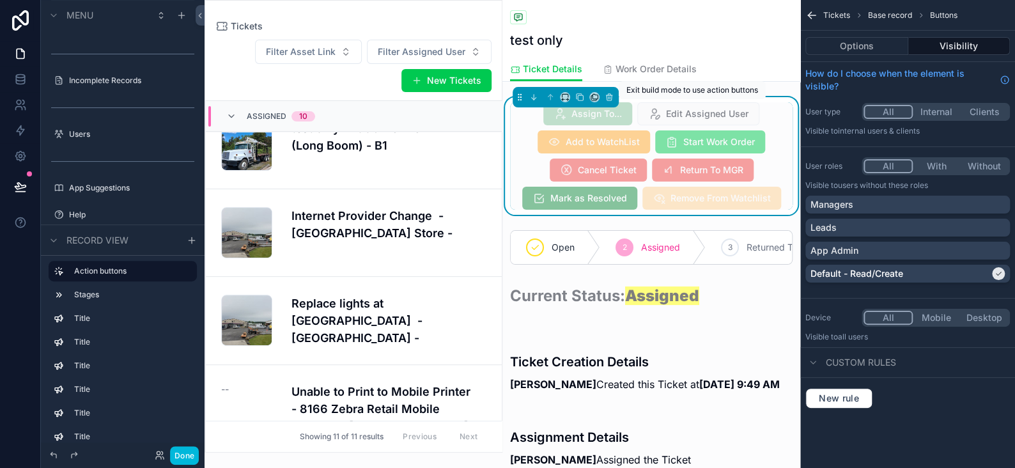
click at [660, 117] on span "Edit Assigned User" at bounding box center [698, 113] width 122 height 23
click at [660, 162] on span "Return To MGR" at bounding box center [703, 170] width 102 height 23
click at [810, 15] on icon "scrollable content" at bounding box center [812, 15] width 8 height 0
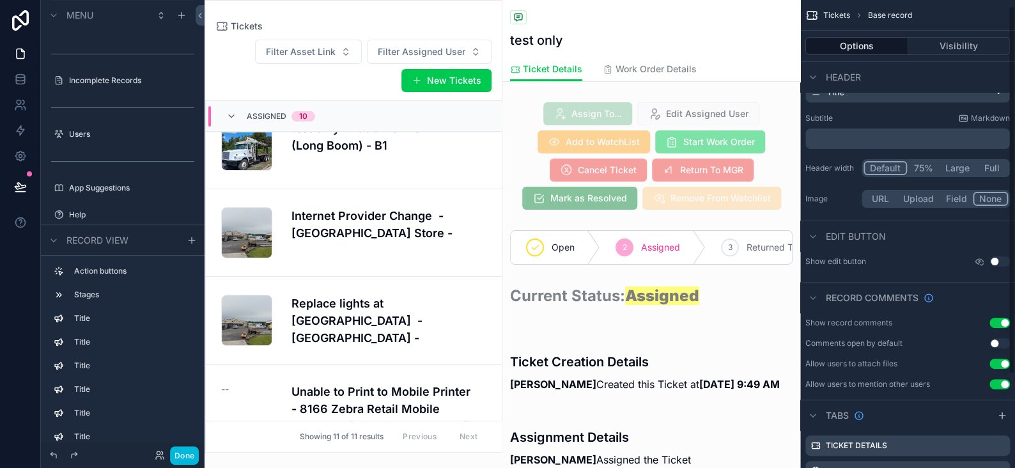
scroll to position [0, 0]
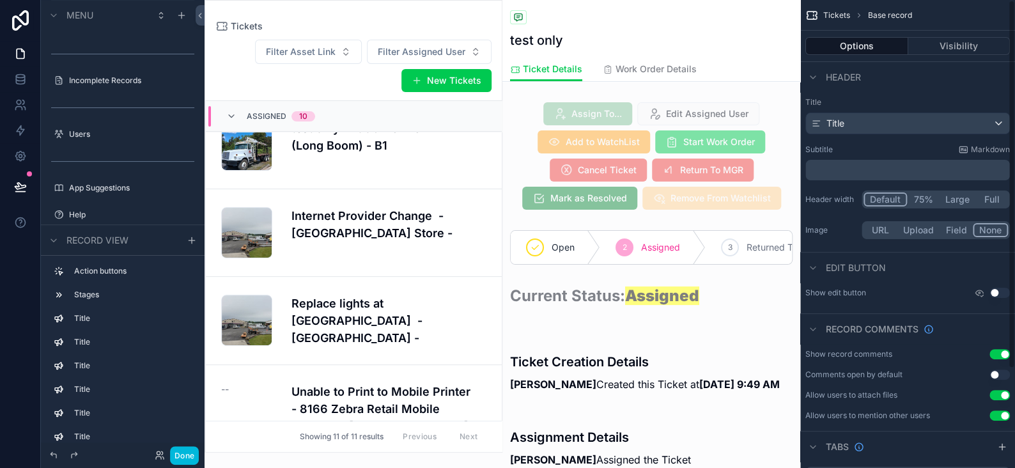
click at [688, 171] on div "scrollable content" at bounding box center [651, 156] width 298 height 118
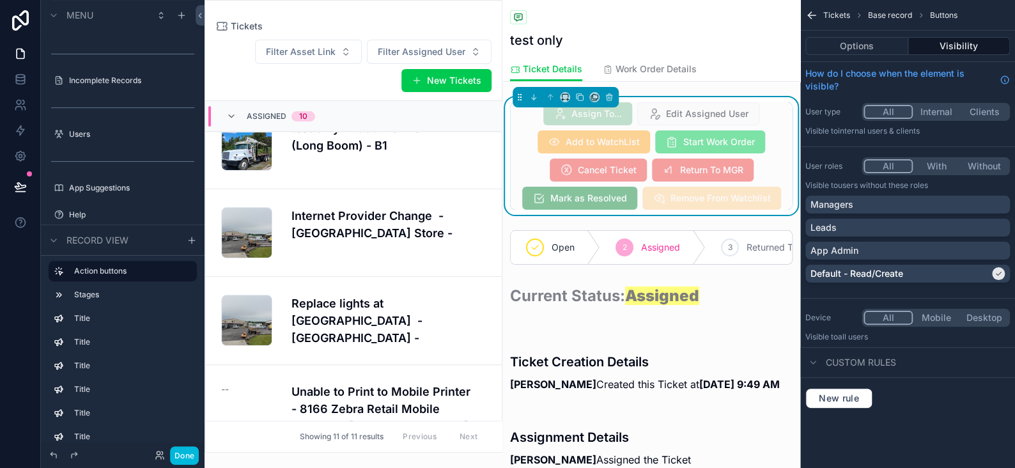
click at [869, 47] on button "Options" at bounding box center [856, 46] width 103 height 18
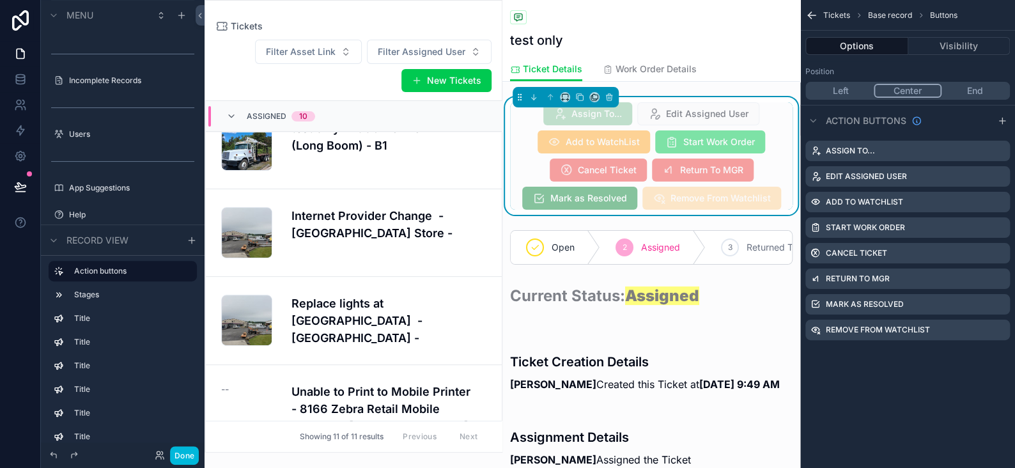
click at [0, 0] on icon "scrollable content" at bounding box center [0, 0] width 0 height 0
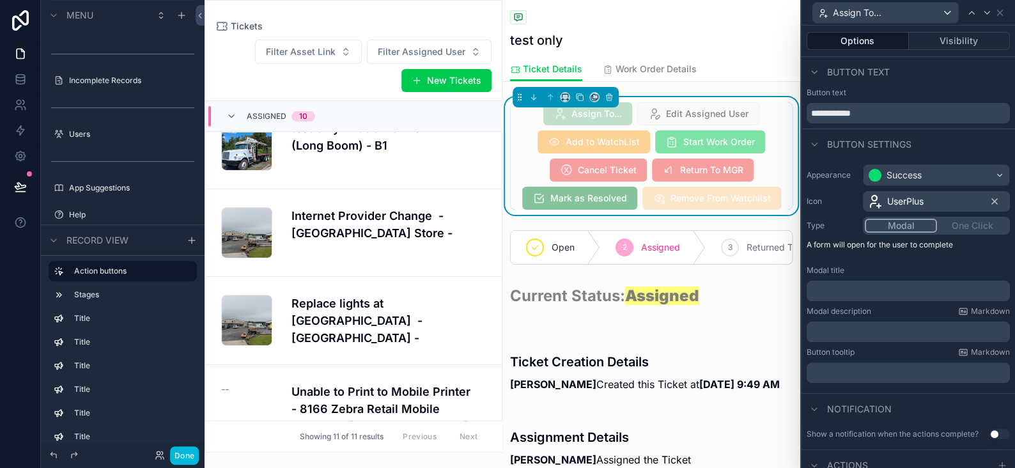
click at [954, 50] on div "Options Visibility" at bounding box center [907, 41] width 213 height 31
click at [956, 42] on button "Visibility" at bounding box center [960, 41] width 102 height 18
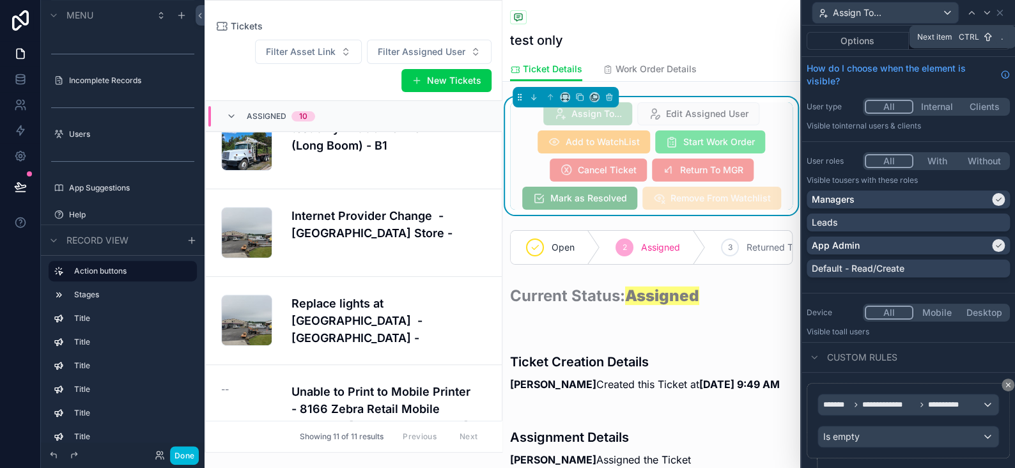
click at [984, 8] on icon at bounding box center [987, 13] width 10 height 10
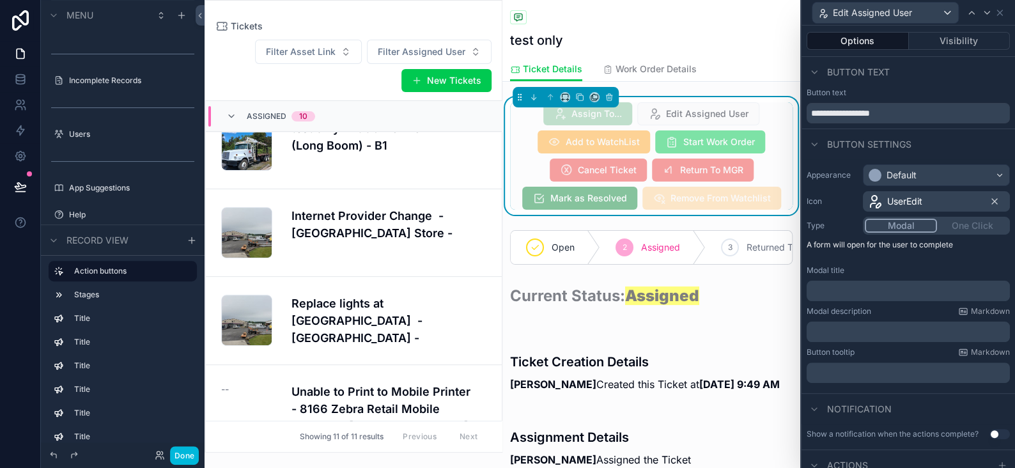
click at [963, 41] on button "Visibility" at bounding box center [960, 41] width 102 height 18
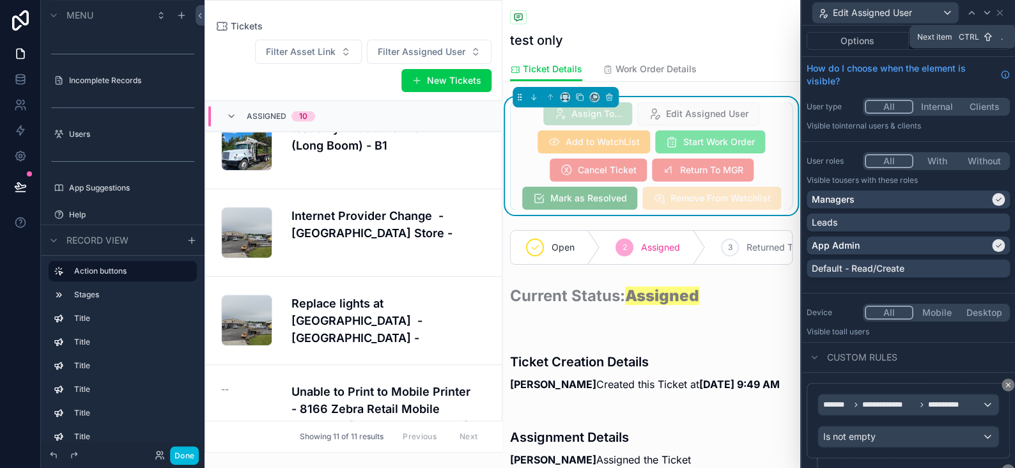
click at [987, 11] on icon at bounding box center [987, 13] width 10 height 10
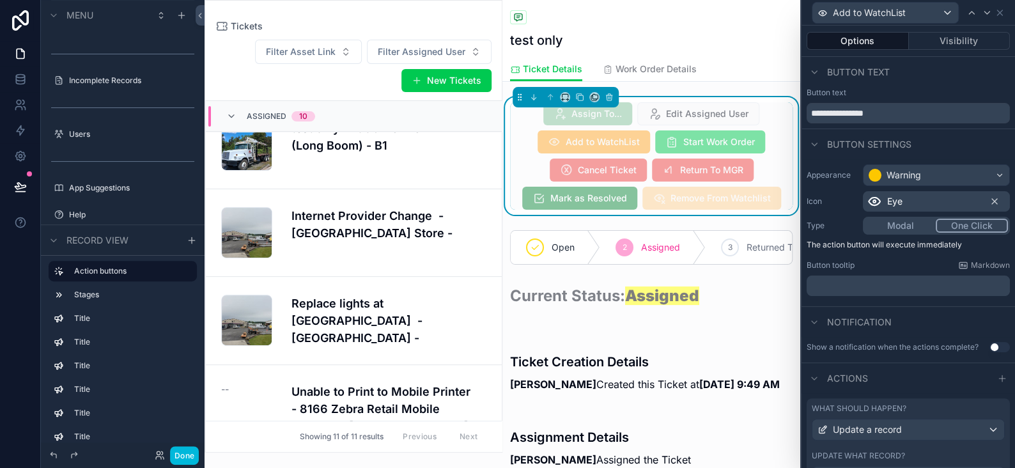
click at [947, 39] on button "Visibility" at bounding box center [960, 41] width 102 height 18
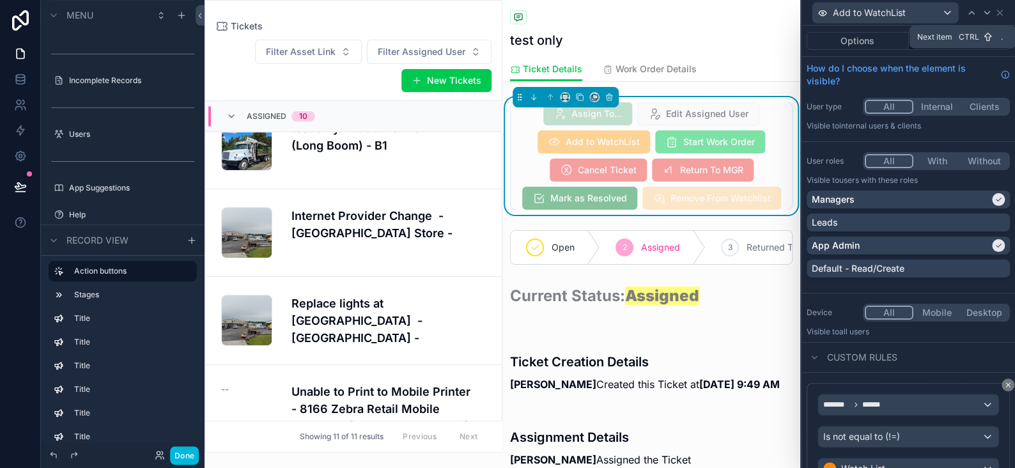
click at [985, 15] on icon at bounding box center [987, 13] width 10 height 10
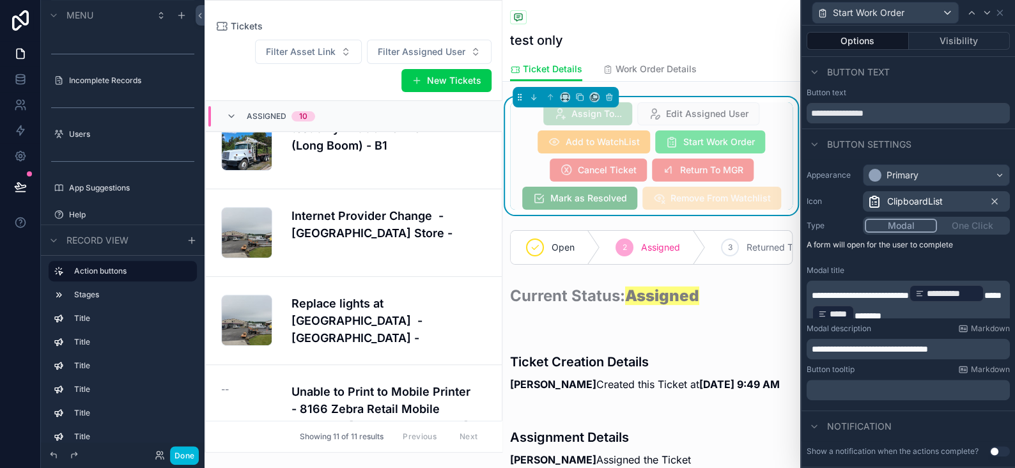
click at [922, 41] on button "Visibility" at bounding box center [960, 41] width 102 height 18
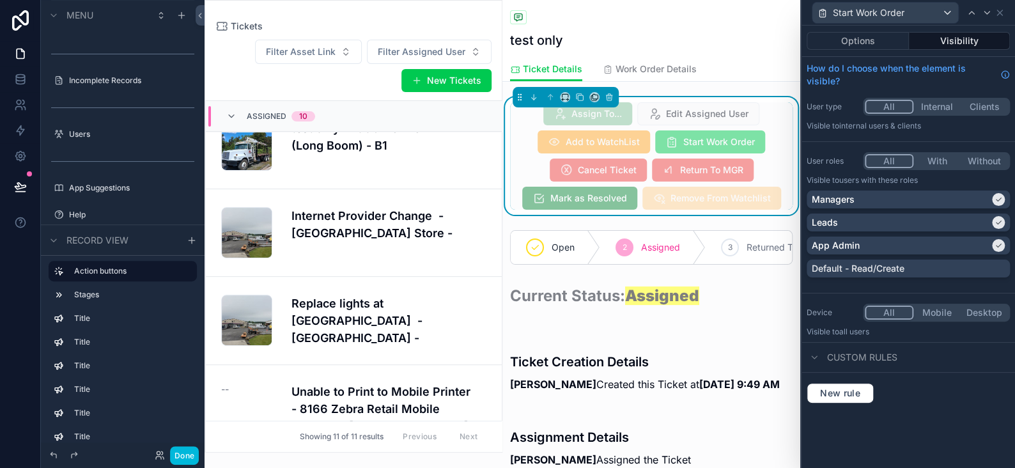
click at [997, 224] on icon at bounding box center [998, 222] width 5 height 3
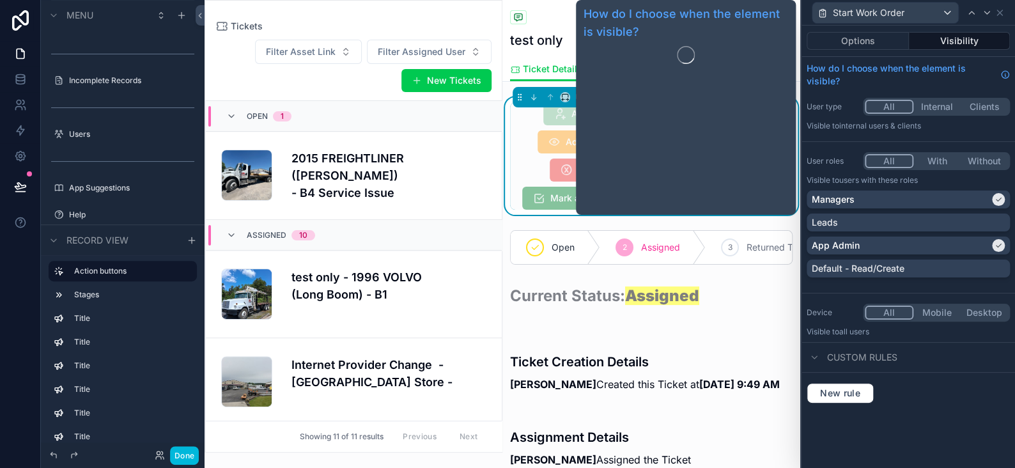
scroll to position [149, 0]
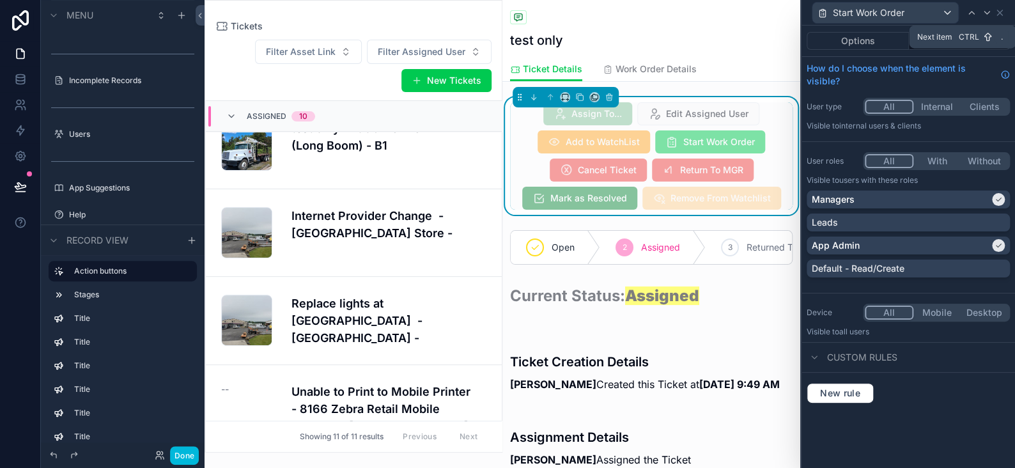
click at [984, 10] on icon at bounding box center [987, 13] width 10 height 10
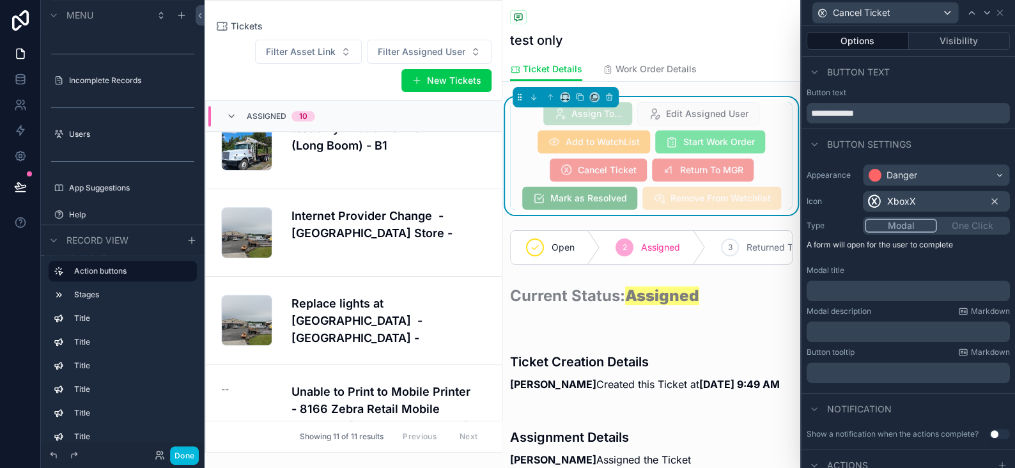
click at [950, 40] on button "Visibility" at bounding box center [960, 41] width 102 height 18
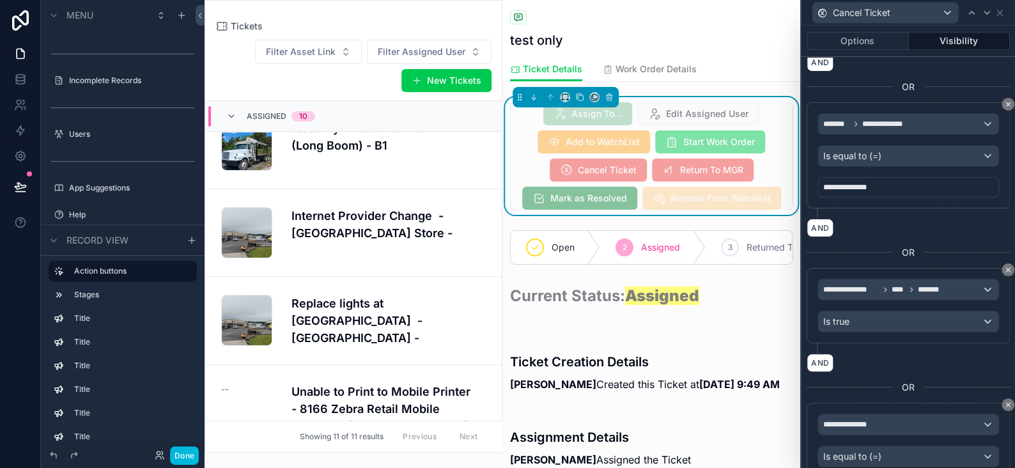
scroll to position [436, 0]
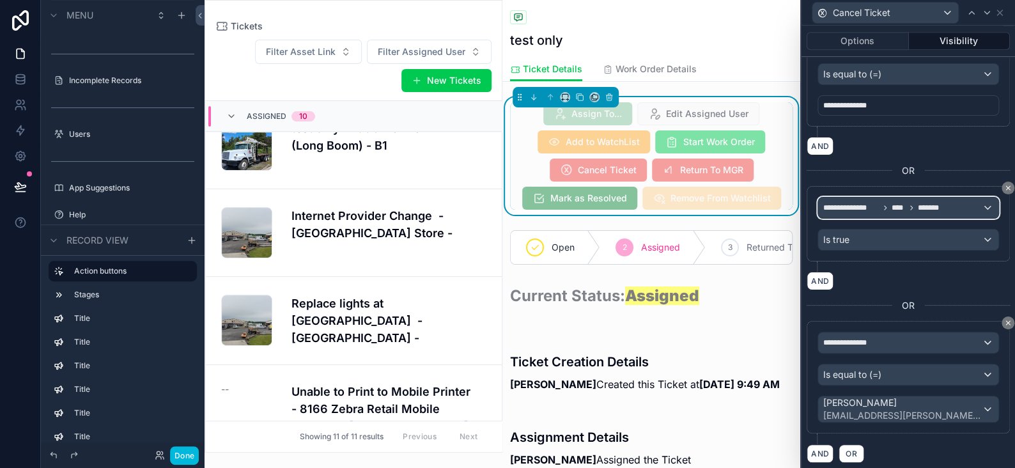
click at [885, 204] on icon at bounding box center [885, 208] width 8 height 8
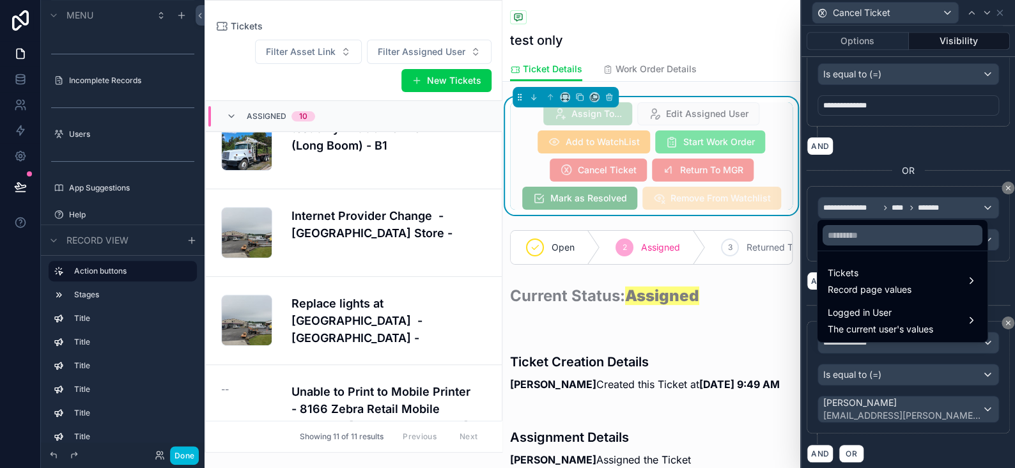
click at [855, 273] on span "Tickets" at bounding box center [870, 272] width 84 height 15
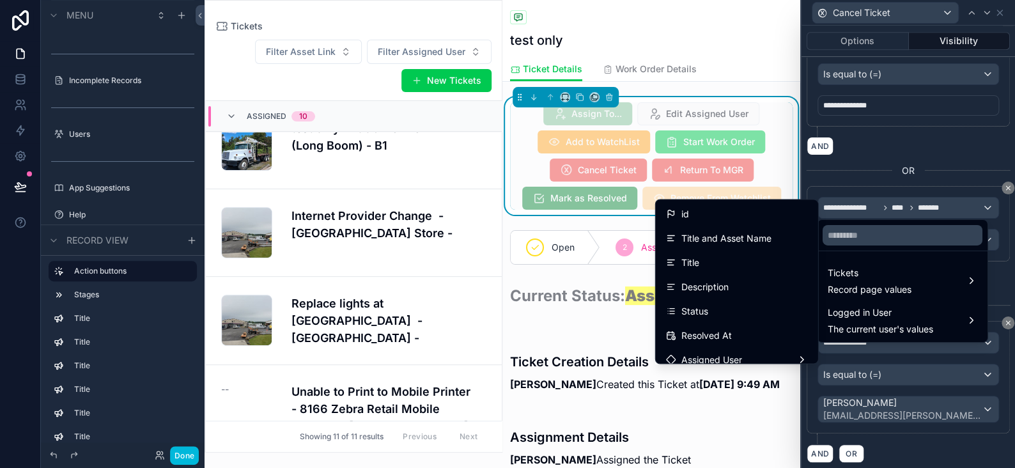
click at [858, 314] on span "Logged in User" at bounding box center [880, 312] width 105 height 15
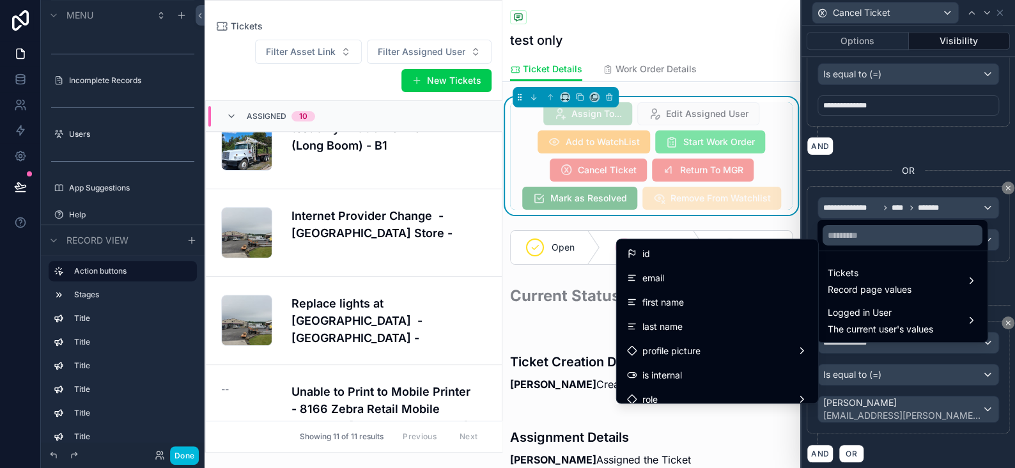
click at [639, 249] on div "id" at bounding box center [717, 252] width 181 height 15
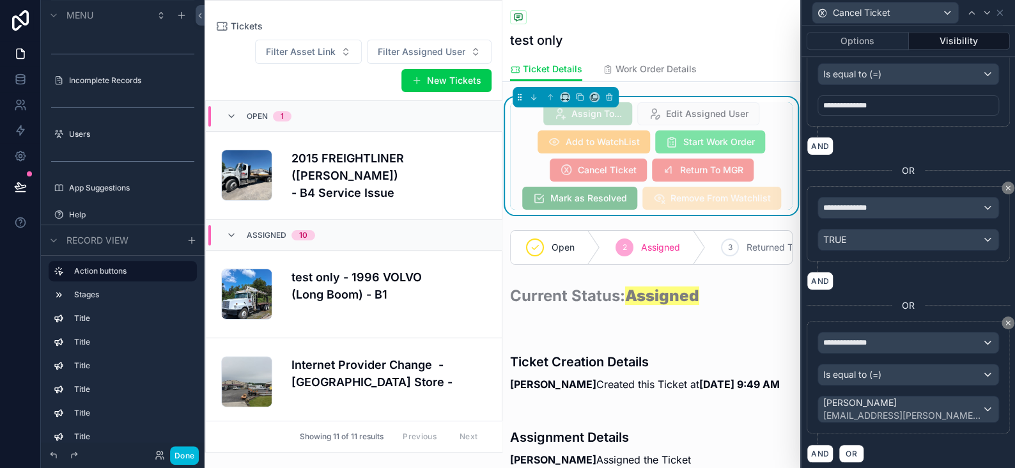
scroll to position [149, 0]
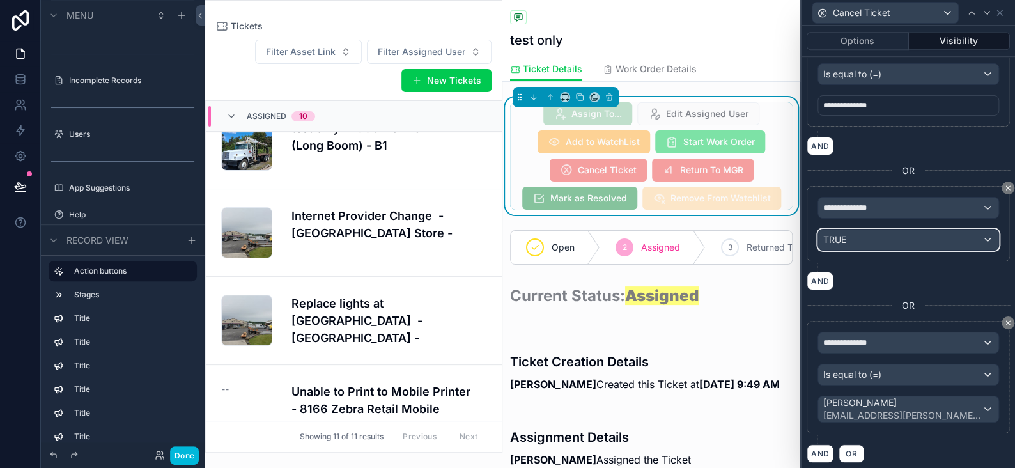
click at [858, 235] on div "TRUE" at bounding box center [908, 239] width 180 height 20
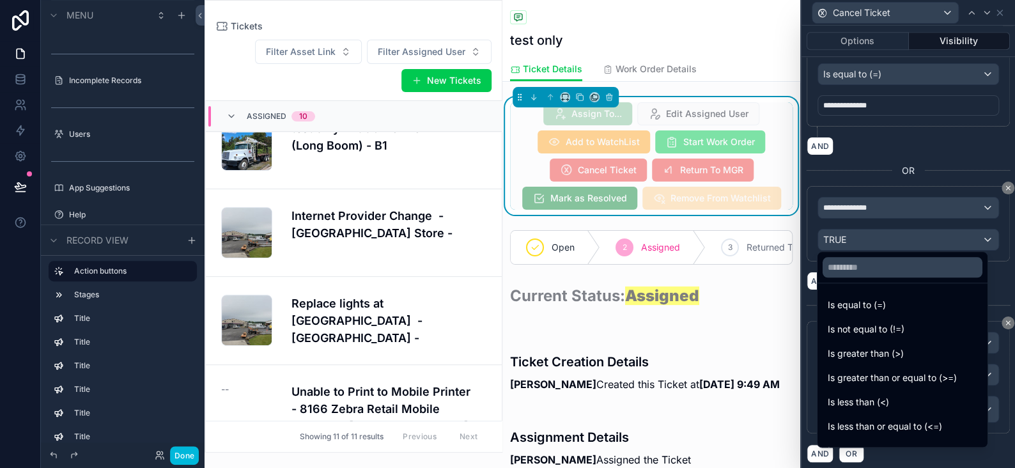
click at [848, 309] on span "Is equal to (=)" at bounding box center [857, 304] width 58 height 15
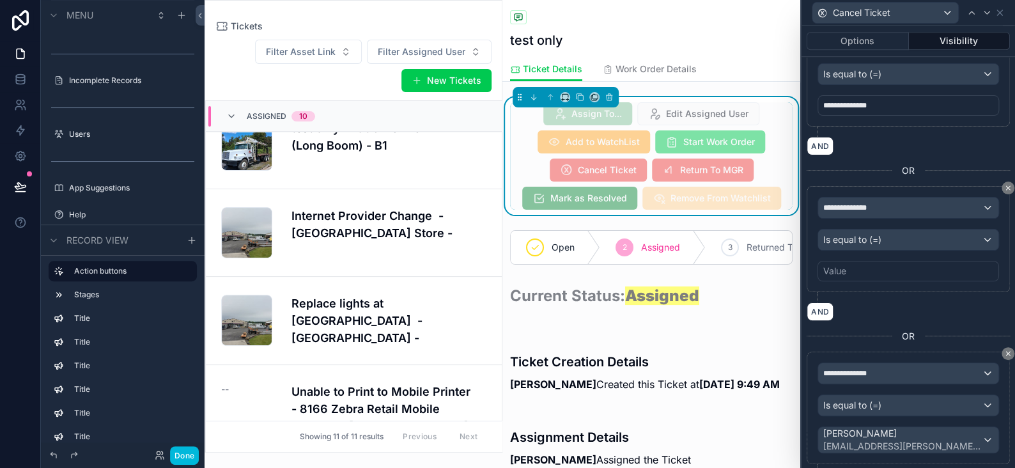
click at [834, 277] on div "Value" at bounding box center [908, 271] width 182 height 20
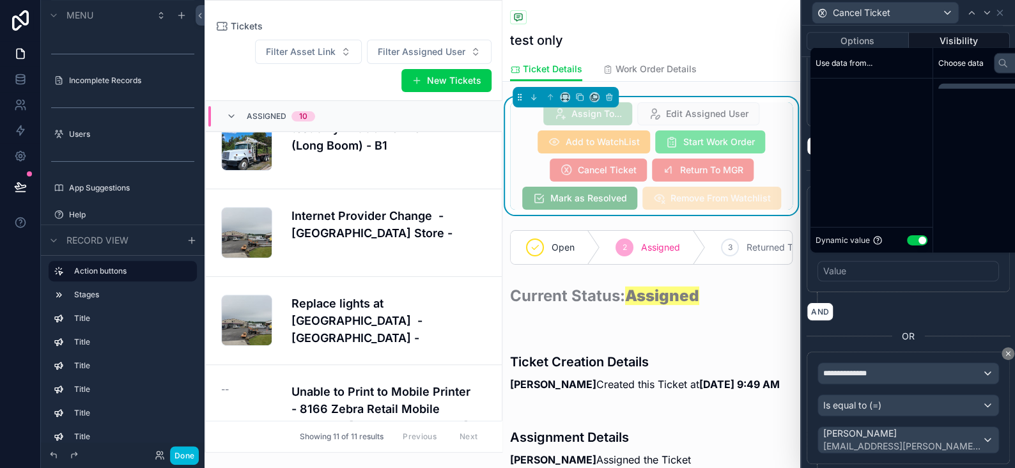
click at [844, 269] on div "Value" at bounding box center [834, 271] width 23 height 13
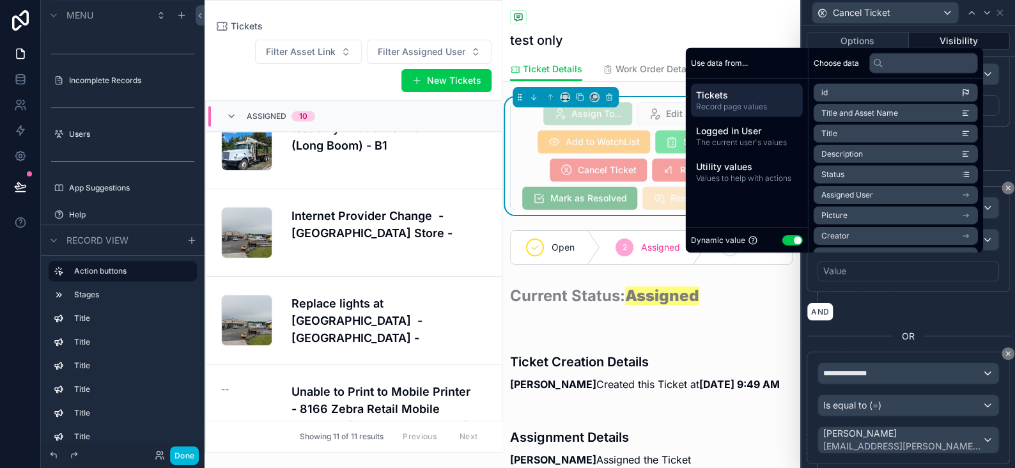
click at [785, 239] on button "Use setting" at bounding box center [792, 240] width 20 height 10
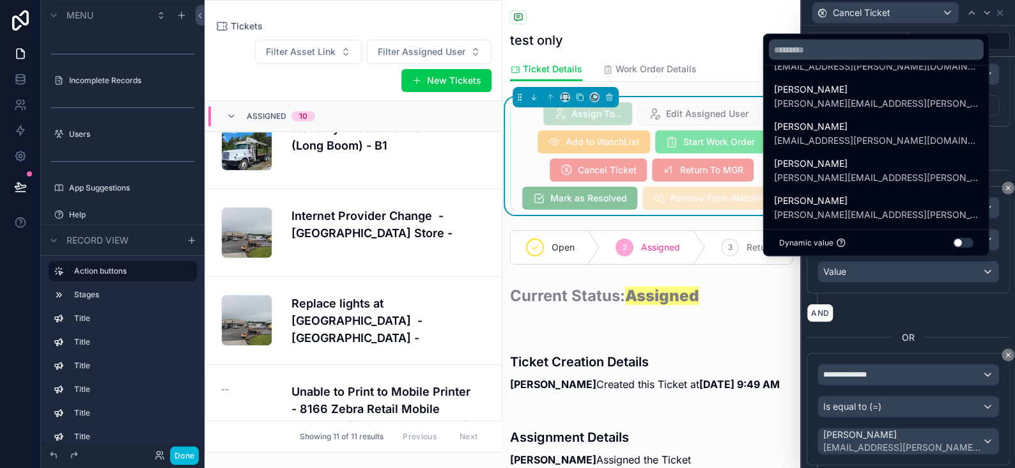
scroll to position [337, 0]
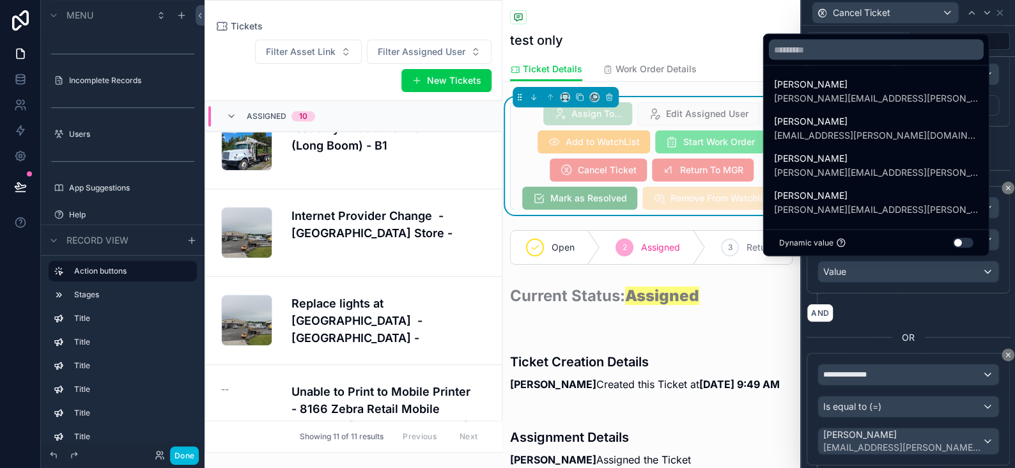
click at [843, 203] on span "[PERSON_NAME][EMAIL_ADDRESS][PERSON_NAME][DOMAIN_NAME]" at bounding box center [876, 209] width 205 height 13
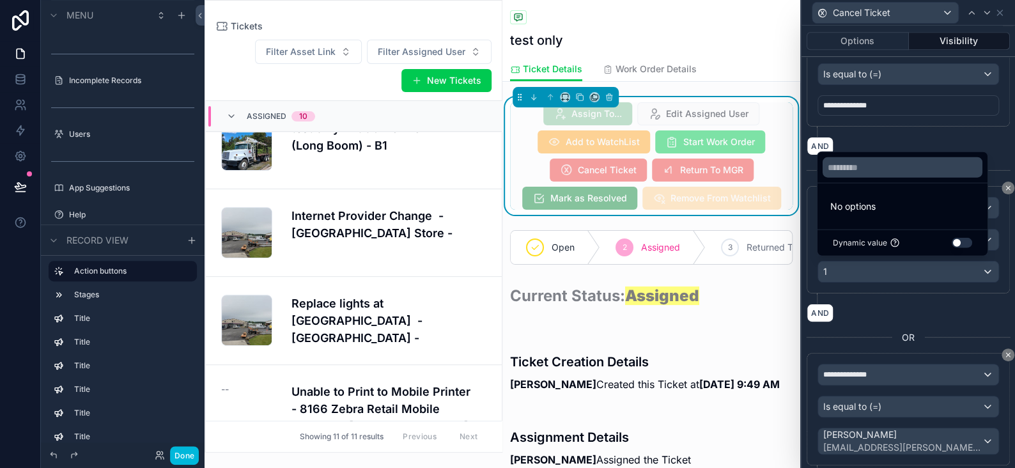
scroll to position [0, 0]
click at [876, 304] on div "AND" at bounding box center [908, 313] width 203 height 19
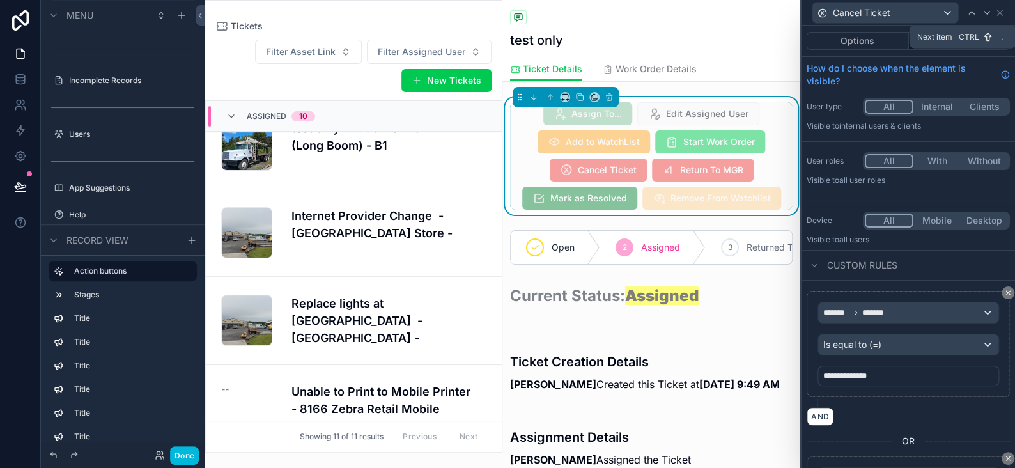
click at [986, 13] on icon at bounding box center [986, 13] width 5 height 3
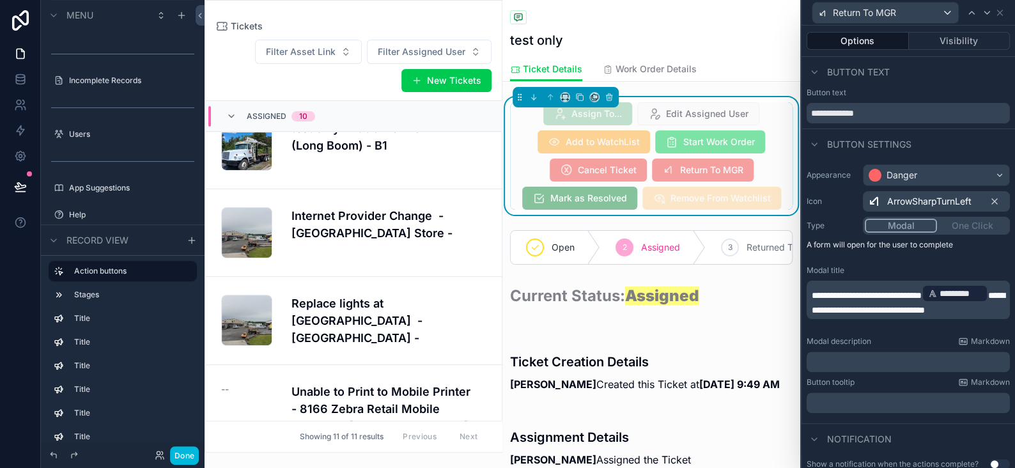
click at [927, 38] on button "Visibility" at bounding box center [960, 41] width 102 height 18
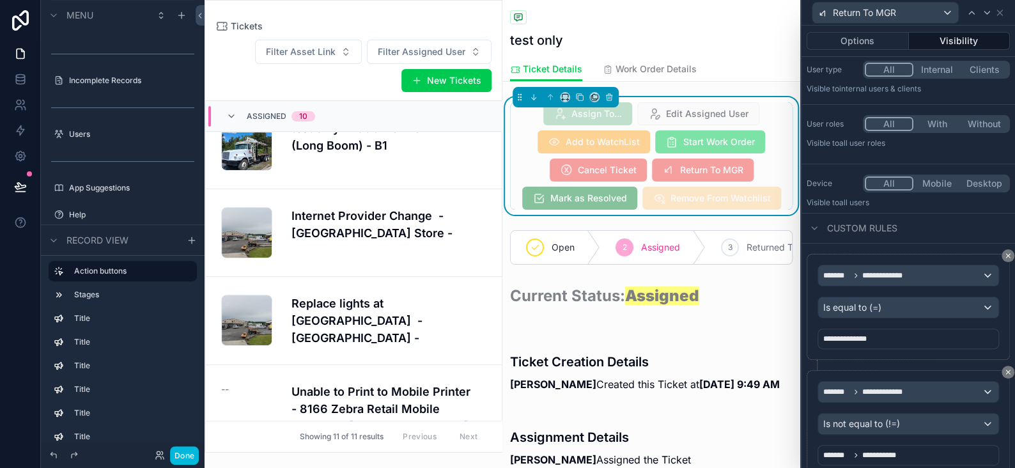
scroll to position [82, 0]
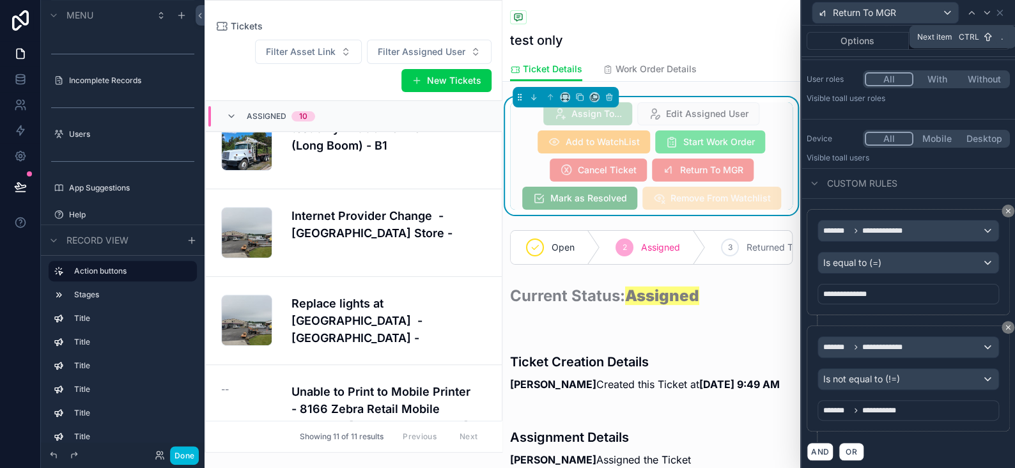
click at [987, 16] on icon at bounding box center [987, 13] width 10 height 10
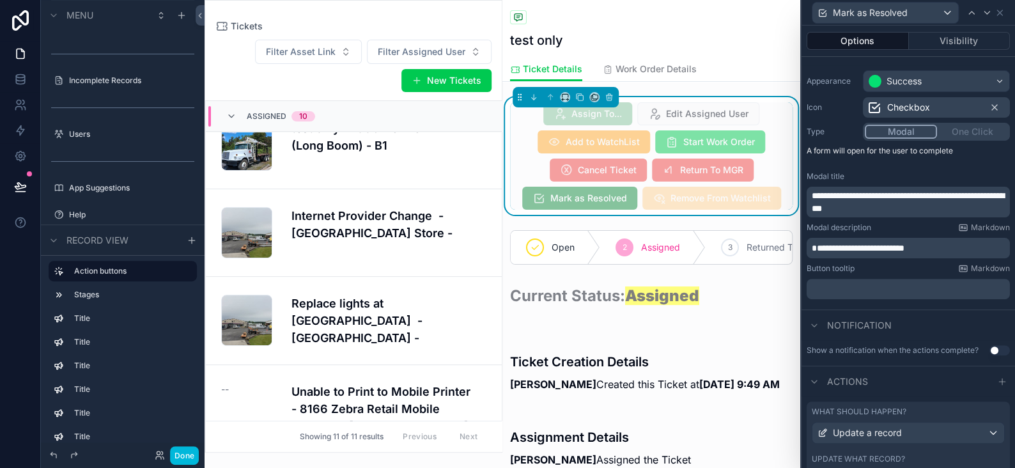
scroll to position [0, 0]
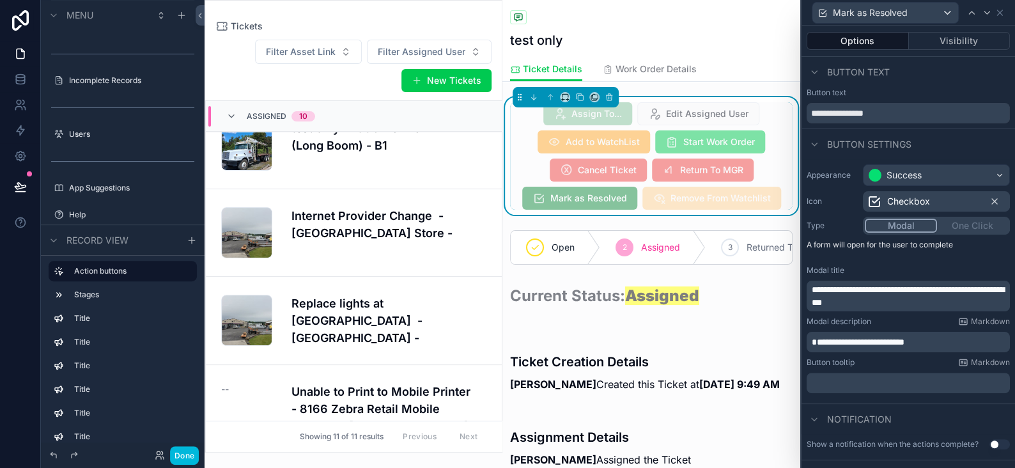
click at [946, 43] on button "Visibility" at bounding box center [960, 41] width 102 height 18
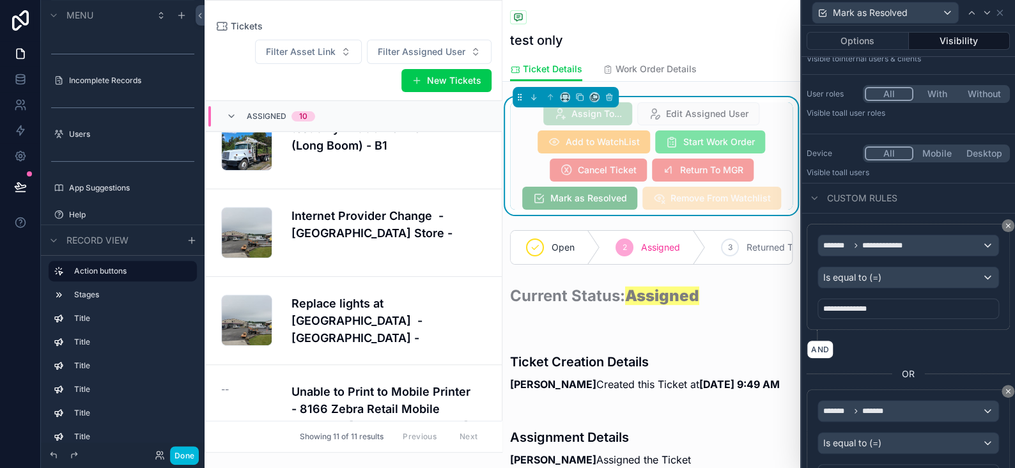
scroll to position [131, 0]
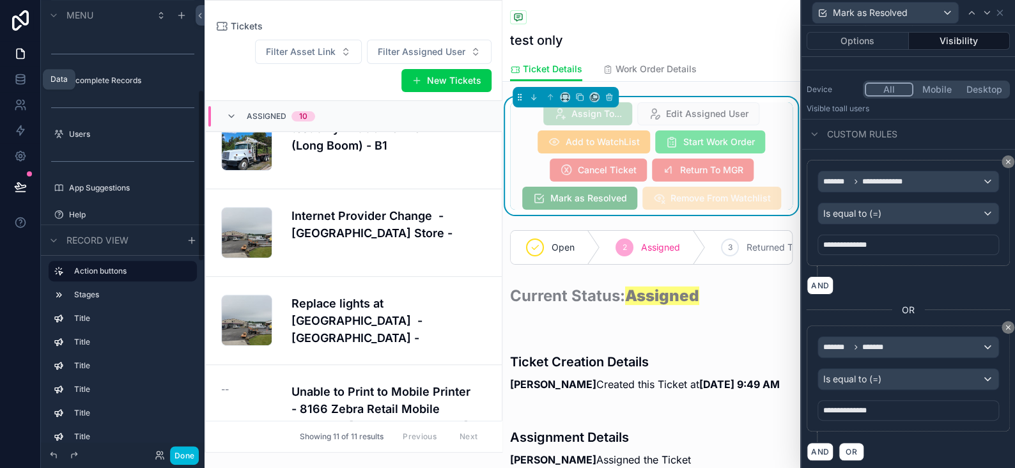
click at [15, 80] on icon at bounding box center [20, 79] width 13 height 13
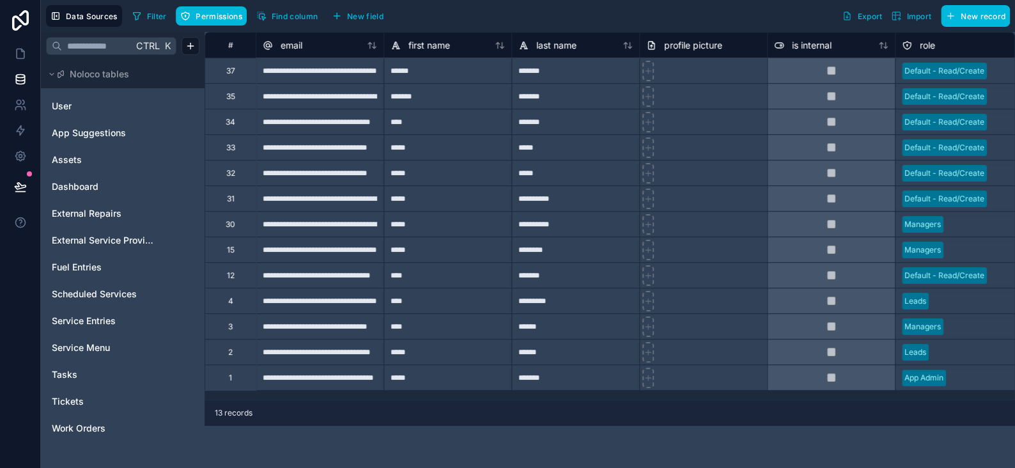
click at [61, 105] on span "User" at bounding box center [62, 106] width 20 height 13
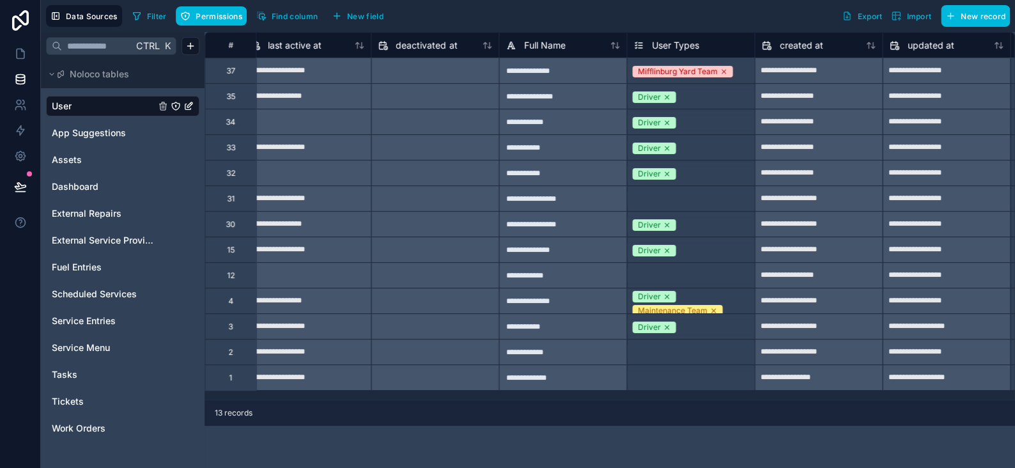
scroll to position [0, 1062]
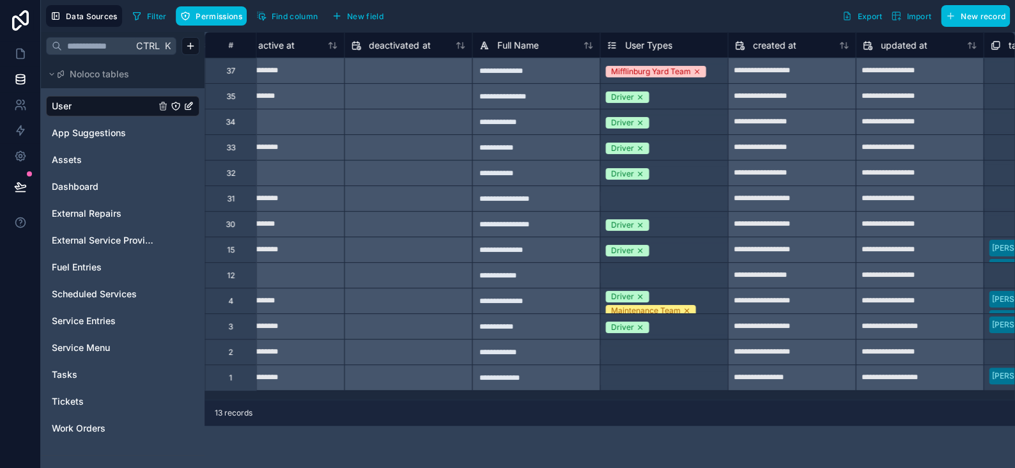
click at [663, 44] on span "User Types" at bounding box center [647, 45] width 47 height 13
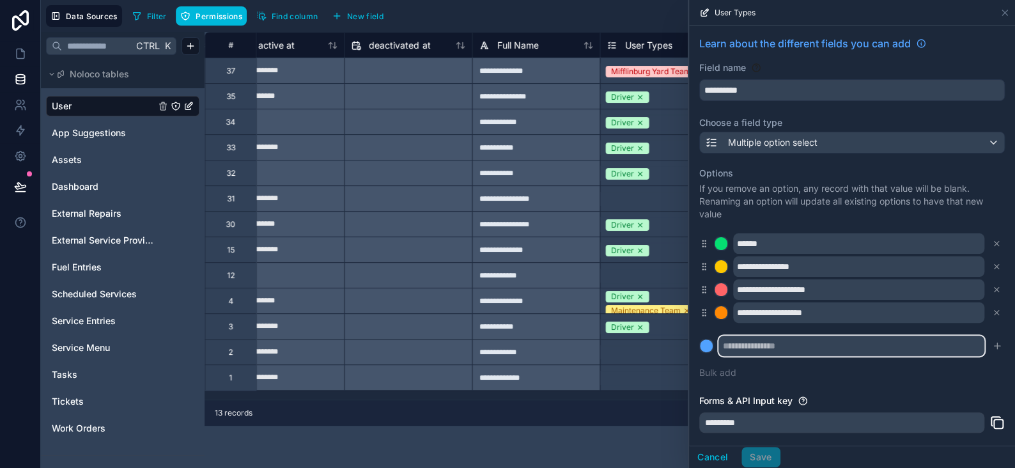
click at [750, 352] on input "text" at bounding box center [851, 346] width 266 height 20
type input "*******"
click at [992, 345] on icon "submit" at bounding box center [997, 346] width 10 height 10
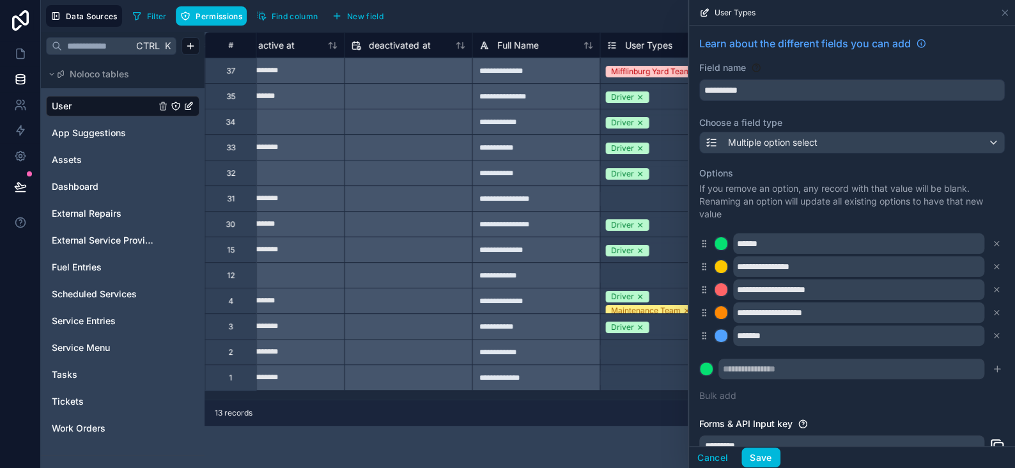
click at [773, 456] on button "Save" at bounding box center [760, 457] width 38 height 20
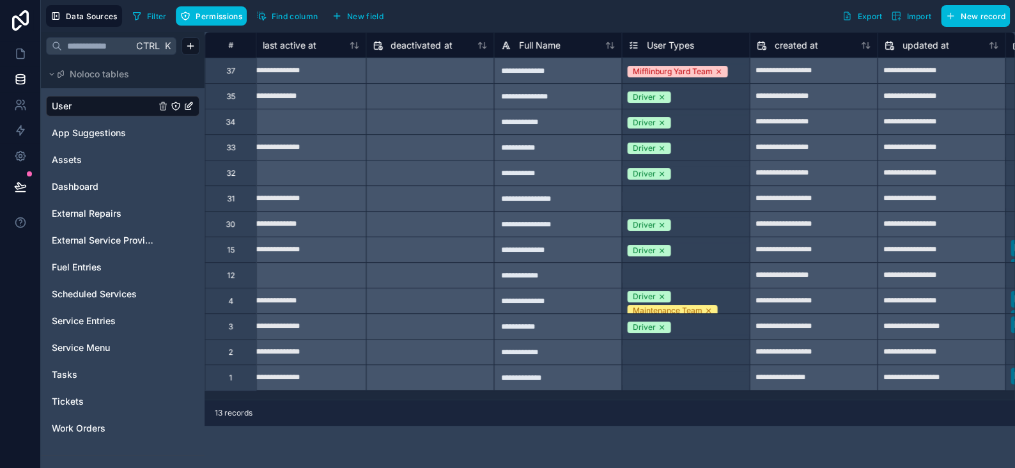
scroll to position [0, 1087]
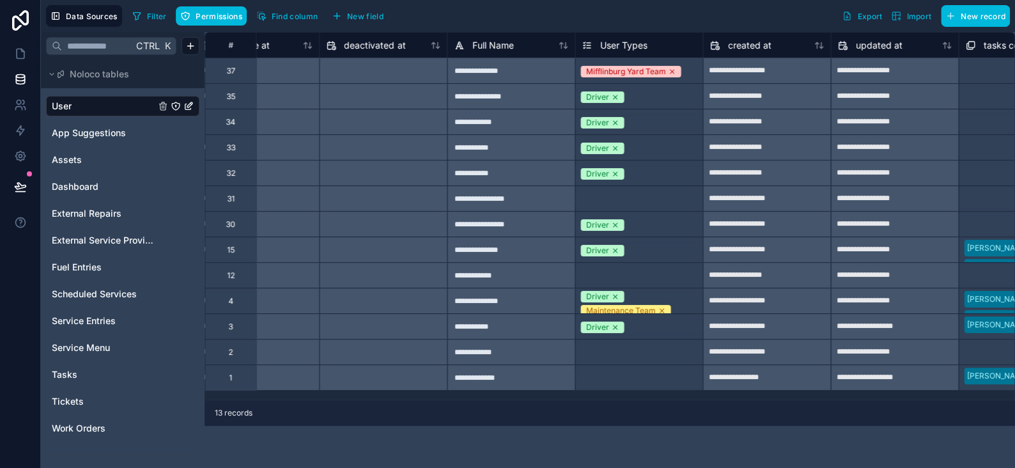
click at [610, 50] on span "User Types" at bounding box center [623, 45] width 47 height 13
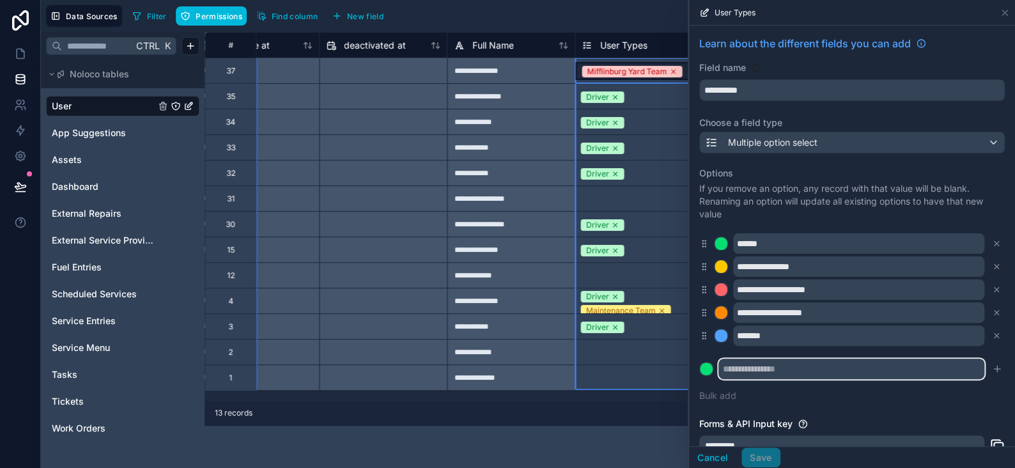
click at [731, 368] on input "text" at bounding box center [851, 369] width 266 height 20
type input "*****"
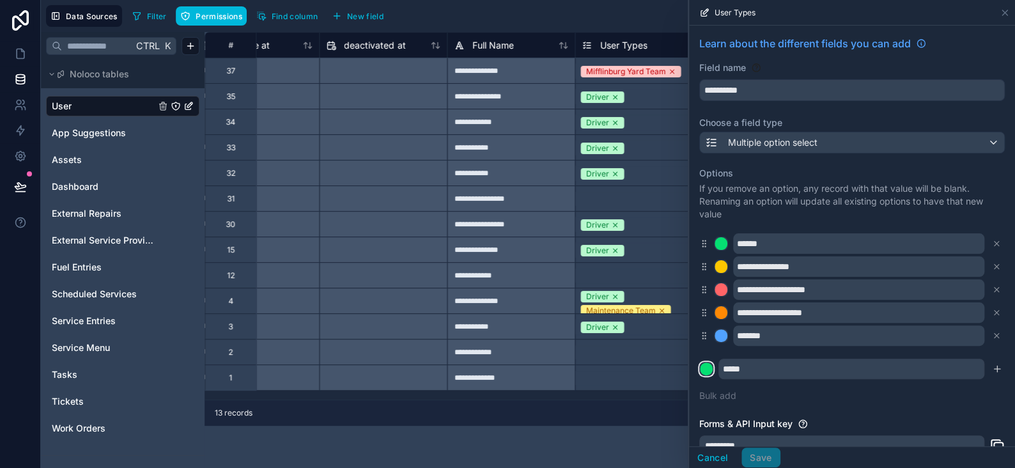
click at [706, 371] on div at bounding box center [706, 368] width 13 height 13
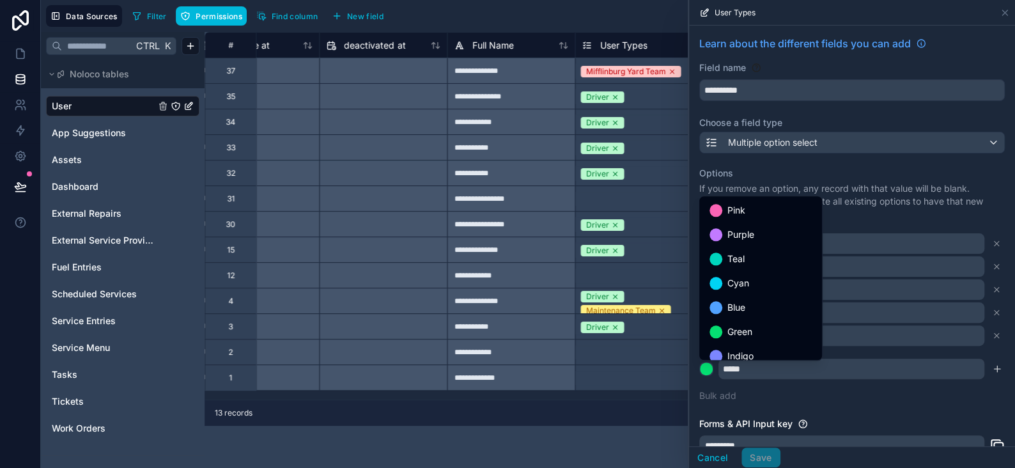
click at [727, 310] on span "Blue" at bounding box center [736, 307] width 18 height 15
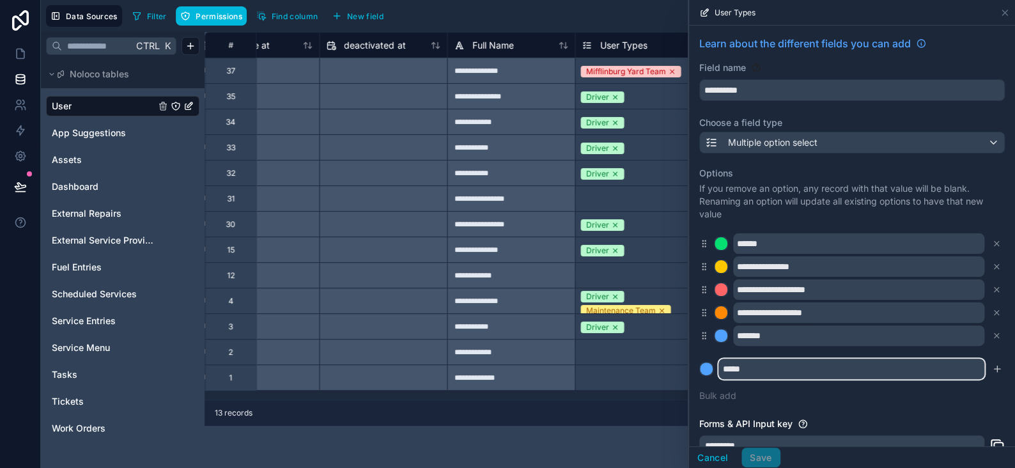
click at [766, 370] on input "*****" at bounding box center [851, 369] width 266 height 20
click at [992, 366] on icon "submit" at bounding box center [997, 369] width 10 height 10
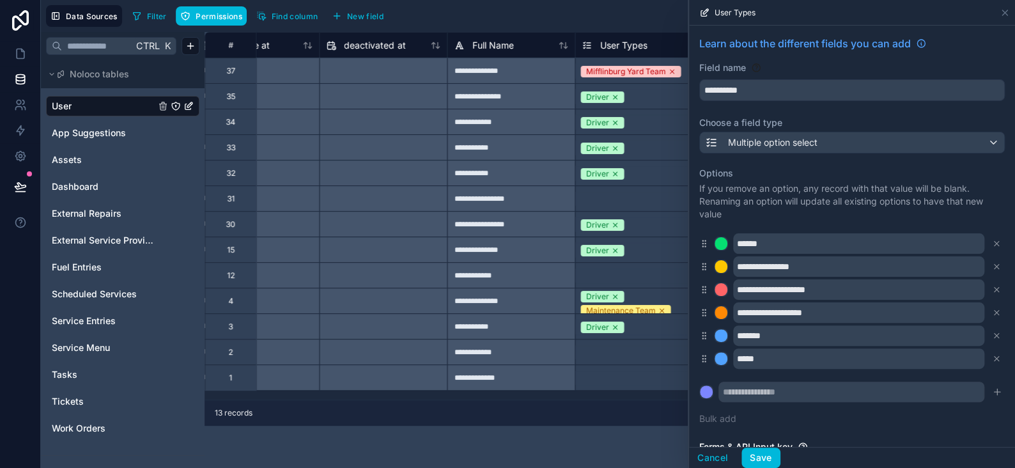
click at [775, 454] on button "Save" at bounding box center [760, 457] width 38 height 20
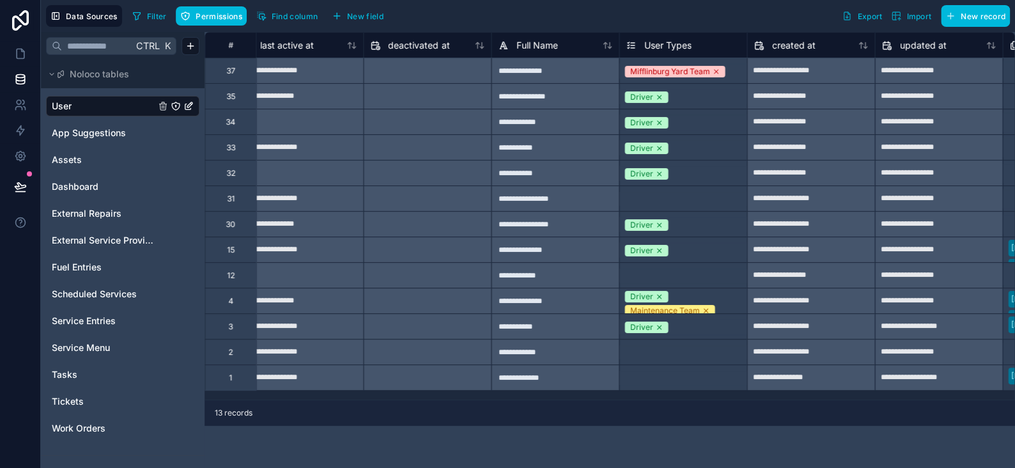
scroll to position [0, 1168]
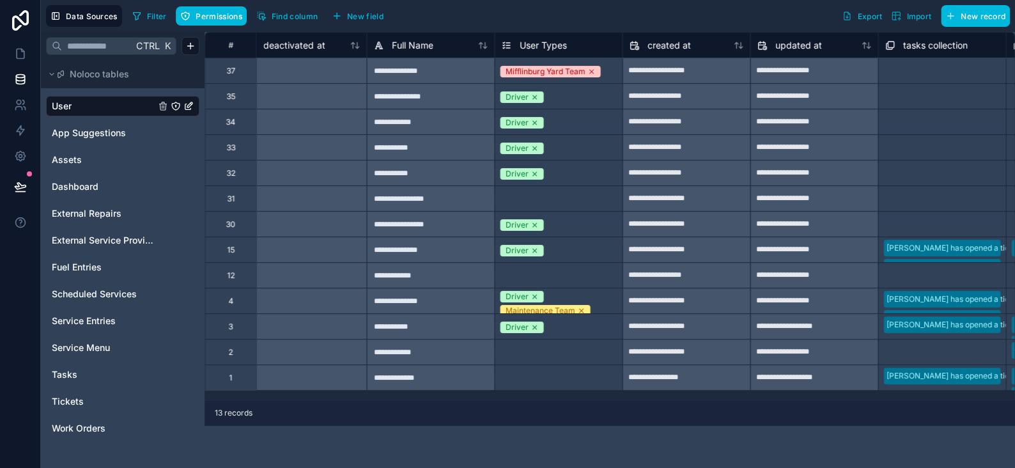
click at [549, 48] on span "User Types" at bounding box center [542, 45] width 47 height 13
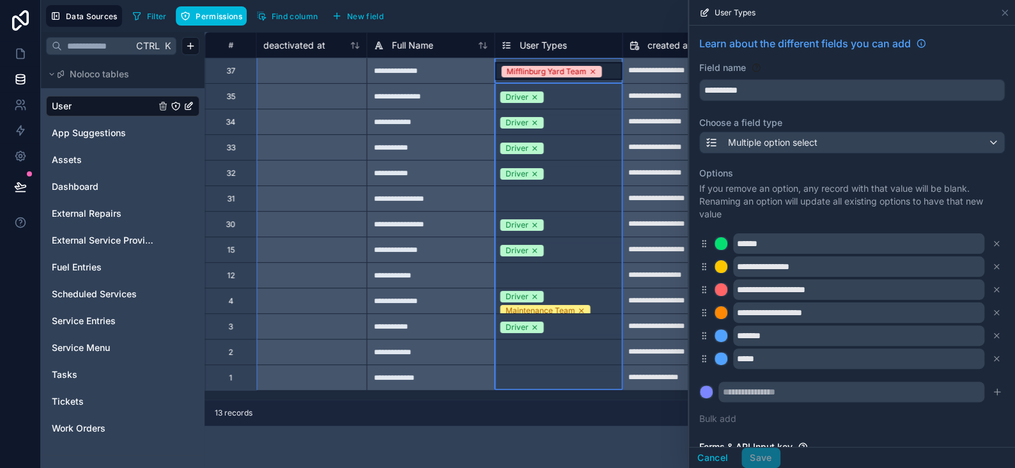
click at [995, 359] on icon at bounding box center [997, 359] width 4 height 4
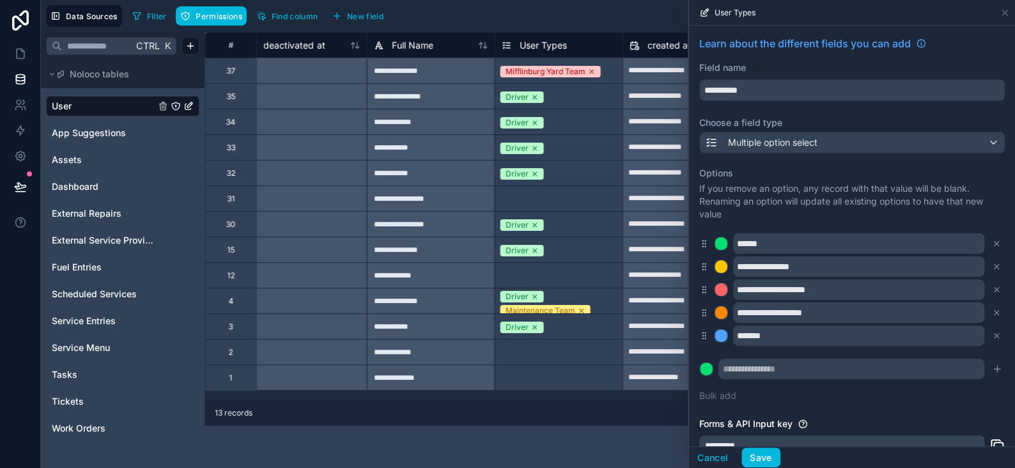
click at [767, 453] on button "Save" at bounding box center [760, 457] width 38 height 20
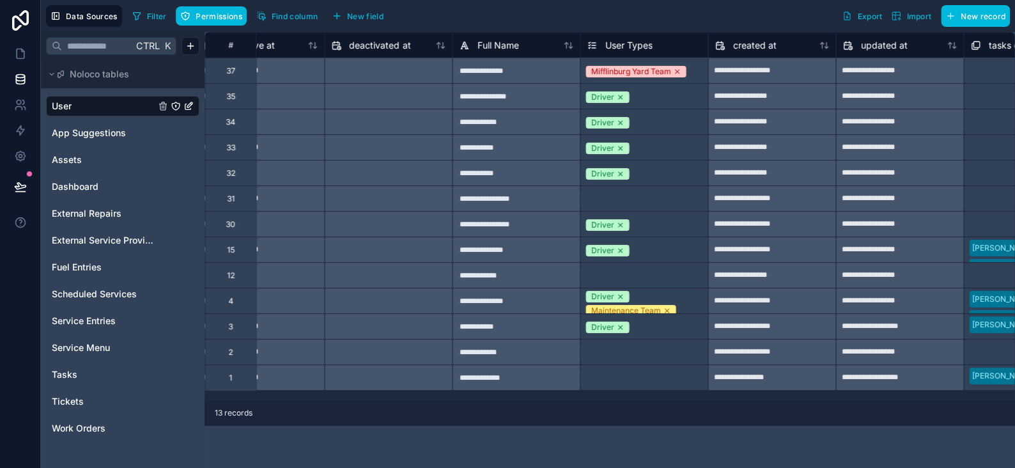
scroll to position [0, 1111]
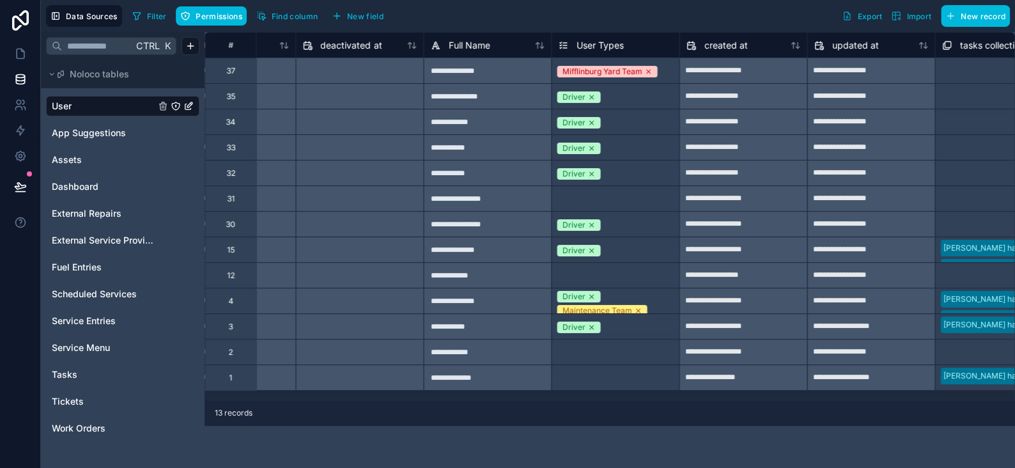
click at [581, 43] on span "User Types" at bounding box center [599, 45] width 47 height 13
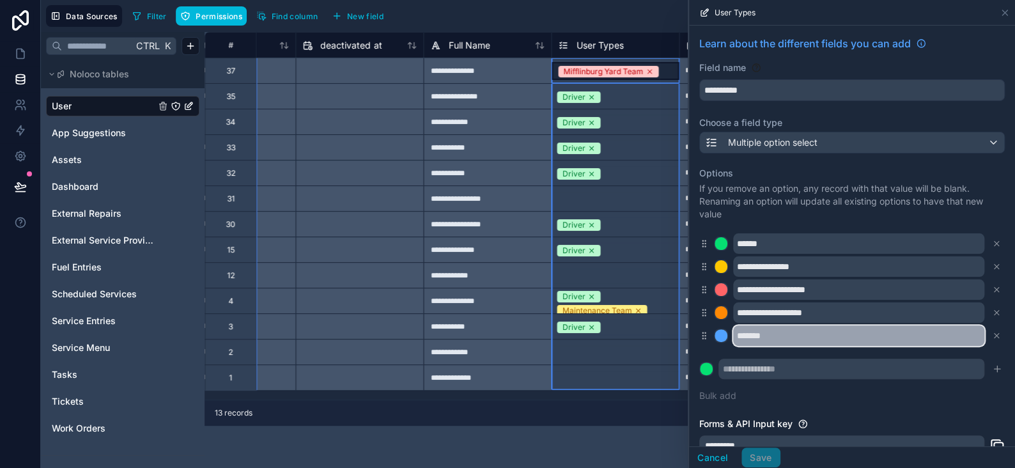
click at [736, 339] on input "*******" at bounding box center [858, 335] width 251 height 20
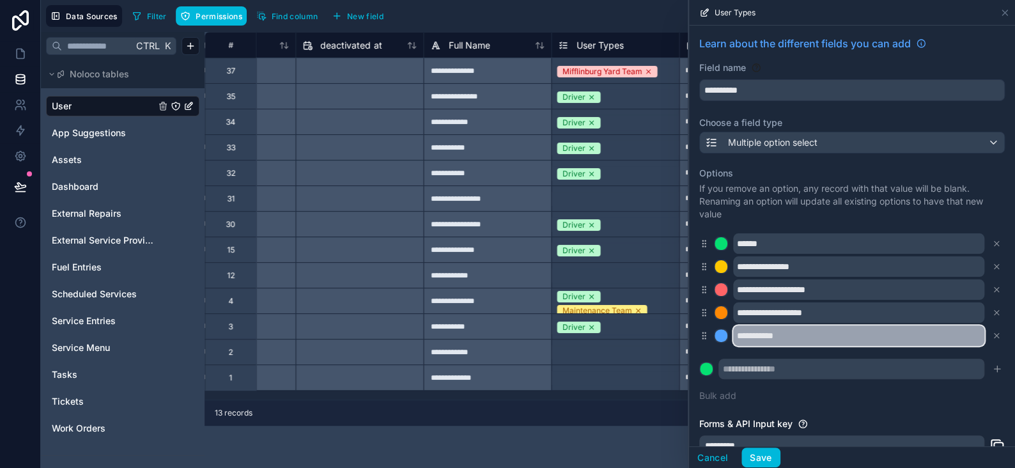
click at [748, 340] on input "**********" at bounding box center [858, 335] width 251 height 20
type input "**********"
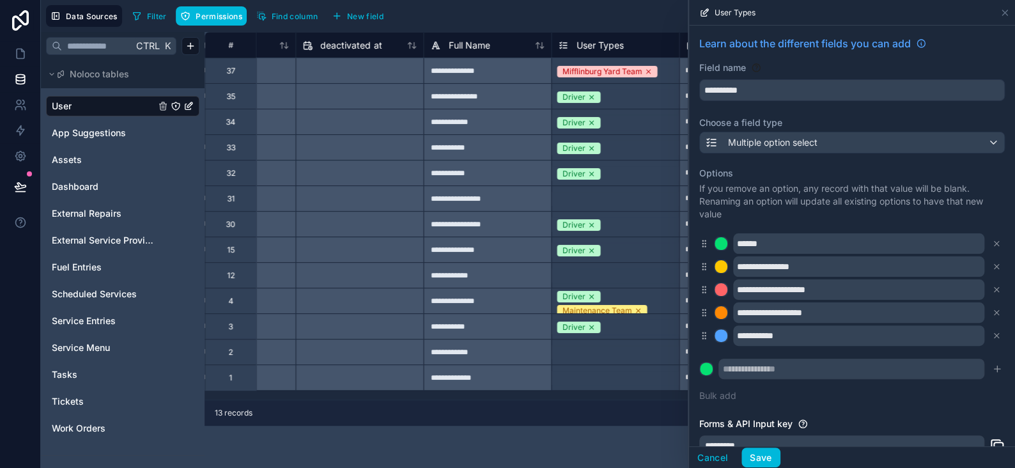
click at [759, 460] on button "Save" at bounding box center [760, 457] width 38 height 20
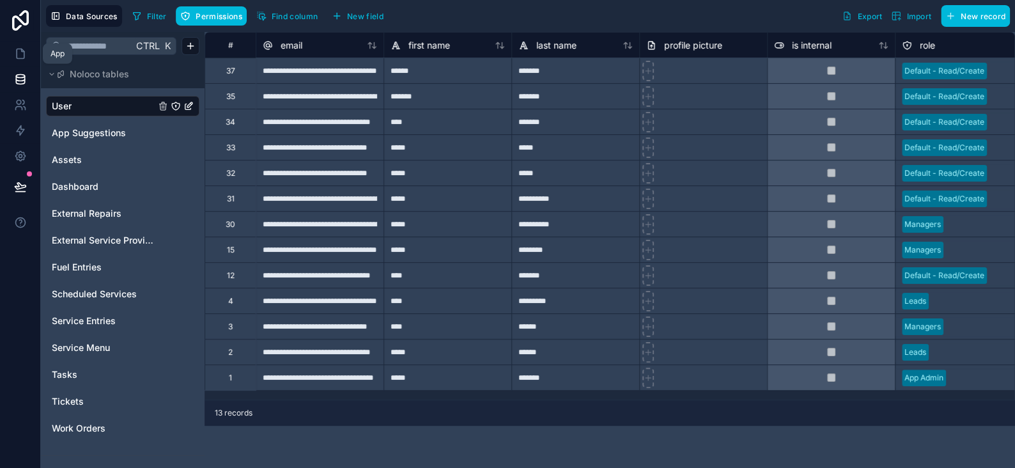
click at [18, 49] on icon at bounding box center [20, 53] width 13 height 13
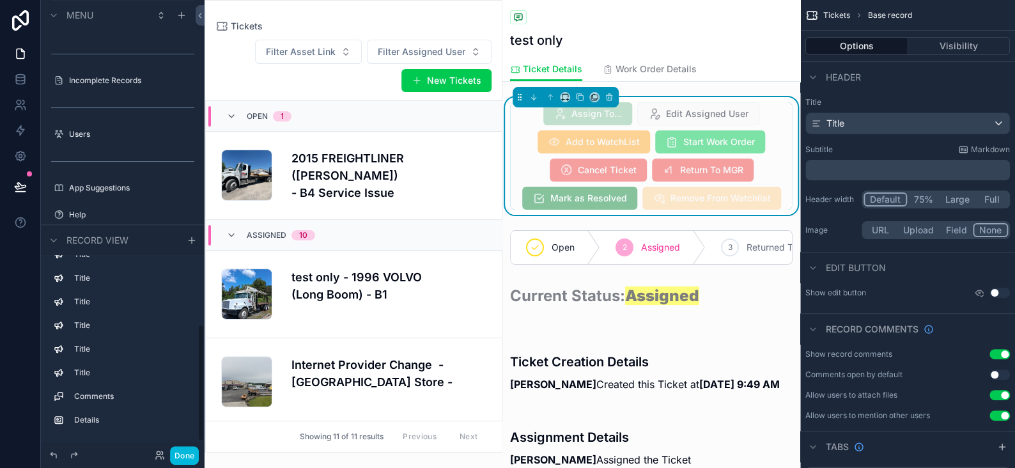
scroll to position [149, 0]
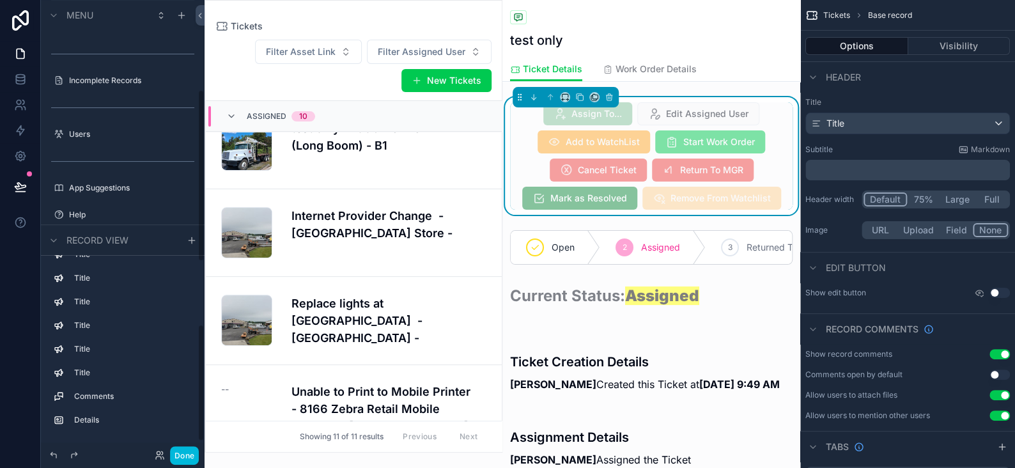
click at [185, 447] on button "Done" at bounding box center [184, 455] width 29 height 19
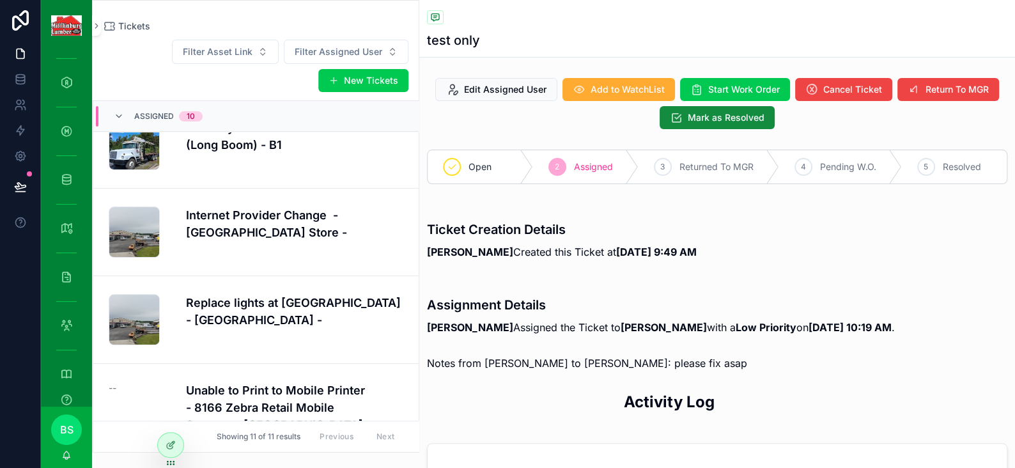
scroll to position [134, 0]
click at [66, 229] on icon "scrollable content" at bounding box center [66, 228] width 13 height 13
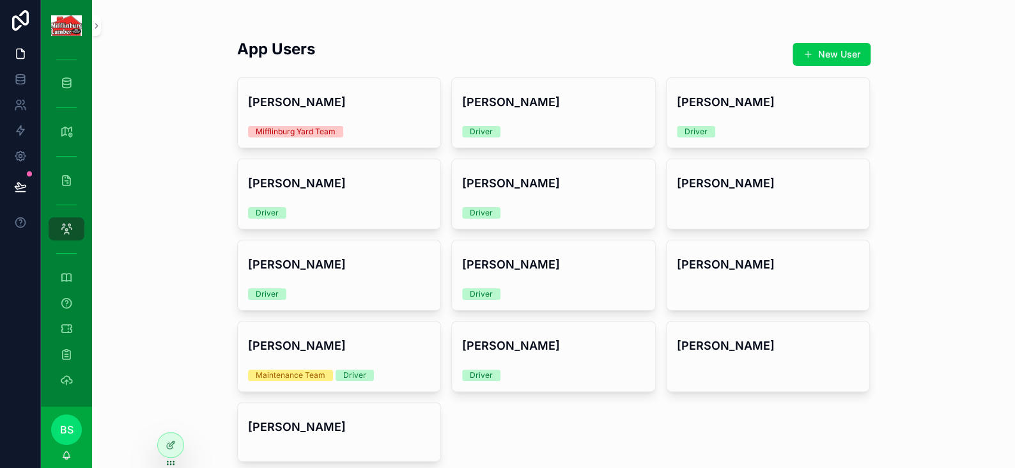
click at [528, 338] on h4 "[PERSON_NAME]" at bounding box center [553, 345] width 183 height 17
click at [178, 449] on div at bounding box center [171, 445] width 26 height 24
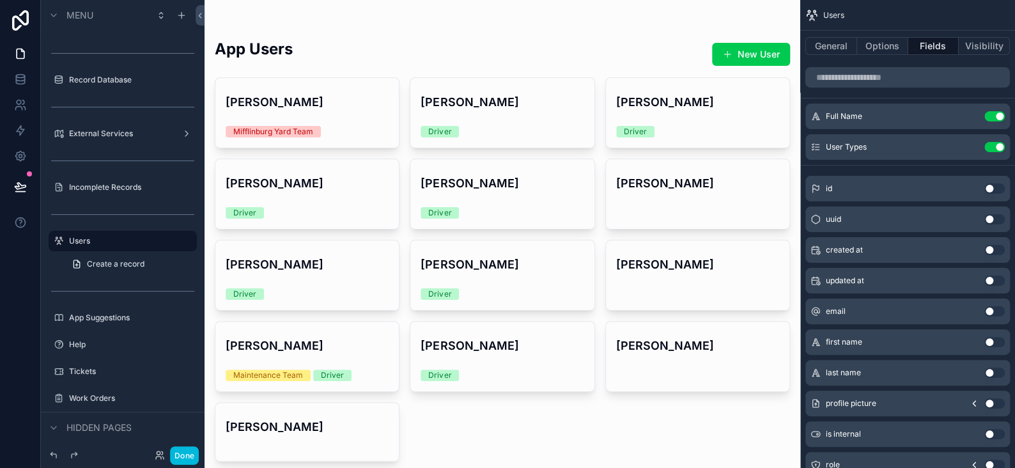
click at [184, 454] on button "Done" at bounding box center [184, 455] width 29 height 19
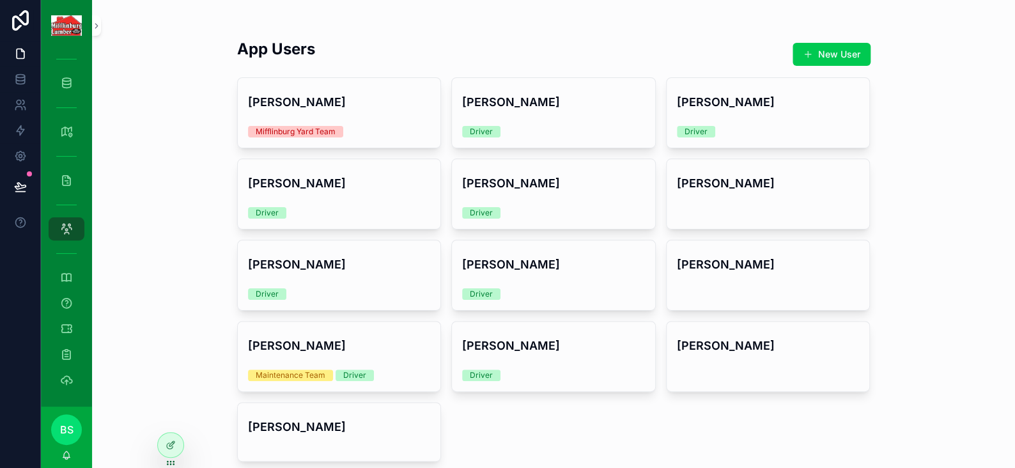
click at [162, 447] on div at bounding box center [171, 445] width 26 height 24
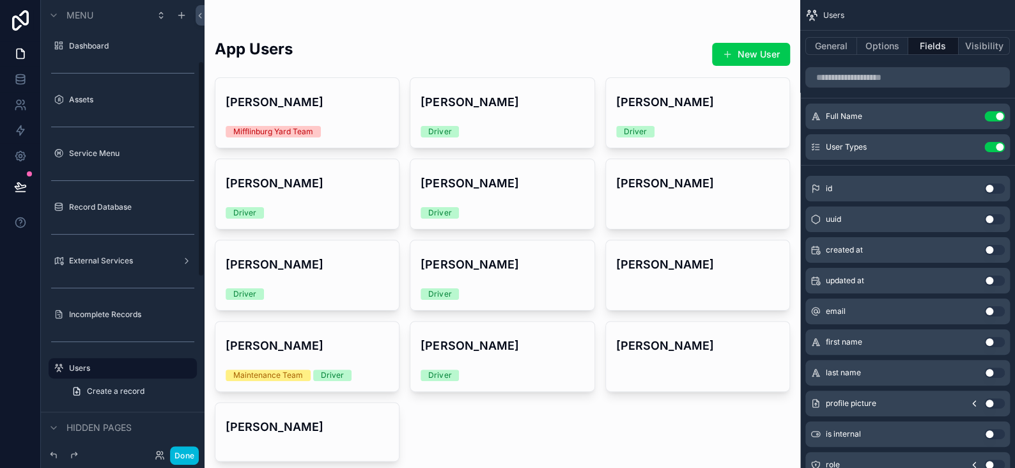
scroll to position [127, 0]
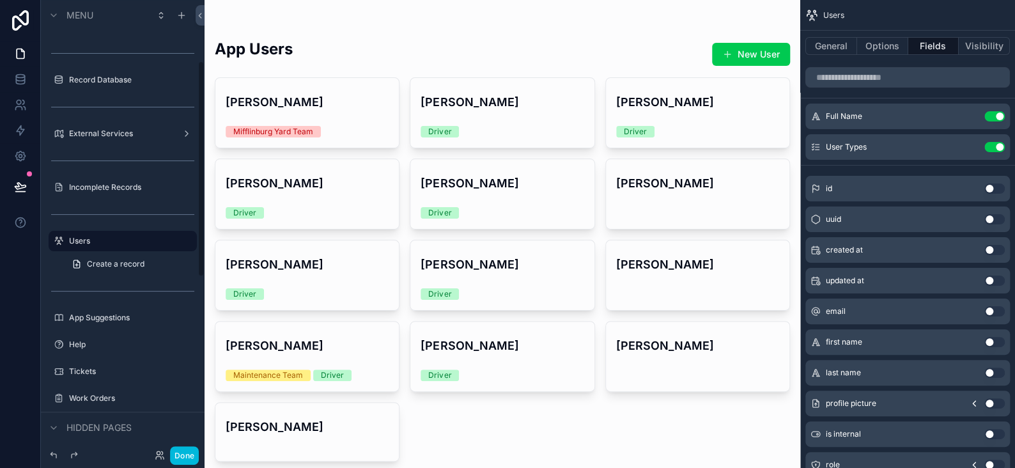
click at [486, 357] on div "scrollable content" at bounding box center [503, 271] width 596 height 543
click at [532, 359] on div "Nate Seigel Driver" at bounding box center [501, 356] width 183 height 70
click at [0, 0] on icon "scrollable content" at bounding box center [0, 0] width 0 height 0
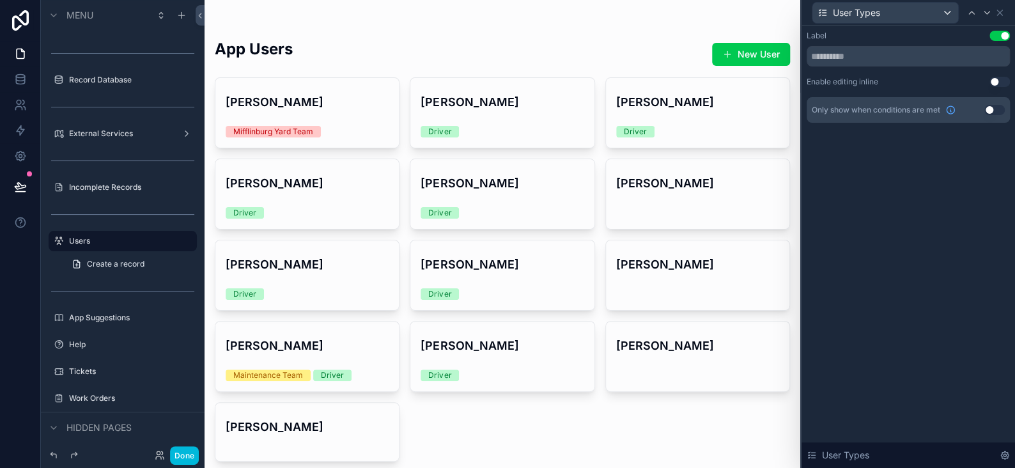
click at [998, 82] on button "Use setting" at bounding box center [999, 82] width 20 height 10
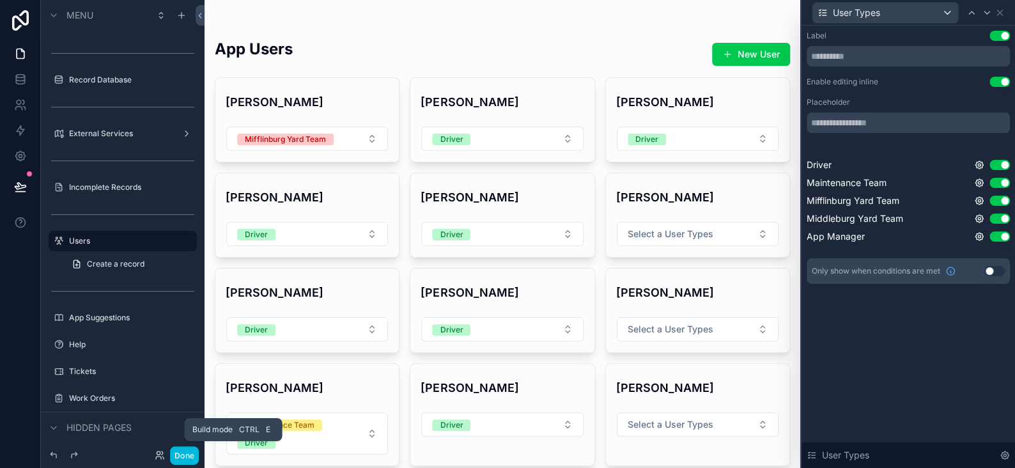
click at [174, 455] on button "Done" at bounding box center [184, 455] width 29 height 19
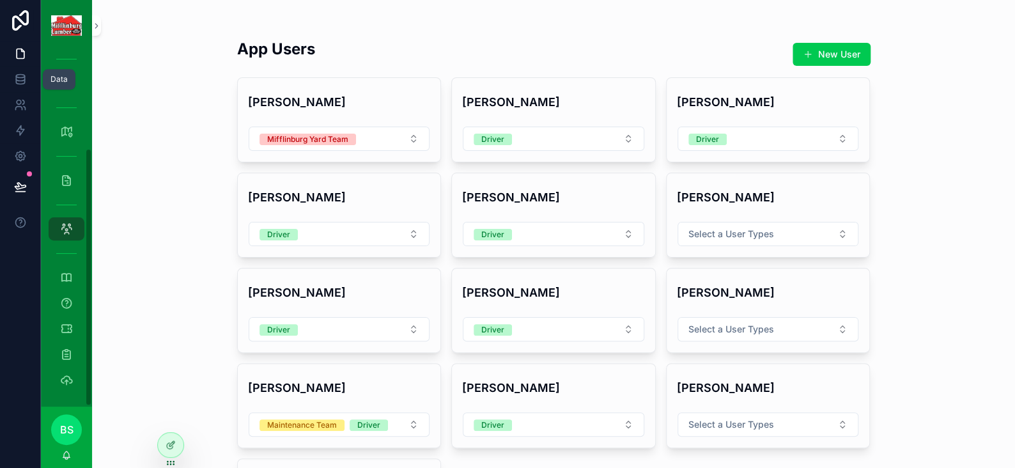
click at [27, 79] on link at bounding box center [20, 79] width 40 height 26
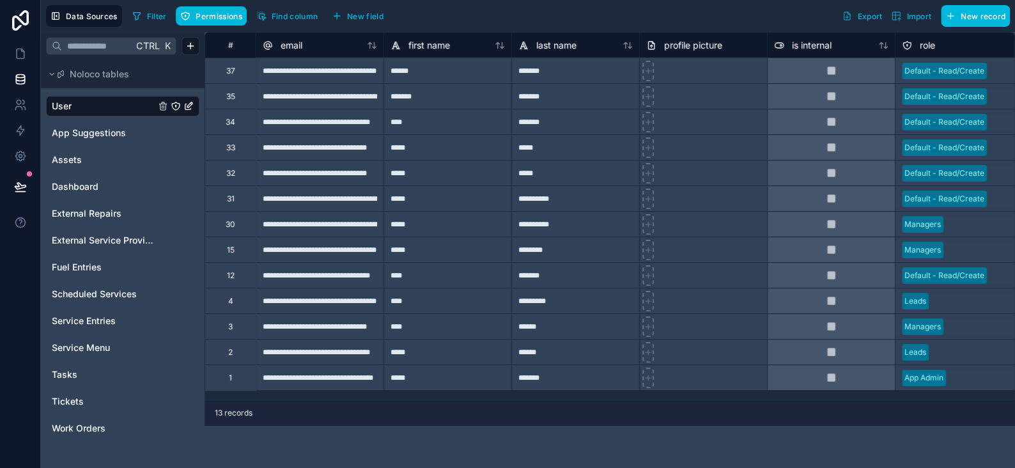
click at [174, 107] on icon "User" at bounding box center [176, 106] width 10 height 10
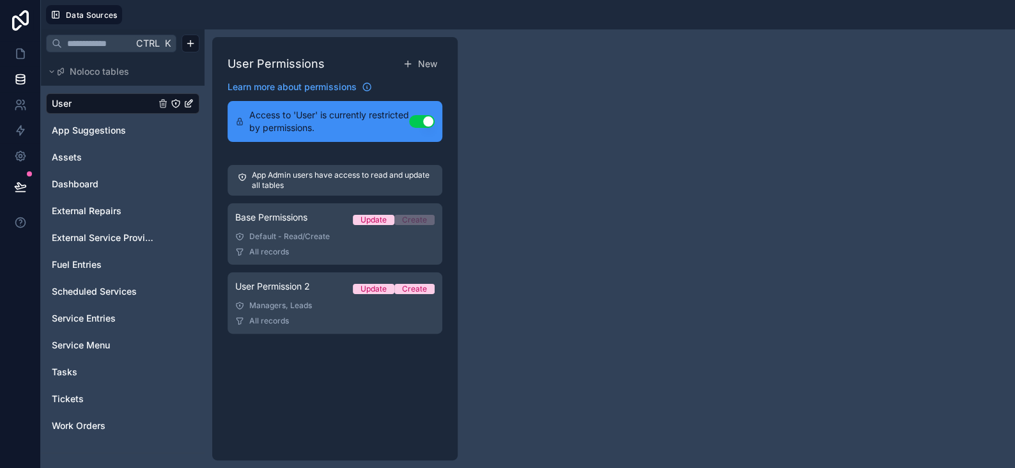
click at [314, 297] on link "User Permission 2 Update Create Managers, Leads All records" at bounding box center [335, 302] width 215 height 61
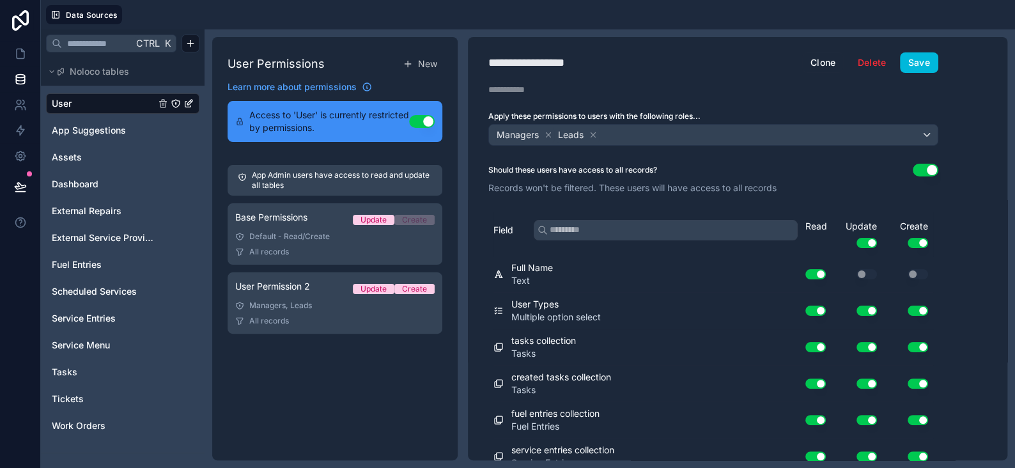
click at [326, 307] on div "Managers, Leads" at bounding box center [334, 305] width 199 height 10
click at [334, 303] on div "Managers, Leads" at bounding box center [334, 305] width 199 height 10
click at [822, 63] on button "Clone" at bounding box center [823, 62] width 42 height 20
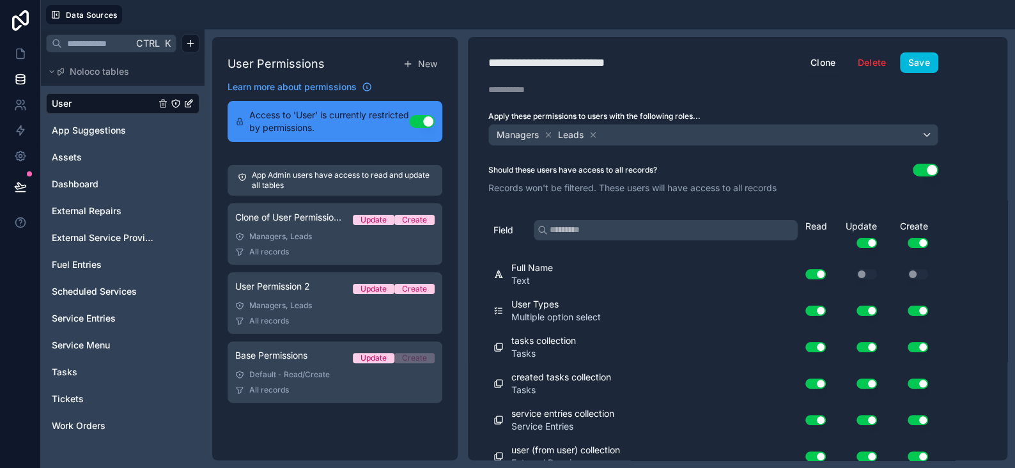
click at [327, 301] on div "Managers, Leads" at bounding box center [334, 305] width 199 height 10
click at [591, 133] on icon at bounding box center [593, 134] width 9 height 9
click at [302, 356] on span "Base Permissions" at bounding box center [271, 355] width 72 height 13
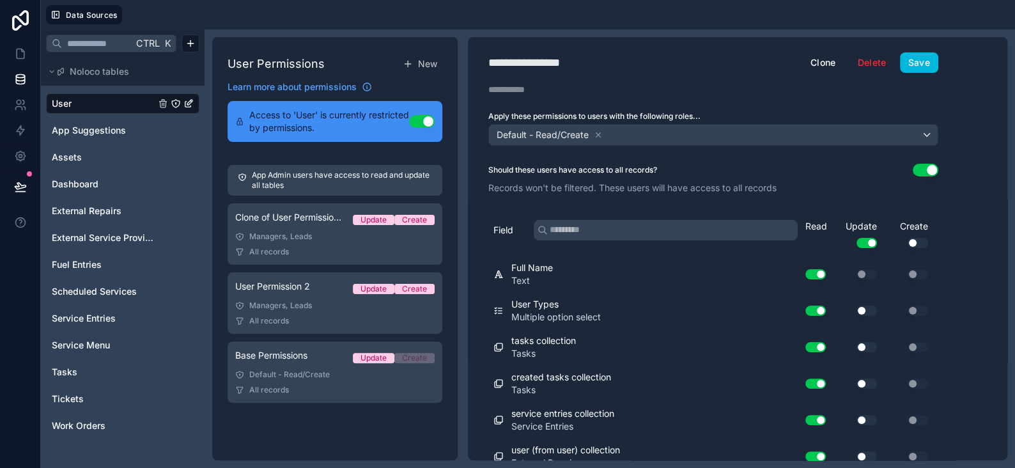
click at [297, 236] on div "Managers, Leads" at bounding box center [334, 236] width 199 height 10
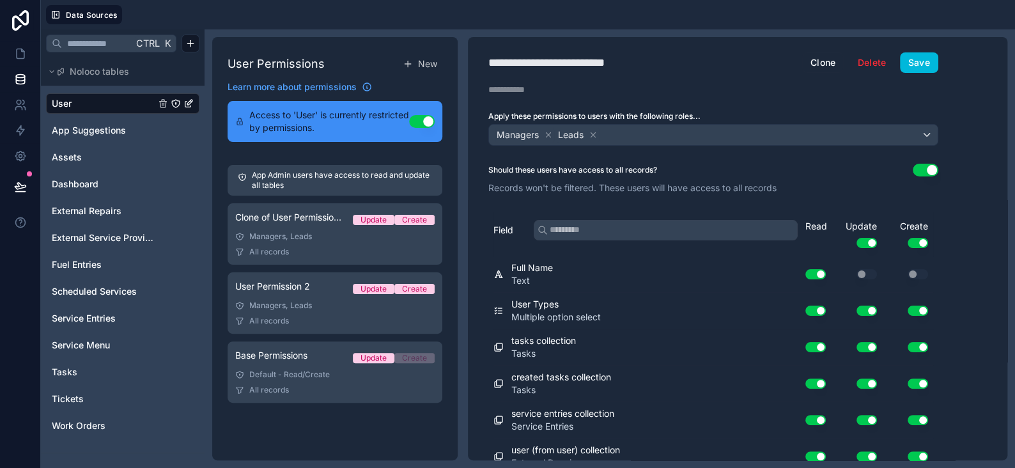
click at [291, 297] on div "User Permission 2 Update Create" at bounding box center [334, 289] width 199 height 18
click at [273, 227] on div "Clone of User Permission 2 Update Create" at bounding box center [334, 220] width 199 height 18
click at [325, 366] on div "Base Permissions Update Create" at bounding box center [334, 358] width 199 height 18
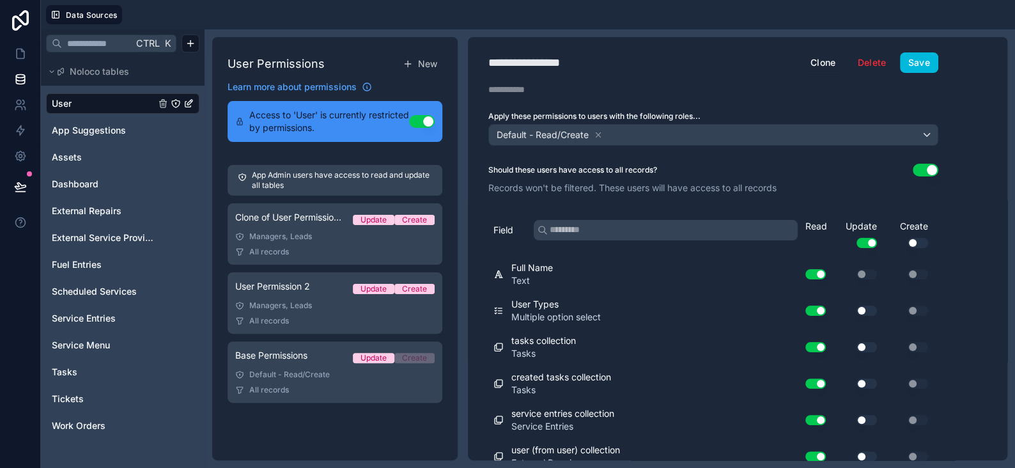
click at [329, 309] on div "Managers, Leads" at bounding box center [334, 305] width 199 height 10
click at [548, 134] on icon at bounding box center [548, 134] width 4 height 4
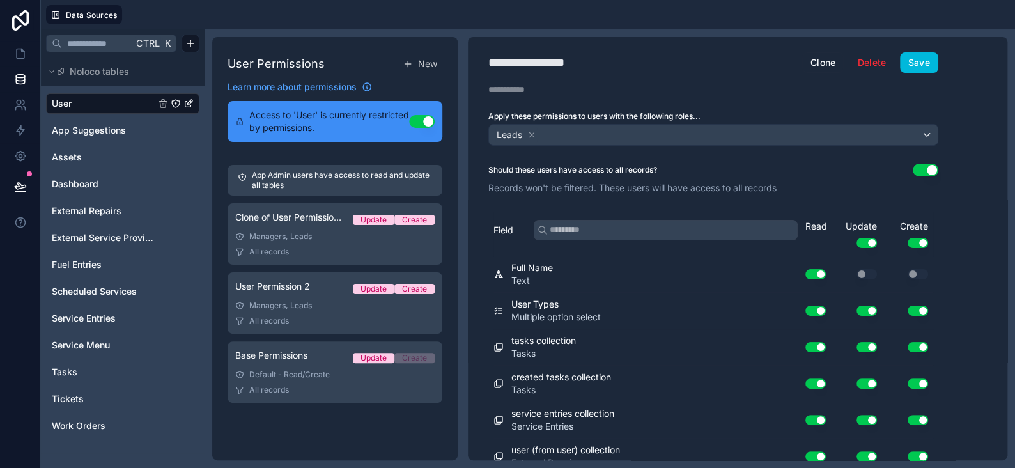
click at [590, 61] on div "**********" at bounding box center [542, 63] width 109 height 18
type div "**********"
click at [920, 61] on button "Save" at bounding box center [919, 62] width 38 height 20
click at [311, 241] on div "Managers, Leads" at bounding box center [334, 236] width 199 height 10
click at [593, 134] on icon at bounding box center [593, 134] width 4 height 4
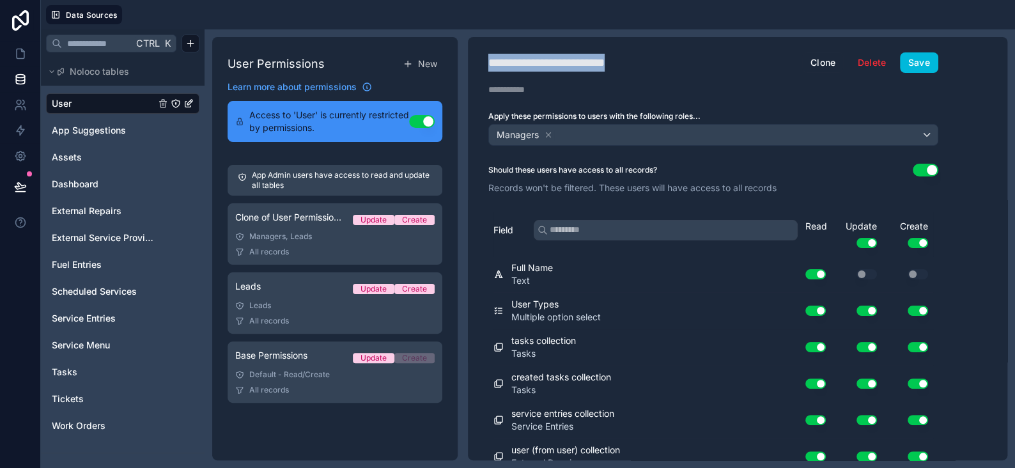
drag, startPoint x: 639, startPoint y: 60, endPoint x: 480, endPoint y: 60, distance: 158.5
click at [483, 62] on div "**********" at bounding box center [713, 62] width 491 height 20
type div "**********"
click at [935, 63] on button "Save" at bounding box center [919, 62] width 38 height 20
click at [327, 311] on link "Leads Update Create Leads All records" at bounding box center [335, 302] width 215 height 61
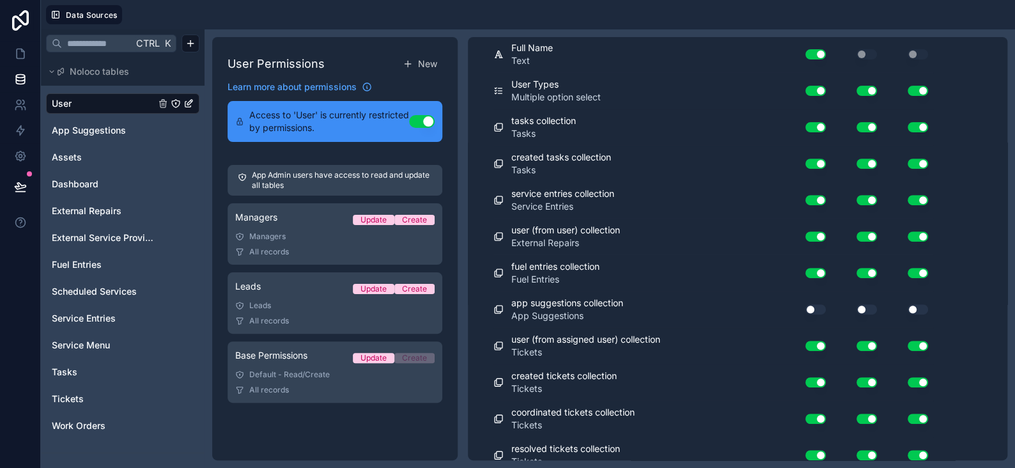
scroll to position [146, 0]
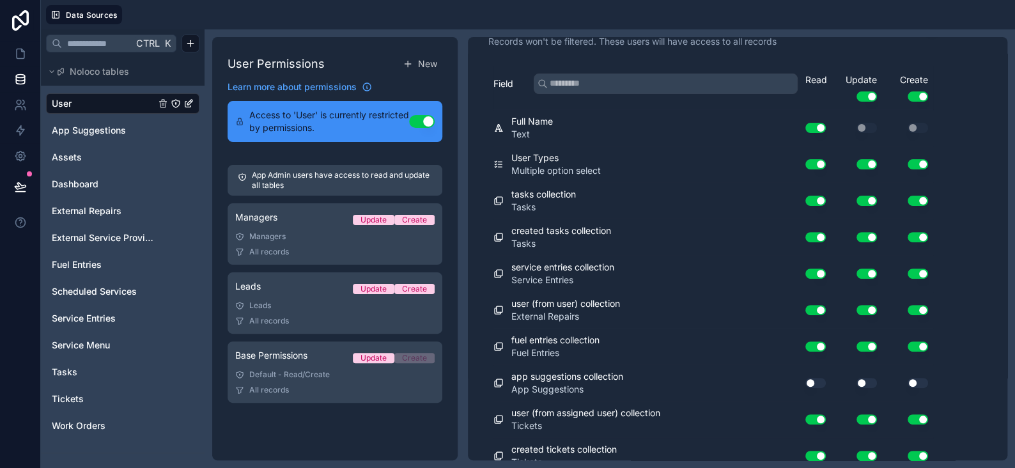
click at [867, 160] on button "Use setting" at bounding box center [866, 164] width 20 height 10
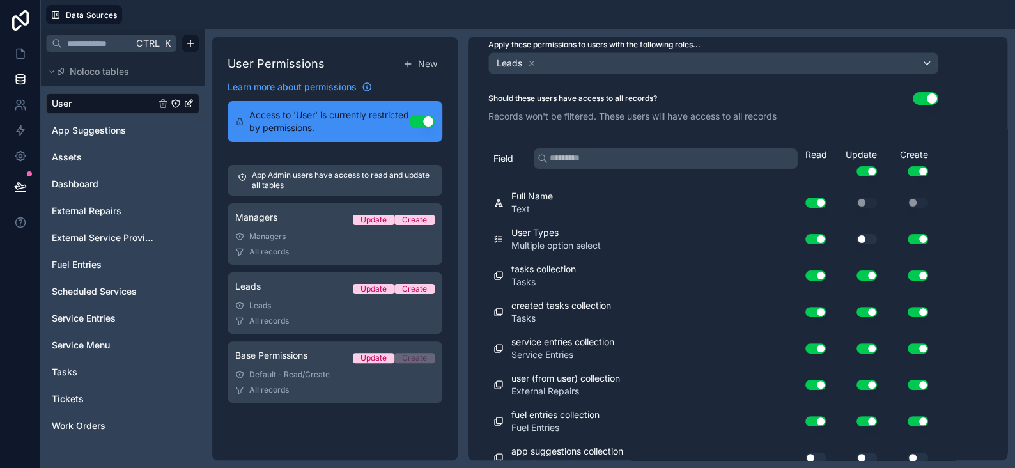
scroll to position [0, 0]
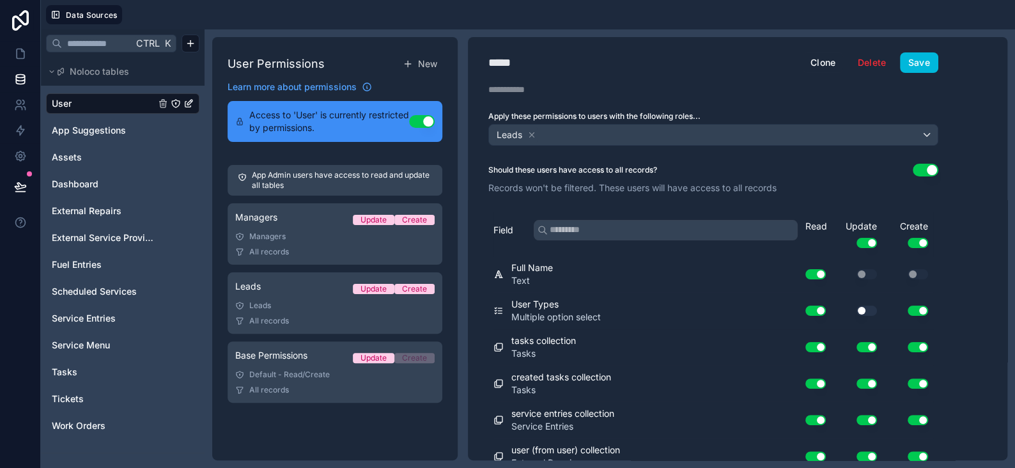
click at [914, 63] on button "Save" at bounding box center [919, 62] width 38 height 20
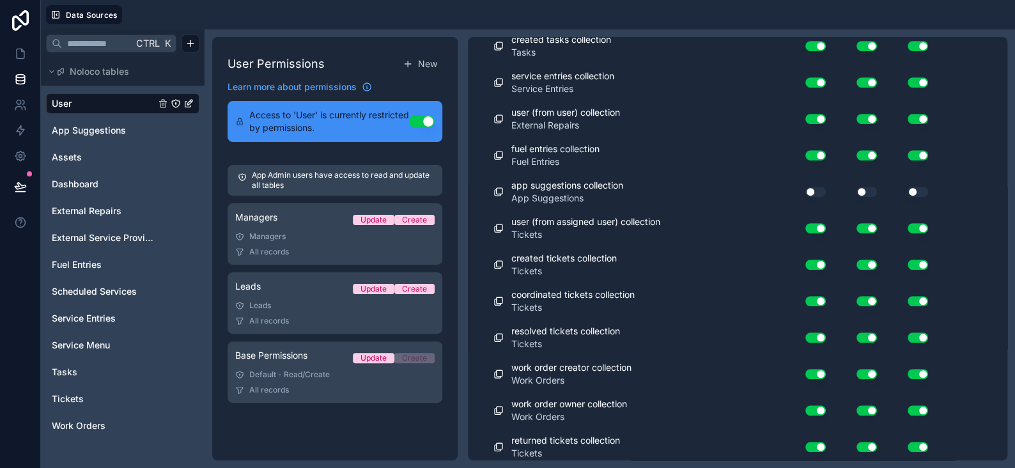
scroll to position [19, 0]
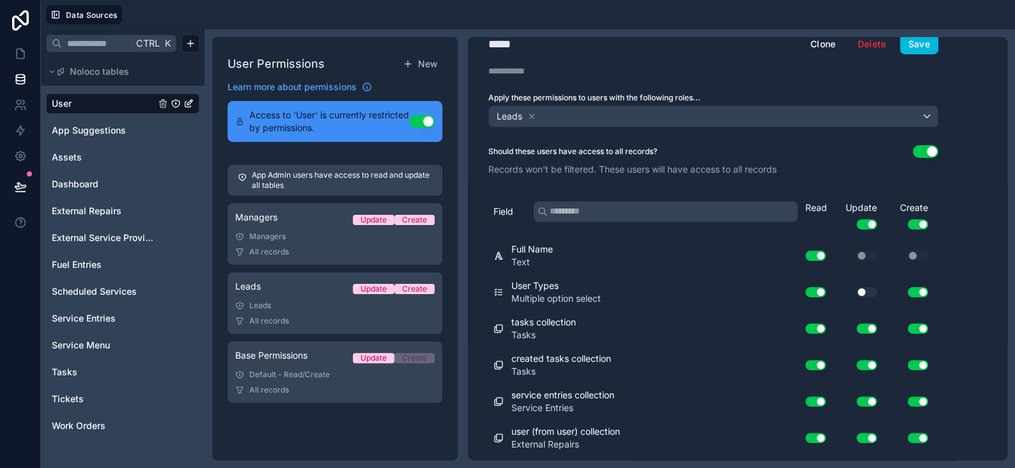
click at [292, 308] on div "Leads" at bounding box center [334, 305] width 199 height 10
click at [915, 43] on button "Save" at bounding box center [919, 44] width 38 height 20
click at [346, 438] on div "User Permissions New Learn more about permissions Access to 'User' is currently…" at bounding box center [334, 248] width 245 height 423
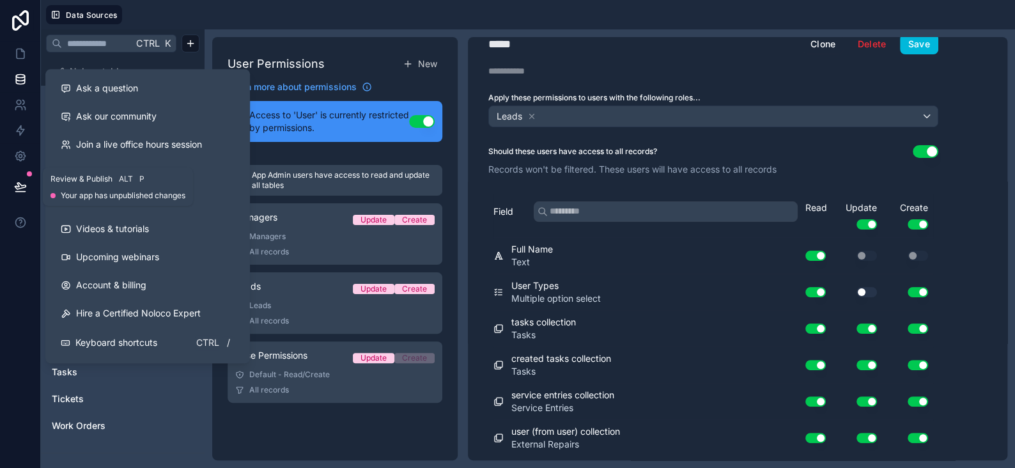
click at [19, 186] on icon at bounding box center [20, 186] width 13 height 13
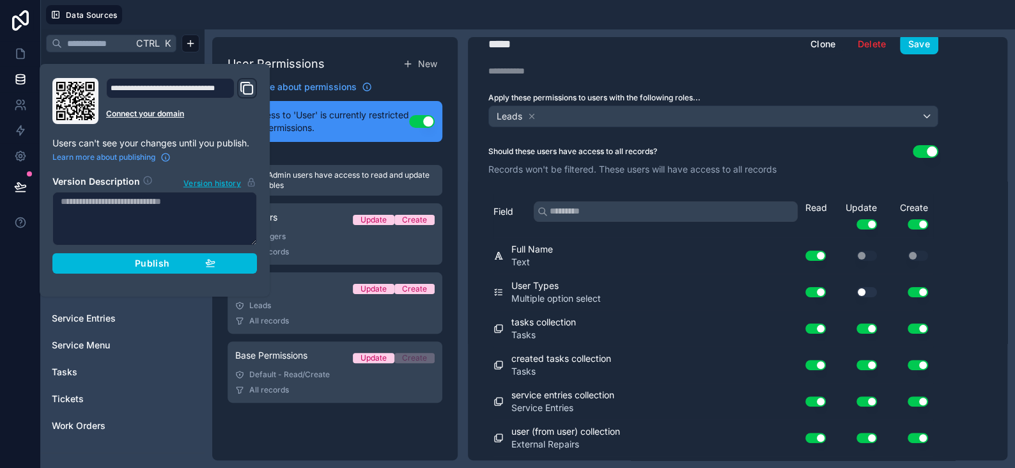
click at [185, 268] on button "Publish" at bounding box center [154, 263] width 205 height 20
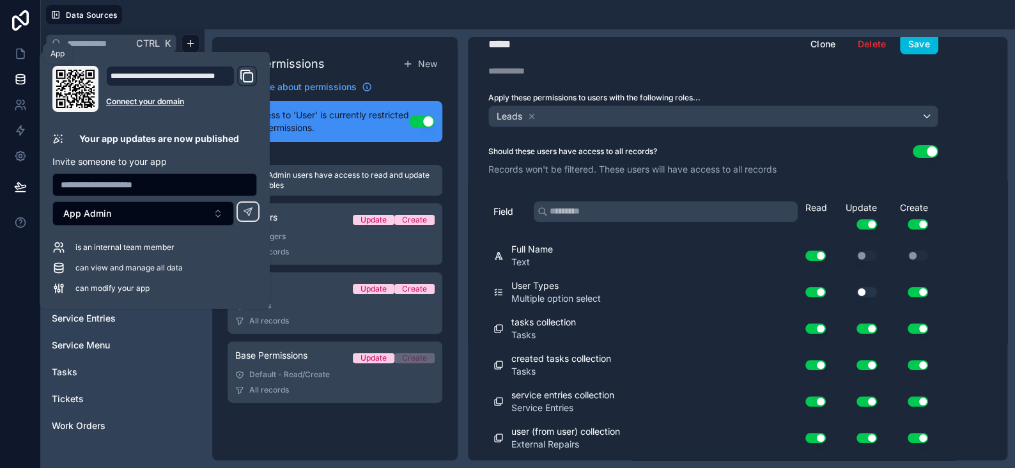
click at [8, 52] on link at bounding box center [20, 54] width 40 height 26
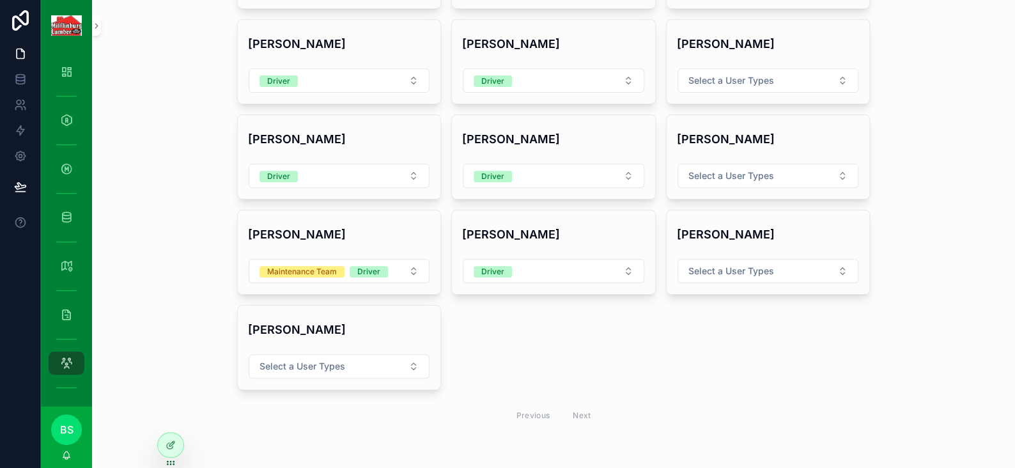
scroll to position [155, 0]
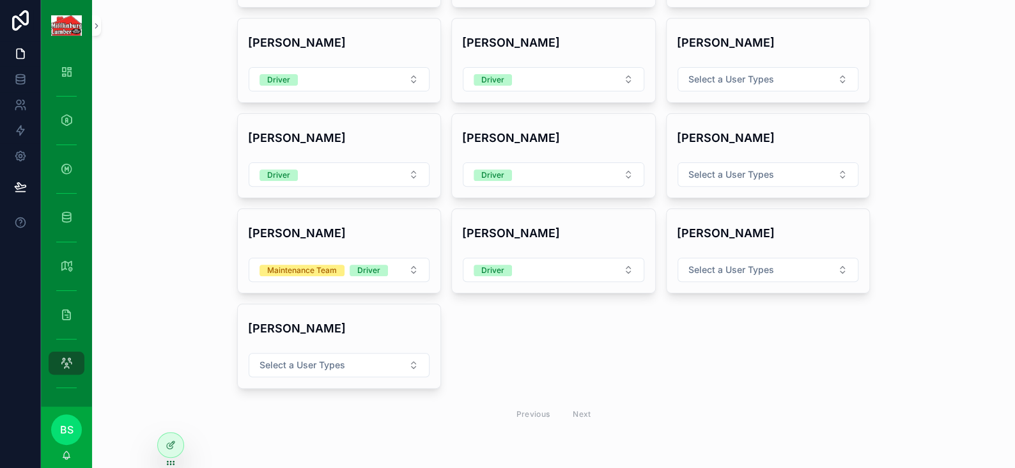
click at [164, 438] on div at bounding box center [171, 445] width 26 height 24
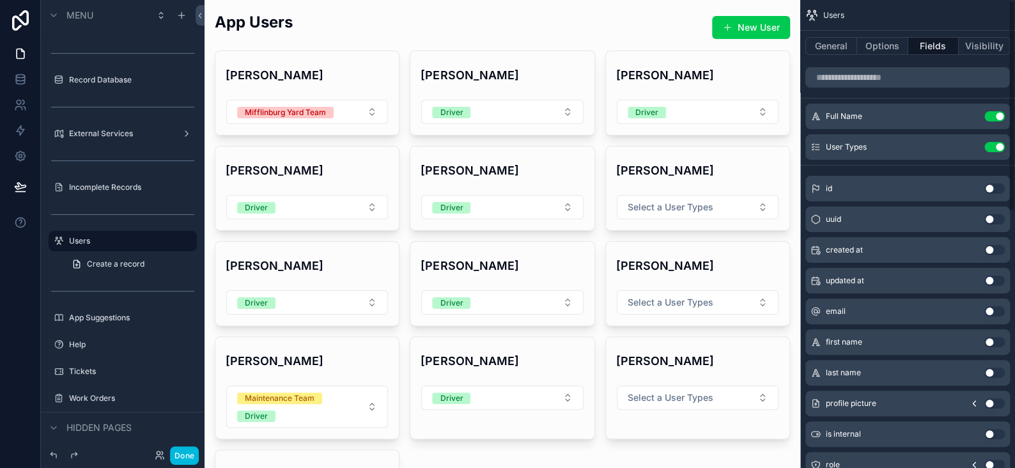
scroll to position [0, 0]
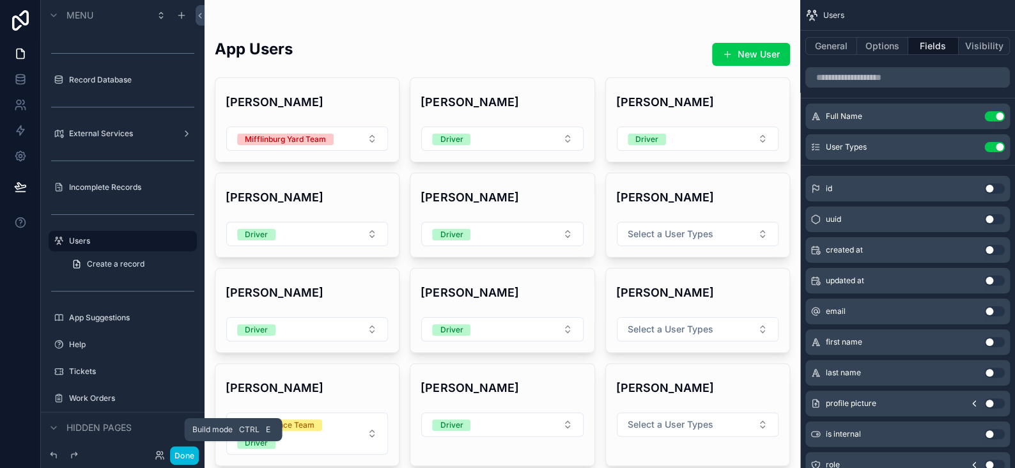
click at [187, 455] on button "Done" at bounding box center [184, 455] width 29 height 19
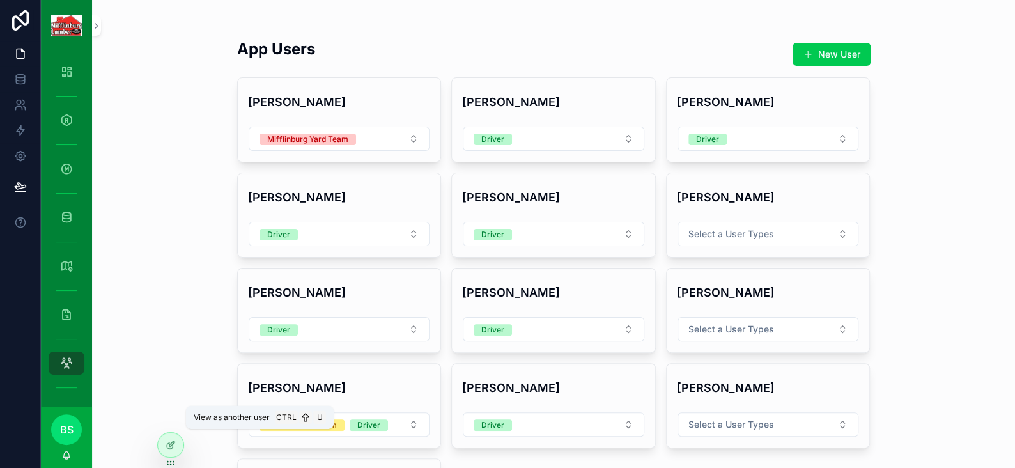
click at [0, 0] on icon at bounding box center [0, 0] width 0 height 0
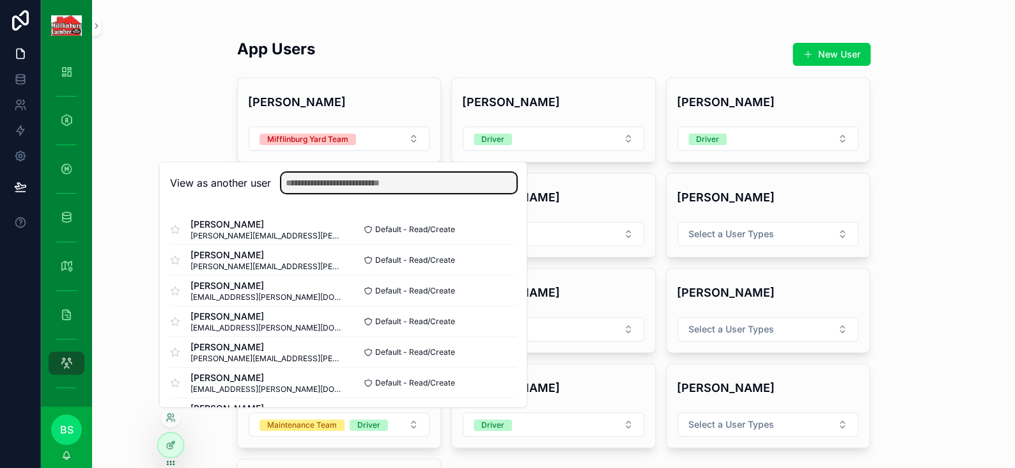
click at [314, 187] on input "text" at bounding box center [398, 183] width 235 height 20
type input "****"
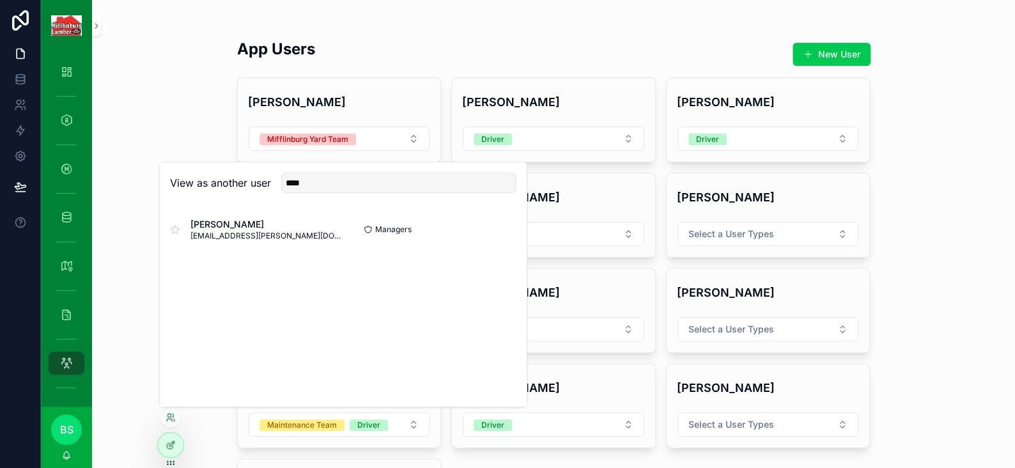
click at [0, 0] on button "Select" at bounding box center [0, 0] width 0 height 0
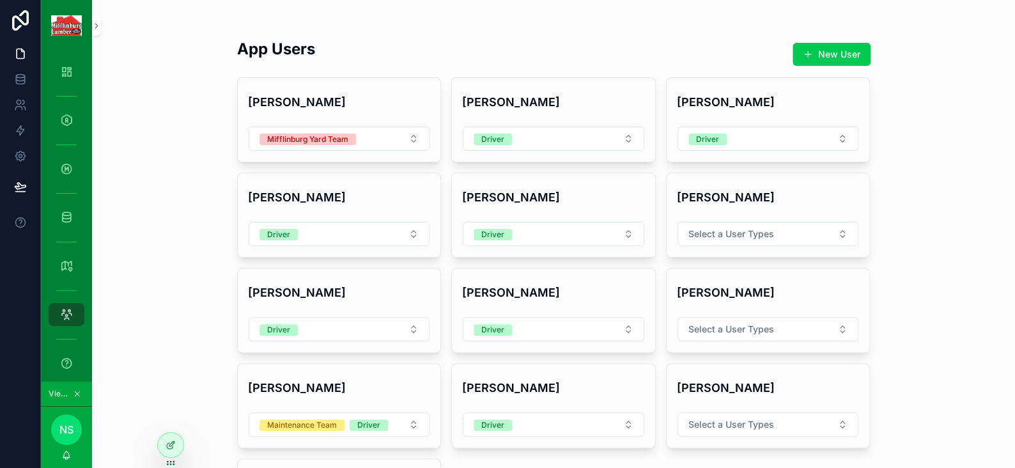
click at [0, 0] on icon at bounding box center [0, 0] width 0 height 0
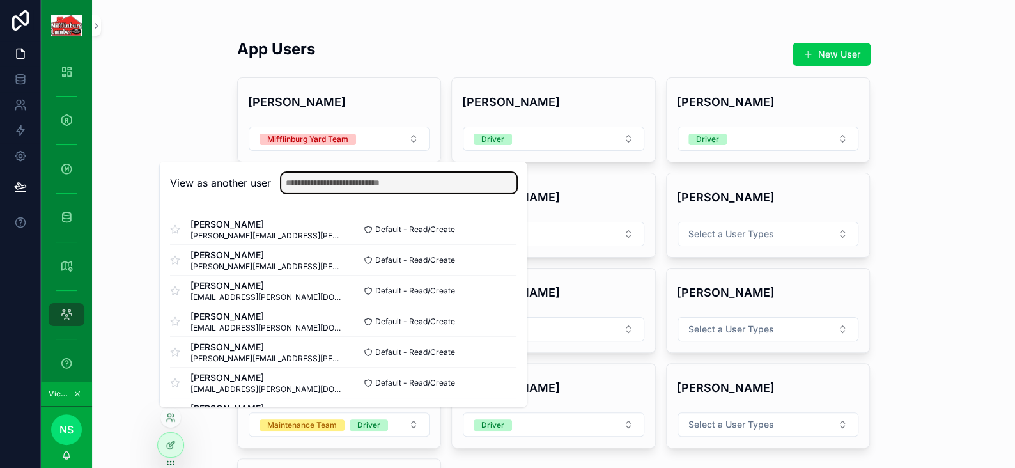
click at [313, 187] on input "text" at bounding box center [398, 183] width 235 height 20
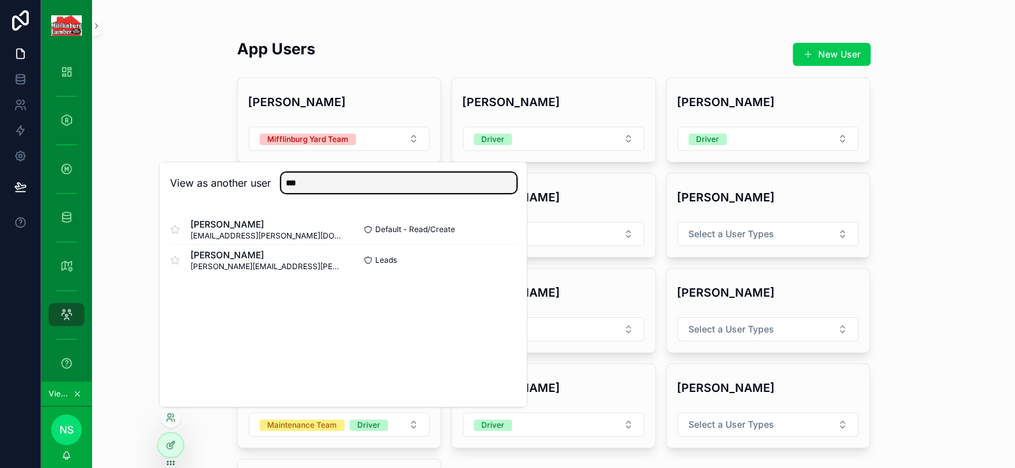
type input "***"
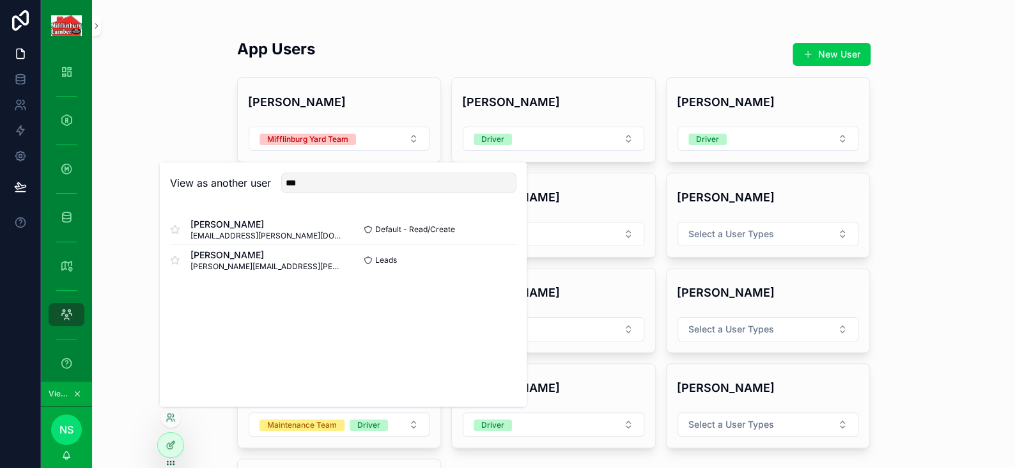
click at [0, 0] on button "Select" at bounding box center [0, 0] width 0 height 0
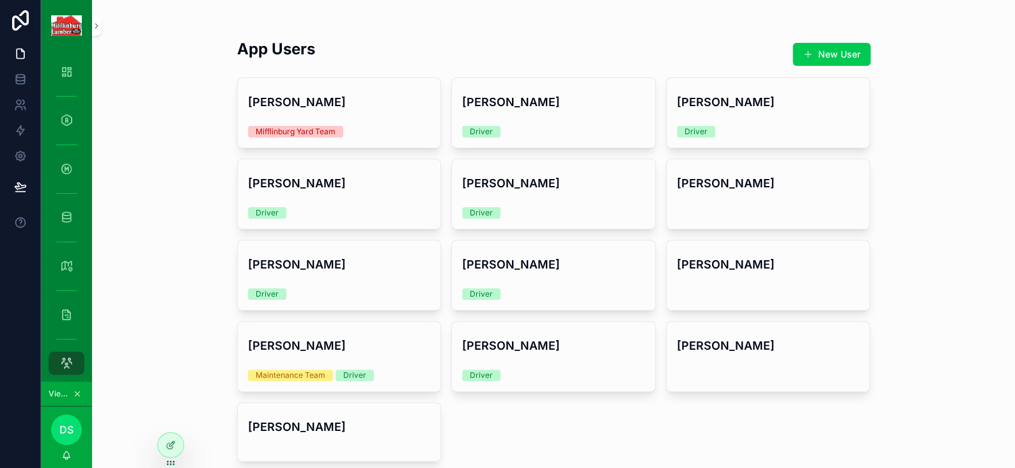
click at [539, 360] on div "[PERSON_NAME] Driver" at bounding box center [553, 356] width 203 height 70
click at [568, 364] on div "Driver" at bounding box center [553, 372] width 183 height 17
click at [0, 0] on icon at bounding box center [0, 0] width 0 height 0
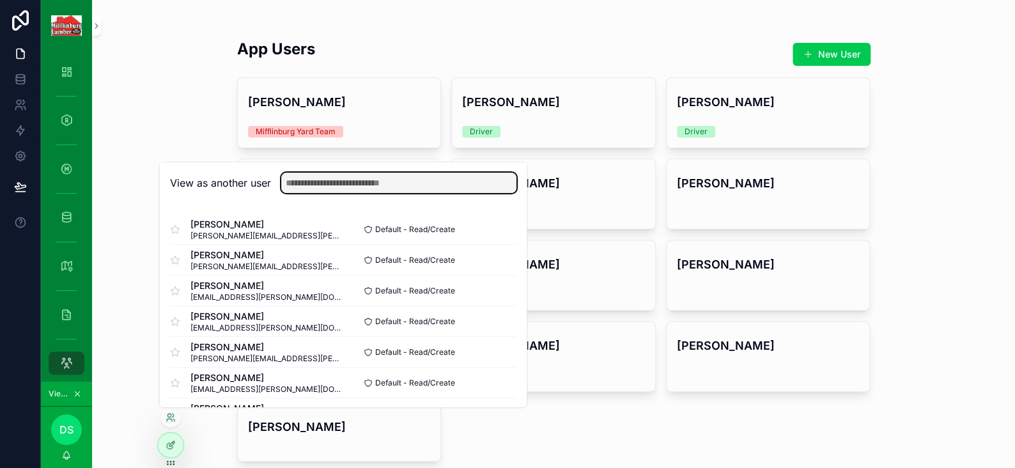
click at [337, 187] on input "text" at bounding box center [398, 183] width 235 height 20
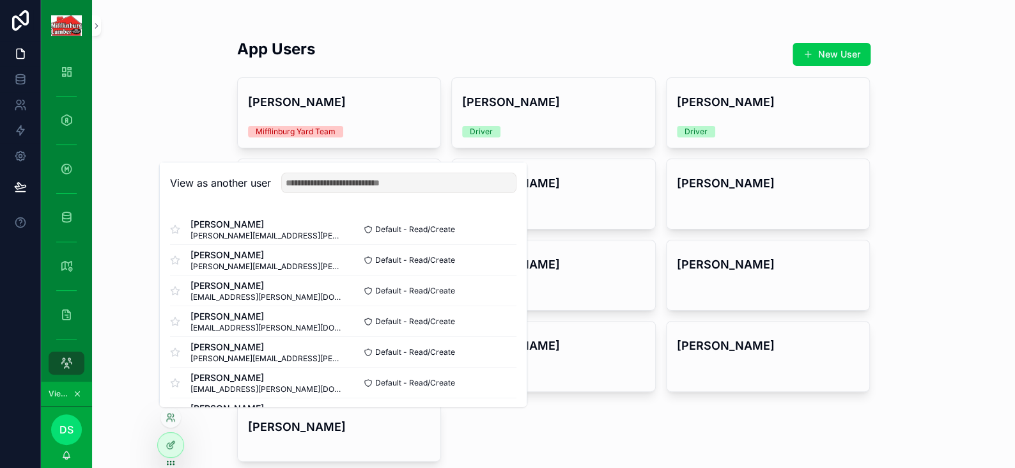
click at [74, 395] on icon "scrollable content" at bounding box center [77, 393] width 9 height 9
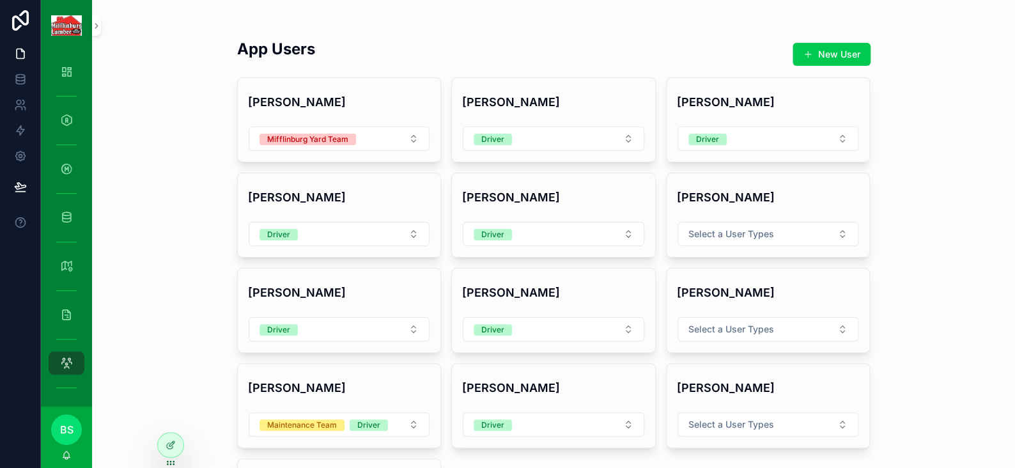
scroll to position [64, 0]
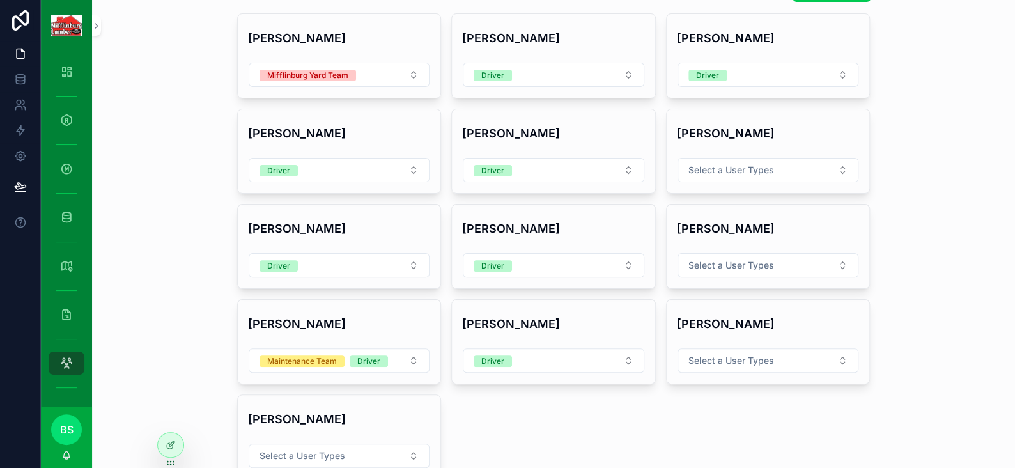
click at [525, 363] on button "Driver" at bounding box center [554, 360] width 182 height 24
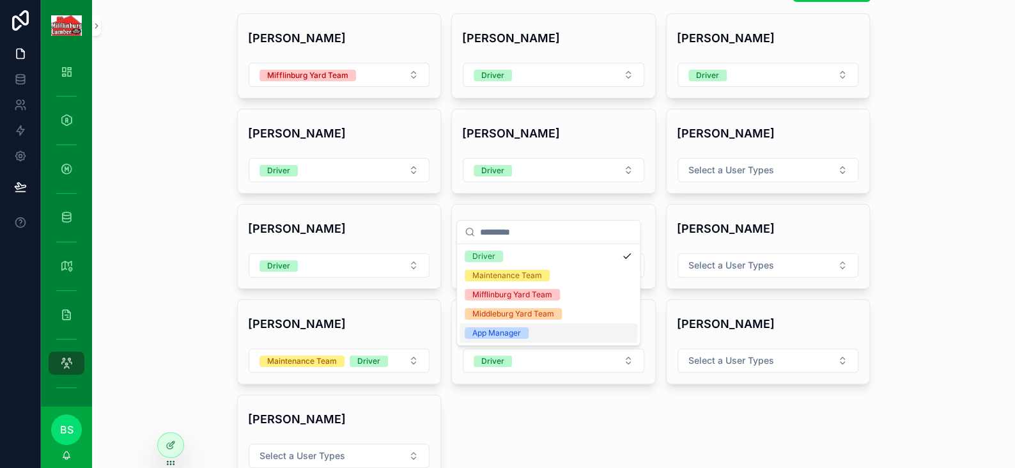
click at [508, 333] on div "App Manager" at bounding box center [496, 333] width 49 height 12
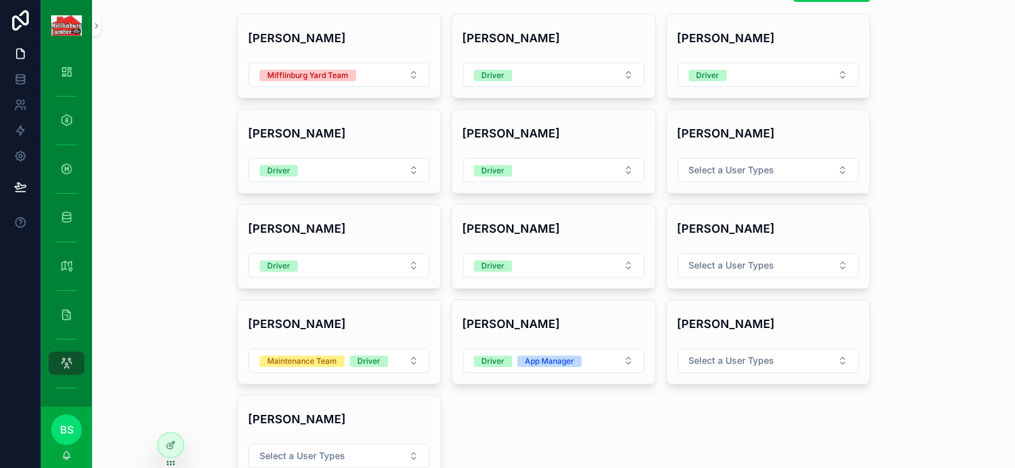
click at [327, 452] on span "Select a User Types" at bounding box center [302, 455] width 86 height 13
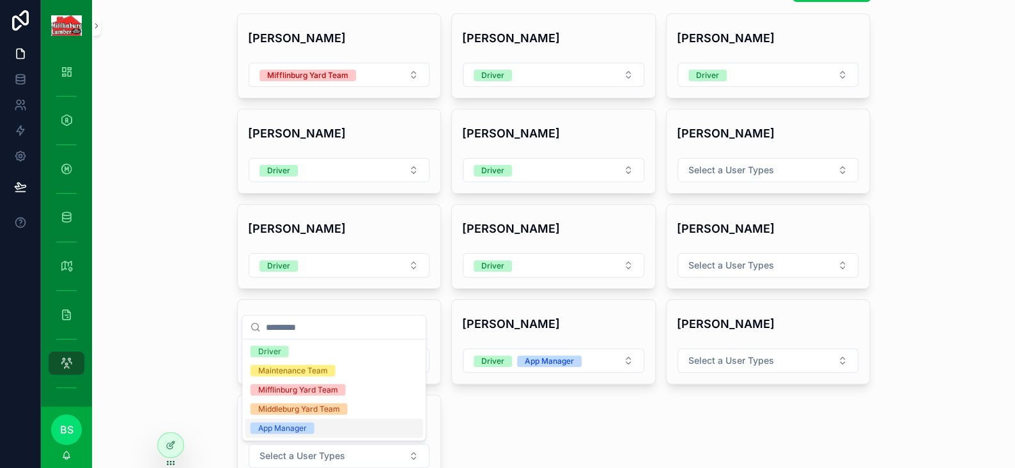
click at [298, 424] on div "App Manager" at bounding box center [282, 428] width 49 height 12
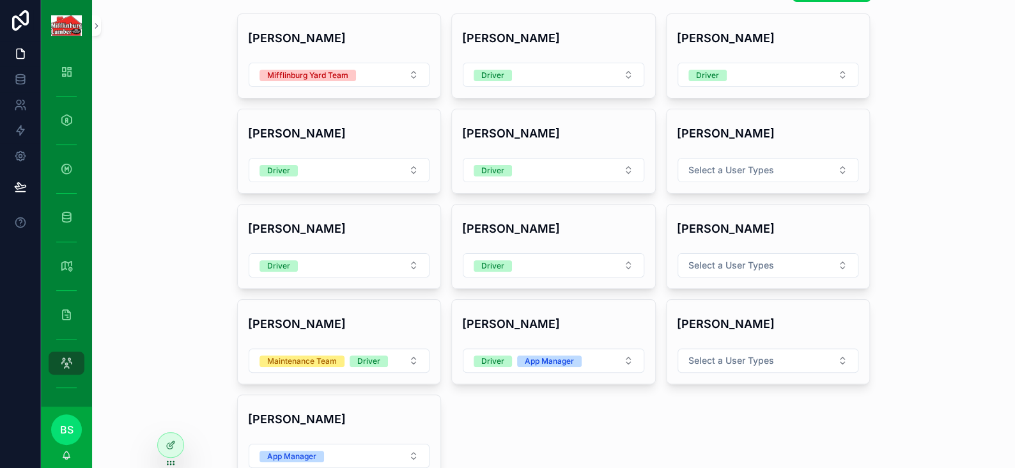
scroll to position [0, 0]
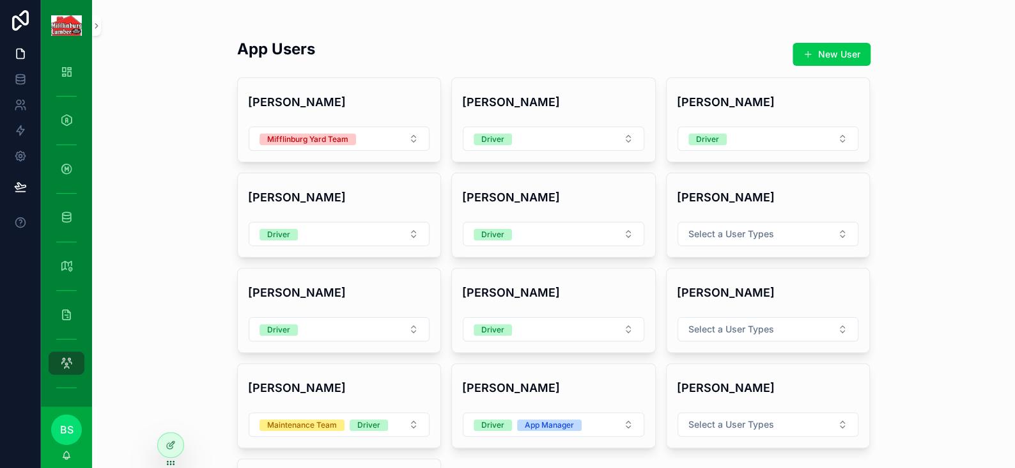
click at [328, 318] on button "Driver" at bounding box center [340, 329] width 182 height 24
click at [22, 56] on icon at bounding box center [20, 53] width 13 height 13
click at [20, 61] on link at bounding box center [20, 54] width 40 height 26
click at [79, 65] on link "Dashboard" at bounding box center [67, 71] width 36 height 23
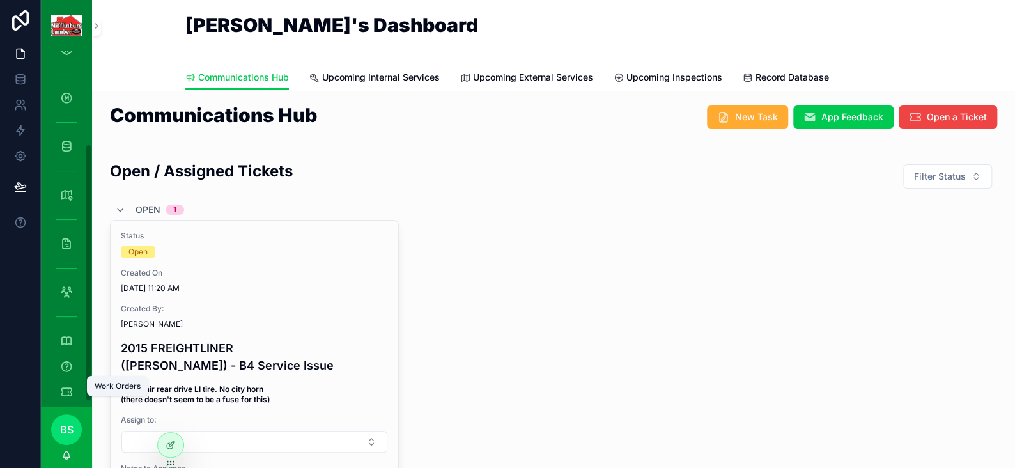
scroll to position [128, 0]
click at [68, 335] on icon "scrollable content" at bounding box center [66, 335] width 13 height 13
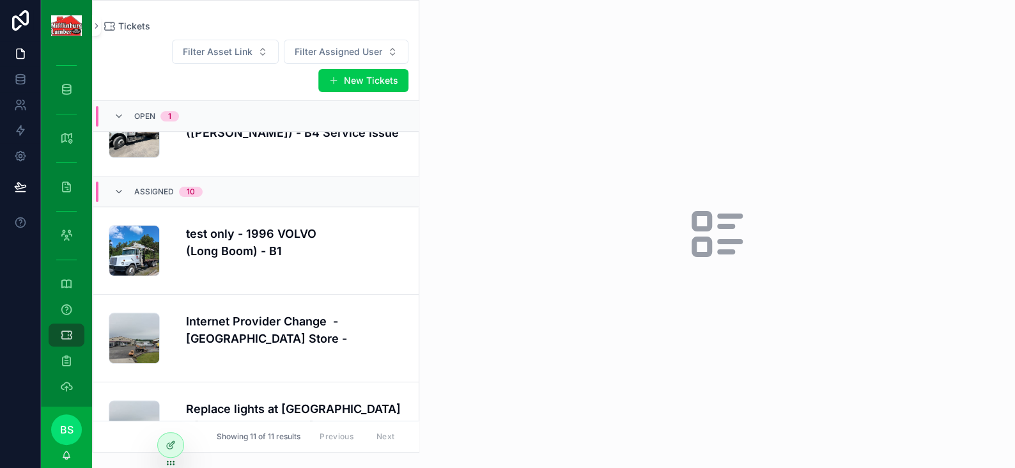
scroll to position [64, 0]
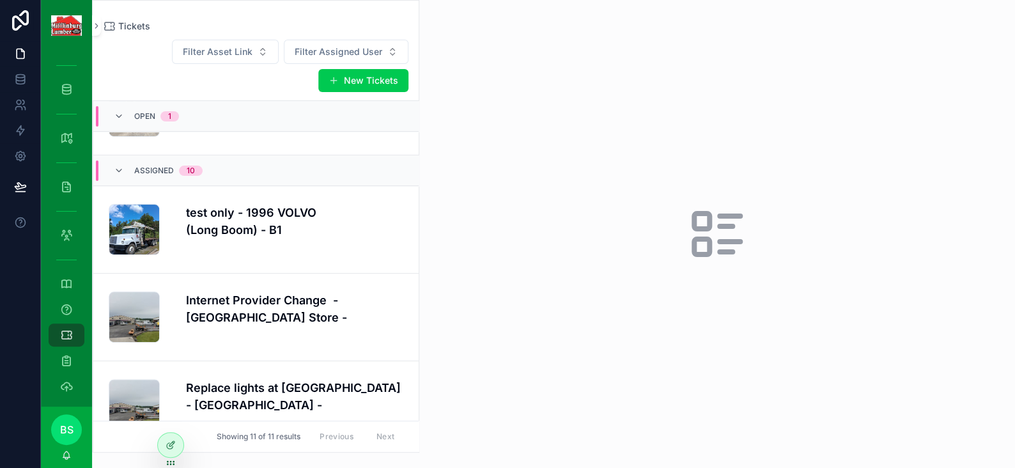
click at [231, 229] on h4 "test only - 1996 VOLVO (Long Boom) - B1" at bounding box center [294, 221] width 217 height 35
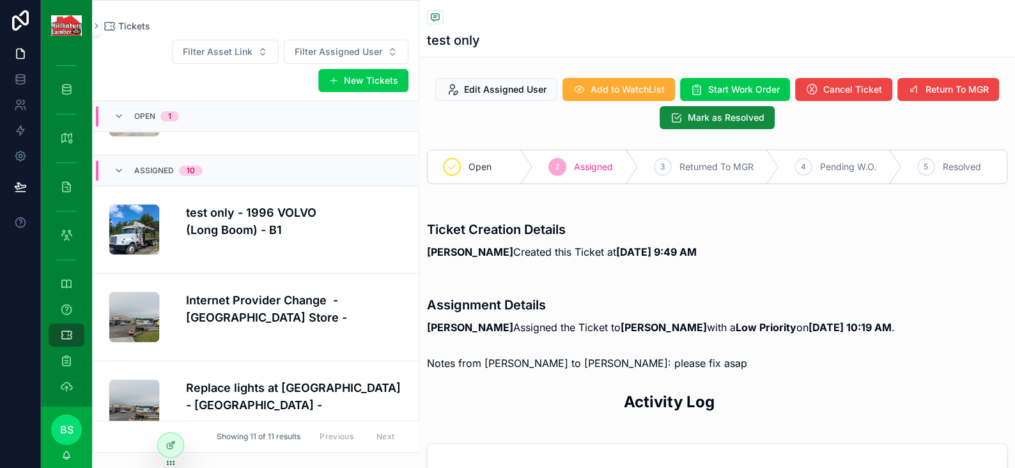
click at [166, 443] on icon at bounding box center [171, 445] width 10 height 10
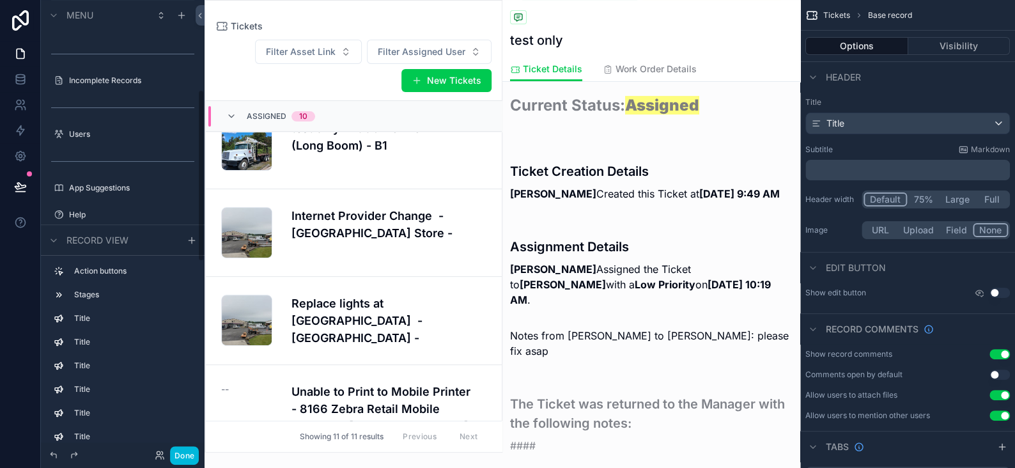
scroll to position [192, 0]
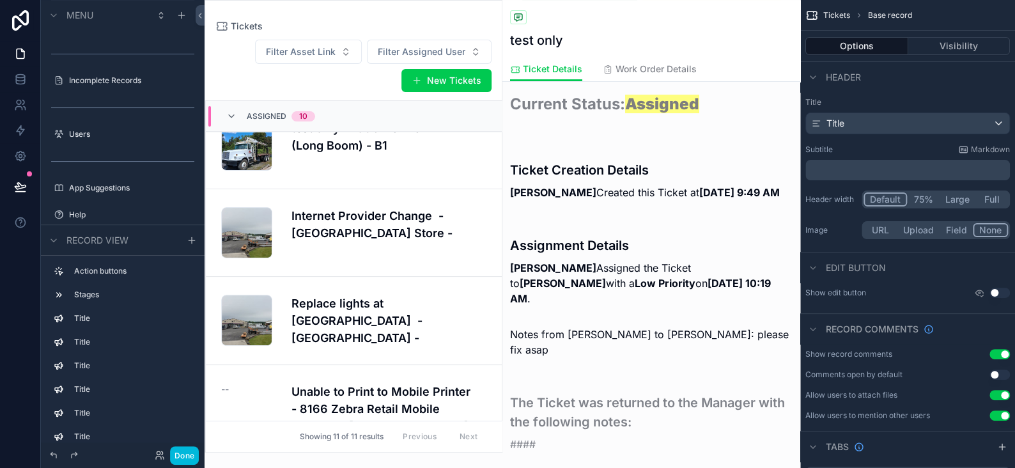
click at [653, 296] on div "scrollable content" at bounding box center [651, 263] width 298 height 96
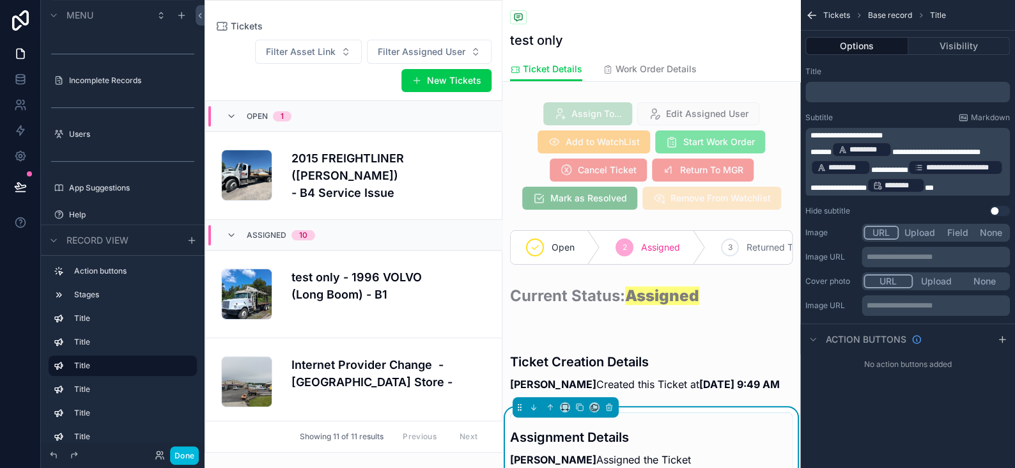
scroll to position [149, 0]
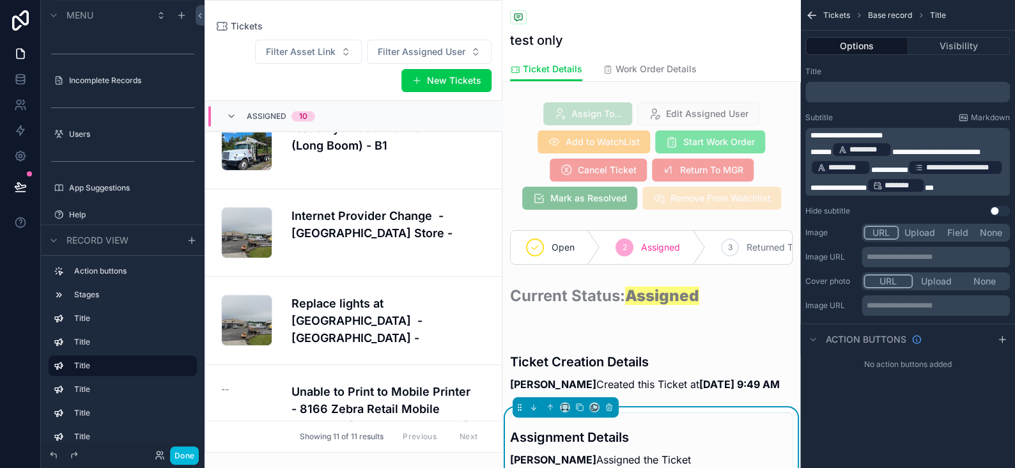
click at [934, 184] on p "**********" at bounding box center [908, 168] width 197 height 54
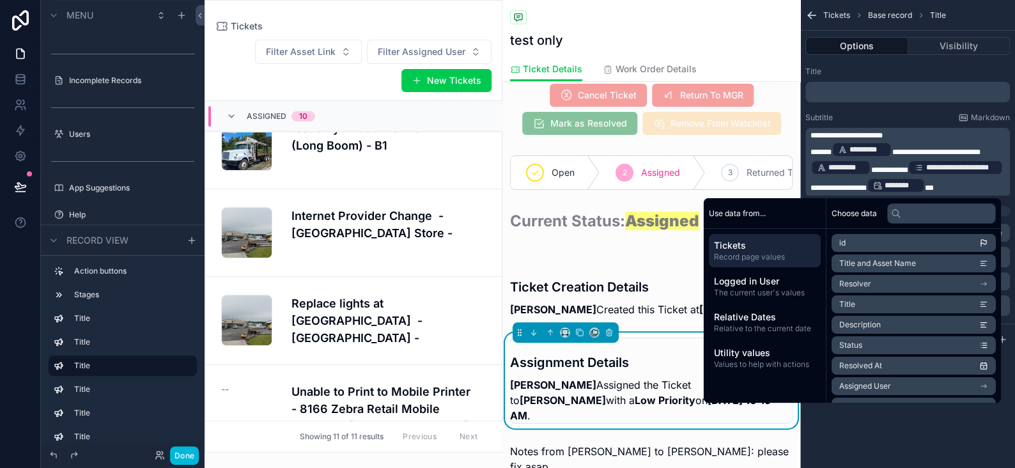
scroll to position [192, 0]
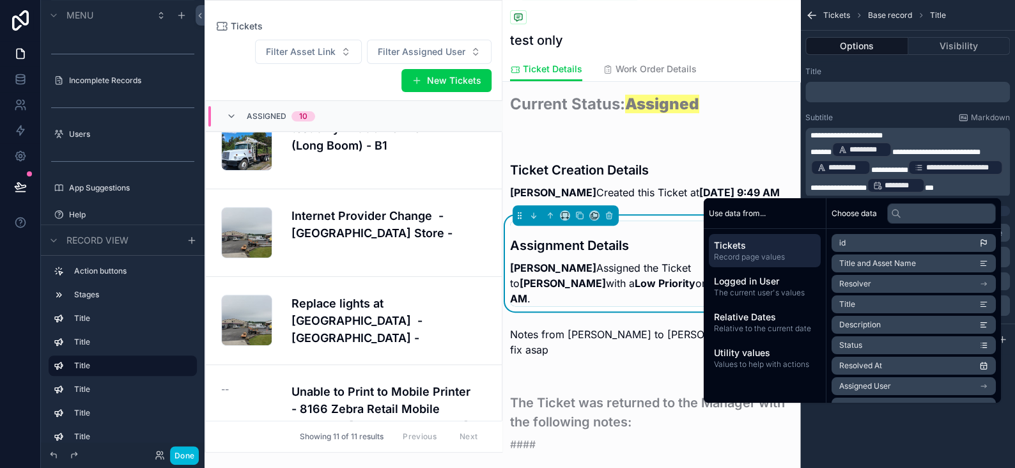
click at [575, 341] on div "scrollable content" at bounding box center [651, 341] width 298 height 41
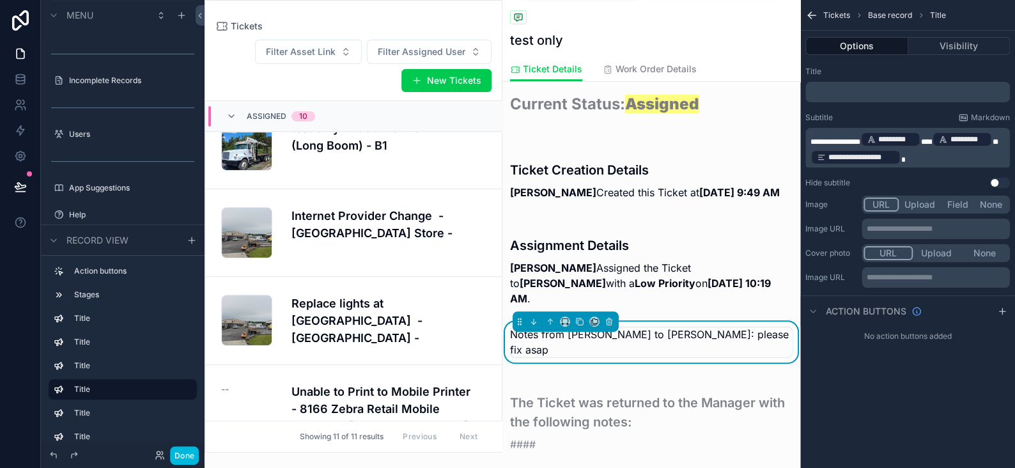
click at [833, 140] on span "**********" at bounding box center [835, 142] width 50 height 8
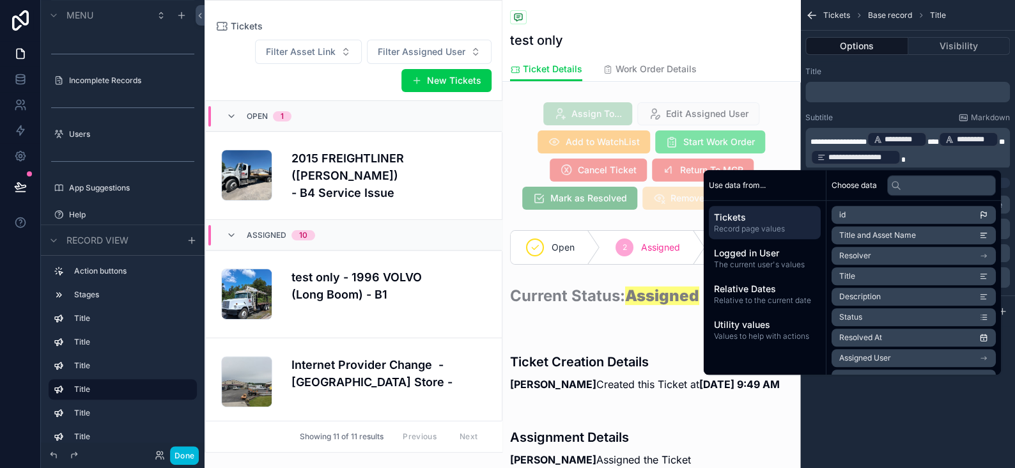
scroll to position [149, 0]
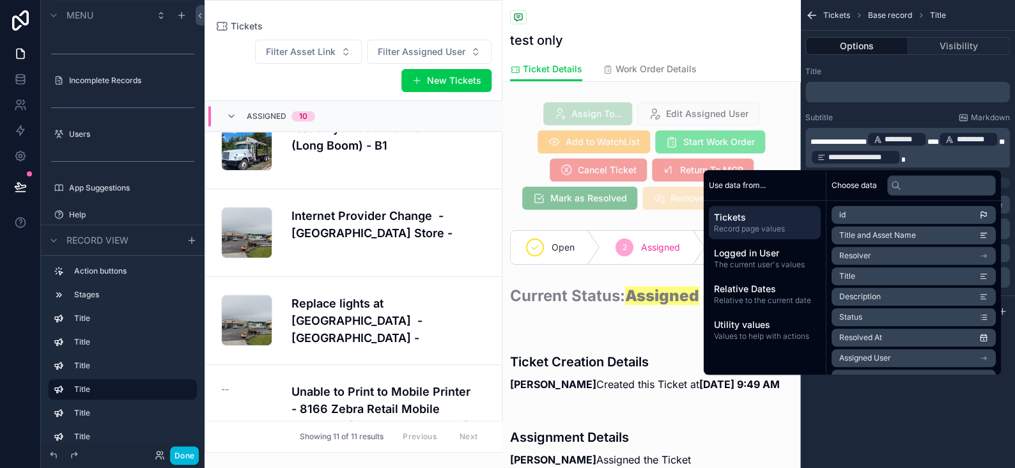
click at [998, 146] on span "*" at bounding box center [1001, 142] width 6 height 8
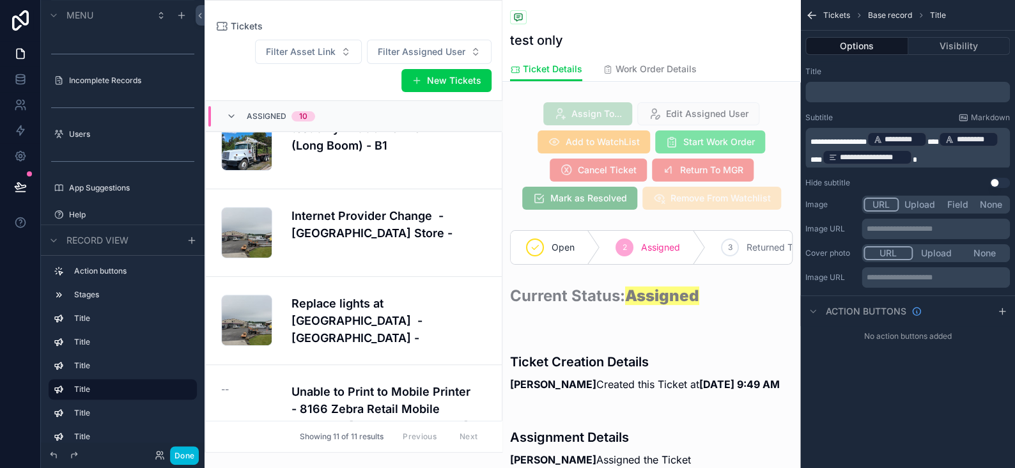
click at [837, 141] on span "**********" at bounding box center [838, 142] width 56 height 8
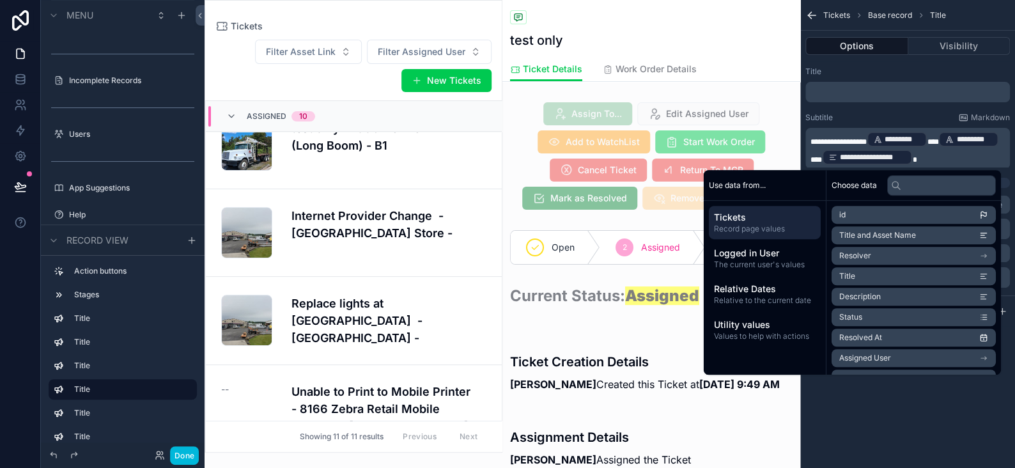
click at [840, 141] on span "**********" at bounding box center [838, 142] width 56 height 8
click at [862, 410] on div "**********" at bounding box center [907, 234] width 215 height 468
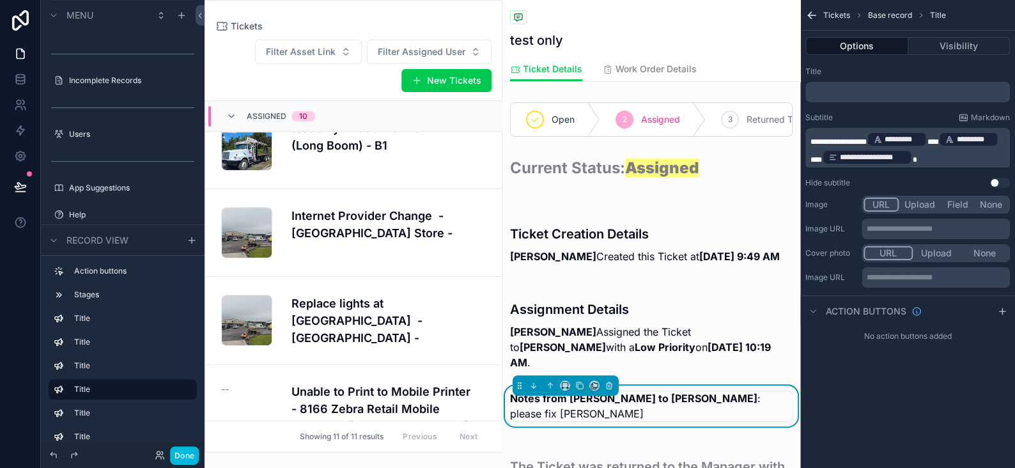
scroll to position [192, 0]
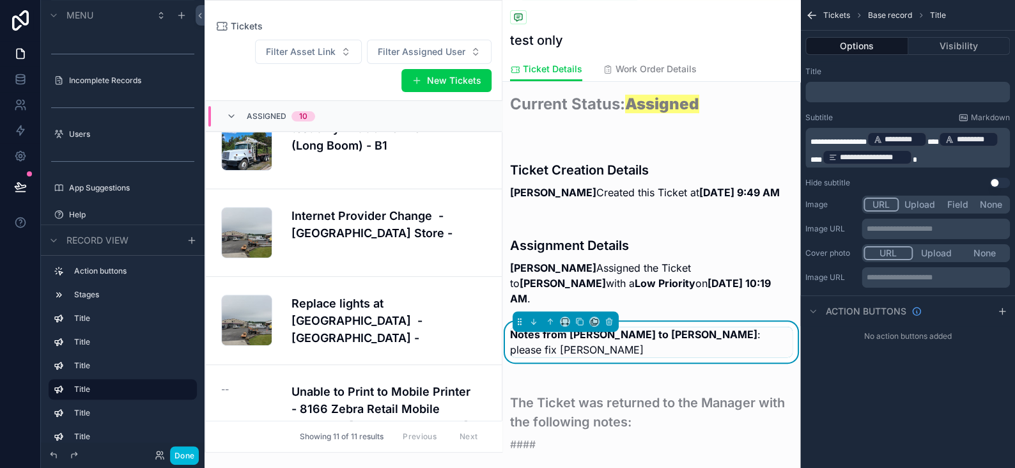
click at [834, 400] on div "**********" at bounding box center [907, 234] width 215 height 468
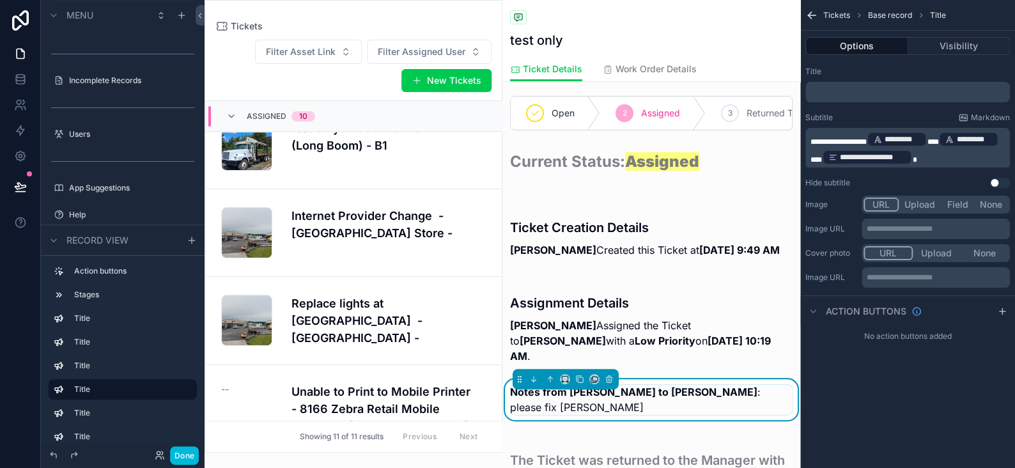
scroll to position [128, 0]
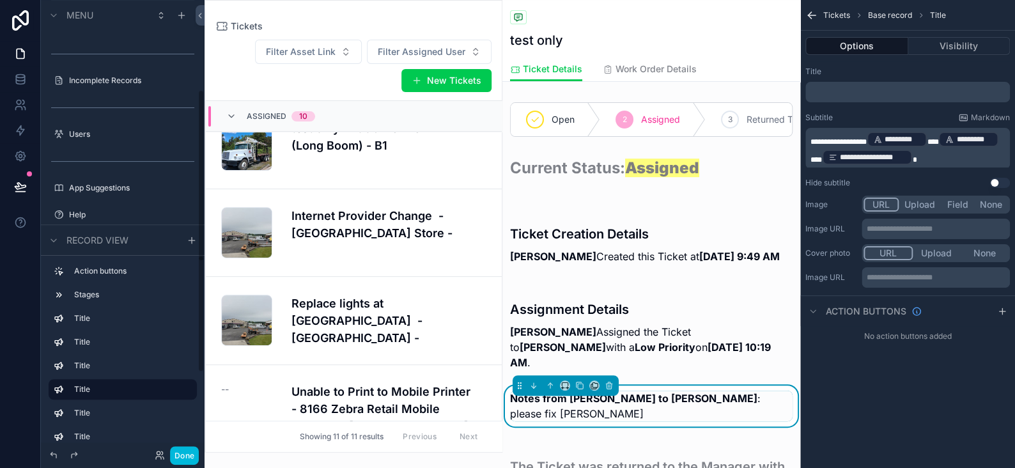
click at [180, 455] on button "Done" at bounding box center [184, 455] width 29 height 19
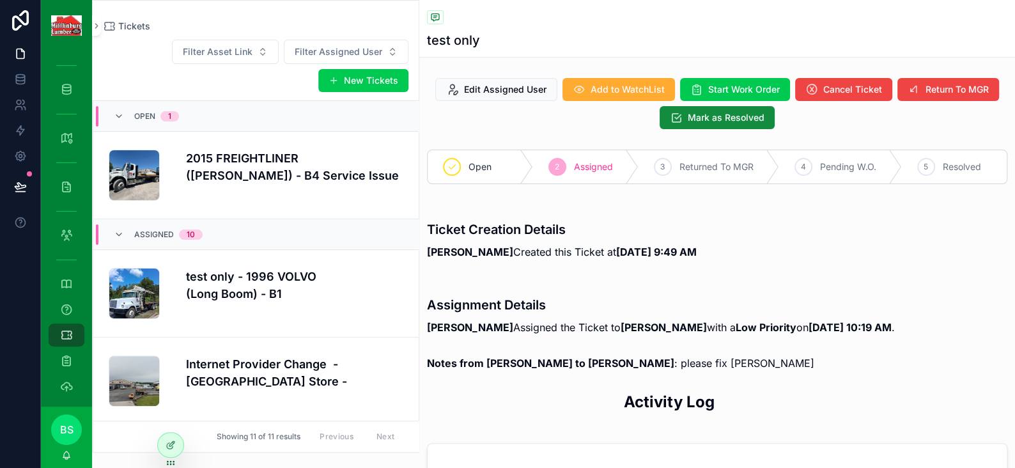
scroll to position [149, 0]
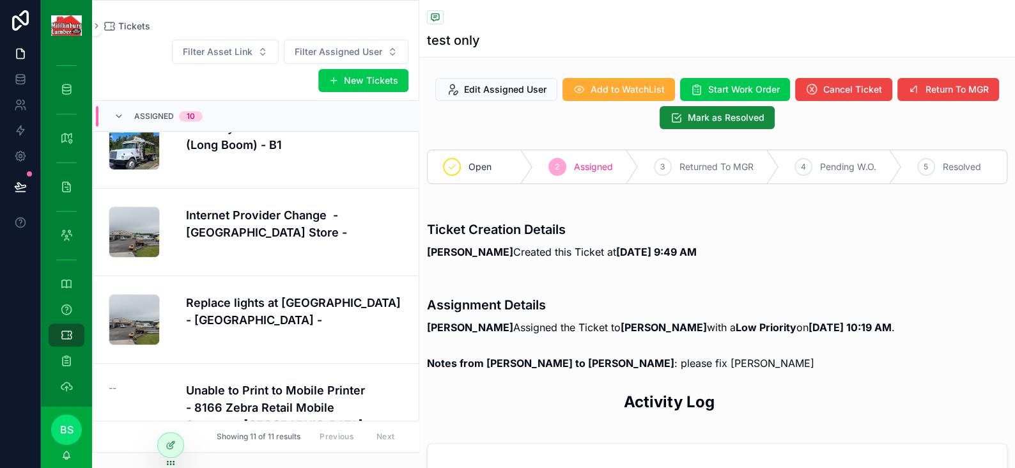
click at [175, 446] on icon at bounding box center [171, 445] width 10 height 10
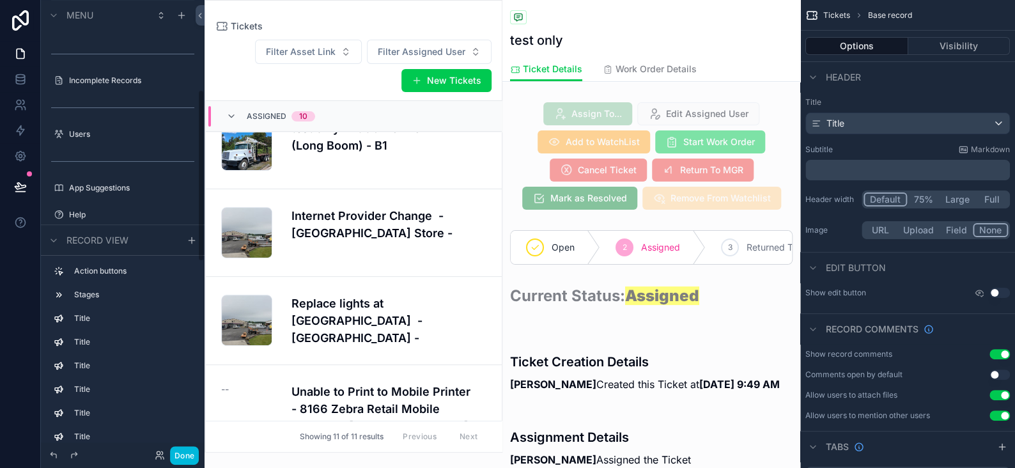
click at [623, 173] on div "scrollable content" at bounding box center [651, 156] width 298 height 118
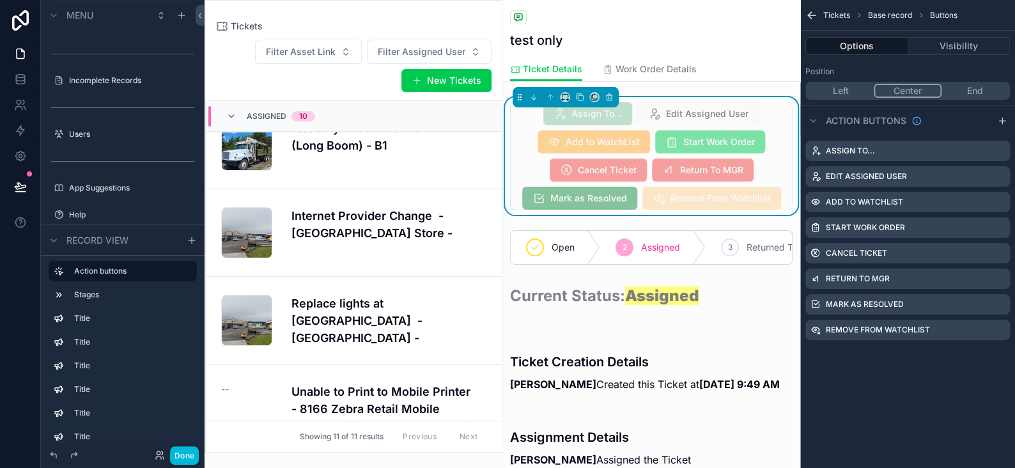
click at [0, 0] on icon "scrollable content" at bounding box center [0, 0] width 0 height 0
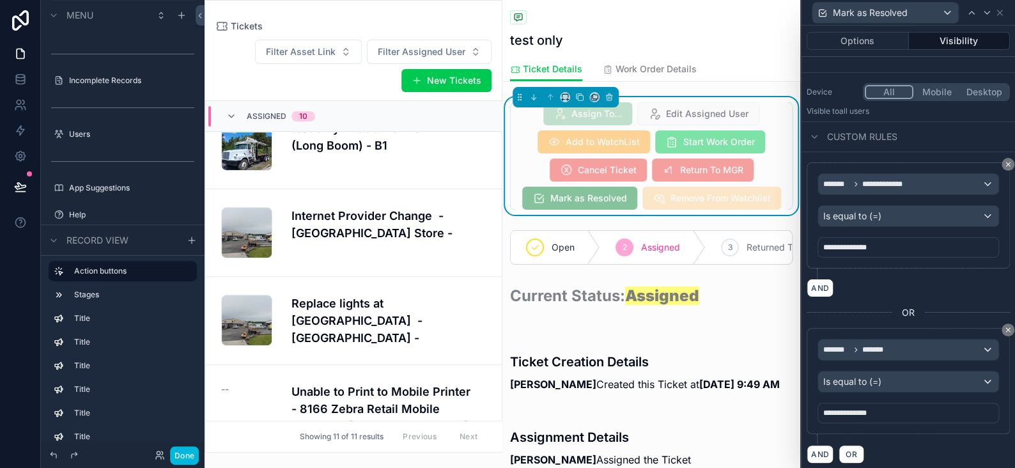
scroll to position [131, 0]
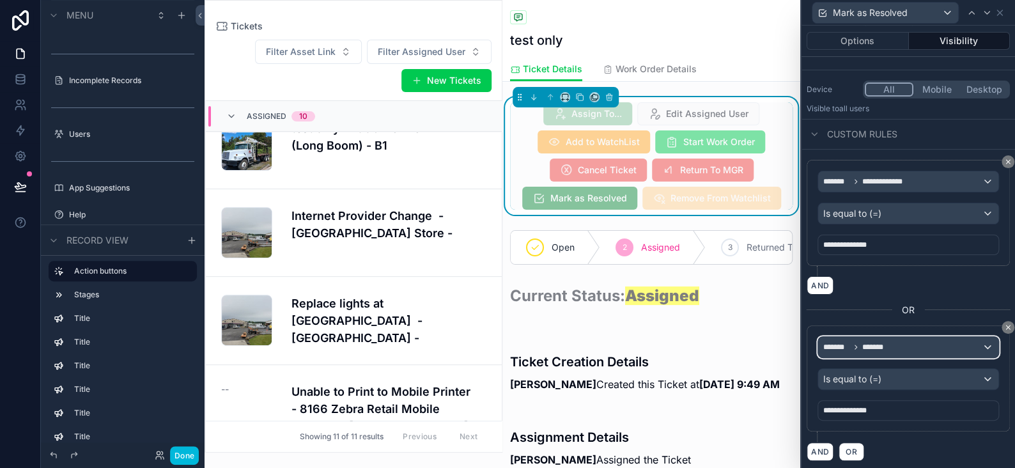
click at [910, 349] on div "******* *******" at bounding box center [908, 347] width 180 height 20
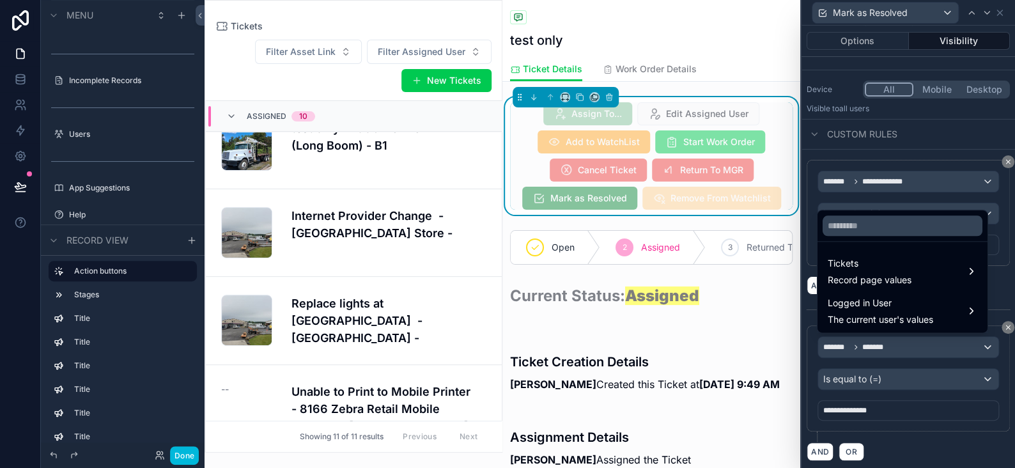
click at [888, 301] on span "Logged in User" at bounding box center [880, 302] width 105 height 15
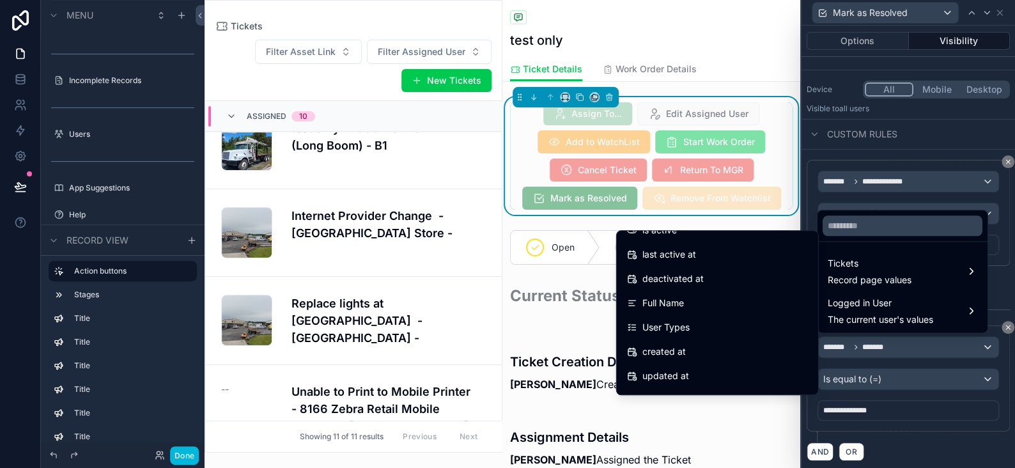
scroll to position [256, 0]
click at [659, 306] on span "User Types" at bounding box center [665, 304] width 47 height 15
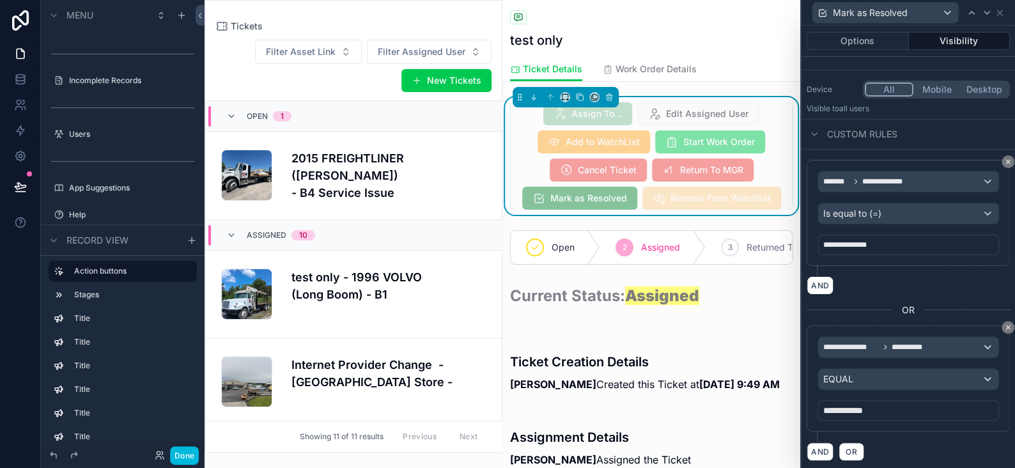
scroll to position [149, 0]
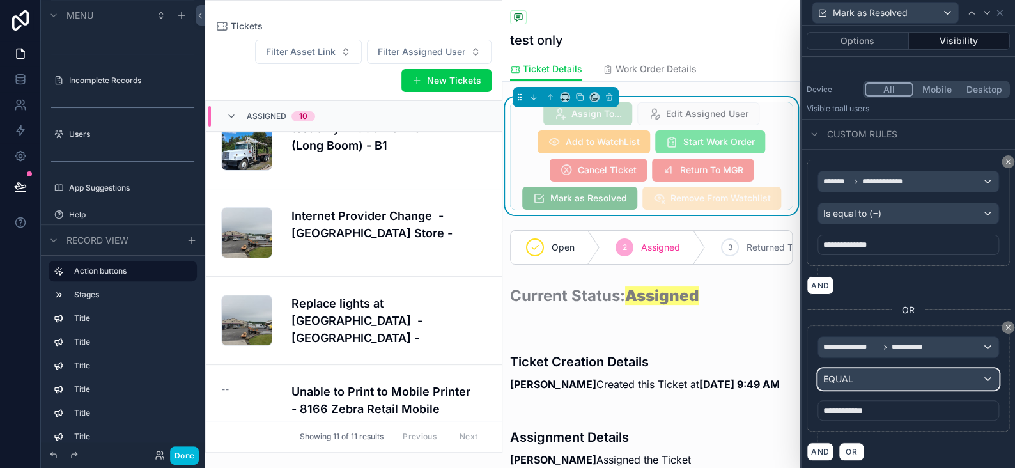
click at [870, 374] on div "EQUAL" at bounding box center [908, 379] width 180 height 20
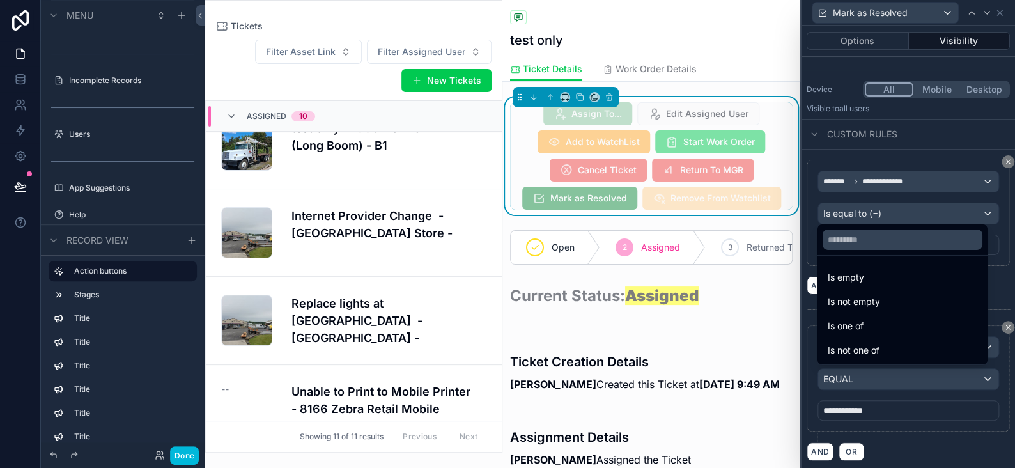
click at [864, 326] on div "Is one of" at bounding box center [903, 325] width 150 height 15
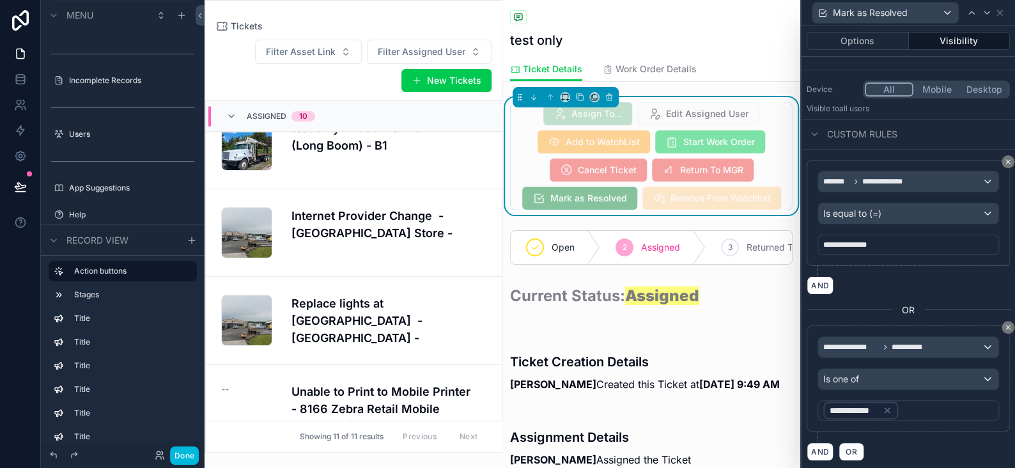
click at [886, 409] on icon at bounding box center [887, 410] width 9 height 9
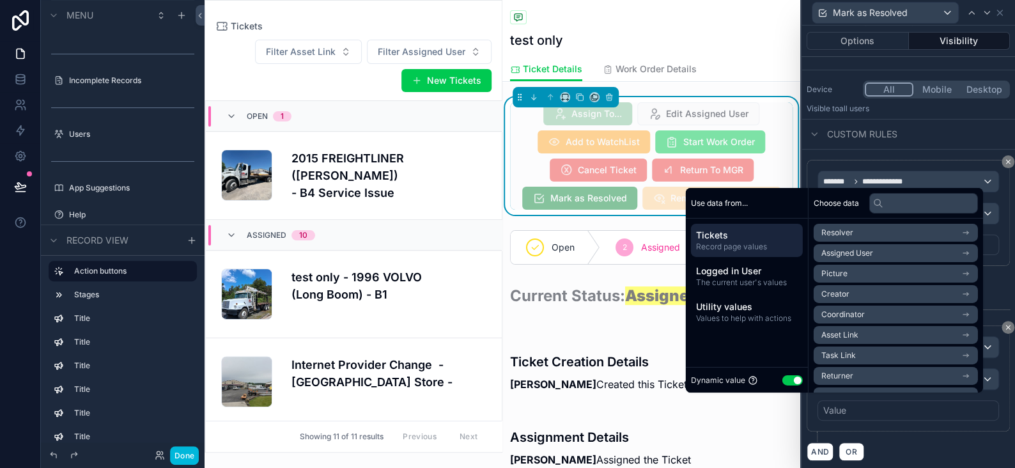
click at [784, 381] on button "Use setting" at bounding box center [792, 380] width 20 height 10
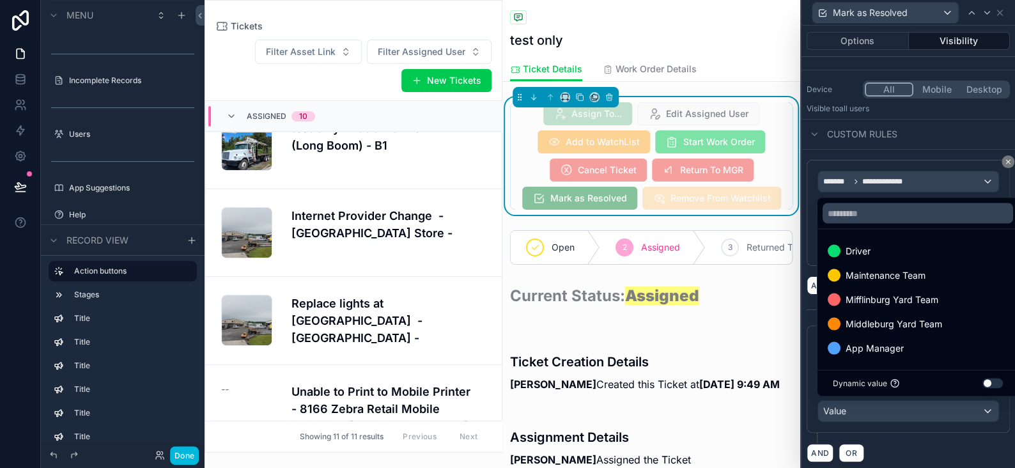
click at [862, 345] on span "App Manager" at bounding box center [875, 347] width 58 height 15
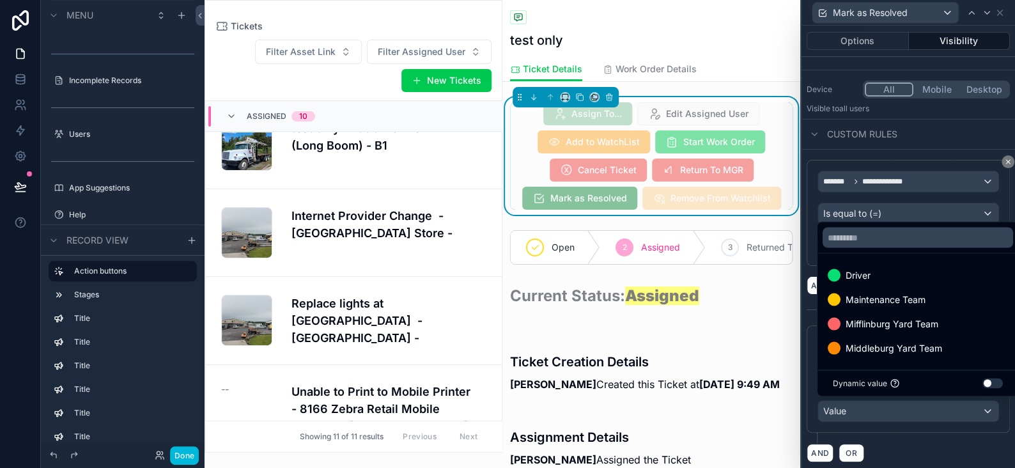
click at [911, 444] on div "AND OR" at bounding box center [908, 452] width 203 height 19
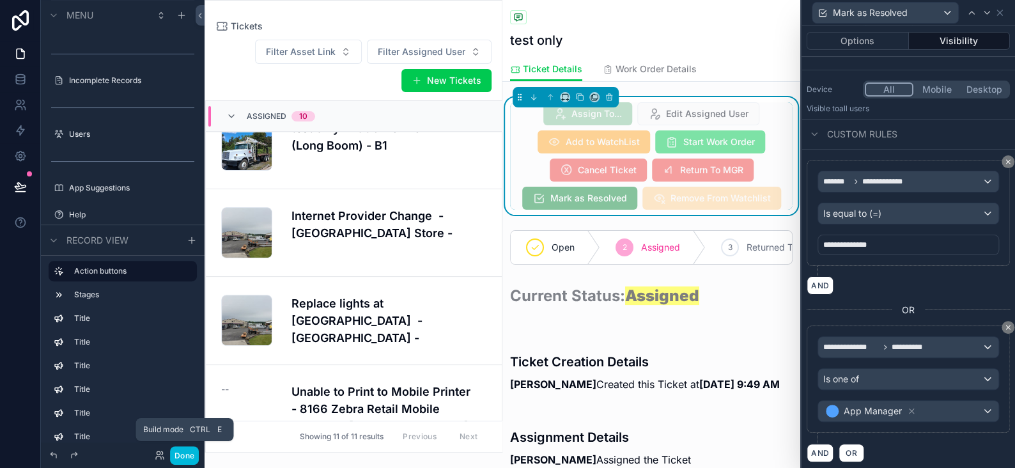
click at [192, 451] on button "Done" at bounding box center [184, 455] width 29 height 19
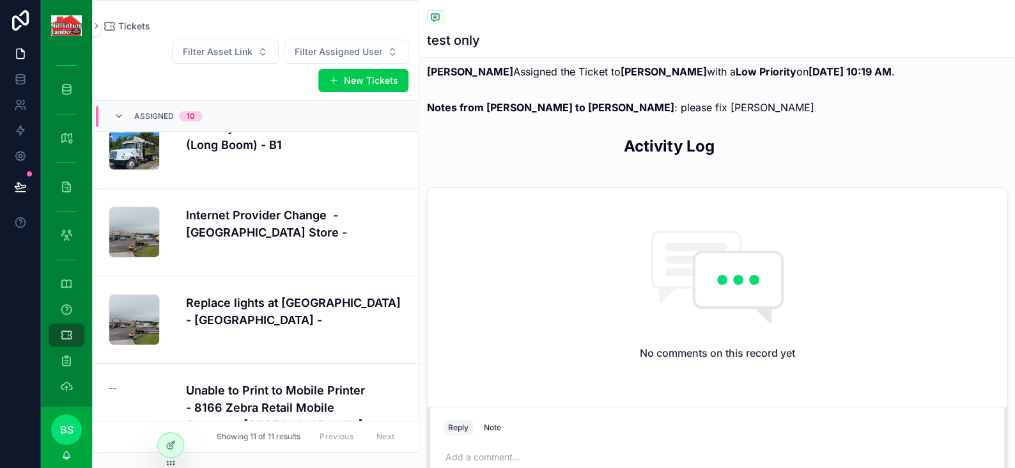
scroll to position [0, 0]
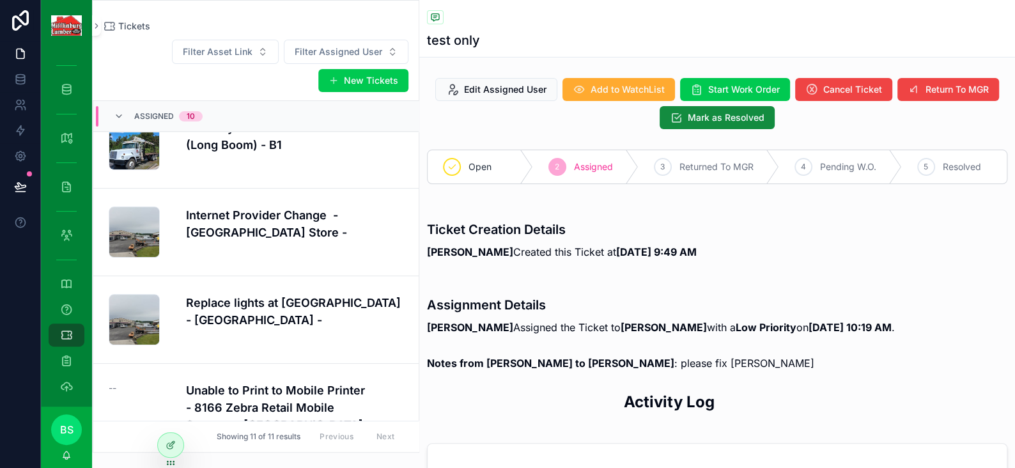
click at [177, 445] on div at bounding box center [171, 445] width 26 height 24
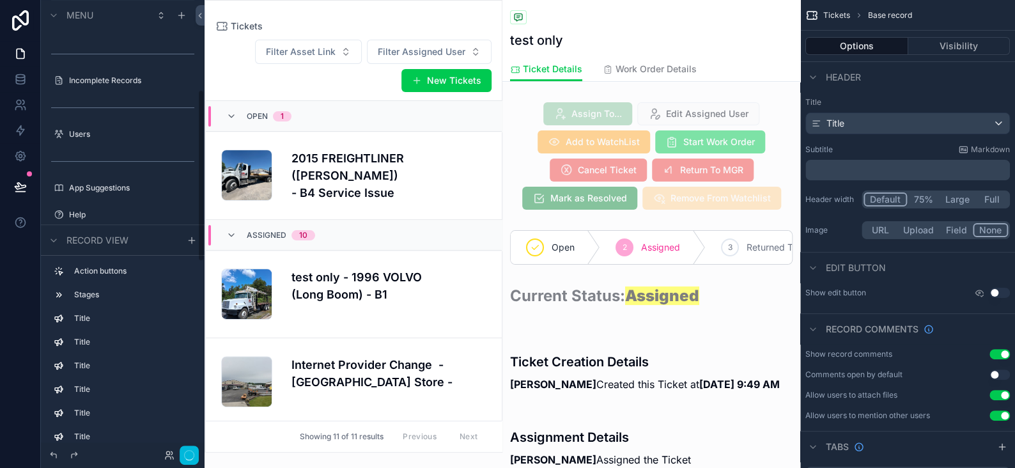
scroll to position [149, 0]
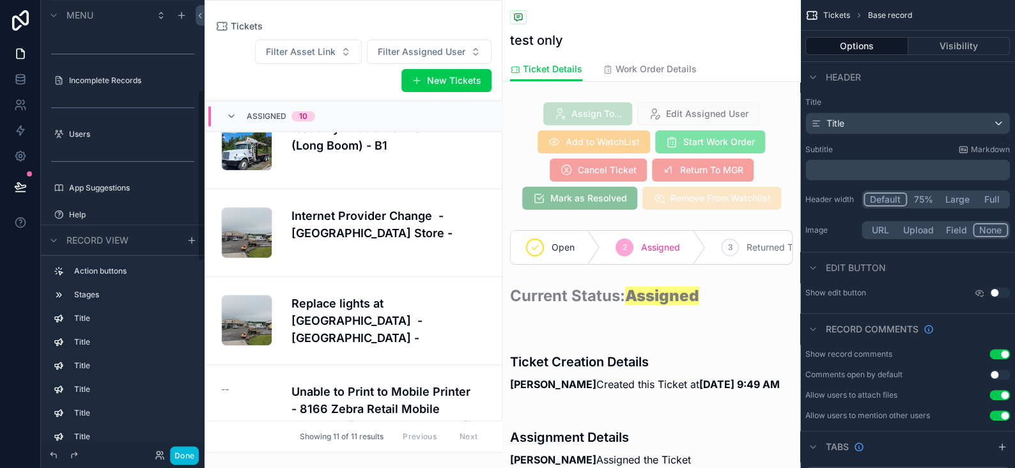
click at [645, 153] on div "scrollable content" at bounding box center [651, 156] width 298 height 118
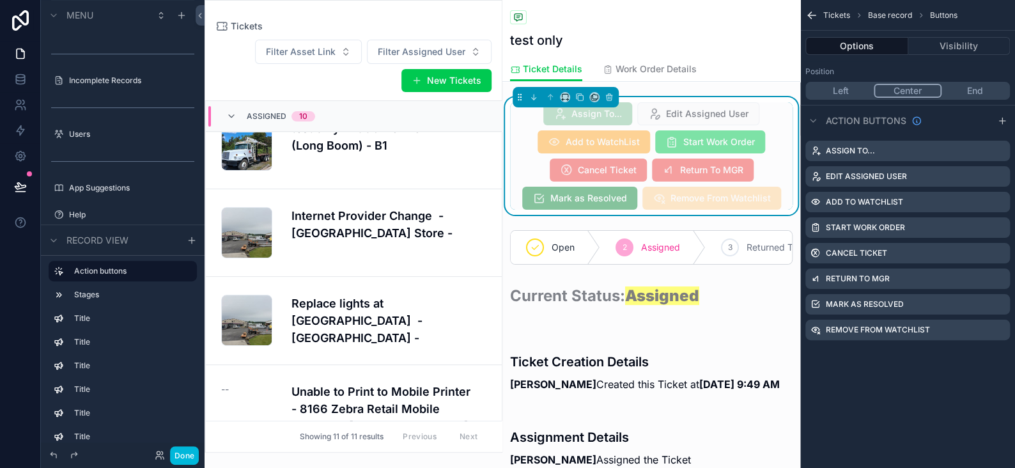
click at [0, 0] on icon "scrollable content" at bounding box center [0, 0] width 0 height 0
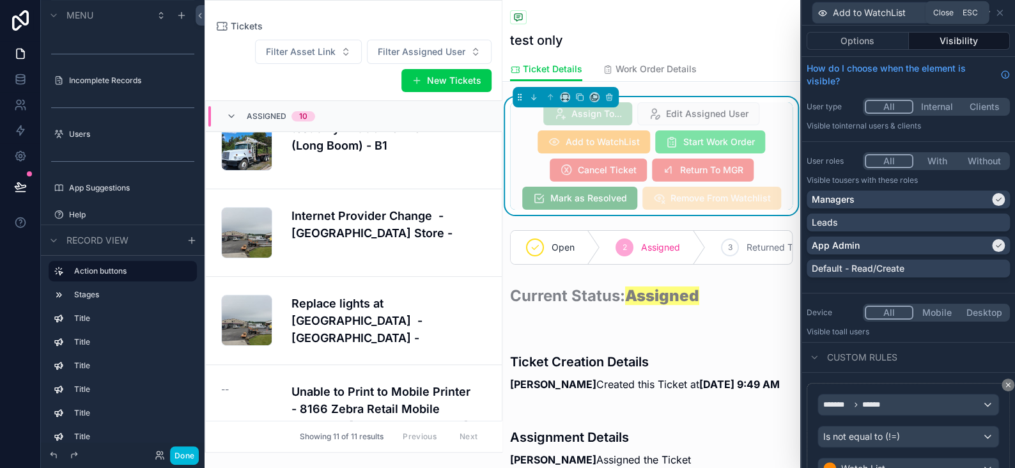
click at [1001, 13] on icon at bounding box center [999, 12] width 5 height 5
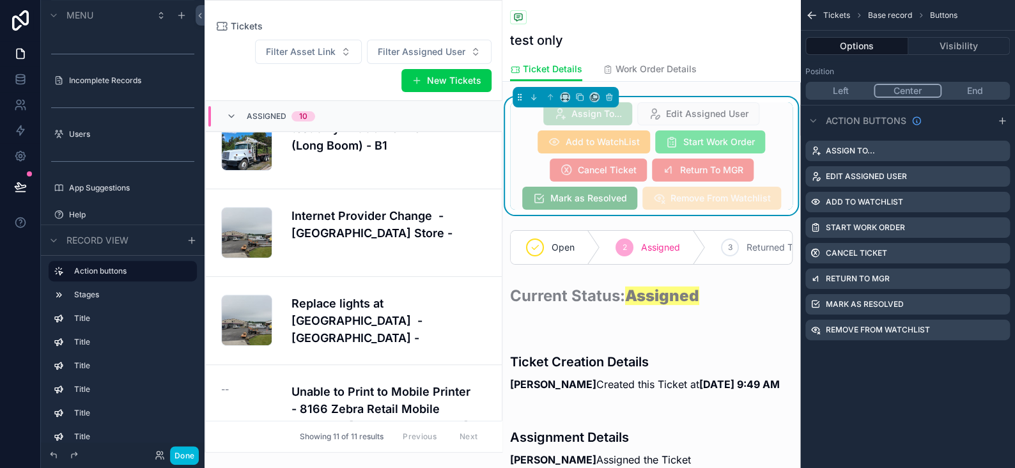
click at [0, 0] on icon "scrollable content" at bounding box center [0, 0] width 0 height 0
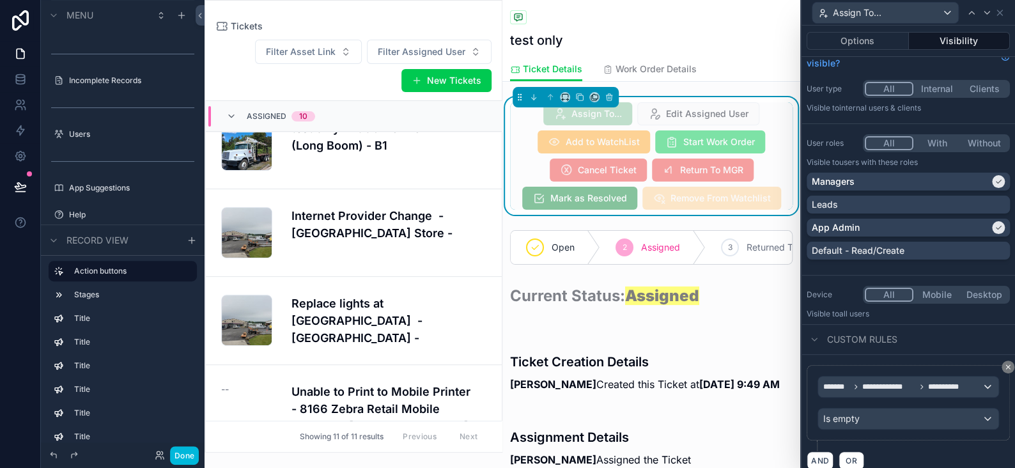
scroll to position [27, 0]
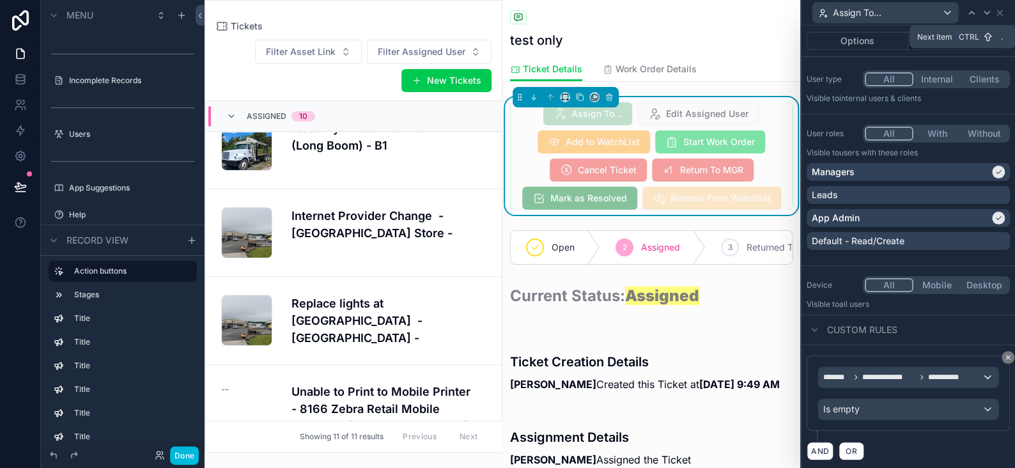
click at [984, 12] on icon at bounding box center [986, 13] width 5 height 3
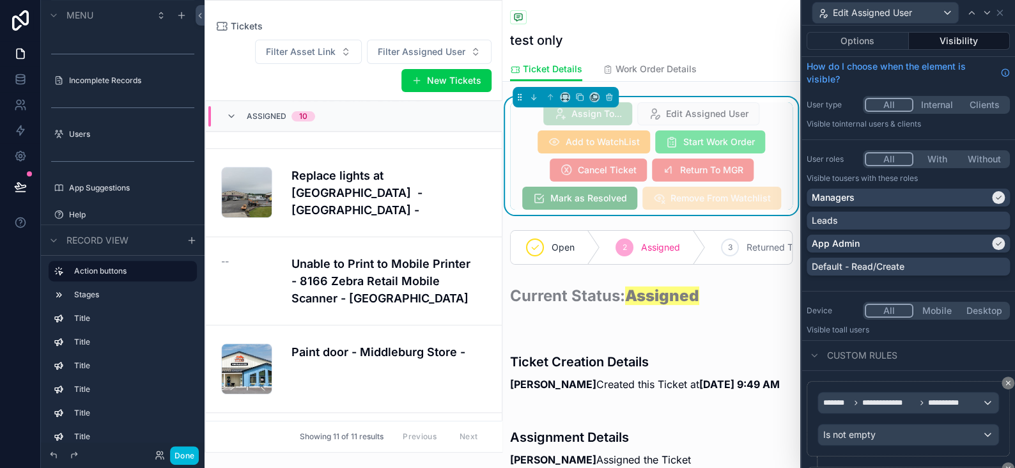
scroll to position [0, 0]
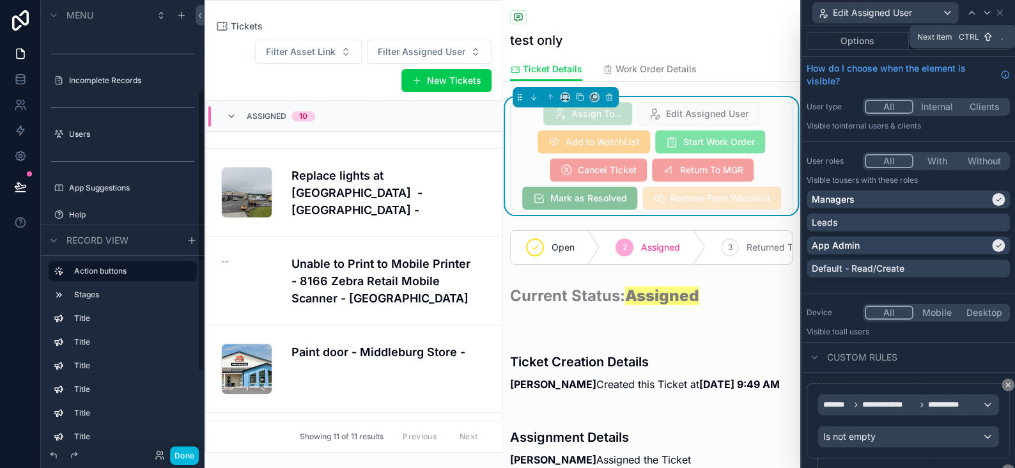
click at [990, 17] on div at bounding box center [986, 12] width 15 height 15
click at [986, 16] on icon at bounding box center [987, 13] width 10 height 10
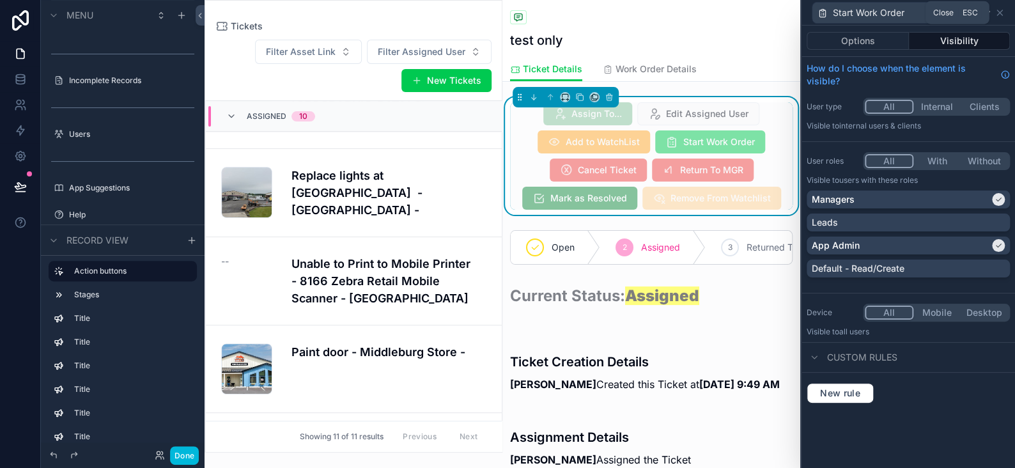
click at [1002, 12] on icon at bounding box center [1000, 13] width 10 height 10
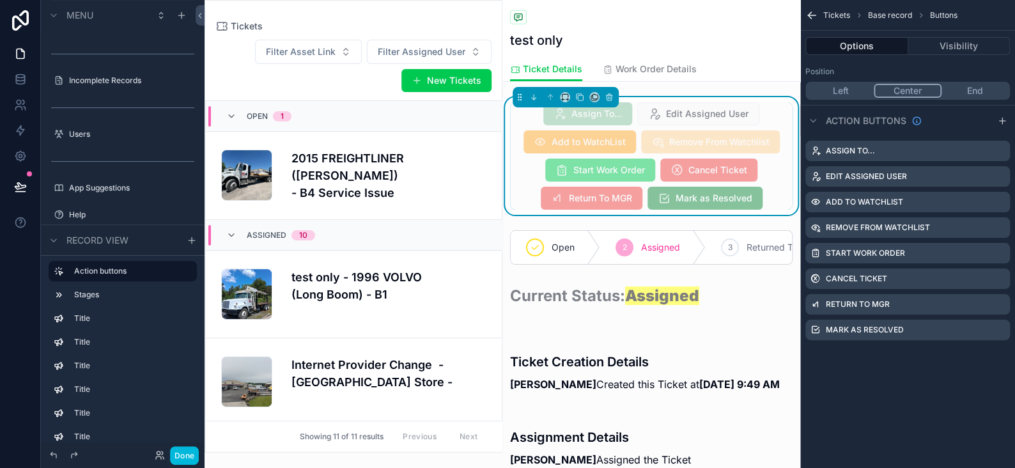
scroll to position [149, 0]
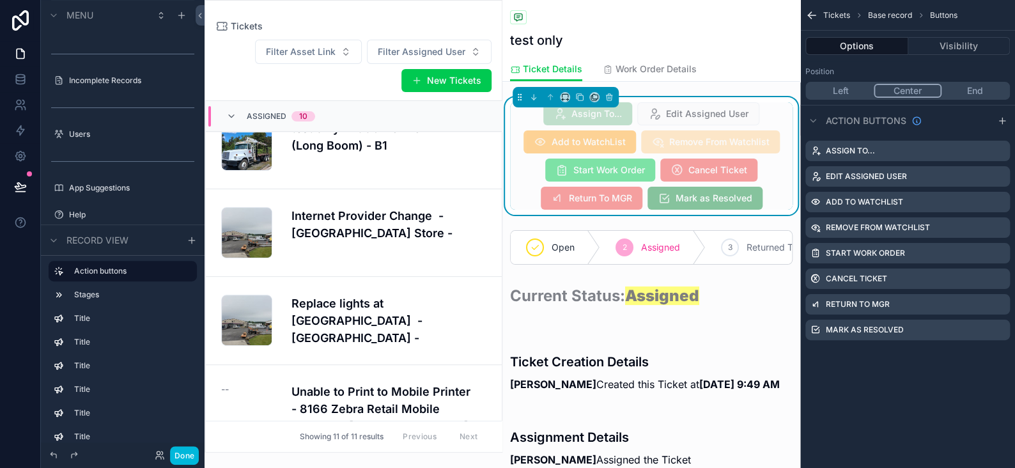
click at [0, 0] on icon "scrollable content" at bounding box center [0, 0] width 0 height 0
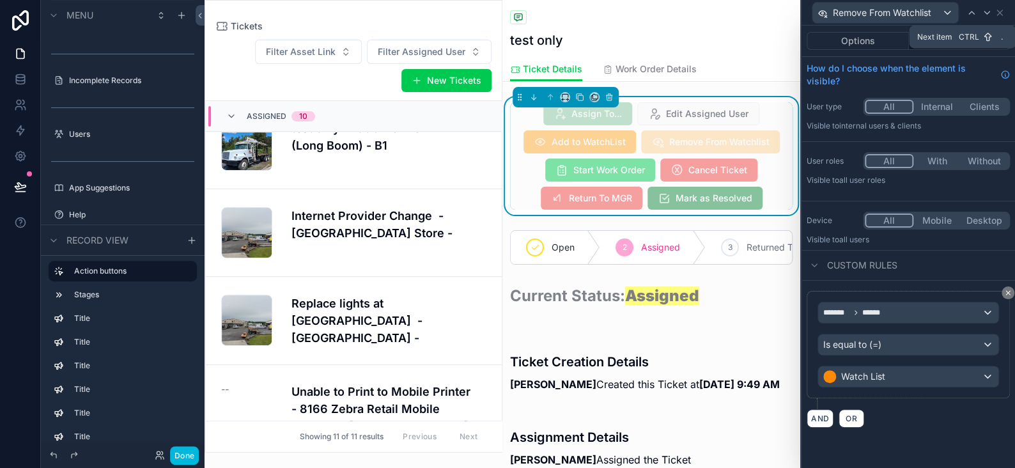
click at [983, 13] on icon at bounding box center [987, 13] width 10 height 10
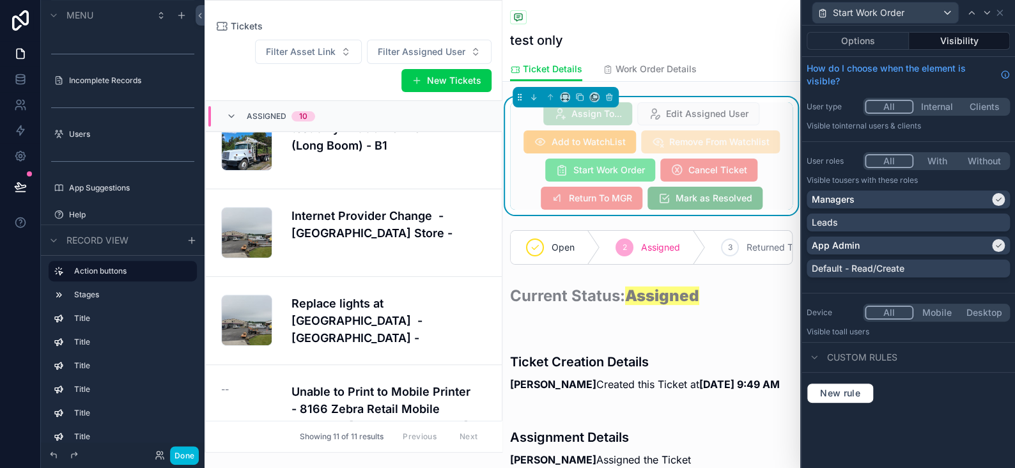
click at [189, 456] on button "Done" at bounding box center [184, 455] width 29 height 19
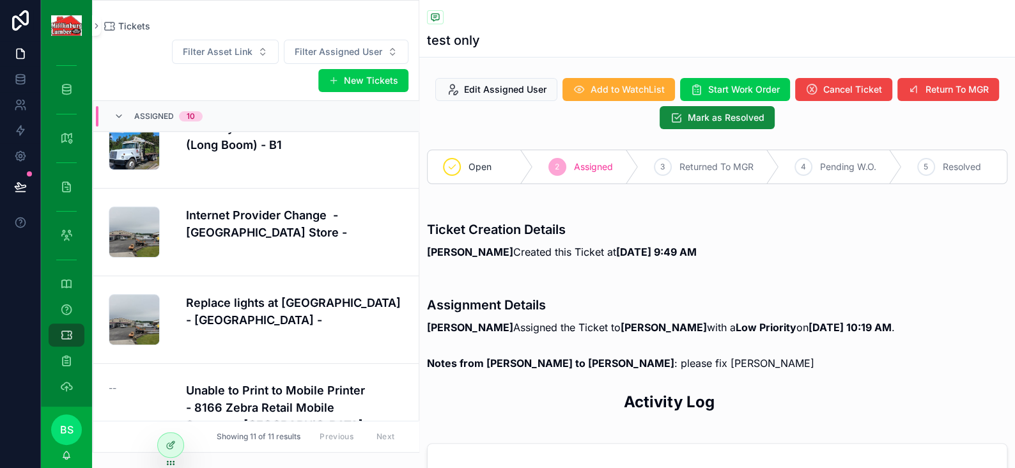
click at [748, 86] on span "Start Work Order" at bounding box center [744, 89] width 72 height 13
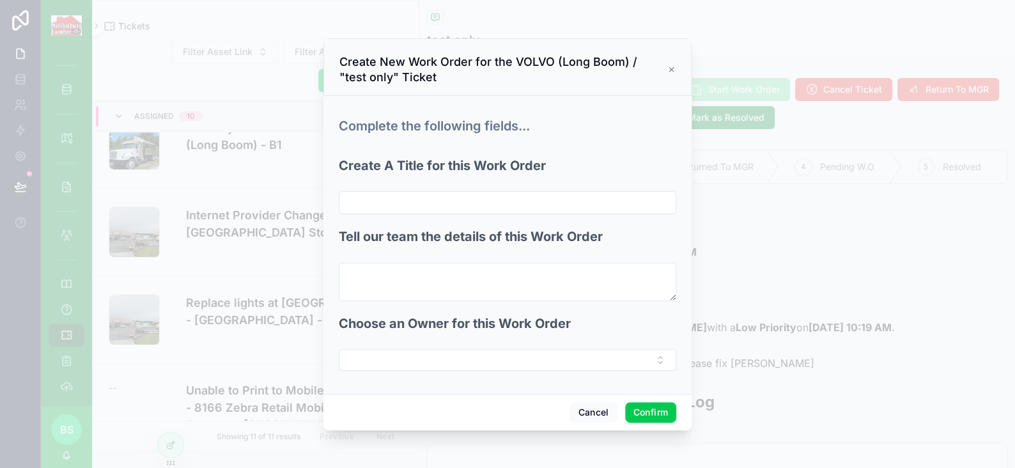
click at [412, 208] on input "text" at bounding box center [507, 203] width 336 height 18
type input "*********"
click at [403, 275] on textarea at bounding box center [507, 282] width 337 height 38
type textarea "*********"
click at [435, 364] on button "Select Button" at bounding box center [507, 360] width 337 height 22
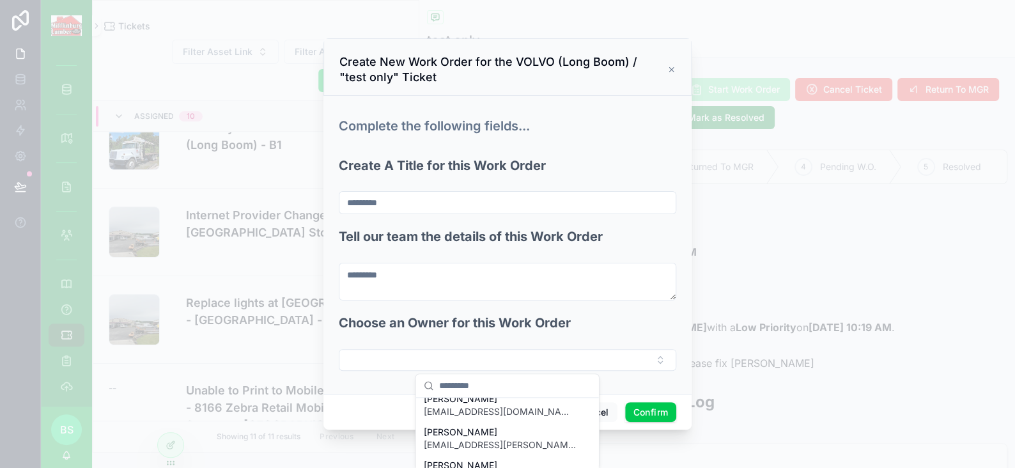
scroll to position [245, 0]
click at [628, 352] on button "Select Button" at bounding box center [507, 360] width 337 height 22
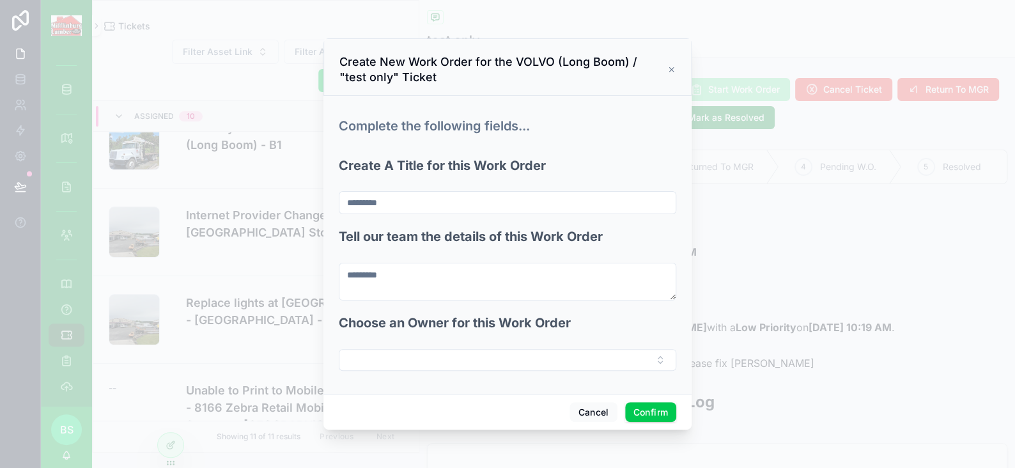
click at [552, 355] on button "Select Button" at bounding box center [507, 360] width 337 height 22
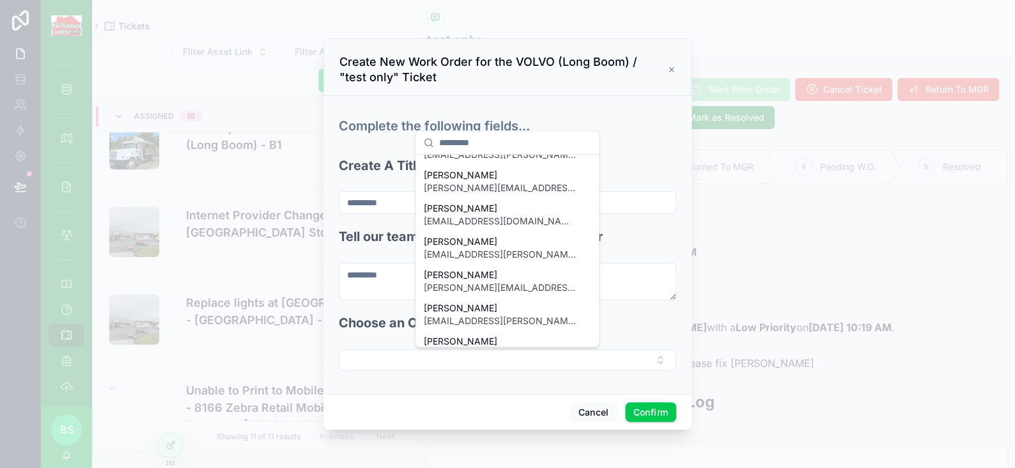
scroll to position [245, 0]
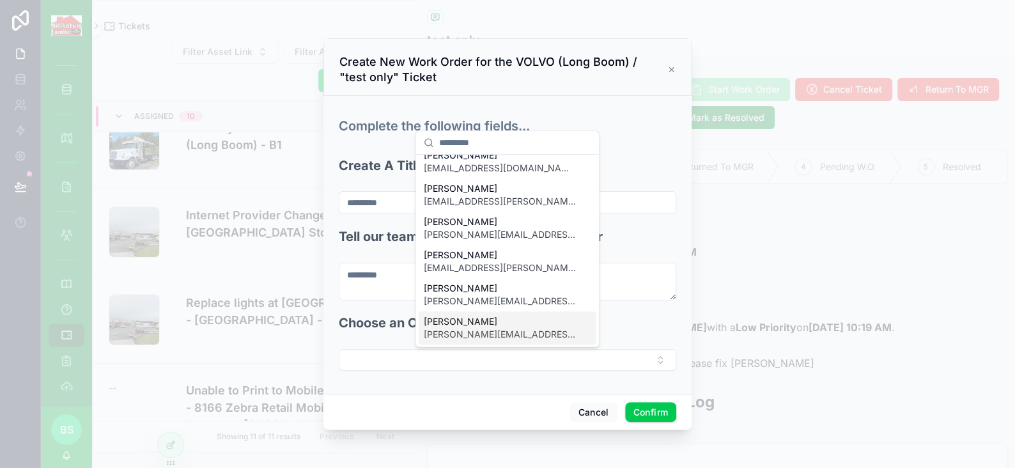
click at [489, 321] on span "[PERSON_NAME]" at bounding box center [500, 321] width 152 height 13
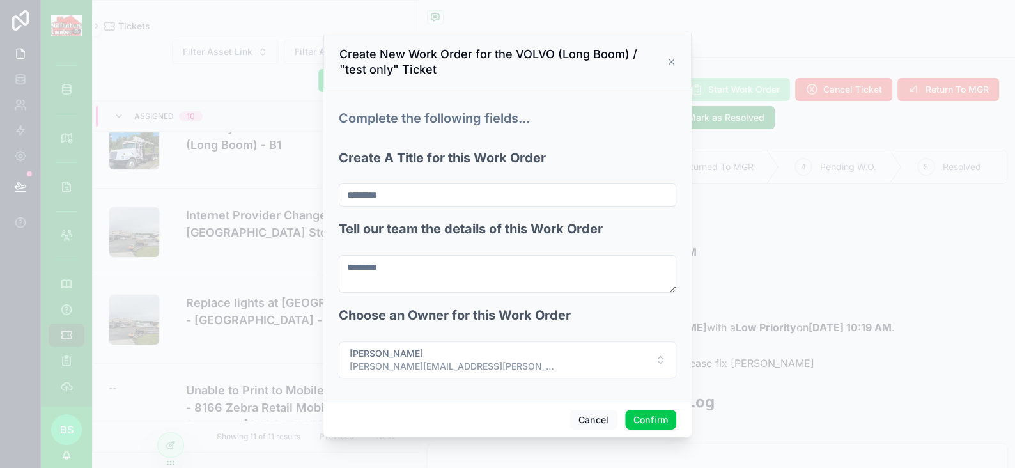
click at [665, 422] on button "Confirm" at bounding box center [650, 420] width 51 height 20
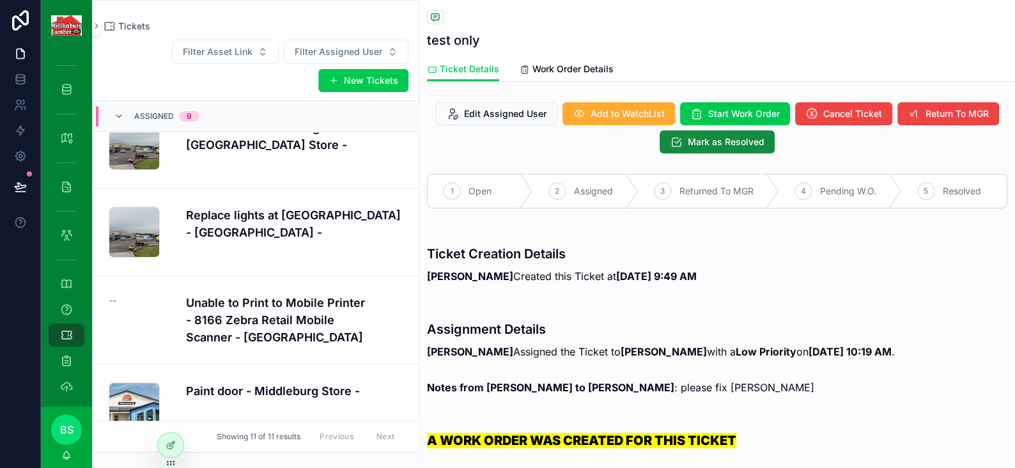
click at [576, 73] on span "Work Order Details" at bounding box center [572, 69] width 81 height 13
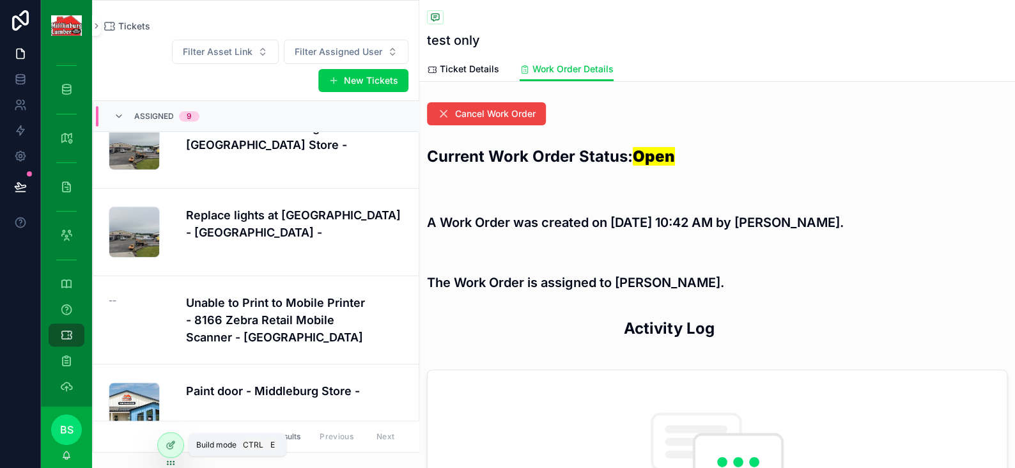
click at [166, 445] on icon at bounding box center [171, 445] width 10 height 10
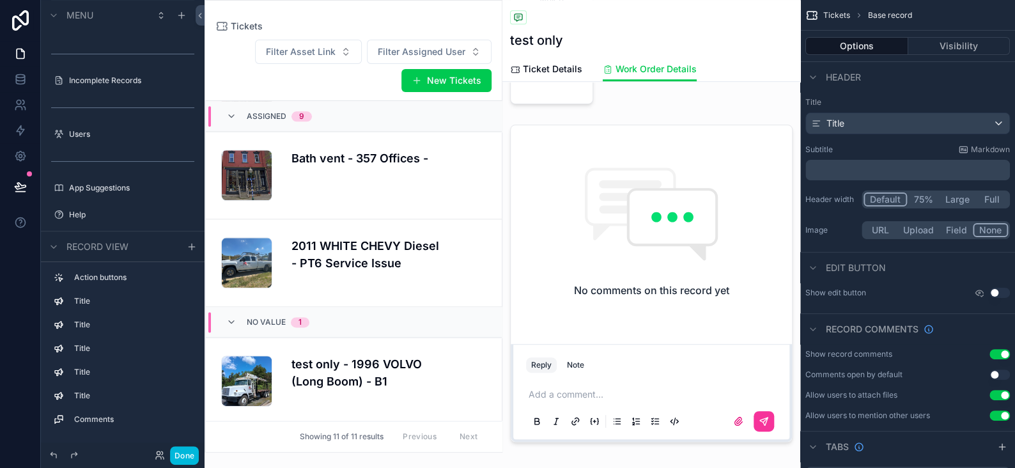
scroll to position [831, 0]
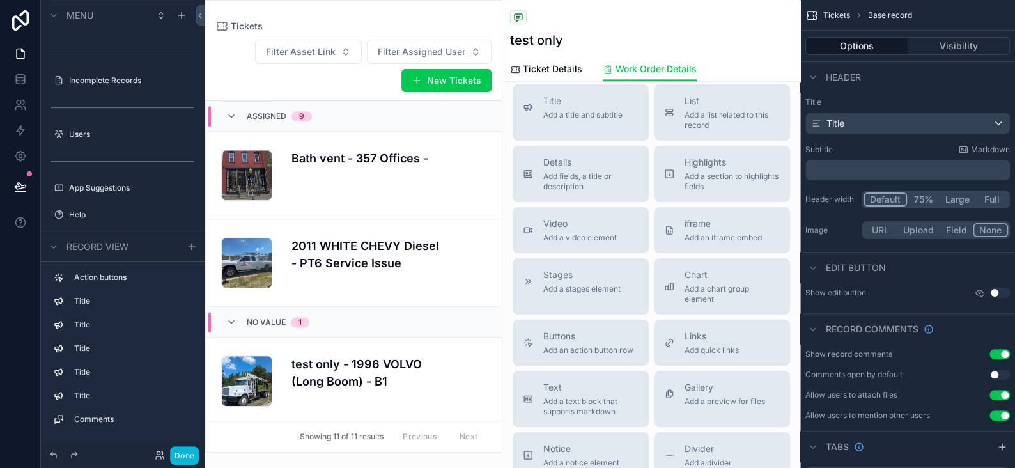
click at [575, 284] on span "Add a stages element" at bounding box center [581, 289] width 77 height 10
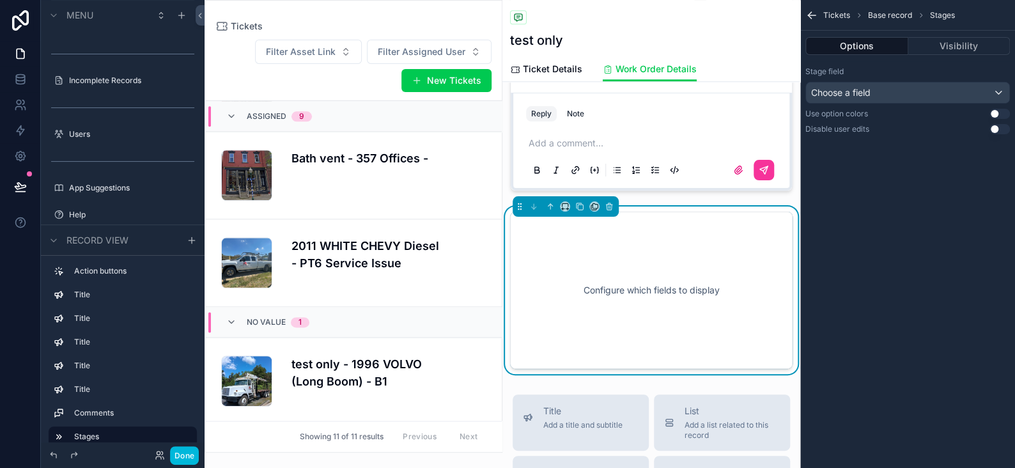
scroll to position [625, 0]
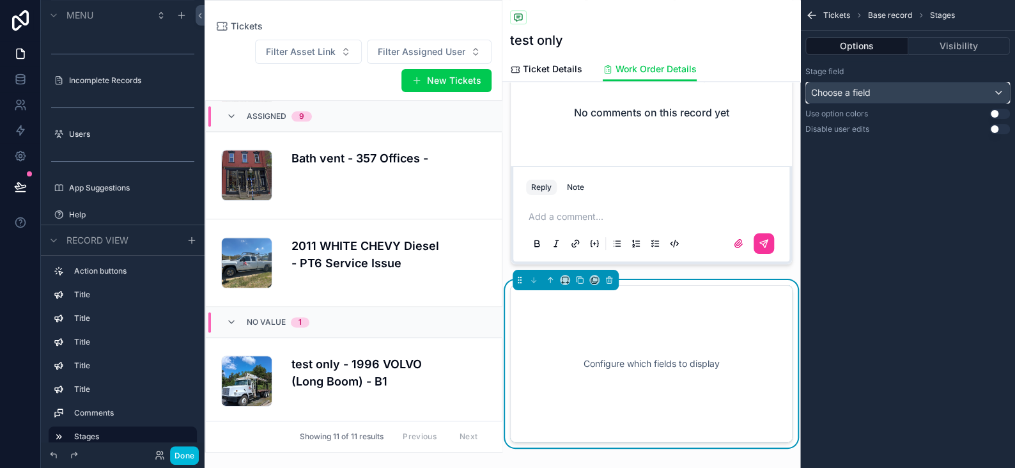
click at [917, 96] on div "Choose a field" at bounding box center [907, 92] width 203 height 20
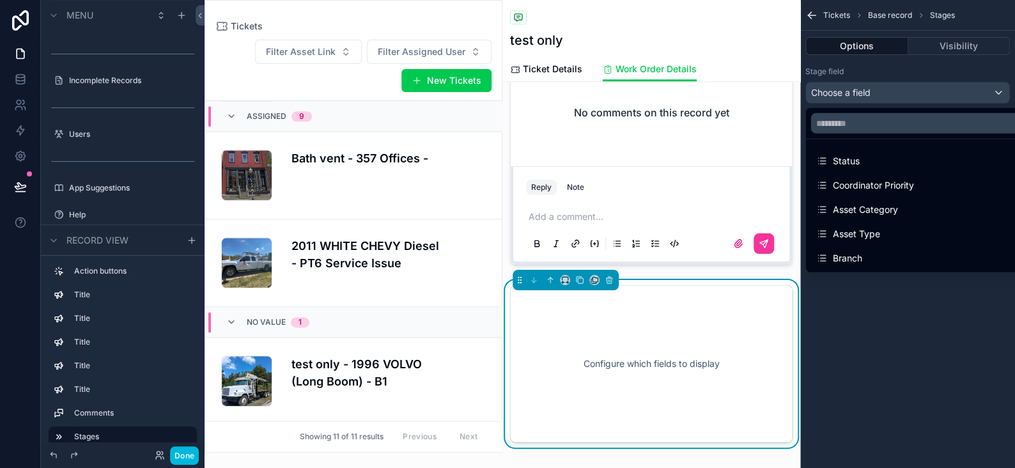
click at [861, 159] on div "Status" at bounding box center [922, 160] width 212 height 15
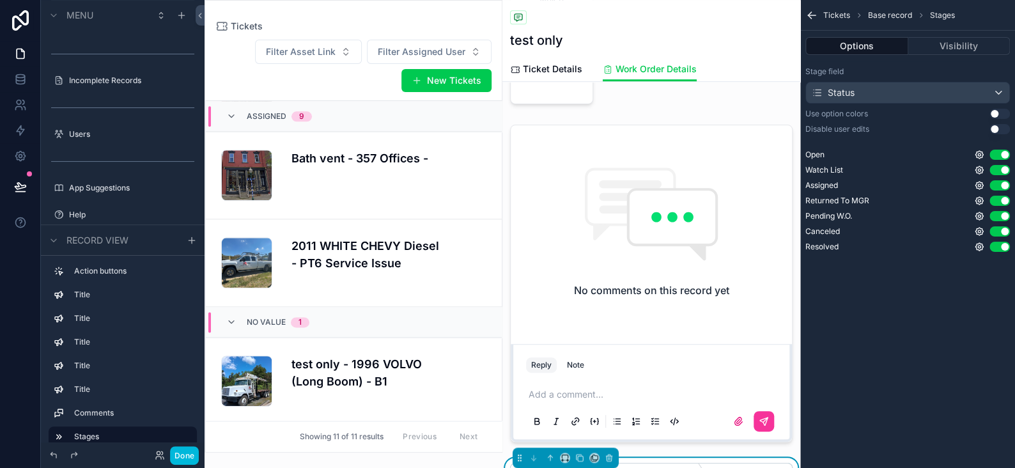
scroll to position [639, 0]
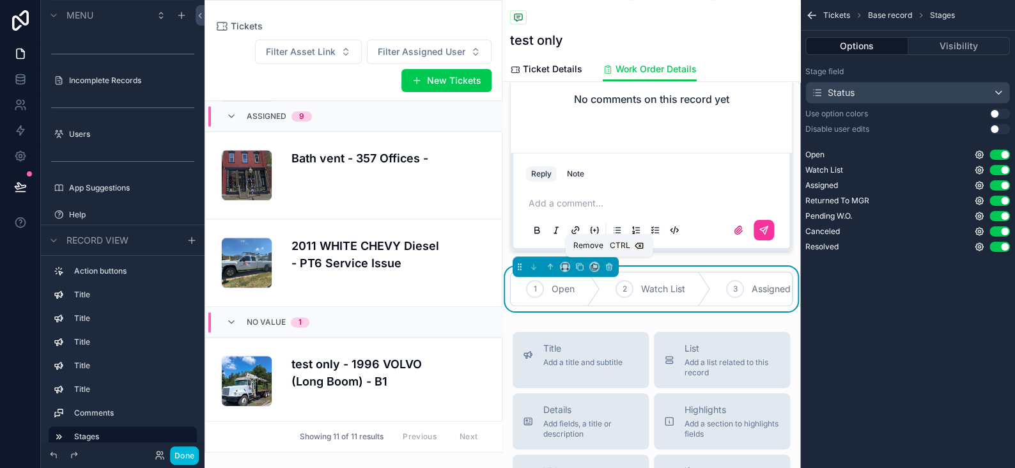
click at [608, 265] on icon "scrollable content" at bounding box center [609, 266] width 9 height 9
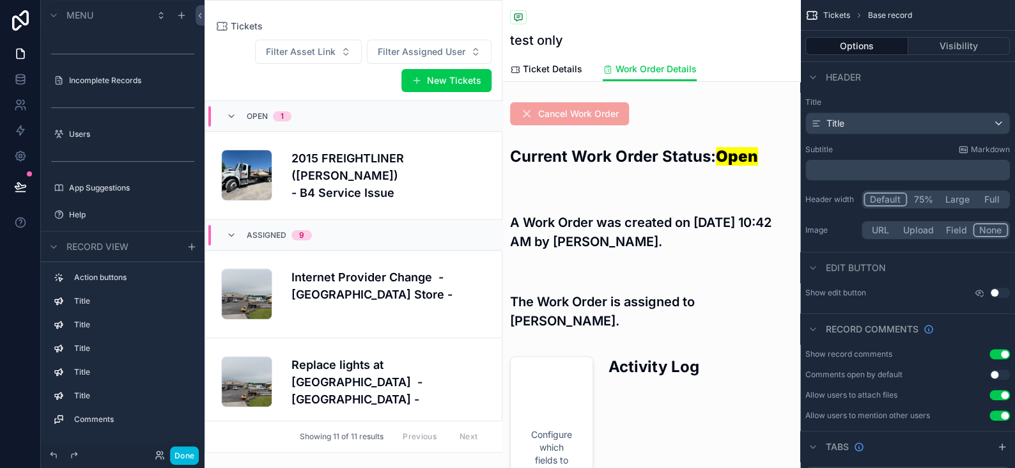
scroll to position [751, 0]
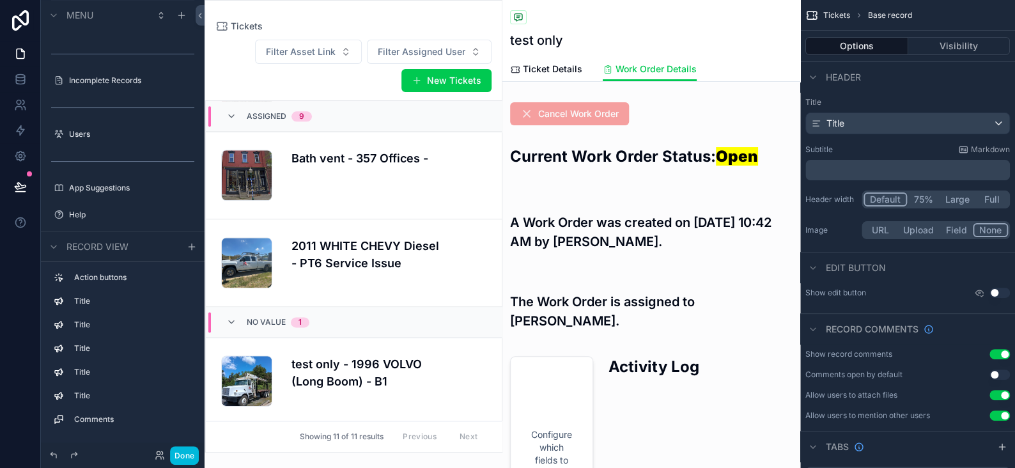
click at [188, 461] on button "Done" at bounding box center [184, 455] width 29 height 19
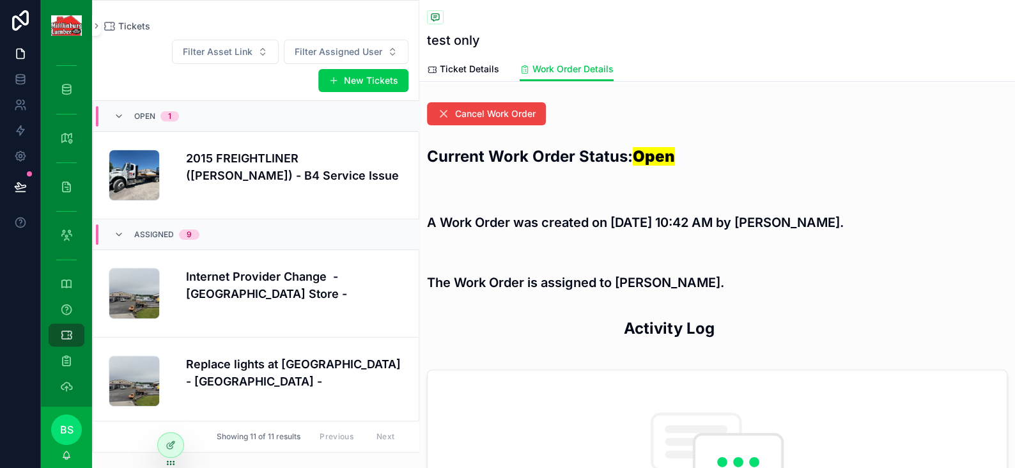
scroll to position [734, 0]
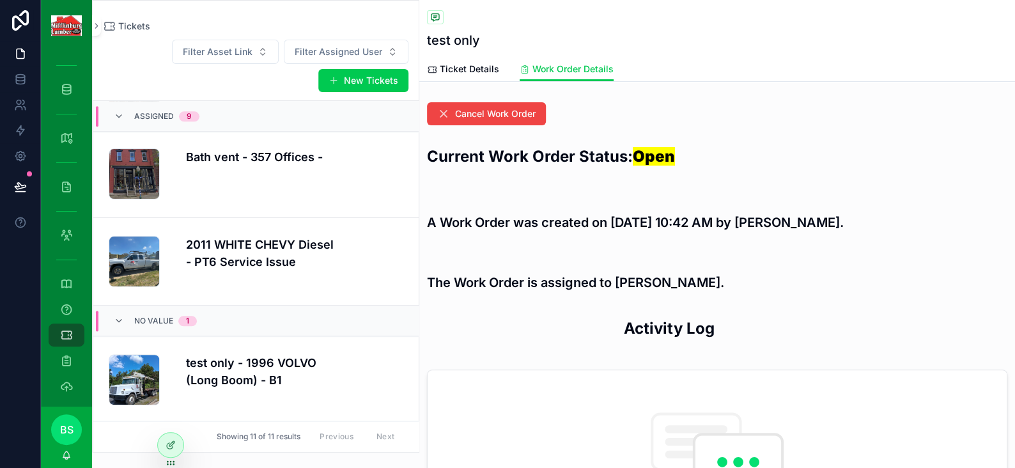
click at [477, 75] on span "Ticket Details" at bounding box center [469, 69] width 59 height 13
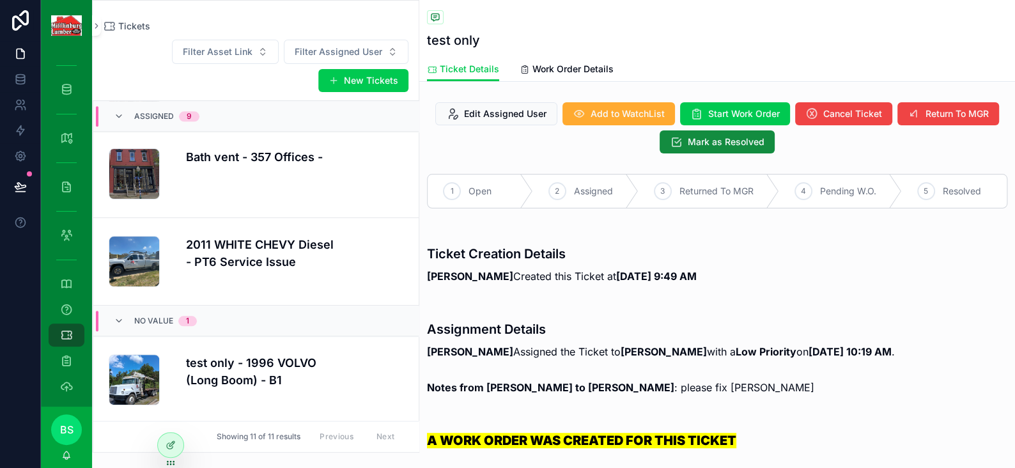
click at [555, 66] on span "Work Order Details" at bounding box center [572, 69] width 81 height 13
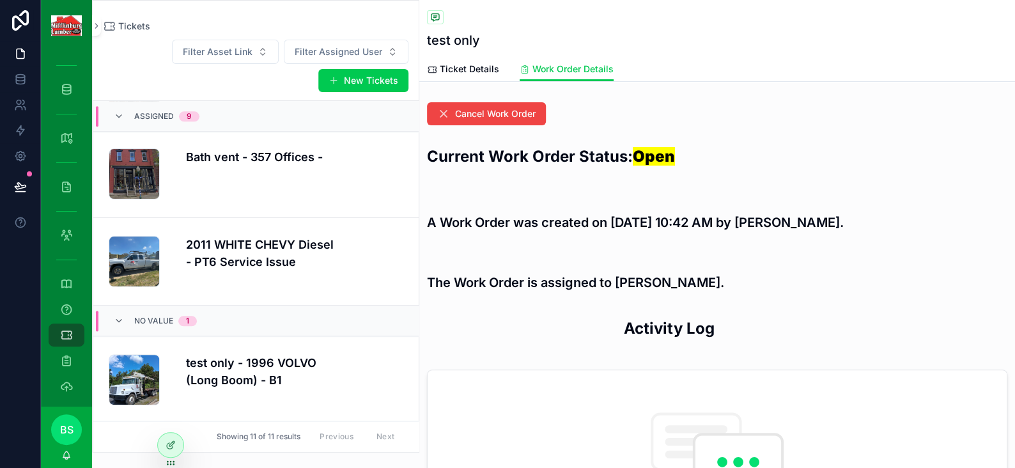
click at [465, 64] on span "Ticket Details" at bounding box center [469, 69] width 59 height 13
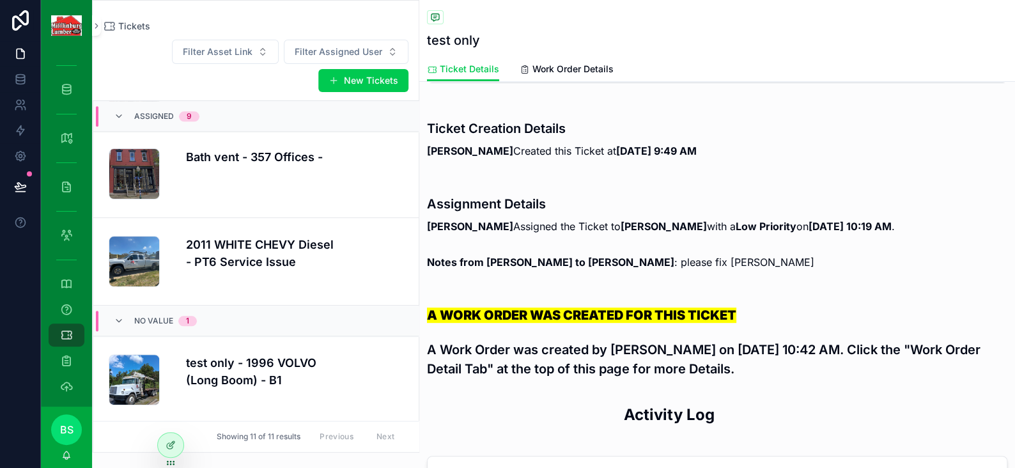
scroll to position [128, 0]
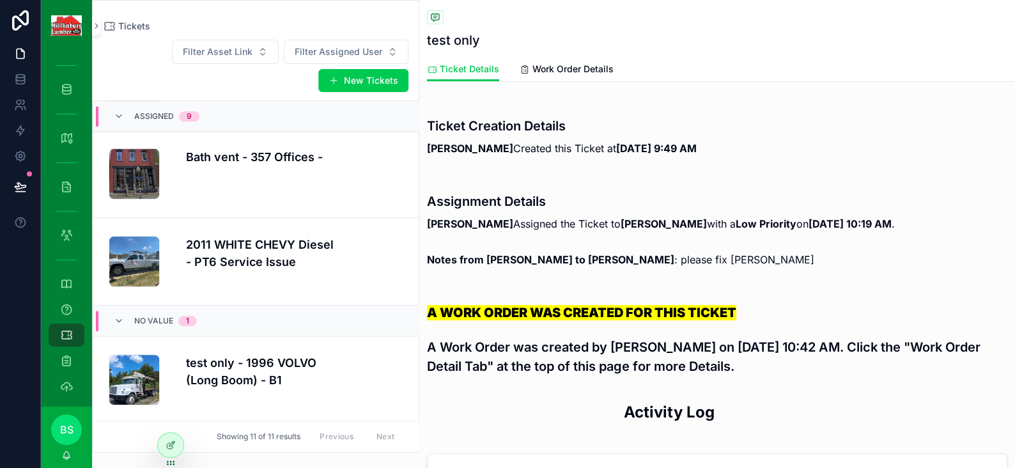
click at [176, 440] on div at bounding box center [171, 445] width 26 height 24
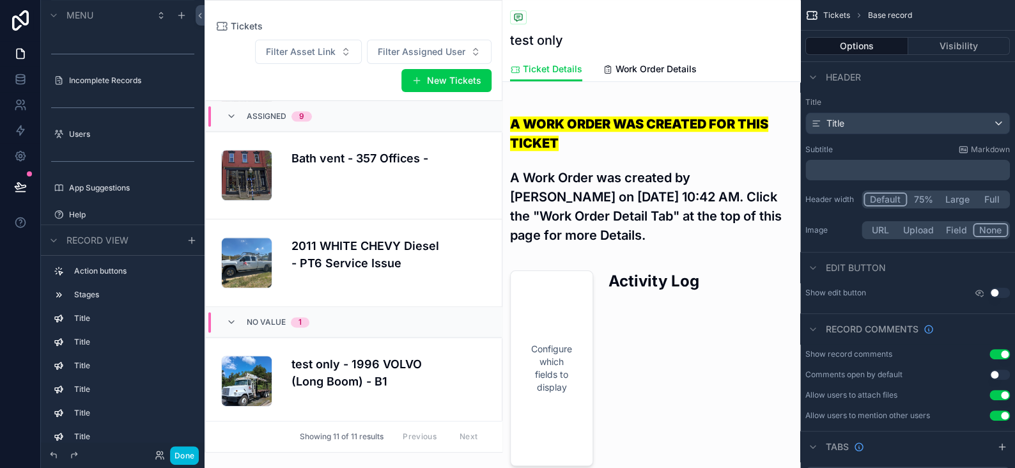
scroll to position [575, 0]
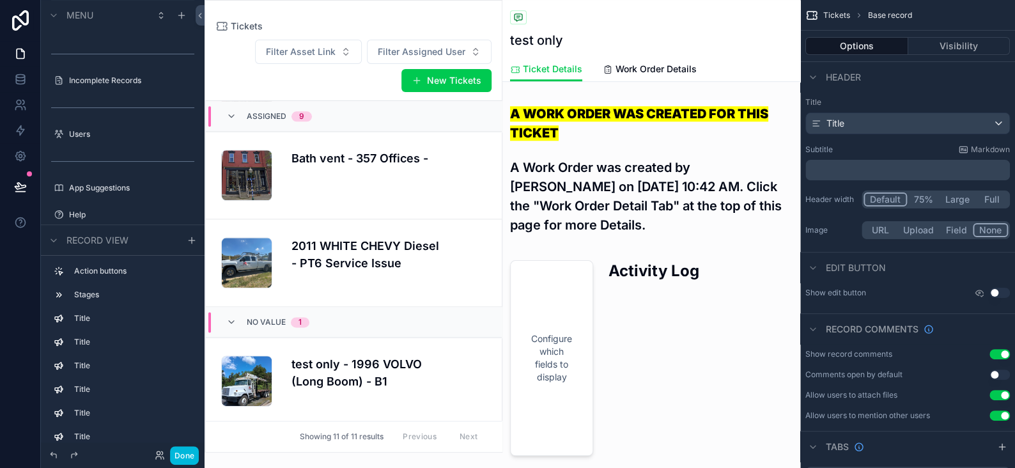
click at [651, 221] on div "scrollable content" at bounding box center [651, 164] width 298 height 161
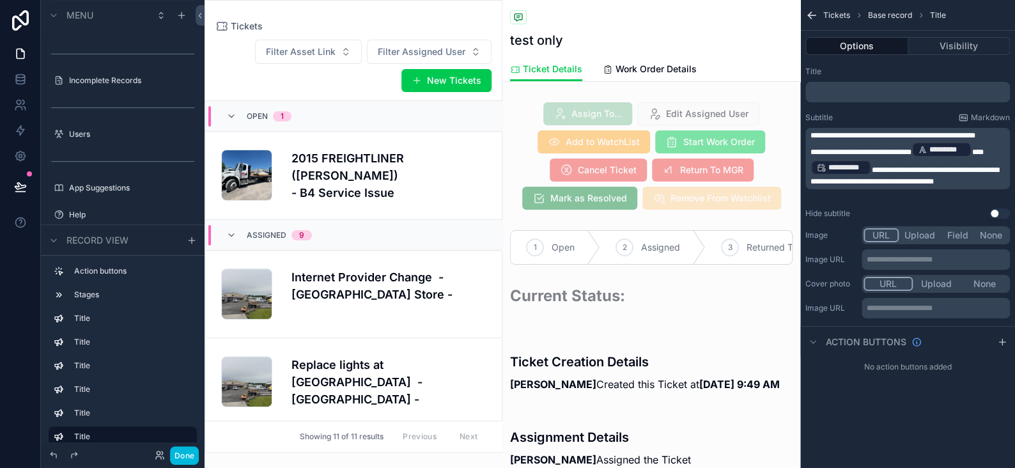
scroll to position [751, 0]
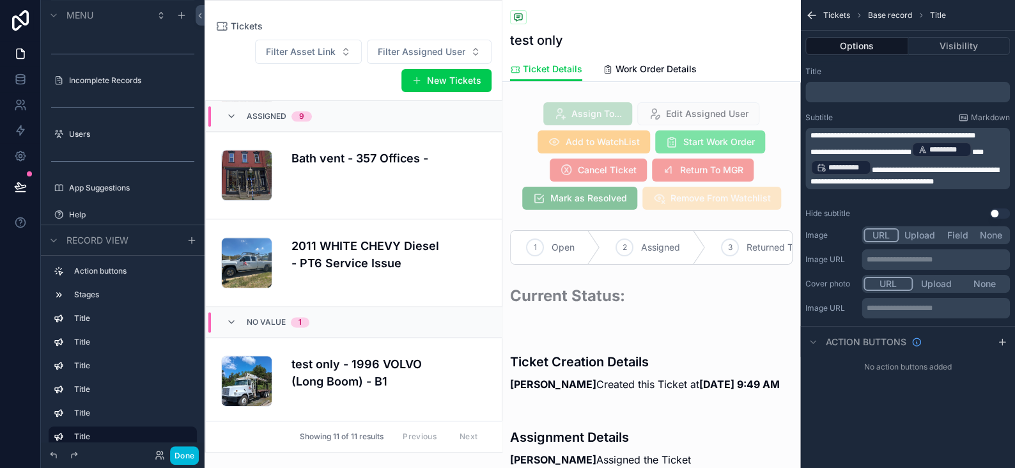
click at [925, 185] on span "**********" at bounding box center [904, 175] width 188 height 19
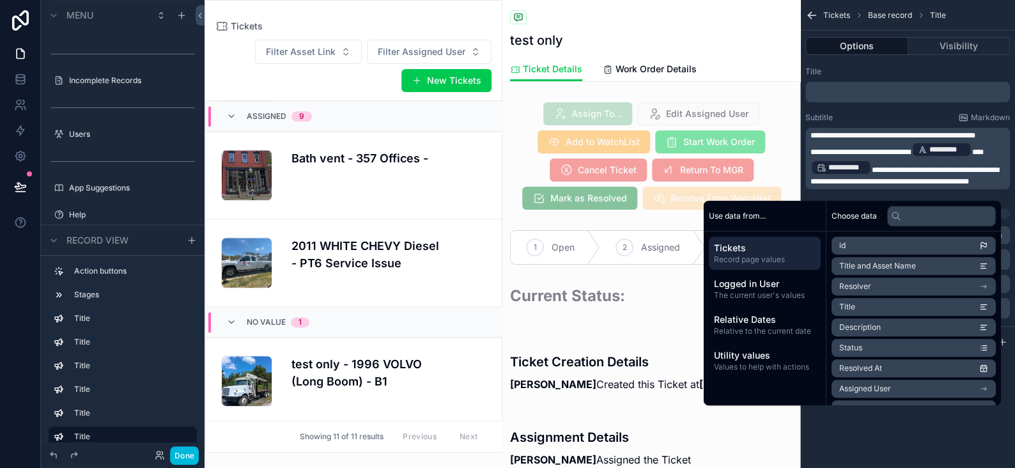
click at [197, 458] on button "Done" at bounding box center [184, 455] width 29 height 19
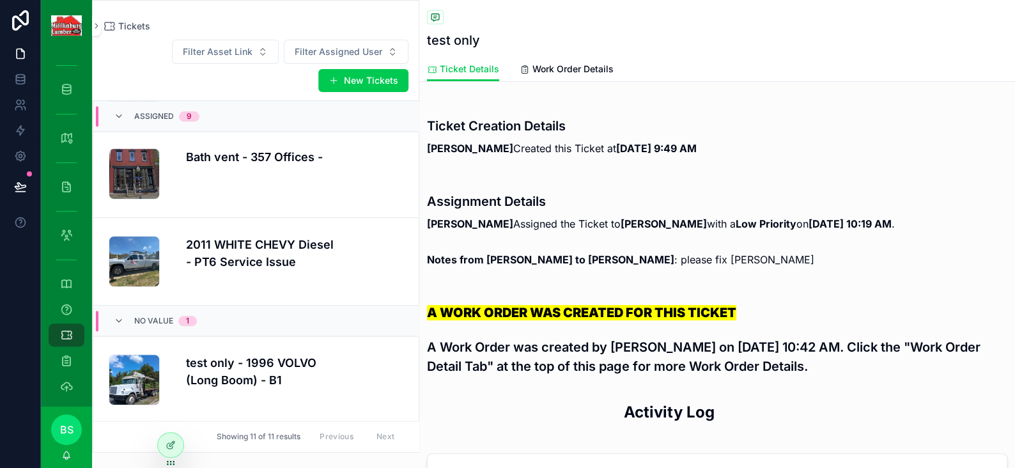
scroll to position [0, 0]
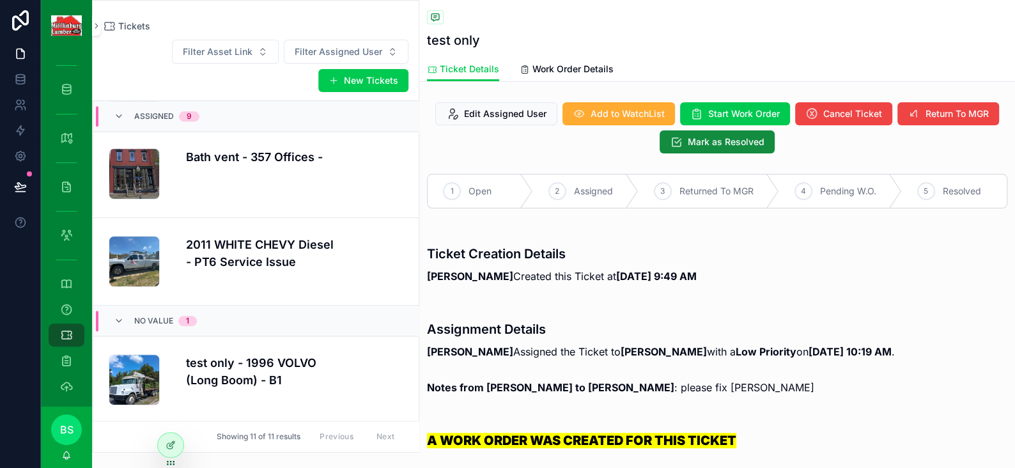
click at [557, 72] on span "Work Order Details" at bounding box center [572, 69] width 81 height 13
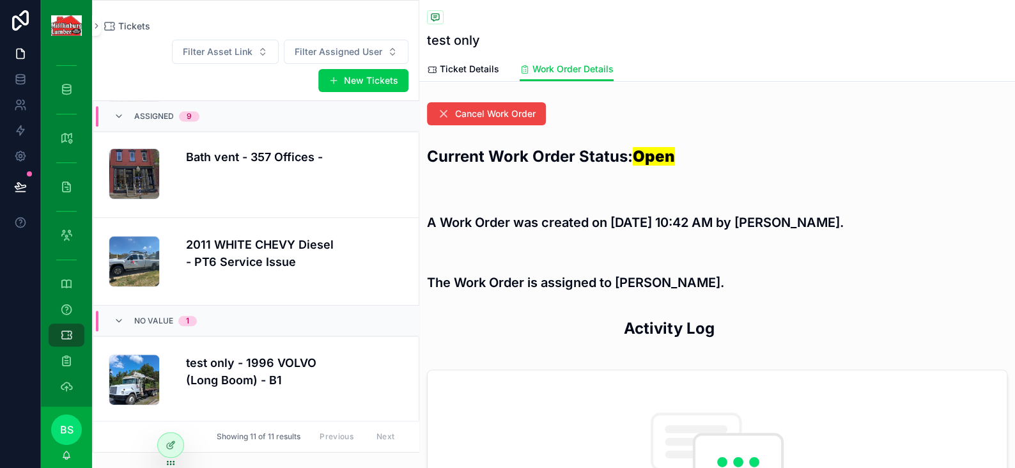
click at [177, 437] on div at bounding box center [171, 445] width 26 height 24
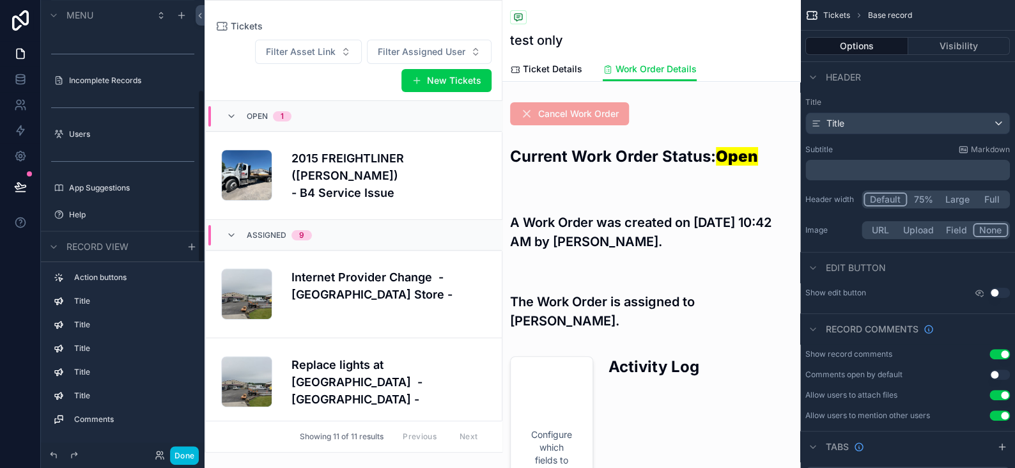
scroll to position [751, 0]
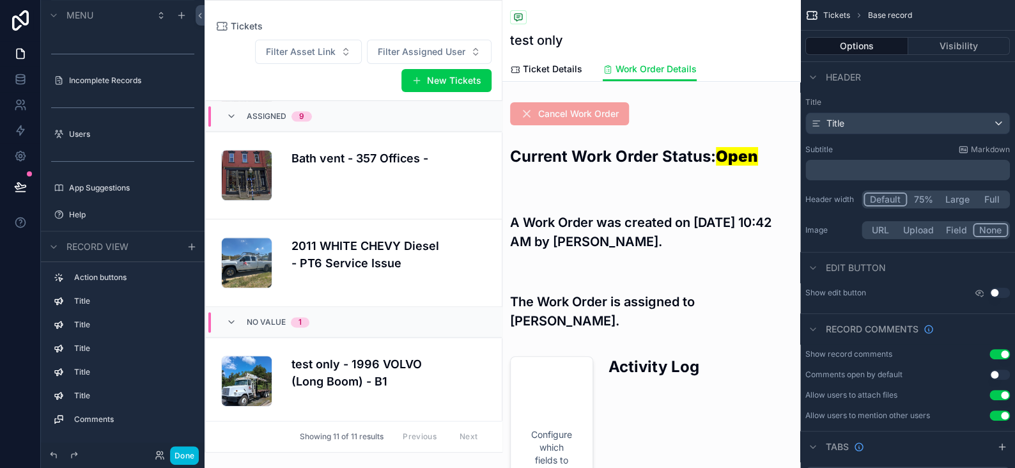
click at [190, 461] on button "Done" at bounding box center [184, 455] width 29 height 19
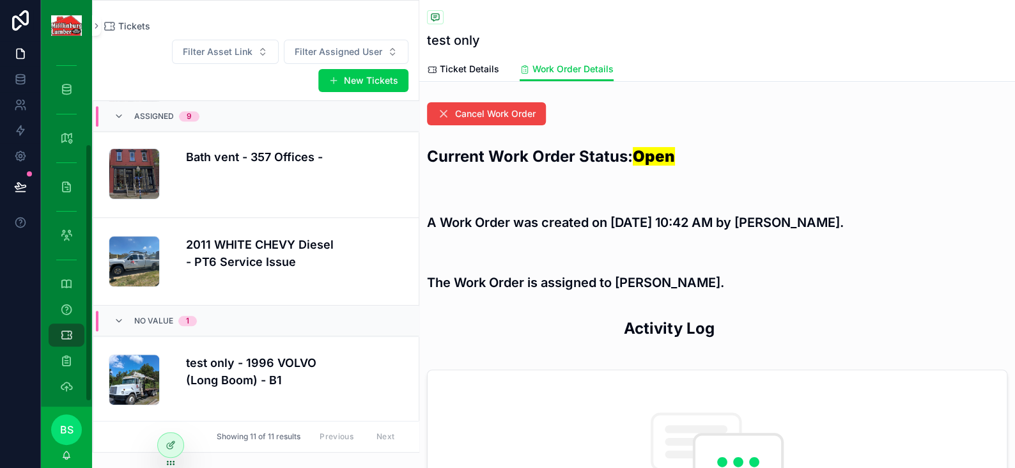
scroll to position [134, 0]
click at [70, 357] on icon "scrollable content" at bounding box center [66, 354] width 13 height 13
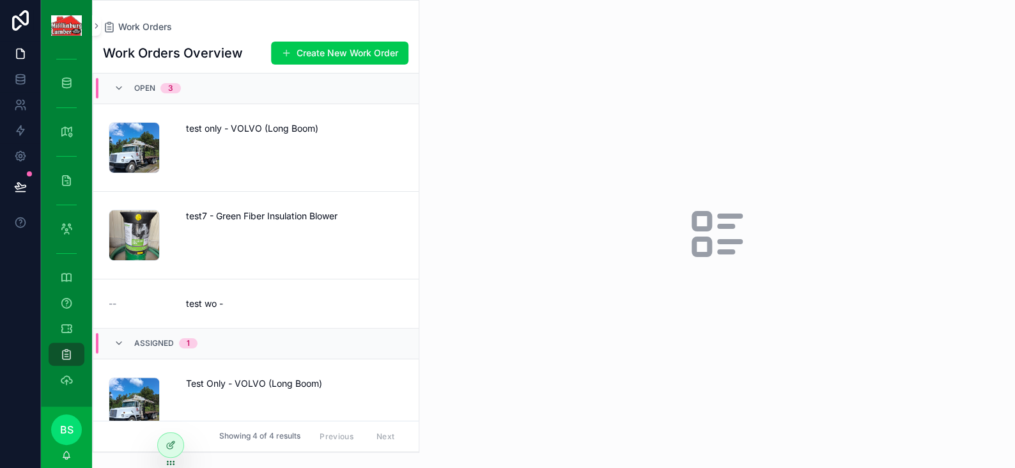
click at [284, 144] on div "test only - VOLVO (Long Boom)" at bounding box center [294, 147] width 217 height 51
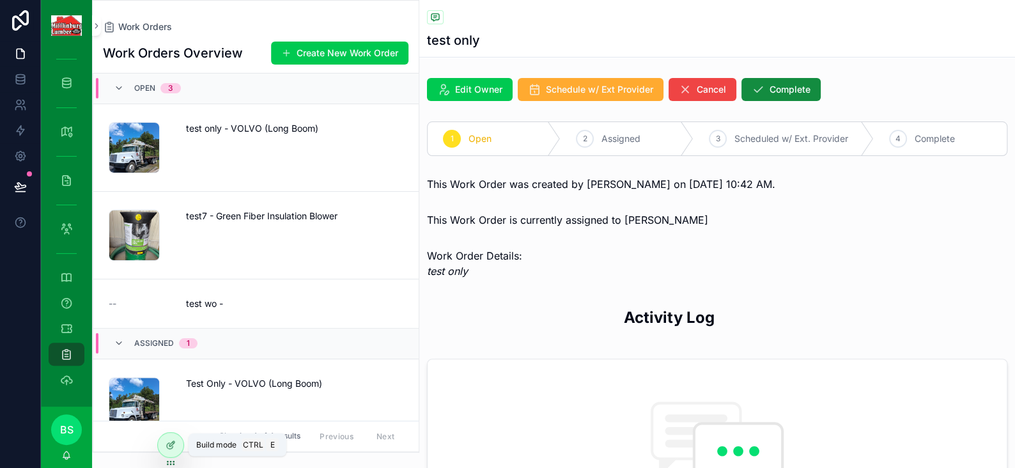
click at [174, 447] on icon at bounding box center [171, 445] width 10 height 10
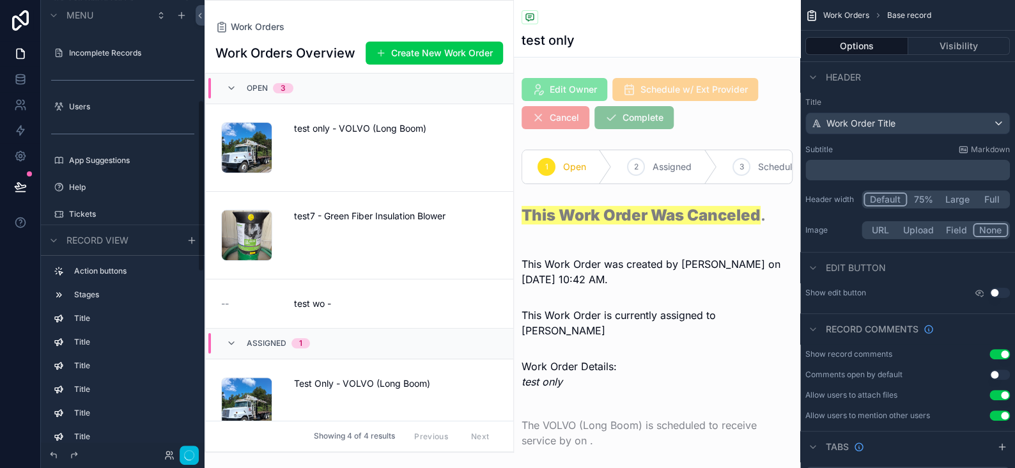
scroll to position [24, 0]
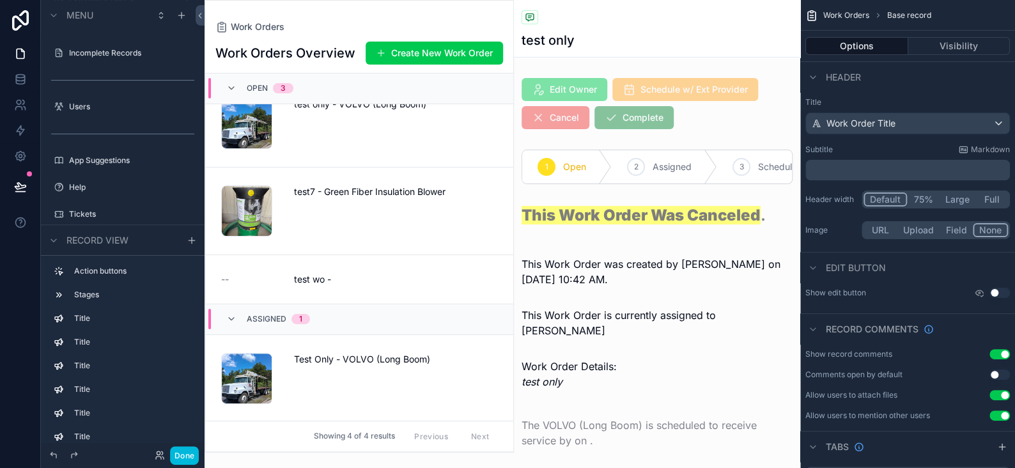
click at [613, 281] on div "scrollable content" at bounding box center [657, 271] width 286 height 41
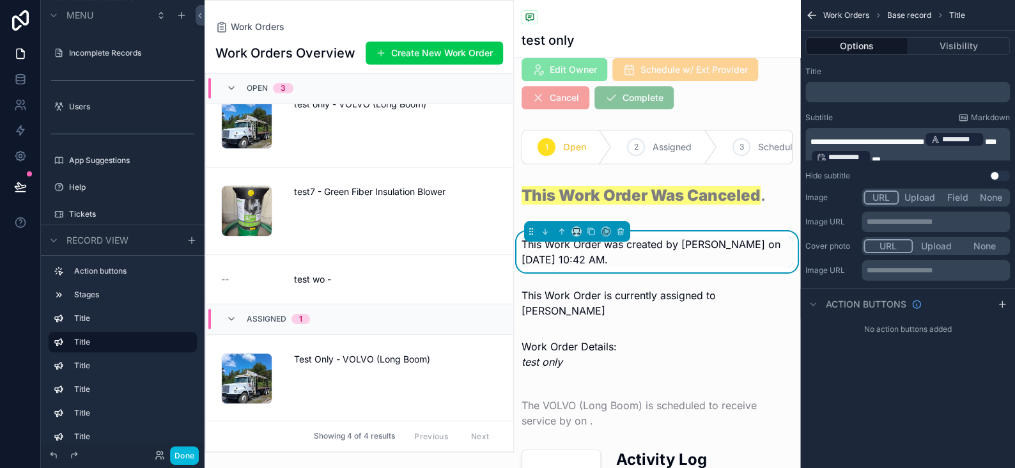
scroll to position [0, 0]
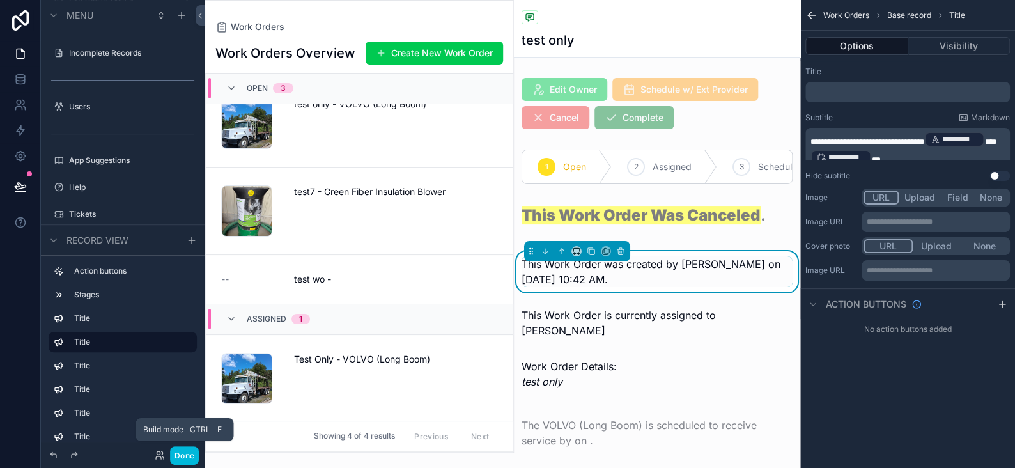
click at [189, 462] on button "Done" at bounding box center [184, 455] width 29 height 19
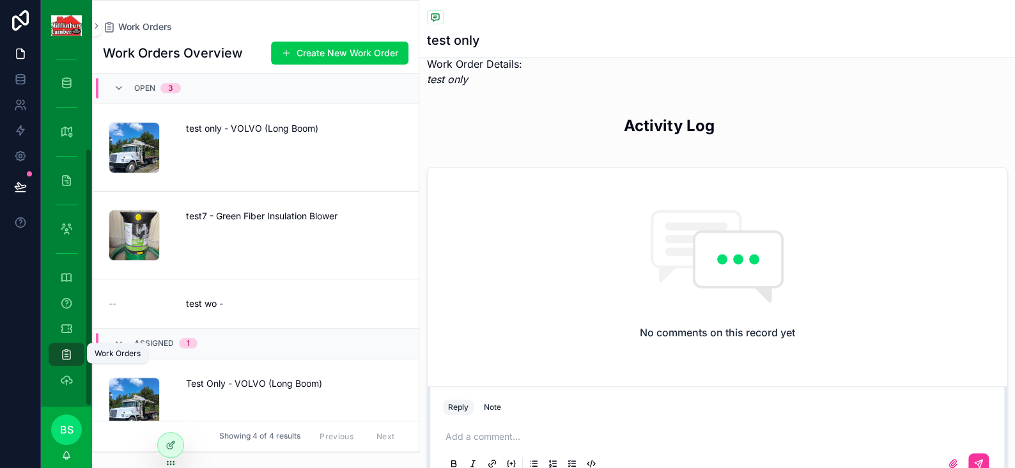
click at [76, 355] on div "Work Orders" at bounding box center [66, 354] width 20 height 20
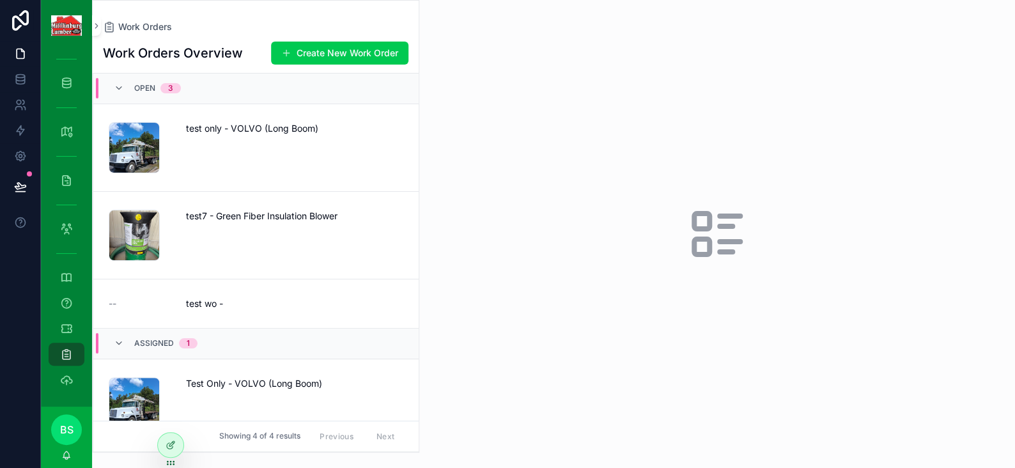
click at [283, 159] on div "test only - VOLVO (Long Boom)" at bounding box center [294, 147] width 217 height 51
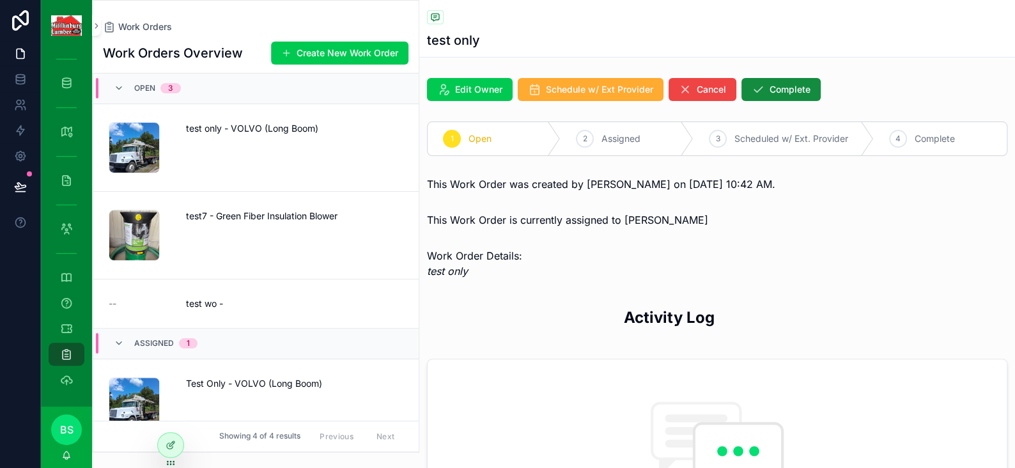
click at [549, 97] on button "Schedule w/ Ext Provider" at bounding box center [591, 89] width 146 height 23
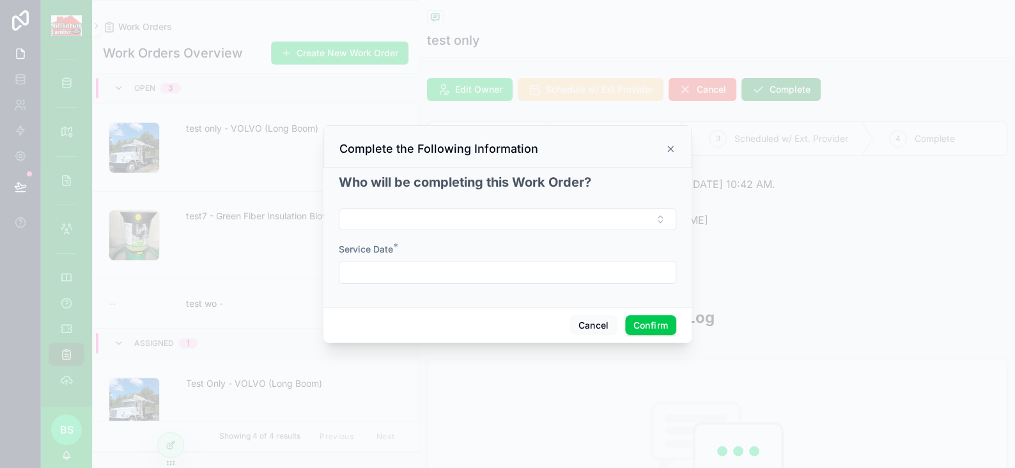
click at [473, 213] on button "Select Button" at bounding box center [507, 219] width 337 height 22
click at [629, 243] on div "Service Date *" at bounding box center [507, 249] width 337 height 13
click at [167, 447] on div at bounding box center [507, 234] width 1015 height 468
click at [399, 275] on input "text" at bounding box center [507, 272] width 336 height 18
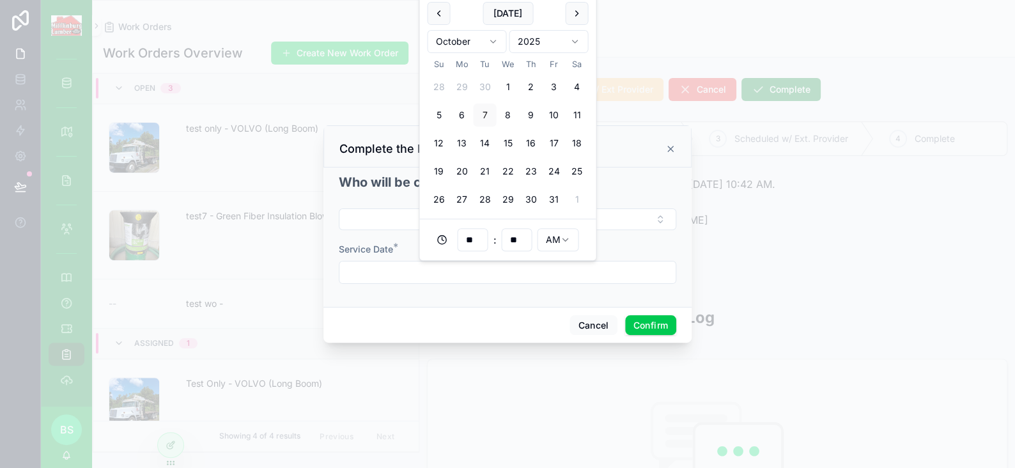
click at [672, 250] on div "Service Date *" at bounding box center [507, 249] width 337 height 13
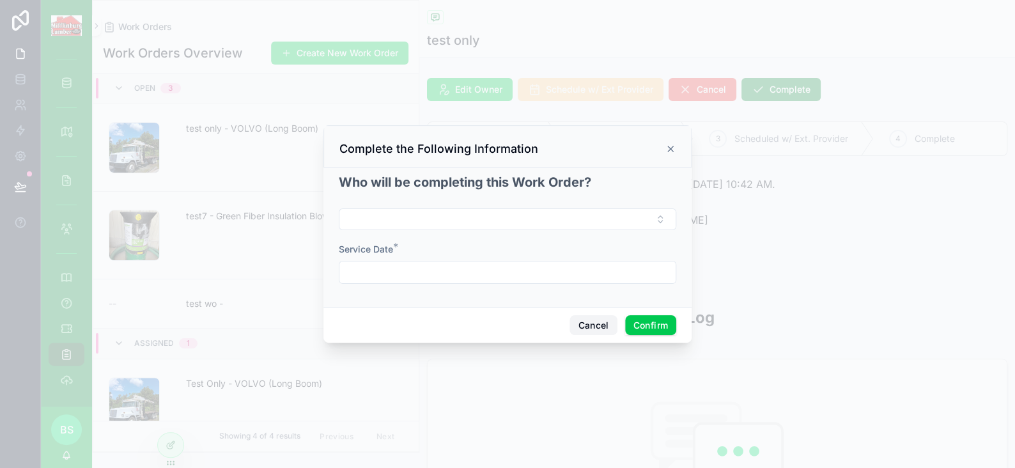
click at [598, 325] on button "Cancel" at bounding box center [592, 325] width 47 height 20
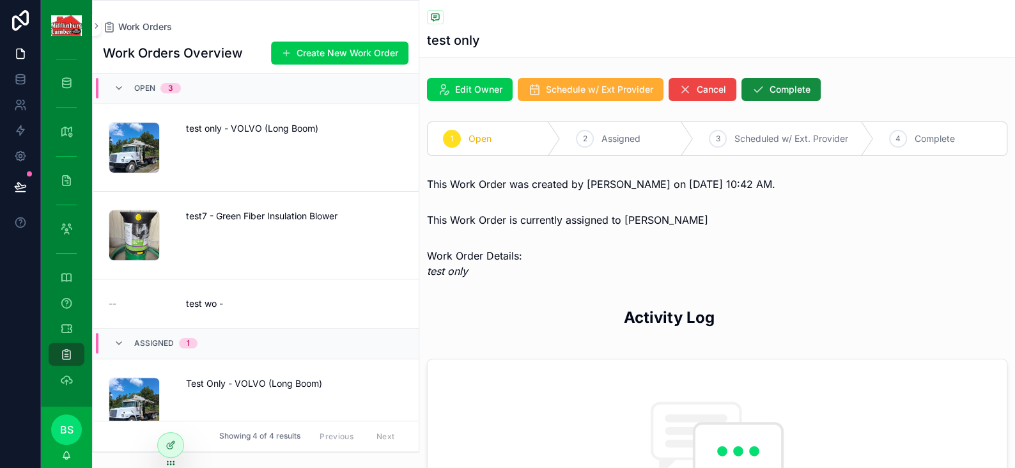
click at [176, 444] on div at bounding box center [171, 445] width 26 height 24
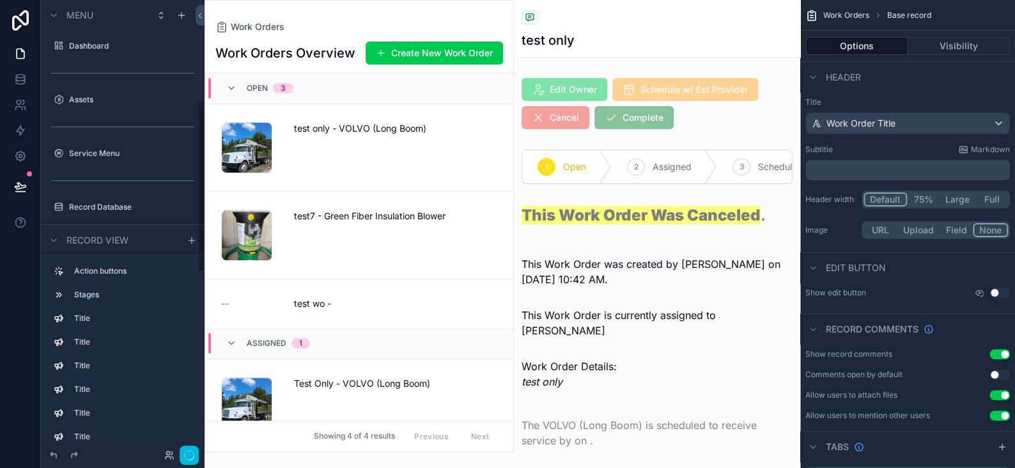
scroll to position [261, 0]
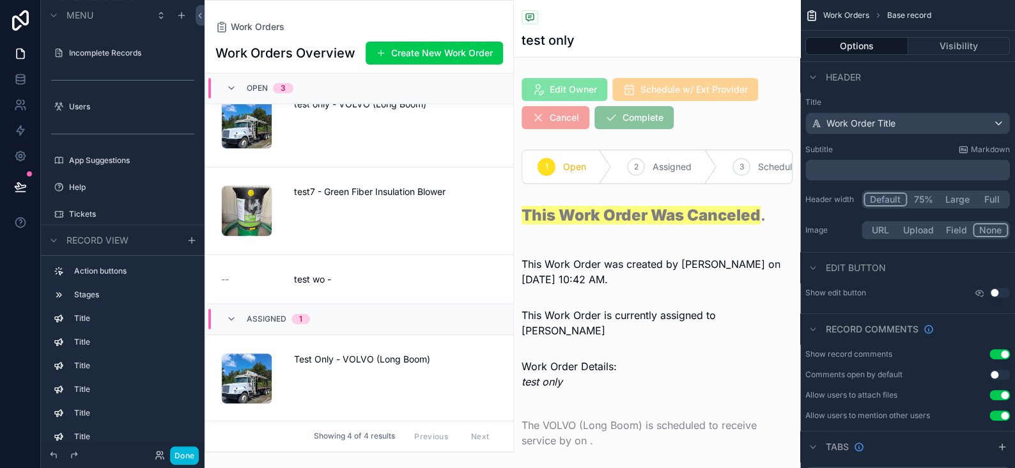
click at [660, 82] on div "scrollable content" at bounding box center [657, 103] width 286 height 61
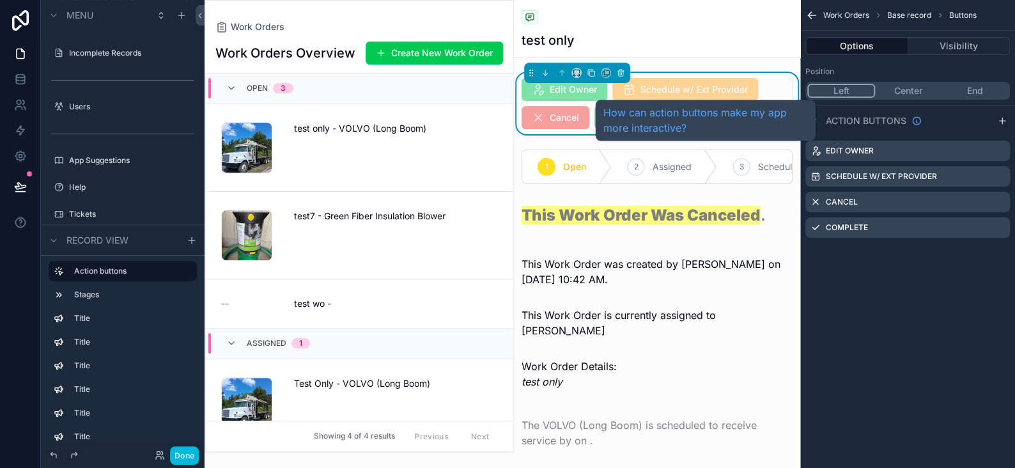
scroll to position [24, 0]
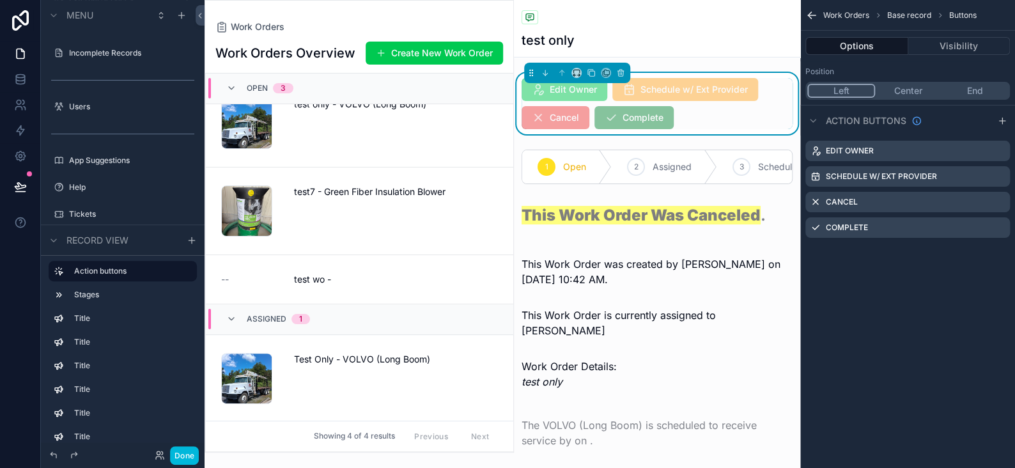
click at [0, 0] on icon "scrollable content" at bounding box center [0, 0] width 0 height 0
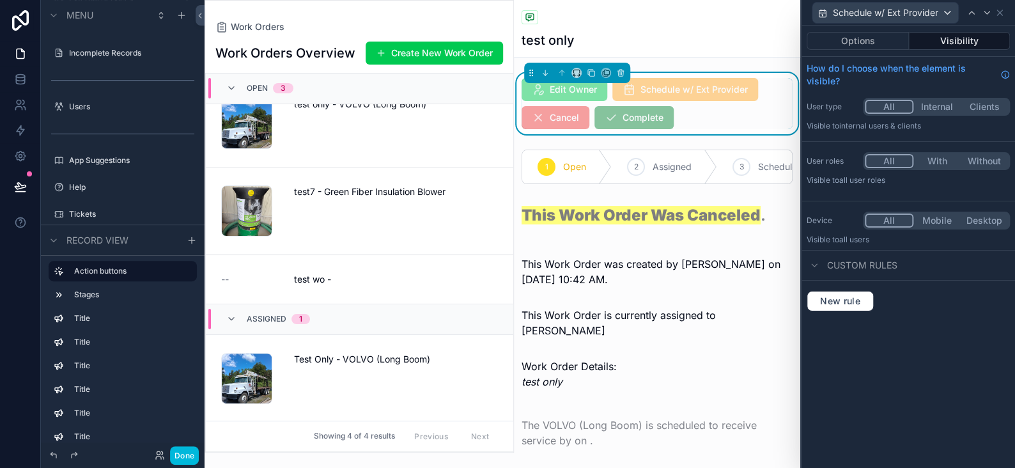
click at [828, 41] on button "Options" at bounding box center [858, 41] width 102 height 18
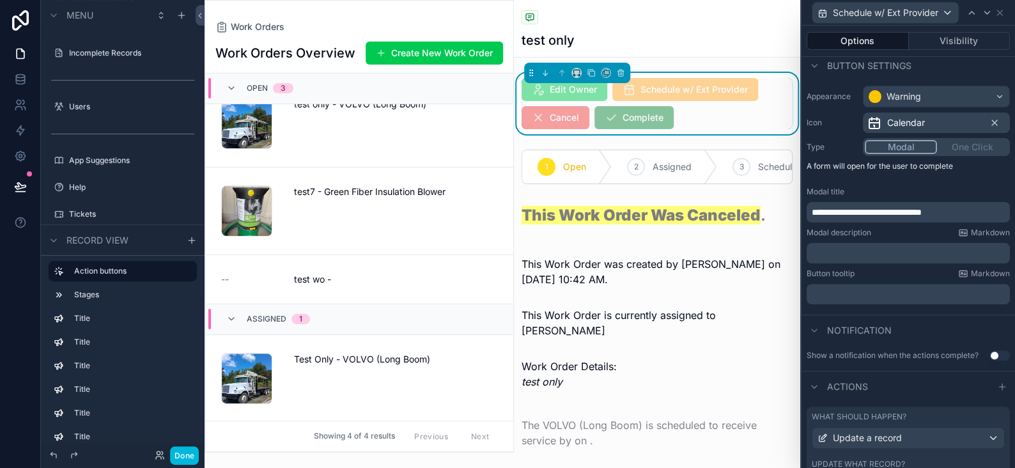
scroll to position [148, 0]
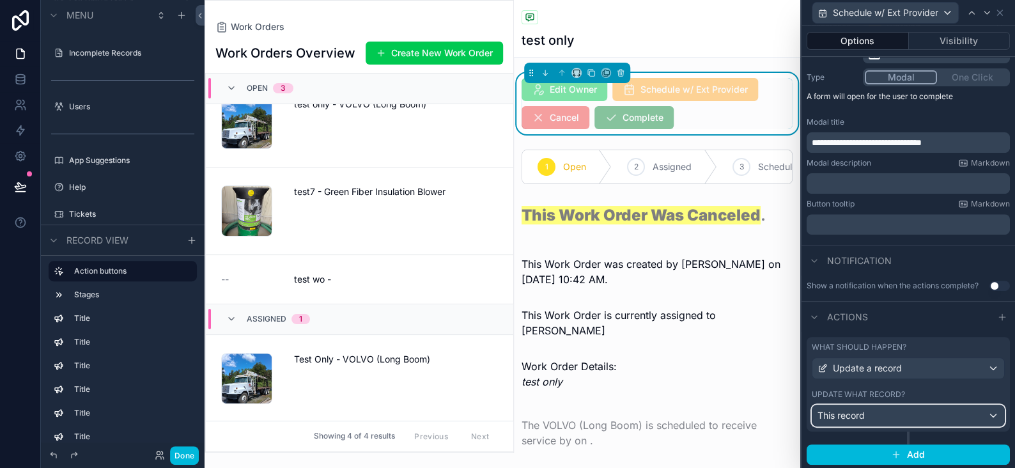
click at [899, 407] on div "This record" at bounding box center [908, 415] width 192 height 20
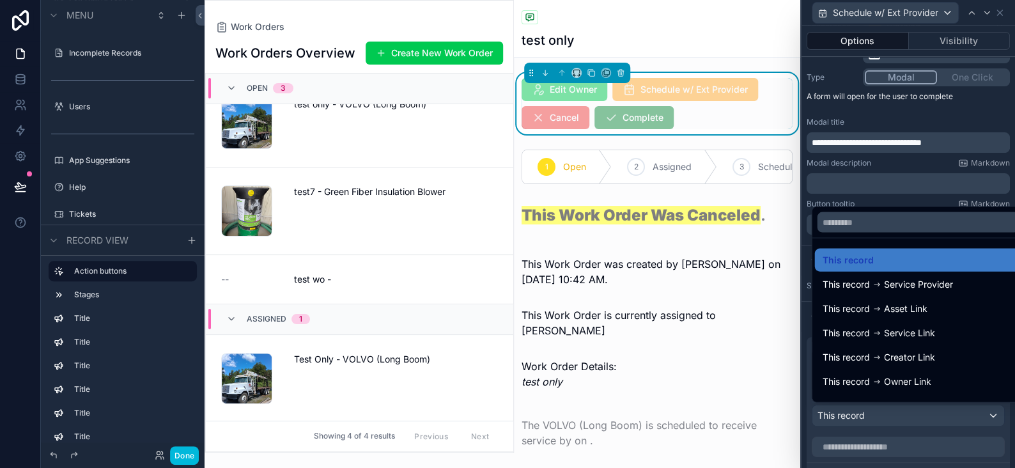
click at [899, 407] on div at bounding box center [907, 234] width 213 height 468
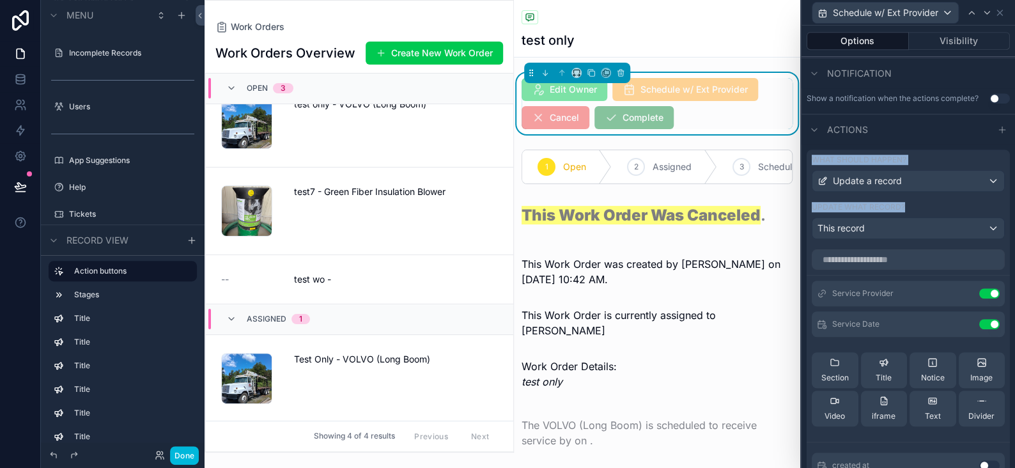
scroll to position [413, 0]
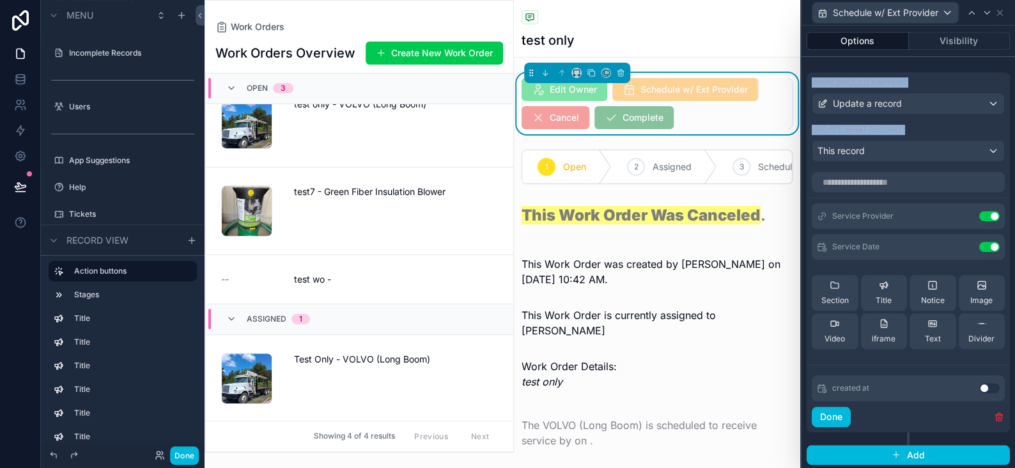
click at [0, 0] on icon at bounding box center [0, 0] width 0 height 0
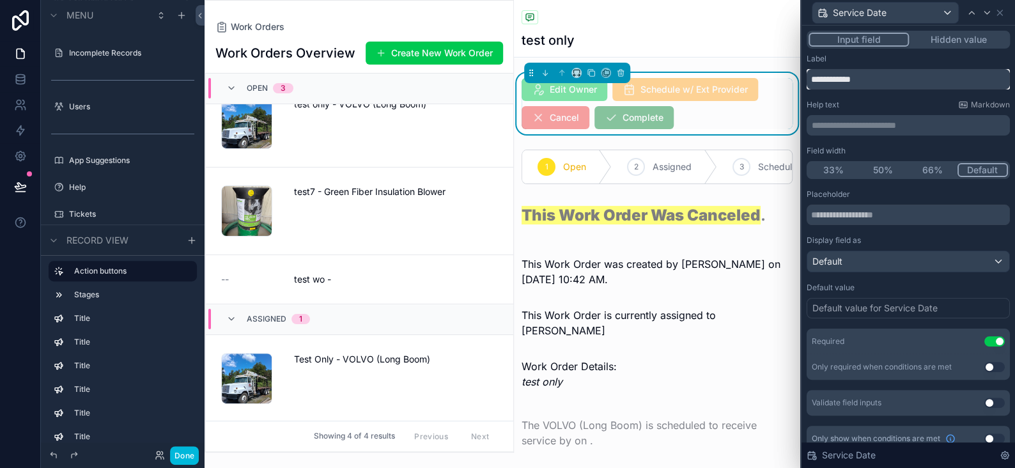
drag, startPoint x: 877, startPoint y: 76, endPoint x: 738, endPoint y: 65, distance: 139.1
click at [738, 65] on div "**********" at bounding box center [507, 234] width 1015 height 468
click at [819, 124] on p "**********" at bounding box center [910, 125] width 196 height 13
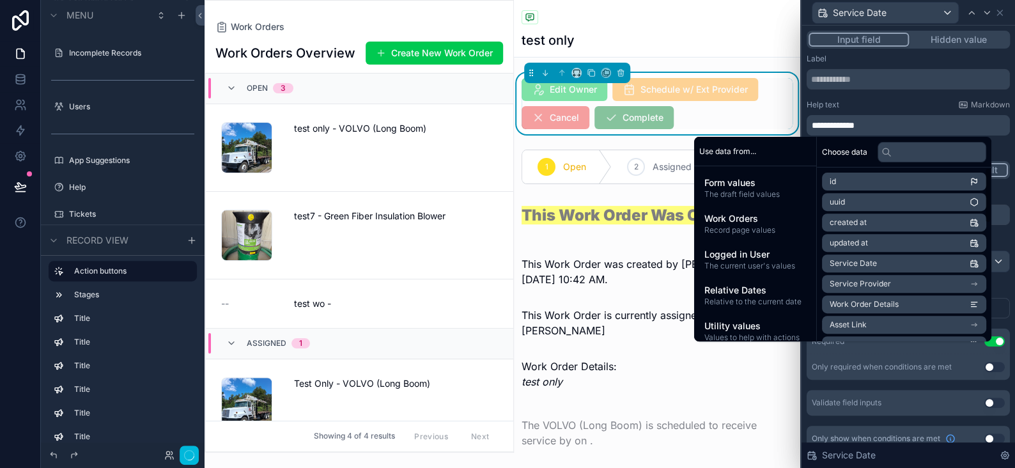
scroll to position [24, 0]
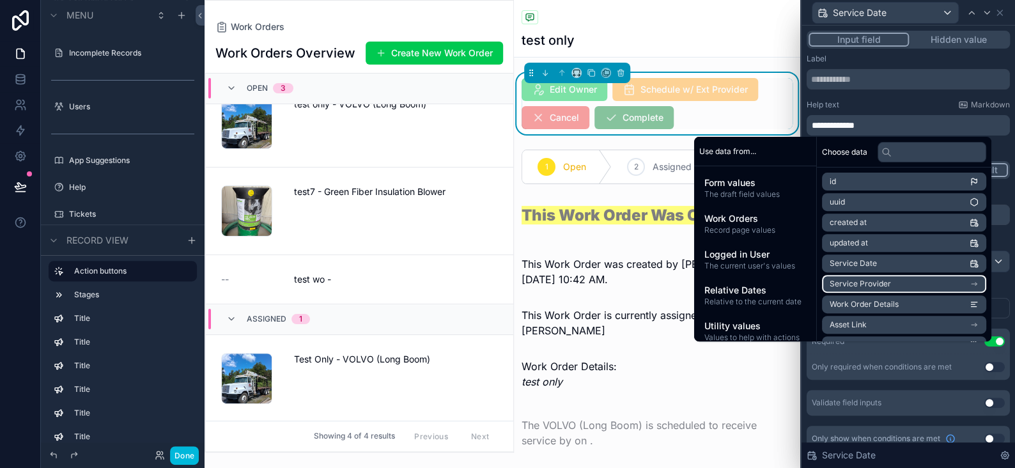
click at [861, 284] on span "Service Provider" at bounding box center [860, 284] width 61 height 10
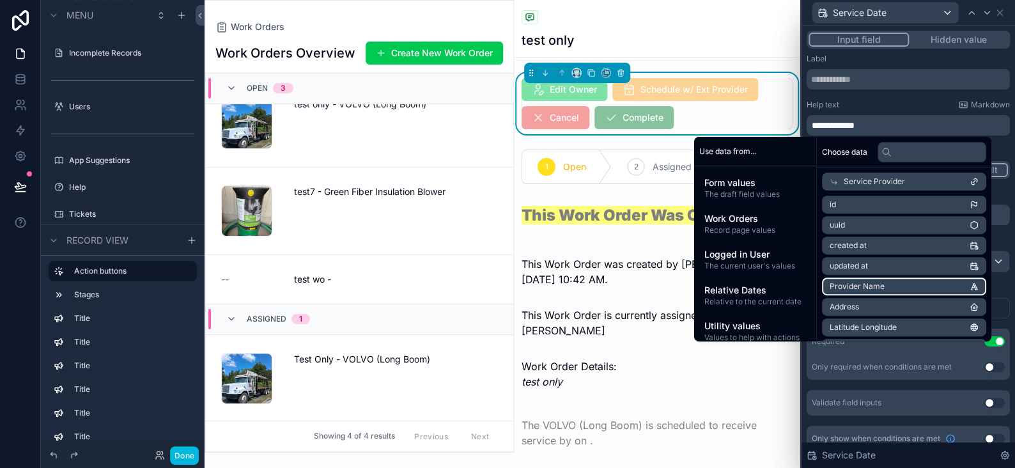
click at [852, 288] on span "Provider Name" at bounding box center [857, 286] width 55 height 10
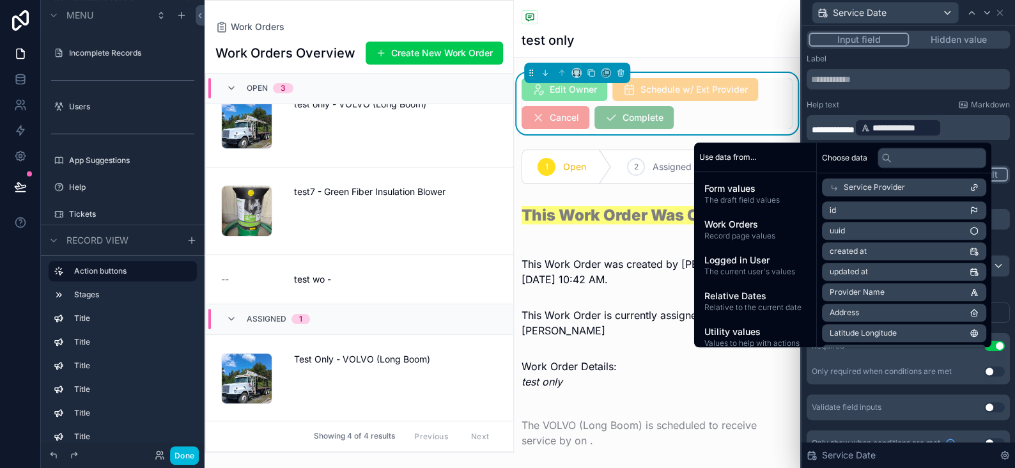
click at [956, 127] on p "**********" at bounding box center [910, 128] width 196 height 20
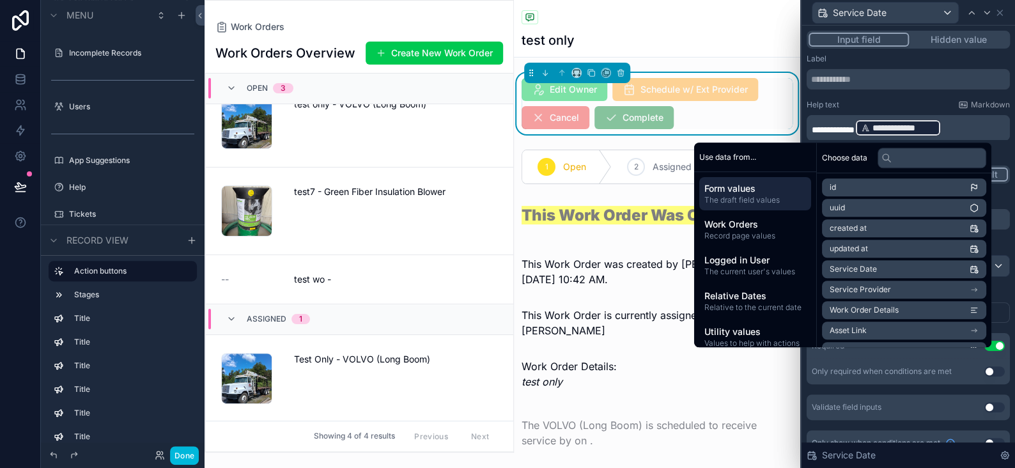
click at [961, 127] on p "**********" at bounding box center [910, 128] width 196 height 20
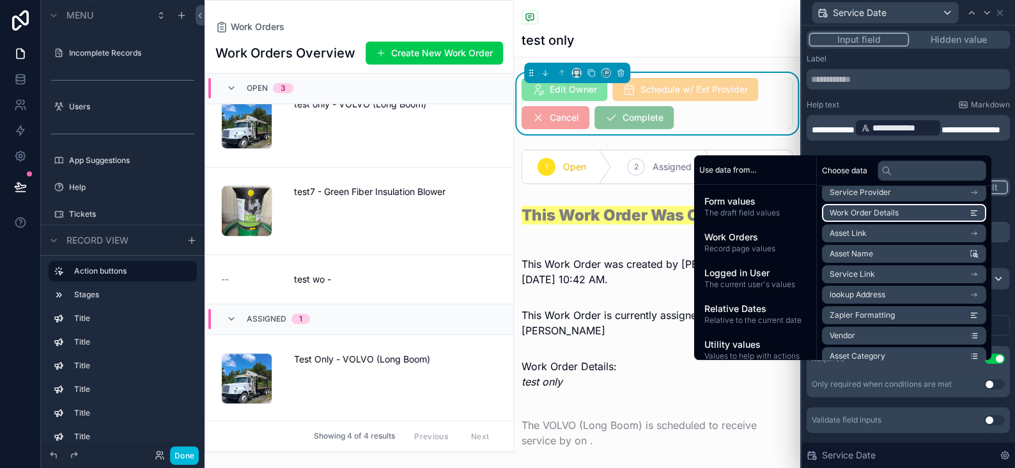
scroll to position [128, 0]
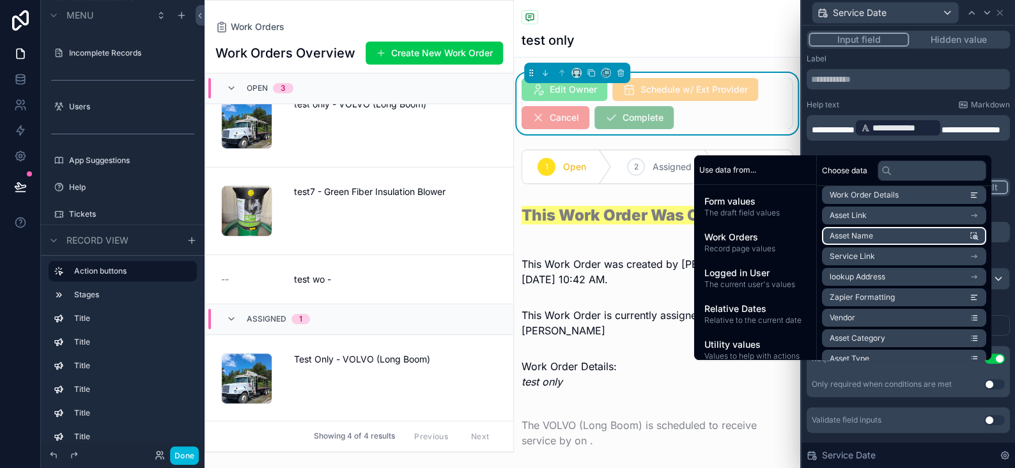
click at [853, 237] on span "Asset Name" at bounding box center [851, 236] width 43 height 10
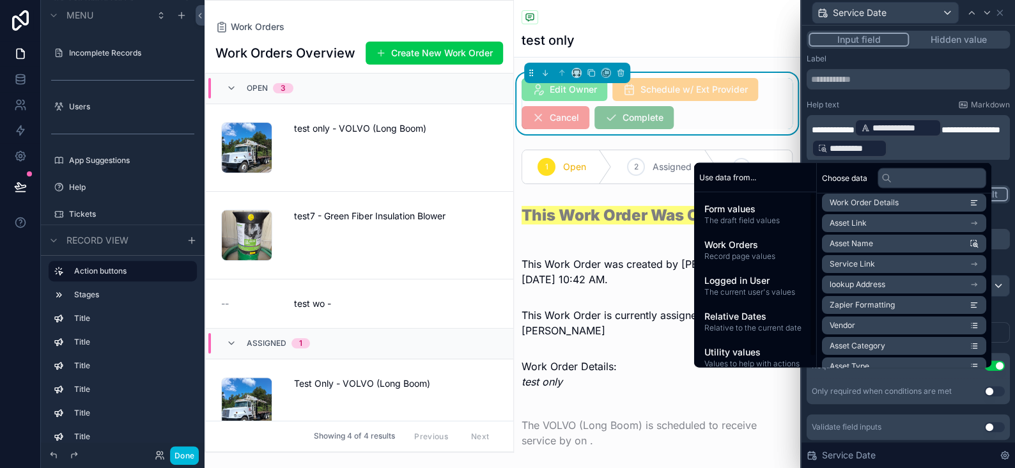
scroll to position [24, 0]
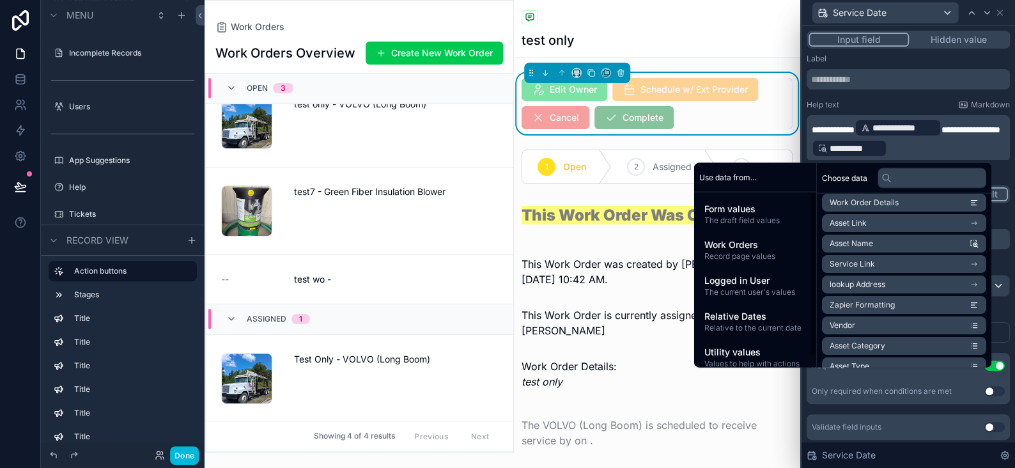
click at [982, 146] on p "**********" at bounding box center [910, 138] width 196 height 41
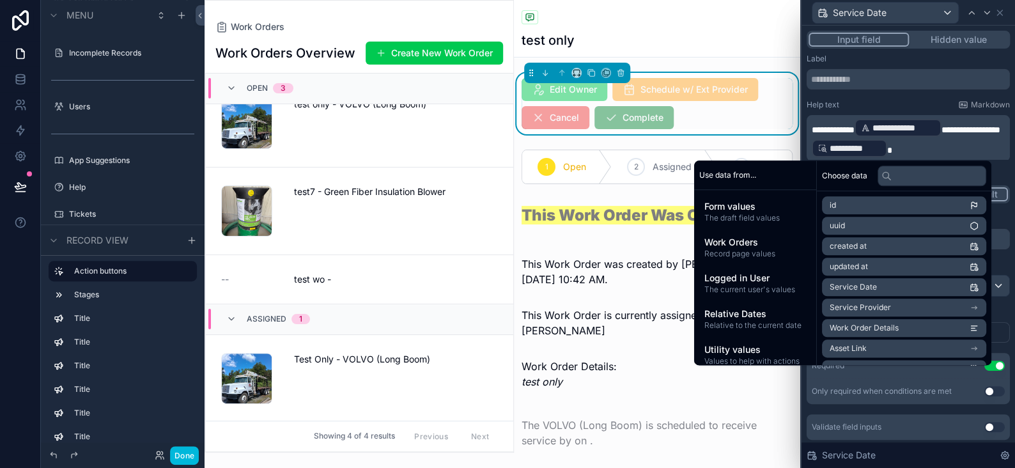
scroll to position [37, 0]
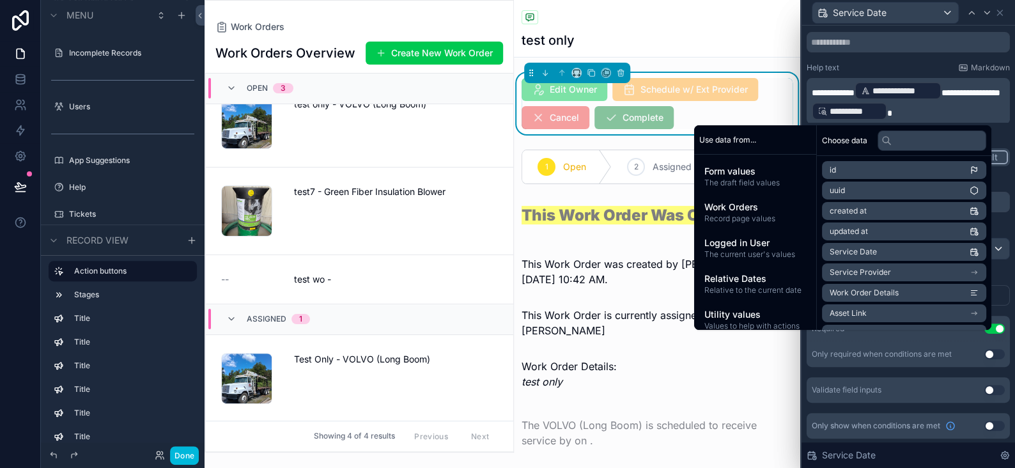
click at [984, 423] on button "Use setting" at bounding box center [994, 426] width 20 height 10
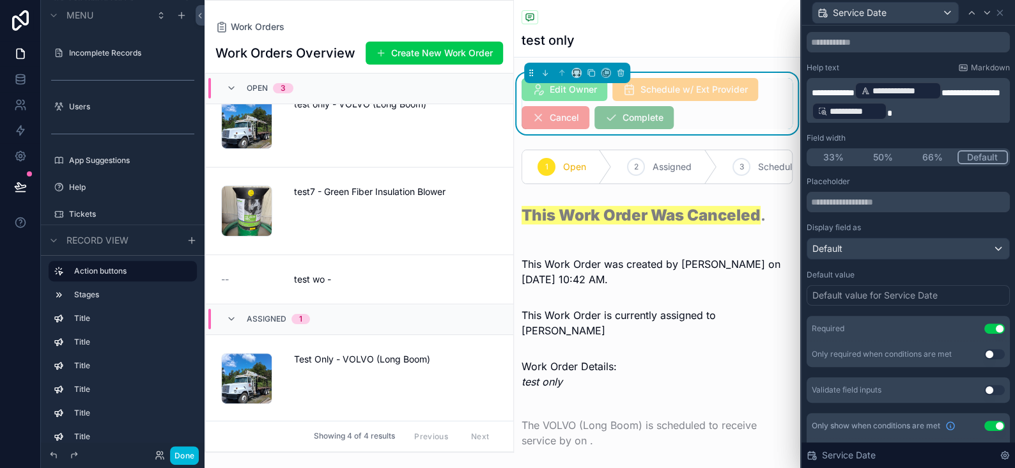
scroll to position [146, 0]
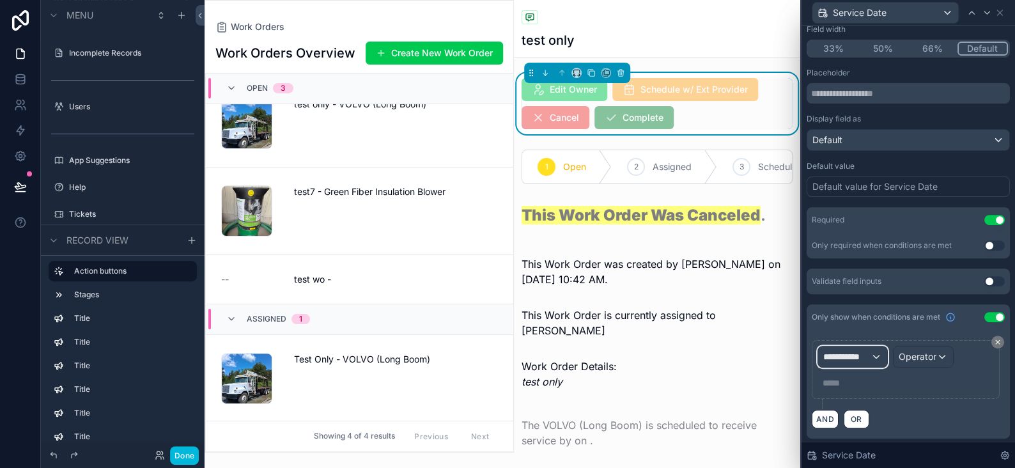
click at [853, 353] on span "**********" at bounding box center [846, 356] width 47 height 13
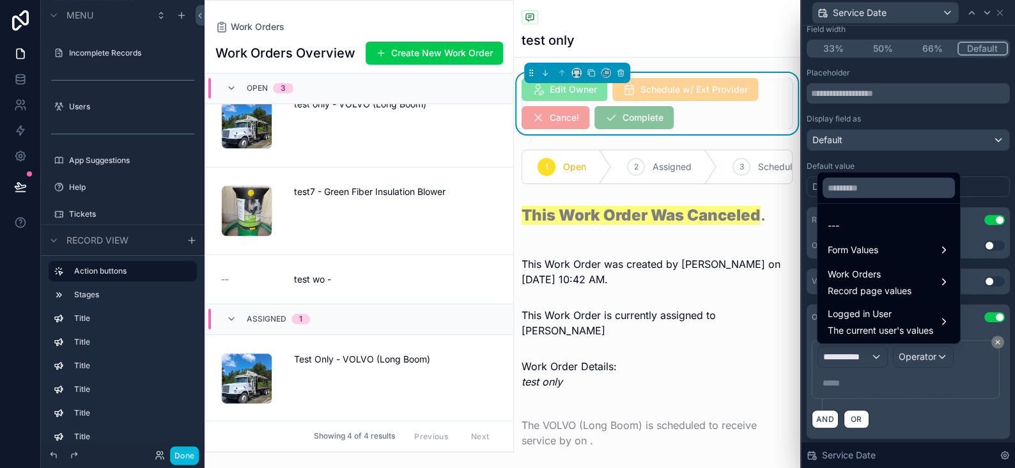
click at [853, 248] on span "Form Values" at bounding box center [853, 249] width 50 height 15
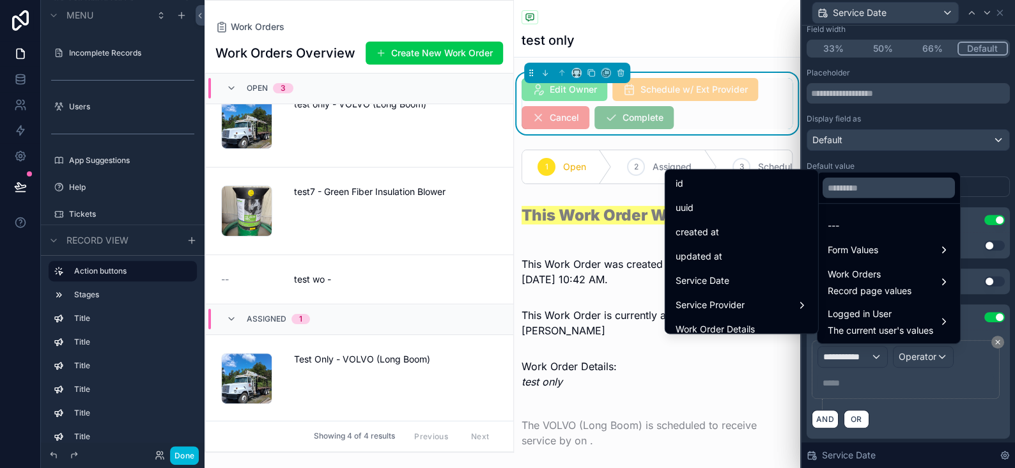
click at [704, 300] on span "Service Provider" at bounding box center [710, 304] width 69 height 15
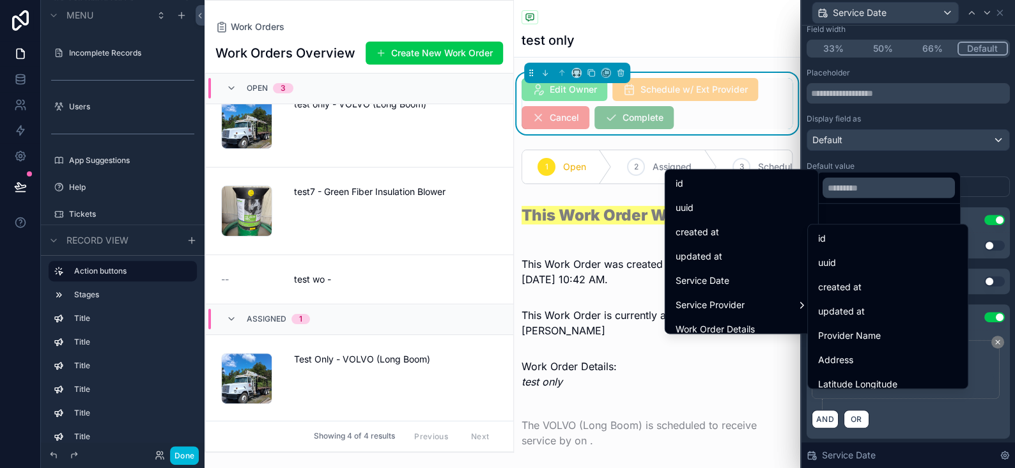
click at [835, 244] on div "id" at bounding box center [887, 238] width 139 height 15
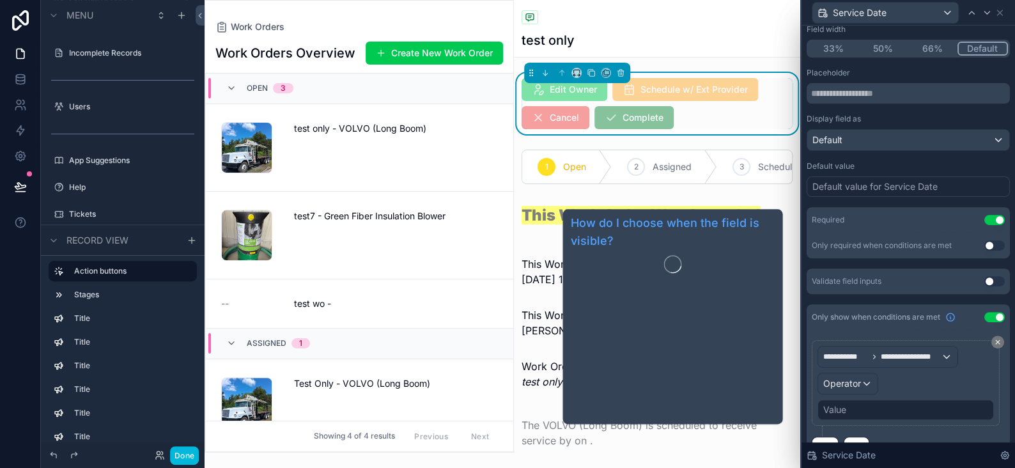
scroll to position [24, 0]
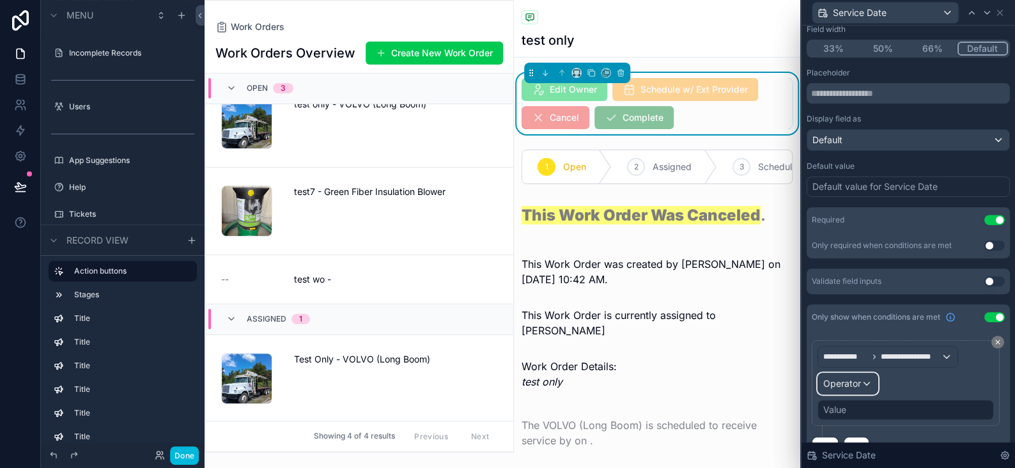
click at [864, 383] on div "Operator" at bounding box center [847, 383] width 59 height 20
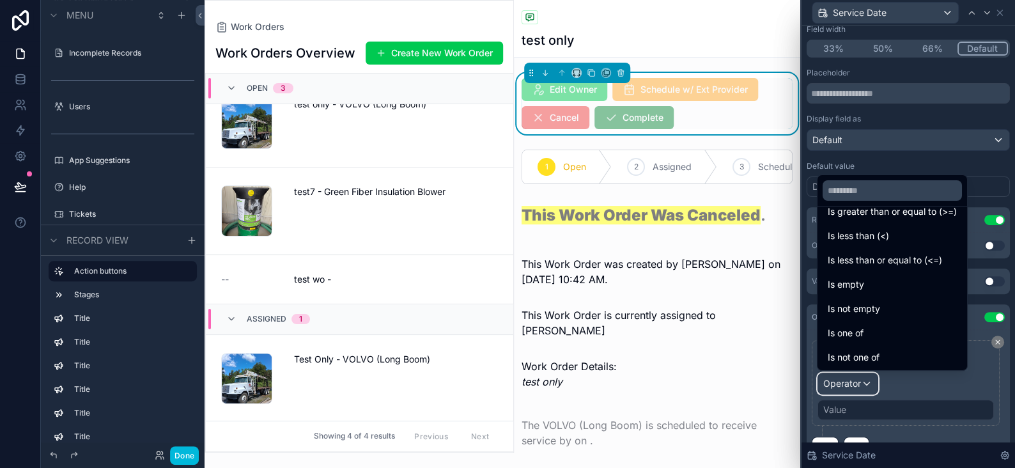
scroll to position [90, 0]
click at [860, 305] on span "Is not empty" at bounding box center [854, 307] width 52 height 15
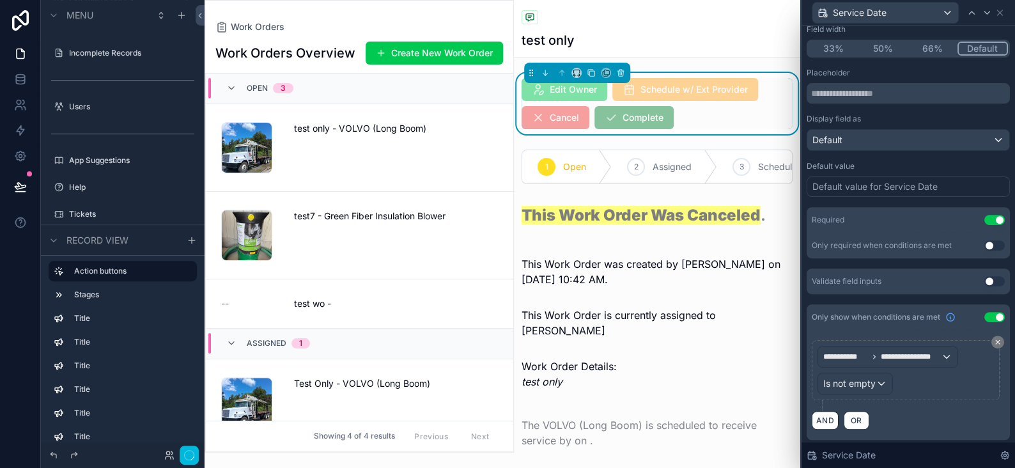
scroll to position [24, 0]
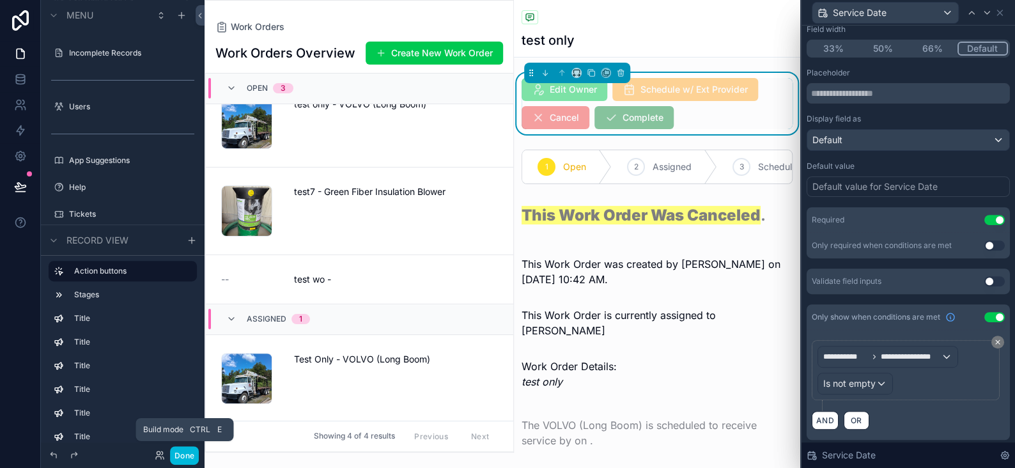
click at [192, 454] on button "Done" at bounding box center [184, 455] width 29 height 19
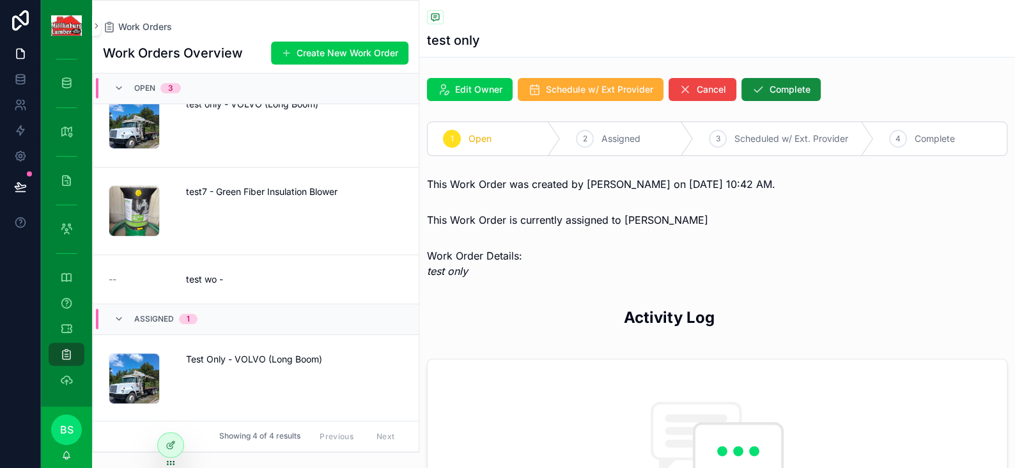
click at [633, 91] on span "Schedule w/ Ext Provider" at bounding box center [599, 89] width 107 height 13
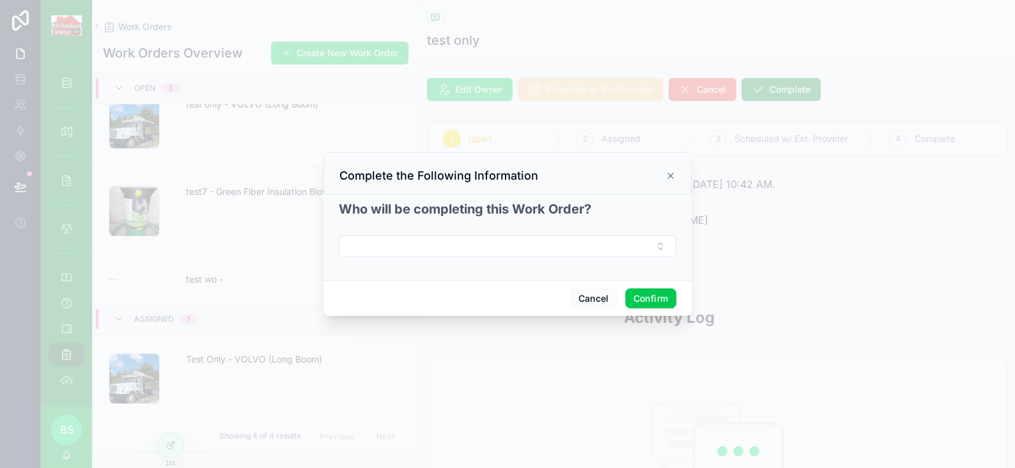
click at [527, 245] on button "Select Button" at bounding box center [507, 246] width 337 height 22
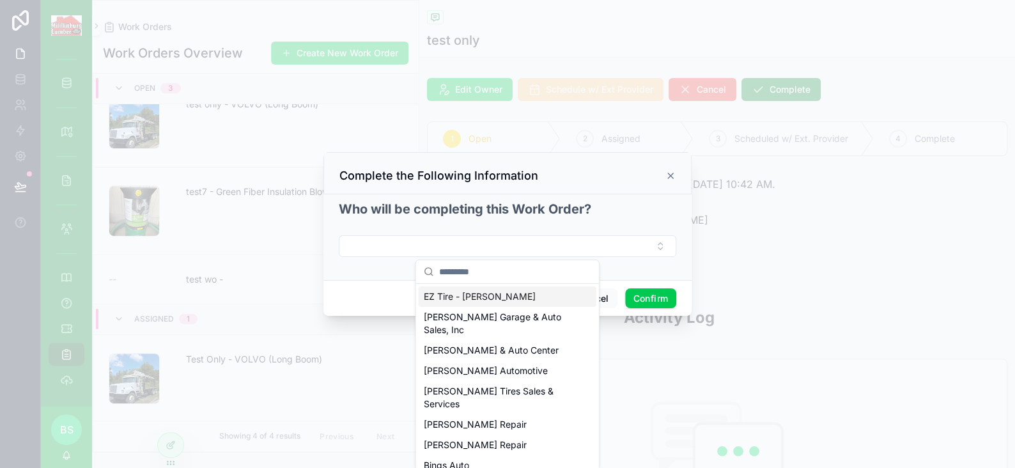
click at [466, 300] on span "EZ Tire - Micah Stoltzfus" at bounding box center [480, 296] width 112 height 13
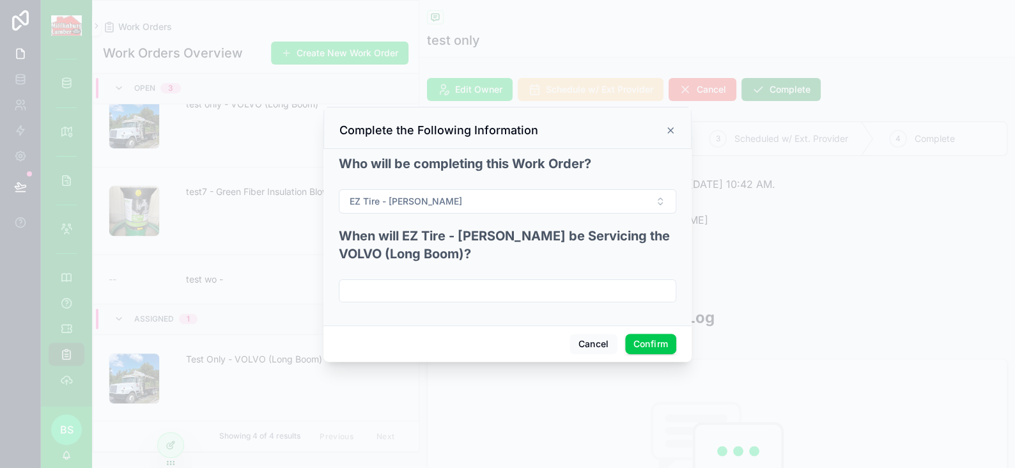
click at [435, 293] on input "text" at bounding box center [507, 291] width 336 height 18
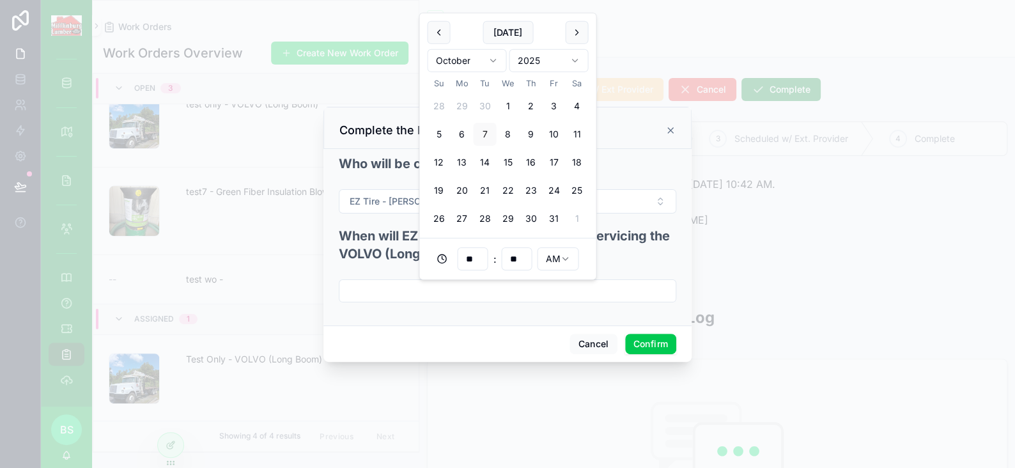
click at [644, 345] on button "Confirm" at bounding box center [650, 344] width 51 height 20
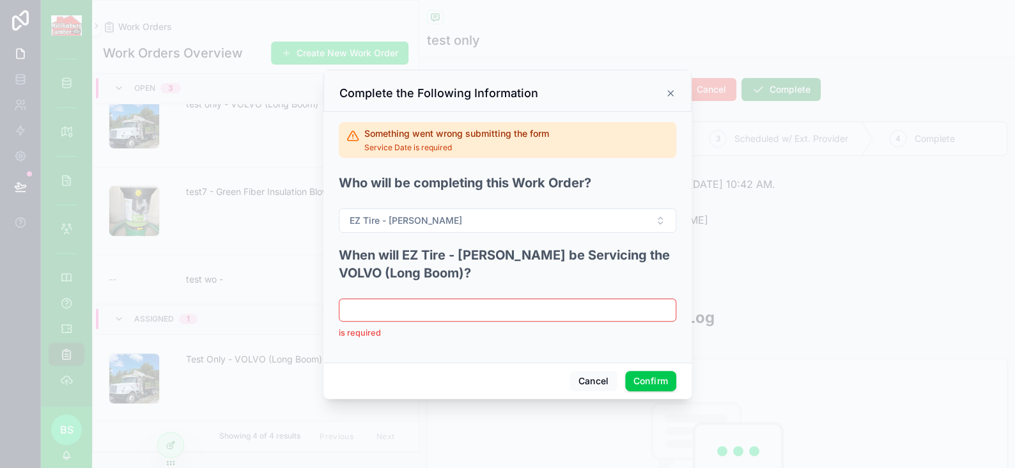
click at [400, 309] on input "text" at bounding box center [507, 310] width 336 height 18
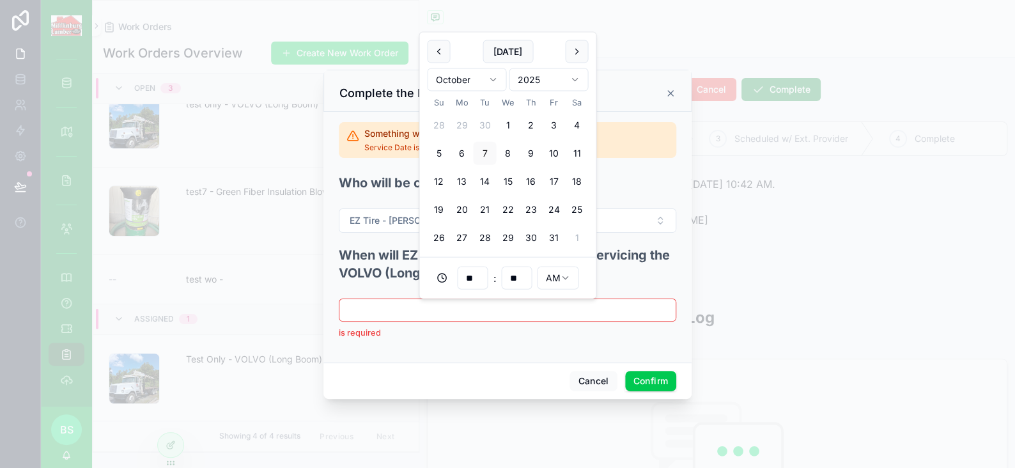
click at [484, 177] on button "14" at bounding box center [484, 181] width 23 height 23
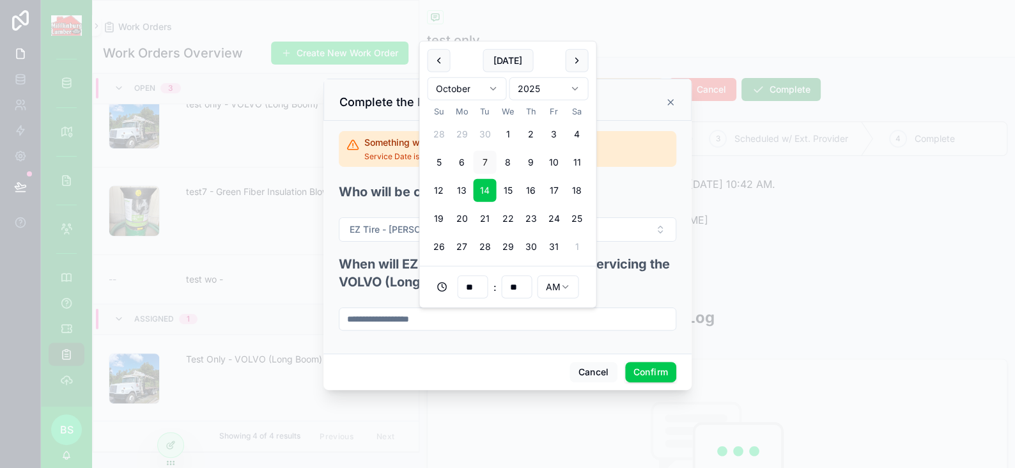
click at [471, 286] on input "**" at bounding box center [472, 287] width 29 height 18
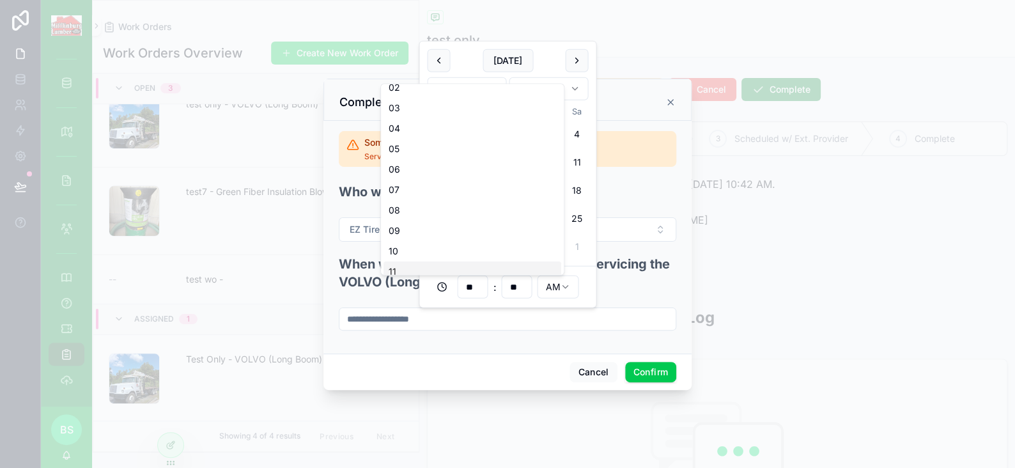
scroll to position [59, 0]
click at [400, 249] on div "11" at bounding box center [472, 242] width 178 height 20
type input "**********"
type input "**"
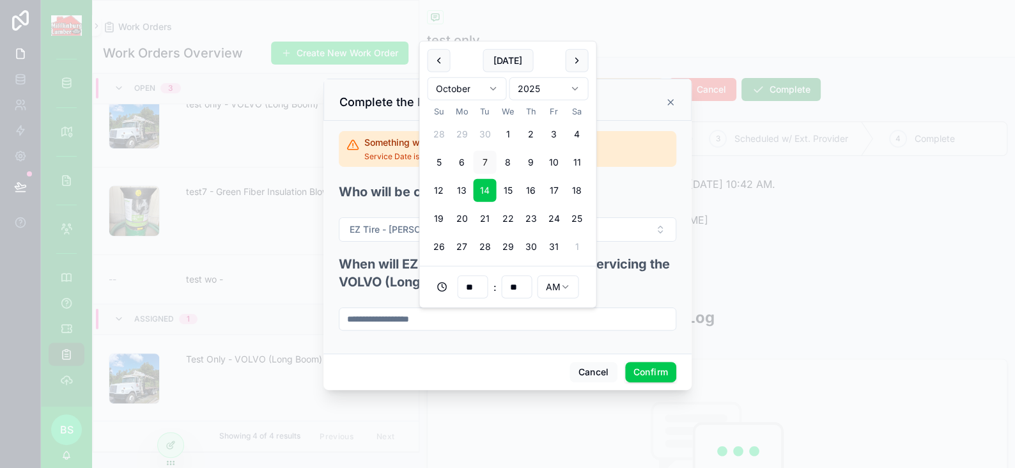
click at [485, 279] on input "**" at bounding box center [472, 287] width 29 height 18
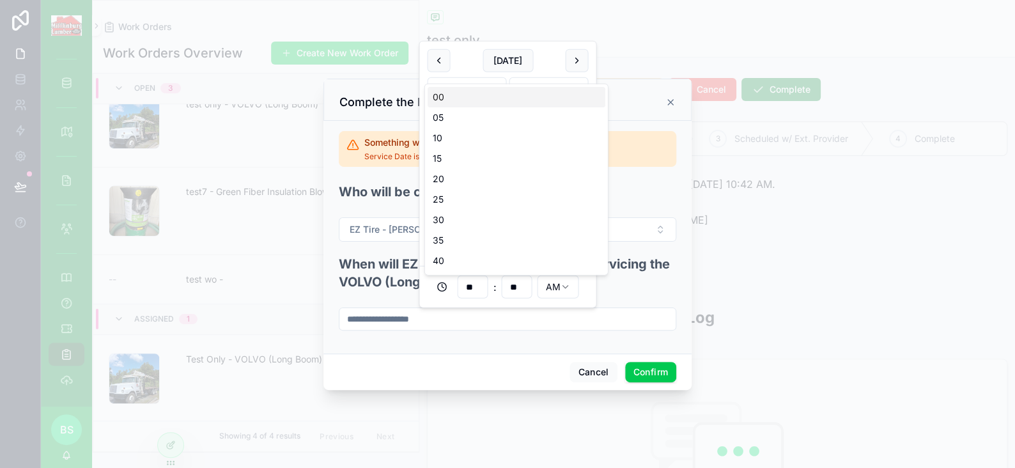
click at [509, 286] on input "**" at bounding box center [516, 287] width 29 height 18
click at [447, 138] on div "10" at bounding box center [517, 138] width 178 height 20
type input "**********"
type input "**"
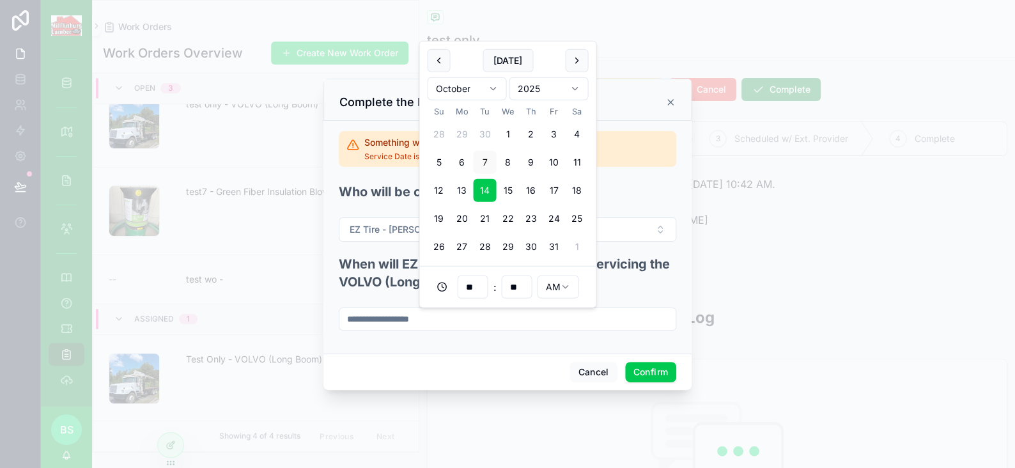
click at [655, 369] on button "Confirm" at bounding box center [650, 372] width 51 height 20
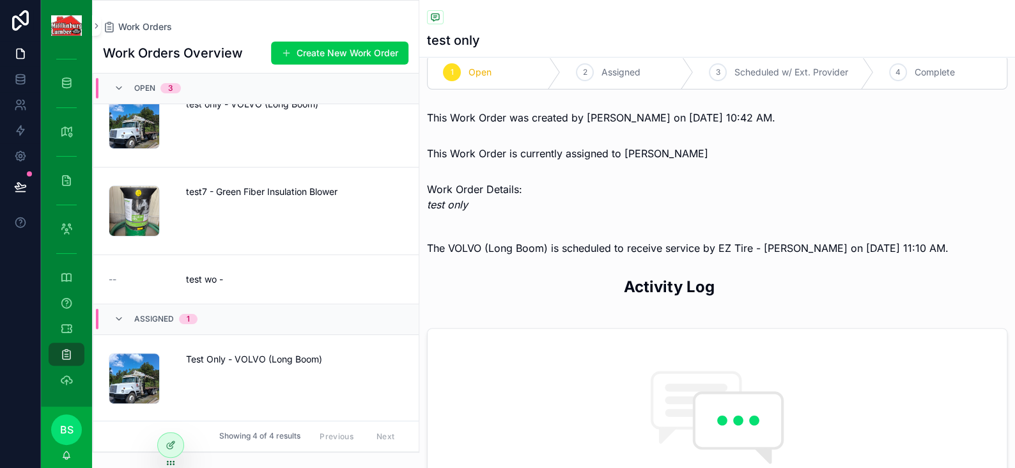
scroll to position [0, 0]
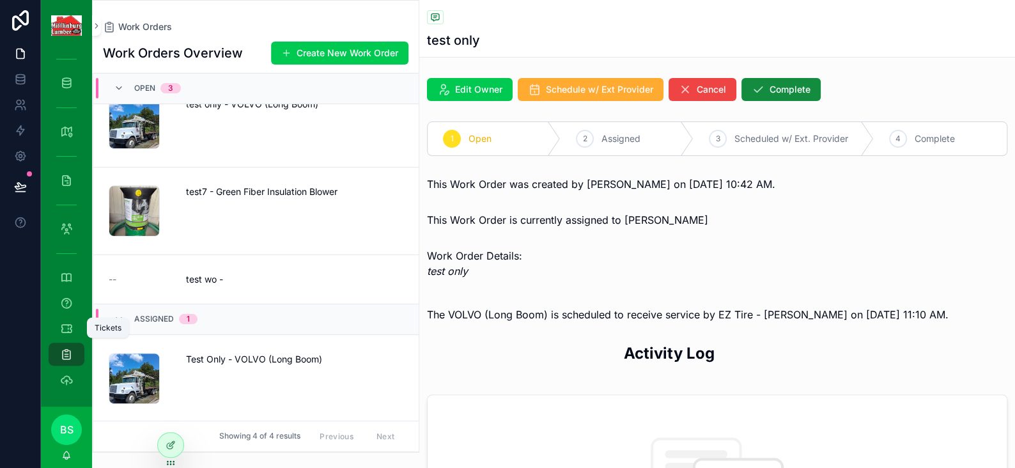
click at [62, 327] on icon "scrollable content" at bounding box center [66, 328] width 13 height 13
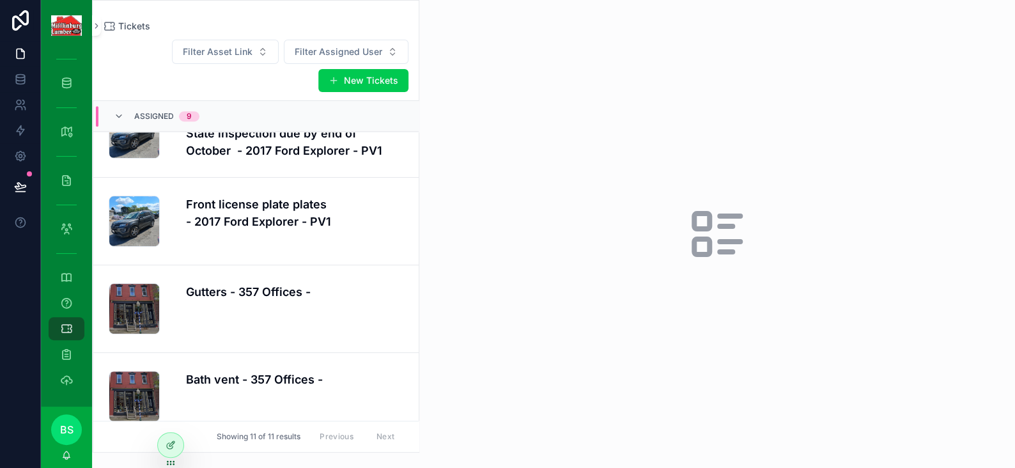
scroll to position [734, 0]
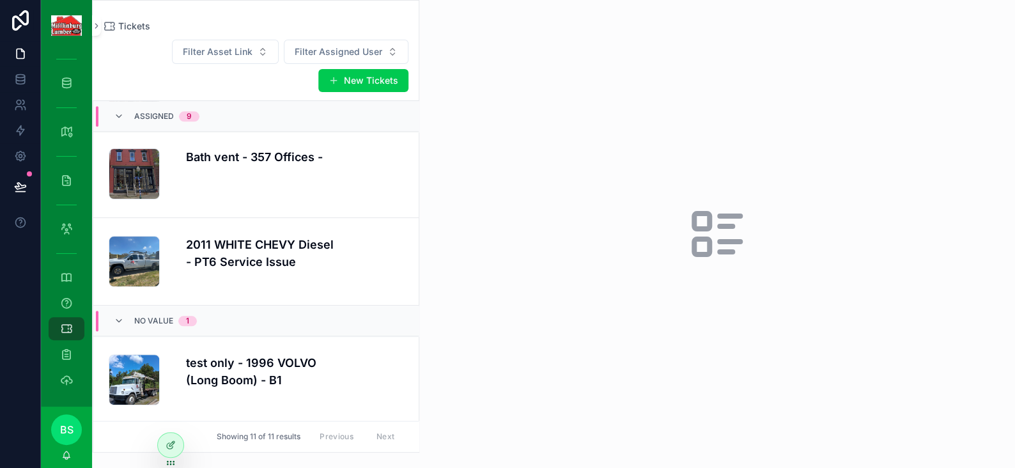
click at [233, 370] on h4 "test only - 1996 VOLVO (Long Boom) - B1" at bounding box center [294, 371] width 217 height 35
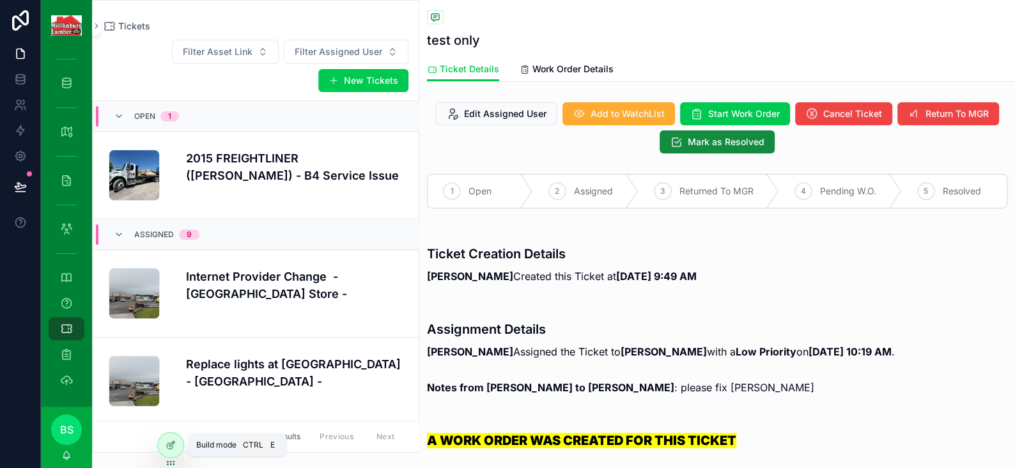
click at [169, 449] on icon at bounding box center [170, 446] width 6 height 6
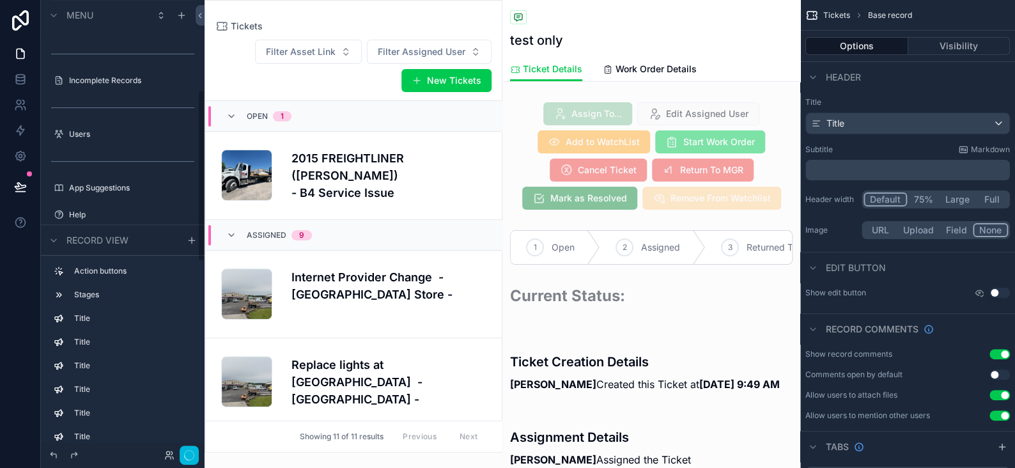
scroll to position [751, 0]
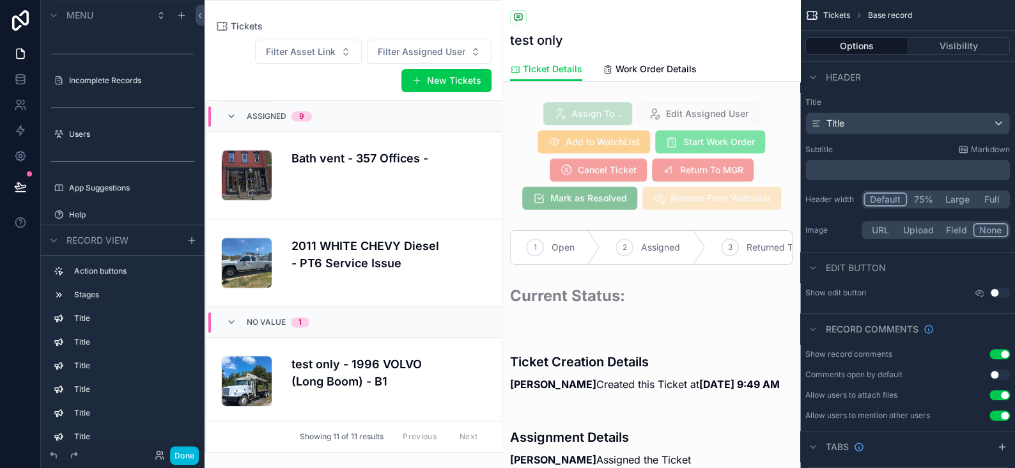
click at [693, 135] on div "scrollable content" at bounding box center [651, 156] width 298 height 118
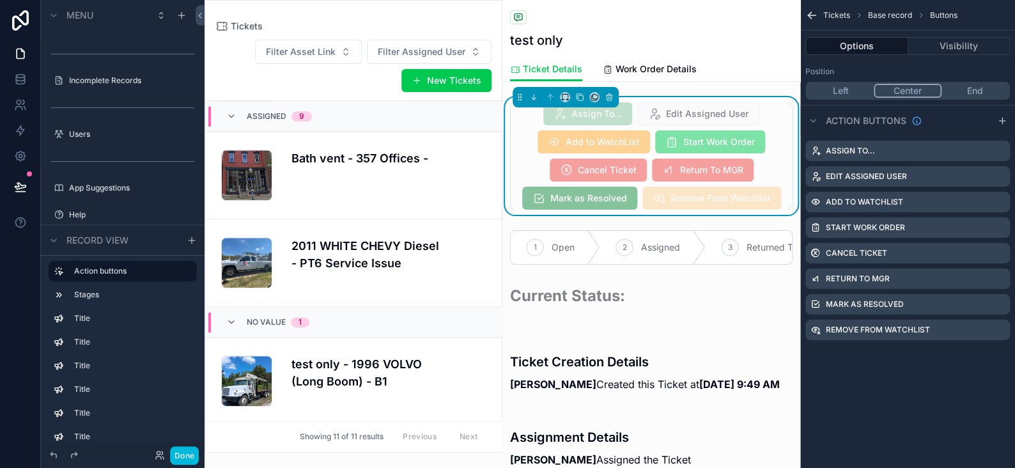
click at [0, 0] on icon "scrollable content" at bounding box center [0, 0] width 0 height 0
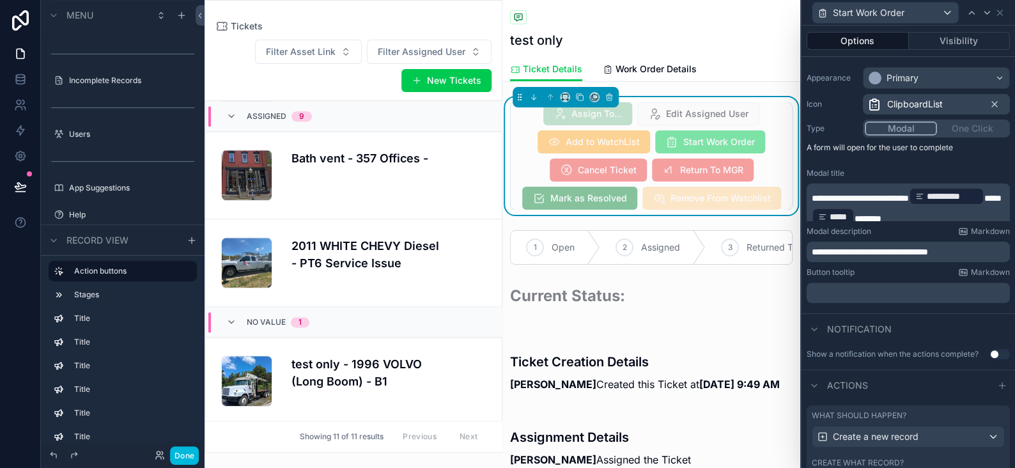
scroll to position [298, 0]
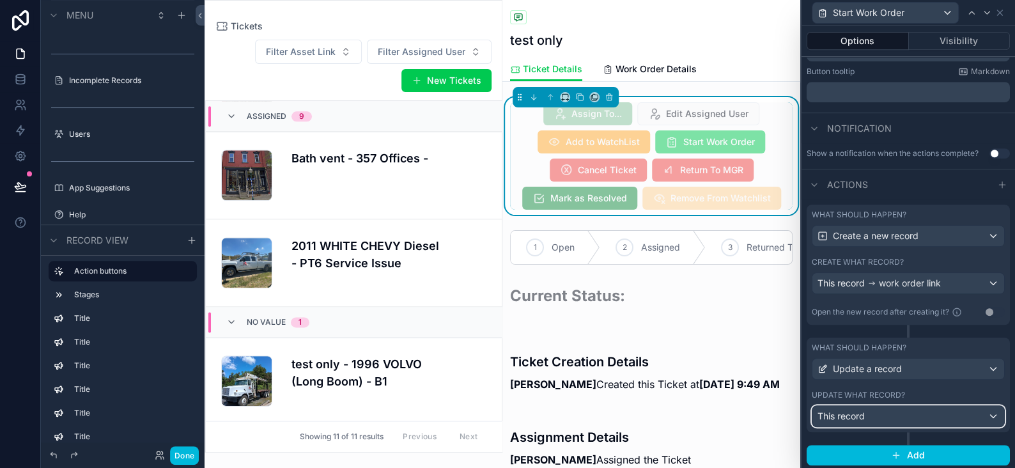
click at [876, 414] on div "This record" at bounding box center [908, 416] width 192 height 20
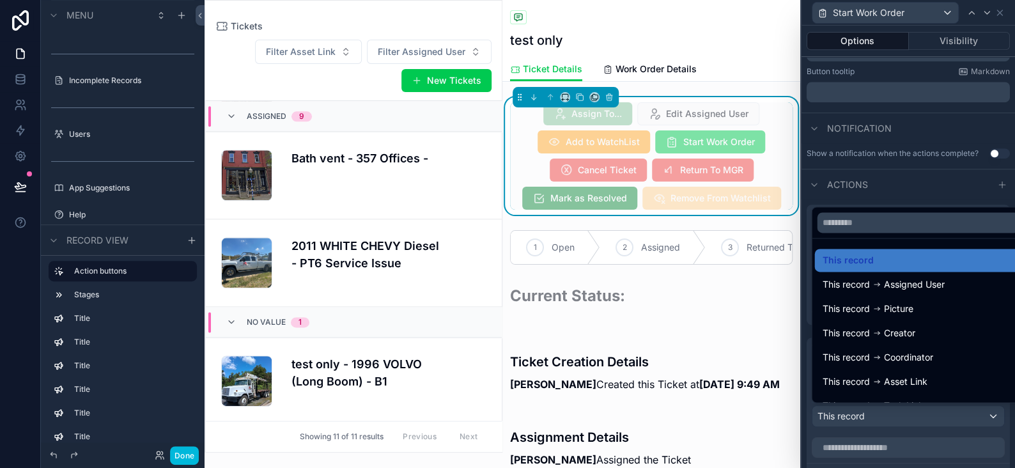
click at [876, 414] on div at bounding box center [907, 234] width 213 height 468
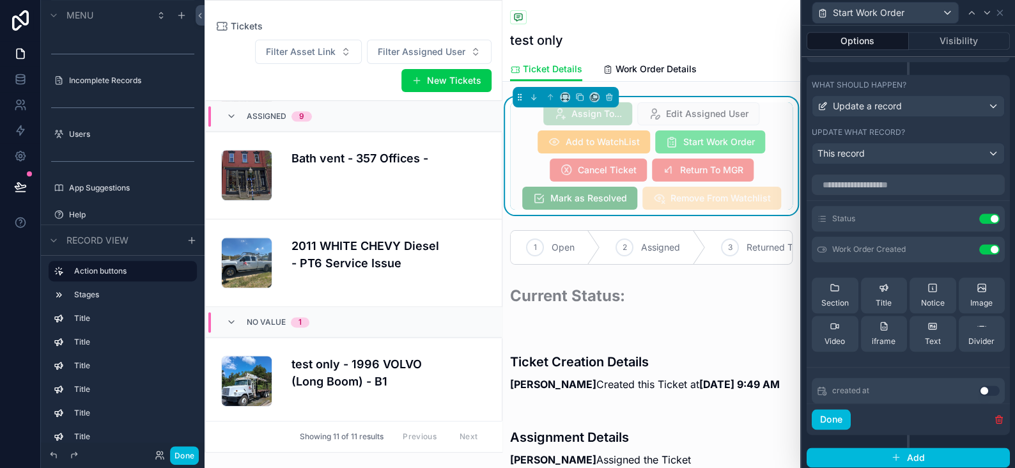
scroll to position [562, 0]
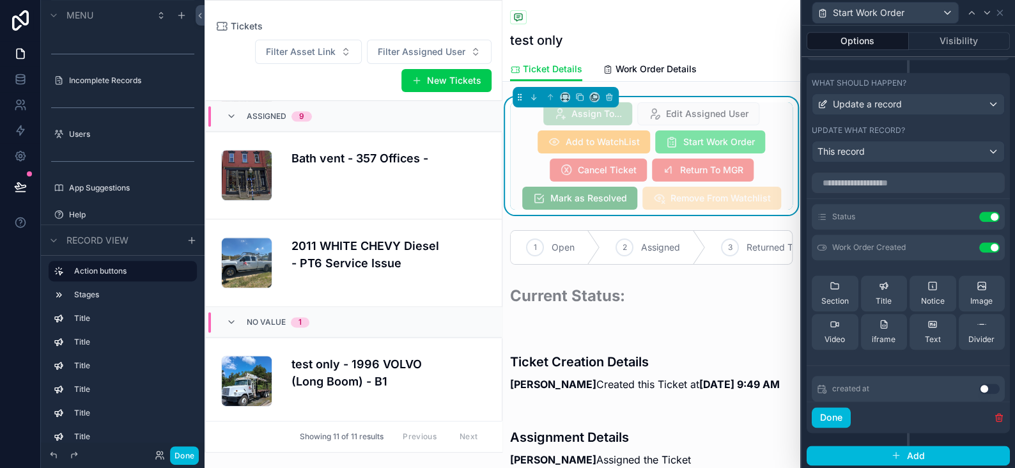
click at [0, 0] on icon at bounding box center [0, 0] width 0 height 0
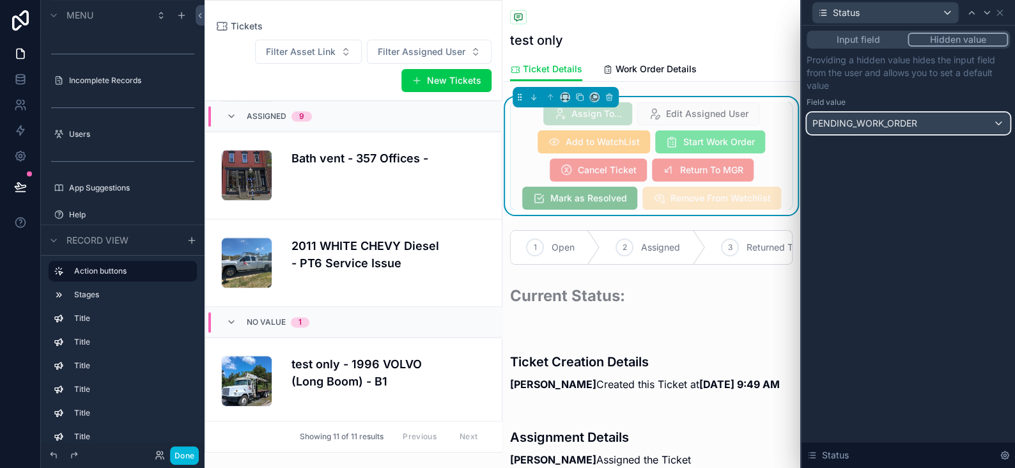
click at [993, 120] on div "PENDING_WORK_ORDER" at bounding box center [908, 123] width 202 height 20
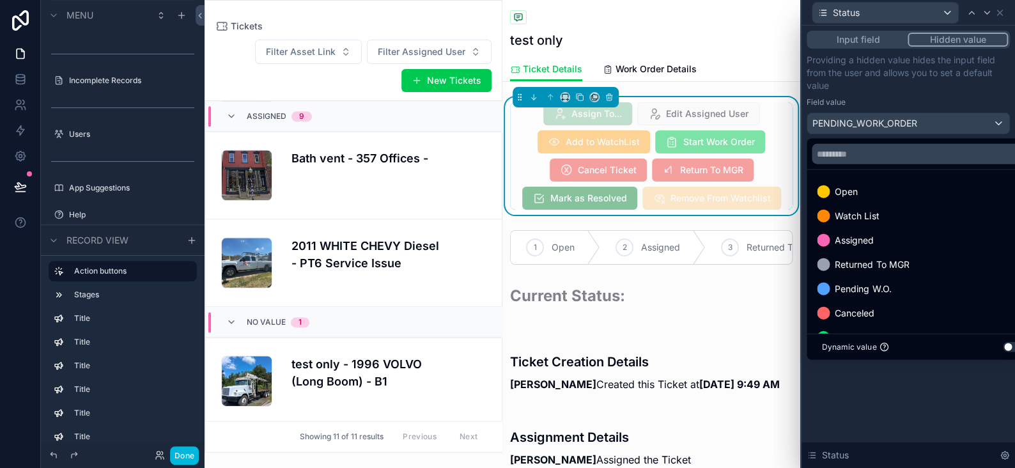
click at [854, 287] on span "Pending W.O." at bounding box center [863, 288] width 56 height 15
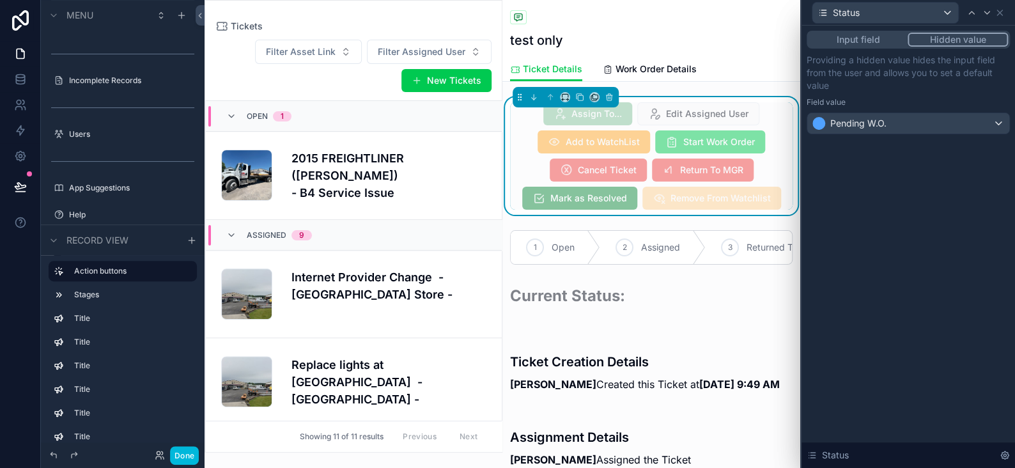
scroll to position [751, 0]
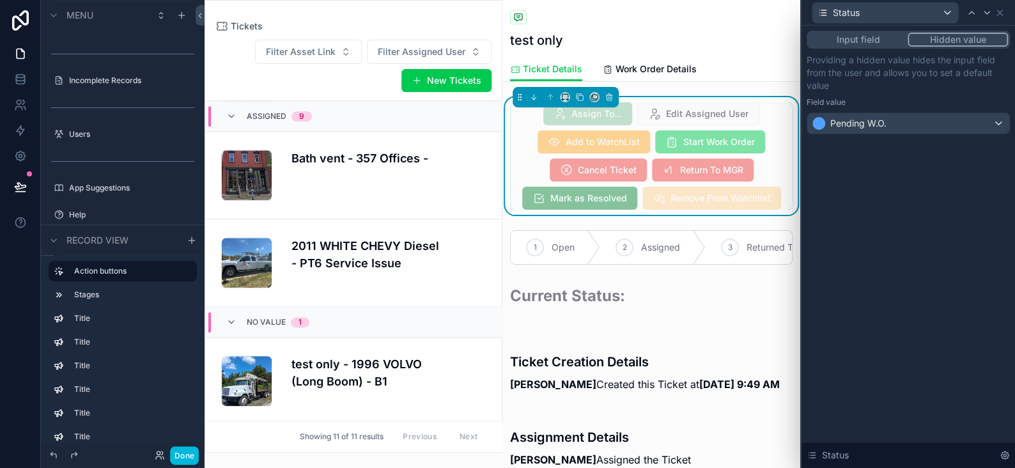
click at [186, 458] on button "Done" at bounding box center [184, 455] width 29 height 19
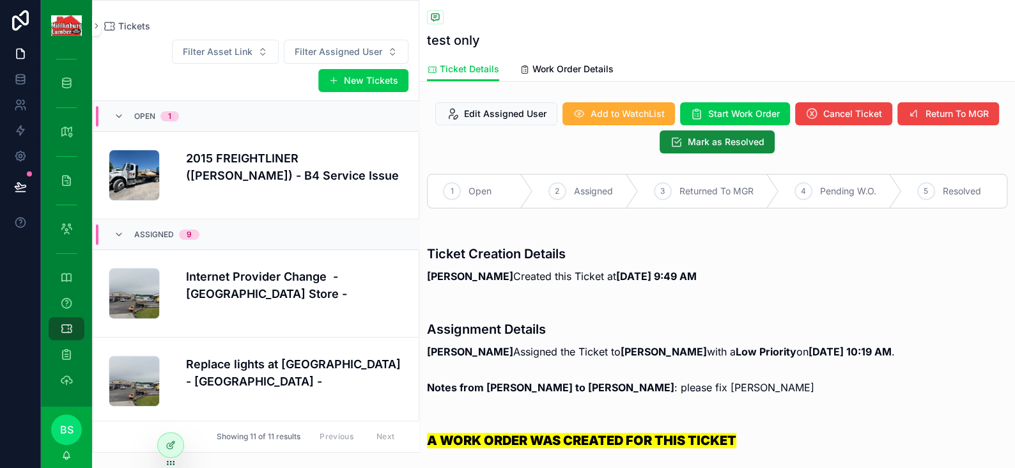
scroll to position [734, 0]
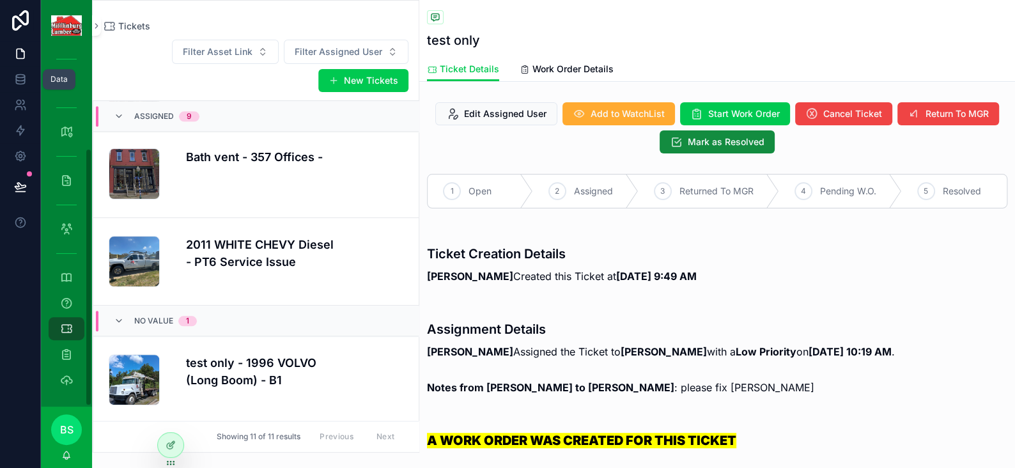
click at [27, 77] on link at bounding box center [20, 79] width 40 height 26
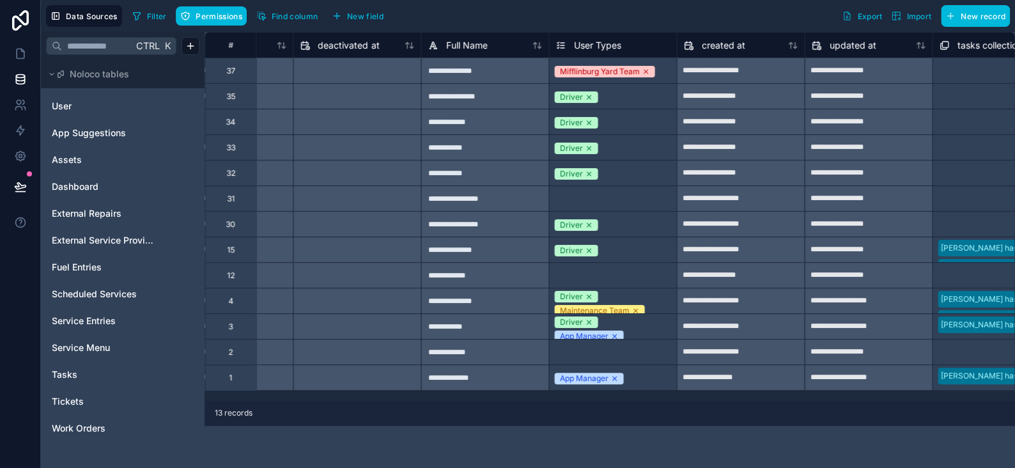
scroll to position [0, 1255]
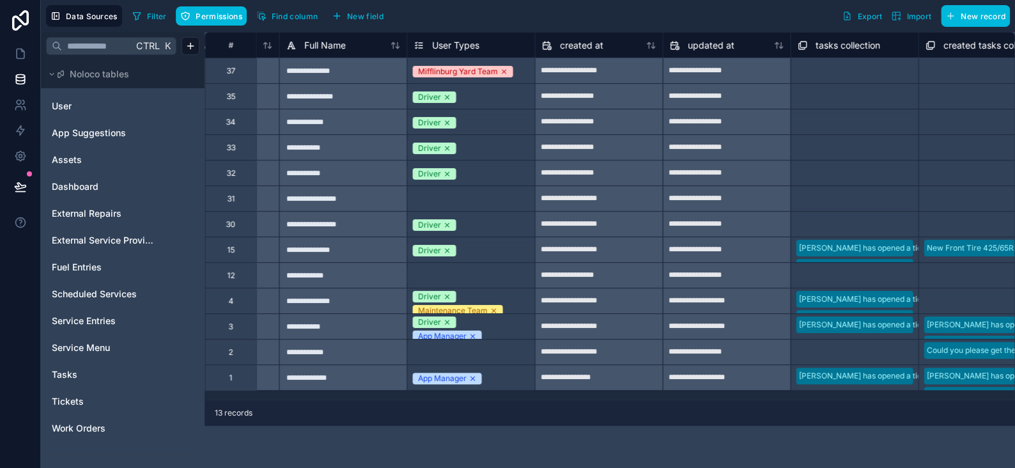
click at [86, 395] on link "Tickets" at bounding box center [104, 401] width 104 height 13
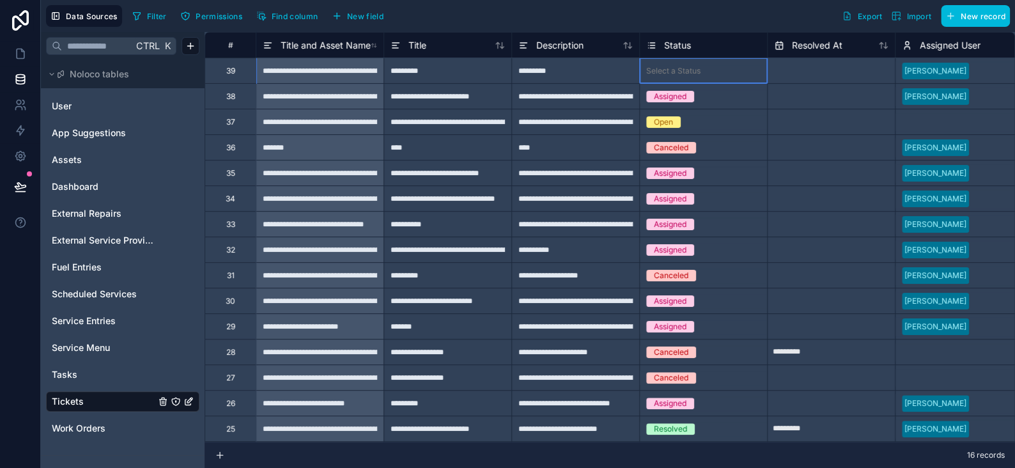
click at [666, 72] on div "Select a Status" at bounding box center [673, 71] width 54 height 10
click at [673, 70] on div "Select a Status" at bounding box center [673, 71] width 54 height 10
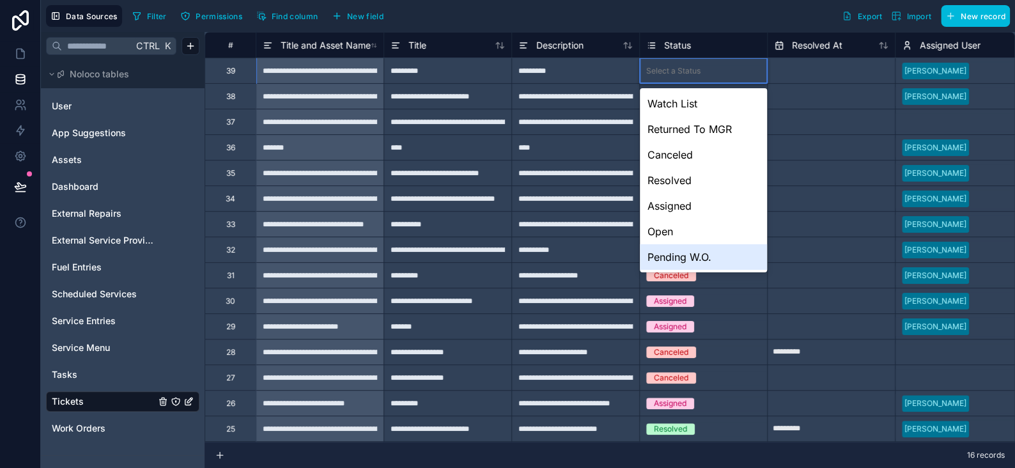
click at [685, 254] on div "Pending W.O." at bounding box center [703, 257] width 127 height 26
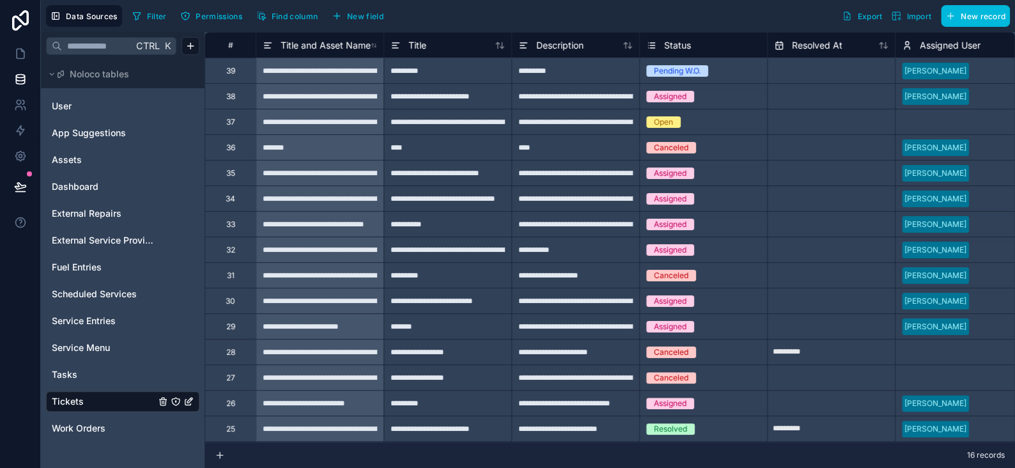
click at [376, 452] on div "16 records" at bounding box center [610, 455] width 810 height 26
click at [22, 50] on icon at bounding box center [21, 54] width 8 height 10
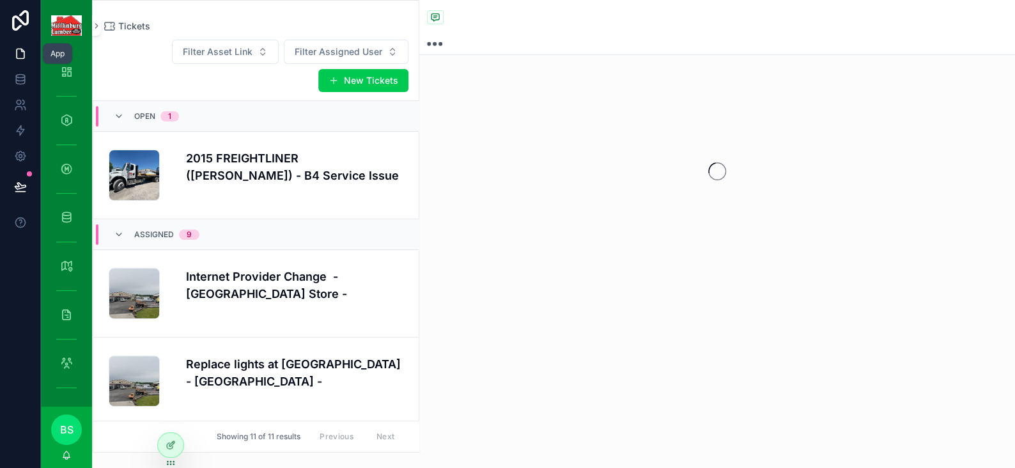
scroll to position [734, 0]
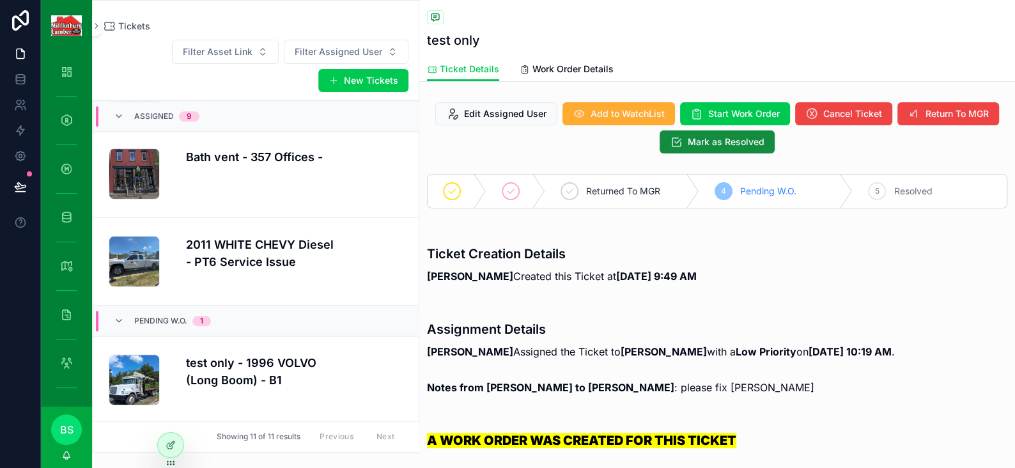
click at [0, 0] on icon at bounding box center [0, 0] width 0 height 0
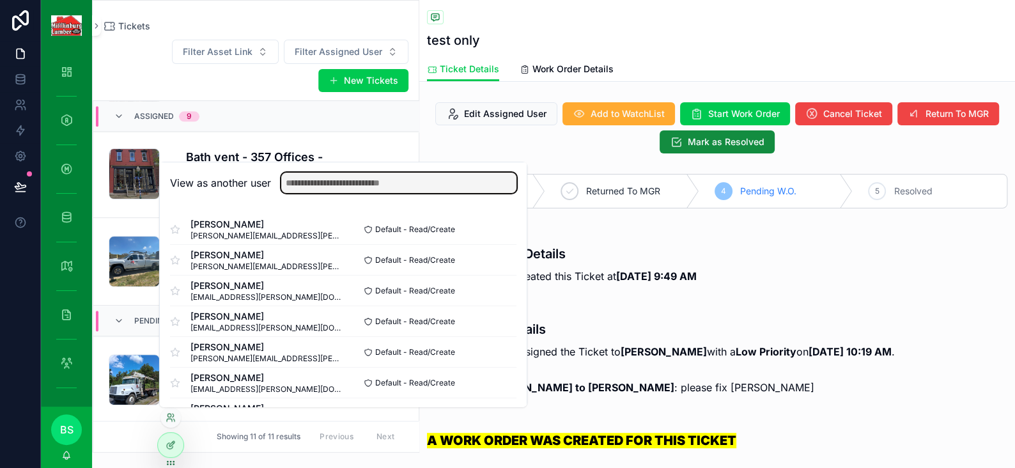
click at [311, 186] on input "text" at bounding box center [398, 183] width 235 height 20
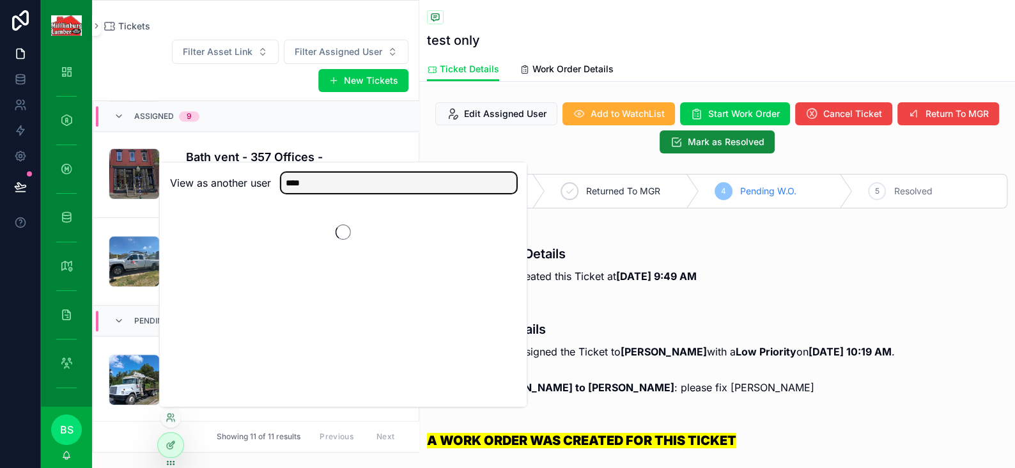
type input "****"
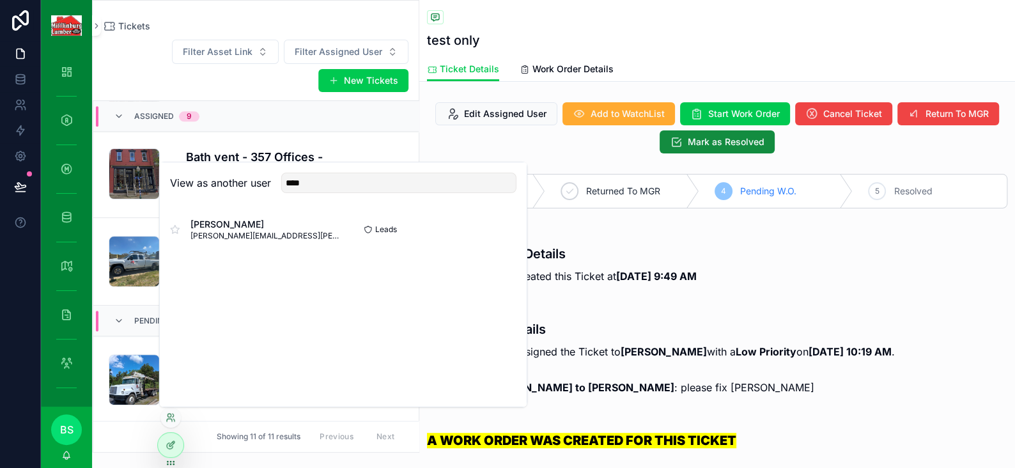
click at [0, 0] on button "Select" at bounding box center [0, 0] width 0 height 0
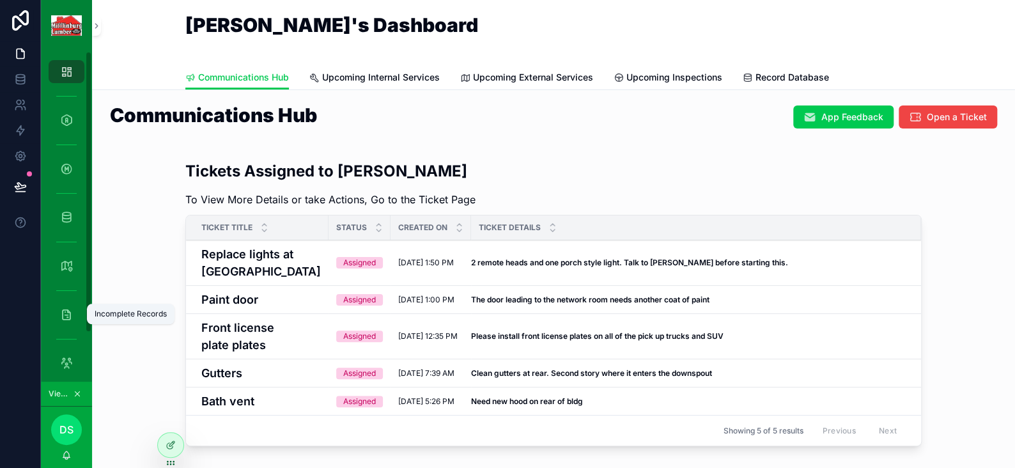
scroll to position [58, 0]
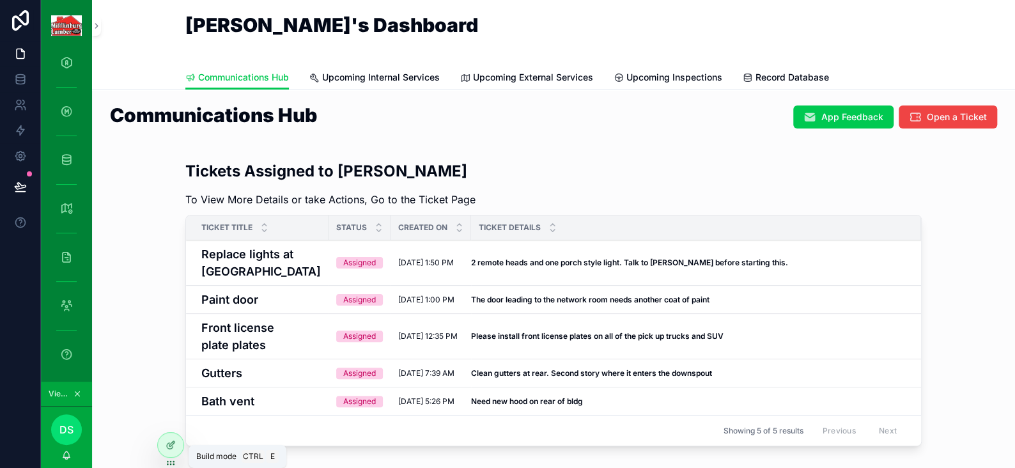
click at [166, 444] on icon at bounding box center [171, 445] width 10 height 10
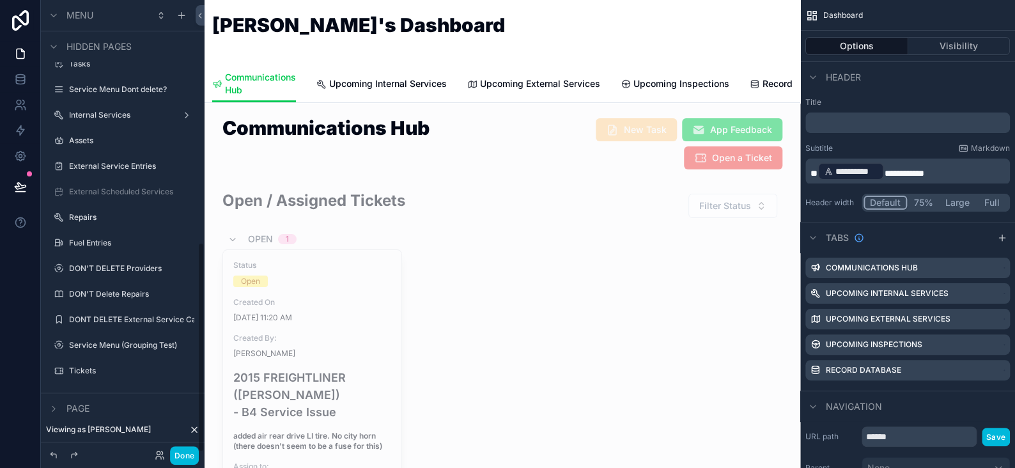
click at [78, 370] on label "Tickets" at bounding box center [129, 371] width 120 height 10
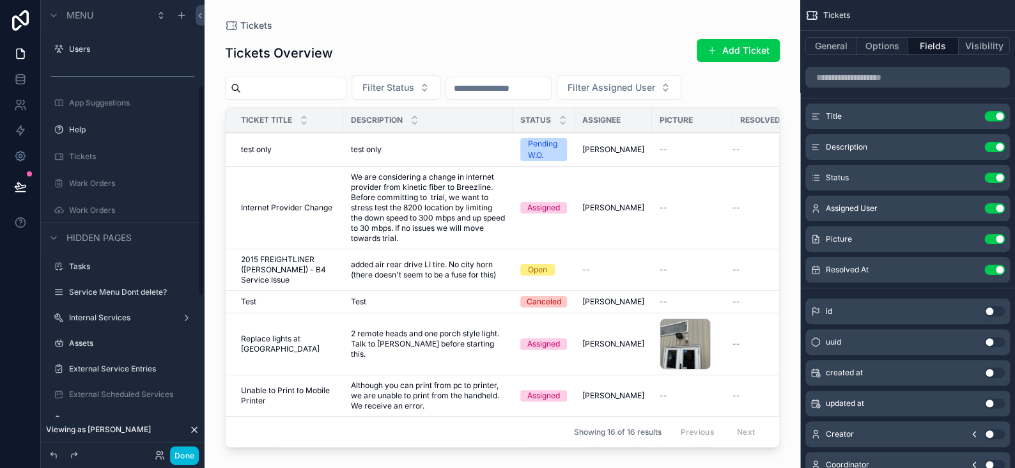
scroll to position [319, 0]
click at [76, 153] on label "Tickets" at bounding box center [129, 156] width 120 height 10
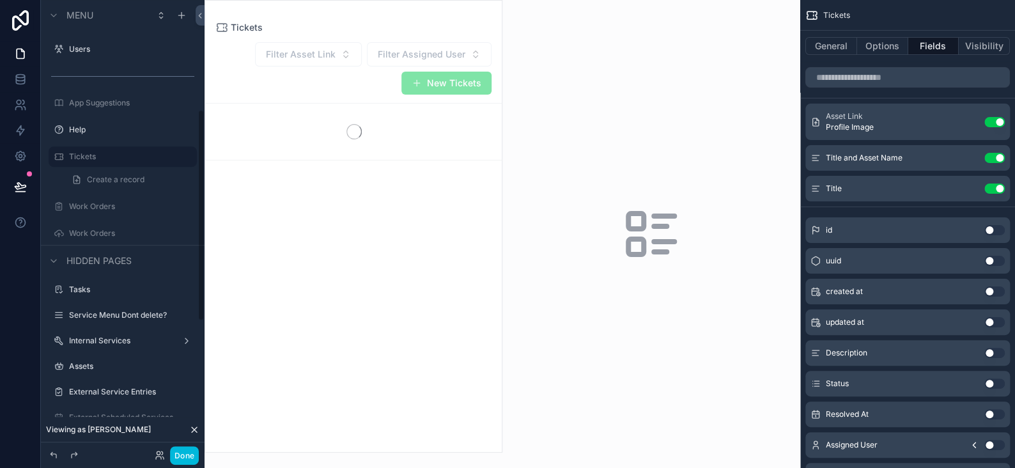
scroll to position [234, 0]
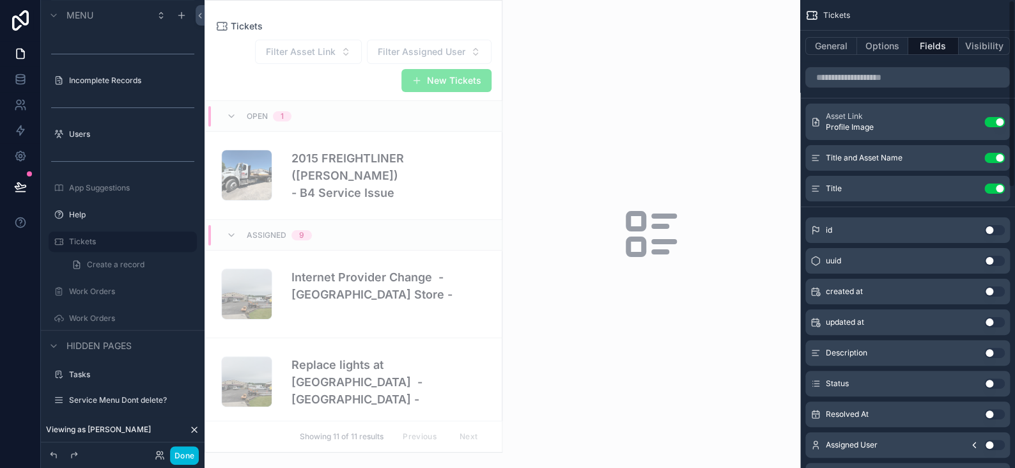
click at [981, 48] on button "Visibility" at bounding box center [984, 46] width 51 height 18
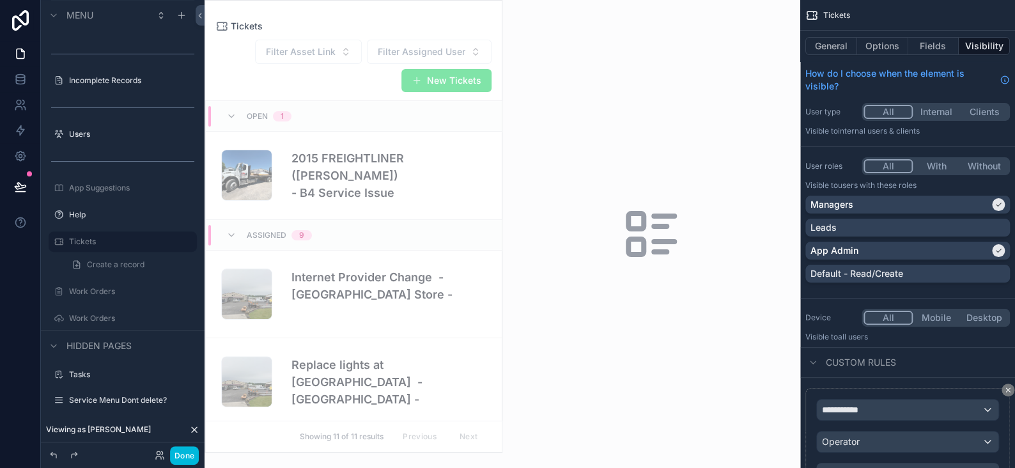
click at [877, 228] on div "Leads" at bounding box center [907, 227] width 194 height 13
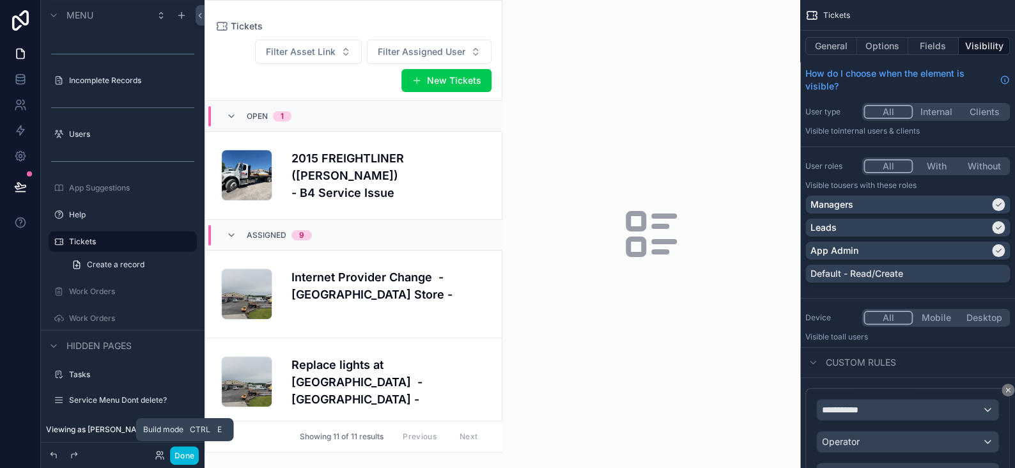
click at [190, 449] on button "Done" at bounding box center [184, 455] width 29 height 19
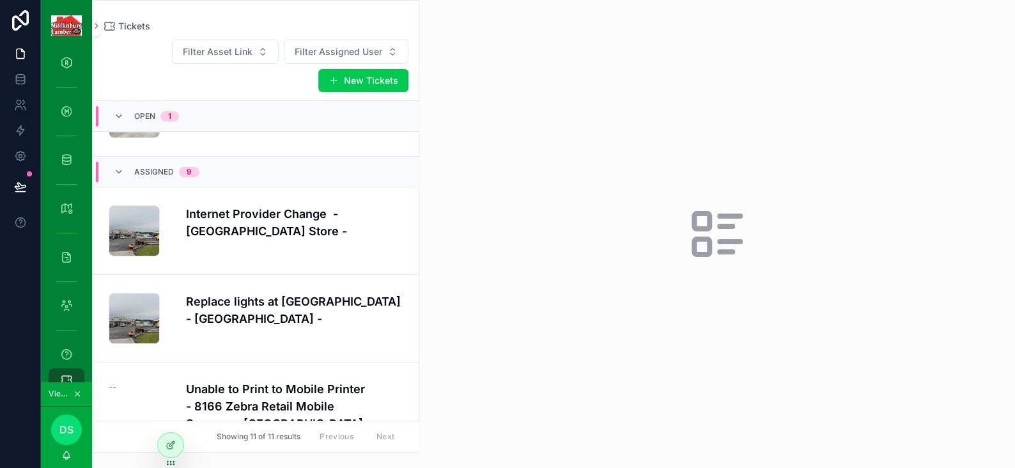
scroll to position [0, 0]
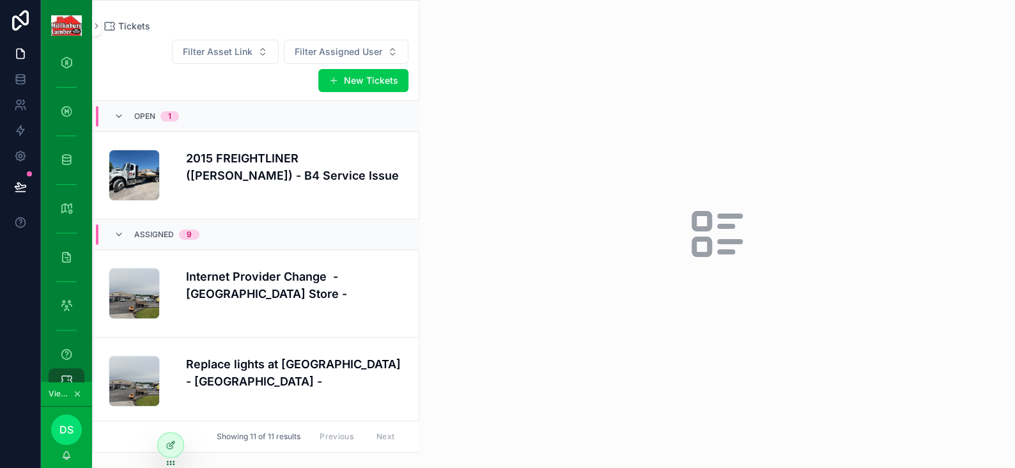
click at [266, 157] on h4 "2015 FREIGHTLINER ([PERSON_NAME]) - B4 Service Issue" at bounding box center [294, 167] width 217 height 35
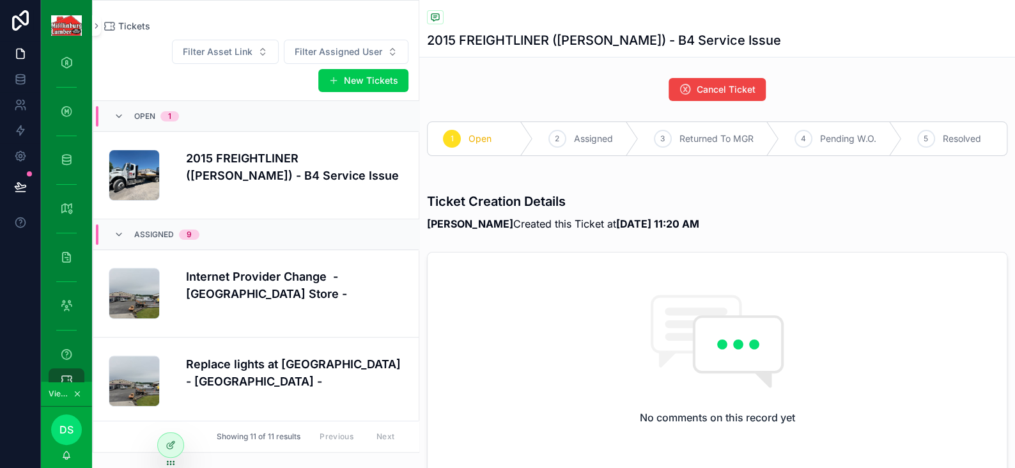
click at [258, 275] on h4 "Internet Provider Change - [GEOGRAPHIC_DATA] Store -" at bounding box center [294, 285] width 217 height 35
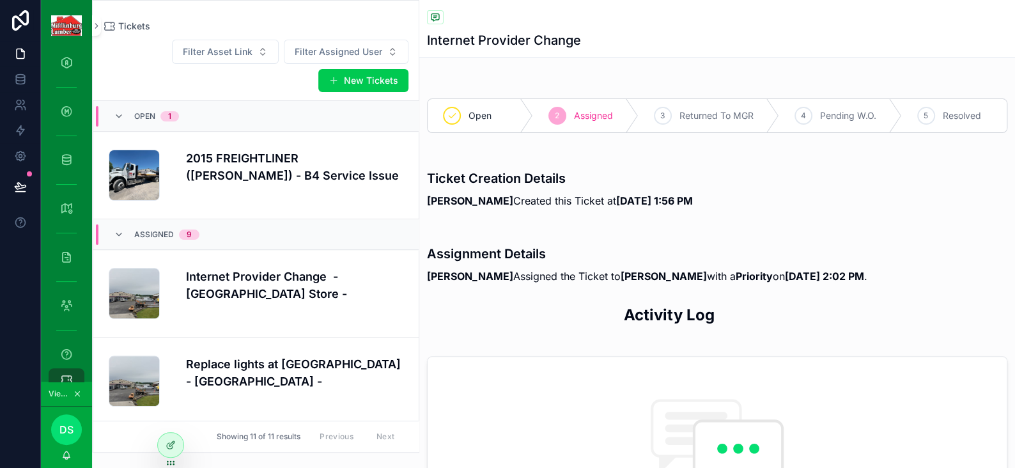
click at [323, 53] on span "Filter Assigned User" at bounding box center [339, 51] width 88 height 13
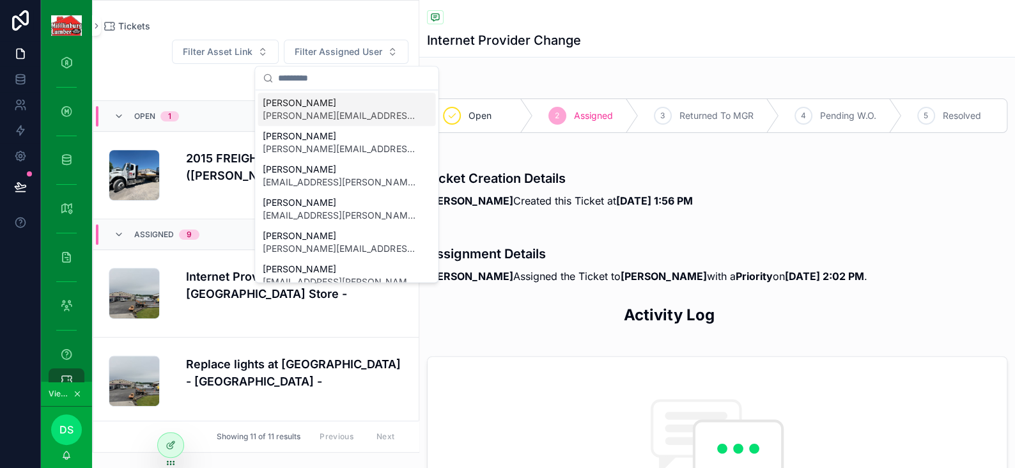
click at [298, 80] on input "scrollable content" at bounding box center [354, 77] width 152 height 23
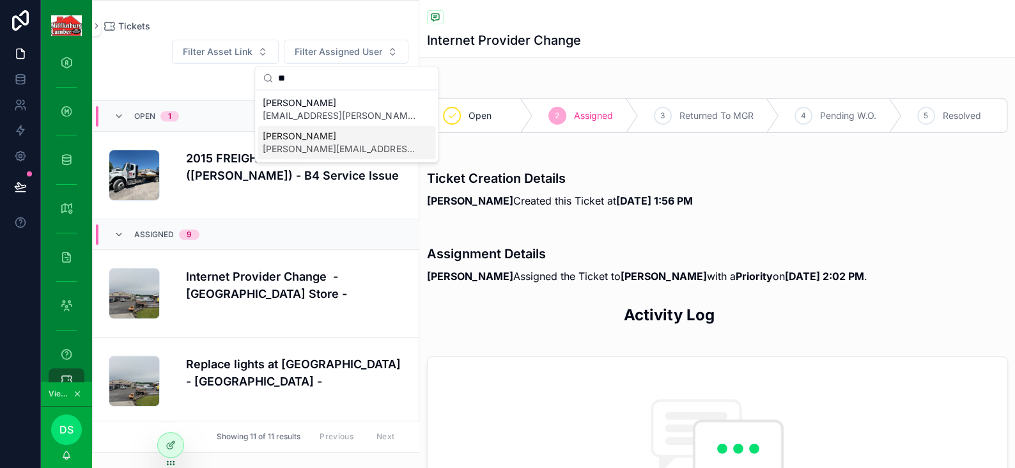
type input "**"
click at [290, 137] on span "[PERSON_NAME]" at bounding box center [339, 136] width 152 height 13
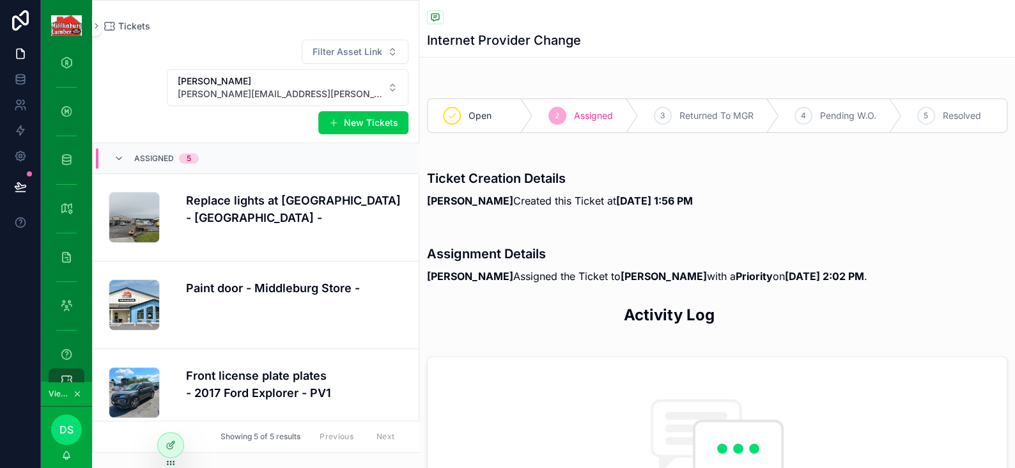
click at [261, 209] on h4 "Replace lights at East side - Mifflinburg Store -" at bounding box center [294, 209] width 217 height 35
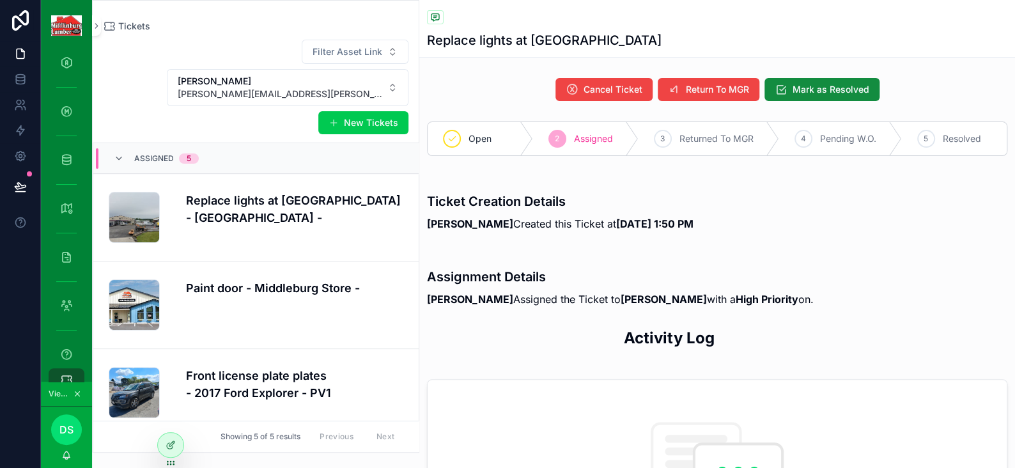
click at [173, 443] on icon at bounding box center [171, 445] width 10 height 10
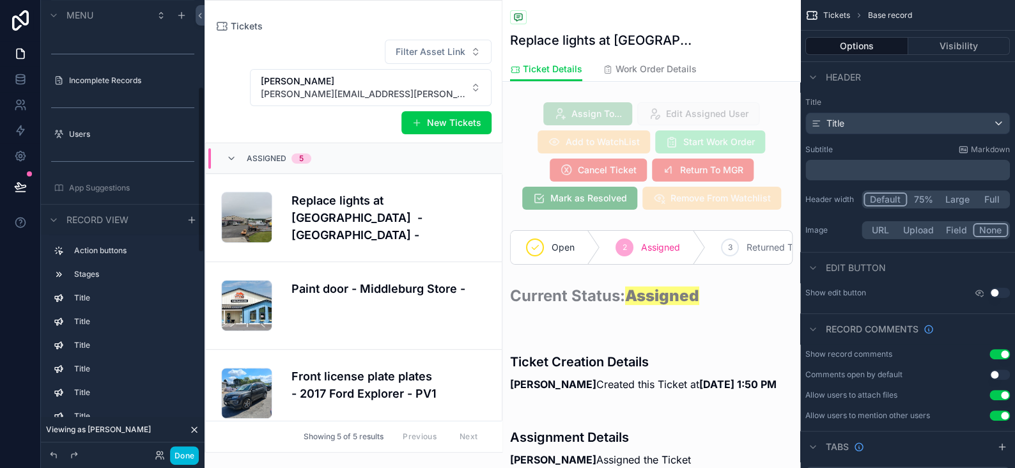
scroll to position [30, 0]
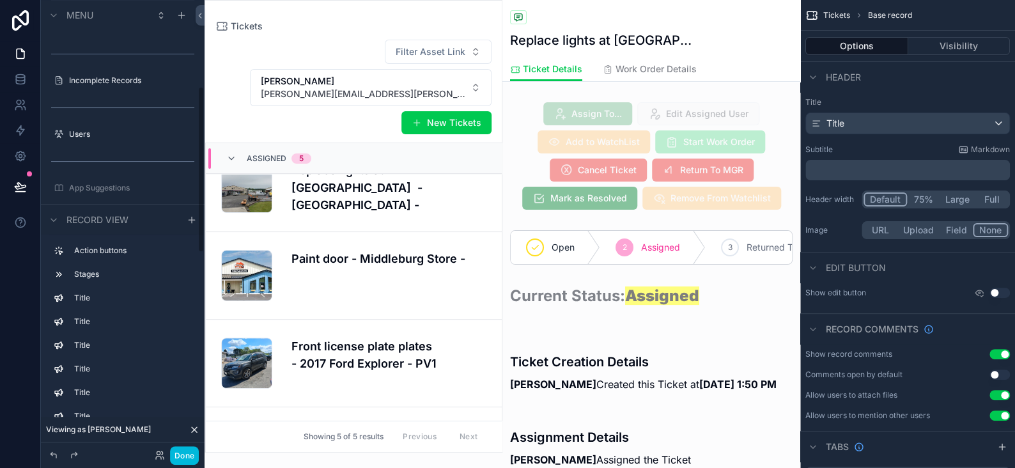
click at [631, 169] on div "scrollable content" at bounding box center [651, 156] width 298 height 118
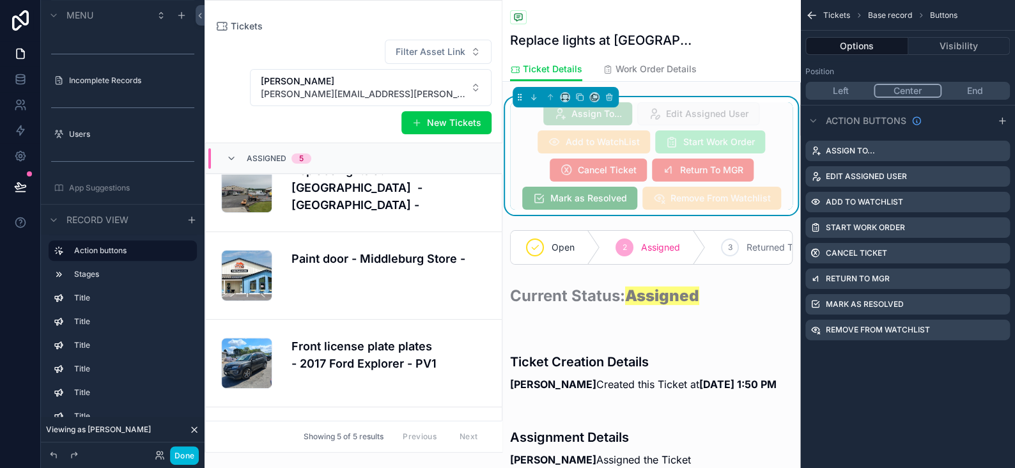
click at [0, 0] on icon "scrollable content" at bounding box center [0, 0] width 0 height 0
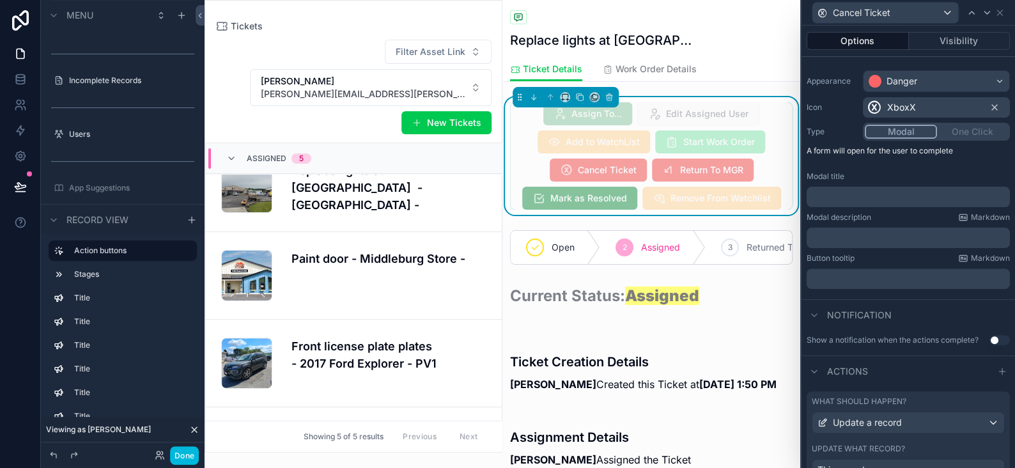
scroll to position [0, 0]
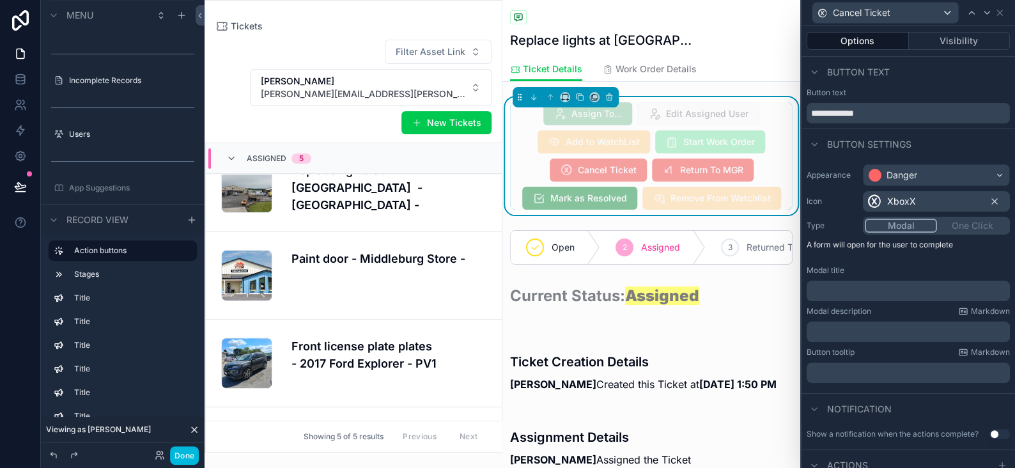
click at [938, 45] on button "Visibility" at bounding box center [960, 41] width 102 height 18
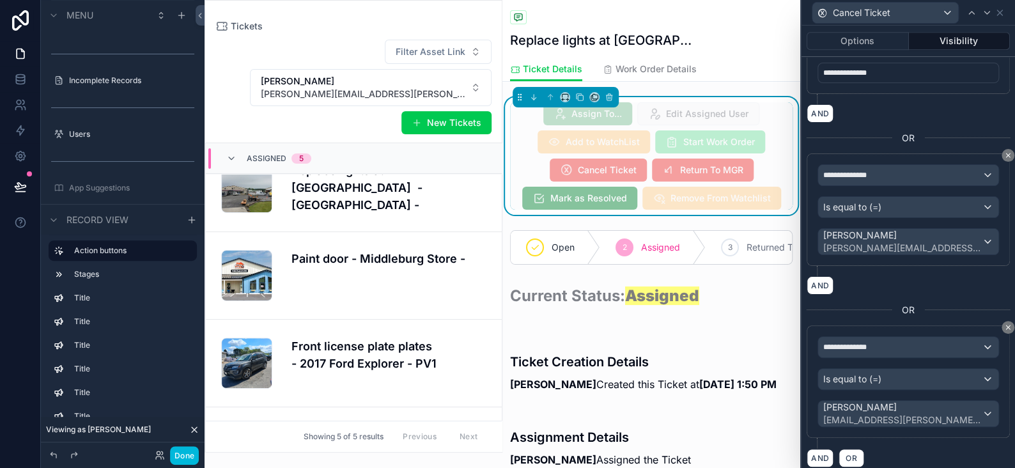
scroll to position [473, 0]
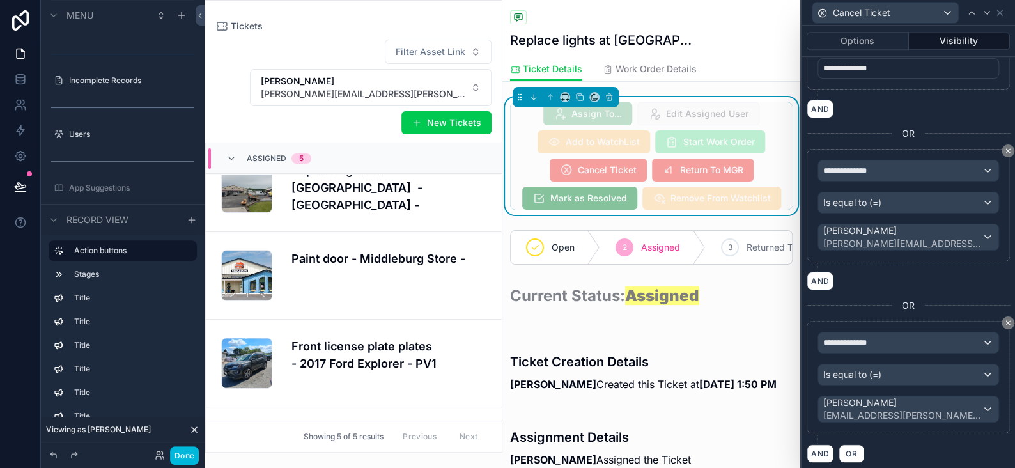
click at [1004, 319] on icon at bounding box center [1008, 323] width 8 height 8
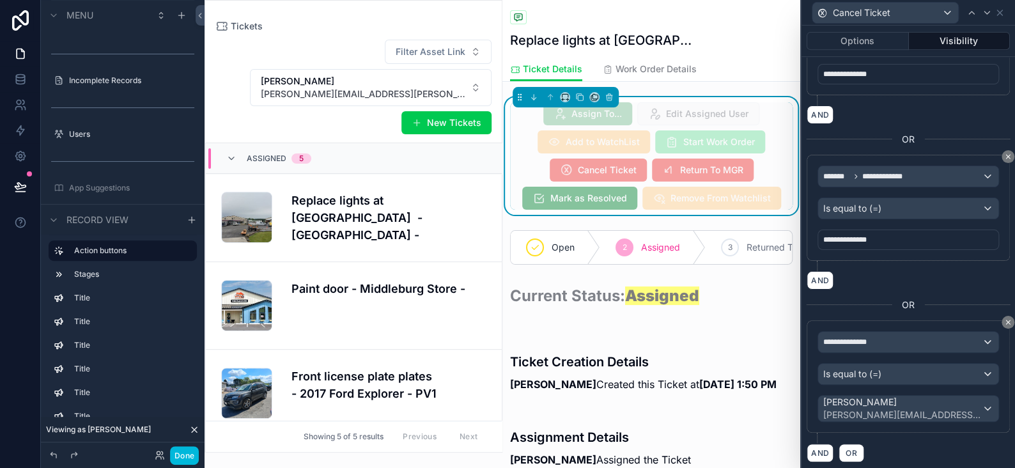
scroll to position [30, 0]
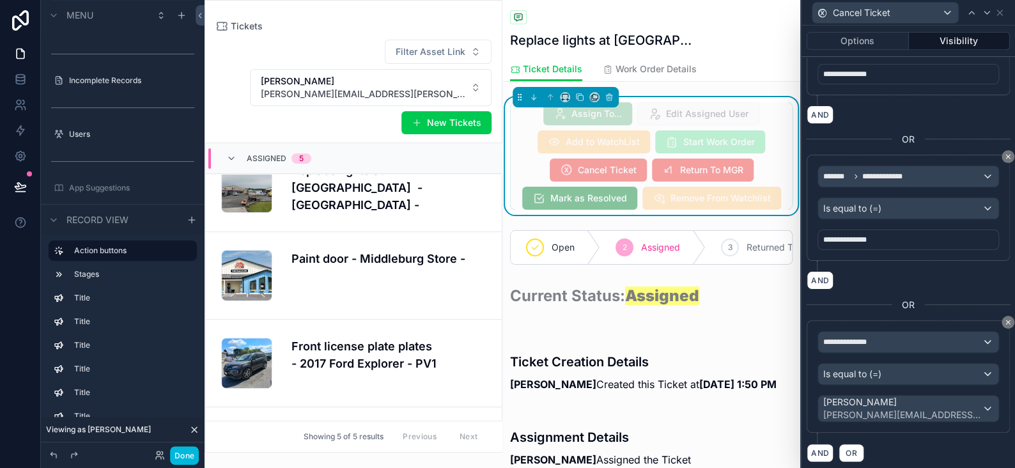
click at [1004, 318] on icon at bounding box center [1008, 322] width 8 height 8
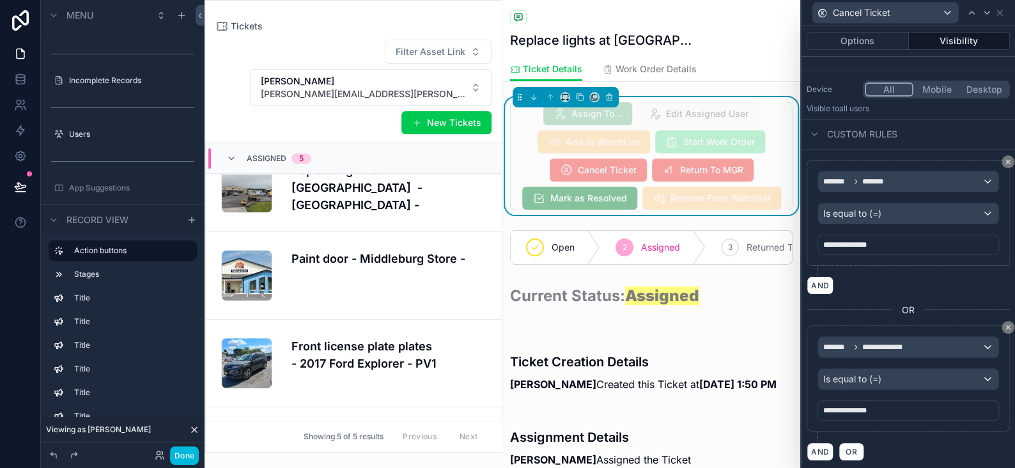
click at [1004, 159] on icon at bounding box center [1008, 162] width 8 height 8
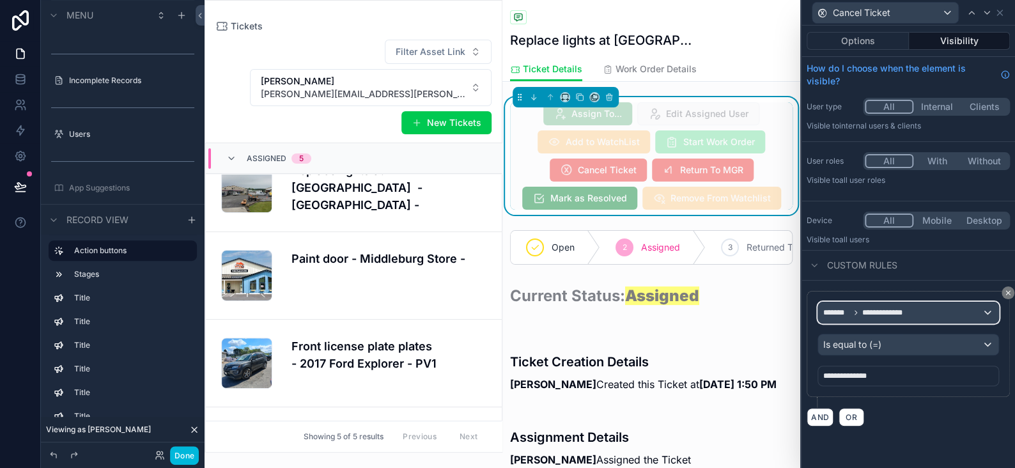
click at [877, 319] on div "**********" at bounding box center [908, 312] width 180 height 20
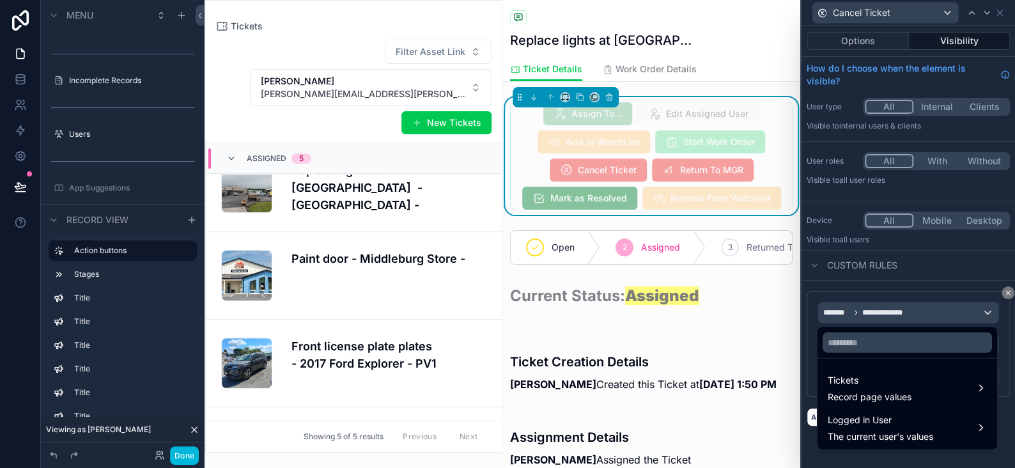
click at [864, 424] on span "Logged in User" at bounding box center [880, 419] width 105 height 15
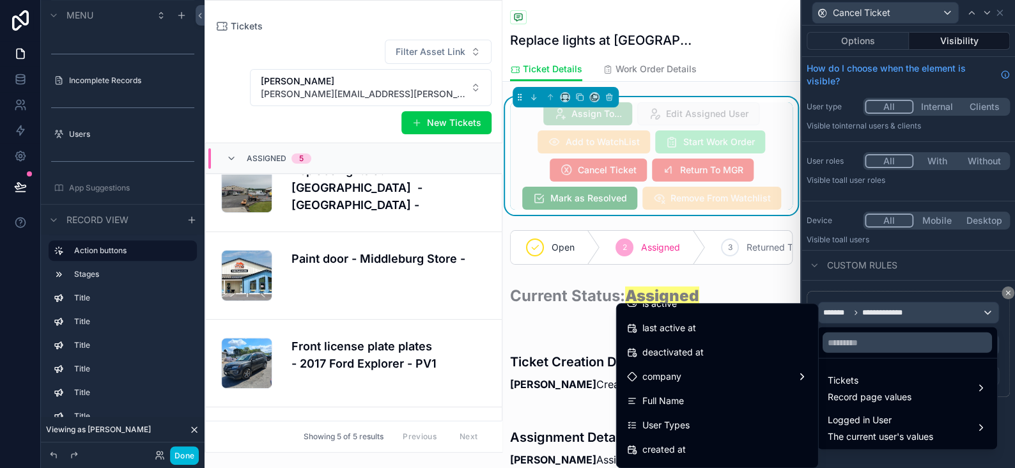
scroll to position [256, 0]
click at [667, 375] on span "User Types" at bounding box center [665, 377] width 47 height 15
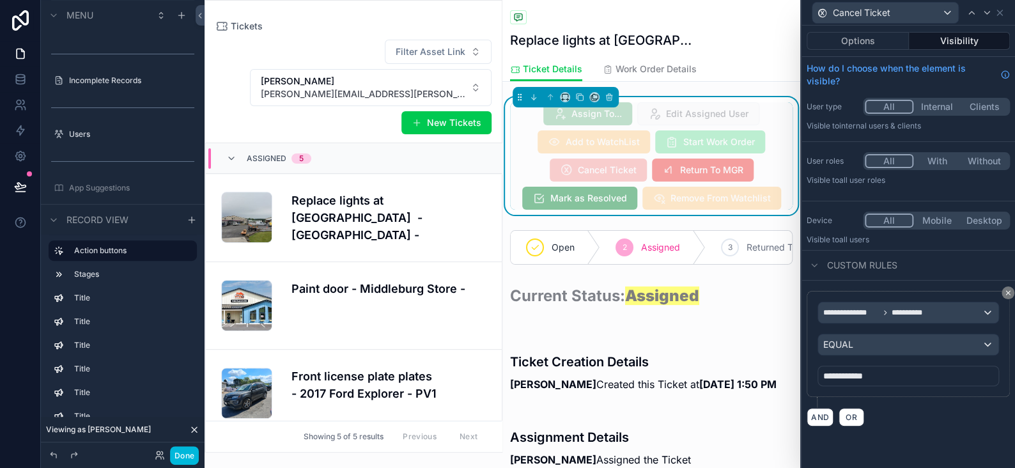
scroll to position [30, 0]
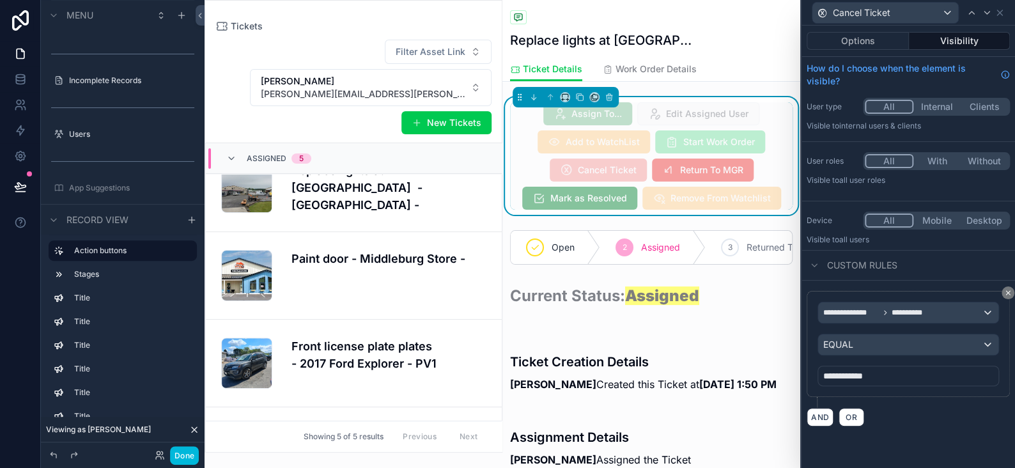
click at [853, 375] on span "**********" at bounding box center [847, 375] width 48 height 13
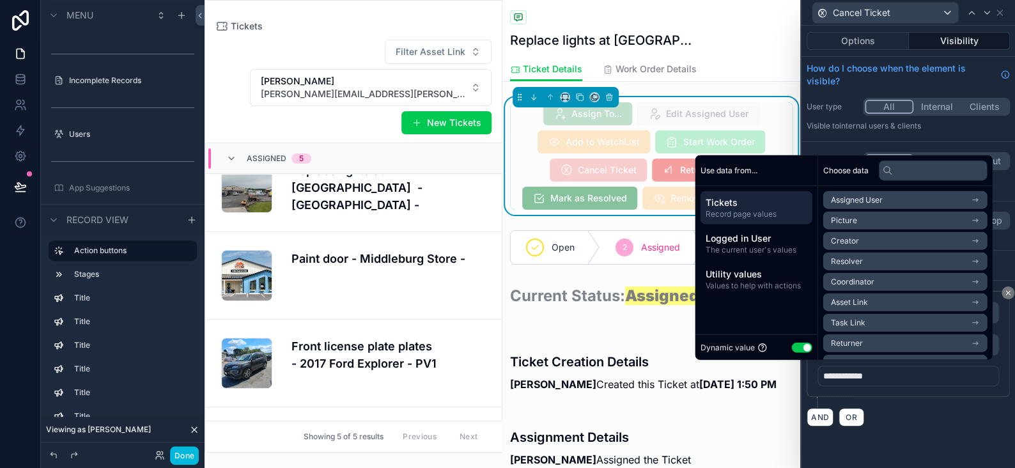
click at [796, 347] on button "Use setting" at bounding box center [801, 347] width 20 height 10
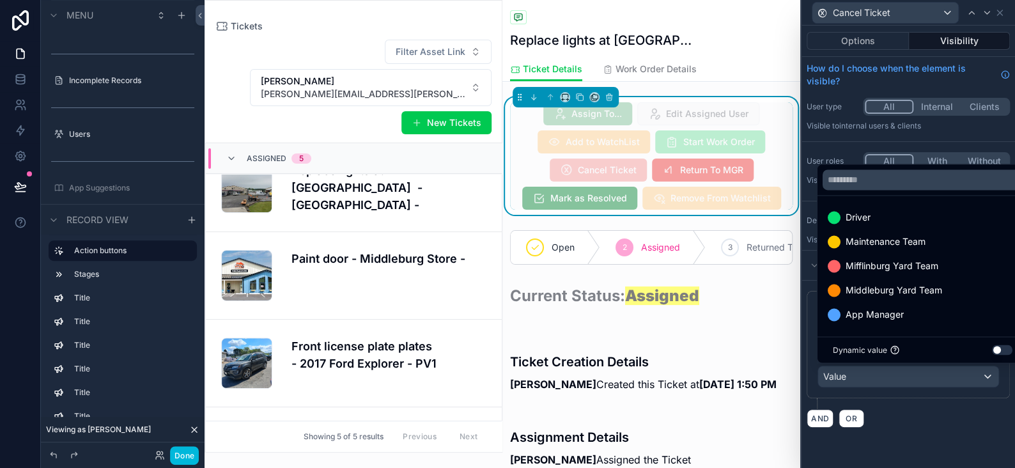
click at [887, 313] on span "App Manager" at bounding box center [875, 314] width 58 height 15
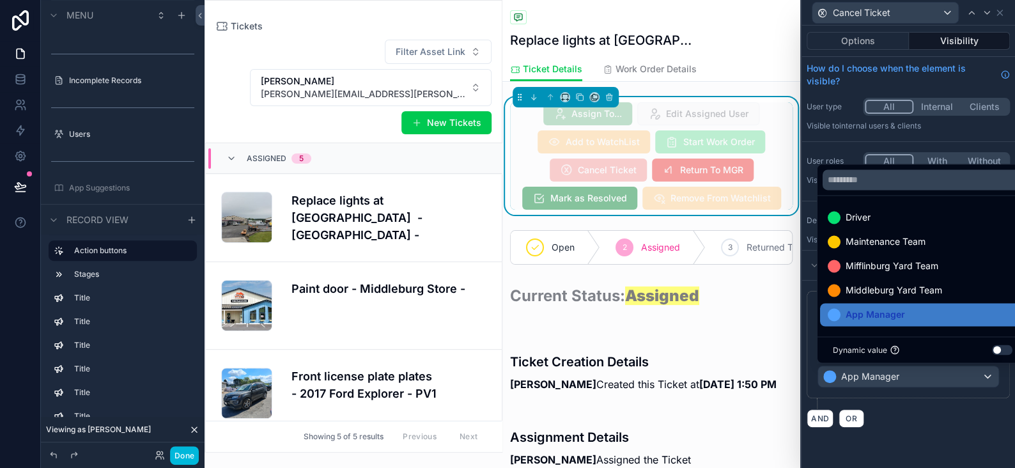
click at [189, 453] on button "Done" at bounding box center [184, 455] width 29 height 19
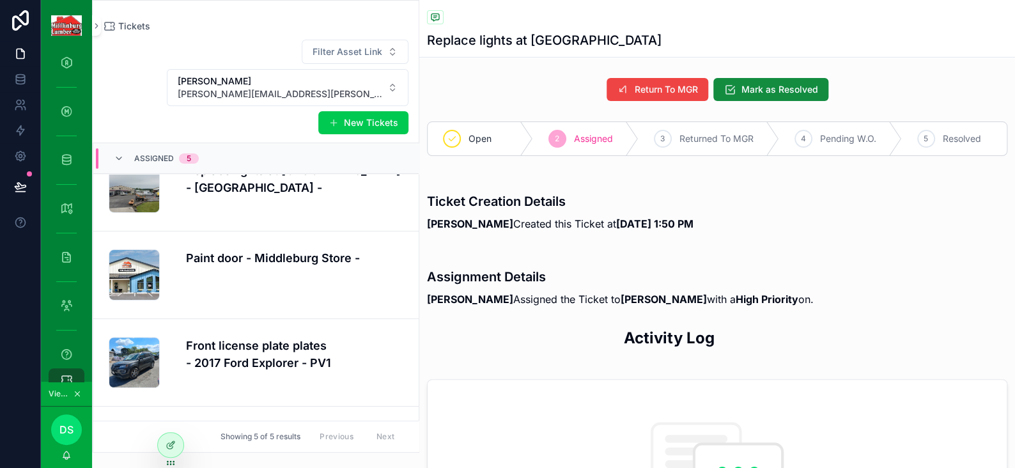
scroll to position [0, 0]
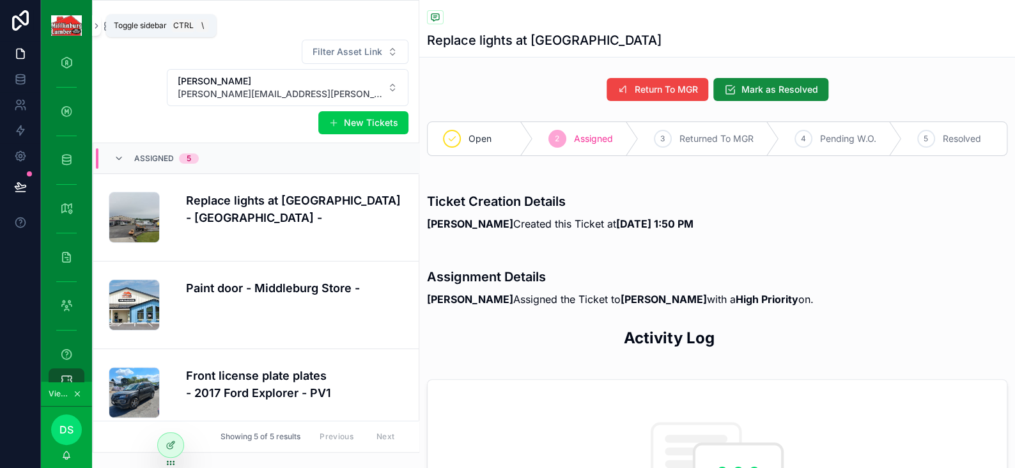
click at [97, 27] on icon "scrollable content" at bounding box center [96, 26] width 9 height 10
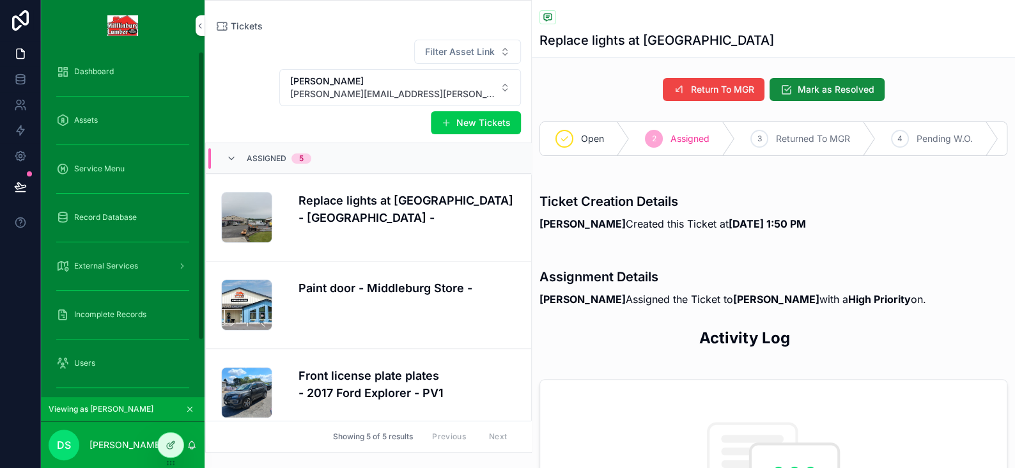
click at [103, 72] on span "Dashboard" at bounding box center [94, 71] width 40 height 10
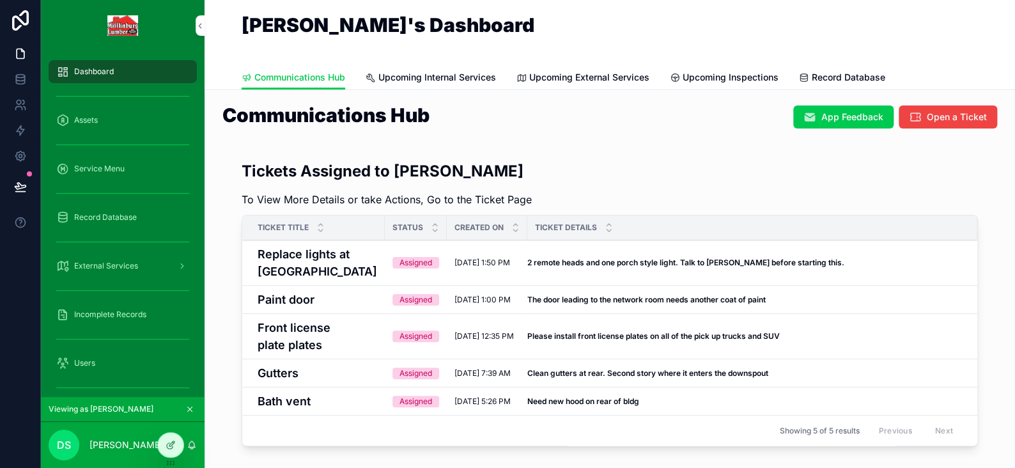
click at [562, 306] on td "The door leading to the network room needs another coat of paint The door leadi…" at bounding box center [752, 300] width 450 height 28
click at [599, 306] on td "The door leading to the network room needs another coat of paint The door leadi…" at bounding box center [752, 300] width 450 height 28
click at [405, 317] on td "Assigned" at bounding box center [416, 336] width 62 height 45
click at [359, 286] on td "Paint door" at bounding box center [313, 300] width 143 height 28
drag, startPoint x: 671, startPoint y: 365, endPoint x: 779, endPoint y: 282, distance: 136.3
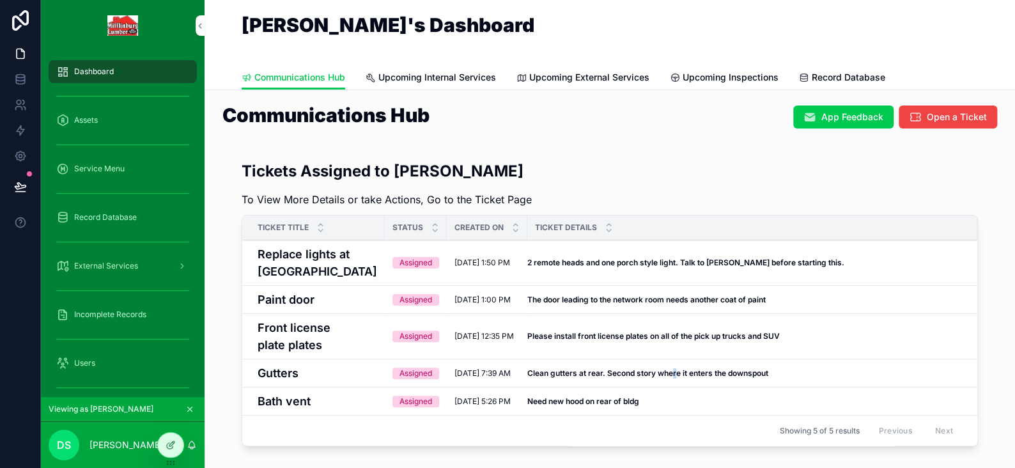
click at [672, 364] on td "Clean gutters at rear. Second story where it enters the downspout Clean gutters…" at bounding box center [752, 373] width 450 height 28
click at [779, 282] on td "2 remote heads and one porch style light. Talk to Nate before starting this. 2 …" at bounding box center [752, 262] width 450 height 45
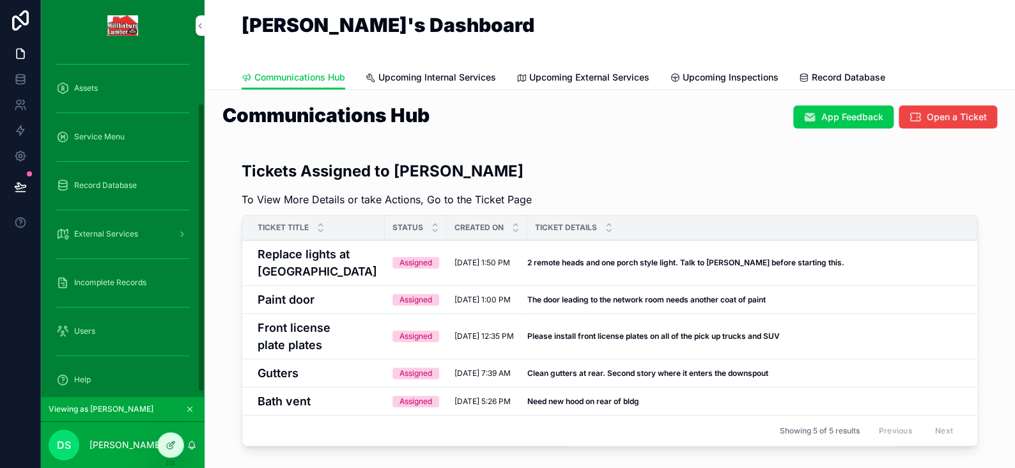
scroll to position [67, 0]
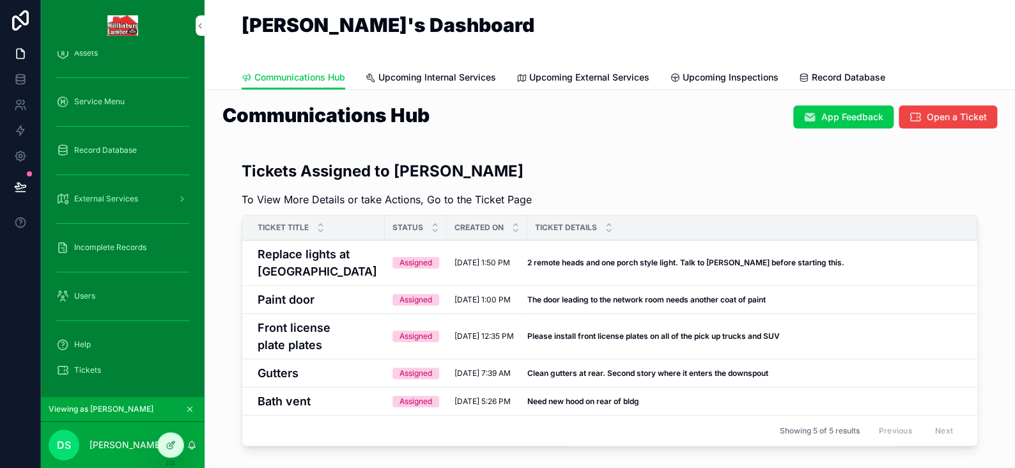
click at [98, 365] on span "Tickets" at bounding box center [87, 370] width 27 height 10
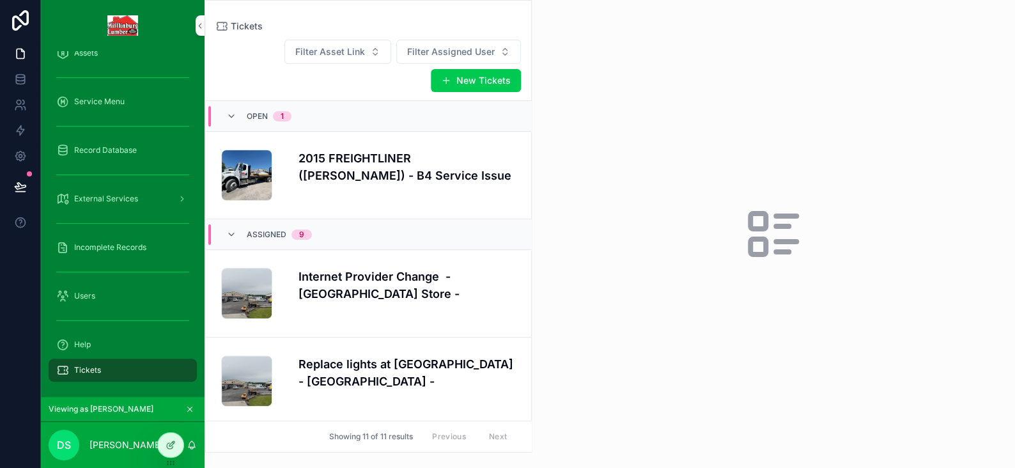
click at [235, 114] on icon "scrollable content" at bounding box center [231, 116] width 10 height 10
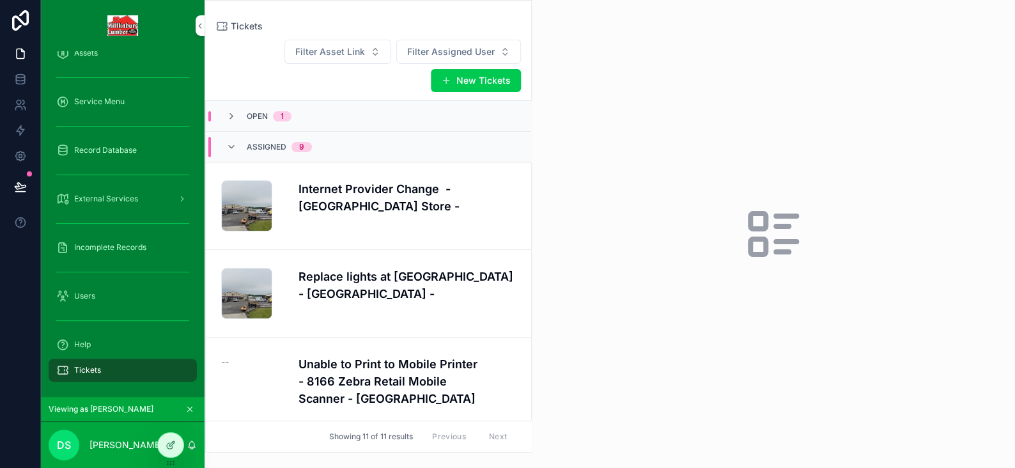
click at [231, 142] on icon "scrollable content" at bounding box center [231, 147] width 10 height 10
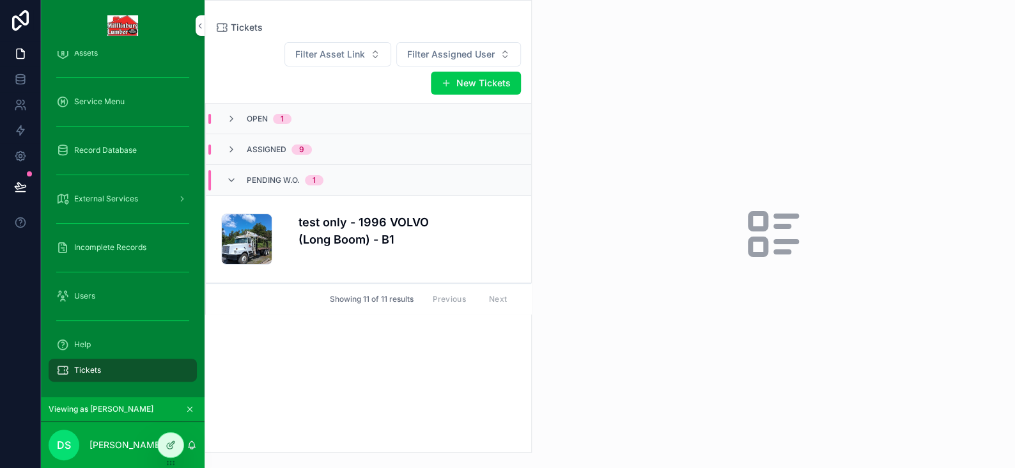
click at [231, 181] on icon "scrollable content" at bounding box center [231, 180] width 10 height 10
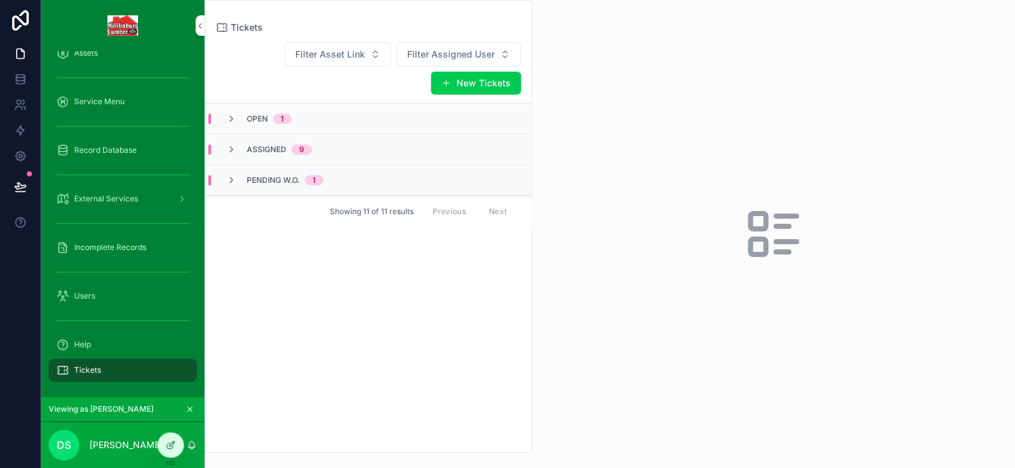
click at [460, 58] on span "Filter Assigned User" at bounding box center [451, 54] width 88 height 13
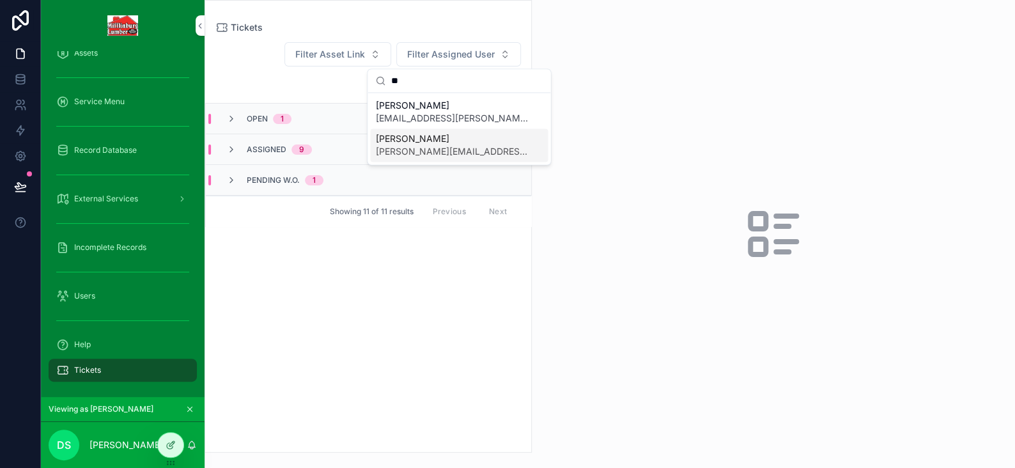
type input "**"
click at [399, 148] on span "[PERSON_NAME][EMAIL_ADDRESS][PERSON_NAME][DOMAIN_NAME]" at bounding box center [451, 151] width 152 height 13
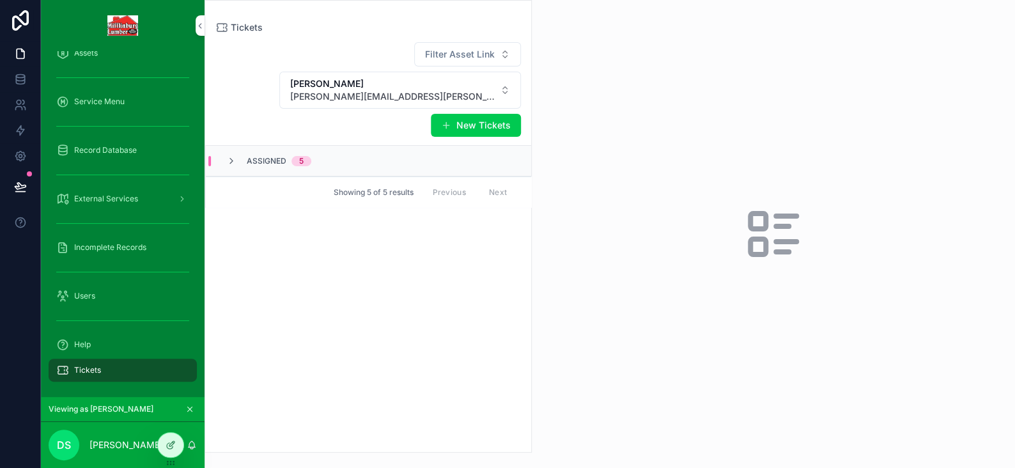
click at [233, 158] on icon "scrollable content" at bounding box center [231, 161] width 10 height 10
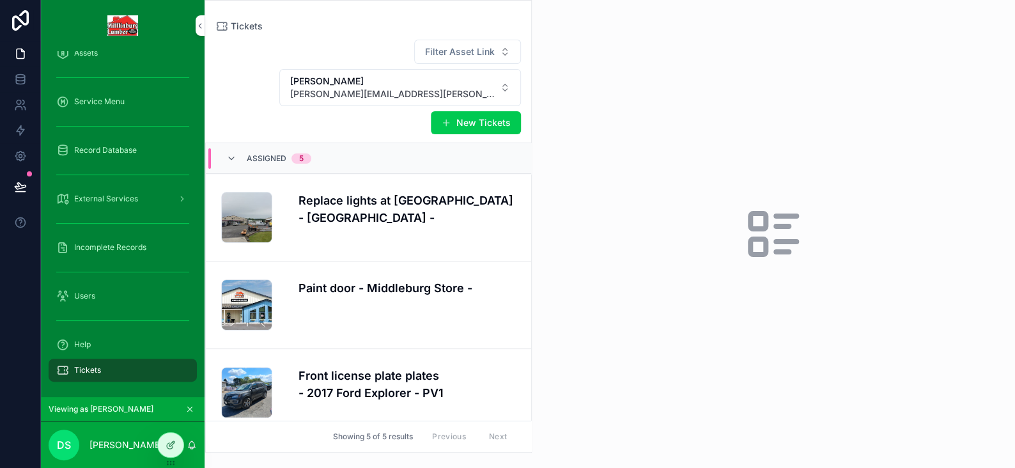
click at [361, 224] on h4 "Replace lights at East side - Mifflinburg Store -" at bounding box center [406, 209] width 217 height 35
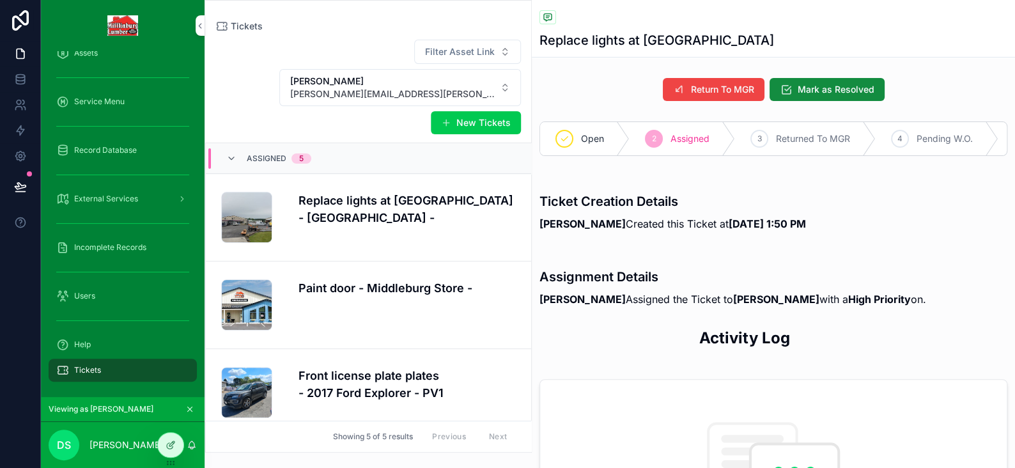
click at [700, 90] on span "Return To MGR" at bounding box center [722, 89] width 63 height 13
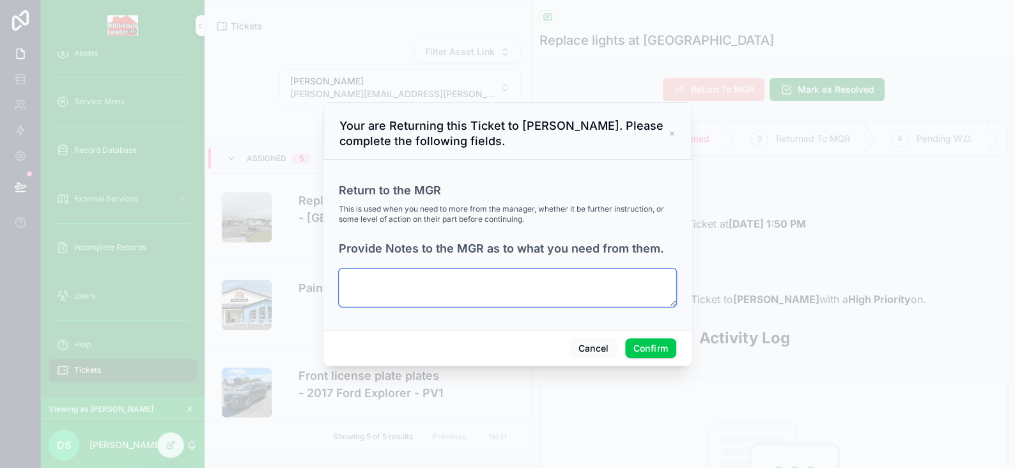
click at [398, 279] on textarea at bounding box center [507, 287] width 337 height 38
click at [591, 348] on button "Cancel" at bounding box center [592, 348] width 47 height 20
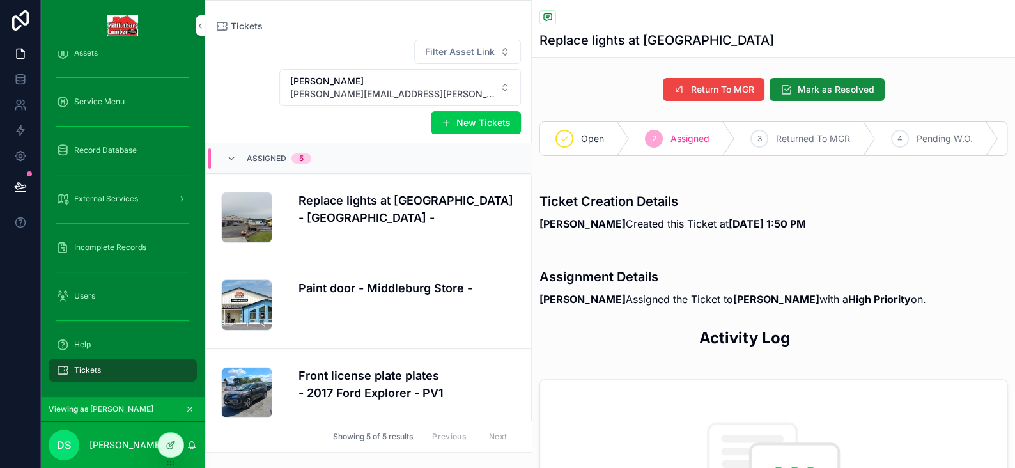
click at [382, 228] on div "Replace lights at East side - Mifflinburg Store -" at bounding box center [406, 217] width 217 height 51
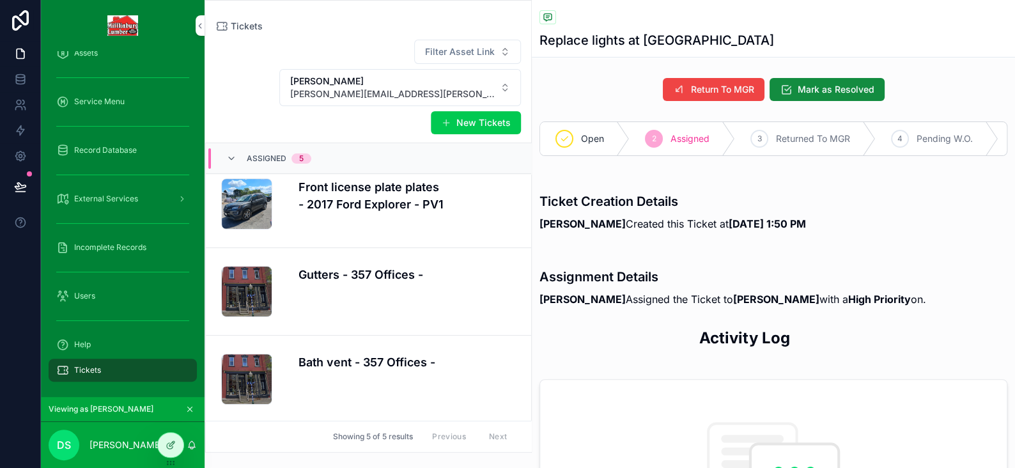
click at [369, 289] on div "Gutters - 357 Offices -" at bounding box center [406, 291] width 217 height 51
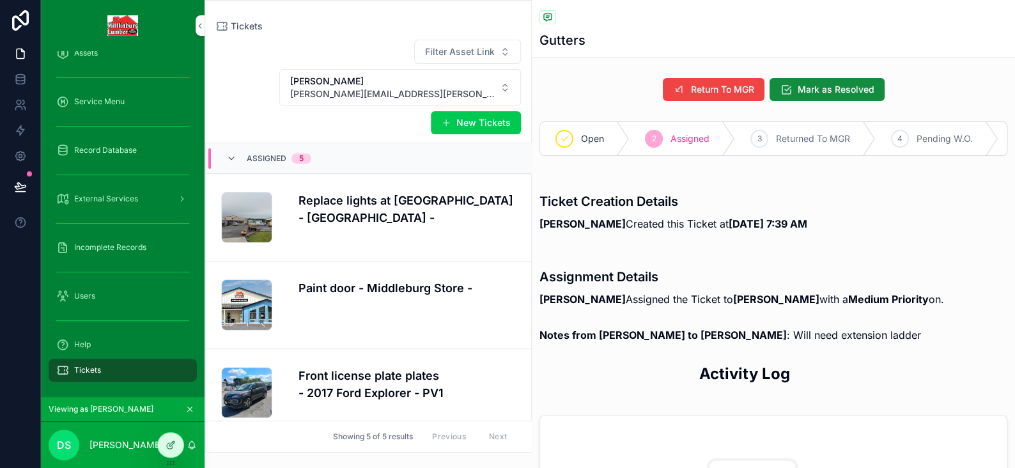
scroll to position [189, 0]
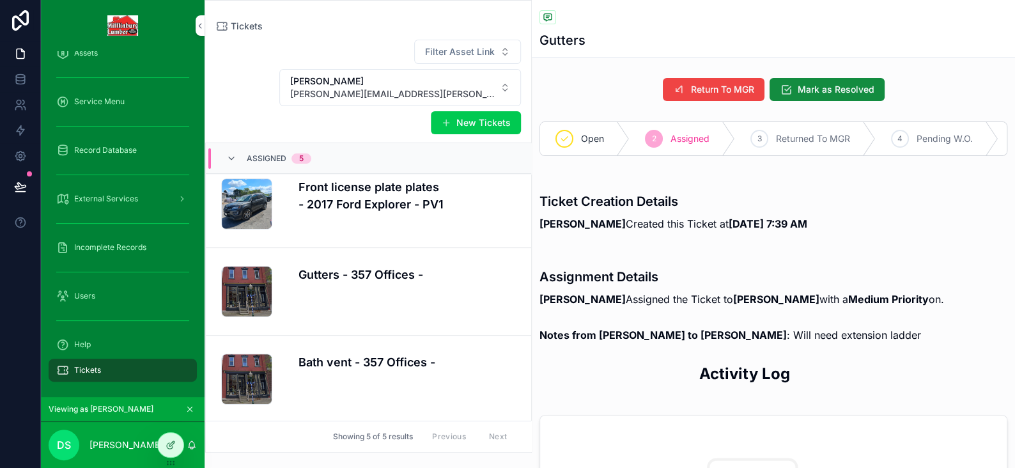
click at [351, 291] on div "Gutters - 357 Offices -" at bounding box center [406, 291] width 217 height 51
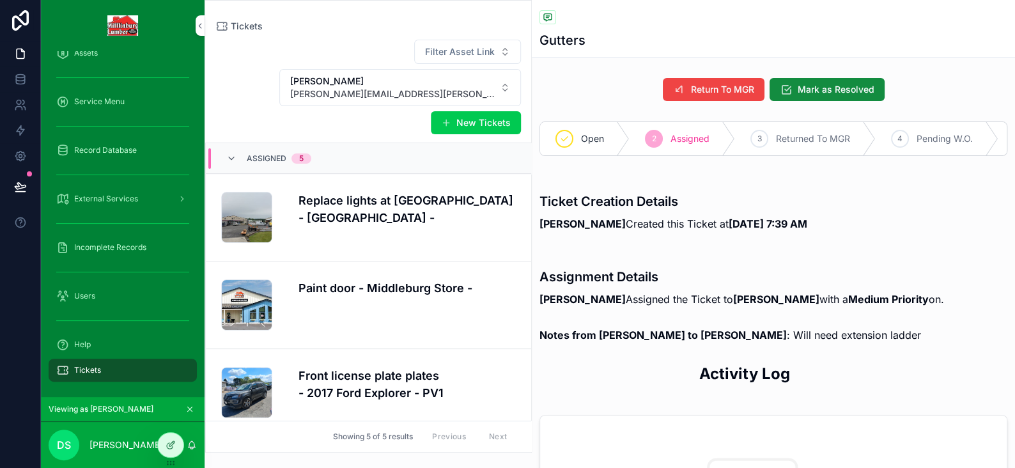
click at [828, 89] on span "Mark as Resolved" at bounding box center [836, 89] width 77 height 13
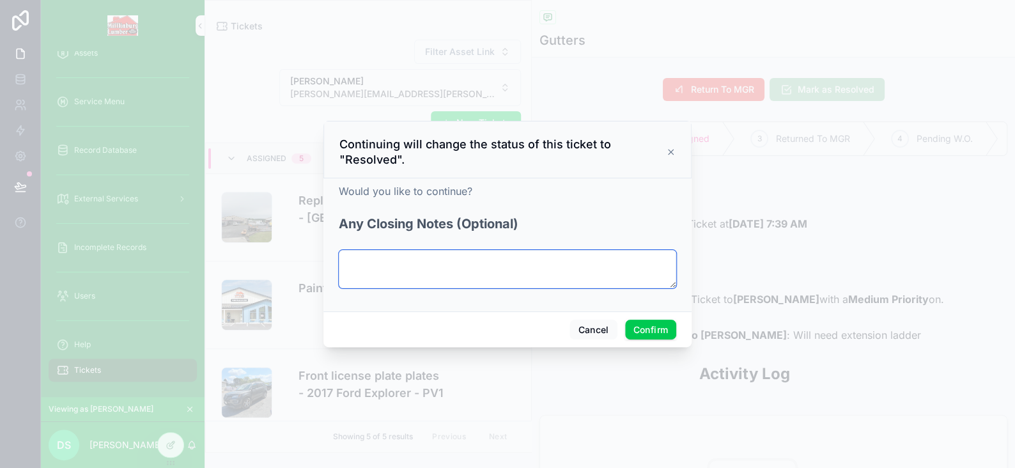
click at [420, 267] on textarea at bounding box center [507, 269] width 337 height 38
click at [639, 329] on button "Confirm" at bounding box center [650, 330] width 51 height 20
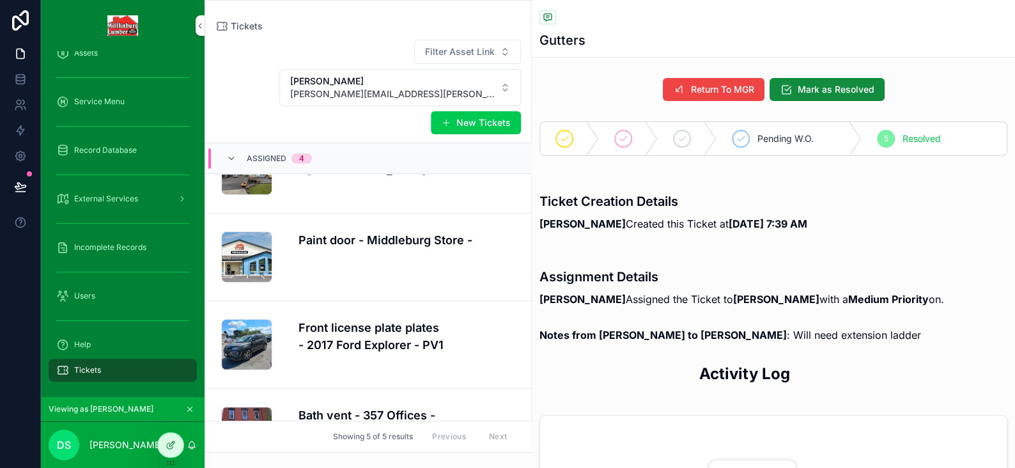
scroll to position [101, 0]
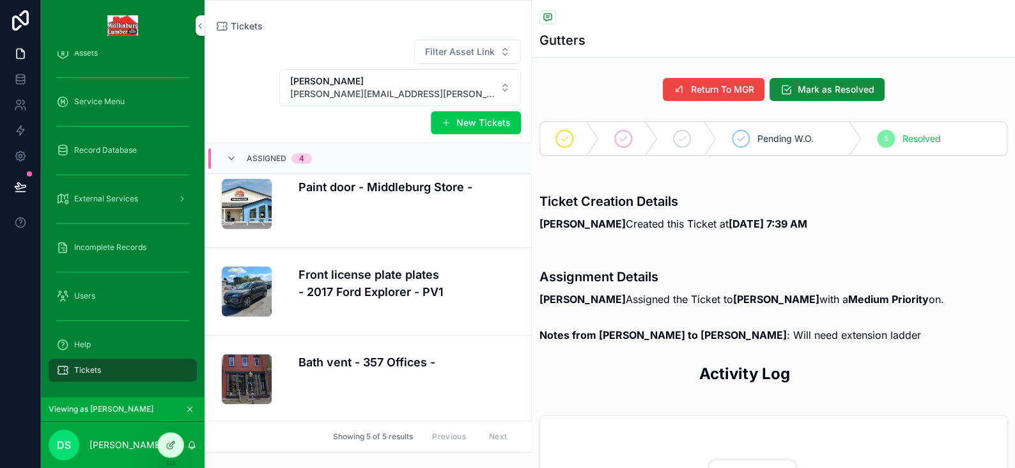
click at [377, 355] on h4 "Bath vent - 357 Offices -" at bounding box center [406, 361] width 217 height 17
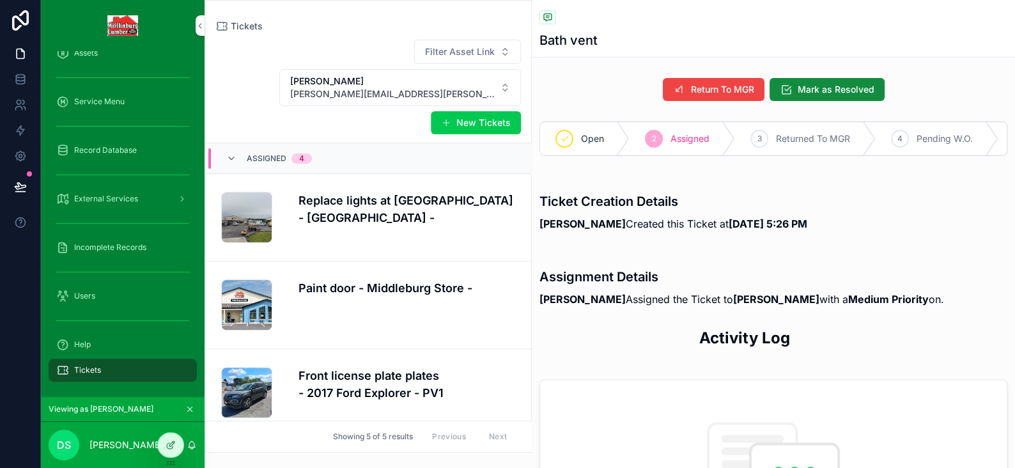
click at [839, 86] on span "Mark as Resolved" at bounding box center [836, 89] width 77 height 13
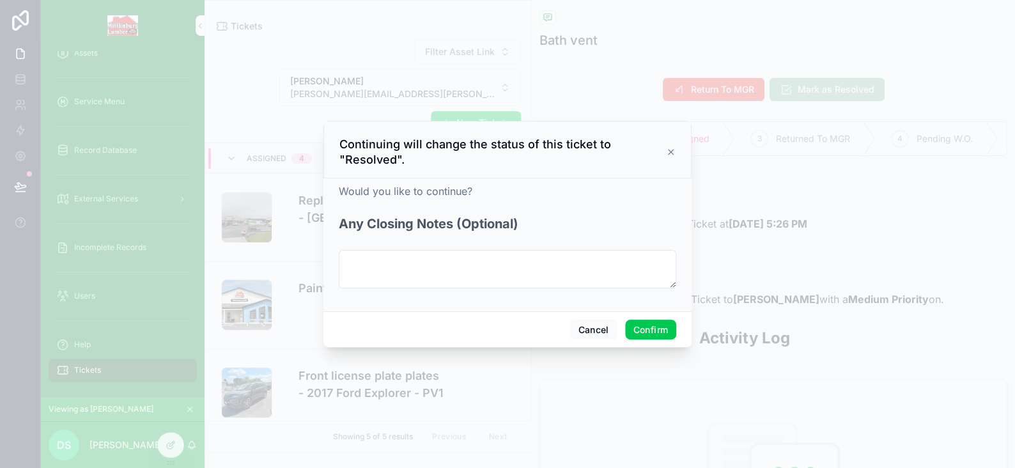
click at [653, 324] on button "Confirm" at bounding box center [650, 330] width 51 height 20
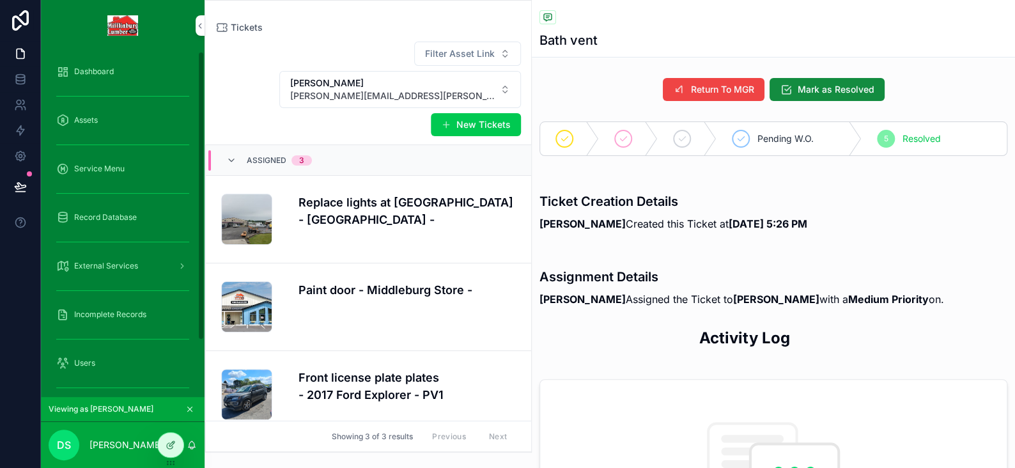
click at [95, 167] on span "Service Menu" at bounding box center [99, 169] width 50 height 10
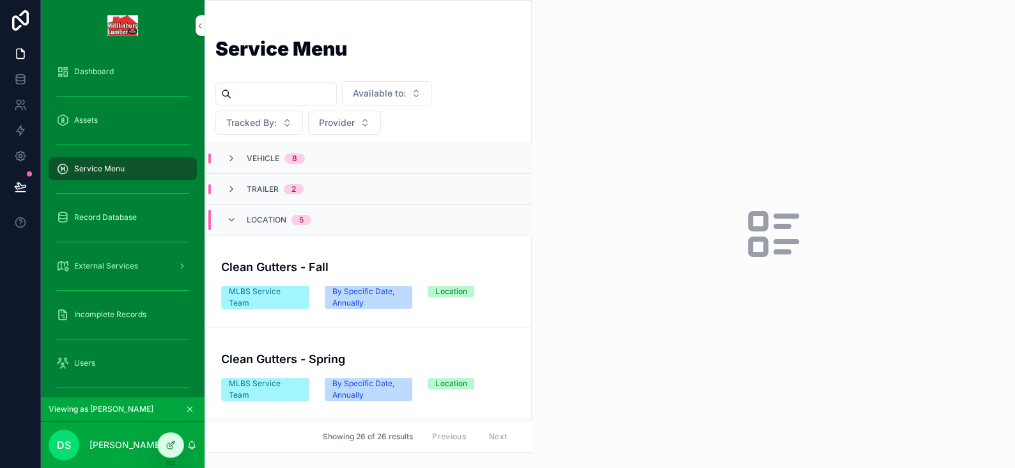
click at [232, 157] on icon "scrollable content" at bounding box center [231, 158] width 10 height 10
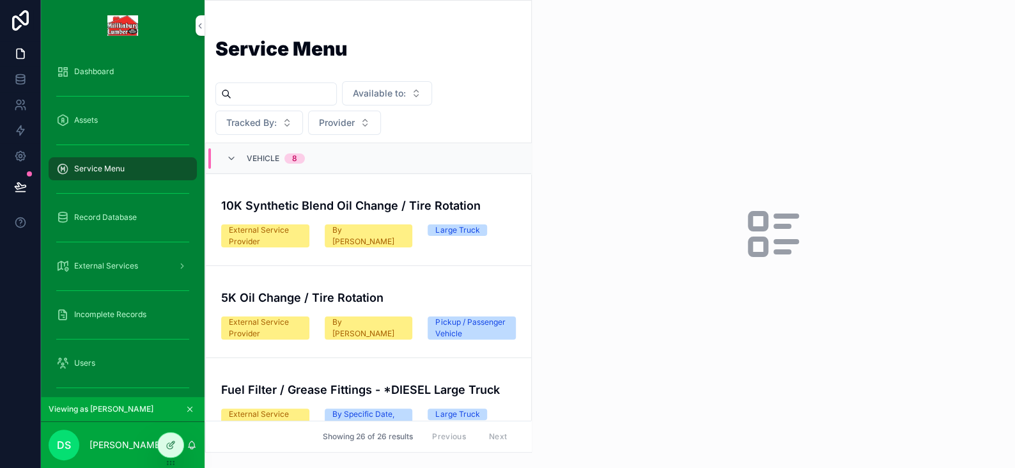
click at [304, 85] on input "scrollable content" at bounding box center [283, 94] width 105 height 18
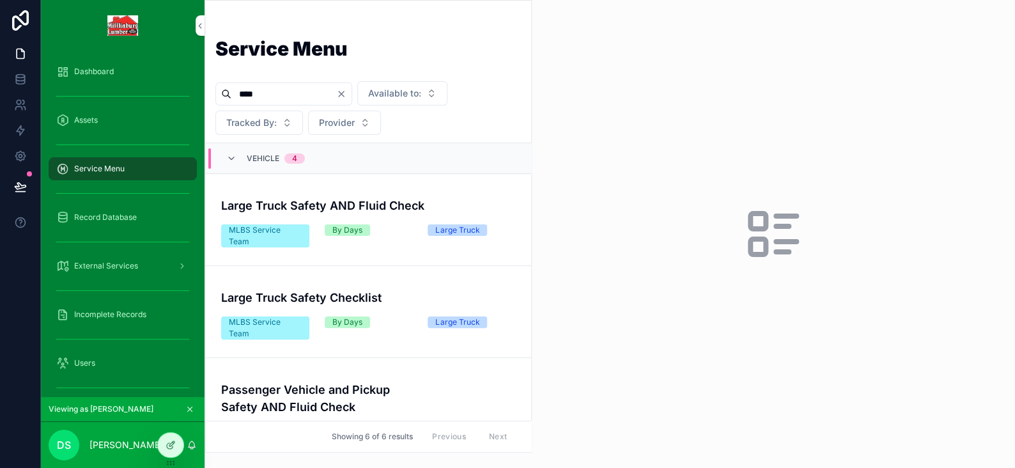
type input "****"
click at [368, 228] on div "By Days" at bounding box center [369, 230] width 88 height 12
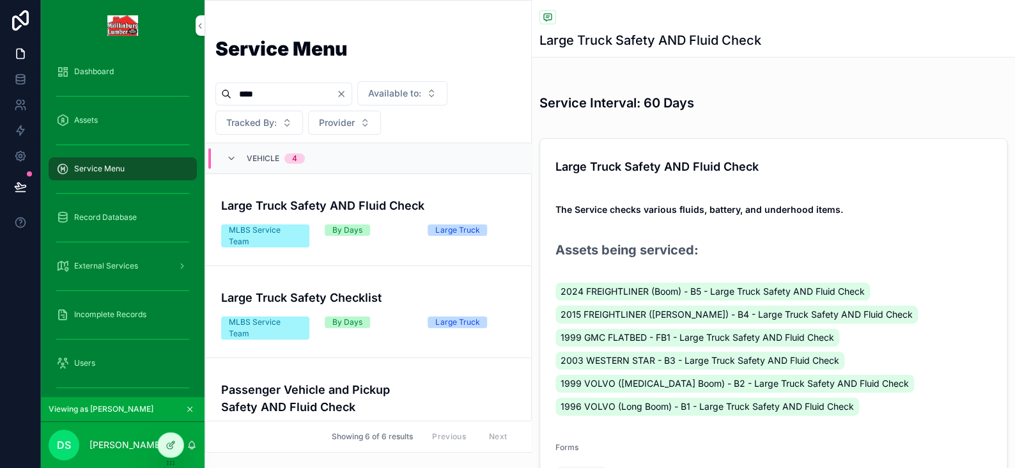
click at [377, 287] on div "Large Truck Safety Checklist" at bounding box center [368, 295] width 295 height 22
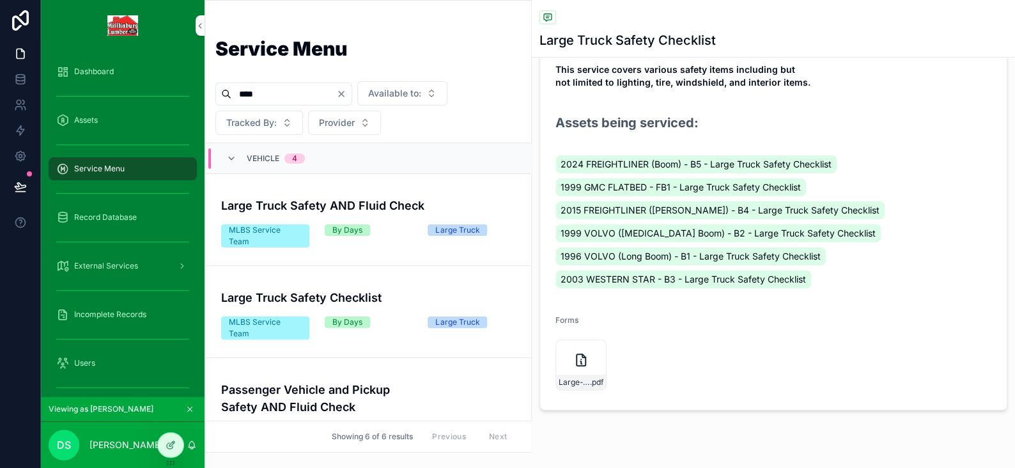
scroll to position [168, 0]
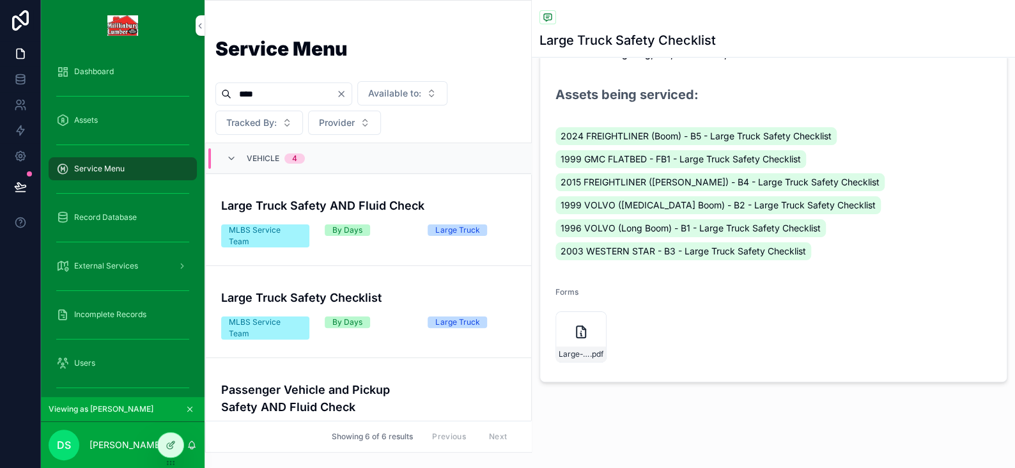
click at [381, 221] on div "Large Truck Safety AND Fluid Check MLBS Service Team By Days Large Truck" at bounding box center [368, 220] width 295 height 56
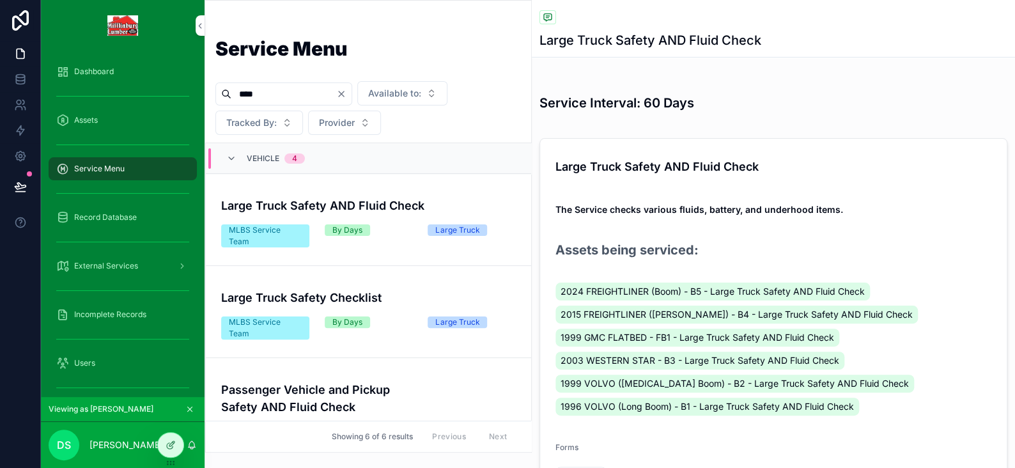
click at [353, 309] on div "Large Truck Safety Checklist MLBS Service Team By Days Large Truck" at bounding box center [368, 312] width 295 height 56
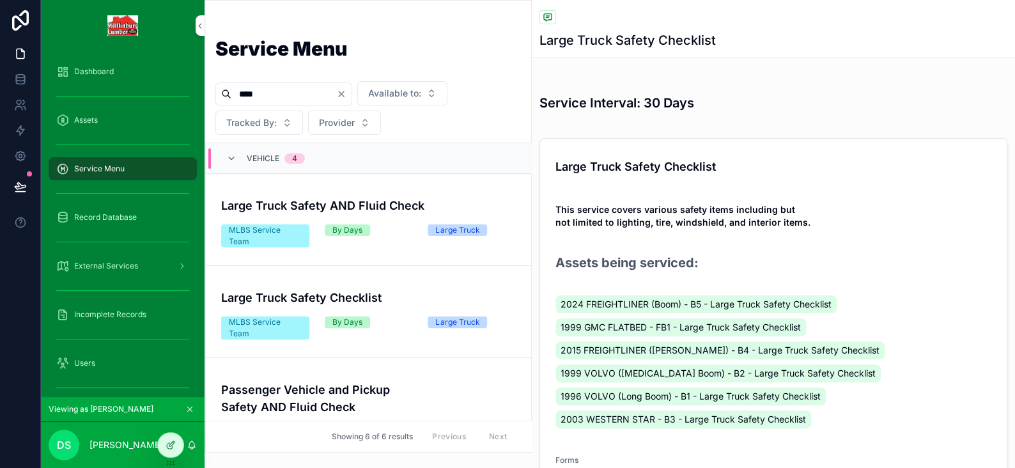
click at [326, 284] on div "Large Truck Safety Checklist" at bounding box center [368, 295] width 295 height 22
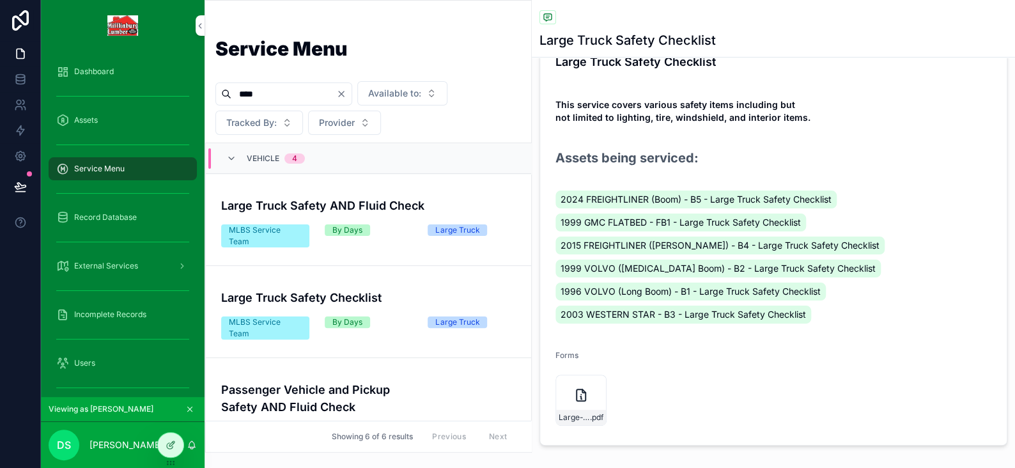
scroll to position [168, 0]
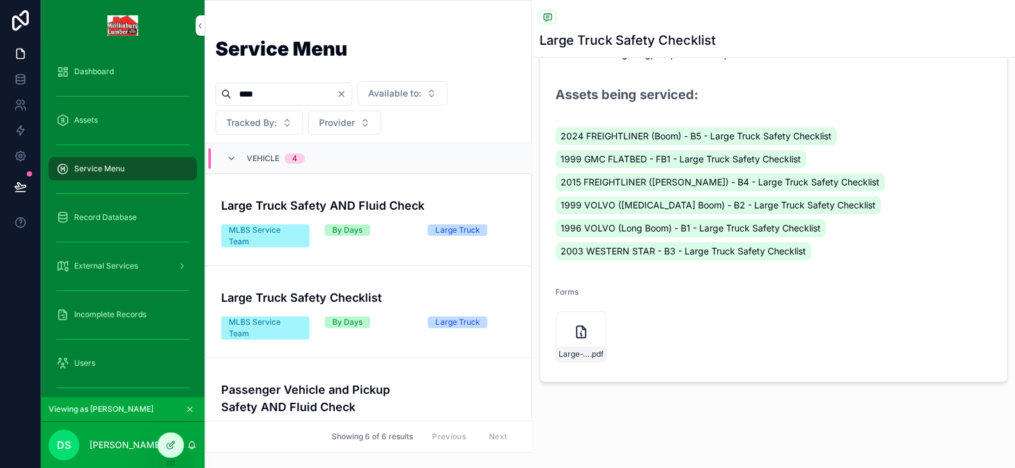
click at [396, 287] on div "Large Truck Safety Checklist" at bounding box center [368, 295] width 295 height 22
click at [578, 326] on icon "scrollable content" at bounding box center [580, 331] width 15 height 15
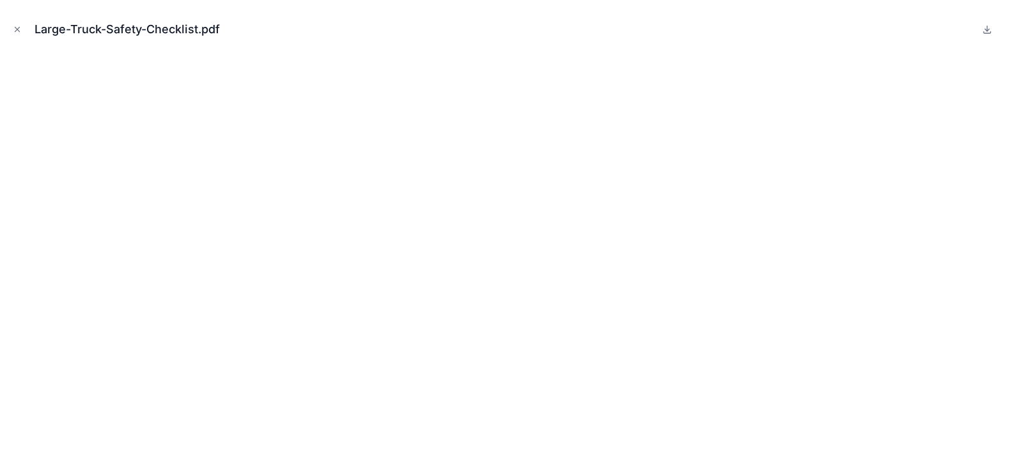
click at [20, 26] on icon "Close modal" at bounding box center [17, 29] width 9 height 9
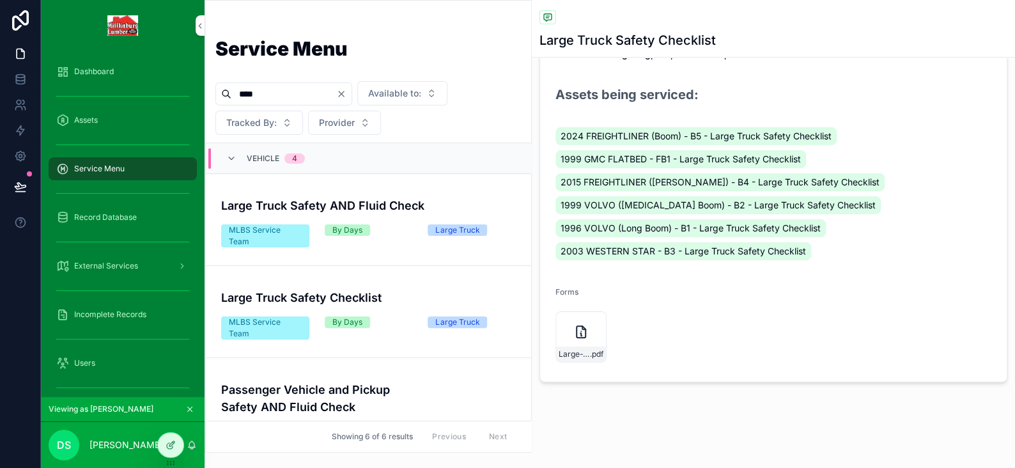
click at [355, 229] on div "By Days" at bounding box center [347, 230] width 30 height 12
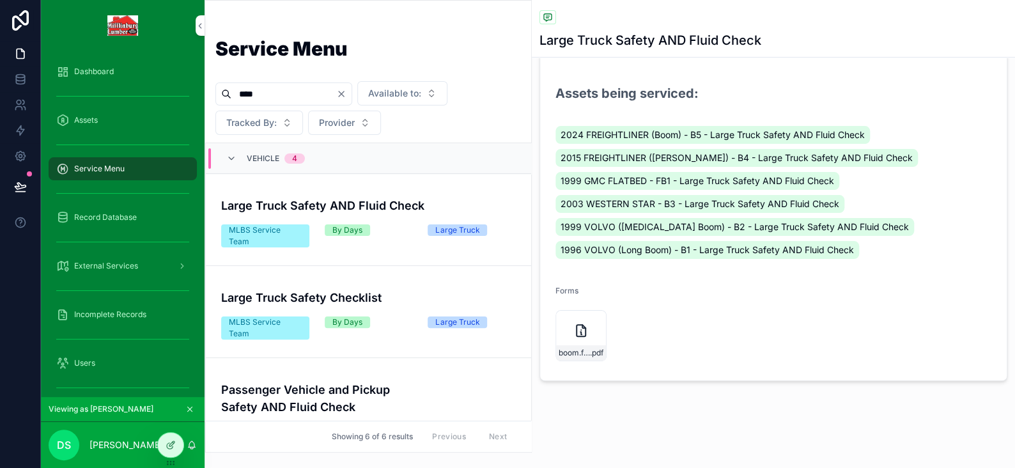
scroll to position [155, 0]
click at [587, 336] on icon "scrollable content" at bounding box center [580, 331] width 15 height 15
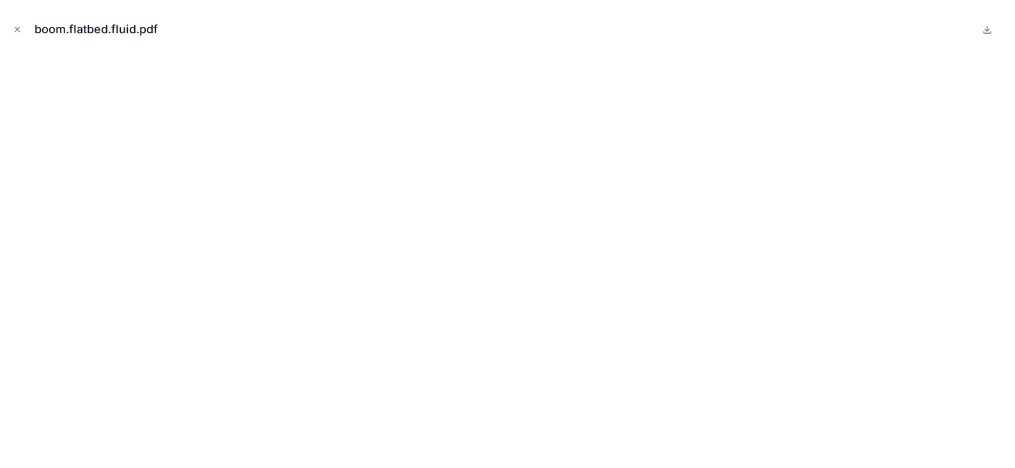
click at [18, 32] on icon "Close modal" at bounding box center [17, 29] width 9 height 9
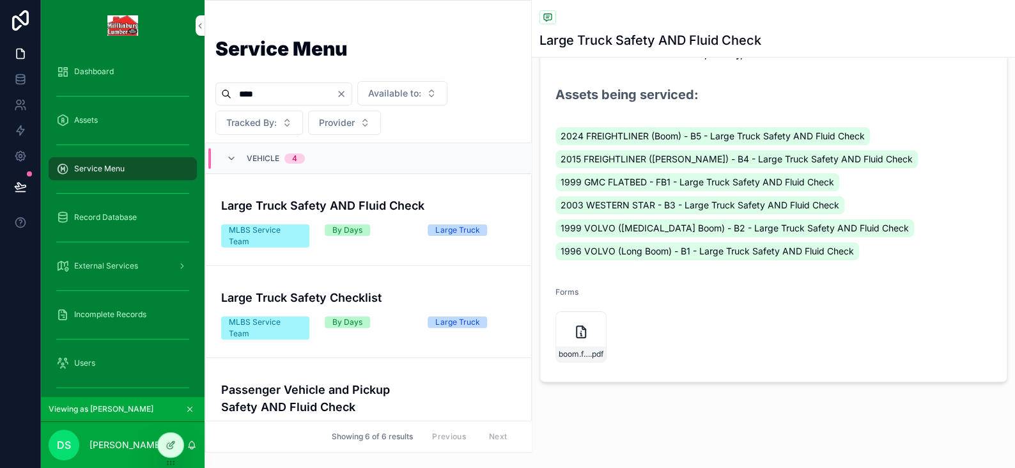
click at [405, 282] on link "Large Truck Safety Checklist MLBS Service Team By Days Large Truck Assign to an…" at bounding box center [368, 312] width 325 height 92
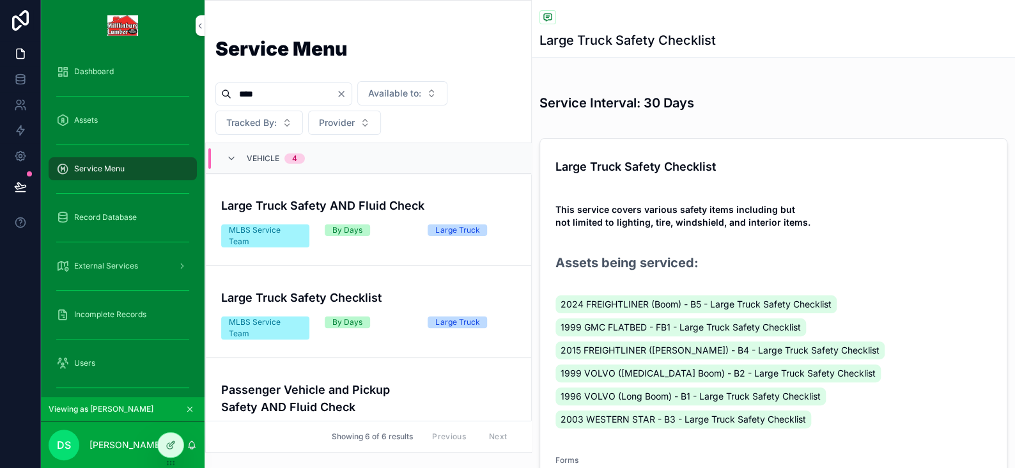
click at [371, 227] on div "By Days" at bounding box center [369, 230] width 88 height 12
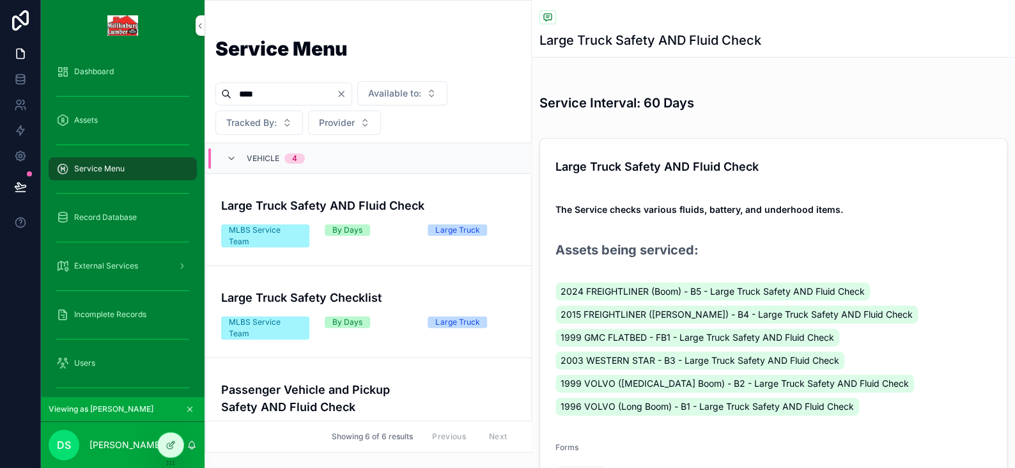
click at [374, 291] on h4 "Large Truck Safety Checklist" at bounding box center [368, 297] width 295 height 17
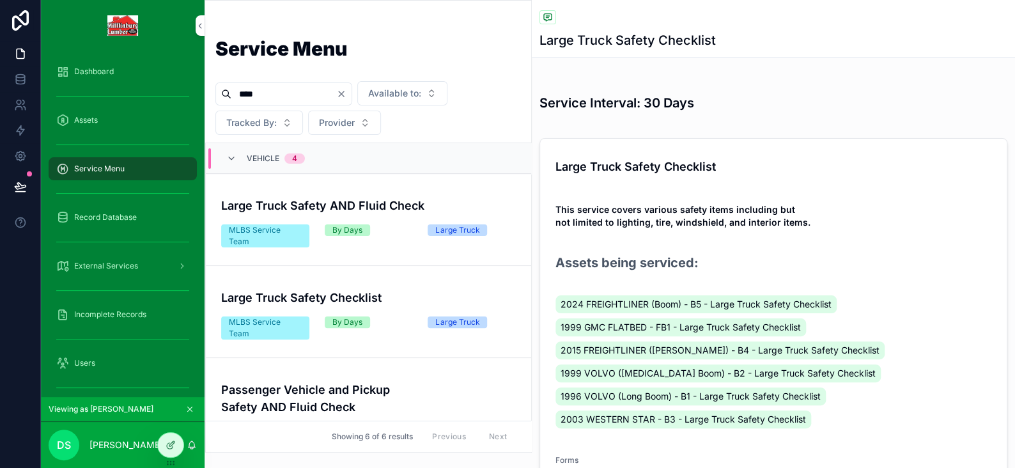
click at [340, 216] on div "Large Truck Safety AND Fluid Check MLBS Service Team By Days Large Truck" at bounding box center [368, 220] width 295 height 56
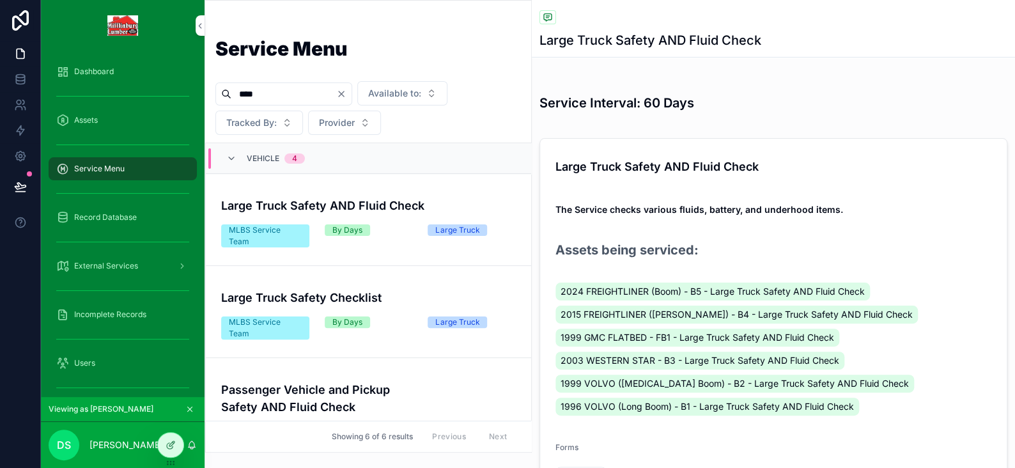
click at [293, 203] on h4 "Large Truck Safety AND Fluid Check" at bounding box center [368, 205] width 295 height 17
click at [394, 188] on link "Large Truck Safety AND Fluid Check MLBS Service Team By Days Large Truck Assign…" at bounding box center [368, 220] width 325 height 92
click at [192, 409] on icon "scrollable content" at bounding box center [189, 409] width 9 height 9
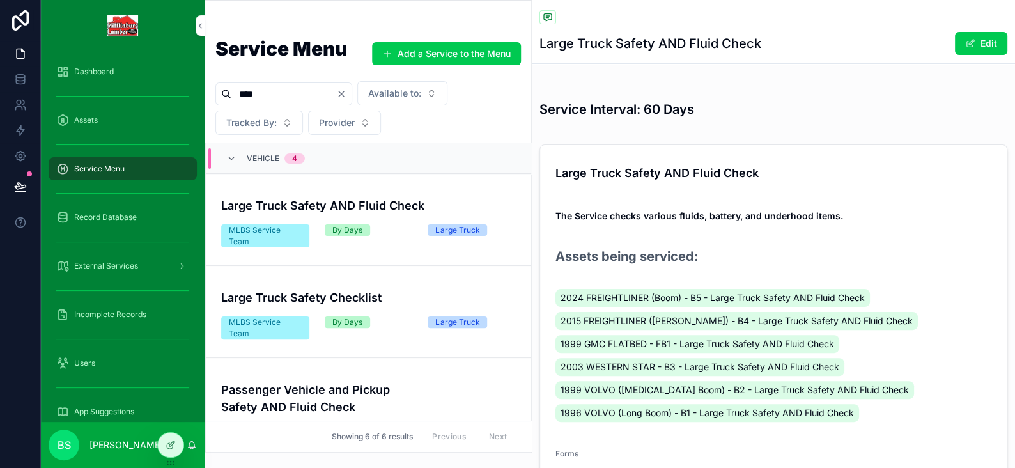
click at [295, 89] on input "****" at bounding box center [283, 94] width 105 height 18
type input "******"
click at [300, 204] on h4 "Large Truck Safety AND Fluid Check" at bounding box center [368, 205] width 295 height 17
click at [979, 45] on button "Edit" at bounding box center [981, 43] width 52 height 23
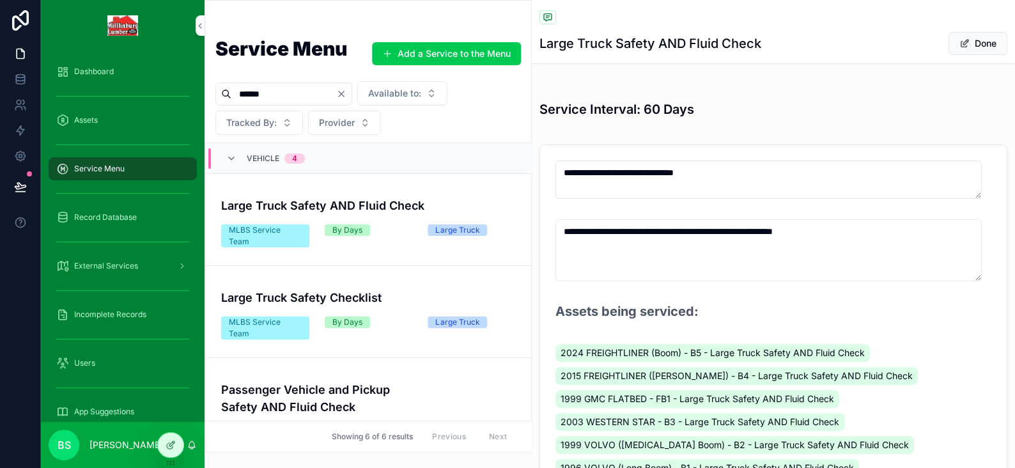
click at [691, 46] on h1 "Large Truck Safety AND Fluid Check" at bounding box center [650, 44] width 222 height 18
click at [692, 42] on h1 "Large Truck Safety AND Fluid Check" at bounding box center [650, 44] width 222 height 18
click at [690, 41] on h1 "Large Truck Safety AND Fluid Check" at bounding box center [650, 44] width 222 height 18
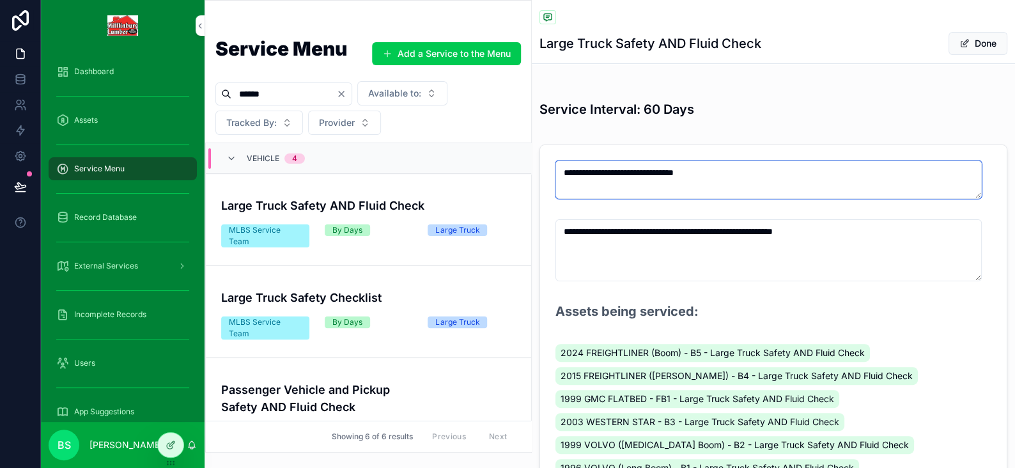
click at [667, 172] on textarea "**********" at bounding box center [768, 179] width 426 height 38
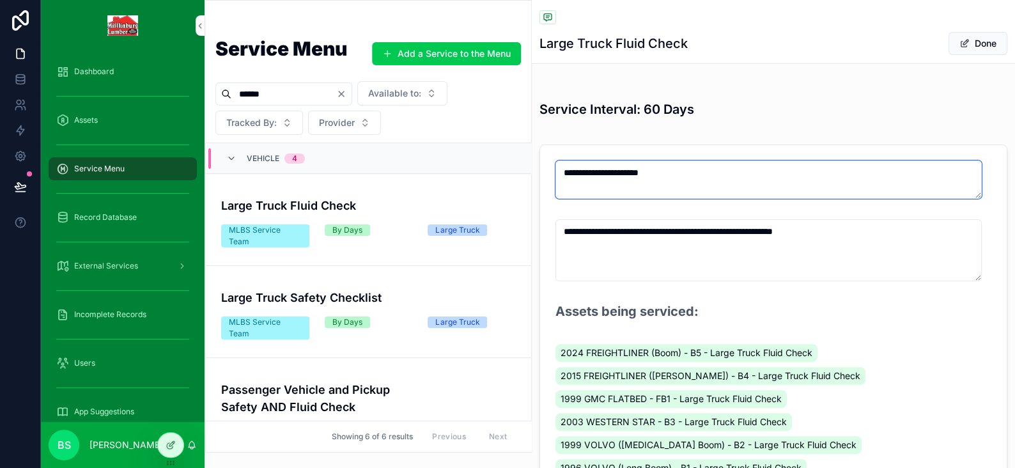
type textarea "**********"
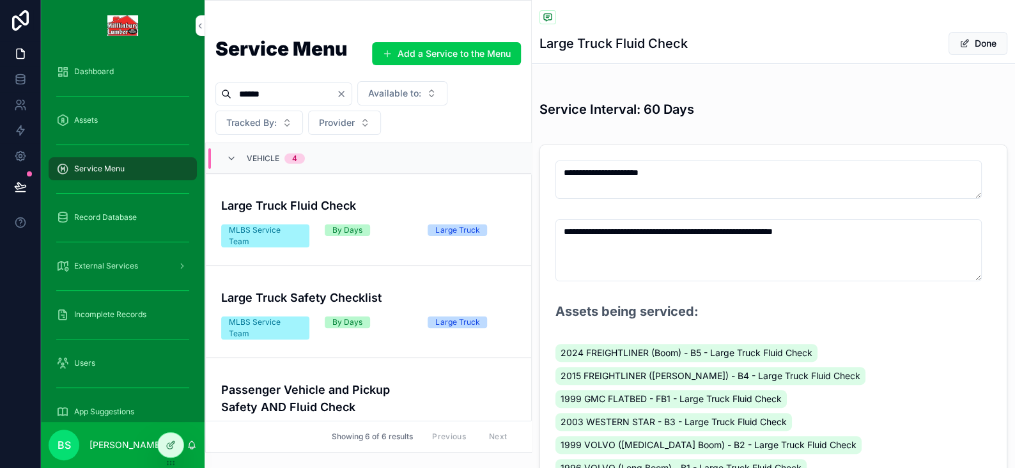
click at [965, 46] on button "Done" at bounding box center [977, 43] width 59 height 23
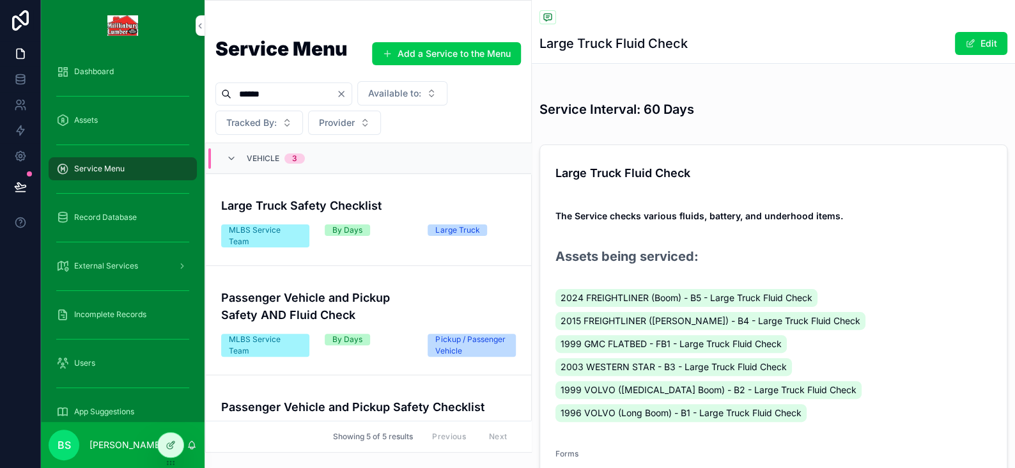
click at [318, 91] on input "******" at bounding box center [283, 94] width 105 height 18
type input "*"
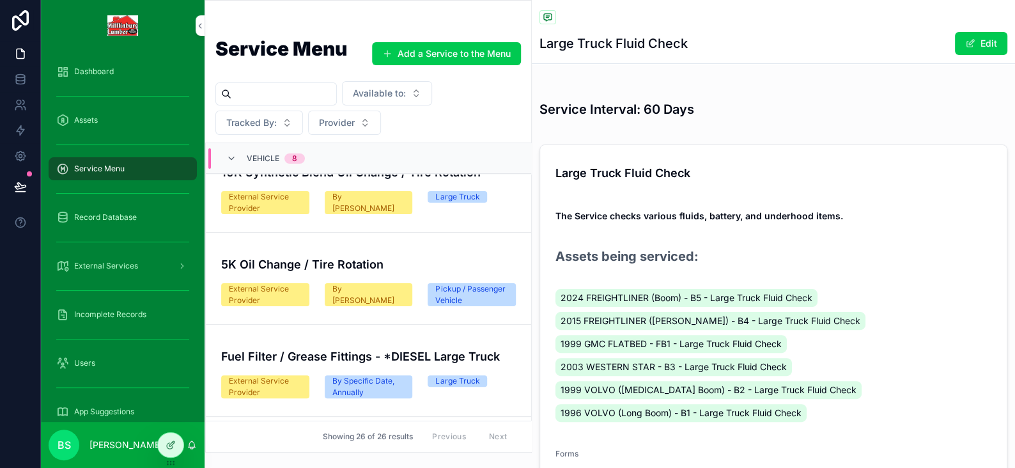
scroll to position [64, 0]
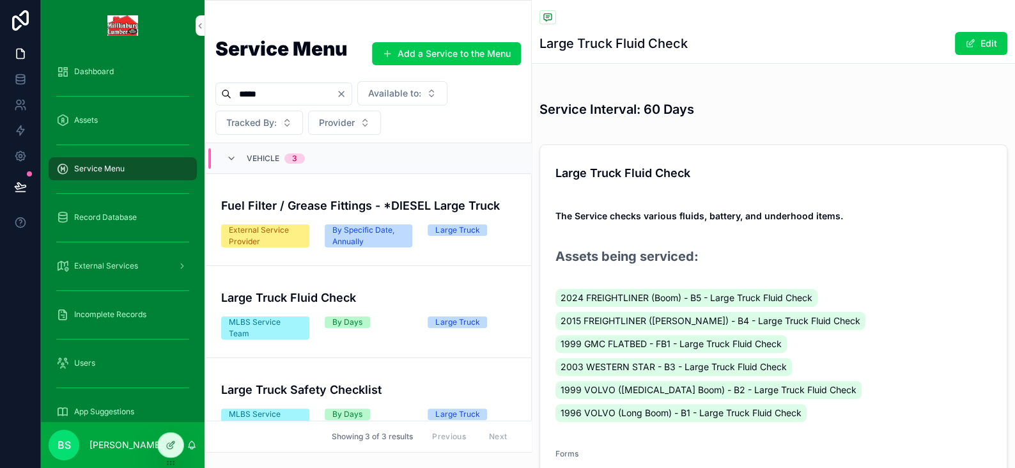
scroll to position [27, 0]
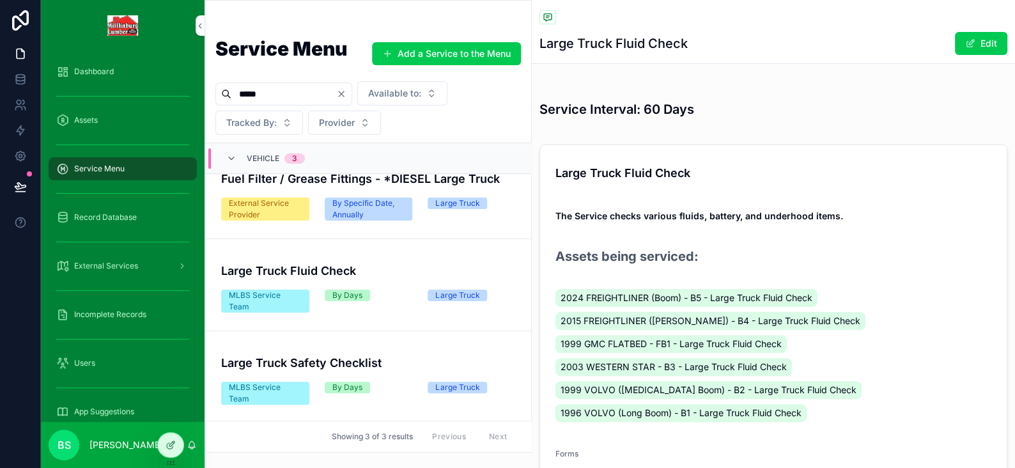
type input "*****"
click at [318, 369] on h4 "Large Truck Safety Checklist" at bounding box center [368, 362] width 295 height 17
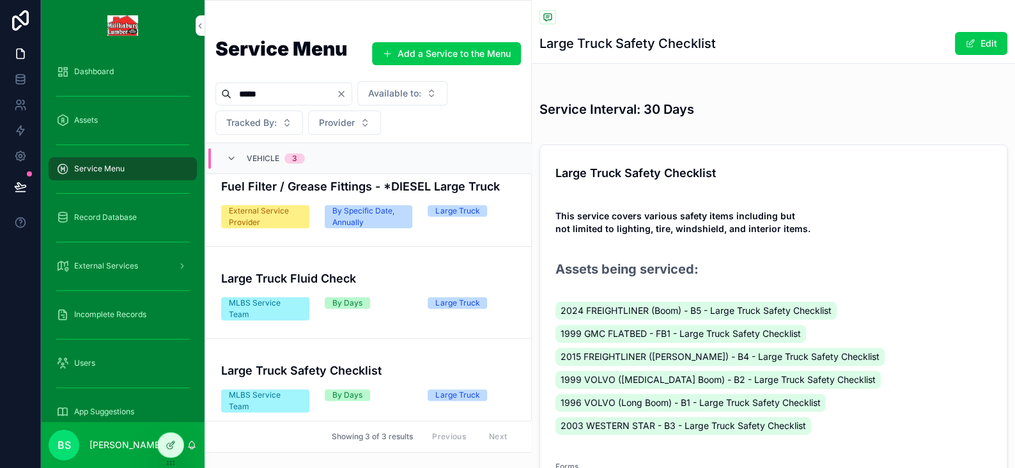
scroll to position [27, 0]
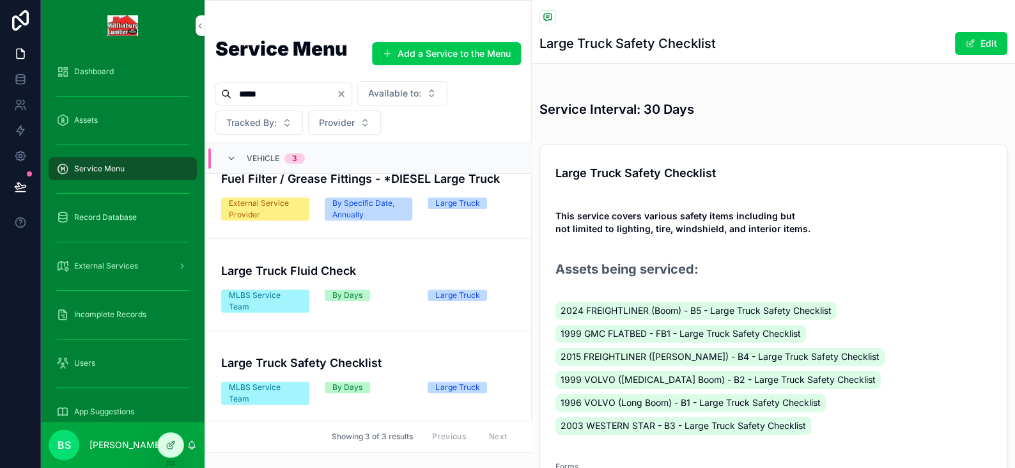
click at [301, 262] on h4 "Large Truck Fluid Check" at bounding box center [368, 270] width 295 height 17
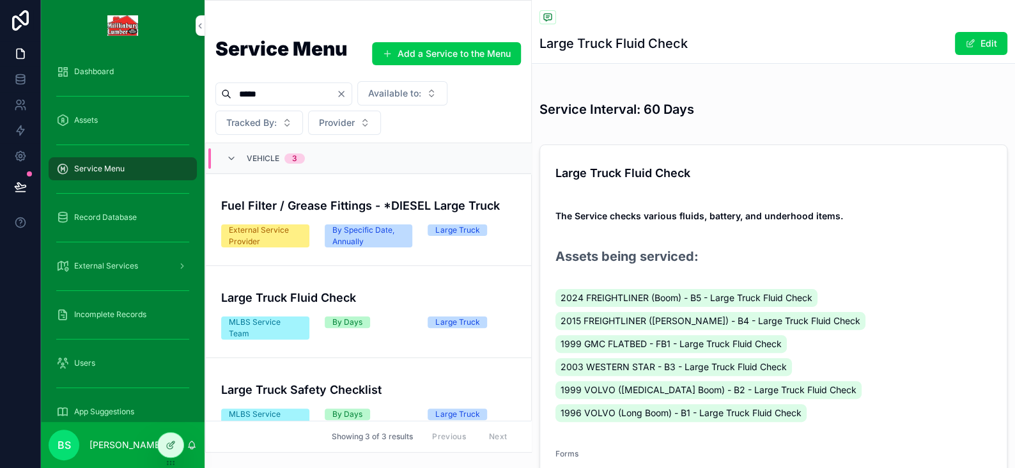
click at [304, 362] on link "Large Truck Safety Checklist MLBS Service Team By Days Large Truck Delete Assig…" at bounding box center [368, 404] width 325 height 92
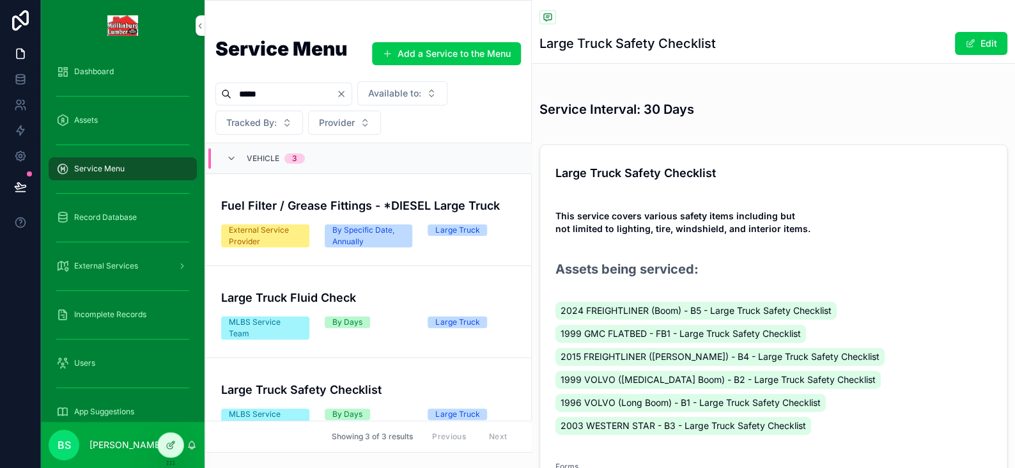
click at [344, 94] on icon "Clear" at bounding box center [341, 93] width 5 height 5
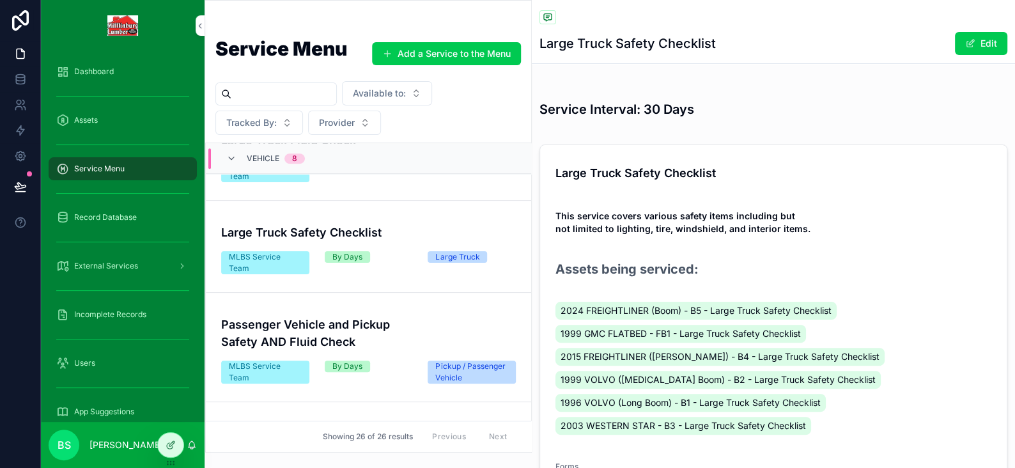
scroll to position [511, 0]
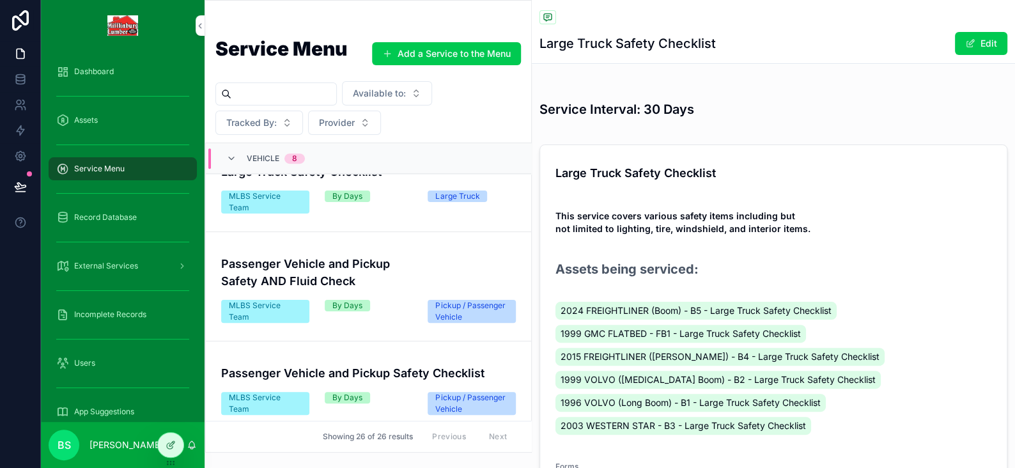
click at [293, 274] on h4 "Passenger Vehicle and Pickup Safety AND Fluid Check" at bounding box center [368, 272] width 295 height 35
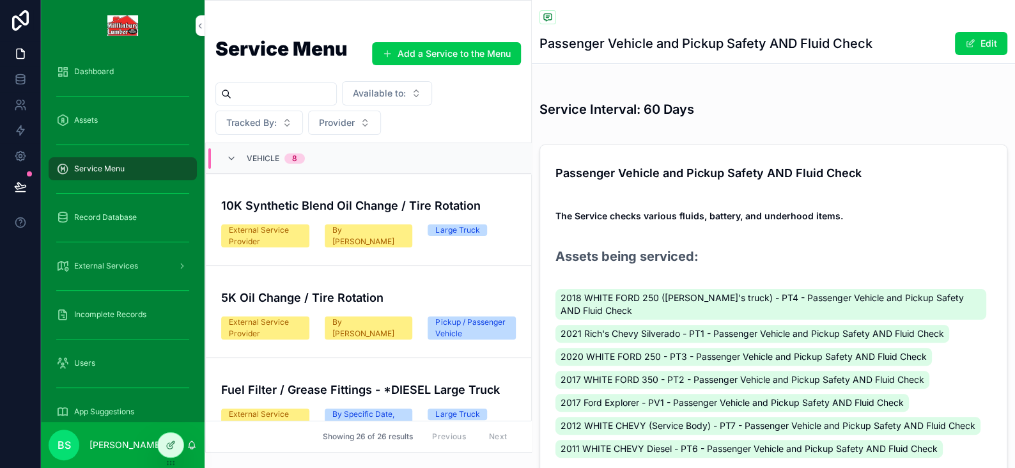
scroll to position [64, 0]
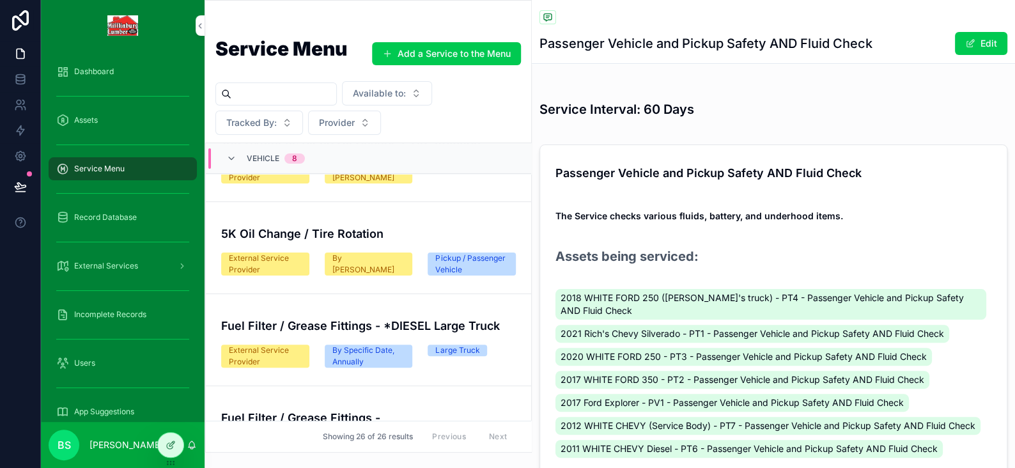
click at [973, 44] on button "Edit" at bounding box center [981, 43] width 52 height 23
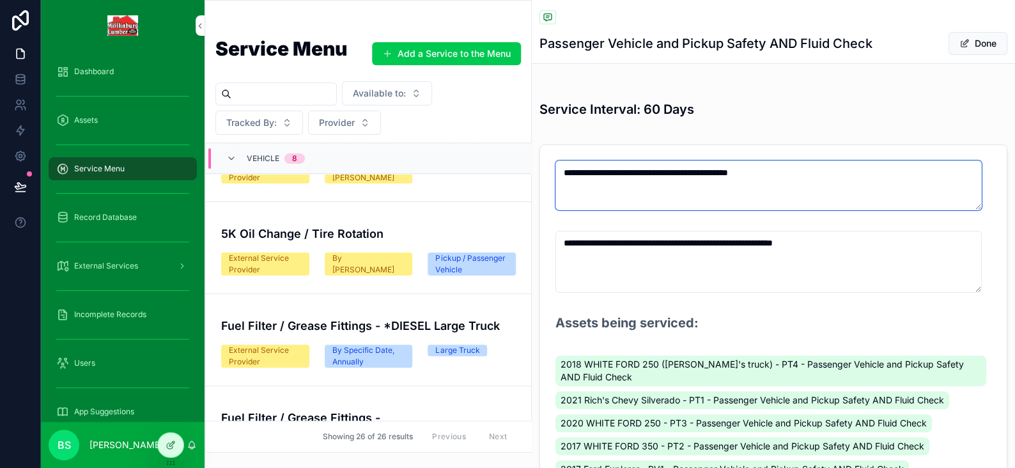
click at [745, 176] on textarea "**********" at bounding box center [768, 185] width 426 height 50
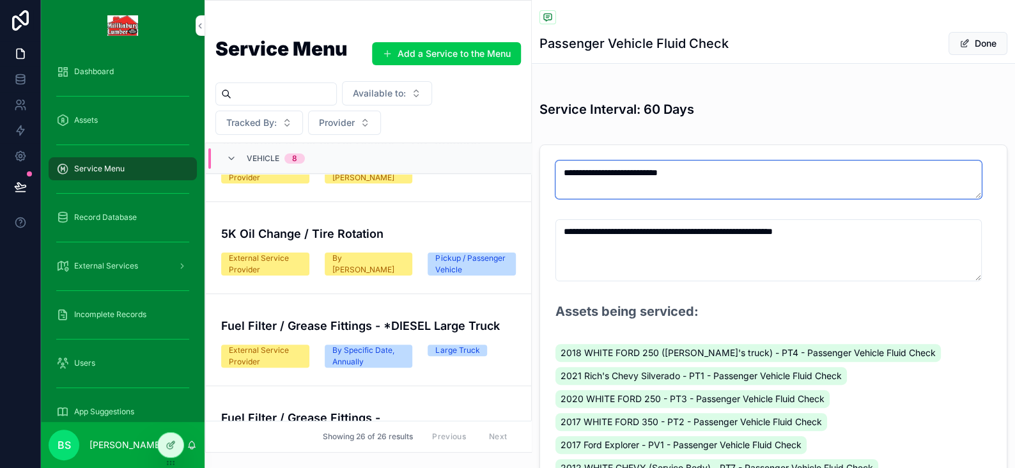
type textarea "**********"
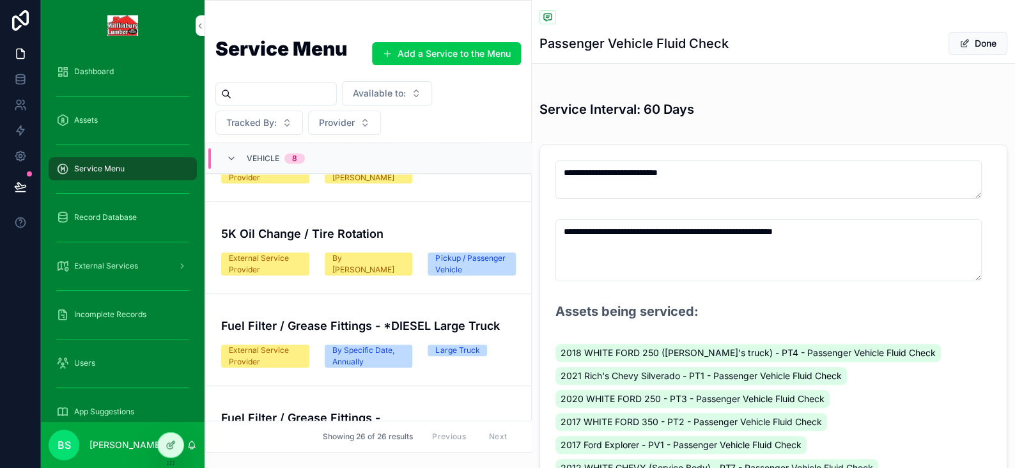
click at [964, 42] on button "Done" at bounding box center [977, 43] width 59 height 23
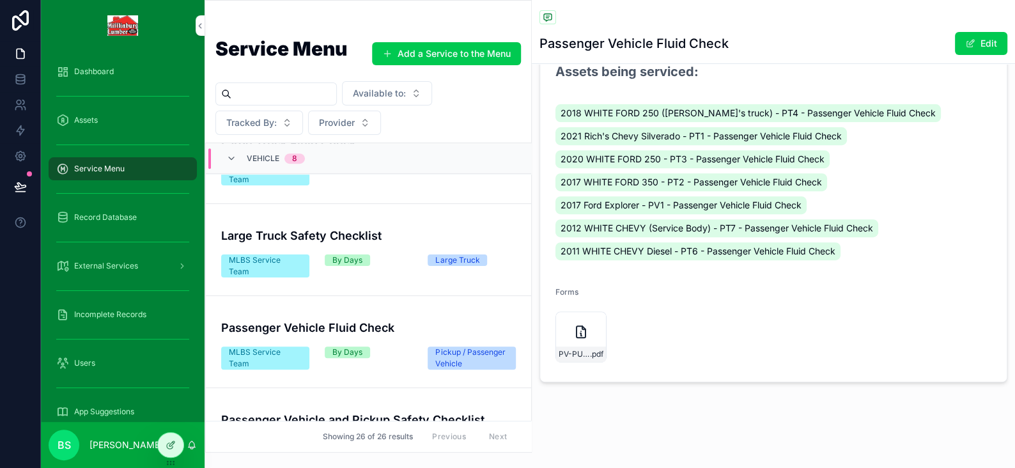
scroll to position [511, 0]
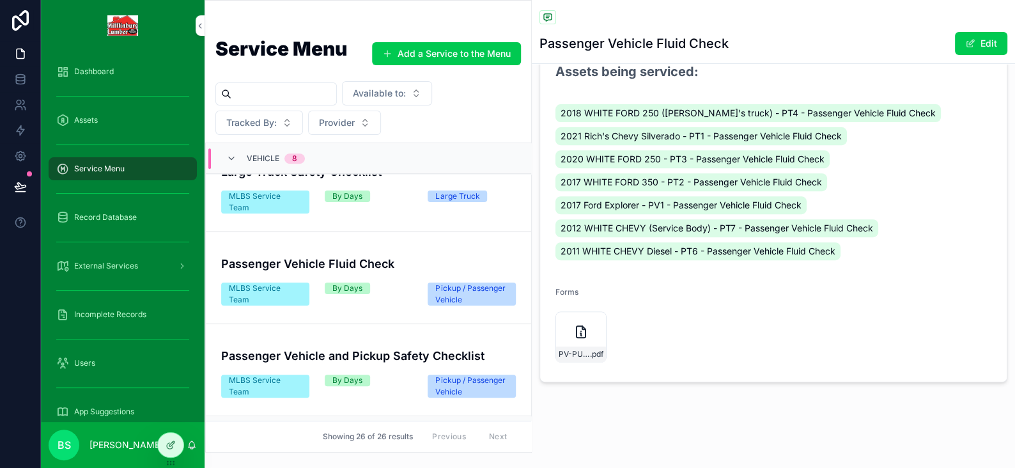
click at [309, 284] on div "Passenger Vehicle Fluid Check MLBS Service Team By Days Pickup / Passenger Vehi…" at bounding box center [368, 278] width 295 height 56
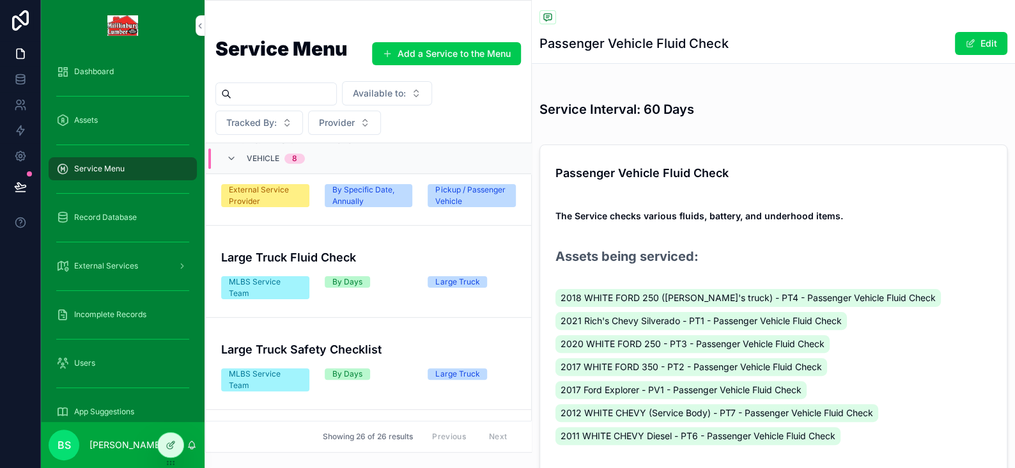
scroll to position [511, 0]
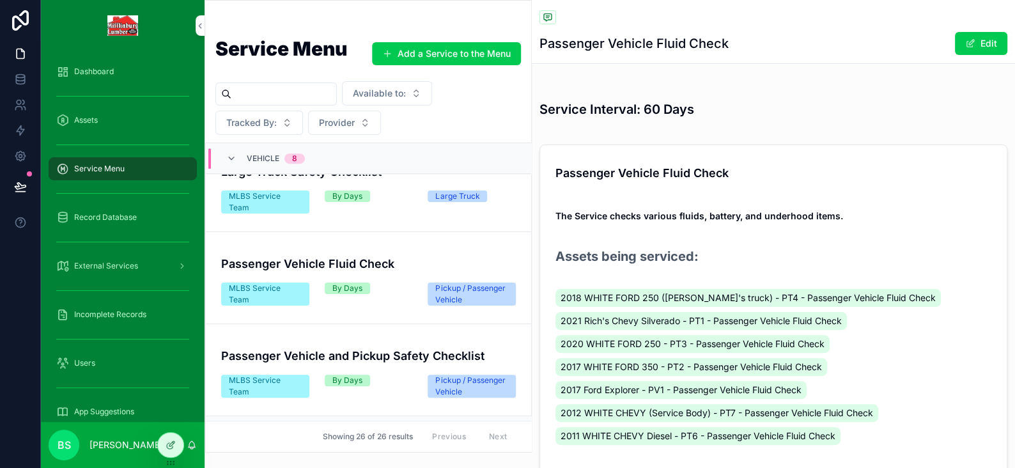
click at [336, 350] on h4 "Passenger Vehicle and Pickup Safety Checklist" at bounding box center [368, 355] width 295 height 17
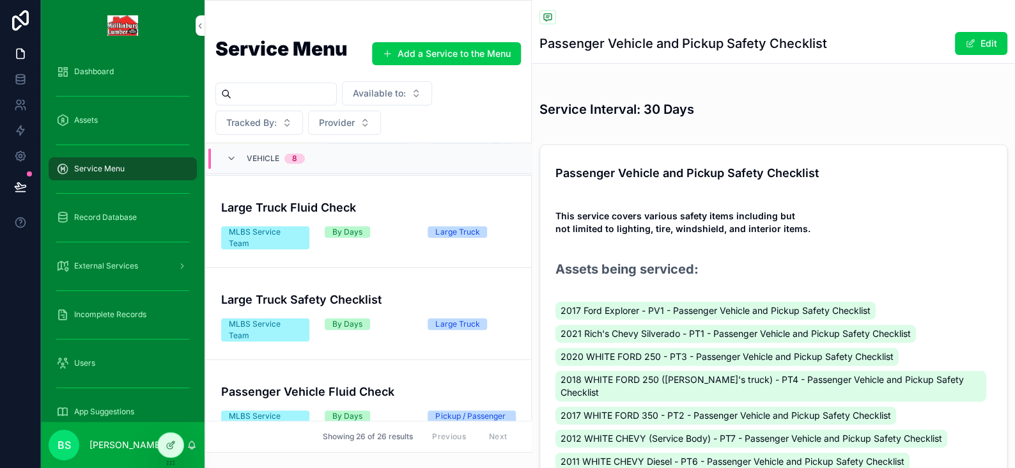
scroll to position [575, 0]
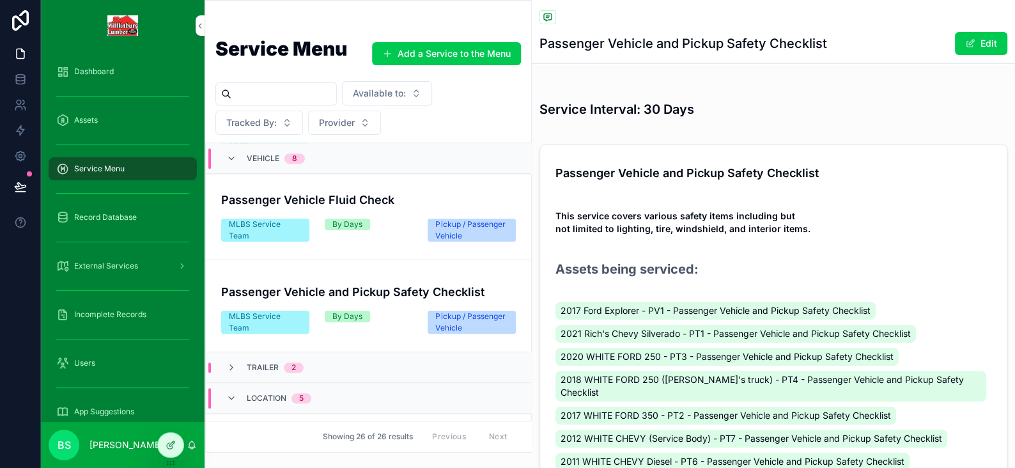
click at [290, 205] on h4 "Passenger Vehicle Fluid Check" at bounding box center [368, 199] width 295 height 17
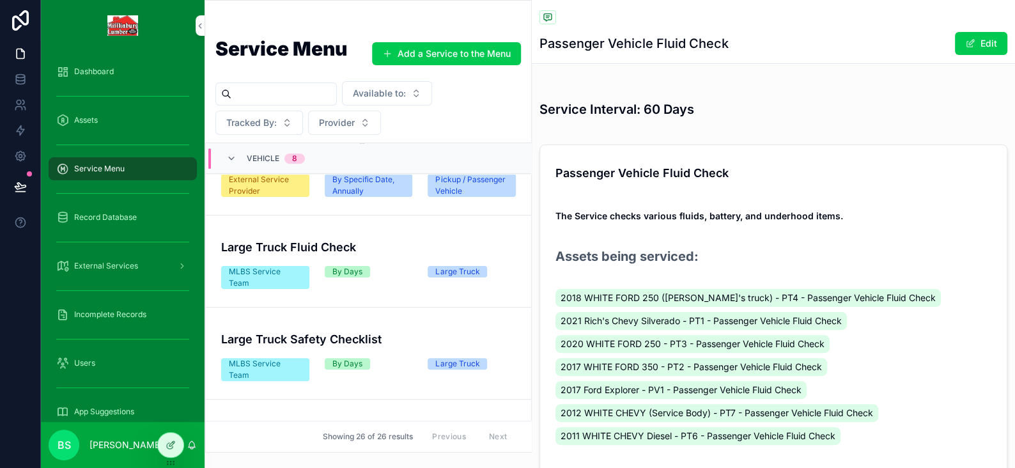
scroll to position [383, 0]
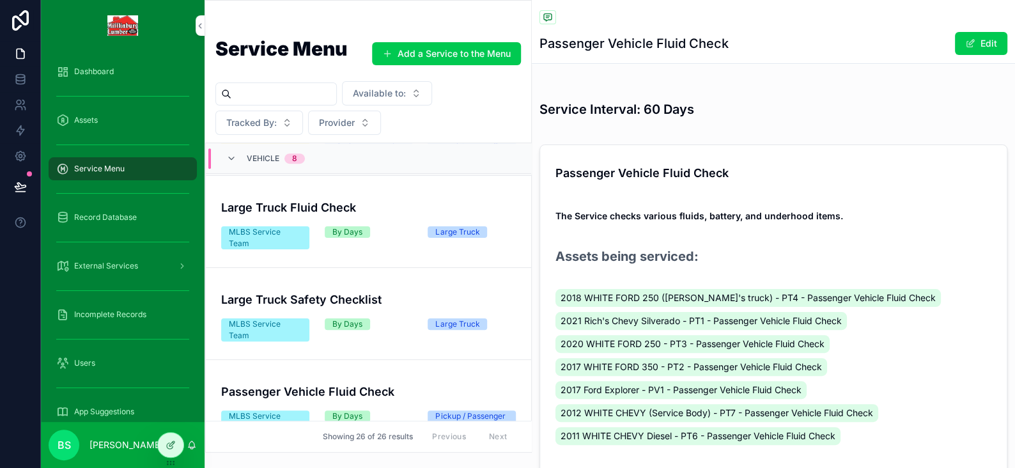
click at [968, 47] on button "Edit" at bounding box center [981, 43] width 52 height 23
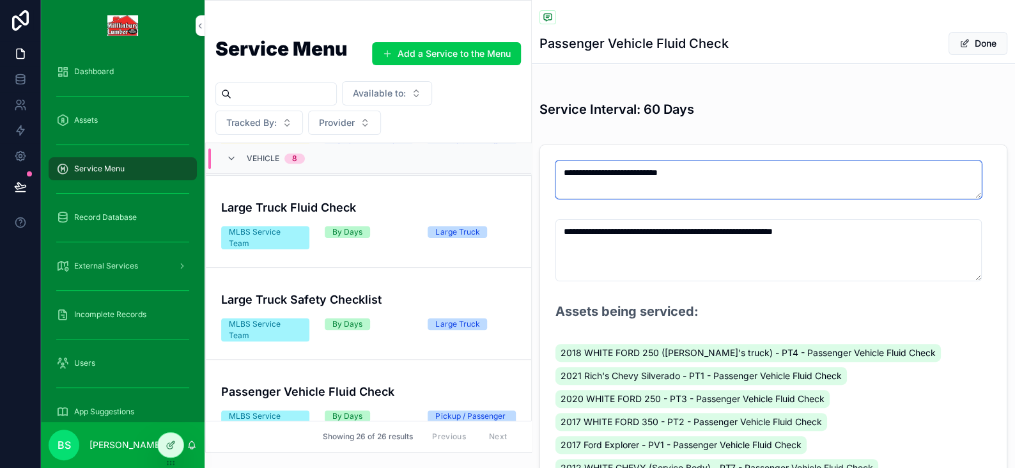
click at [642, 173] on textarea "**********" at bounding box center [768, 179] width 426 height 38
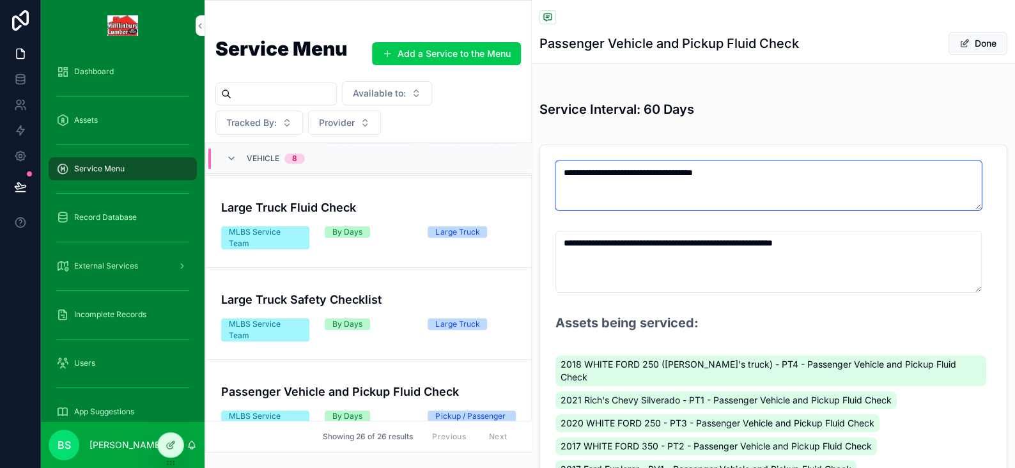
type textarea "**********"
click at [959, 42] on span "scrollable content" at bounding box center [964, 43] width 10 height 10
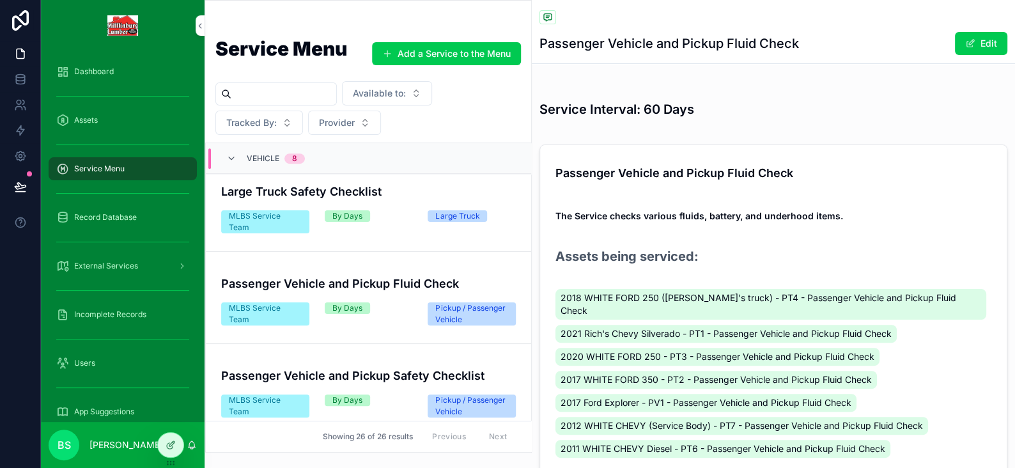
scroll to position [511, 0]
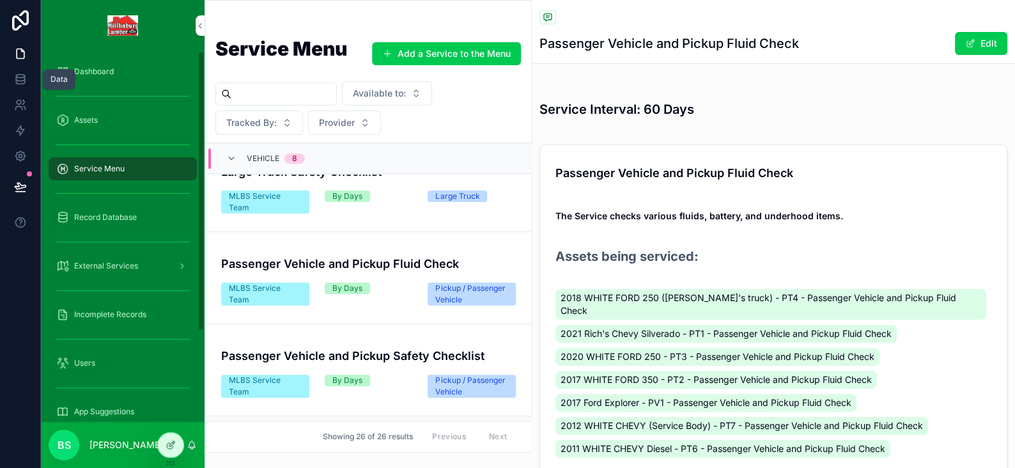
click at [24, 81] on icon at bounding box center [20, 79] width 13 height 13
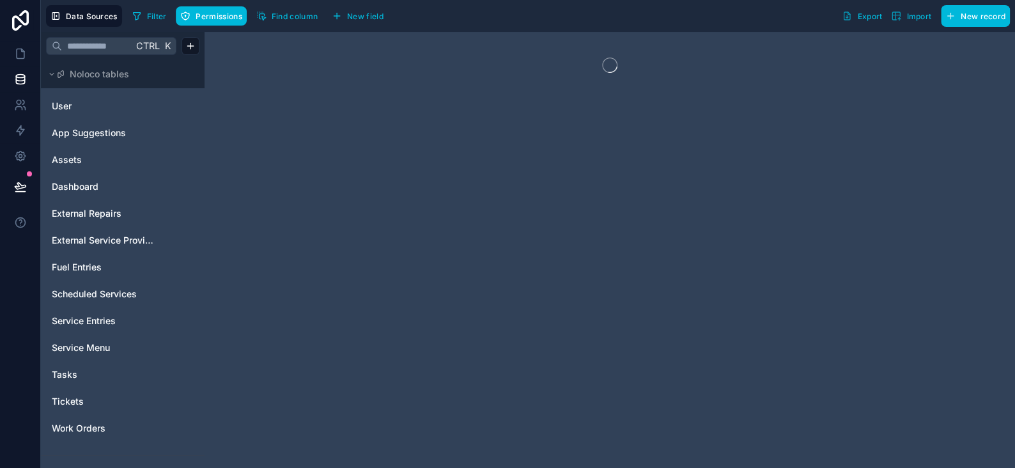
click at [74, 159] on span "Assets" at bounding box center [67, 159] width 30 height 13
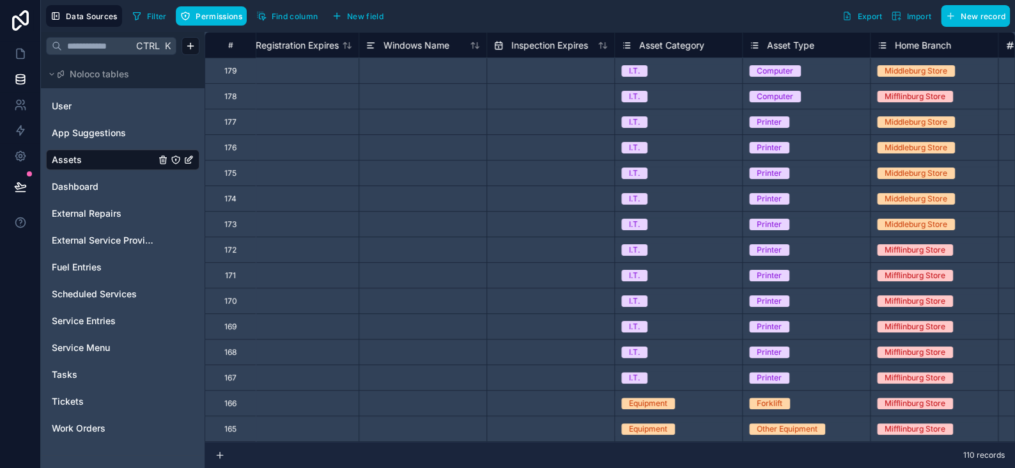
scroll to position [0, 408]
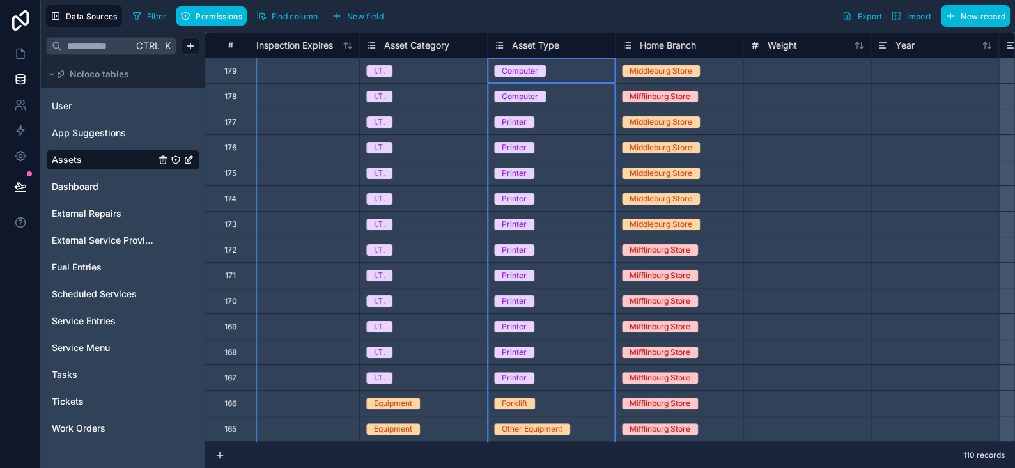
click at [538, 49] on span "Asset Type" at bounding box center [535, 45] width 47 height 13
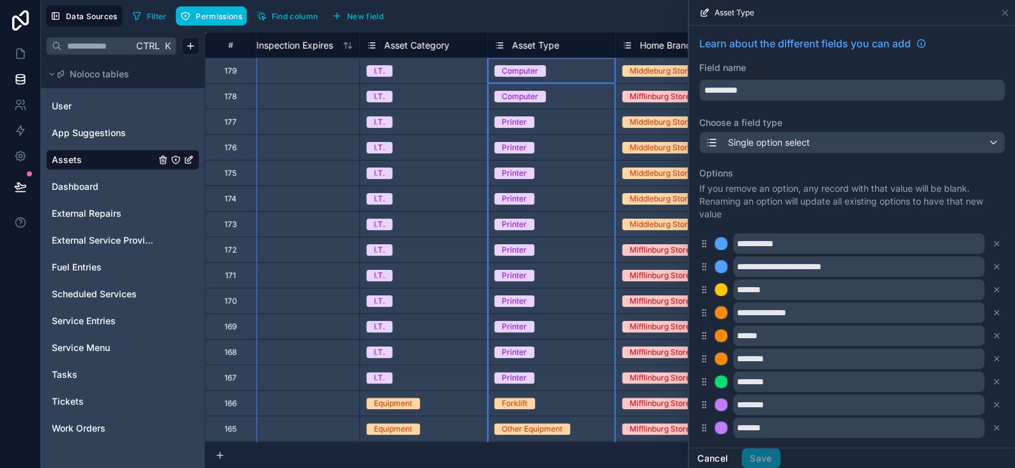
click at [724, 464] on button "Cancel" at bounding box center [712, 458] width 47 height 20
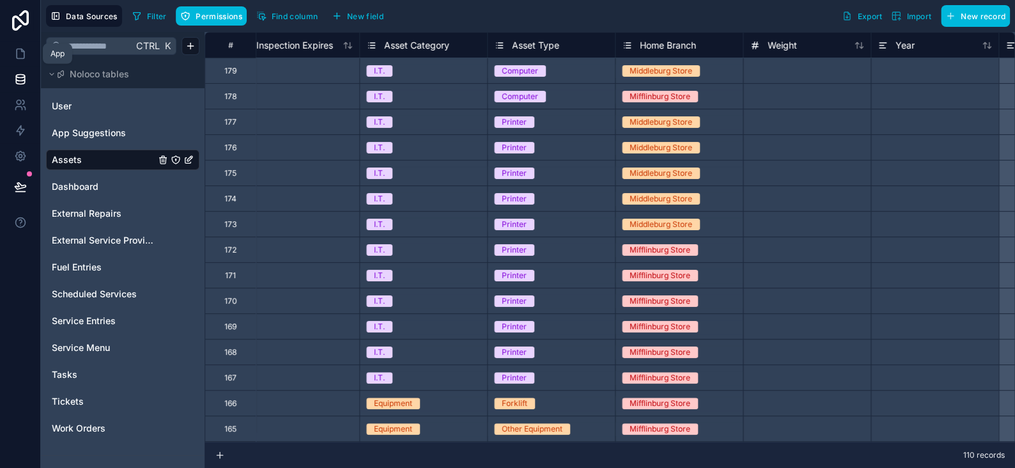
click at [22, 50] on icon at bounding box center [21, 54] width 8 height 10
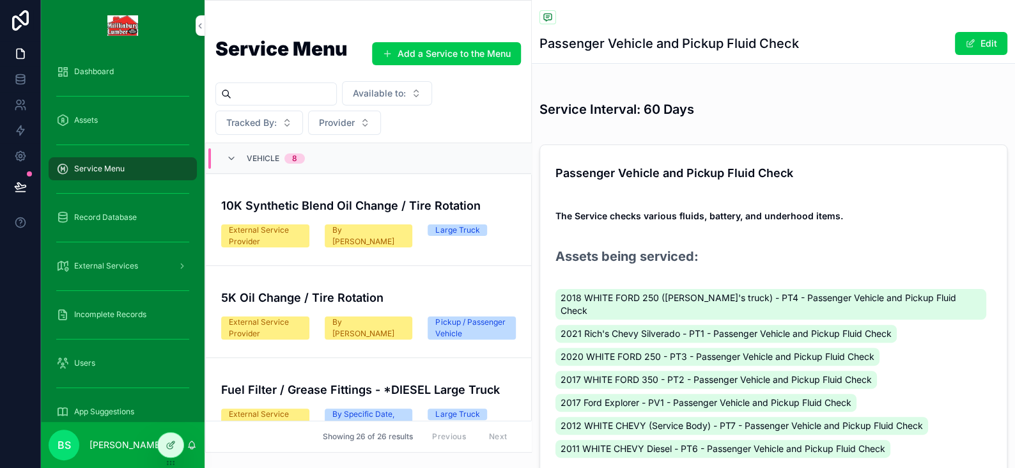
scroll to position [600, 0]
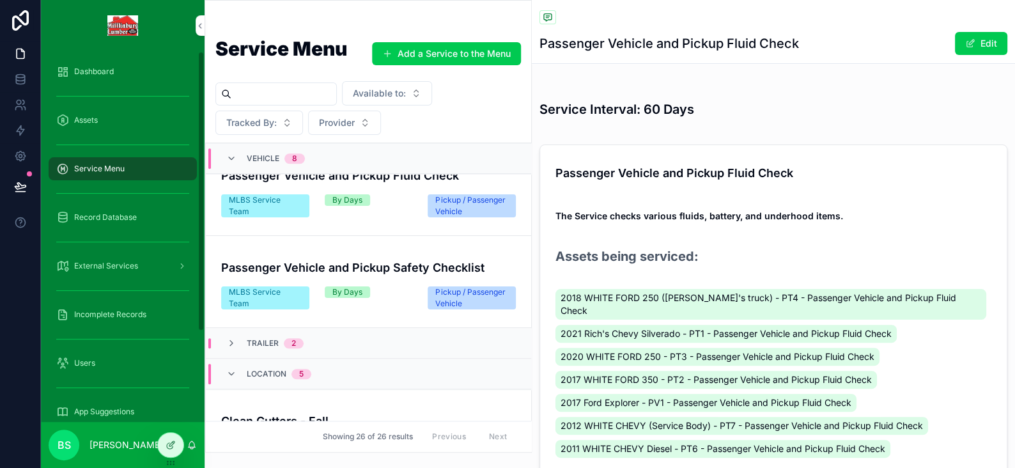
click at [228, 153] on icon "scrollable content" at bounding box center [231, 158] width 10 height 10
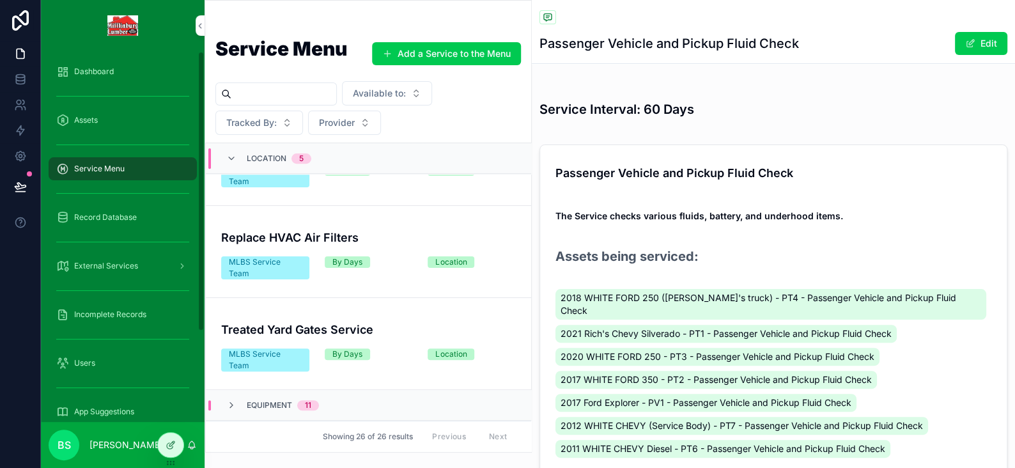
scroll to position [303, 0]
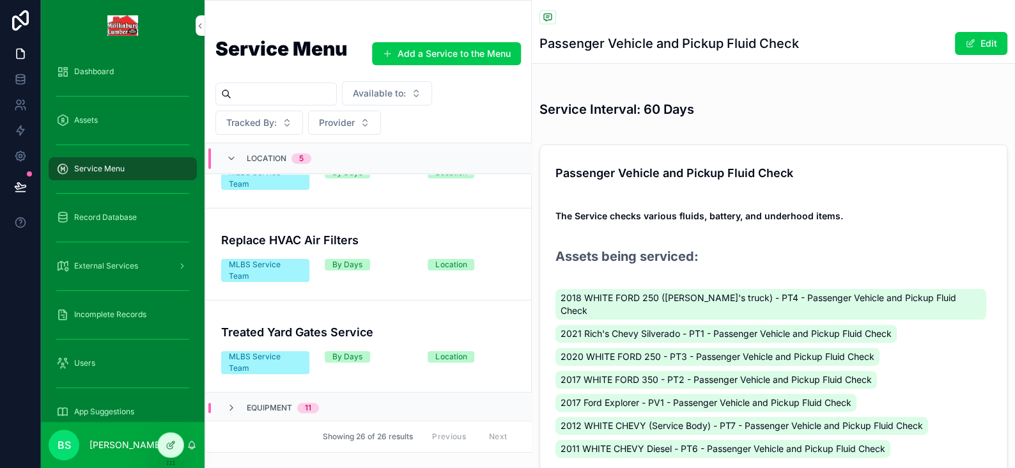
click at [235, 150] on div "Location 5" at bounding box center [268, 158] width 85 height 20
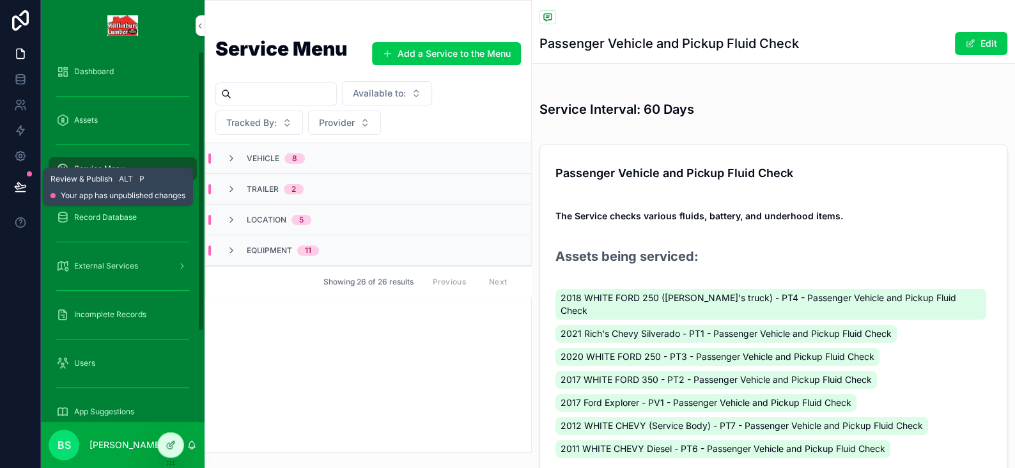
click at [24, 185] on icon at bounding box center [20, 186] width 11 height 6
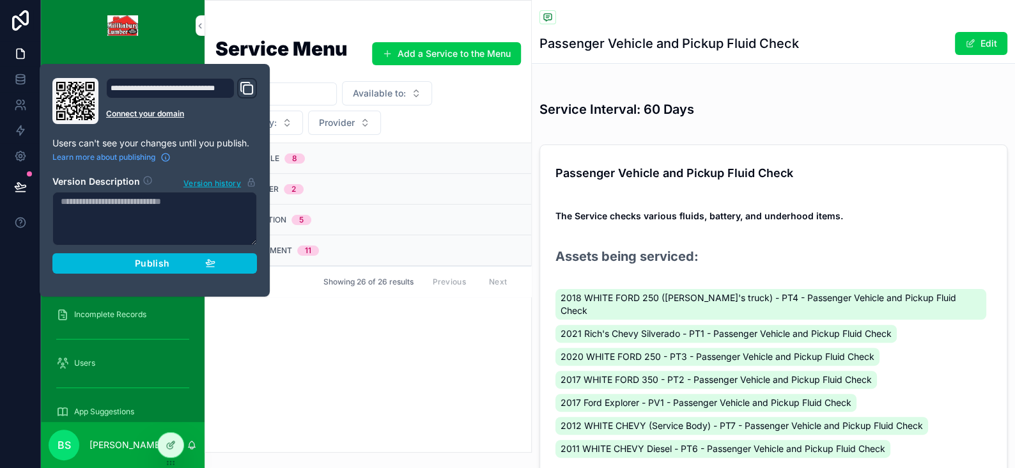
click at [269, 333] on div "Service Menu Add a Service to the Menu Available to: Tracked By: Provider Vehic…" at bounding box center [368, 241] width 326 height 421
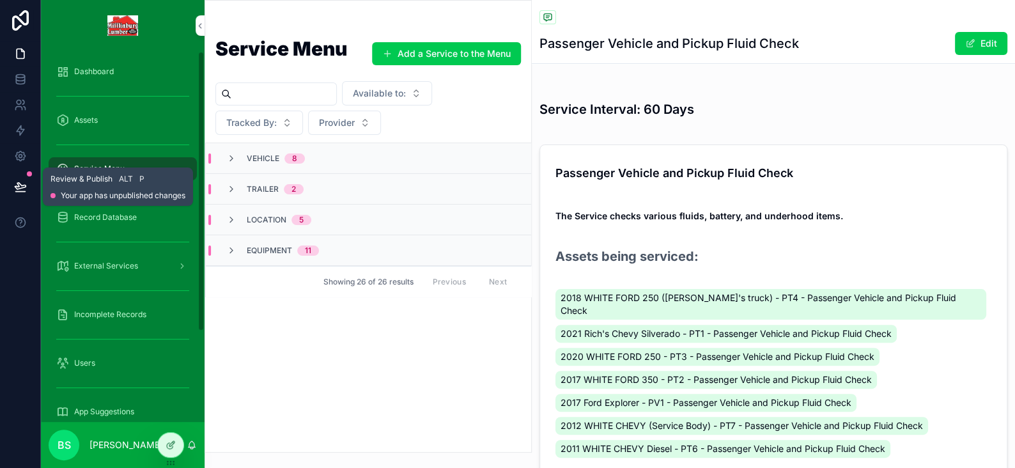
click at [26, 184] on icon at bounding box center [20, 186] width 13 height 13
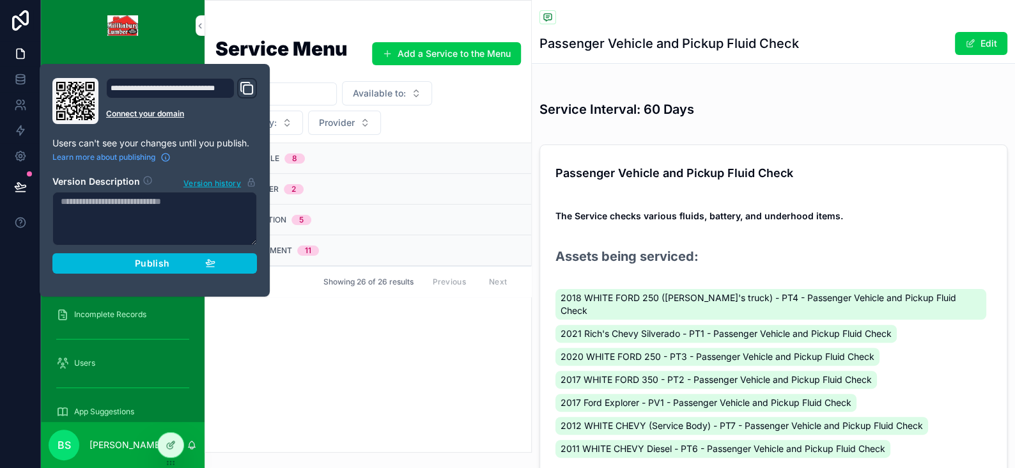
click at [147, 258] on span "Publish" at bounding box center [152, 264] width 35 height 12
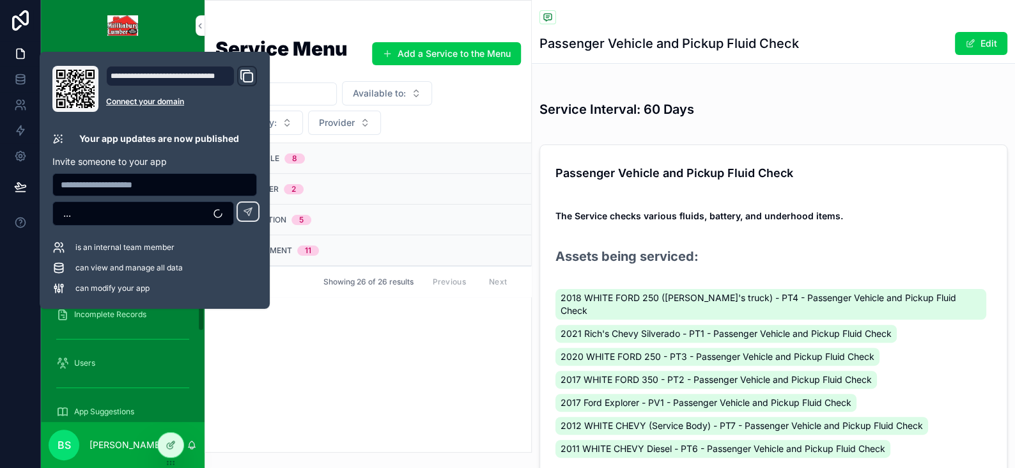
click at [173, 441] on icon at bounding box center [171, 443] width 5 height 5
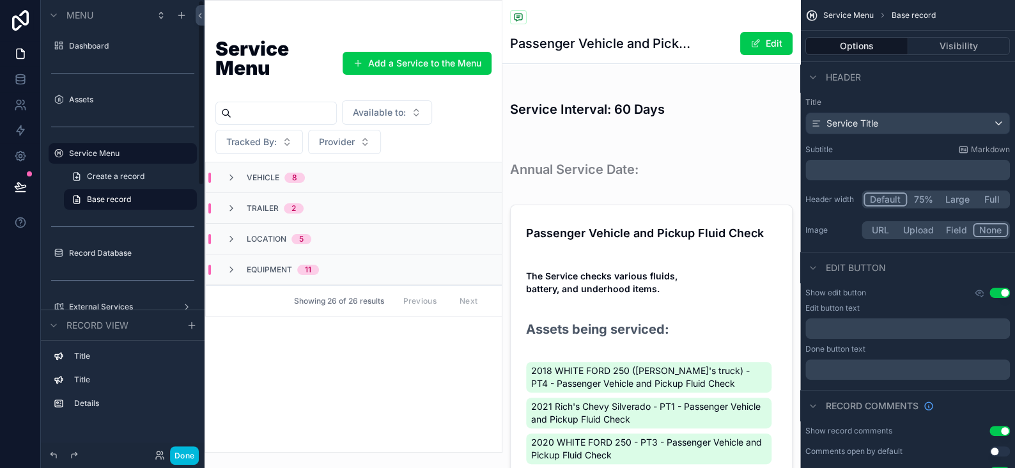
click at [197, 458] on button "Done" at bounding box center [184, 455] width 29 height 19
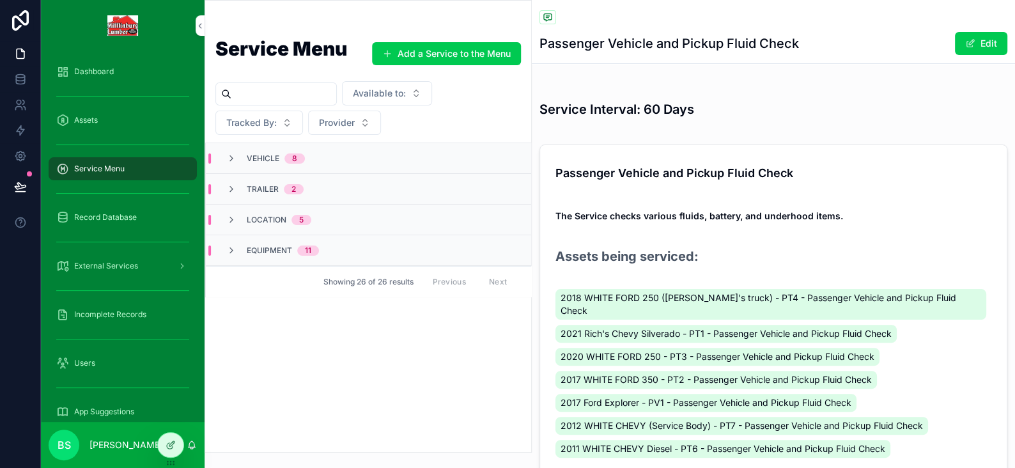
click at [0, 0] on icon at bounding box center [0, 0] width 0 height 0
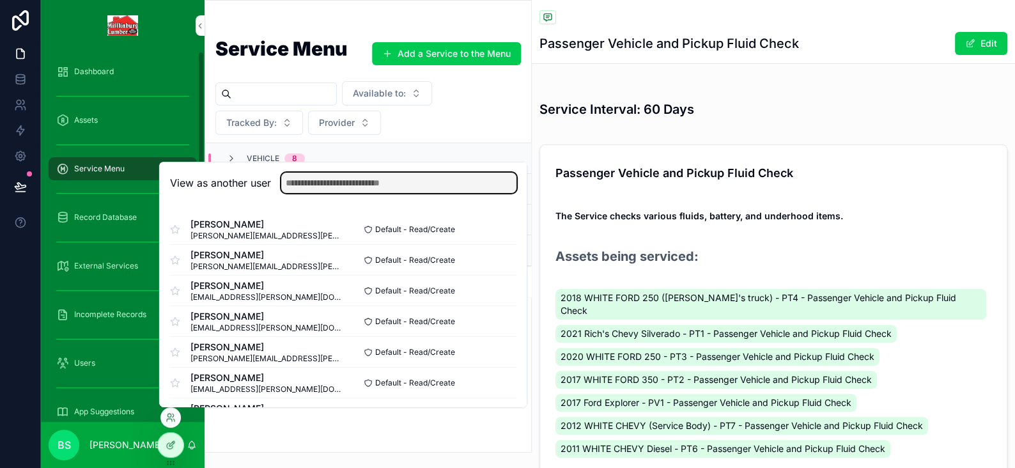
click at [344, 186] on input "text" at bounding box center [398, 183] width 235 height 20
type input "****"
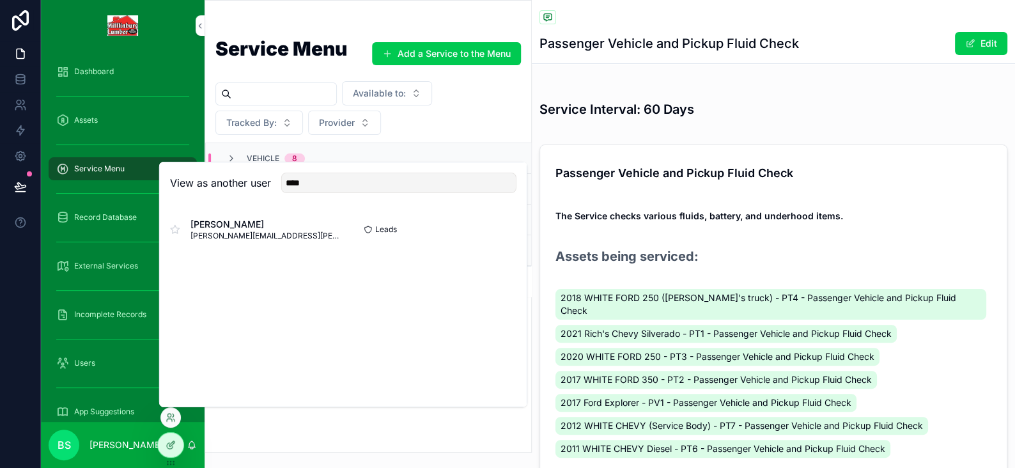
click at [0, 0] on button "Select" at bounding box center [0, 0] width 0 height 0
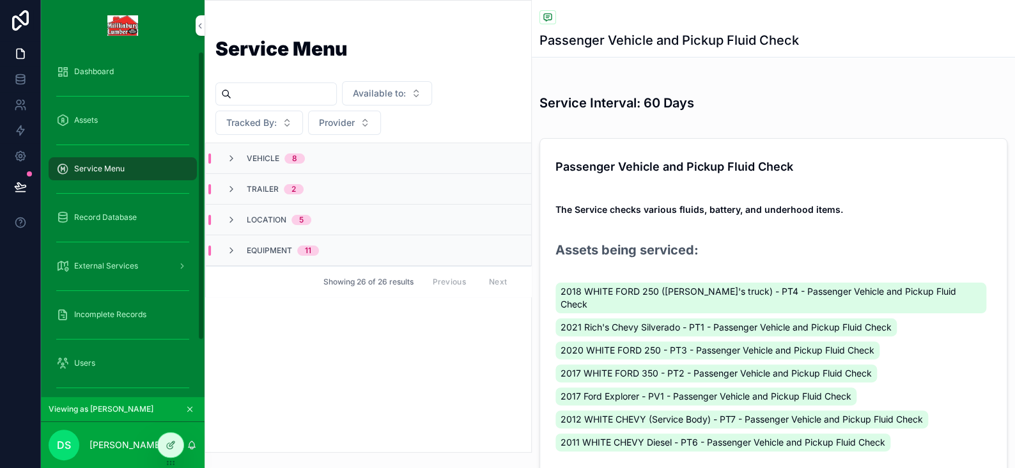
click at [345, 364] on div "Service Menu Available to: Tracked By: Provider Vehicle 8 Trailer 2 Location 5 …" at bounding box center [368, 241] width 326 height 421
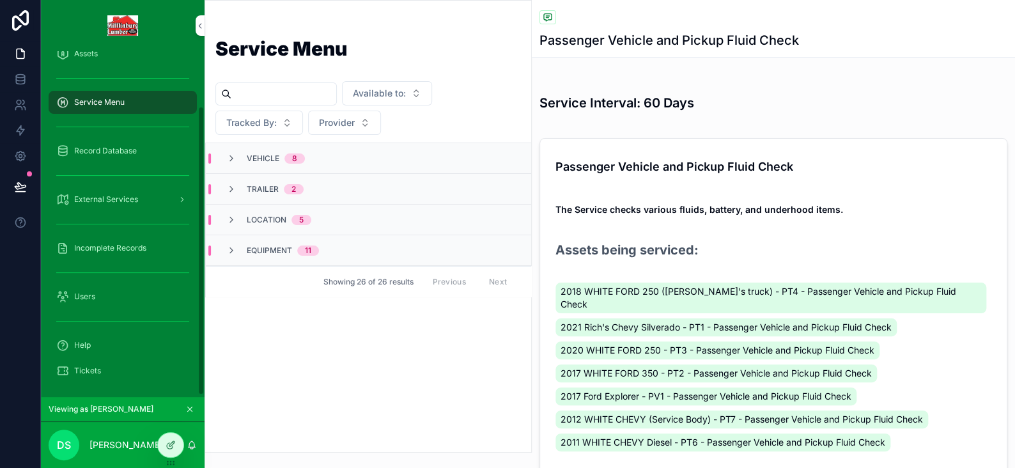
scroll to position [67, 0]
click at [104, 146] on span "Record Database" at bounding box center [105, 150] width 63 height 10
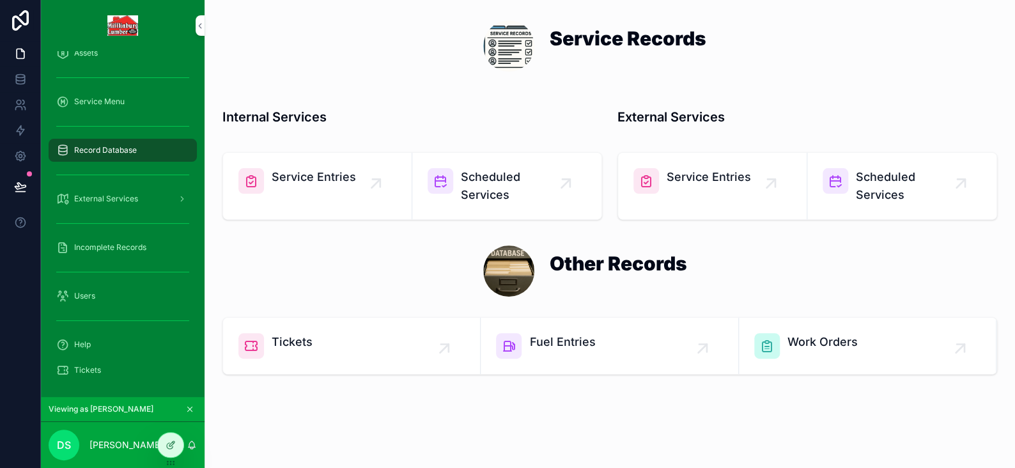
click at [304, 171] on span "Service Entries" at bounding box center [314, 177] width 84 height 18
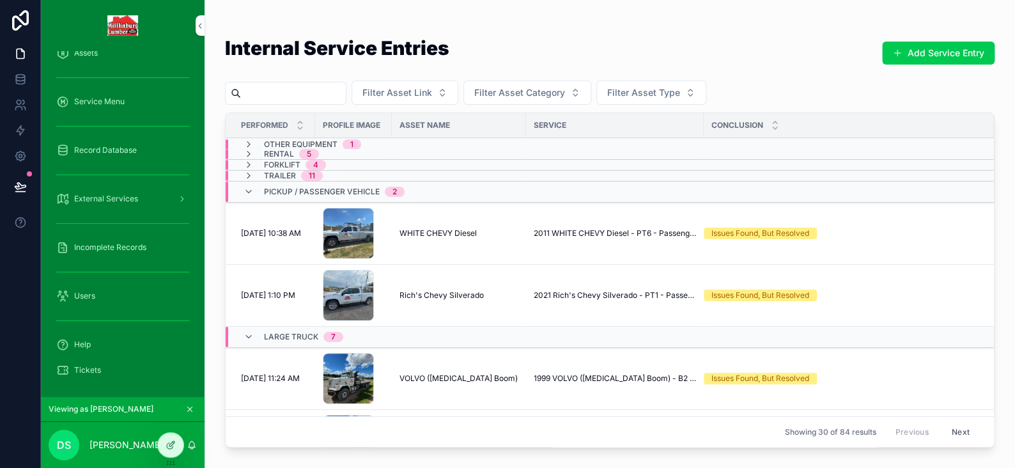
click at [244, 190] on icon "scrollable content" at bounding box center [249, 192] width 10 height 10
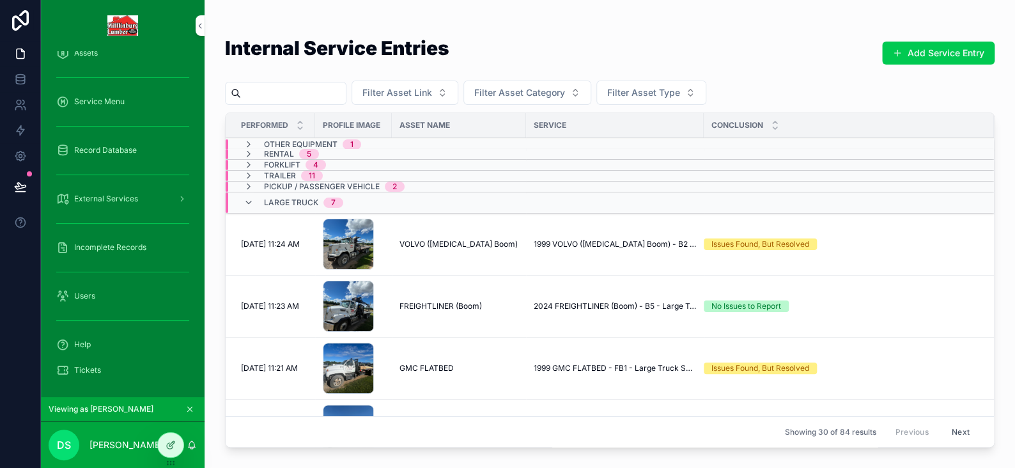
click at [245, 201] on icon "scrollable content" at bounding box center [249, 202] width 10 height 10
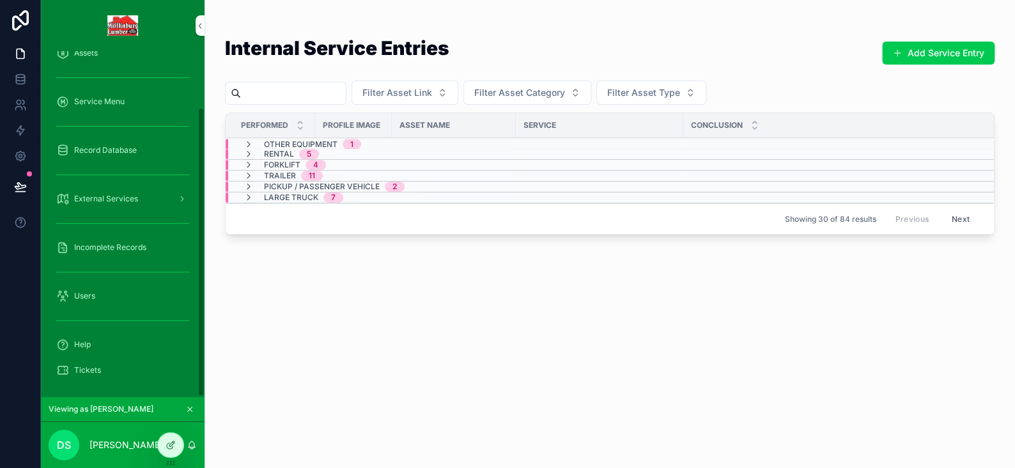
click at [646, 273] on div "Internal Service Entries Add Service Entry Filter Asset Link Filter Asset Categ…" at bounding box center [610, 242] width 770 height 422
click at [678, 99] on button "Filter Asset Type" at bounding box center [651, 93] width 110 height 24
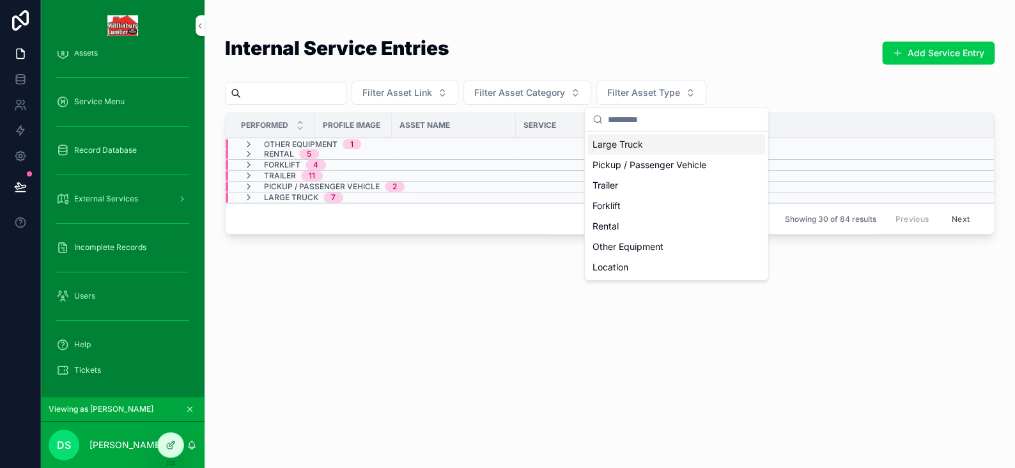
click at [626, 145] on div "Large Truck" at bounding box center [676, 144] width 178 height 20
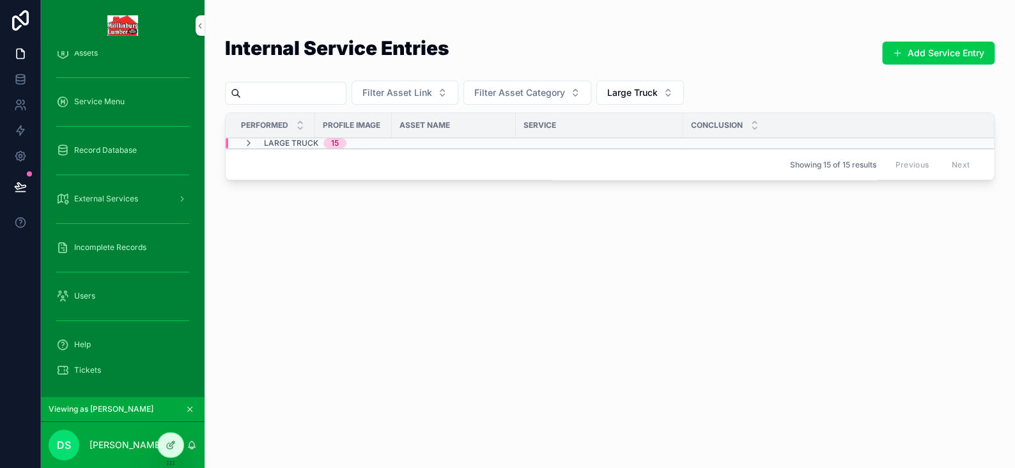
click at [251, 142] on icon "scrollable content" at bounding box center [249, 143] width 10 height 10
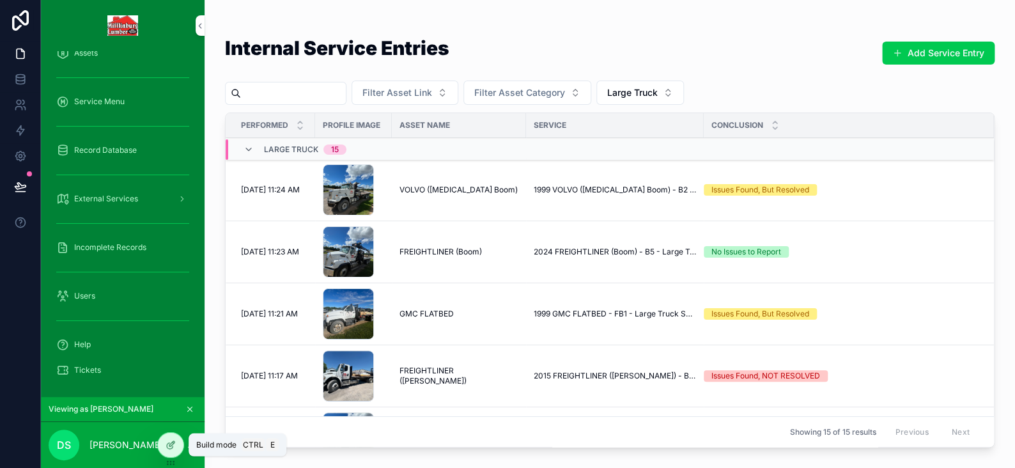
click at [172, 447] on icon at bounding box center [170, 446] width 6 height 6
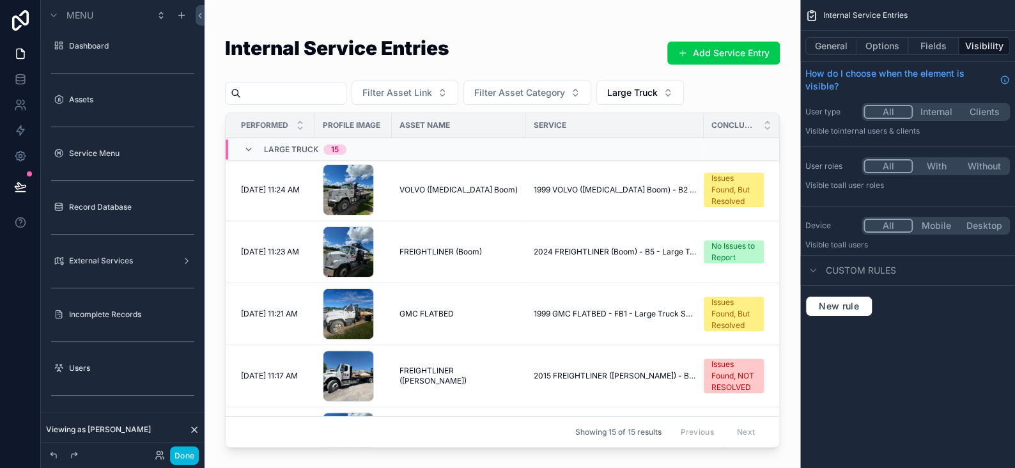
click at [901, 43] on button "Options" at bounding box center [882, 46] width 51 height 18
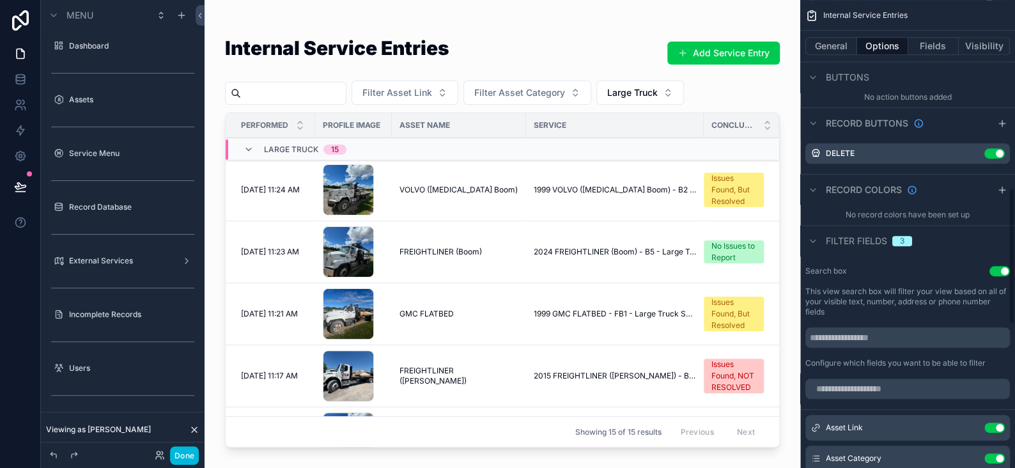
scroll to position [383, 0]
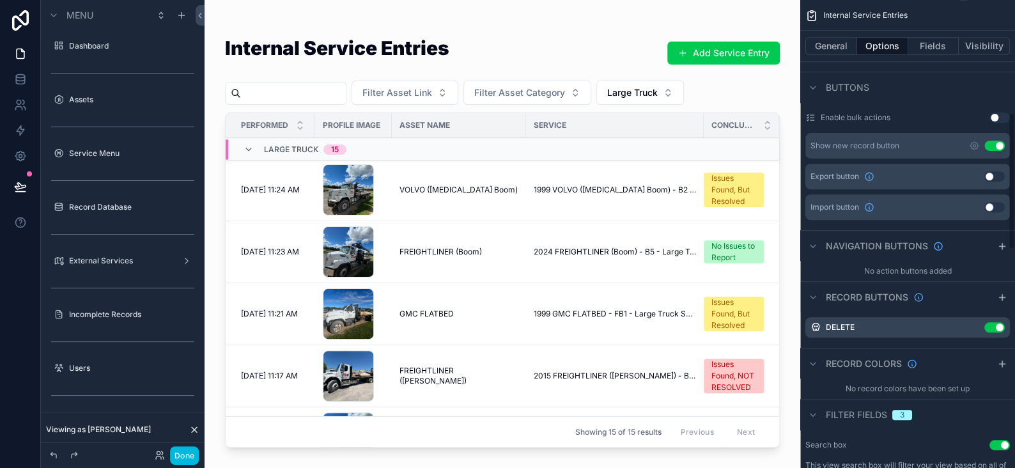
click at [926, 47] on button "Fields" at bounding box center [933, 46] width 51 height 18
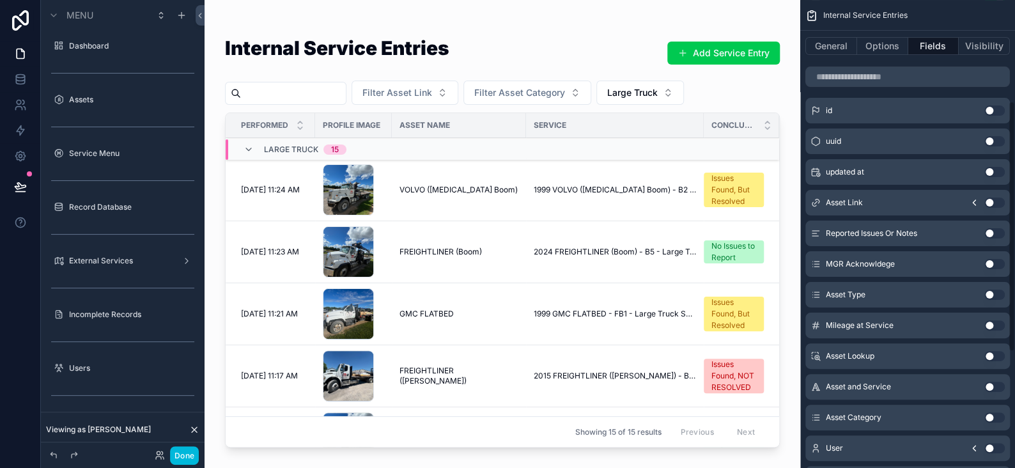
scroll to position [0, 0]
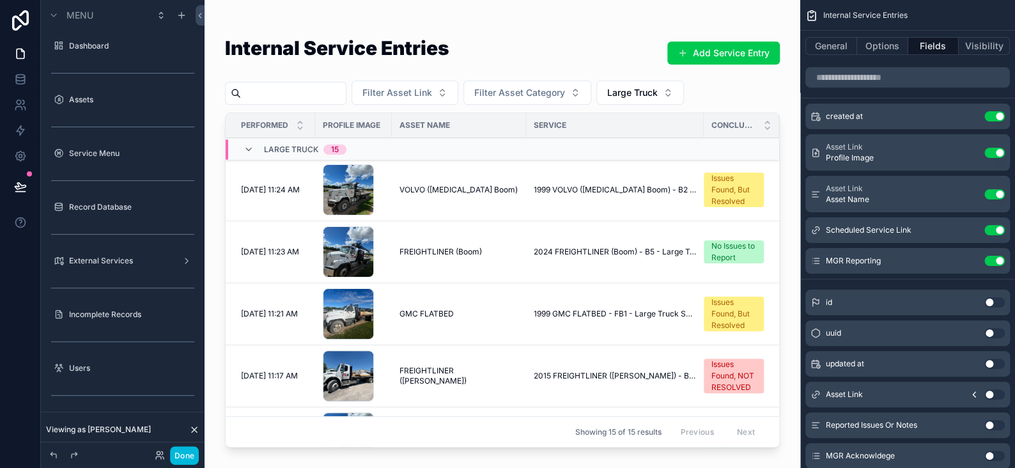
click at [878, 42] on button "Options" at bounding box center [882, 46] width 51 height 18
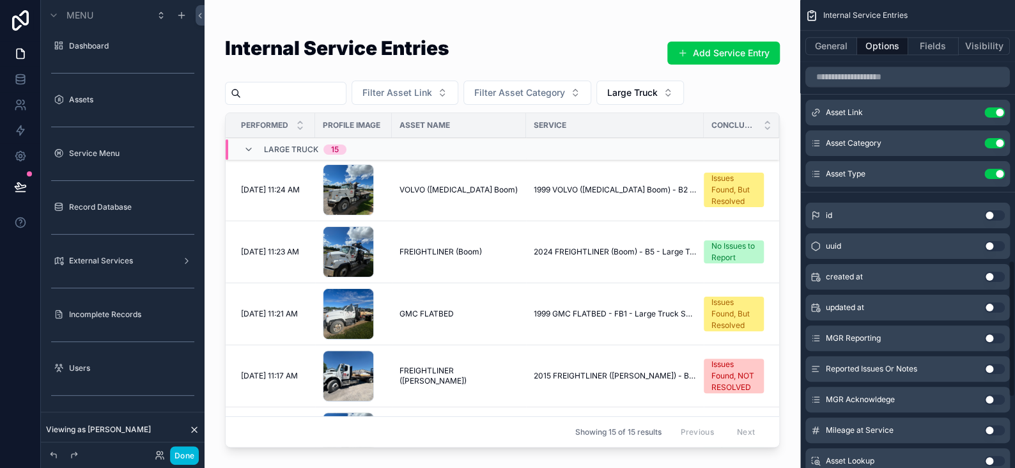
scroll to position [895, 0]
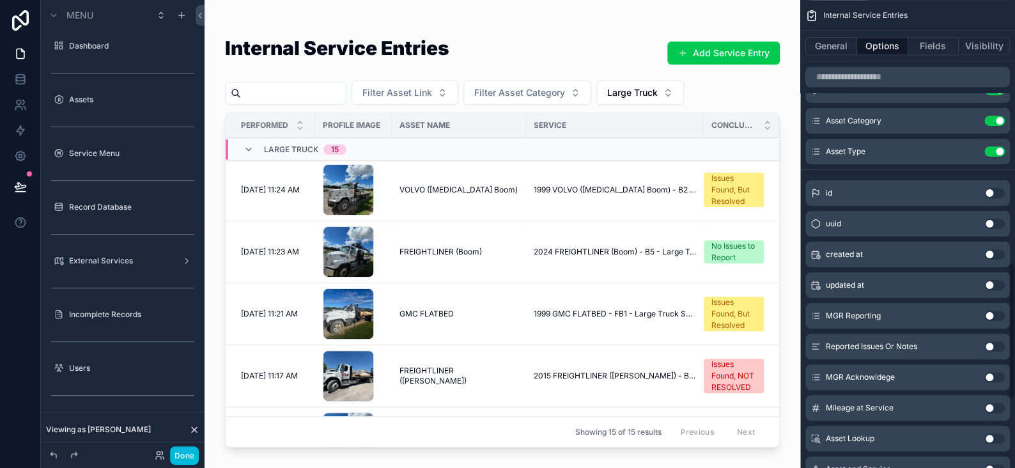
click at [995, 252] on button "Use setting" at bounding box center [994, 254] width 20 height 10
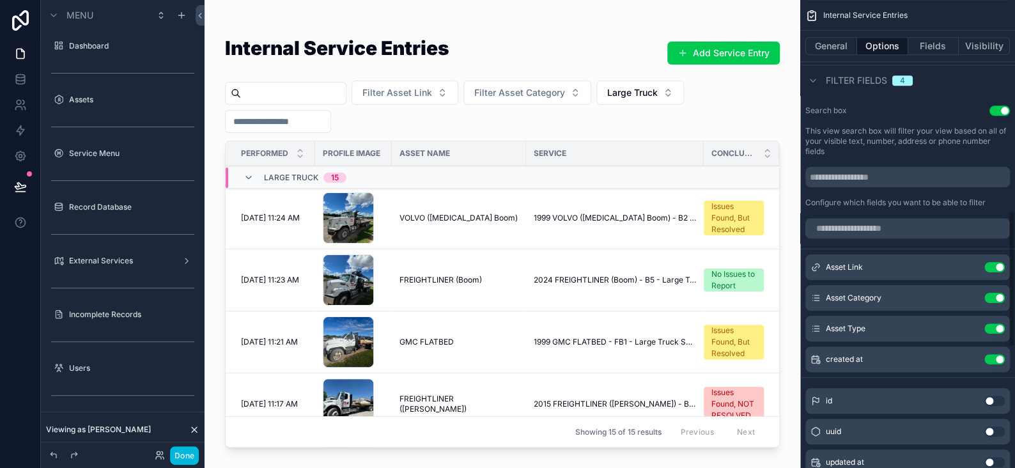
scroll to position [767, 0]
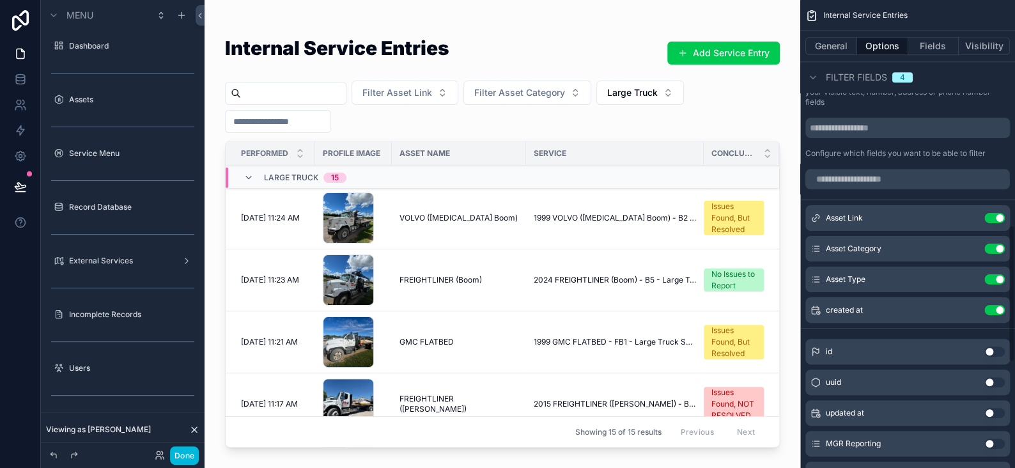
click at [0, 0] on icon "scrollable content" at bounding box center [0, 0] width 0 height 0
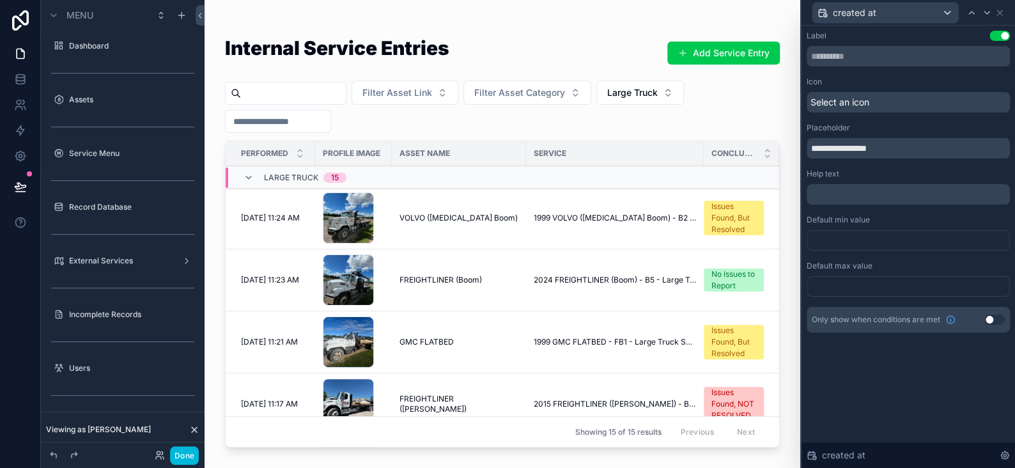
click at [879, 99] on div "Select an icon" at bounding box center [908, 102] width 203 height 20
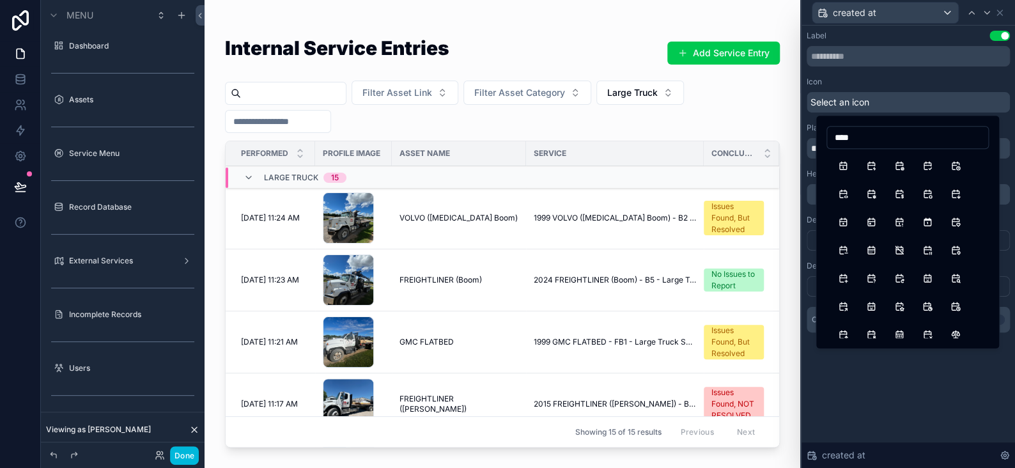
type input "****"
click at [872, 225] on button "CalendarEvent" at bounding box center [871, 221] width 23 height 23
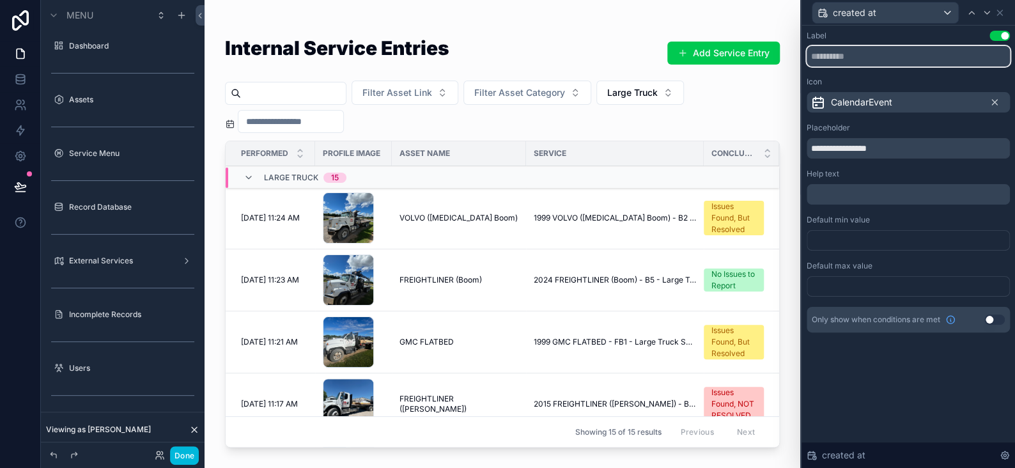
click at [849, 59] on input "text" at bounding box center [908, 56] width 203 height 20
drag, startPoint x: 902, startPoint y: 153, endPoint x: 745, endPoint y: 152, distance: 156.6
click at [745, 152] on div "**********" at bounding box center [507, 234] width 1015 height 468
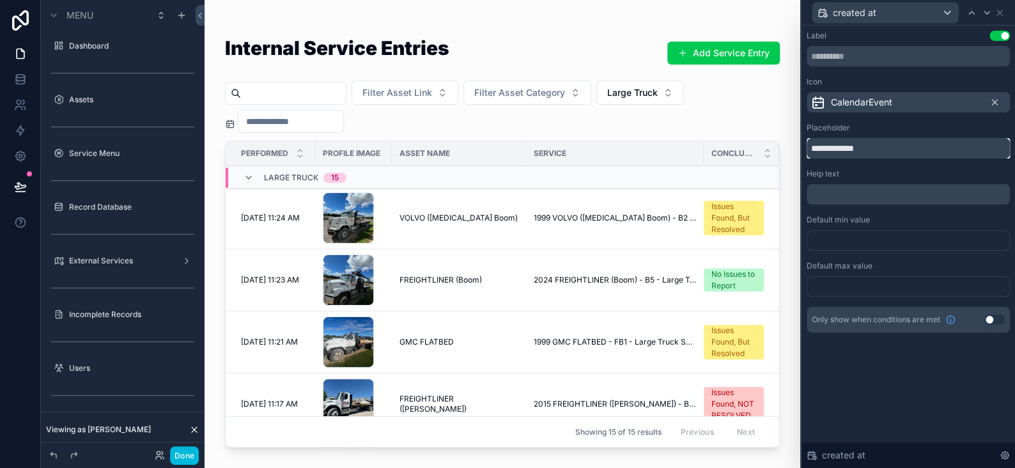
type input "**********"
click at [191, 458] on button "Done" at bounding box center [184, 455] width 29 height 19
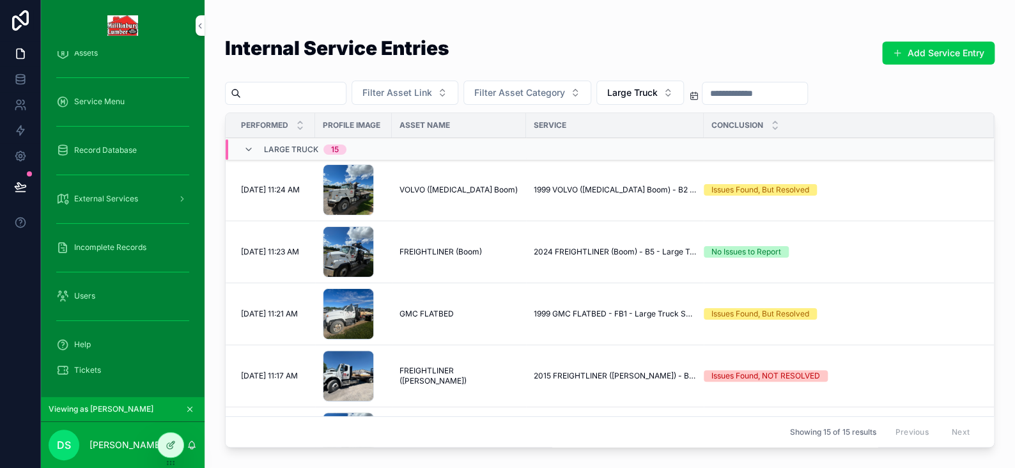
click at [783, 92] on input "scrollable content" at bounding box center [754, 93] width 105 height 18
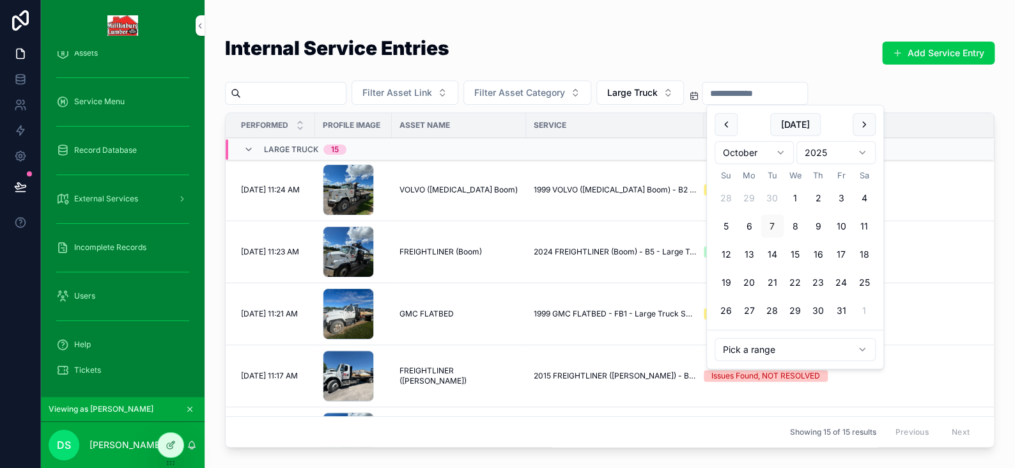
click at [788, 343] on html "Dashboard Assets Service Menu Record Database External Services Incomplete Reco…" at bounding box center [507, 234] width 1015 height 468
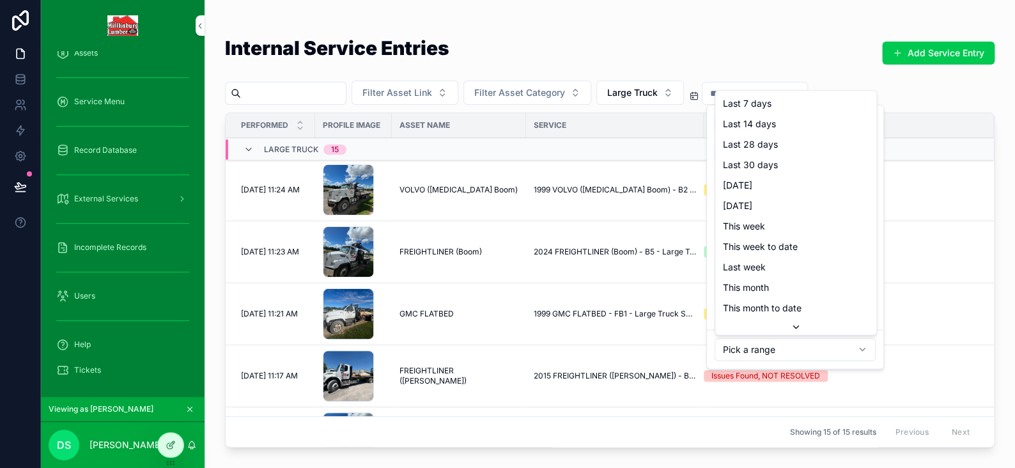
type input "**********"
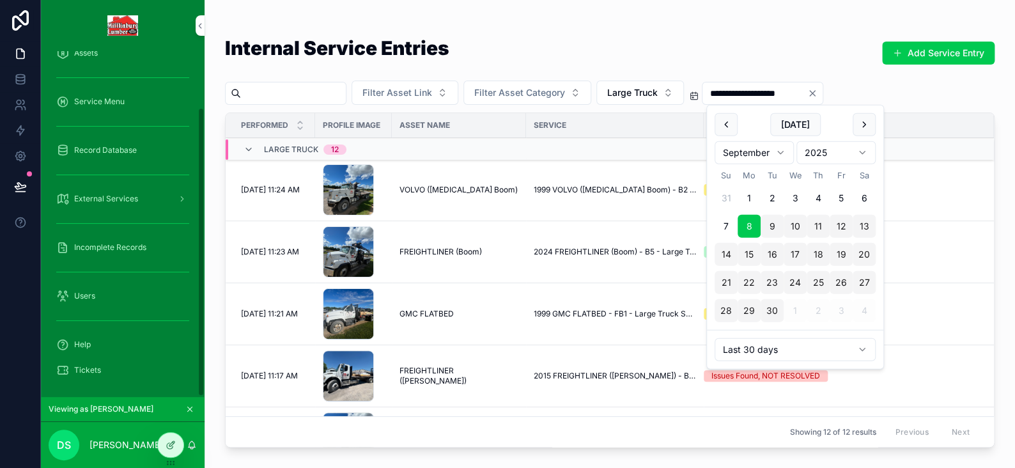
click at [174, 444] on icon at bounding box center [171, 445] width 10 height 10
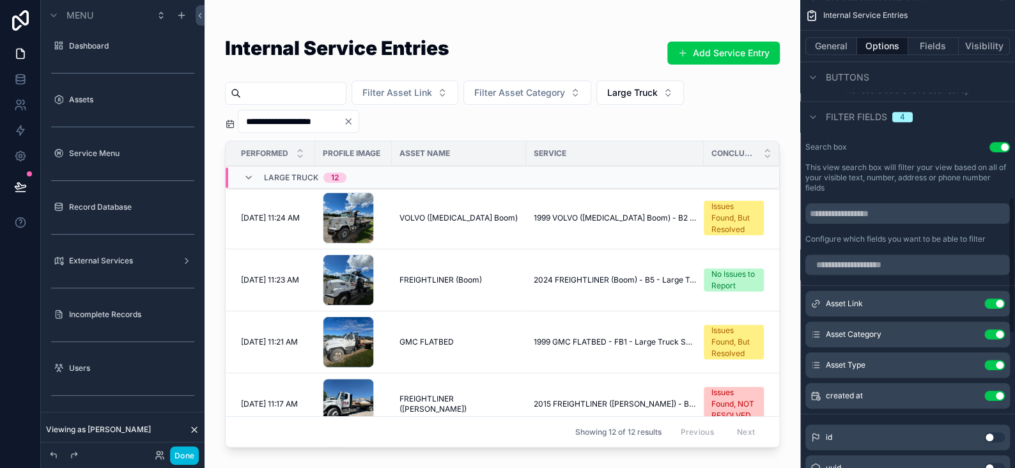
scroll to position [703, 0]
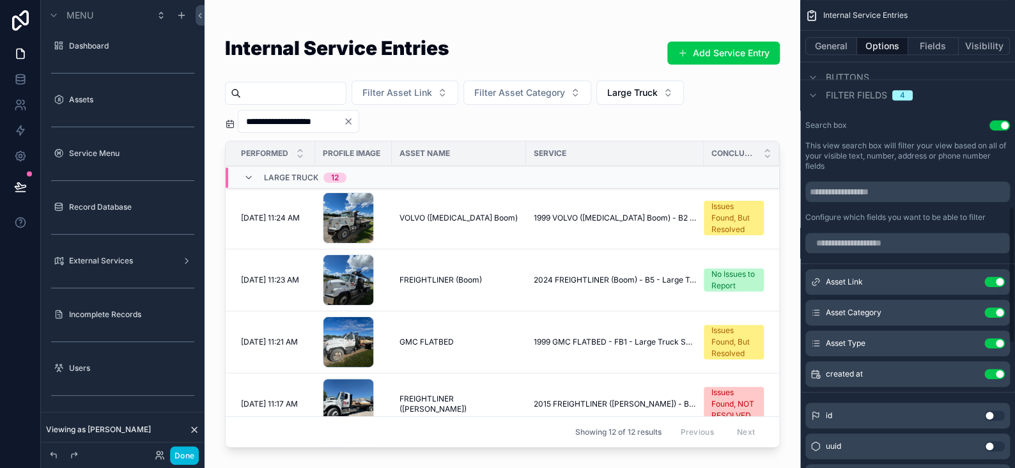
click at [0, 0] on icon "scrollable content" at bounding box center [0, 0] width 0 height 0
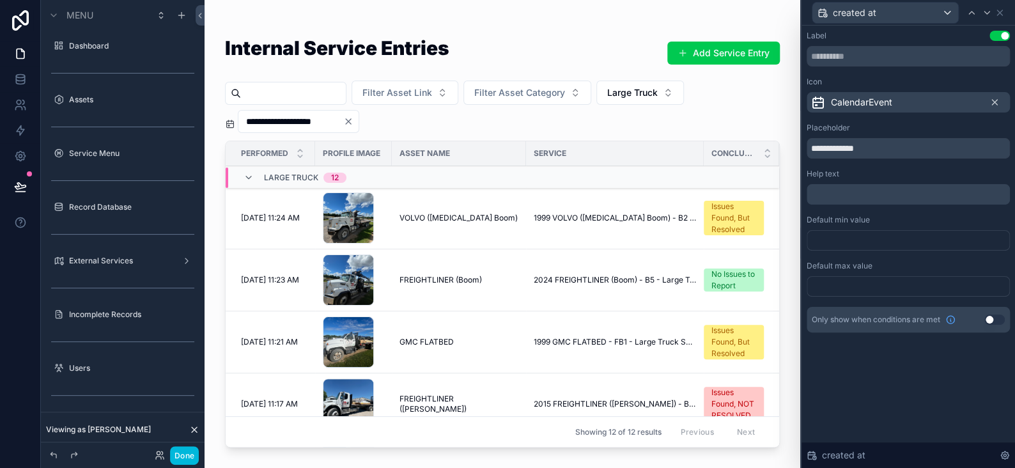
click at [845, 235] on div at bounding box center [908, 240] width 203 height 20
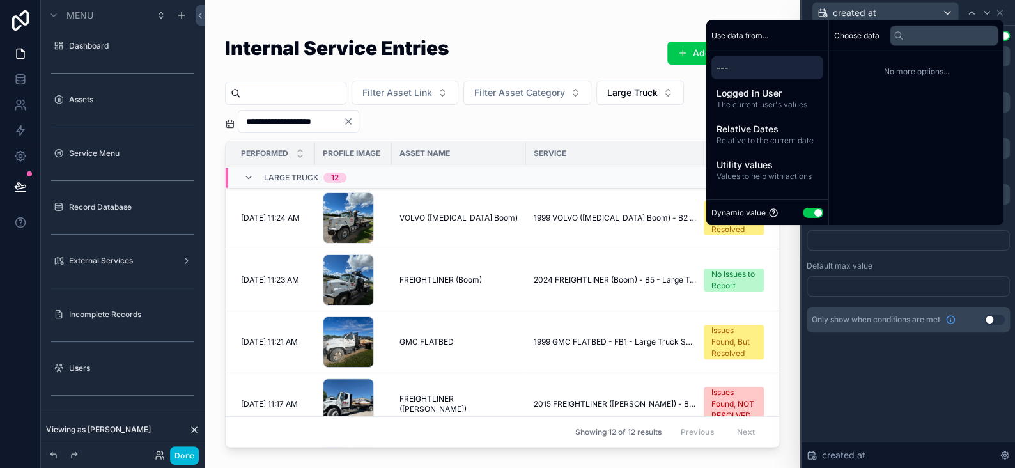
click at [845, 235] on div at bounding box center [908, 240] width 203 height 20
click at [891, 378] on div "**********" at bounding box center [907, 247] width 213 height 442
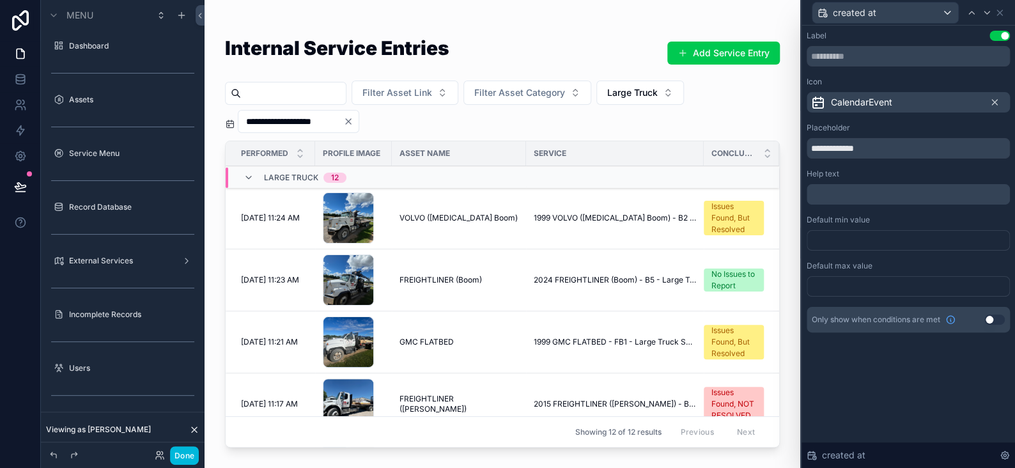
click at [838, 243] on div at bounding box center [908, 240] width 203 height 20
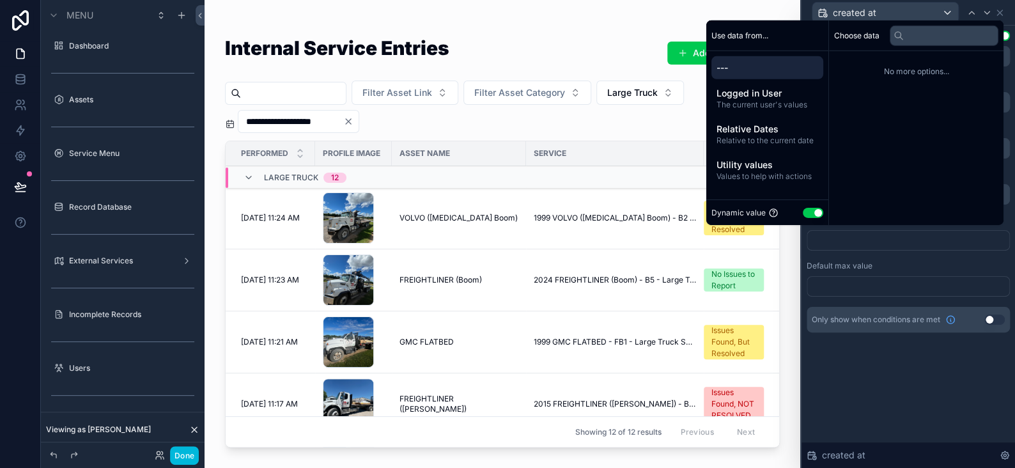
click at [807, 210] on button "Use setting" at bounding box center [813, 212] width 20 height 10
select select "****"
select select "*"
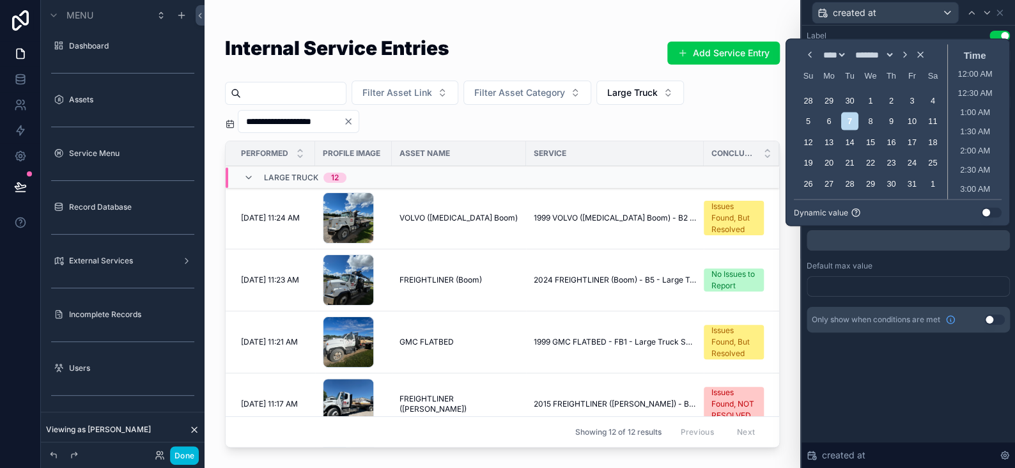
click at [983, 213] on button "Use setting" at bounding box center [991, 212] width 20 height 10
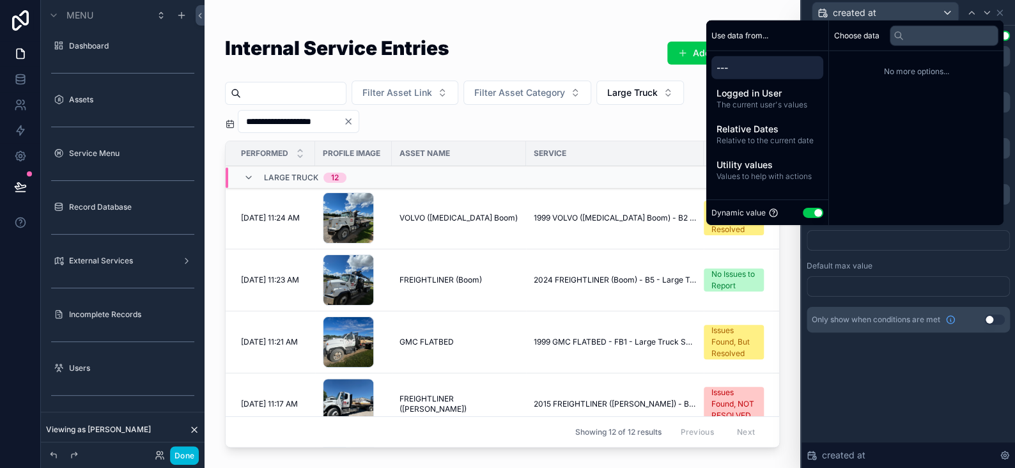
click at [731, 134] on span "Relative Dates" at bounding box center [767, 129] width 102 height 13
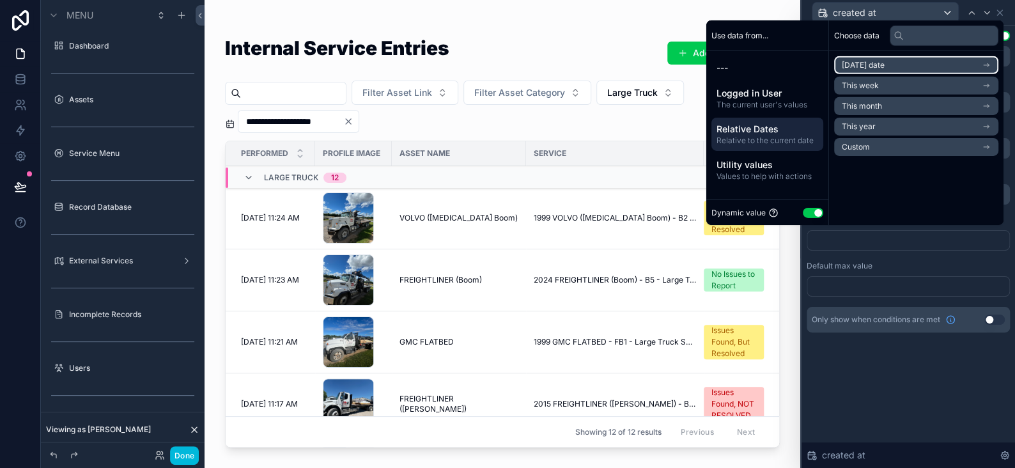
click at [897, 65] on li "Today's date" at bounding box center [916, 65] width 164 height 18
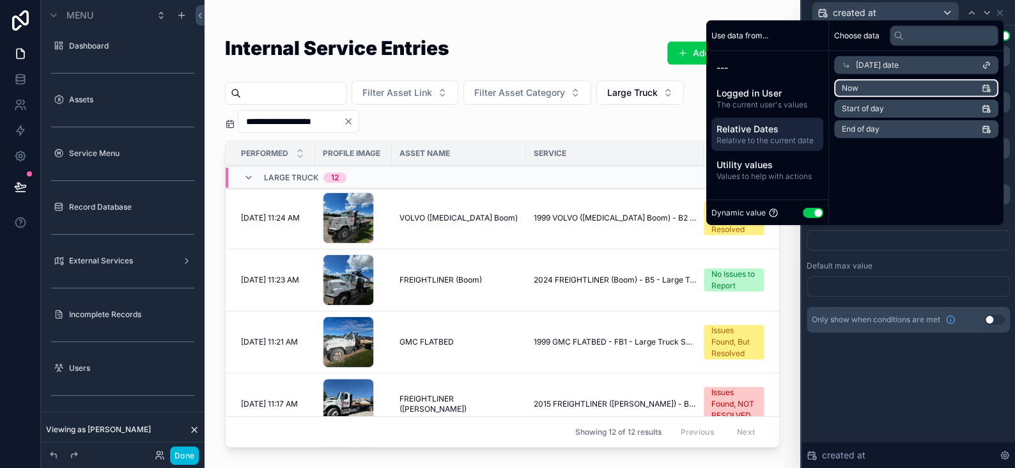
click at [879, 86] on li "Now" at bounding box center [916, 88] width 164 height 18
click at [851, 290] on div at bounding box center [908, 286] width 203 height 20
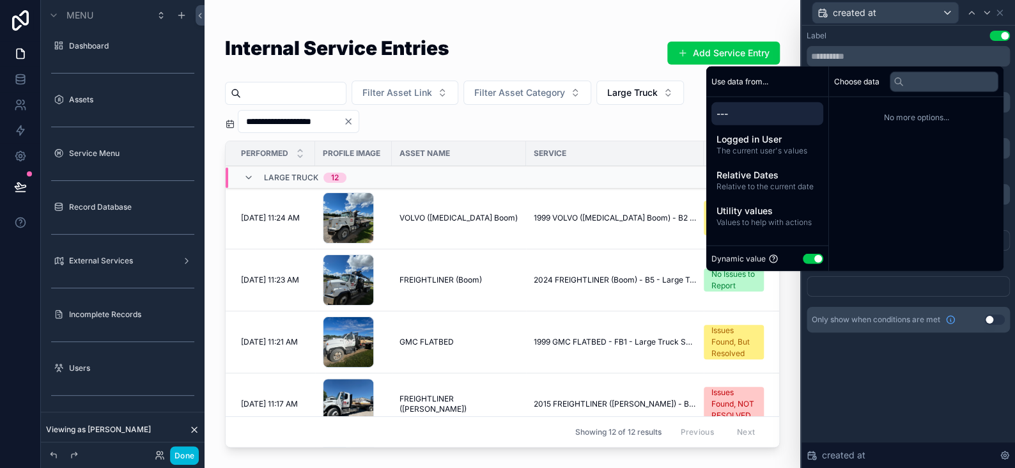
click at [809, 259] on button "Use setting" at bounding box center [813, 258] width 20 height 10
select select "****"
select select "*"
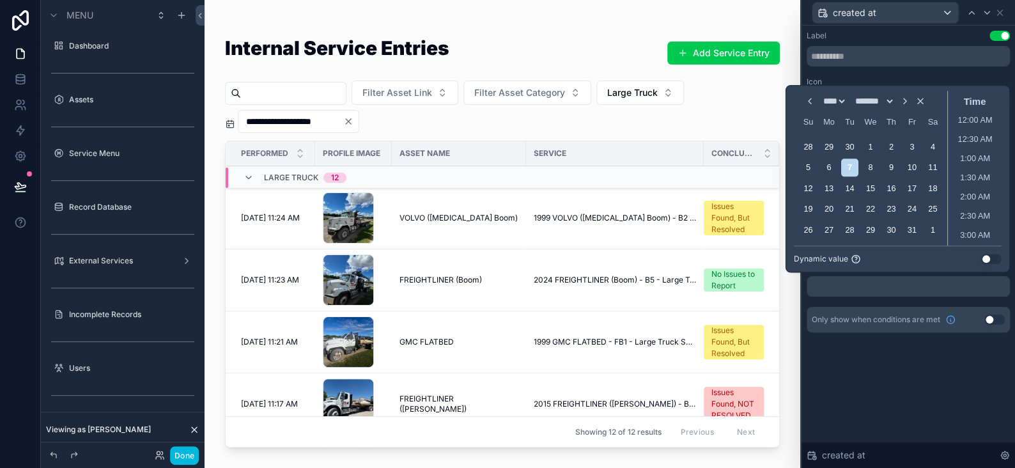
click at [984, 260] on button "Use setting" at bounding box center [991, 259] width 20 height 10
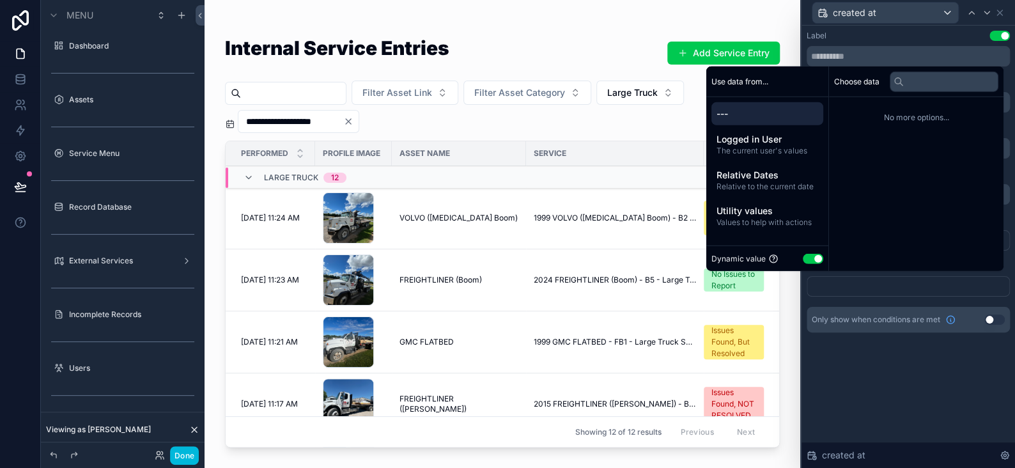
click at [736, 180] on span "Relative Dates" at bounding box center [767, 175] width 102 height 13
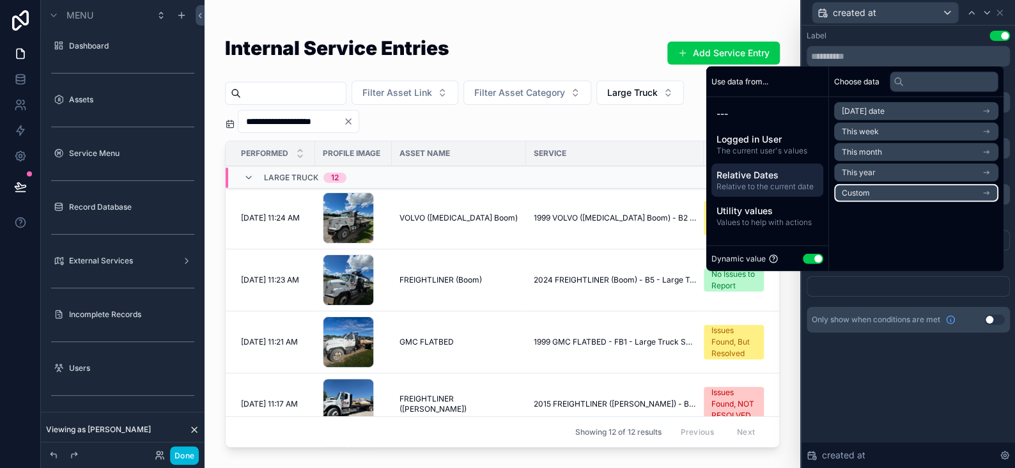
click at [855, 192] on span "Custom" at bounding box center [856, 193] width 28 height 10
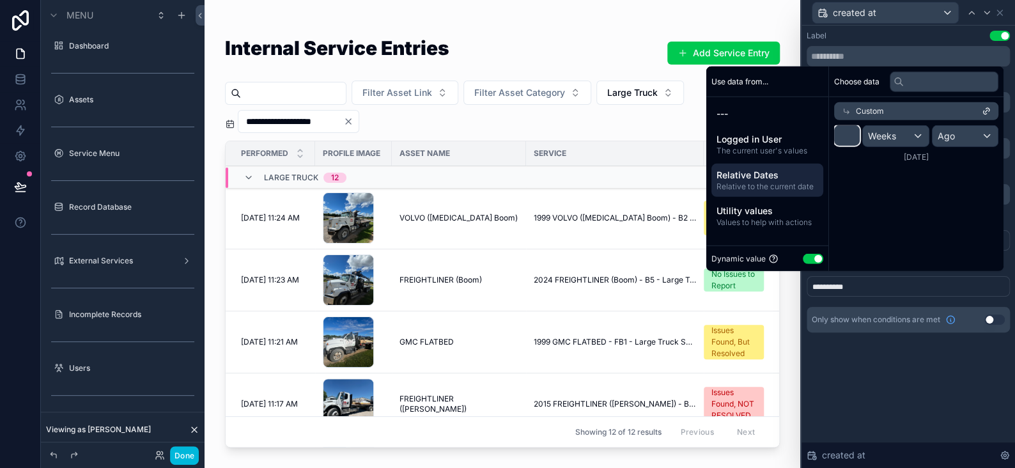
click at [846, 133] on input "*" at bounding box center [847, 135] width 26 height 20
type input "**"
click at [879, 135] on span "Weeks" at bounding box center [882, 136] width 28 height 13
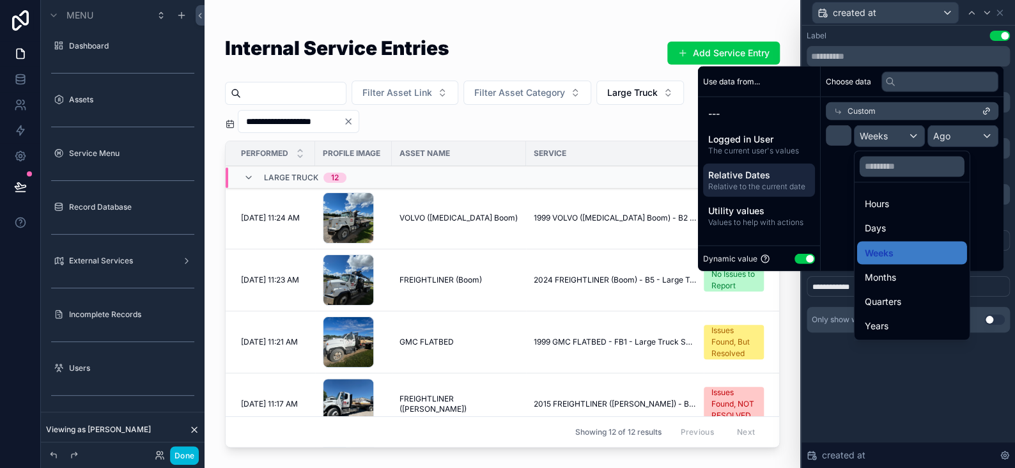
click at [882, 224] on span "Days" at bounding box center [875, 228] width 21 height 15
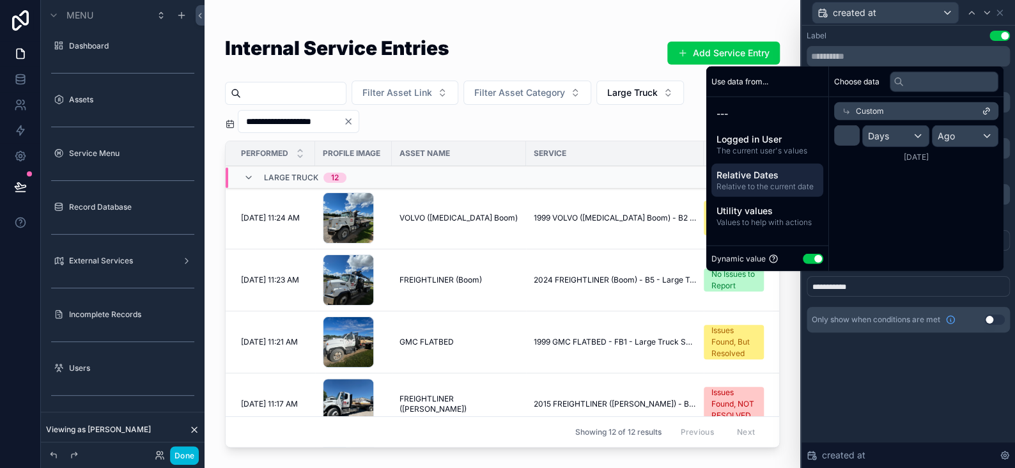
click at [892, 406] on div "**********" at bounding box center [907, 247] width 213 height 442
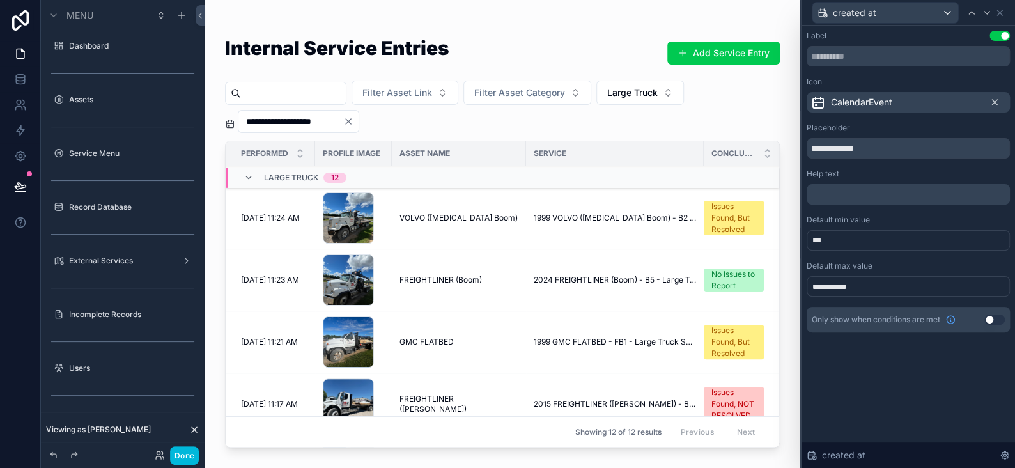
click at [197, 451] on button "Done" at bounding box center [184, 455] width 29 height 19
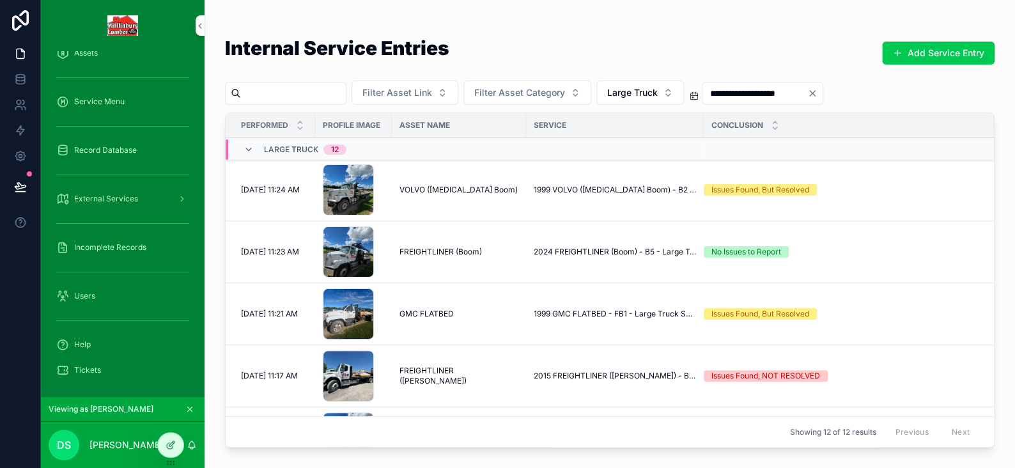
click at [569, 195] on td "1999 VOLVO ([MEDICAL_DATA] Boom) - B2 - Large Truck Fluid Check" at bounding box center [615, 190] width 178 height 62
click at [571, 190] on span "1999 VOLVO ([MEDICAL_DATA] Boom) - B2 - Large Truck Fluid Check" at bounding box center [615, 190] width 162 height 10
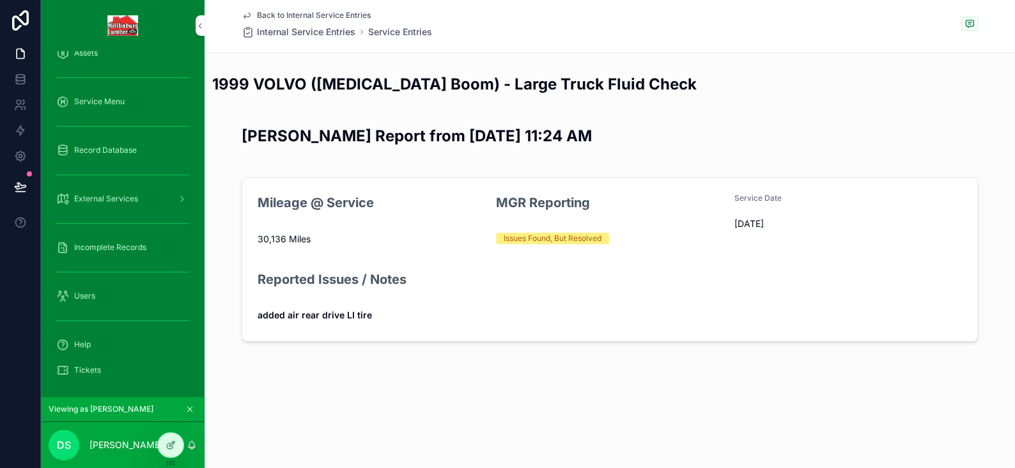
click at [280, 236] on span "30,136 Miles" at bounding box center [372, 239] width 228 height 13
click at [271, 236] on span "30,136 Miles" at bounding box center [372, 239] width 228 height 13
click at [188, 411] on icon "scrollable content" at bounding box center [190, 409] width 4 height 4
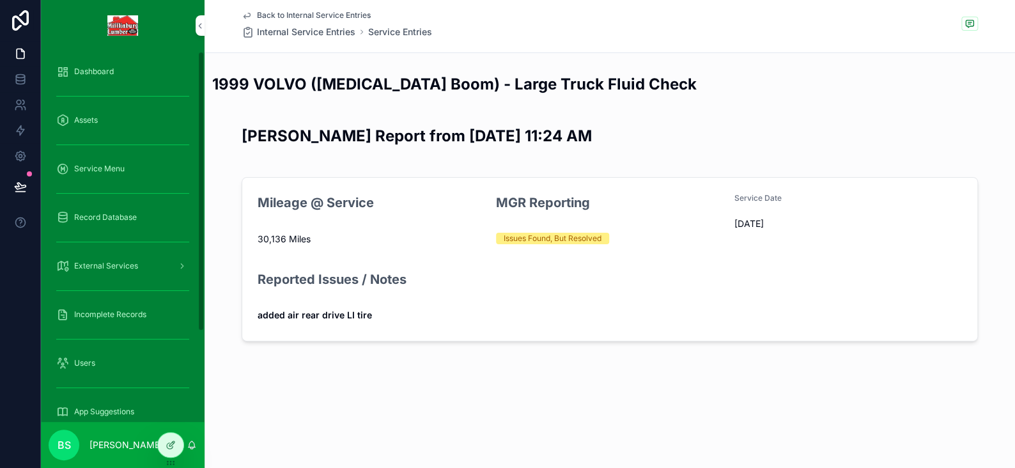
click at [460, 391] on div "Back to Internal Service Entries Internal Service Entries Service Entries 1999 …" at bounding box center [610, 214] width 810 height 428
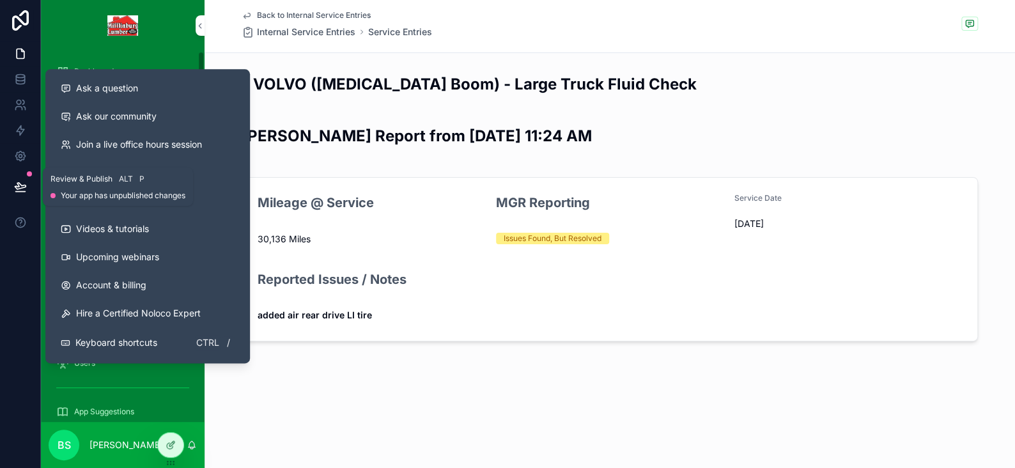
click at [22, 189] on icon at bounding box center [20, 186] width 13 height 13
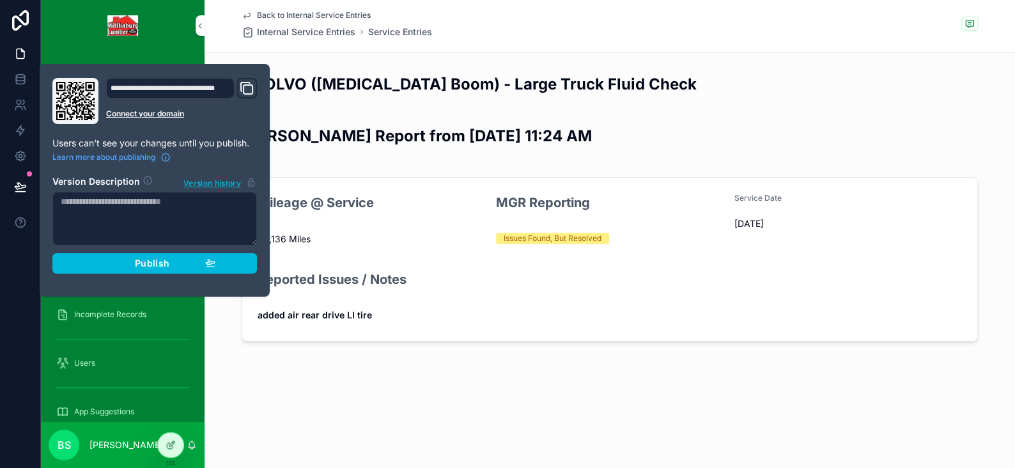
click at [121, 261] on div "Publish" at bounding box center [154, 264] width 121 height 12
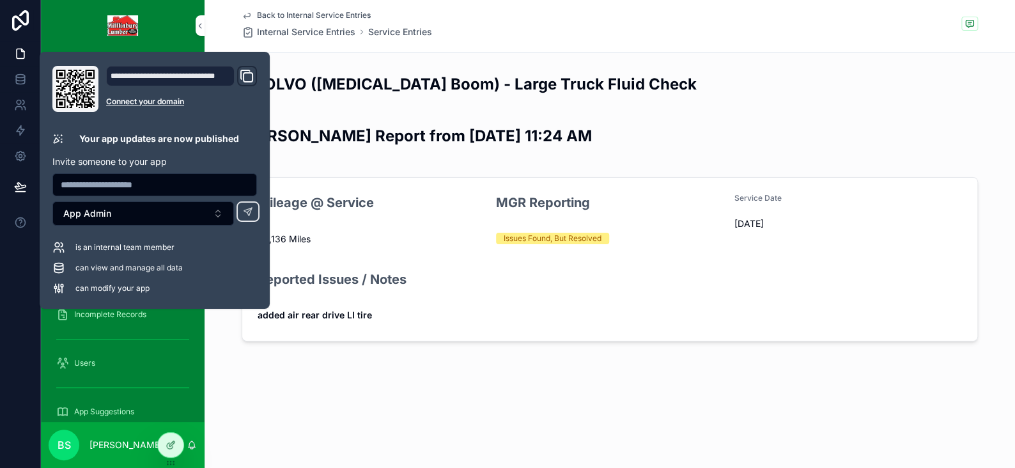
click at [557, 444] on div "Back to Internal Service Entries Internal Service Entries Service Entries 1999 …" at bounding box center [610, 234] width 810 height 468
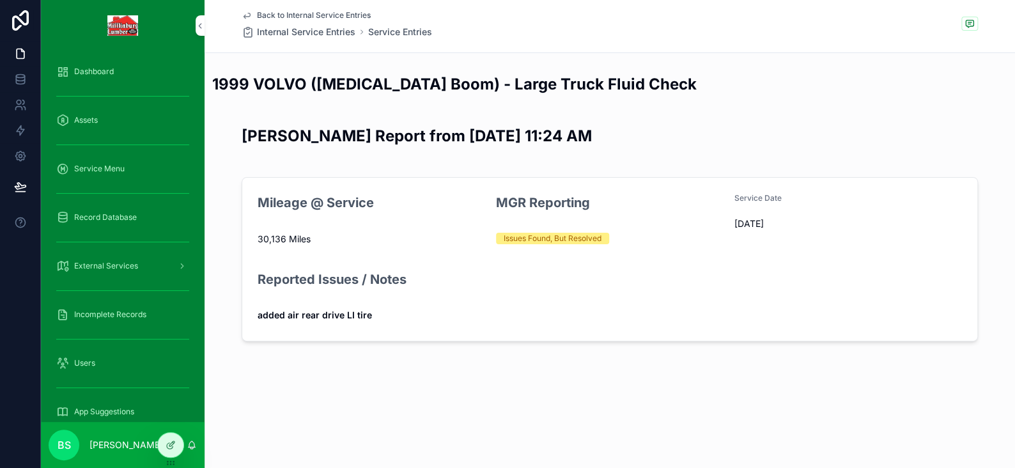
click at [249, 13] on icon "scrollable content" at bounding box center [247, 15] width 6 height 5
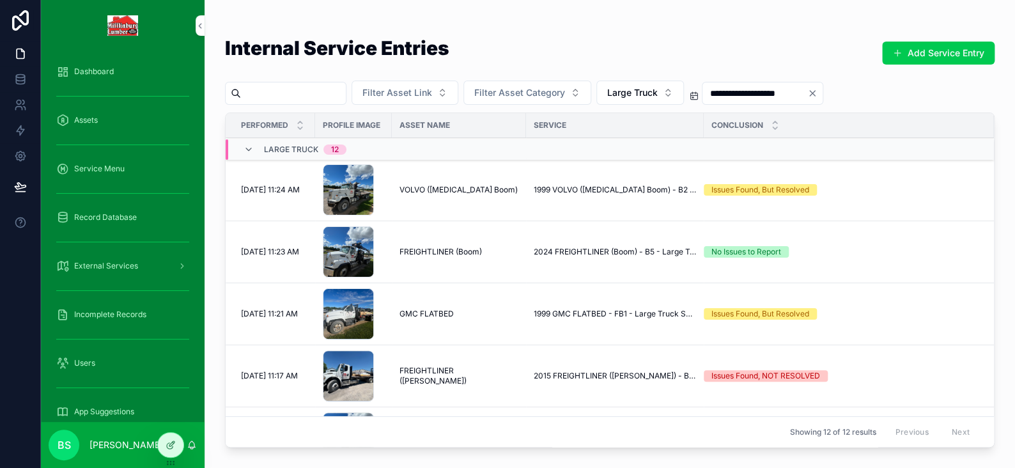
click at [246, 150] on icon "scrollable content" at bounding box center [249, 149] width 10 height 10
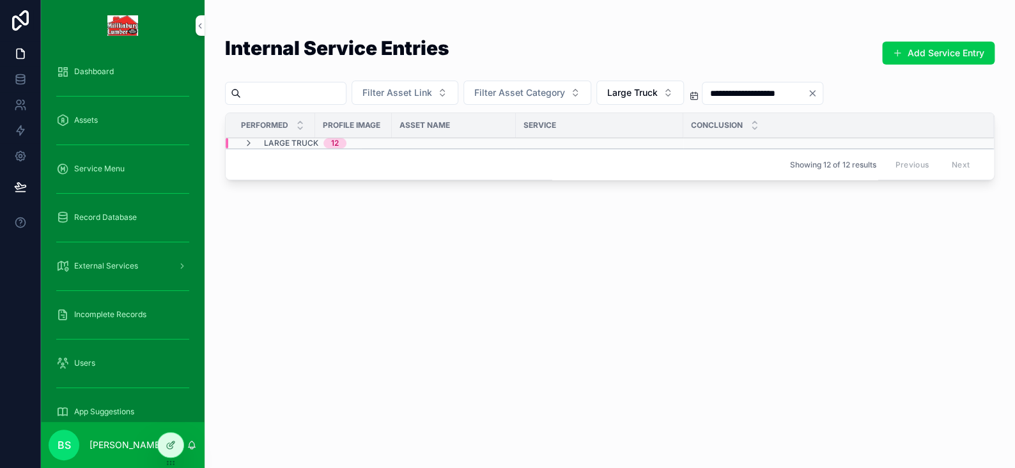
click at [249, 139] on icon "scrollable content" at bounding box center [249, 143] width 10 height 10
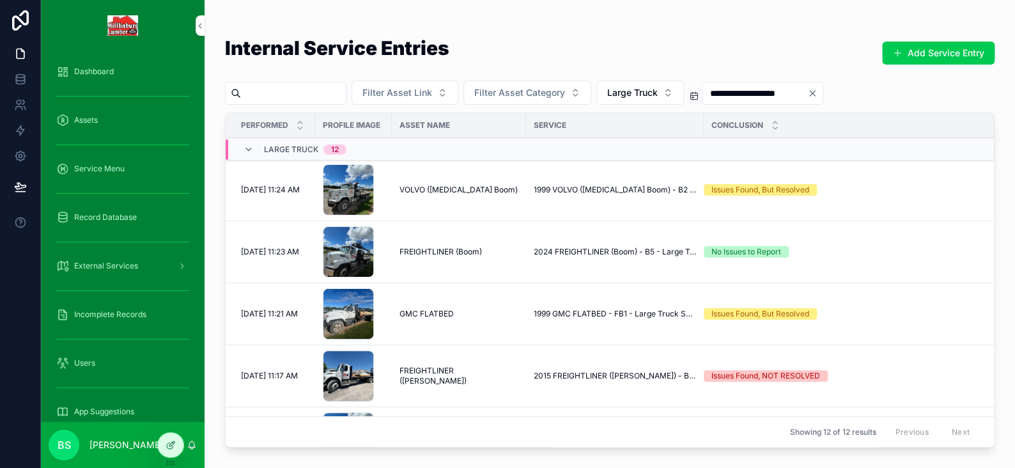
click at [684, 95] on button "Large Truck" at bounding box center [640, 93] width 88 height 24
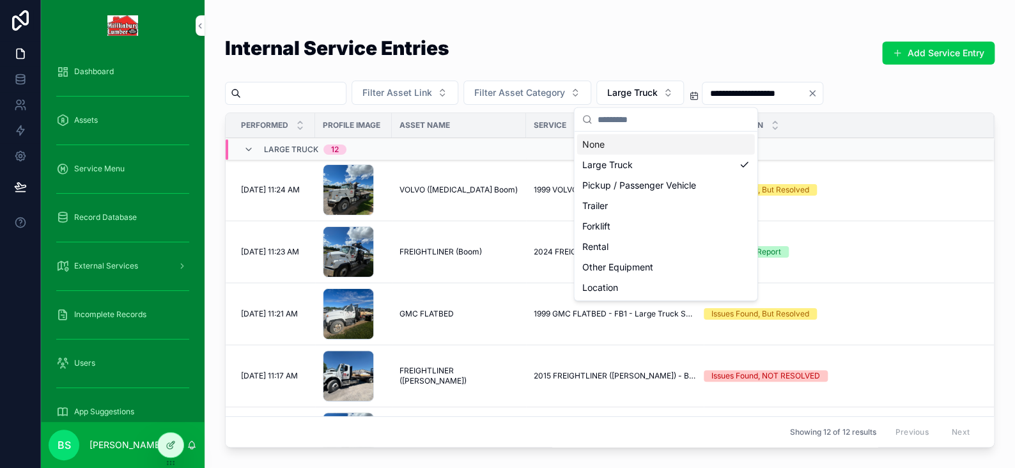
click at [601, 144] on div "None" at bounding box center [666, 144] width 178 height 20
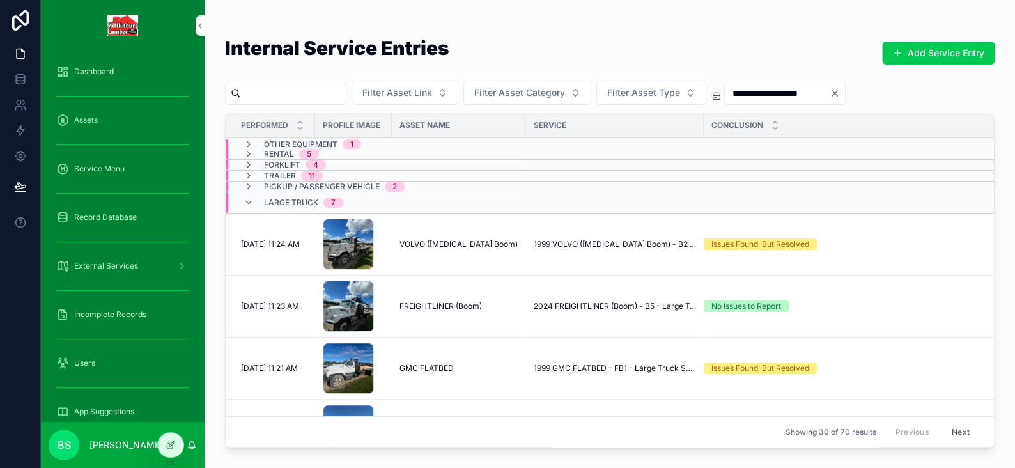
click at [251, 199] on icon "scrollable content" at bounding box center [249, 202] width 10 height 10
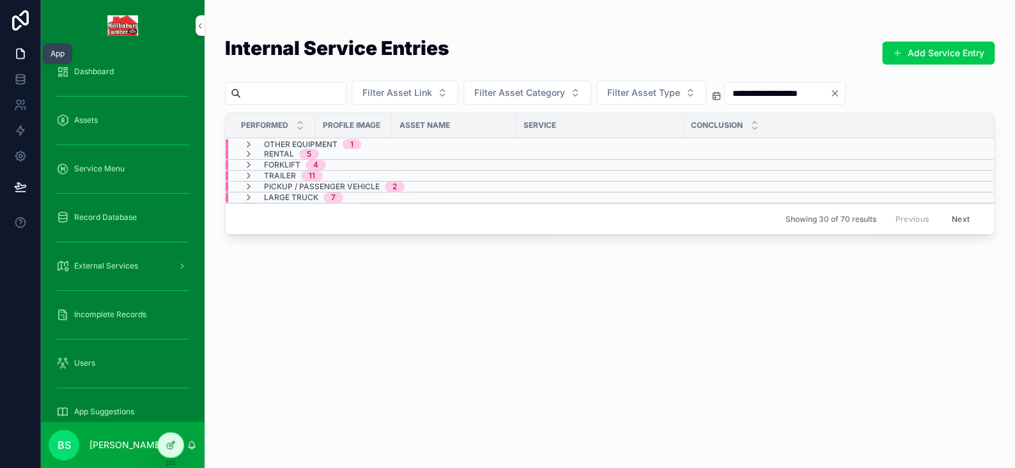
click at [26, 54] on icon at bounding box center [20, 53] width 13 height 13
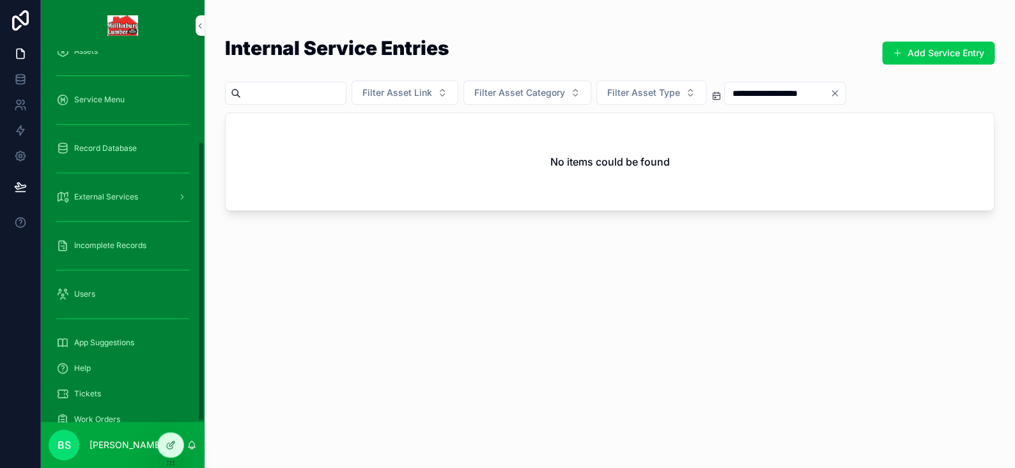
scroll to position [119, 0]
click at [91, 342] on span "Tickets" at bounding box center [87, 344] width 27 height 10
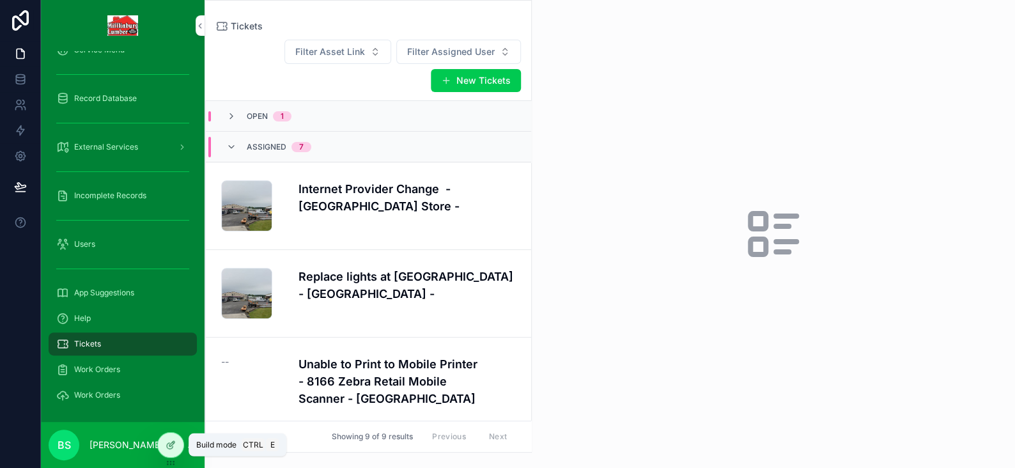
click at [173, 449] on icon at bounding box center [171, 445] width 10 height 10
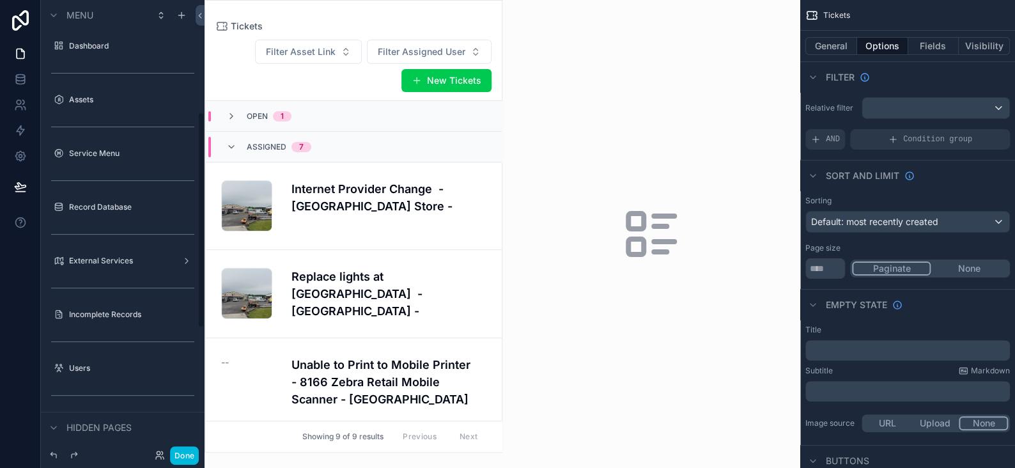
scroll to position [234, 0]
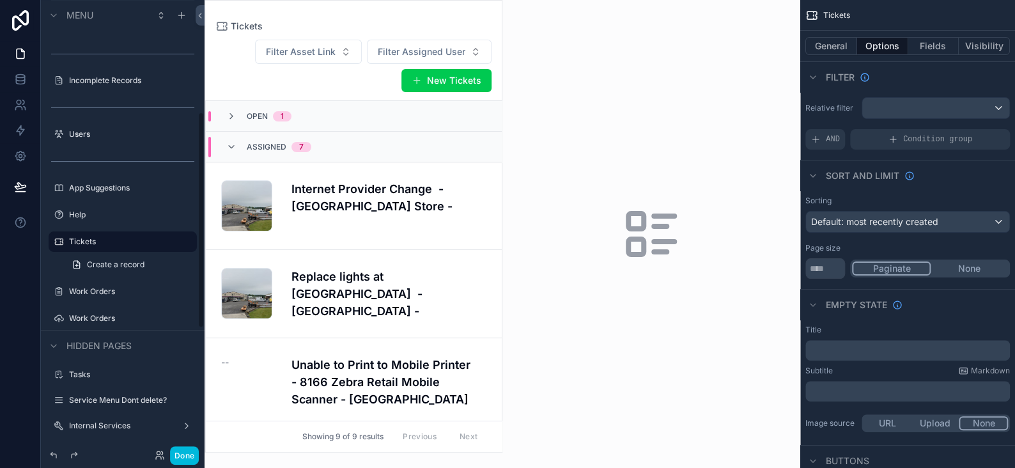
click at [87, 240] on label "Tickets" at bounding box center [129, 241] width 120 height 10
click at [235, 142] on icon "scrollable content" at bounding box center [231, 147] width 10 height 10
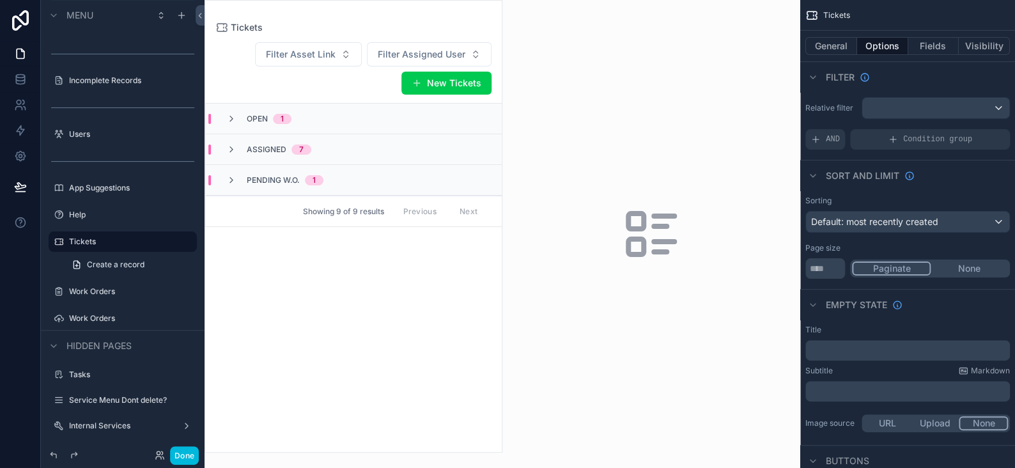
click at [225, 175] on div "Pending W.O. 1" at bounding box center [275, 180] width 128 height 10
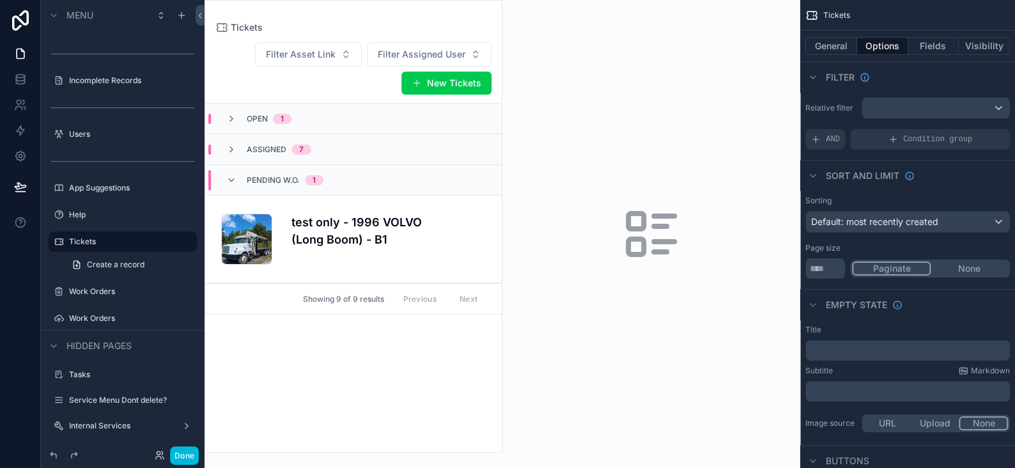
click at [345, 223] on h4 "test only - 1996 VOLVO (Long Boom) - B1" at bounding box center [388, 230] width 195 height 35
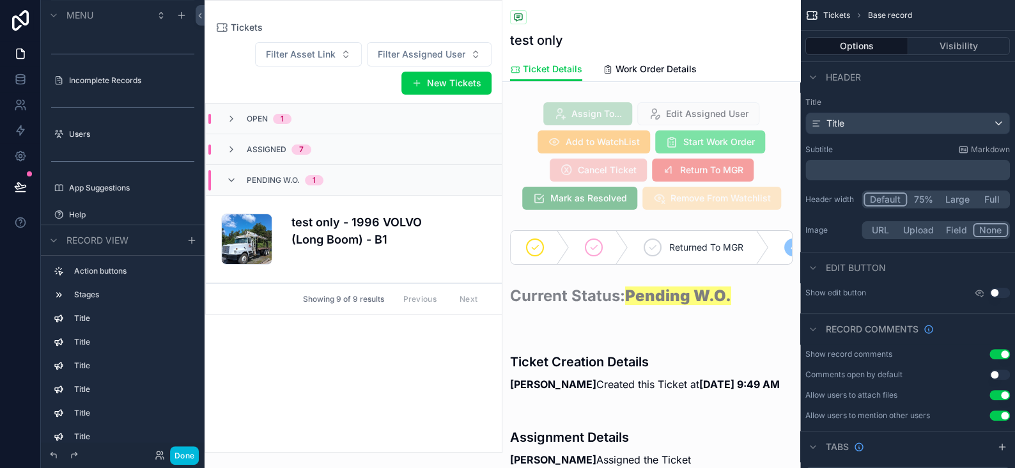
click at [724, 151] on div "scrollable content" at bounding box center [651, 156] width 298 height 118
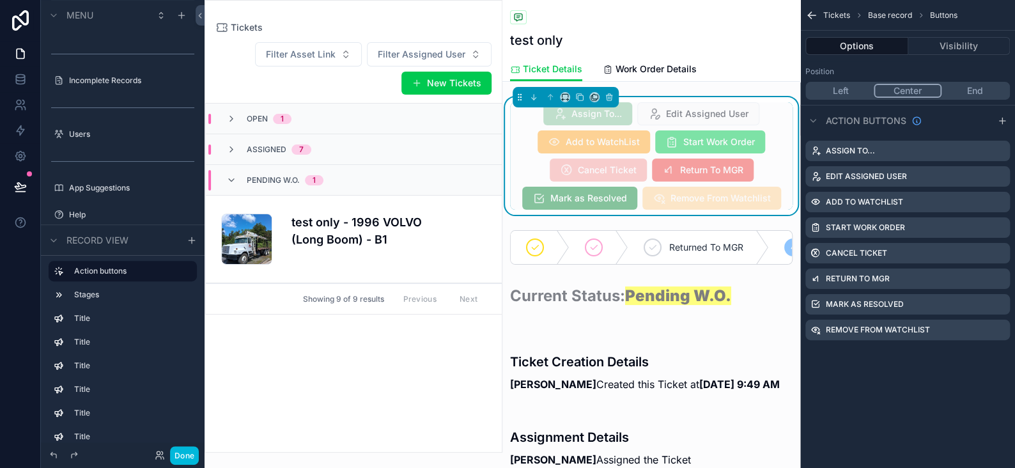
click at [0, 0] on icon "scrollable content" at bounding box center [0, 0] width 0 height 0
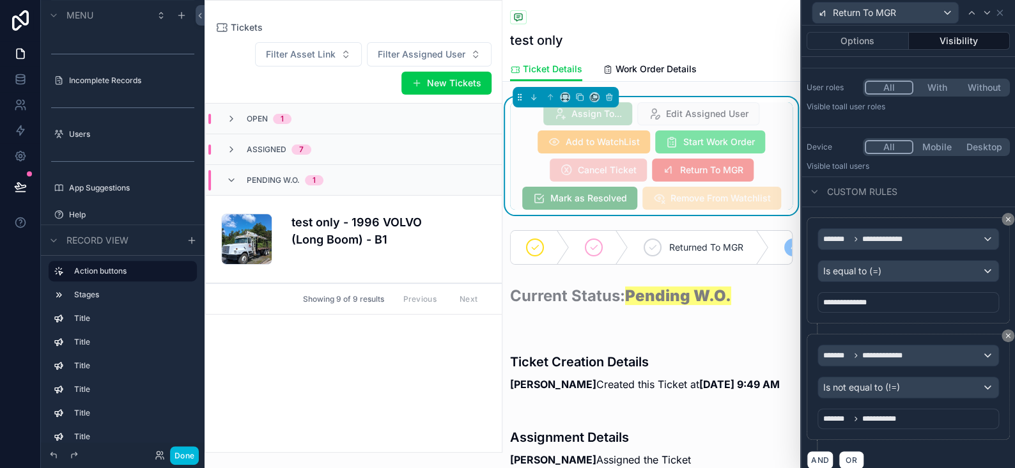
scroll to position [82, 0]
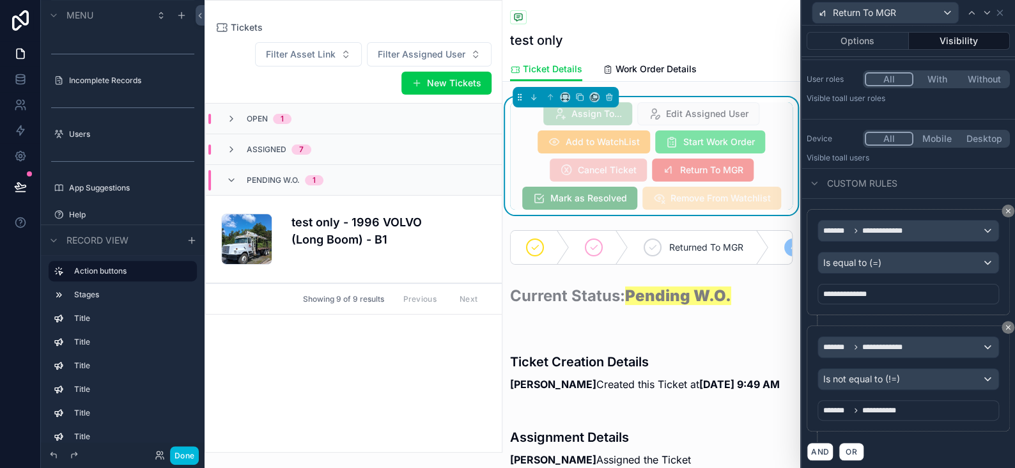
click at [950, 44] on button "Visibility" at bounding box center [960, 41] width 102 height 18
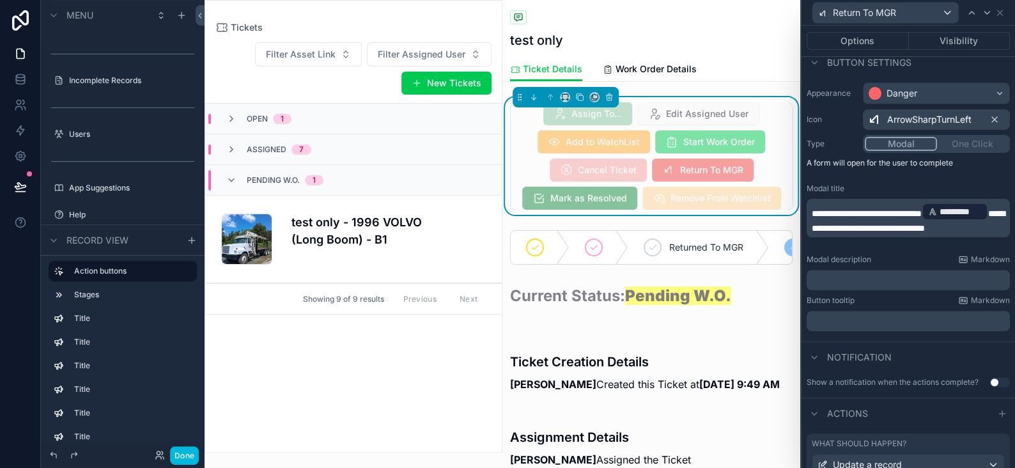
click at [937, 41] on button "Visibility" at bounding box center [960, 41] width 102 height 18
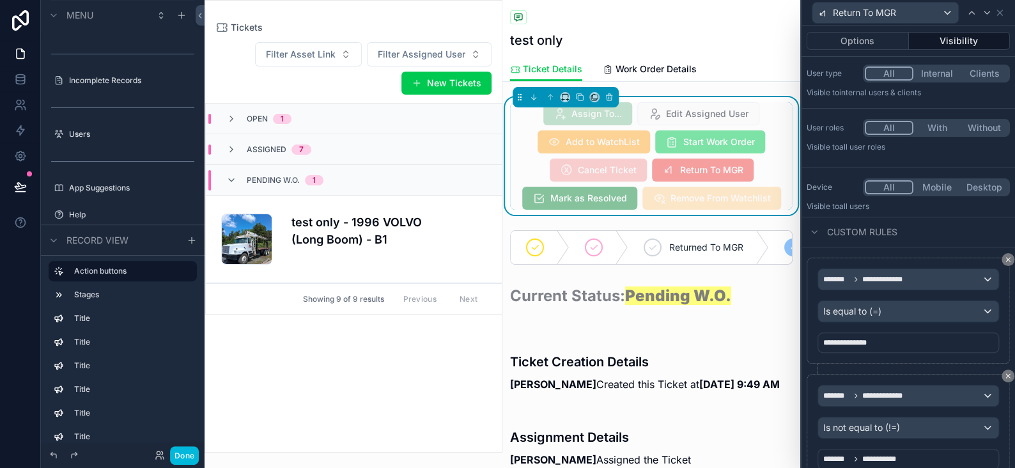
scroll to position [0, 0]
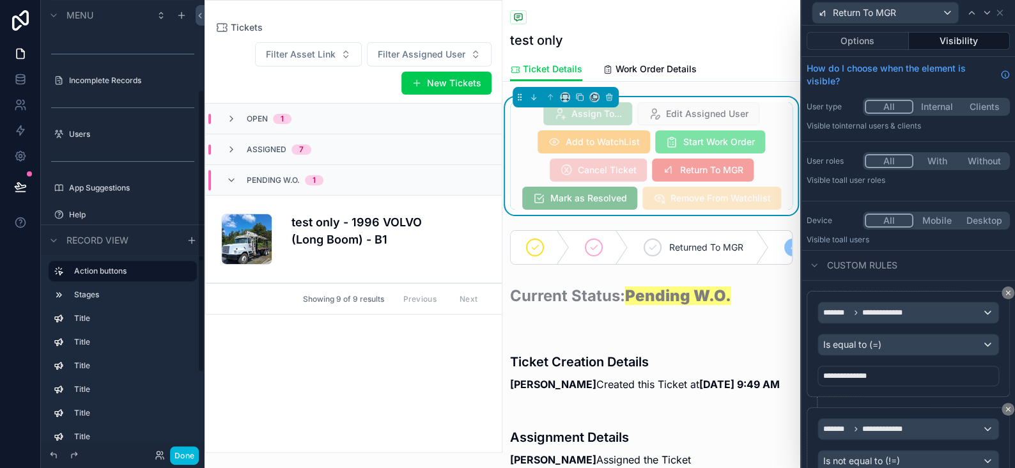
click at [174, 456] on button "Done" at bounding box center [184, 455] width 29 height 19
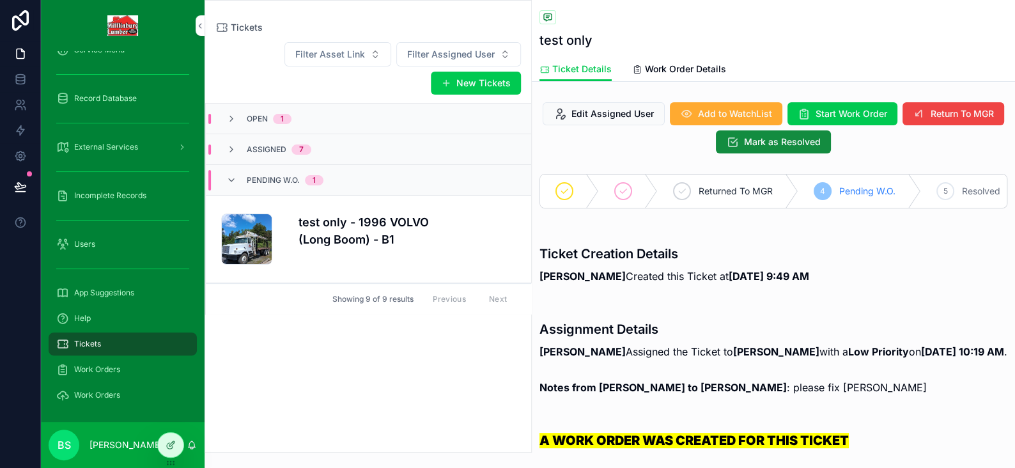
click at [173, 447] on icon at bounding box center [171, 445] width 10 height 10
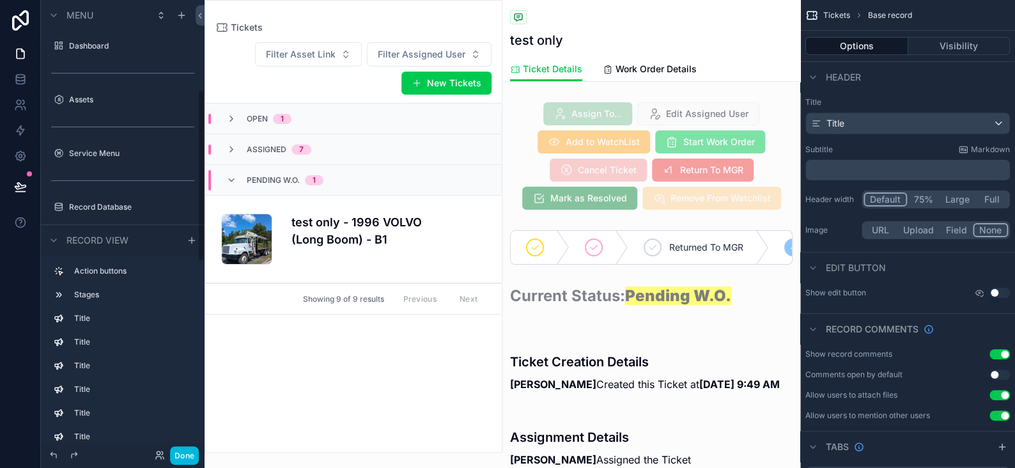
scroll to position [234, 0]
click at [732, 159] on div "scrollable content" at bounding box center [651, 156] width 298 height 118
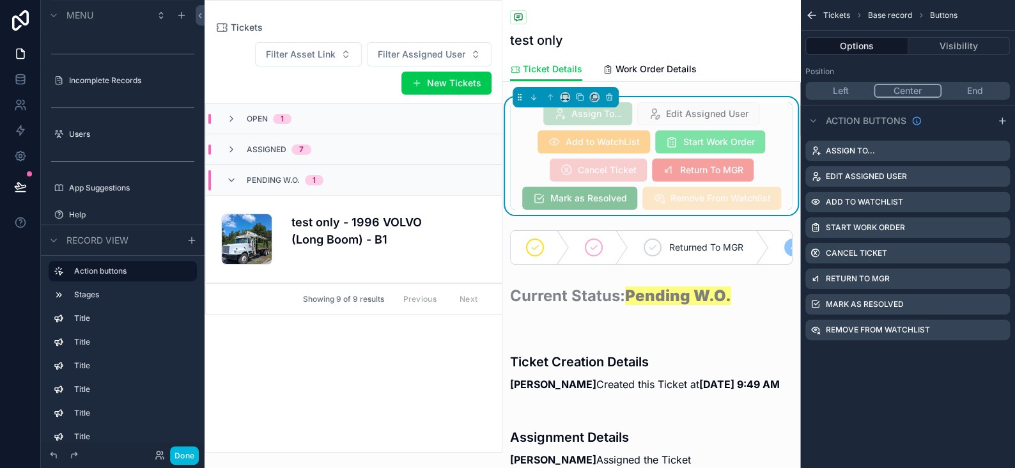
click at [0, 0] on icon "scrollable content" at bounding box center [0, 0] width 0 height 0
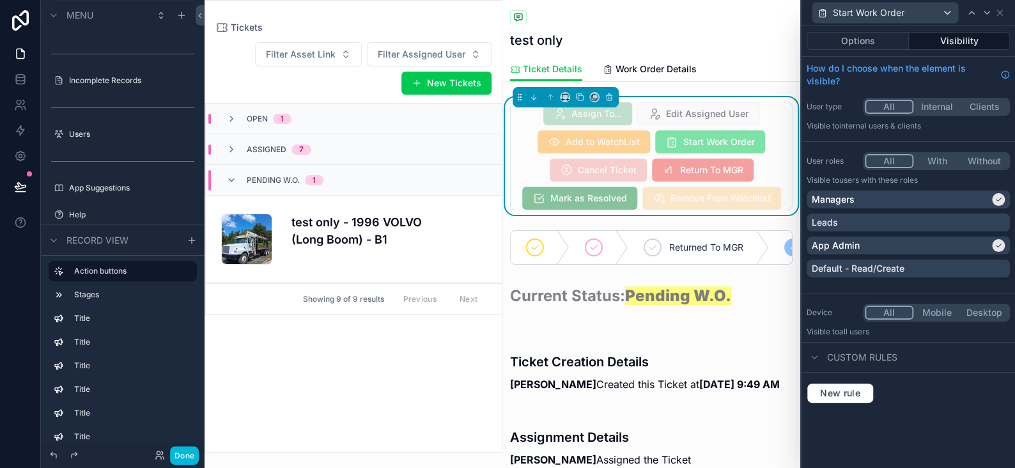
drag, startPoint x: 874, startPoint y: 41, endPoint x: 881, endPoint y: 43, distance: 7.9
click at [874, 41] on button "Options" at bounding box center [858, 41] width 102 height 18
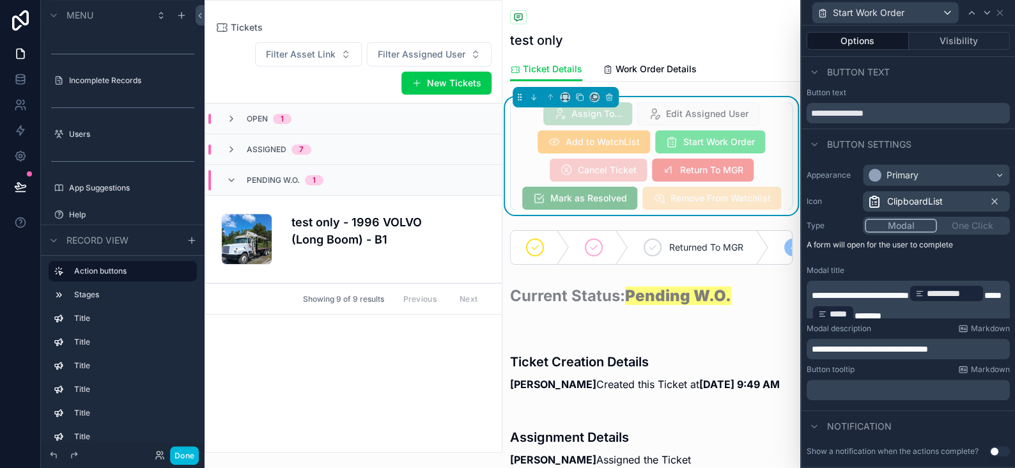
click at [946, 43] on button "Visibility" at bounding box center [960, 41] width 102 height 18
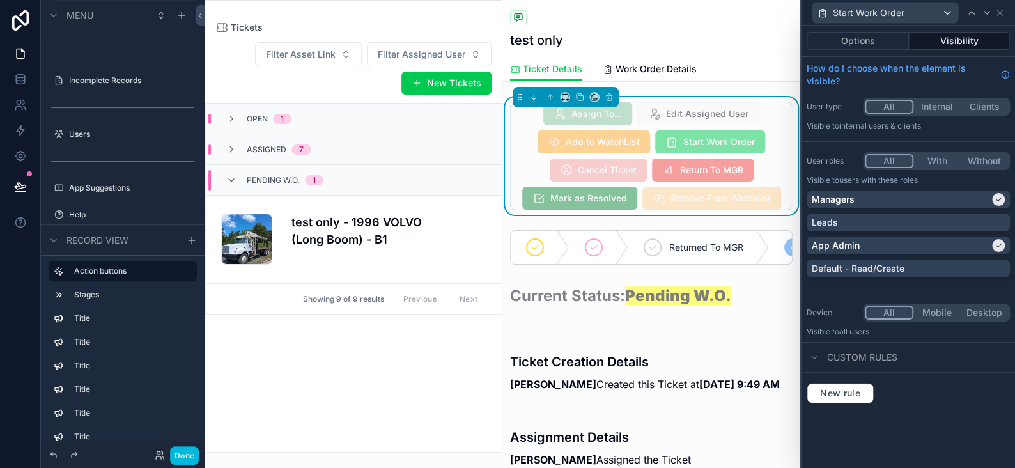
click at [875, 38] on button "Options" at bounding box center [858, 41] width 102 height 18
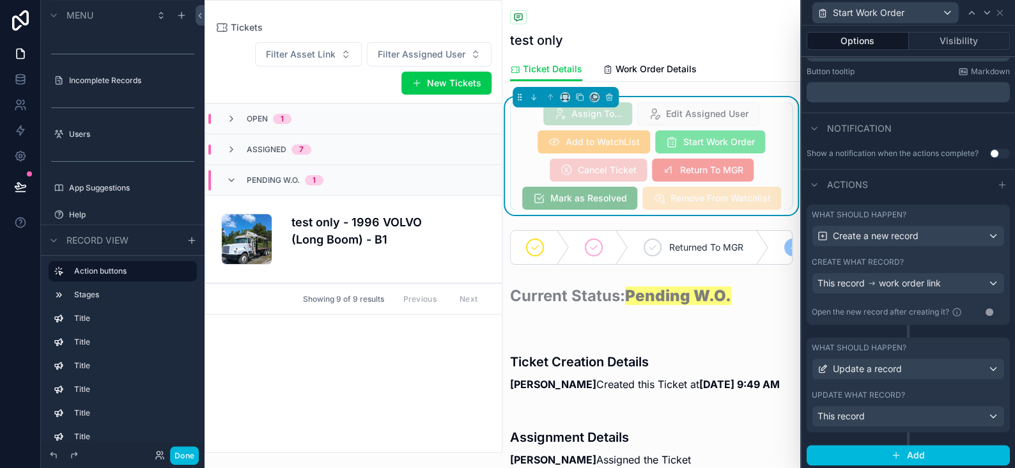
scroll to position [0, 0]
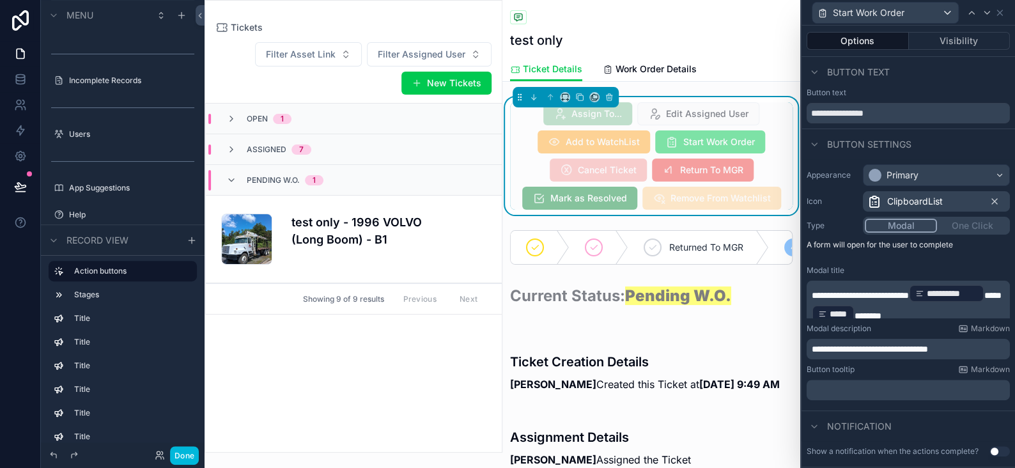
click at [960, 39] on button "Visibility" at bounding box center [960, 41] width 102 height 18
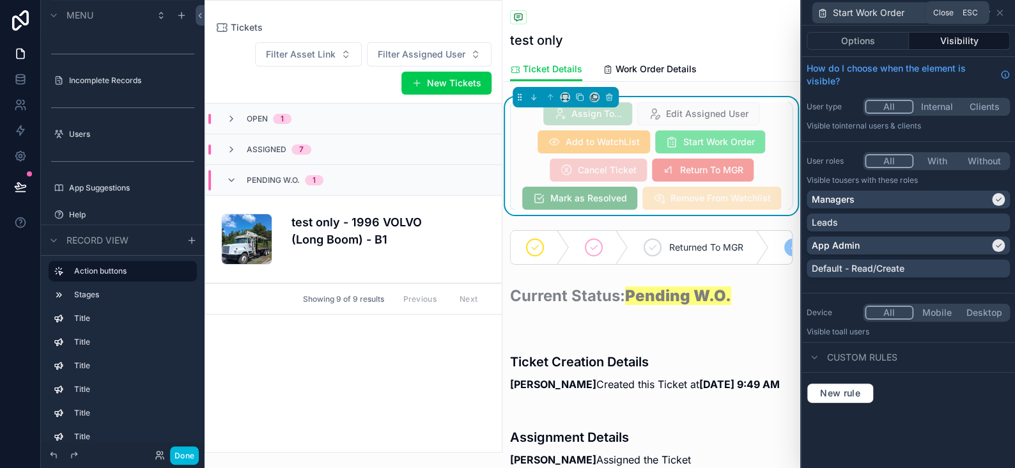
click at [998, 10] on icon at bounding box center [1000, 13] width 10 height 10
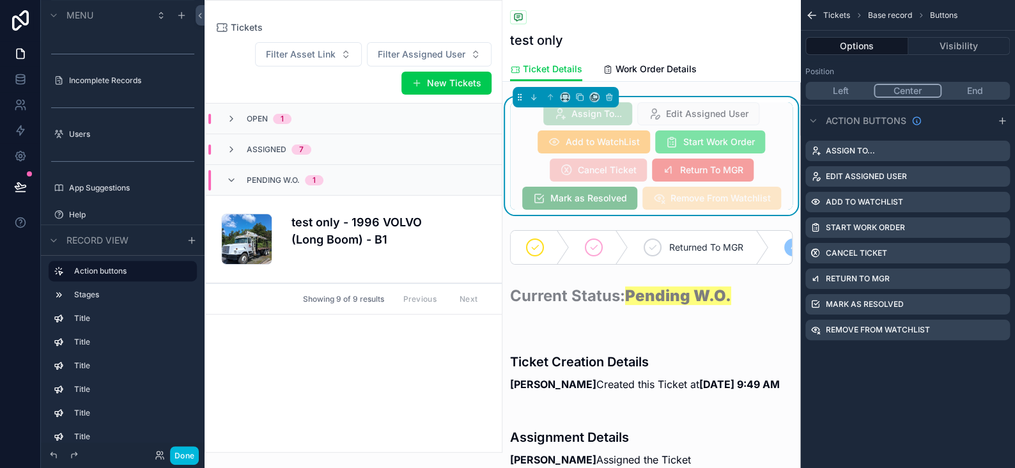
click at [0, 0] on icon "scrollable content" at bounding box center [0, 0] width 0 height 0
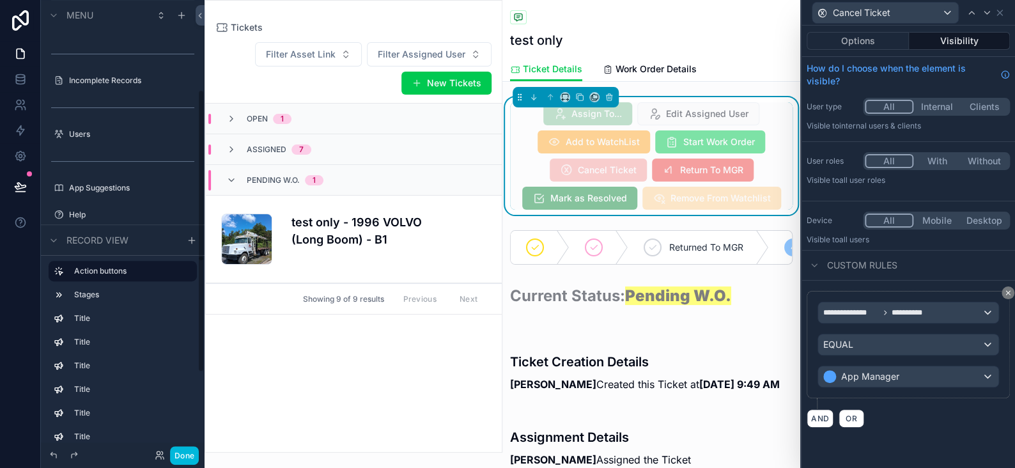
click at [178, 456] on button "Done" at bounding box center [184, 455] width 29 height 19
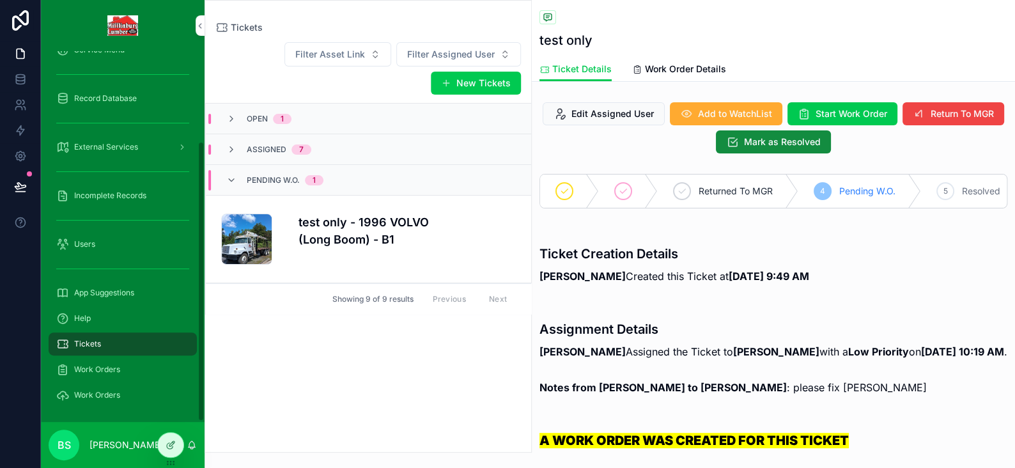
click at [166, 448] on icon at bounding box center [171, 445] width 10 height 10
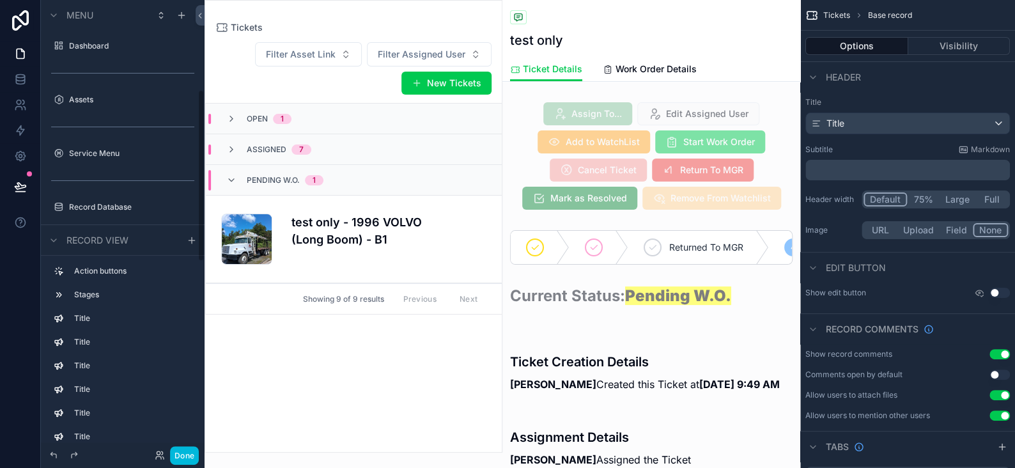
scroll to position [234, 0]
click at [750, 142] on div "scrollable content" at bounding box center [651, 156] width 298 height 118
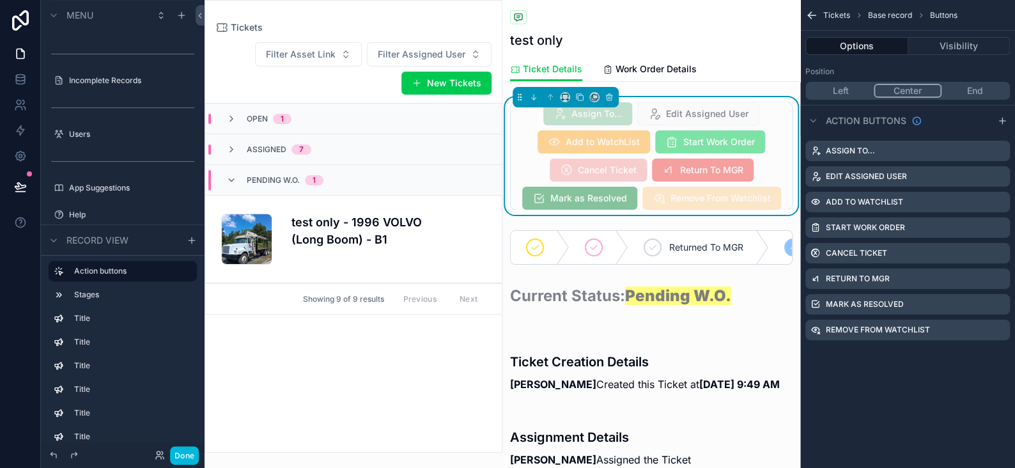
click at [0, 0] on icon "scrollable content" at bounding box center [0, 0] width 0 height 0
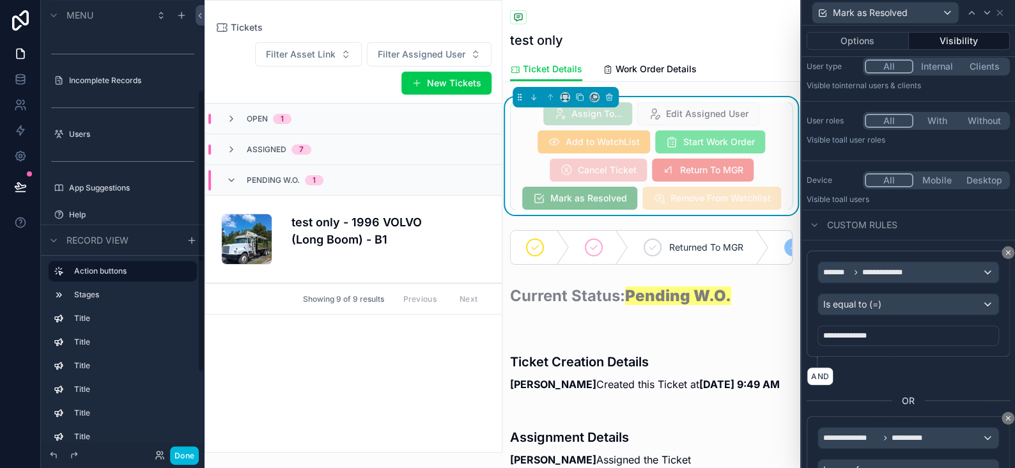
scroll to position [132, 0]
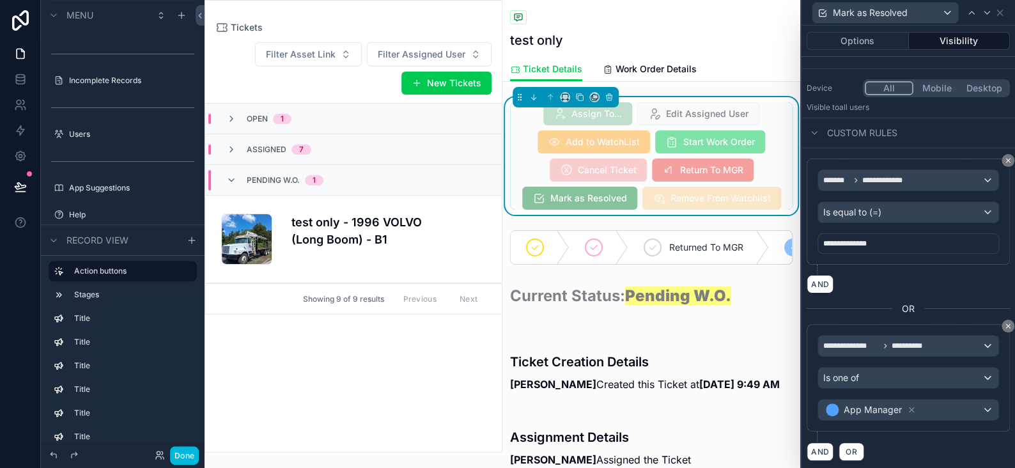
click at [182, 458] on button "Done" at bounding box center [184, 455] width 29 height 19
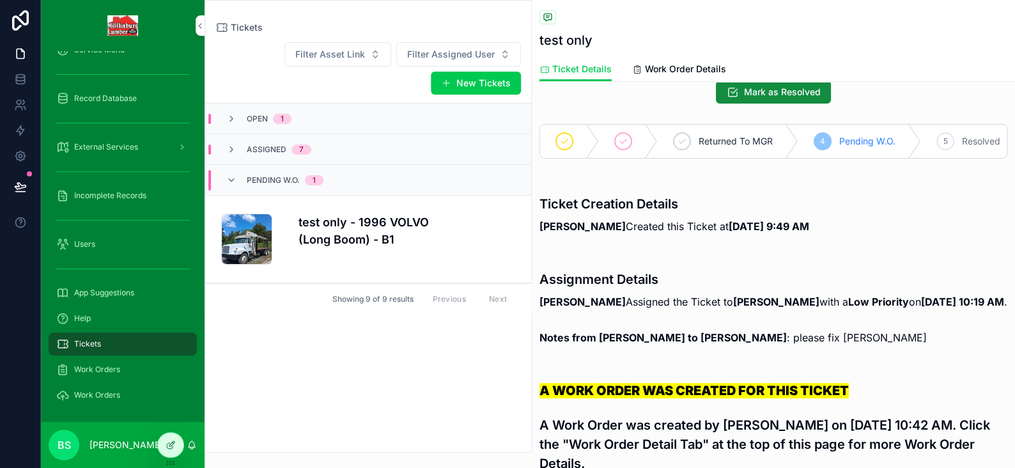
scroll to position [0, 0]
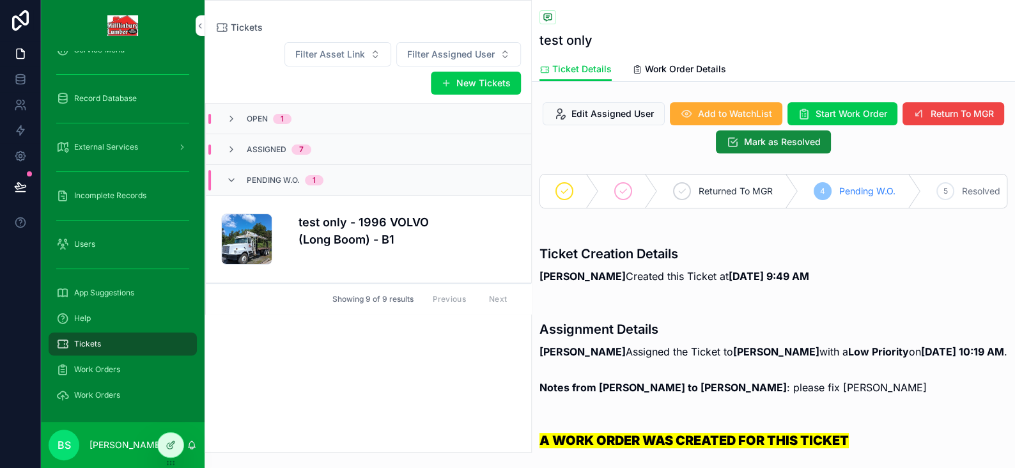
click at [675, 77] on link "Work Order Details" at bounding box center [679, 71] width 94 height 26
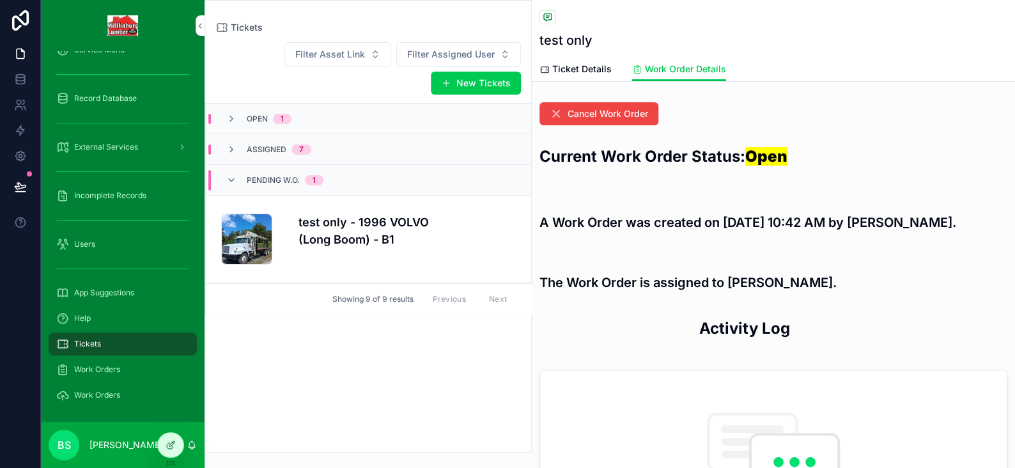
click at [599, 284] on h3 "The Work Order is assigned to [PERSON_NAME]." at bounding box center [687, 282] width 297 height 19
click at [164, 450] on div at bounding box center [171, 445] width 26 height 24
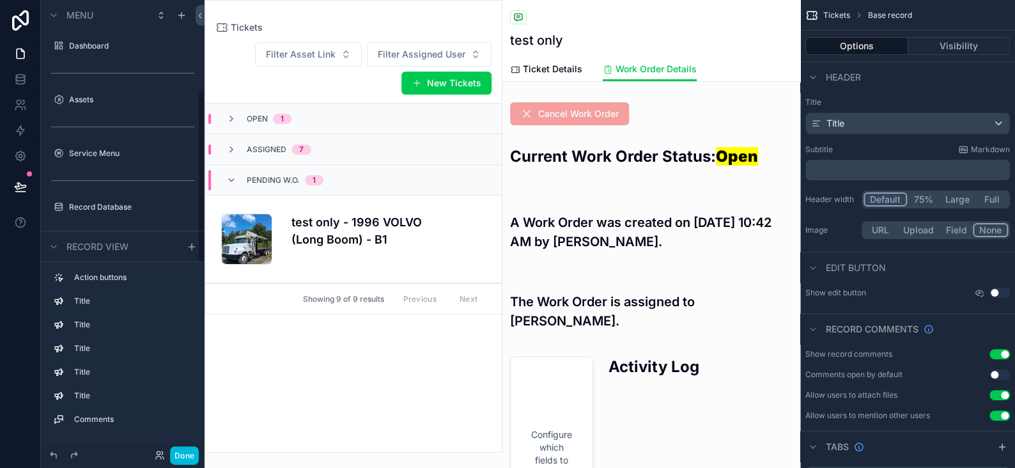
scroll to position [234, 0]
click at [582, 313] on div "scrollable content" at bounding box center [651, 306] width 298 height 69
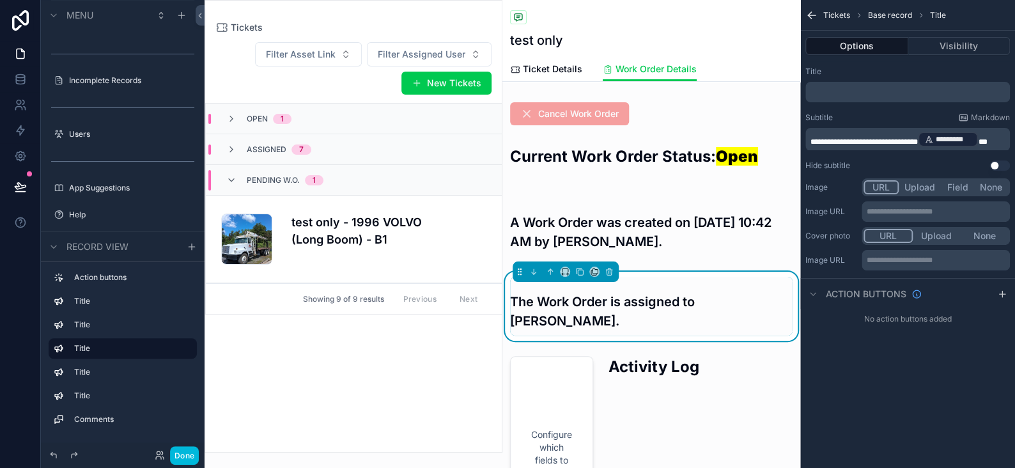
click at [840, 139] on span "**********" at bounding box center [863, 142] width 107 height 8
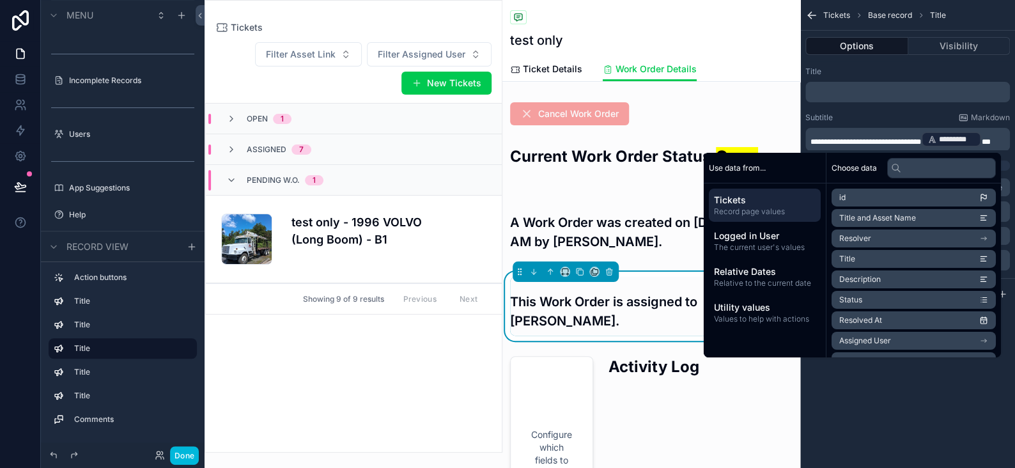
click at [896, 140] on span "**********" at bounding box center [865, 142] width 111 height 8
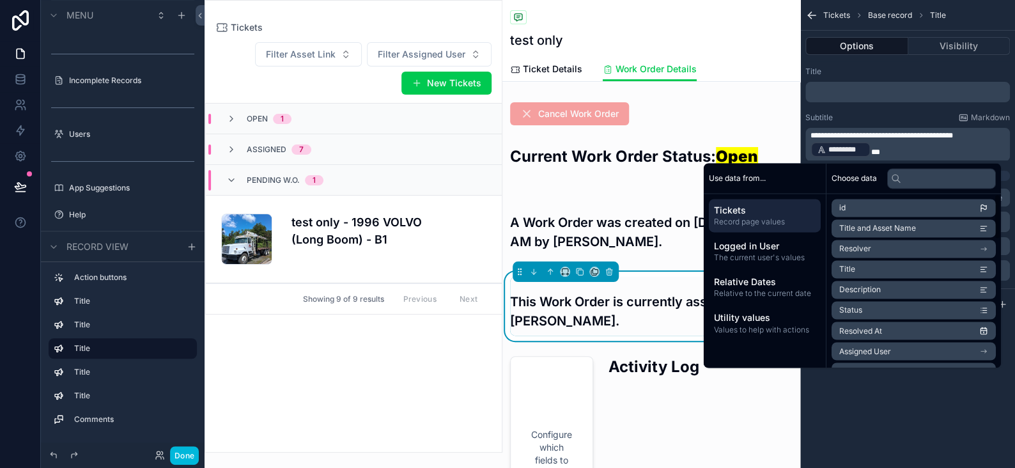
click at [871, 419] on div "**********" at bounding box center [907, 234] width 215 height 468
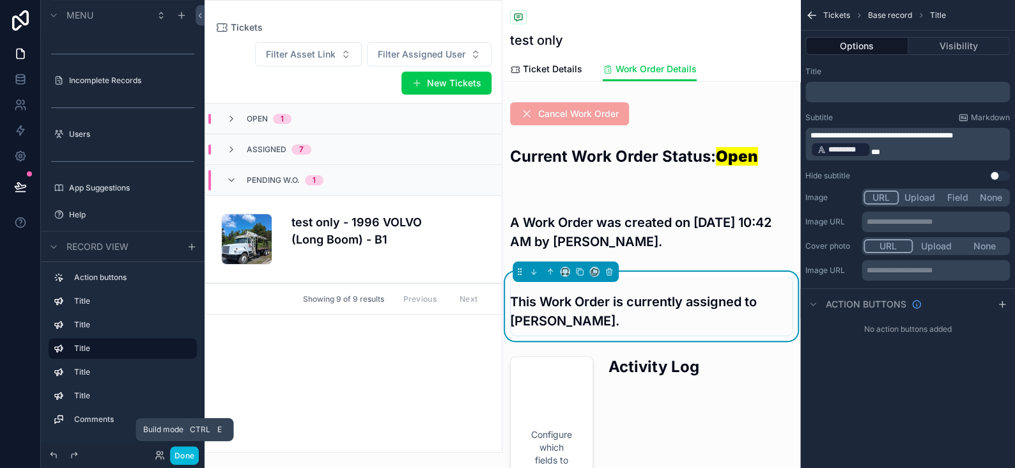
click at [186, 452] on button "Done" at bounding box center [184, 455] width 29 height 19
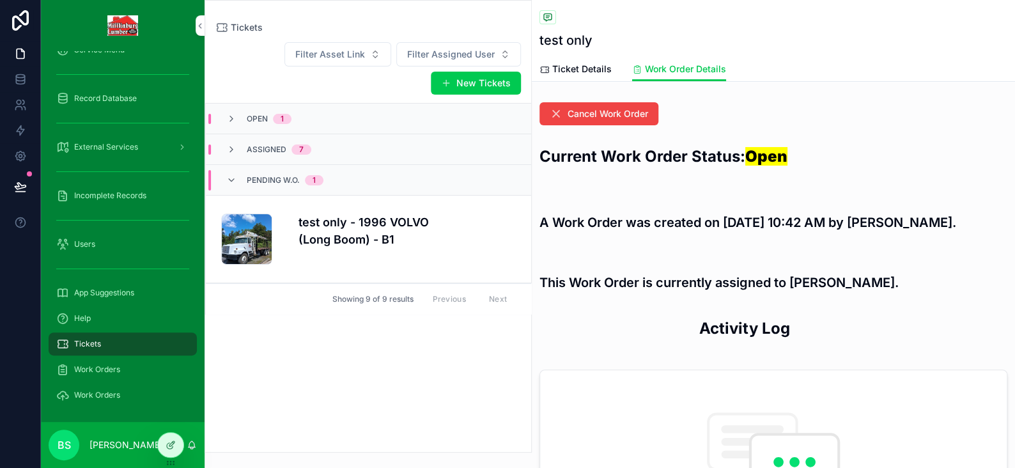
click at [173, 447] on icon at bounding box center [171, 445] width 10 height 10
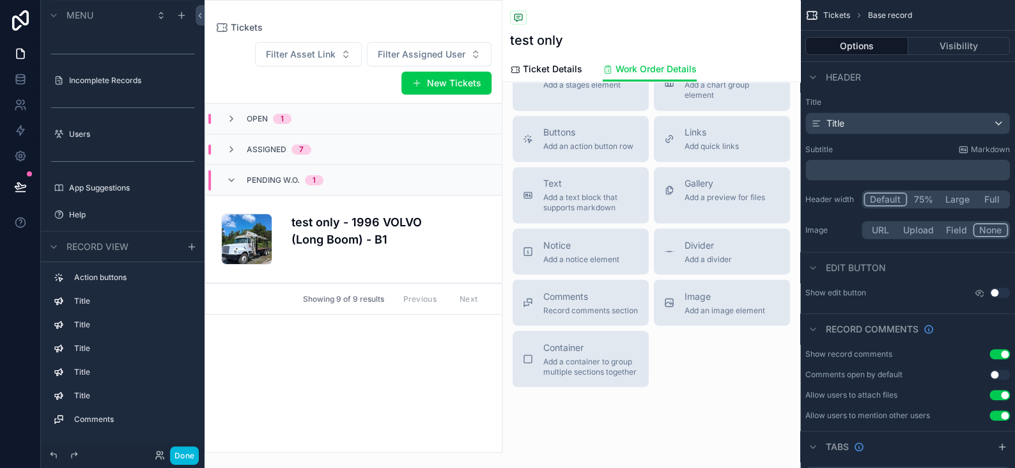
scroll to position [1084, 0]
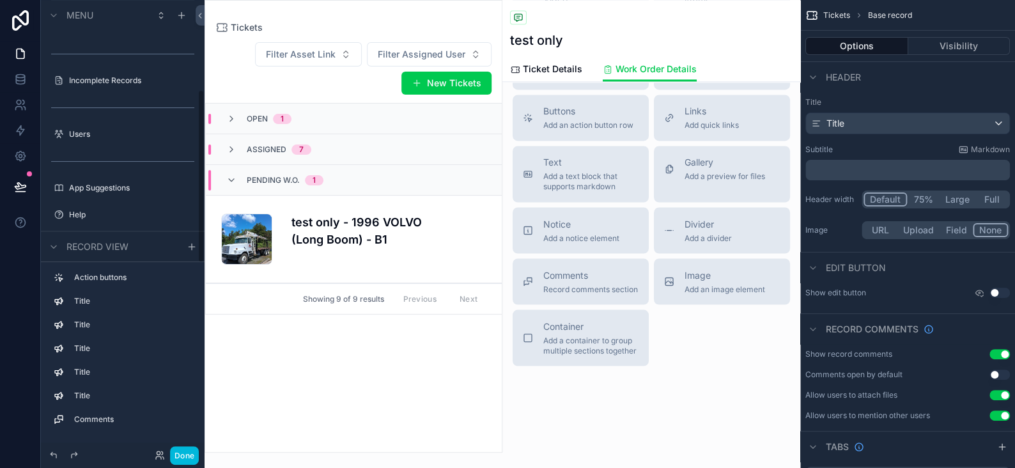
click at [183, 457] on button "Done" at bounding box center [184, 455] width 29 height 19
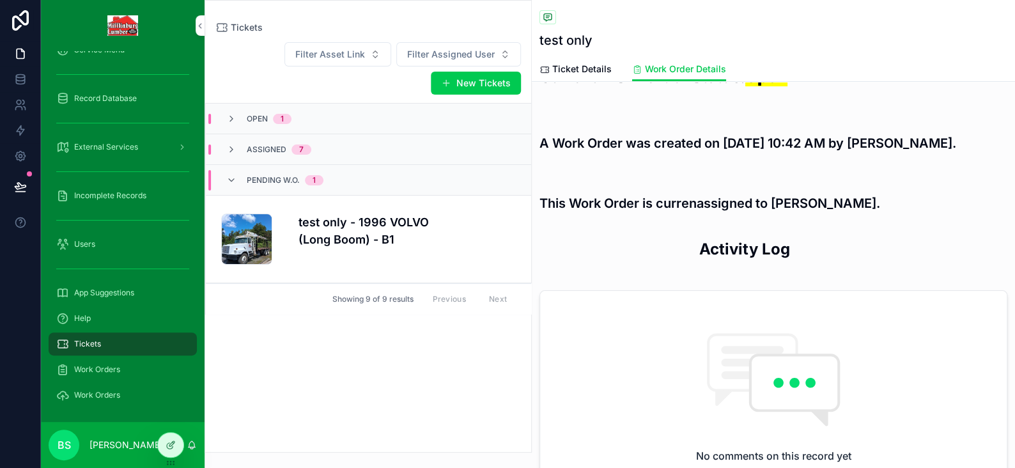
scroll to position [0, 0]
